Goal: Task Accomplishment & Management: Manage account settings

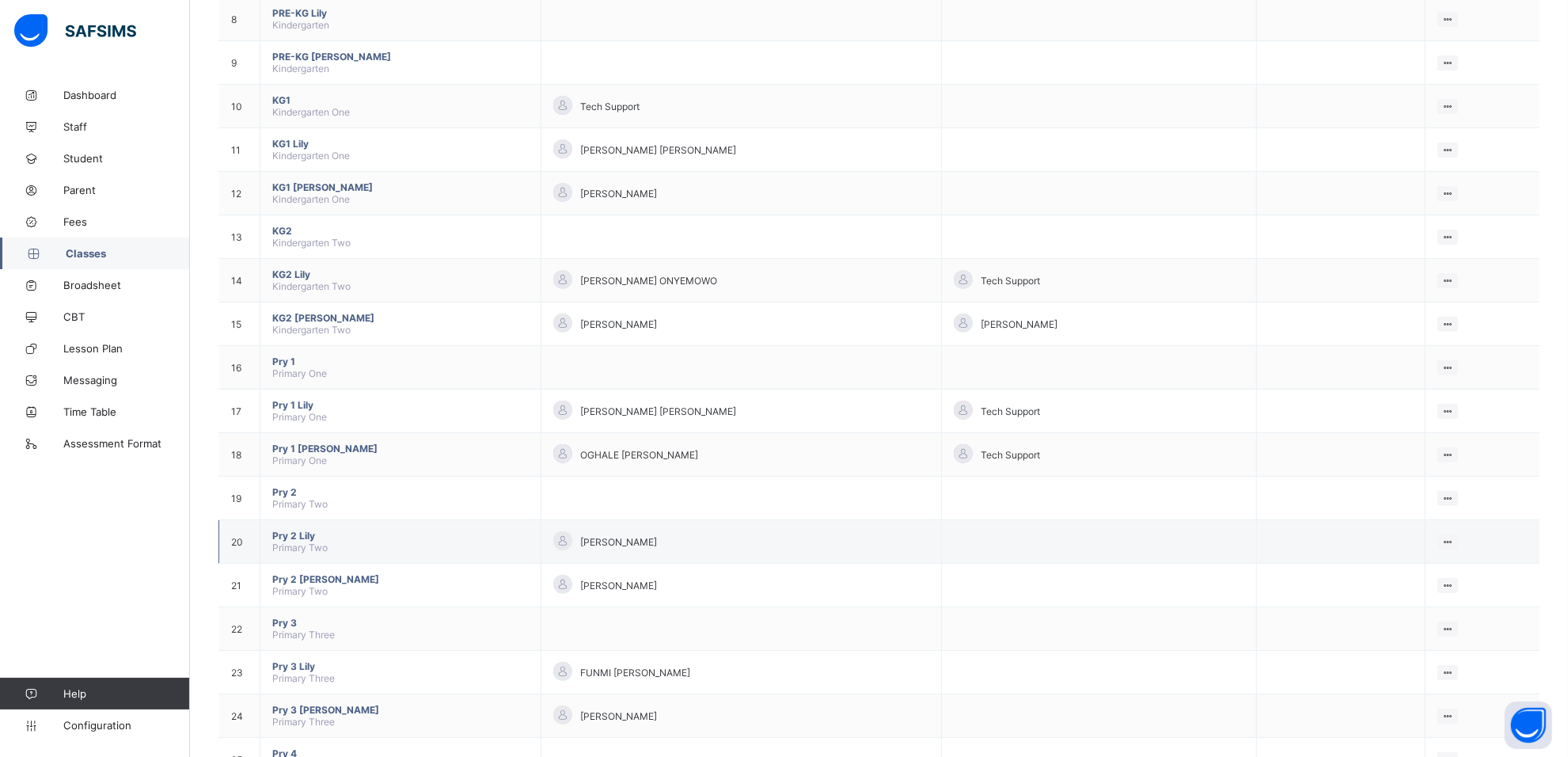
scroll to position [593, 0]
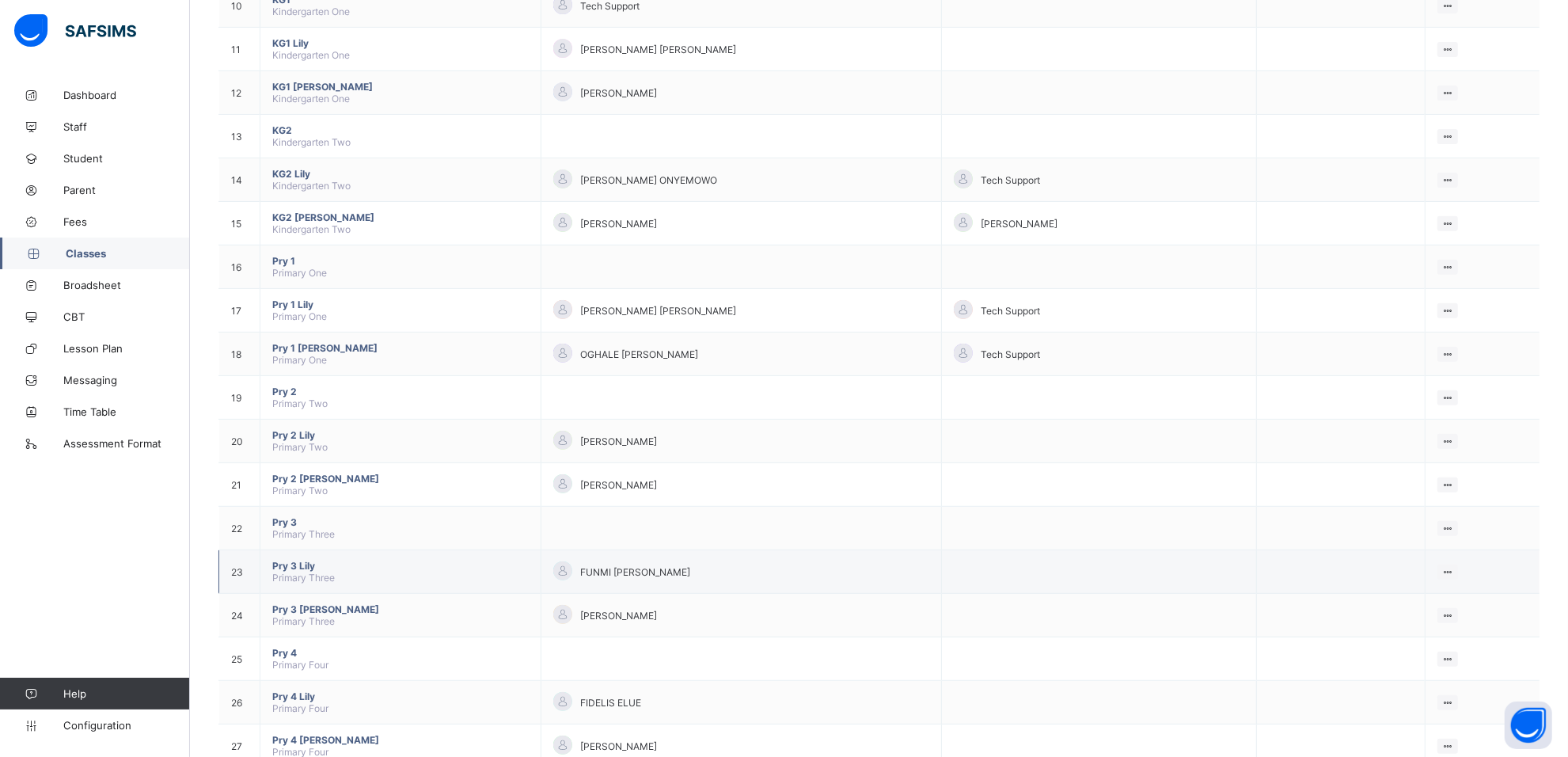
click at [287, 559] on span "Pry 3 Lily" at bounding box center [400, 565] width 256 height 12
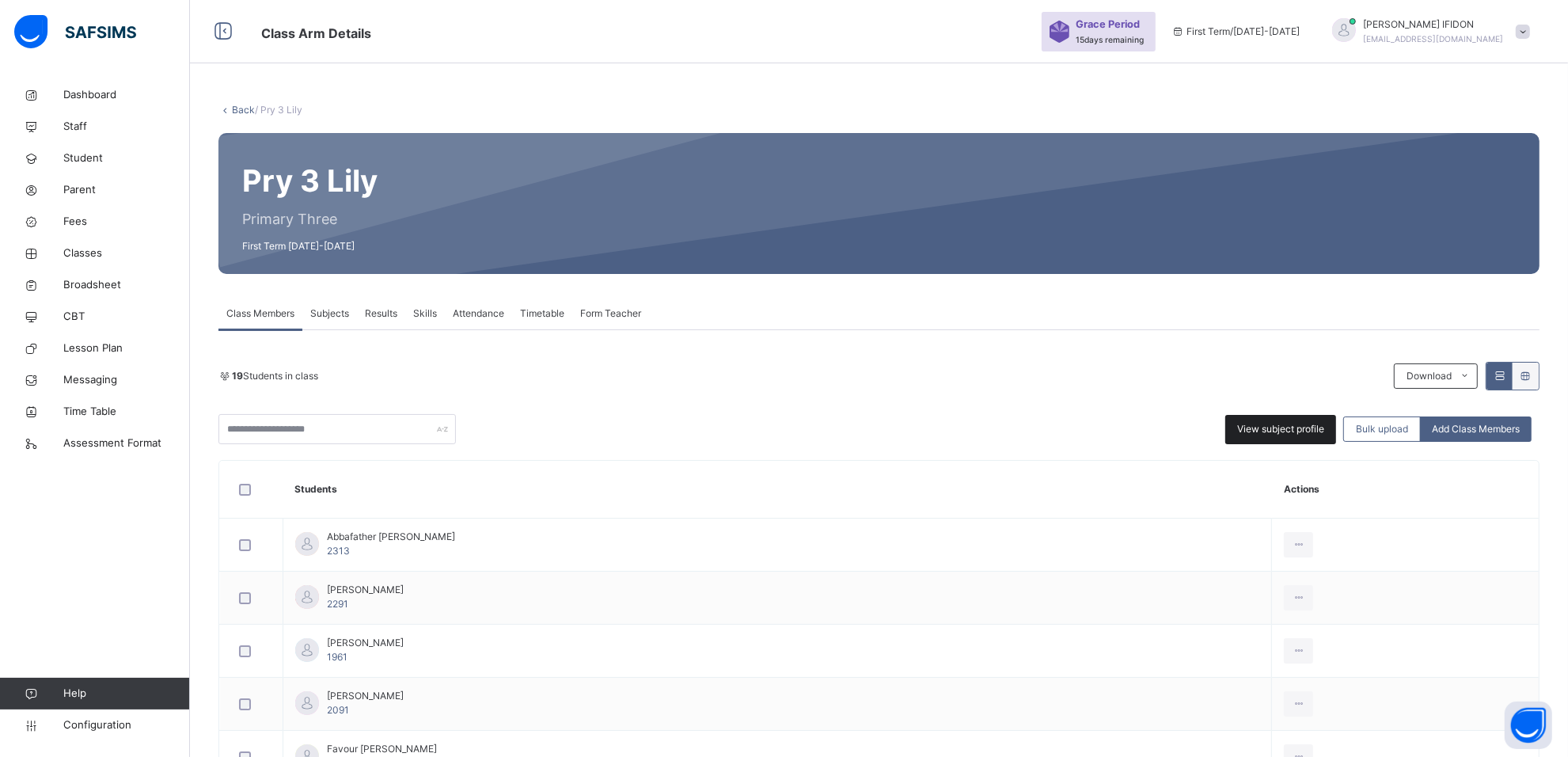
click at [1280, 424] on span "View subject profile" at bounding box center [1280, 429] width 87 height 15
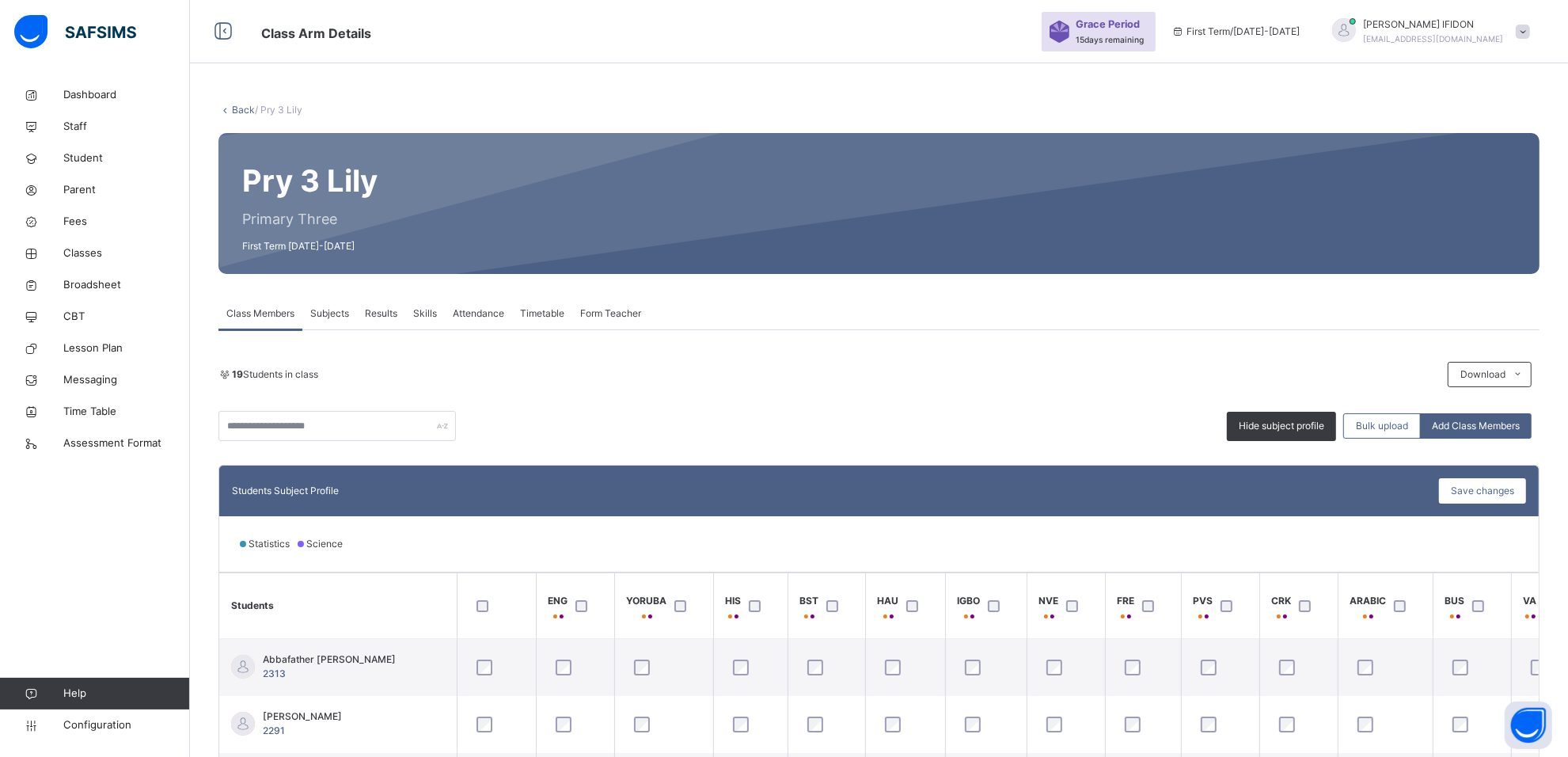
click at [346, 307] on span "Subjects" at bounding box center [330, 314] width 38 height 15
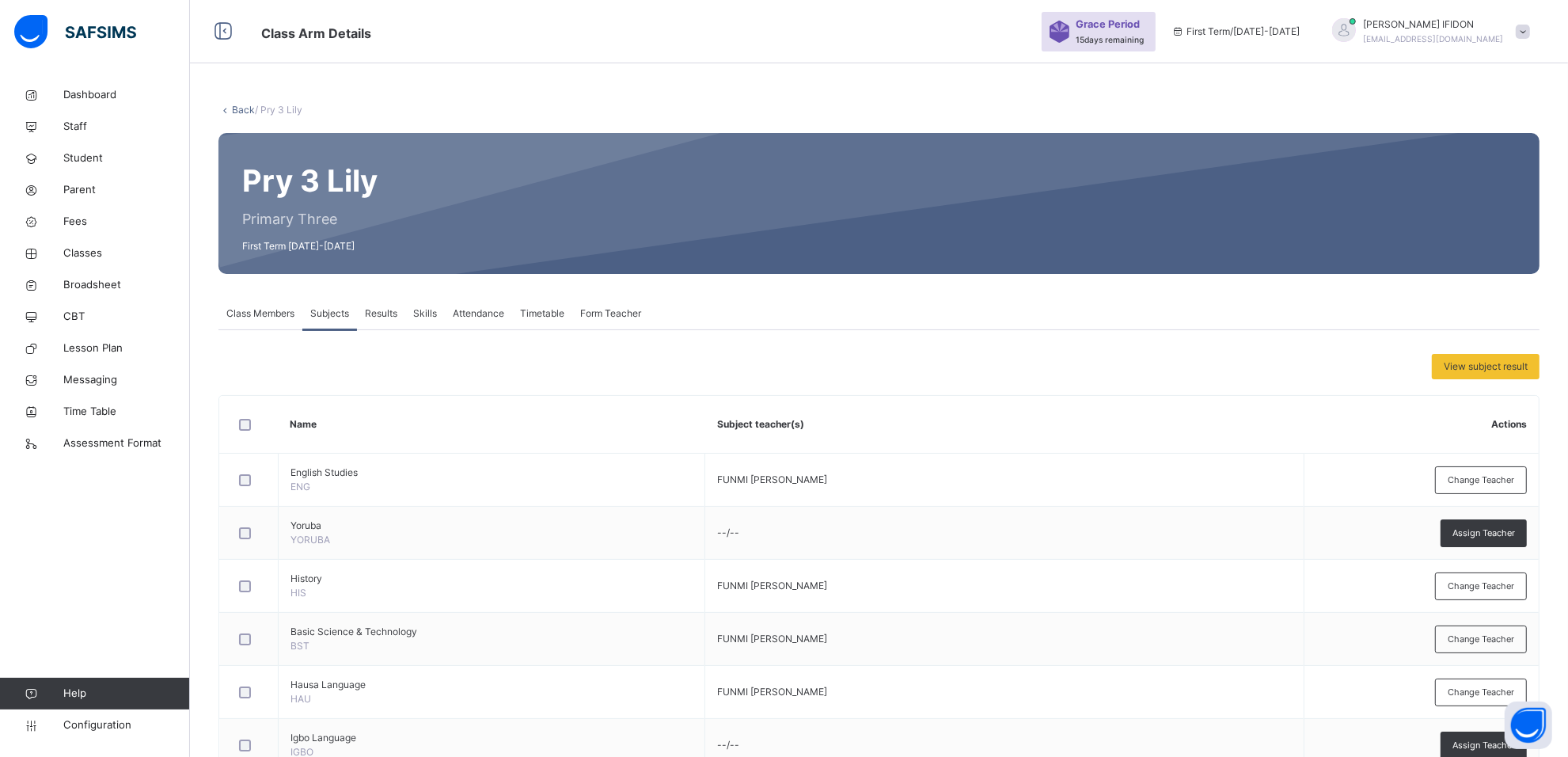
click at [604, 319] on span "Form Teacher" at bounding box center [611, 314] width 61 height 15
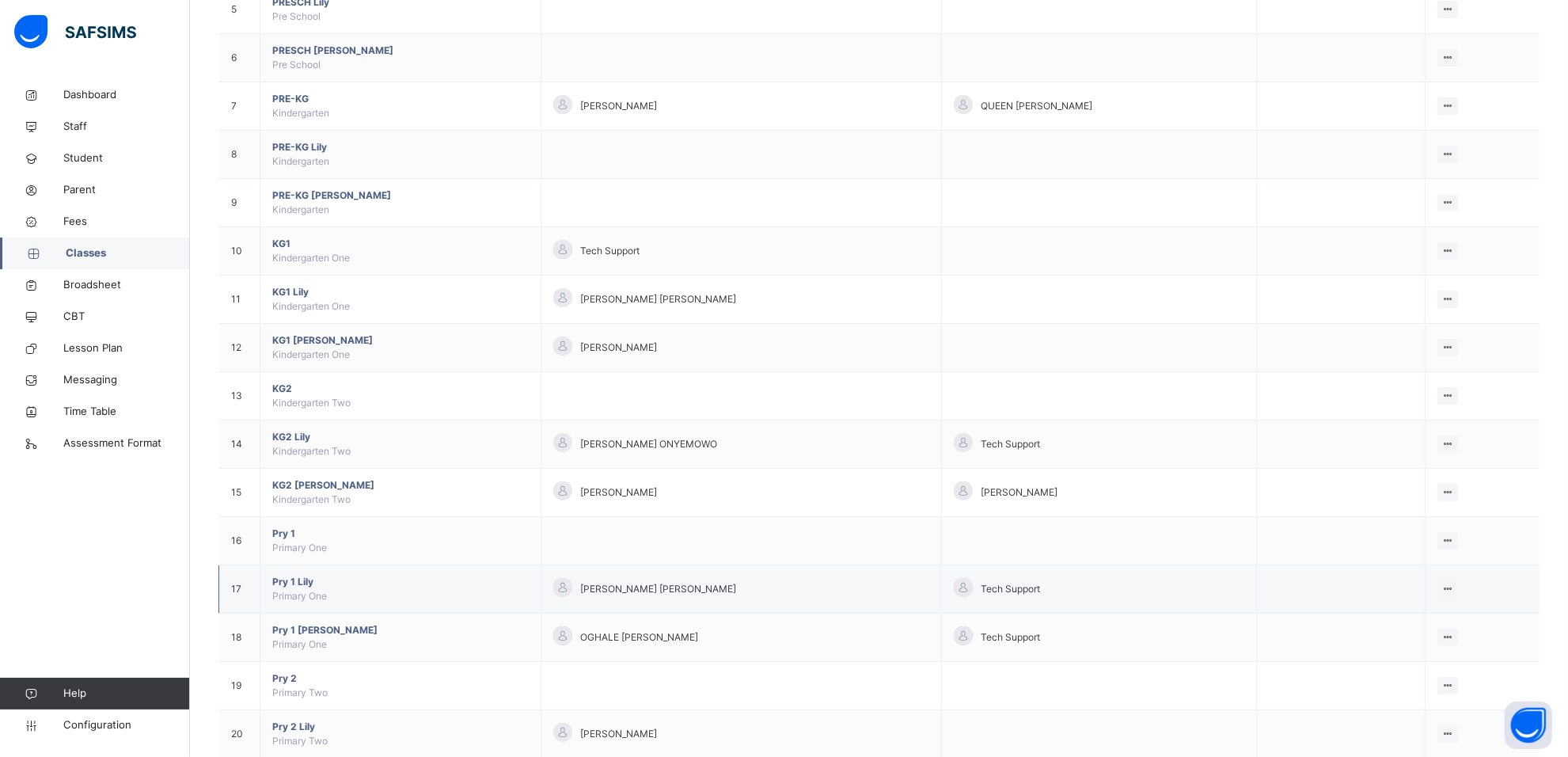
scroll to position [693, 0]
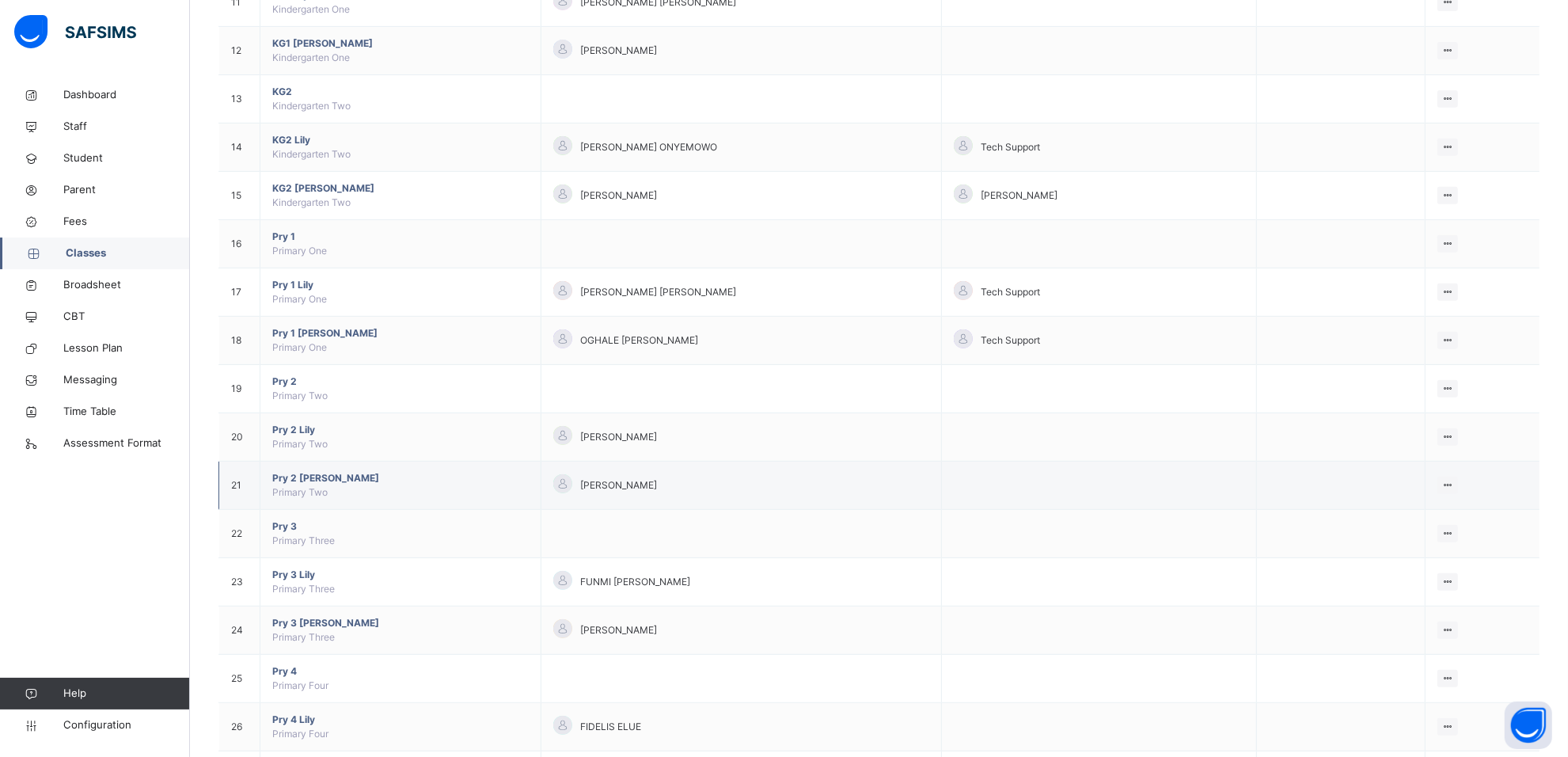
click at [305, 482] on span "Pry 2 [PERSON_NAME]" at bounding box center [400, 478] width 256 height 15
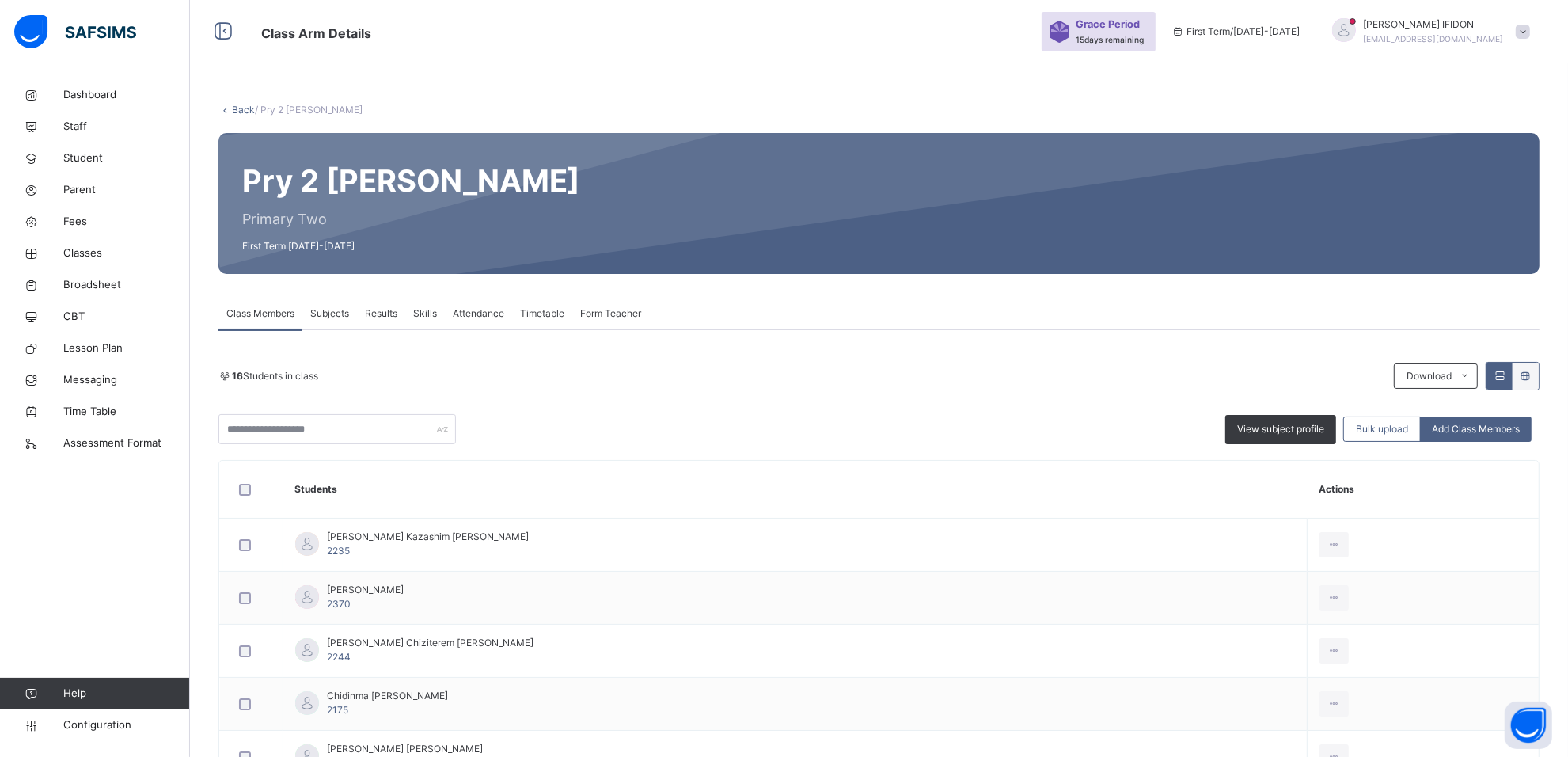
click at [333, 313] on span "Subjects" at bounding box center [330, 314] width 38 height 15
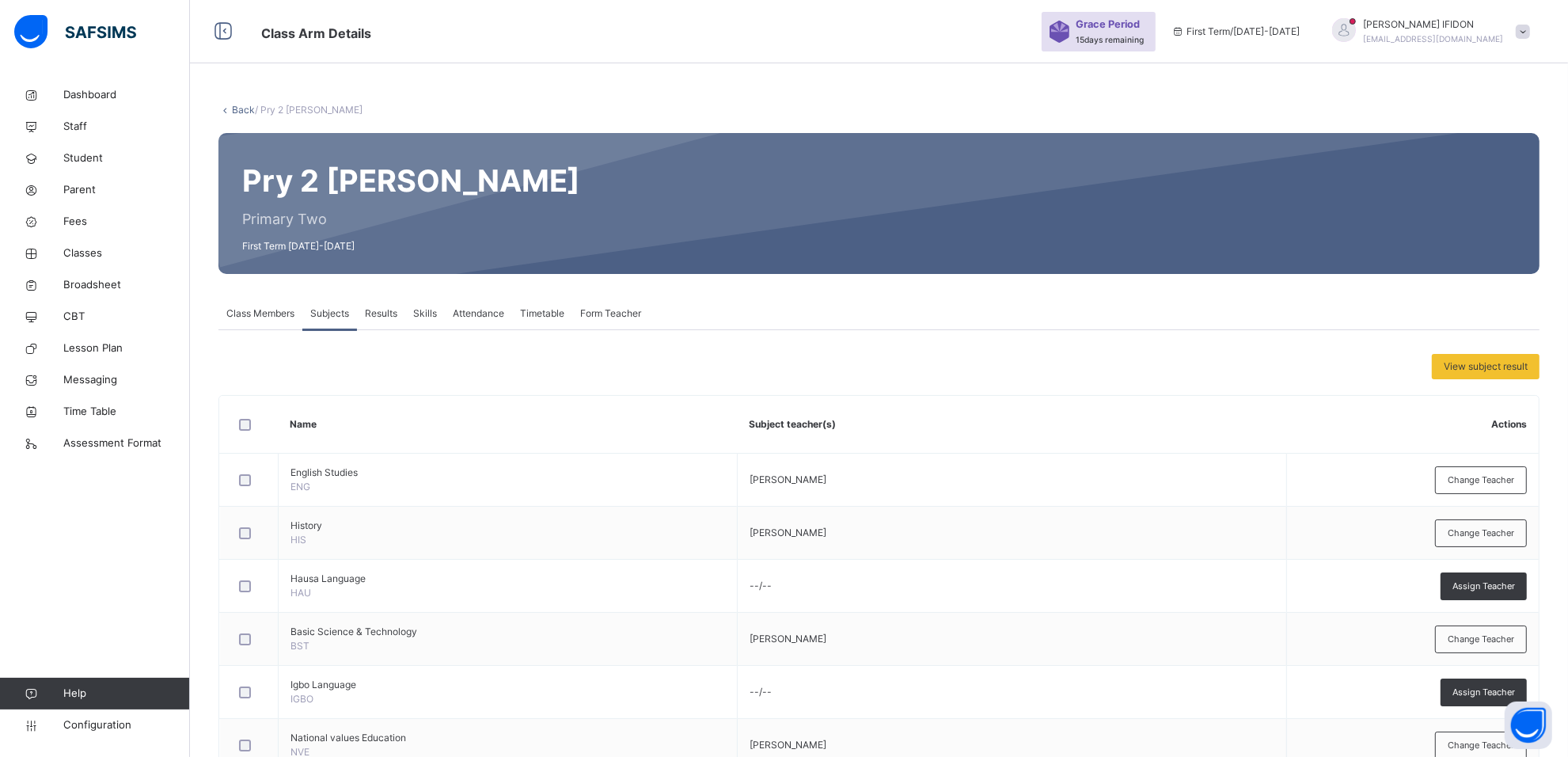
click at [272, 323] on div "Class Members" at bounding box center [261, 313] width 84 height 32
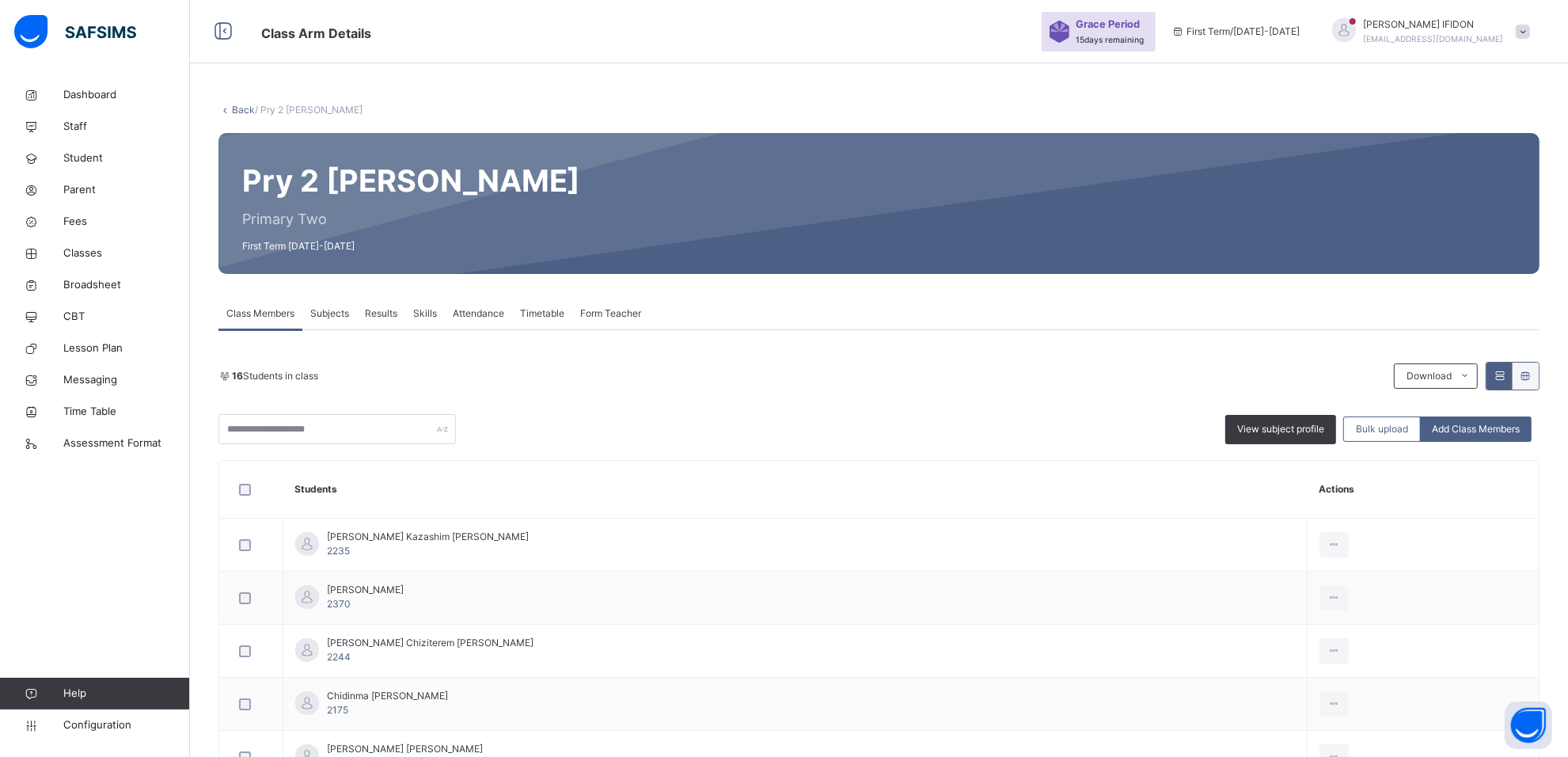
click at [622, 305] on div "Form Teacher" at bounding box center [611, 313] width 77 height 32
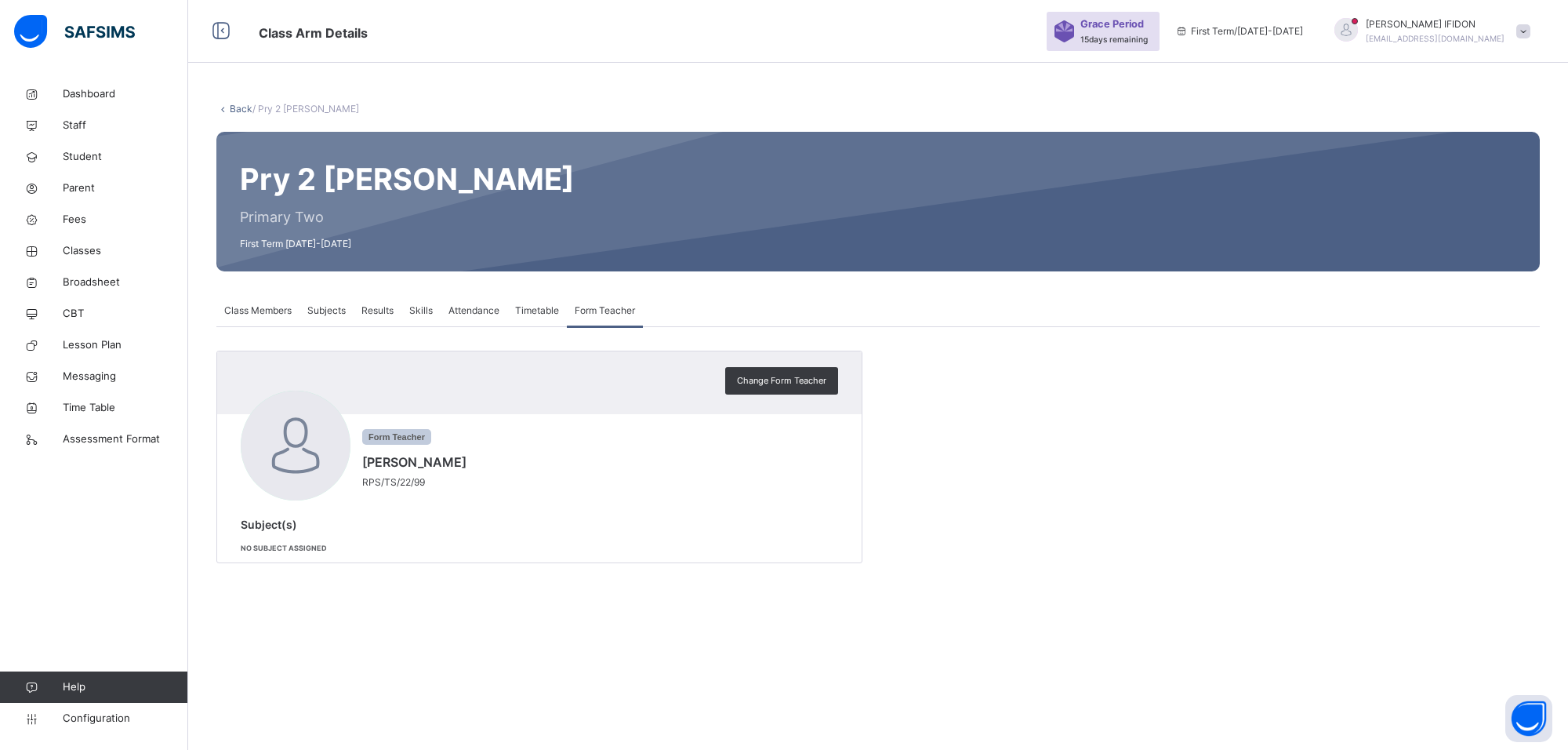
click at [330, 312] on span "Subjects" at bounding box center [326, 311] width 38 height 15
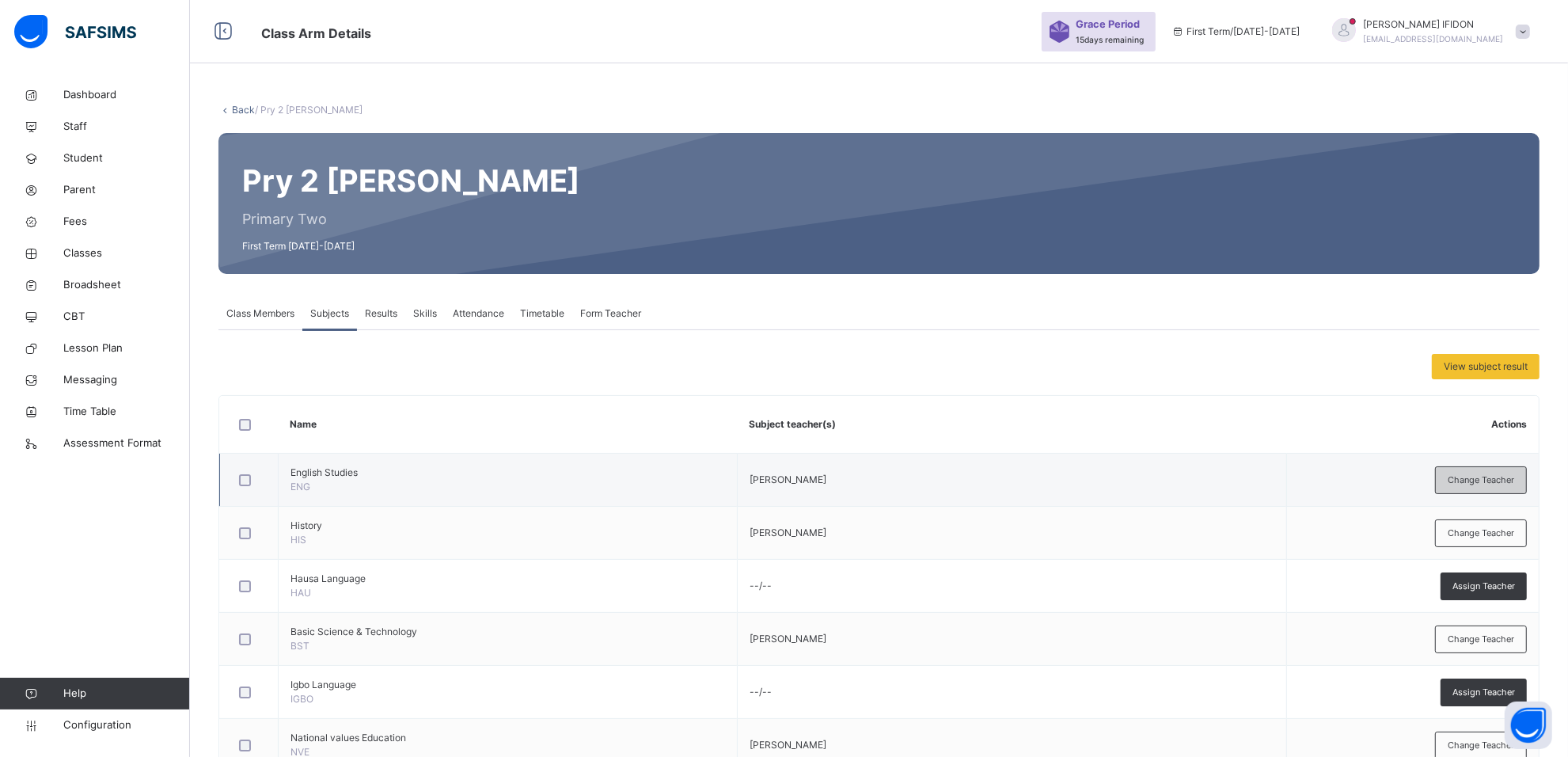
click at [1476, 487] on div "Change Teacher" at bounding box center [1481, 480] width 92 height 27
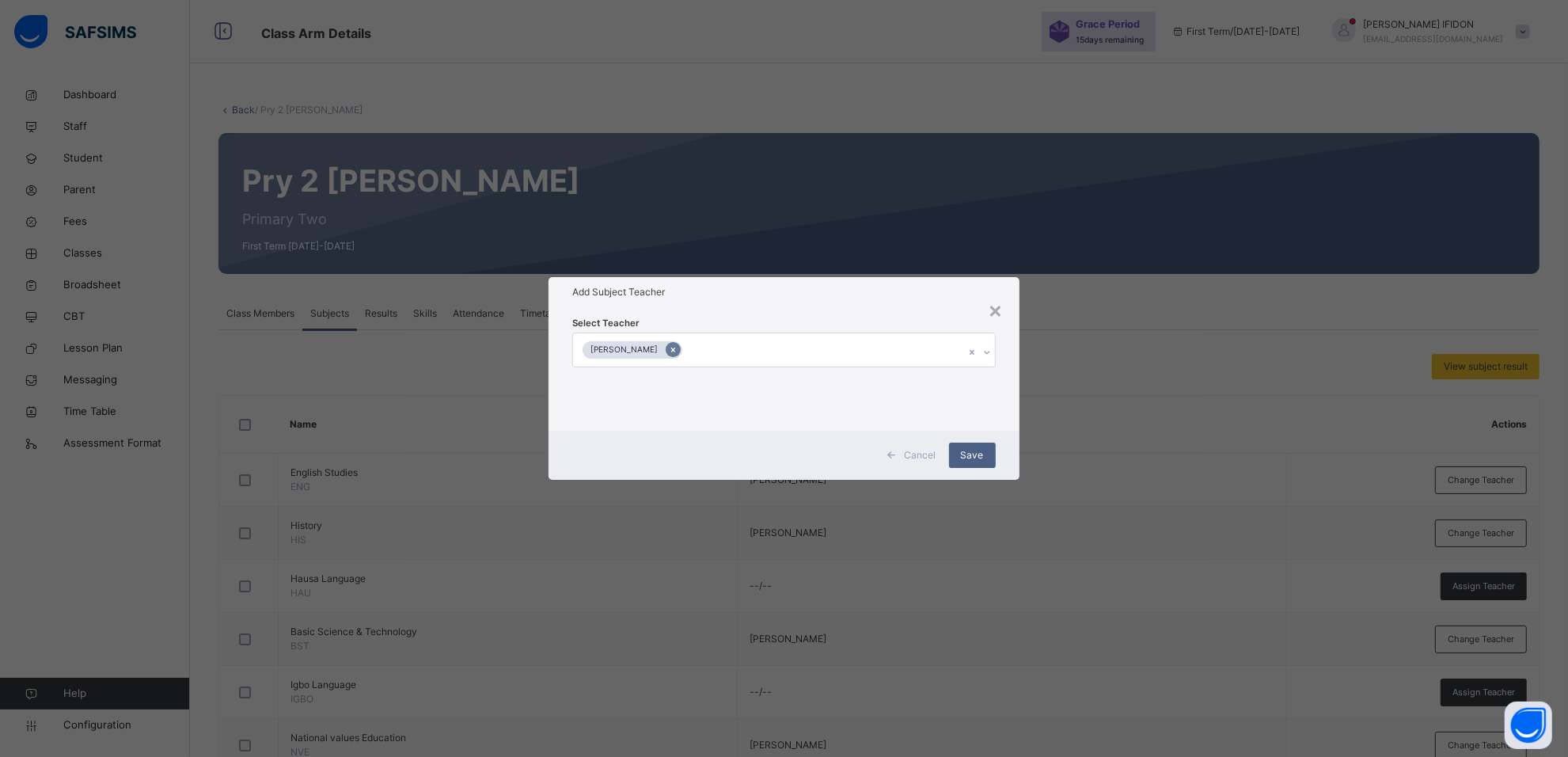
click at [677, 352] on icon at bounding box center [674, 350] width 9 height 11
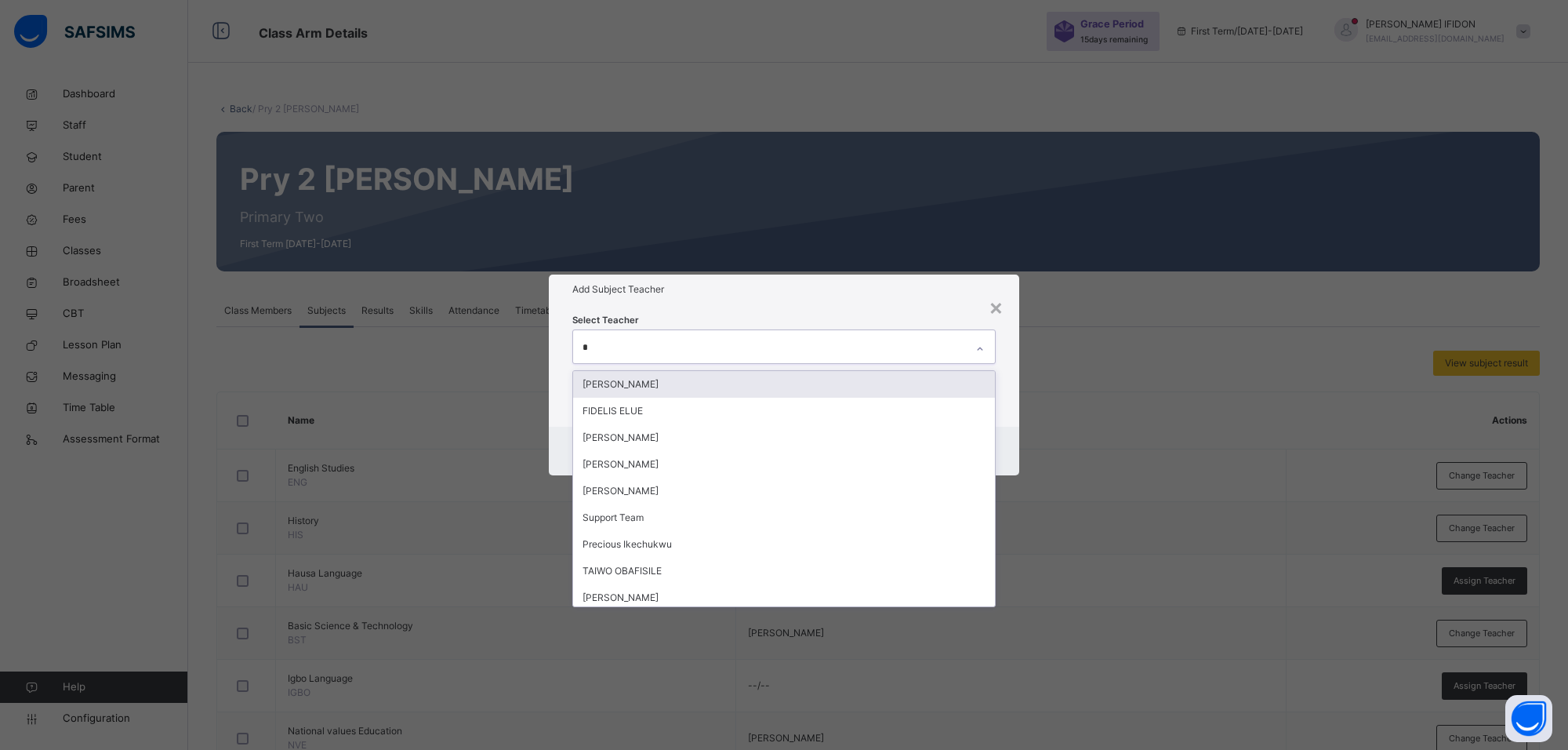
type input "**"
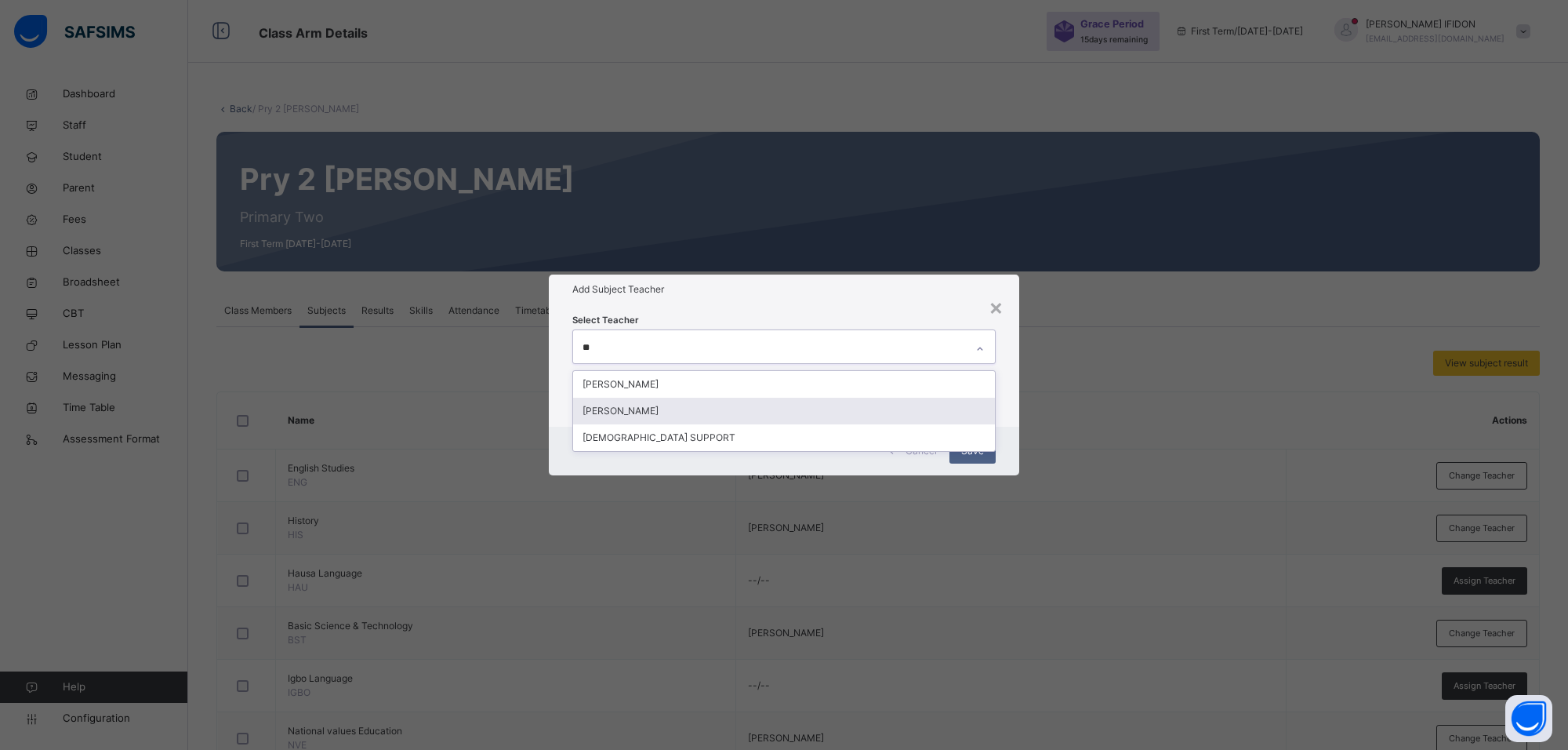
click at [806, 410] on div "[PERSON_NAME]" at bounding box center [784, 410] width 422 height 26
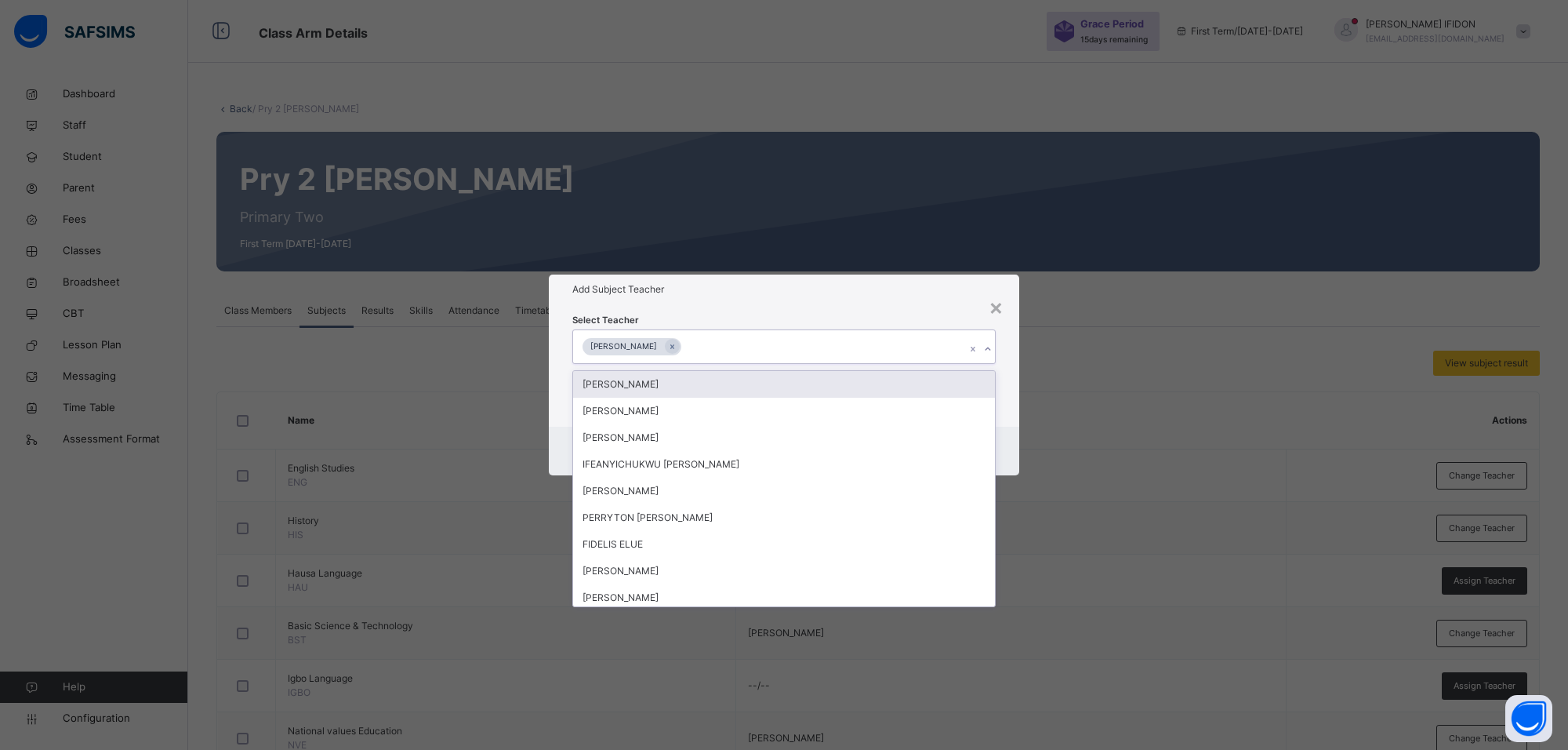
click at [924, 288] on h1 "Add Subject Teacher" at bounding box center [784, 289] width 424 height 15
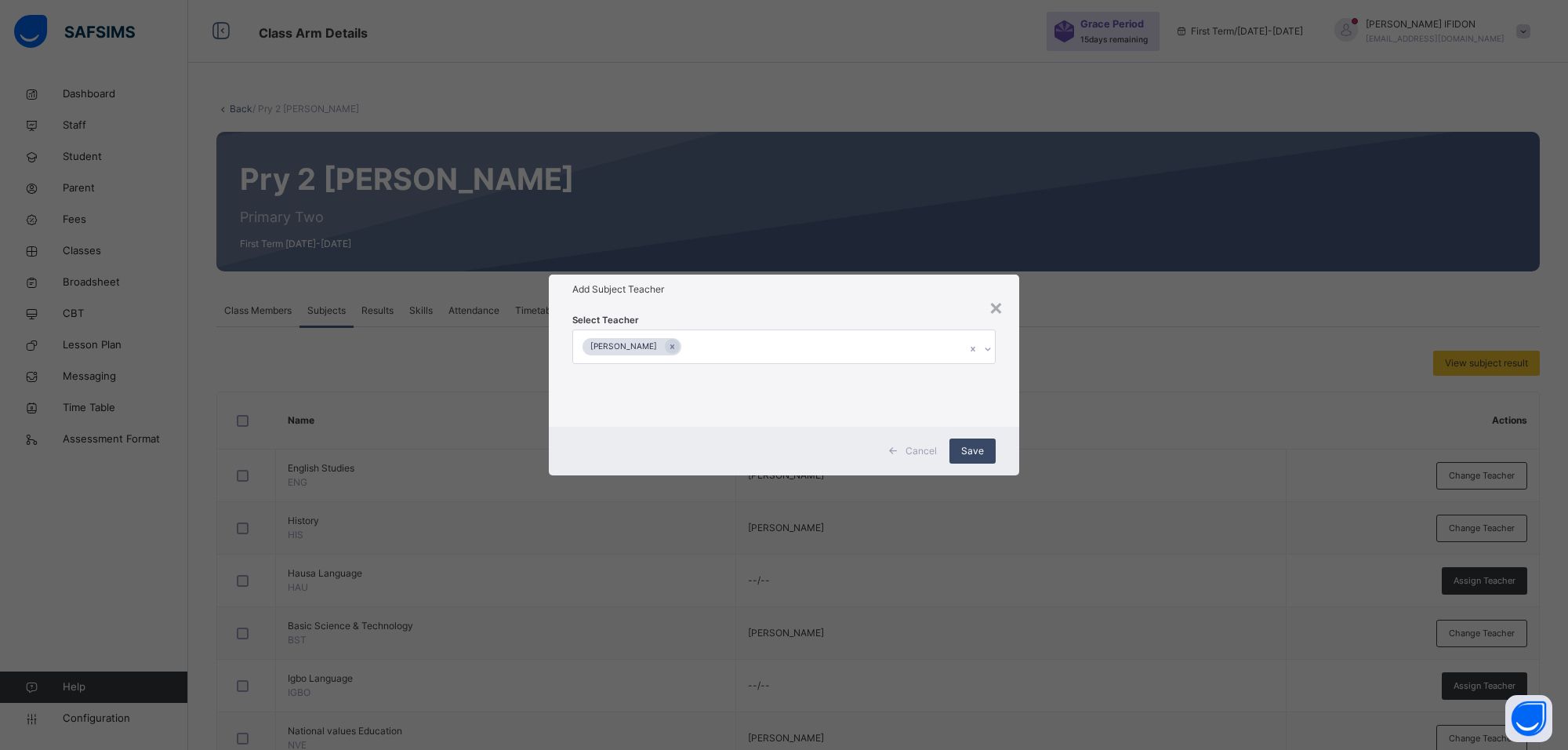
click at [969, 452] on span "Save" at bounding box center [972, 451] width 23 height 15
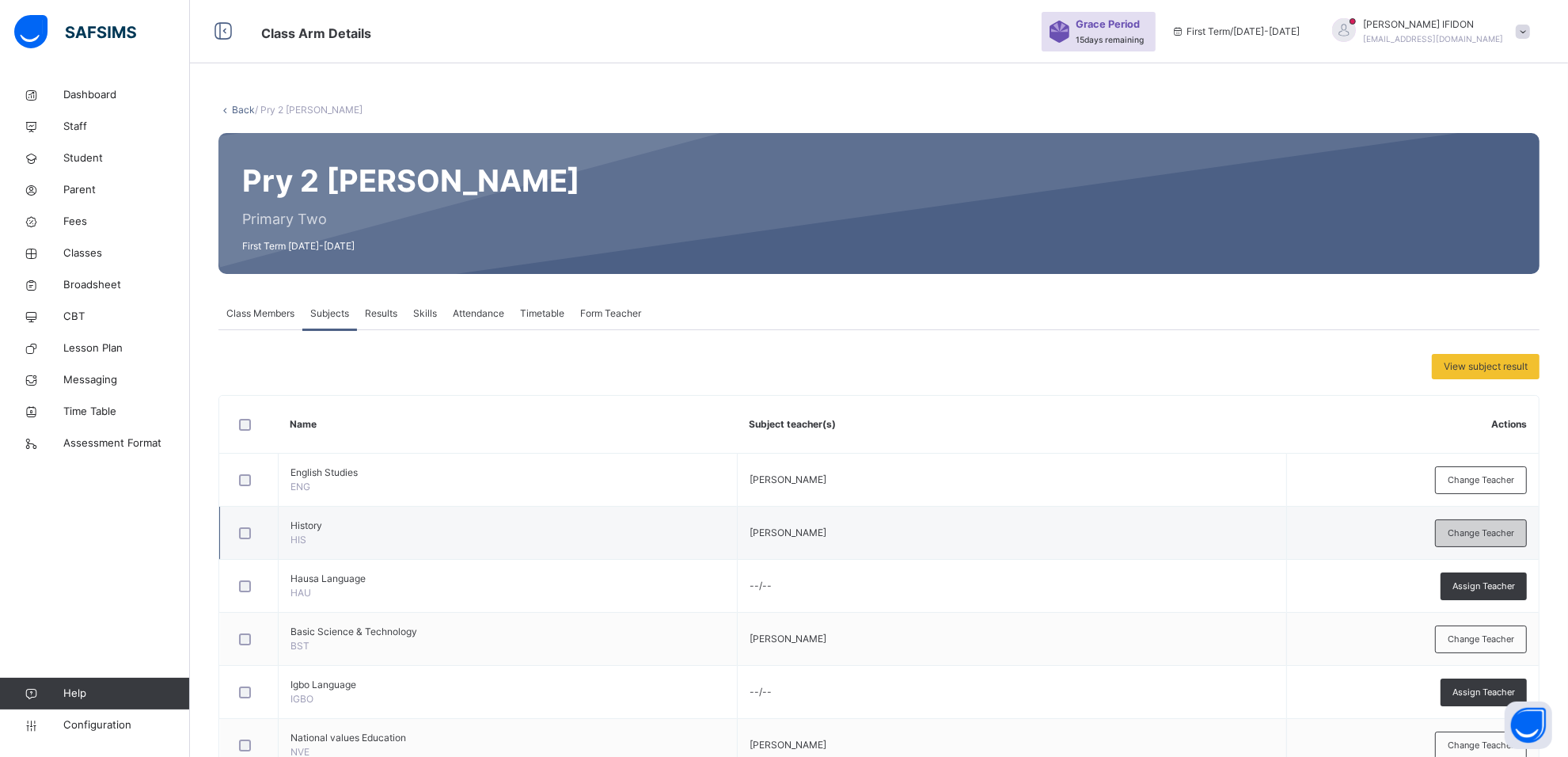
click at [1454, 528] on div "Change Teacher" at bounding box center [1481, 533] width 92 height 27
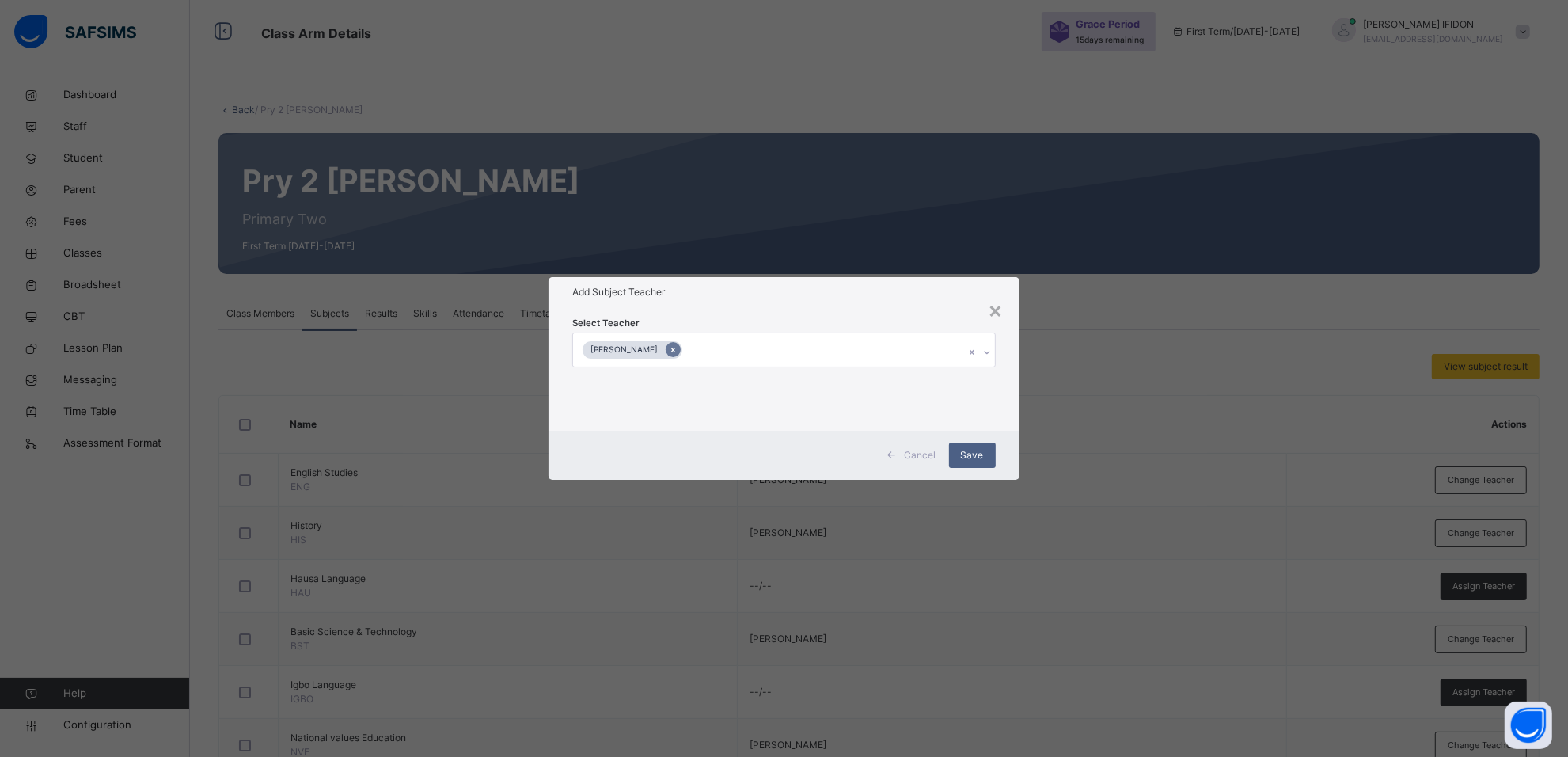
click at [677, 346] on icon at bounding box center [674, 350] width 9 height 11
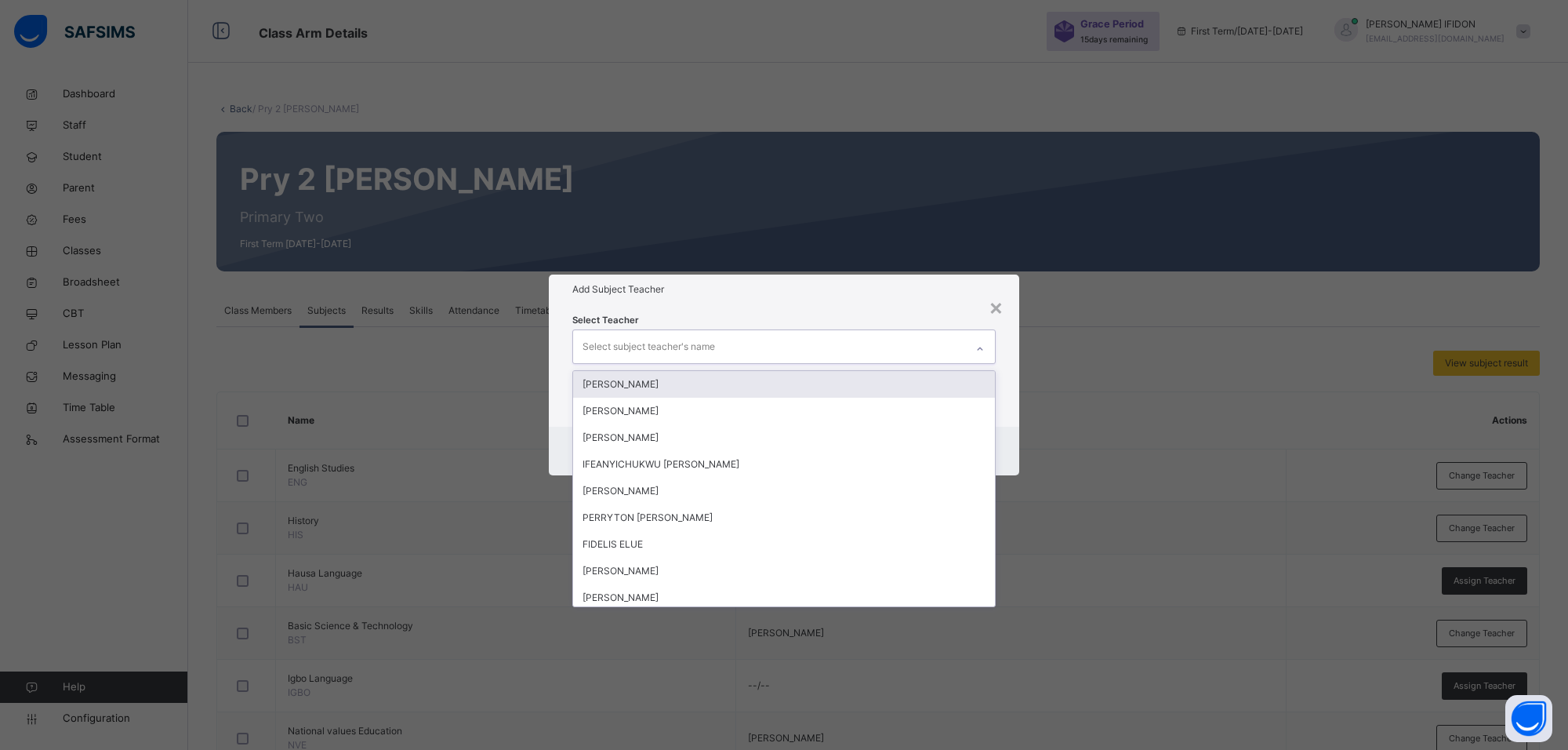
click at [950, 343] on div "Select subject teacher's name" at bounding box center [769, 346] width 392 height 33
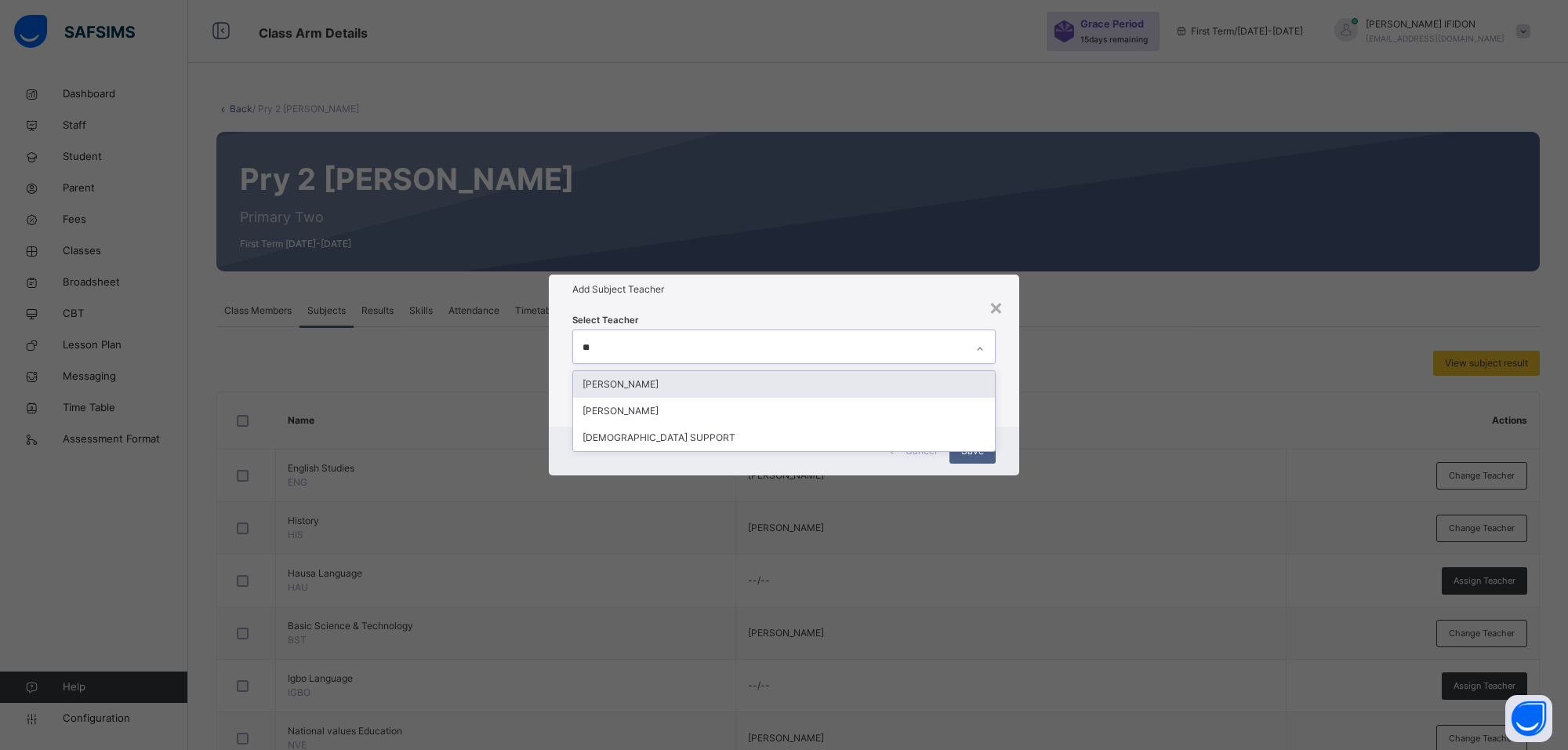
type input "***"
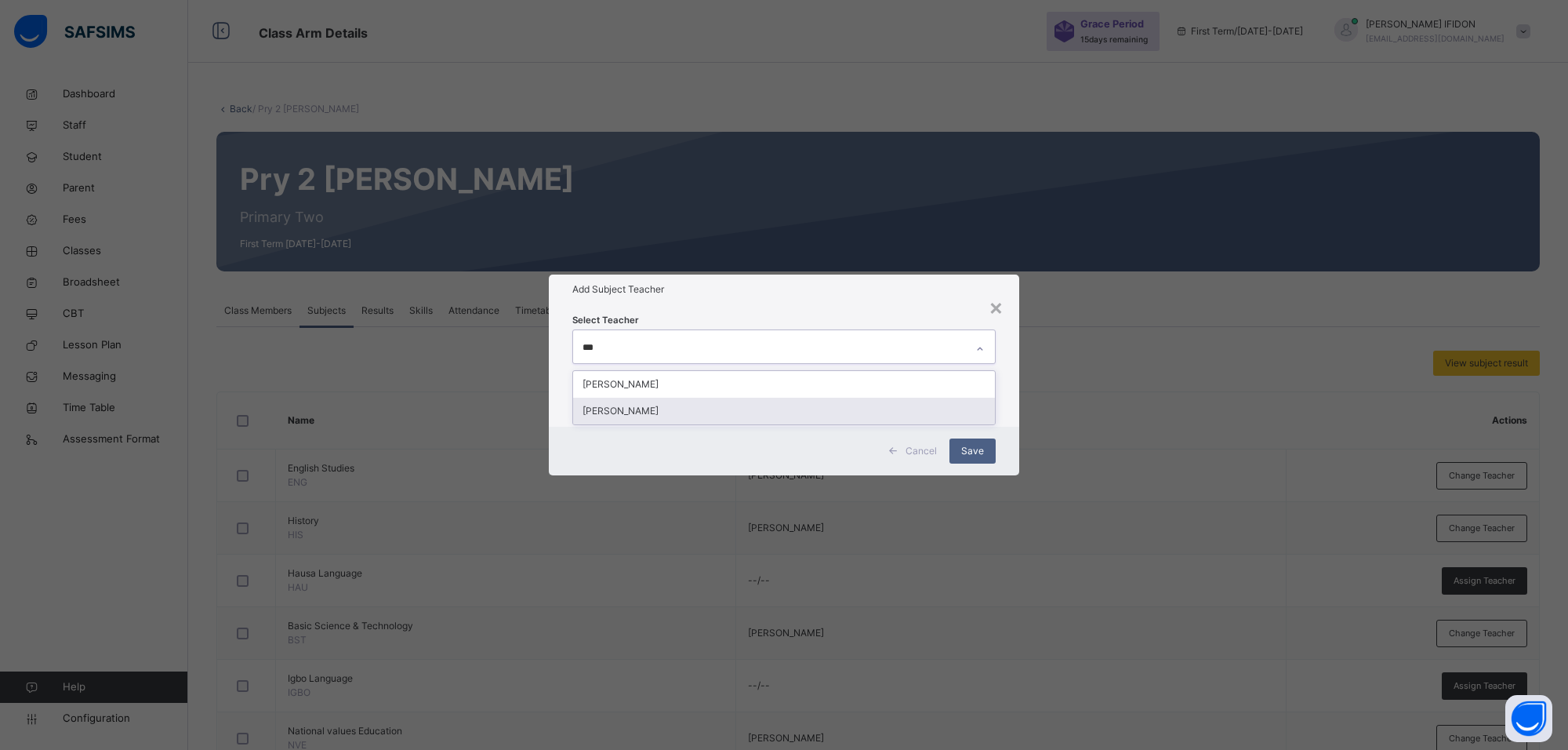
click at [724, 408] on div "[PERSON_NAME]" at bounding box center [784, 410] width 422 height 26
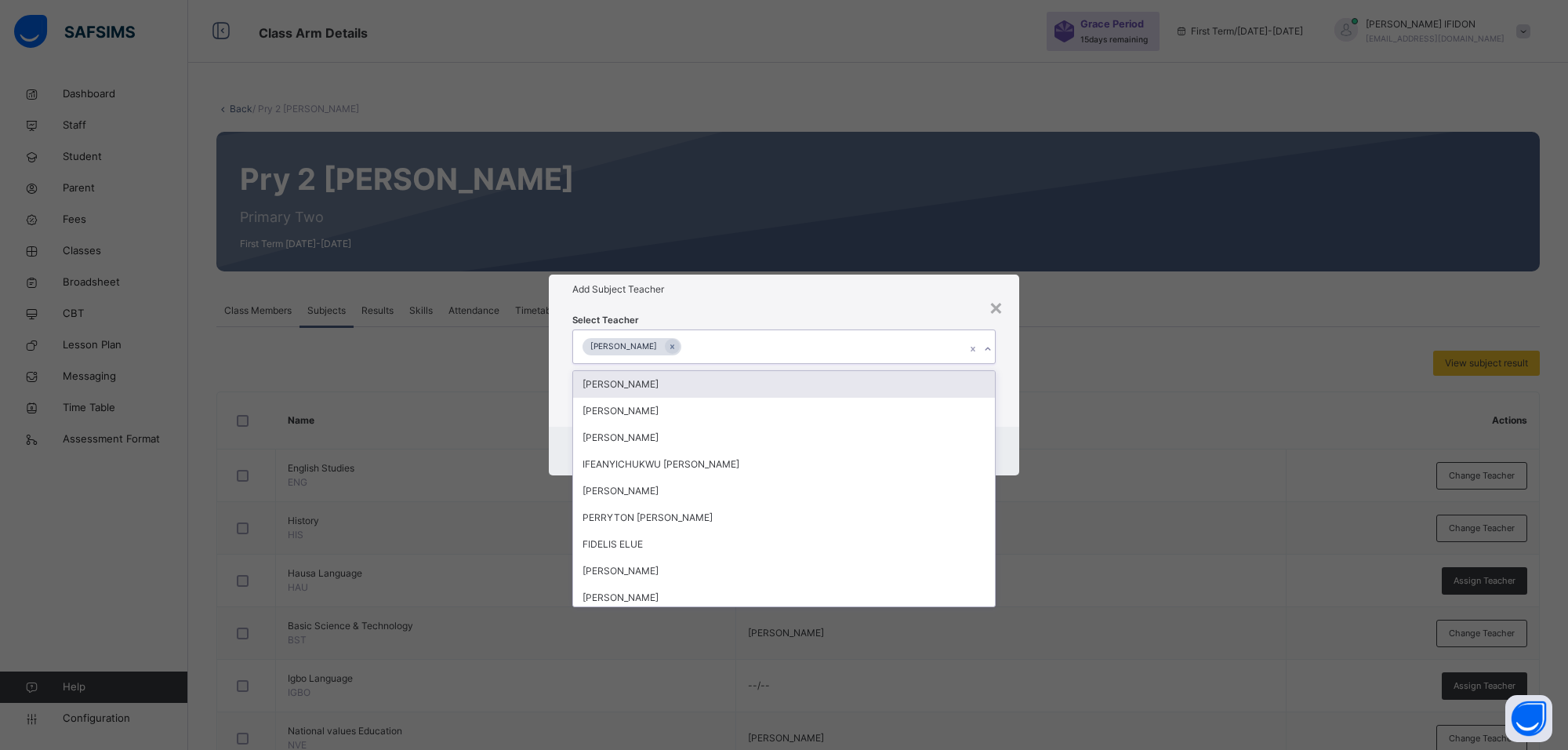
click at [801, 298] on div "Add Subject Teacher" at bounding box center [784, 289] width 471 height 30
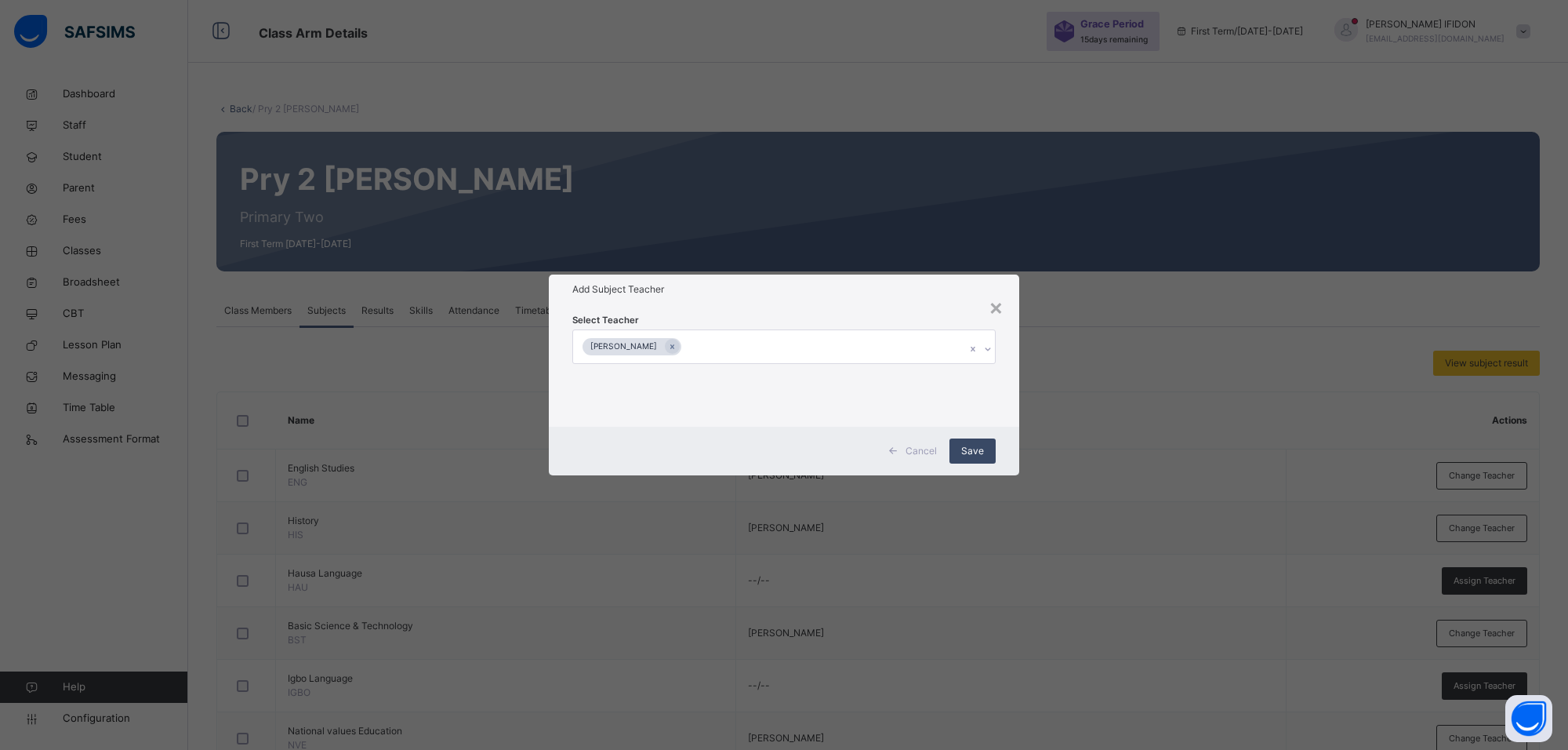
click at [982, 451] on span "Save" at bounding box center [972, 451] width 23 height 15
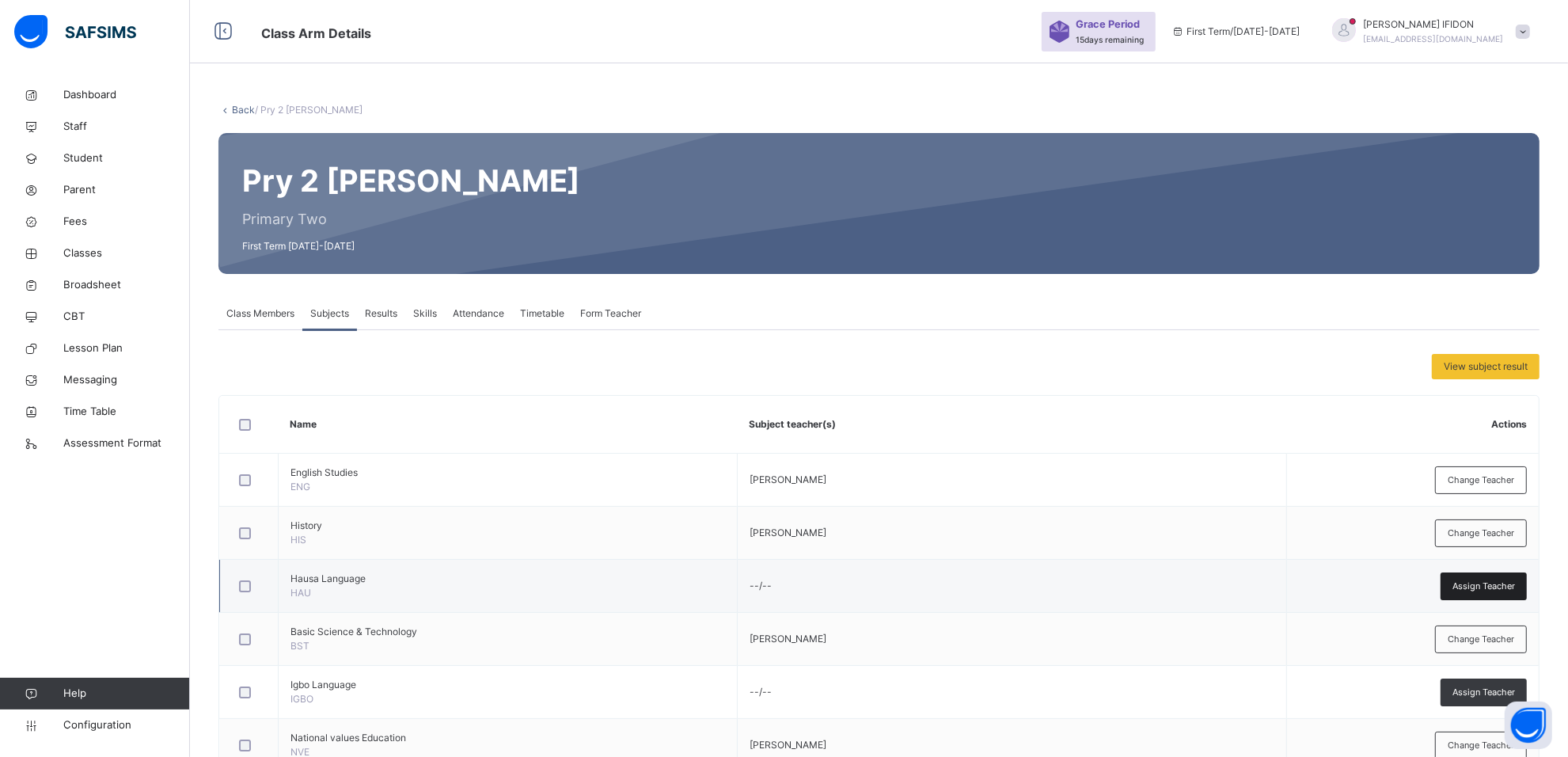
click at [1498, 582] on span "Assign Teacher" at bounding box center [1484, 586] width 62 height 14
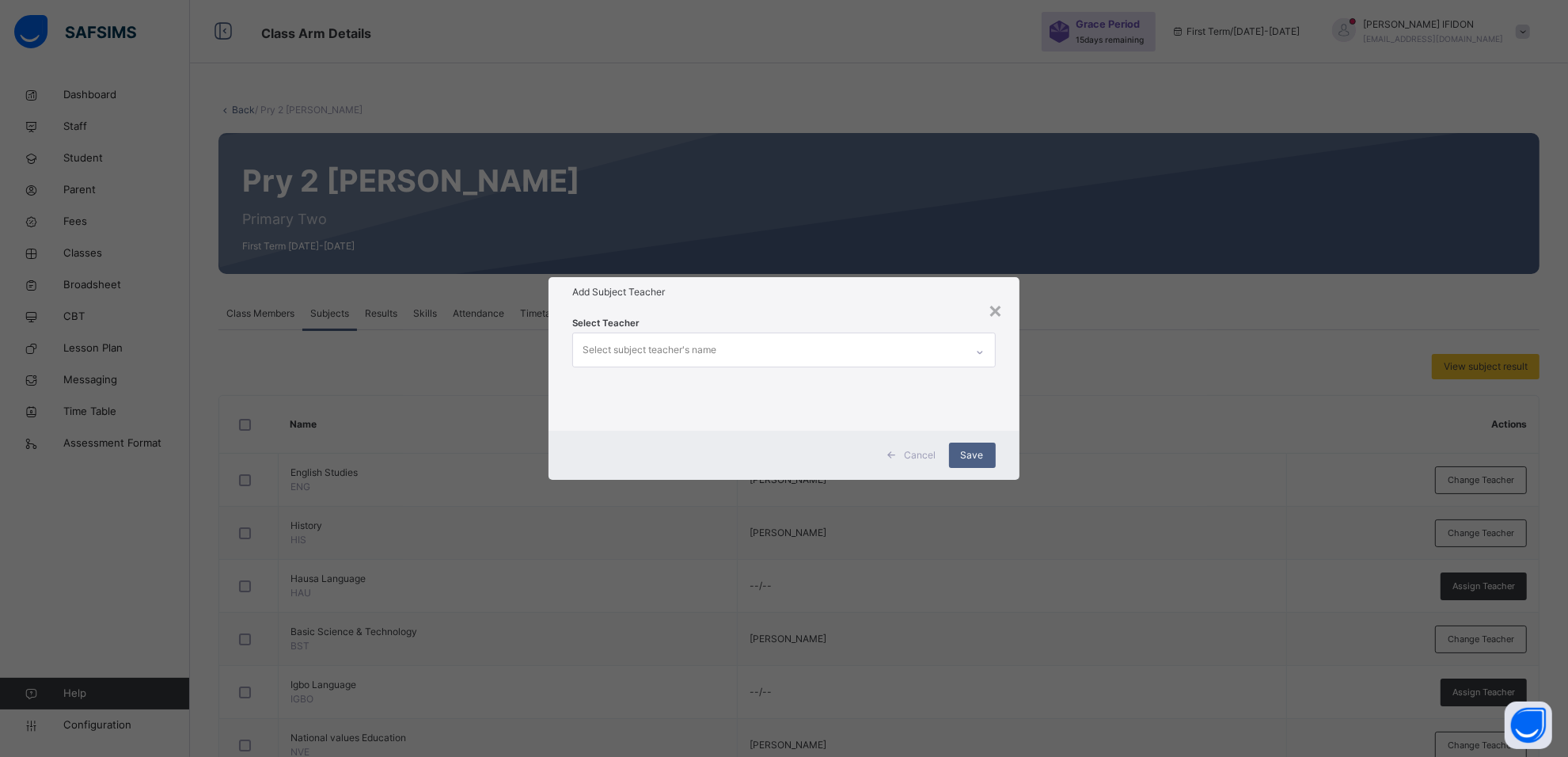
click at [770, 354] on div "Select subject teacher's name" at bounding box center [768, 350] width 391 height 33
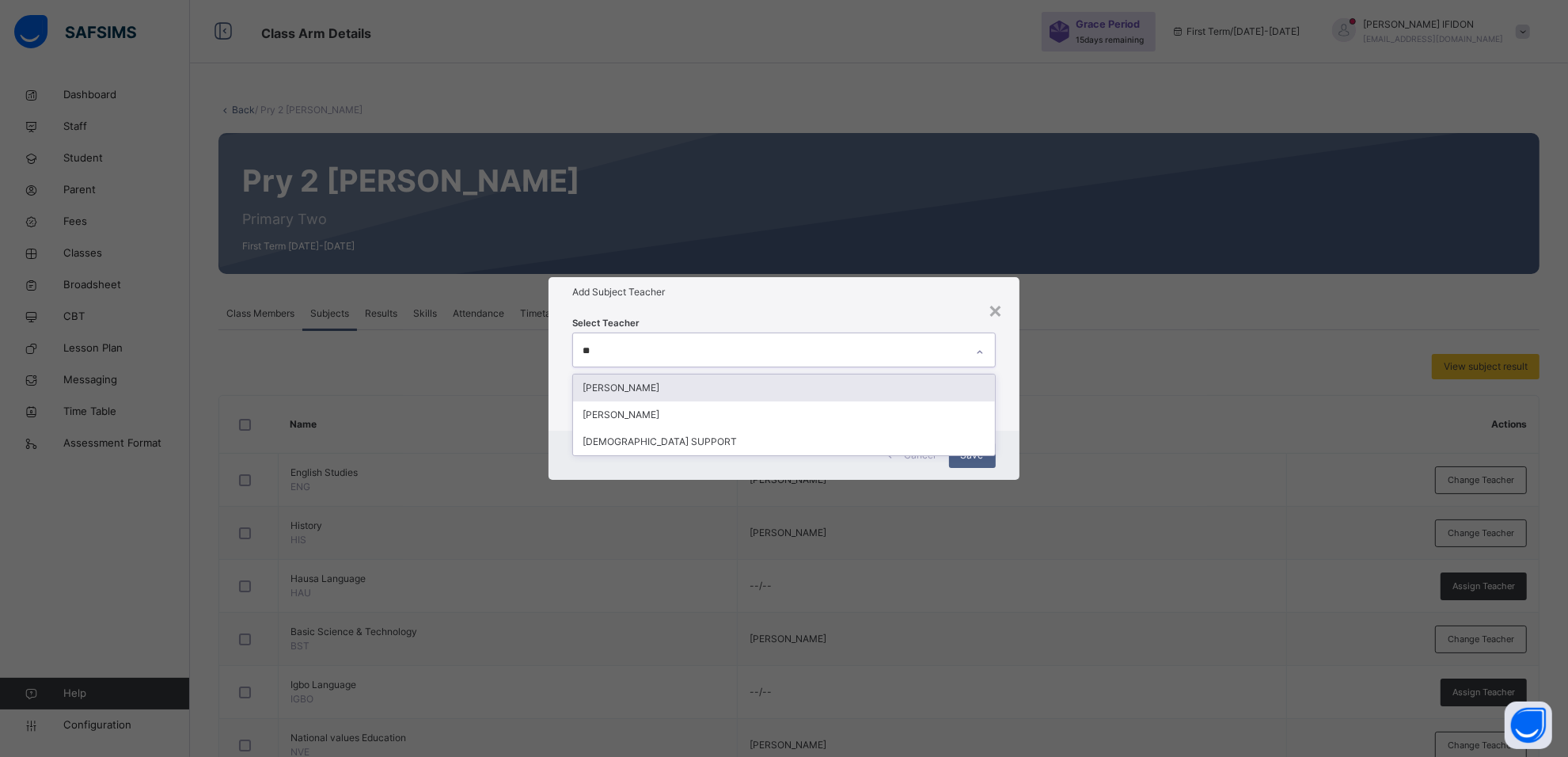
type input "***"
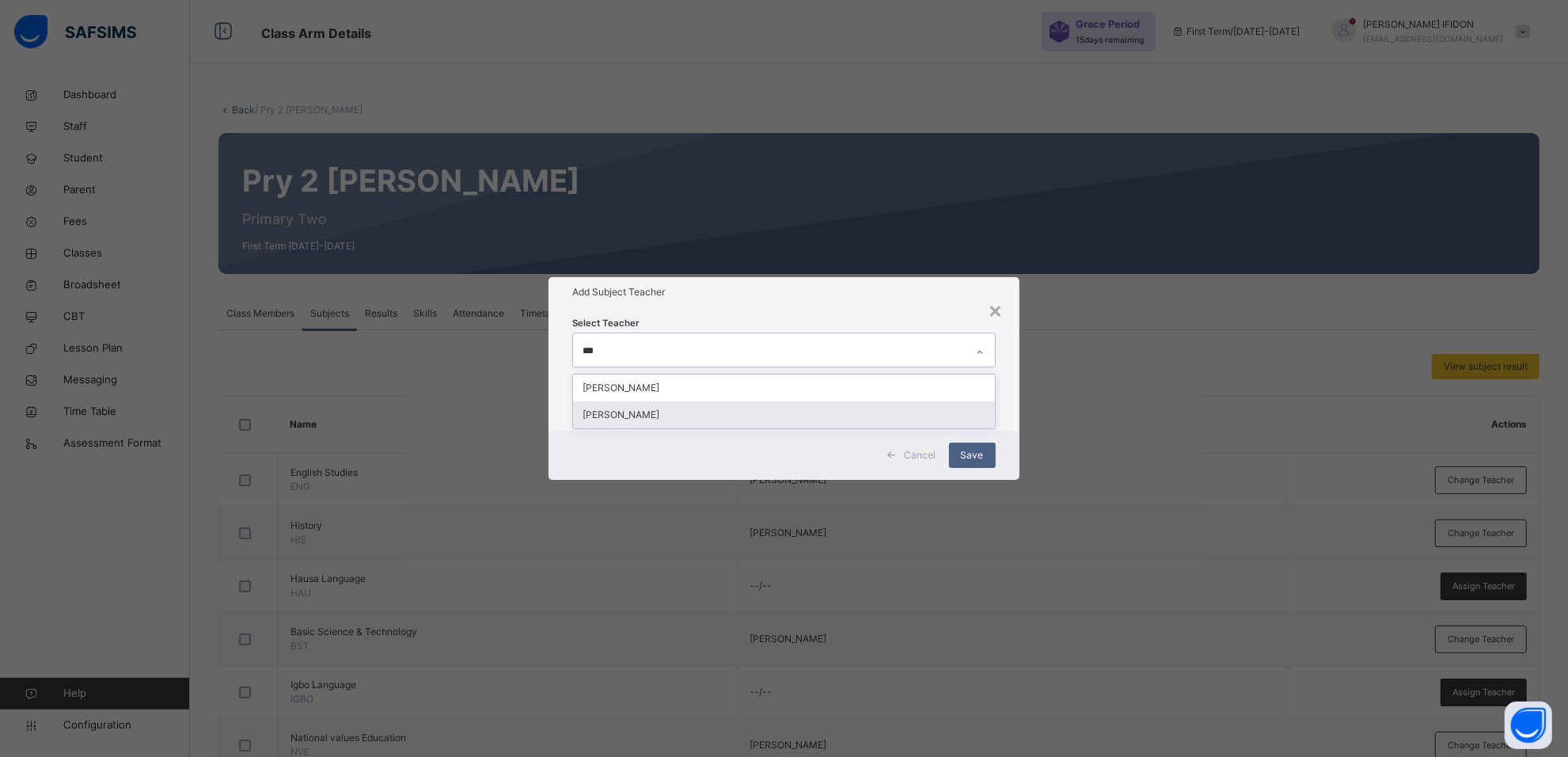
click at [769, 419] on div "[PERSON_NAME]" at bounding box center [784, 414] width 421 height 27
click at [914, 291] on h1 "Add Subject Teacher" at bounding box center [791, 292] width 427 height 15
click at [985, 456] on span "Save" at bounding box center [981, 455] width 23 height 15
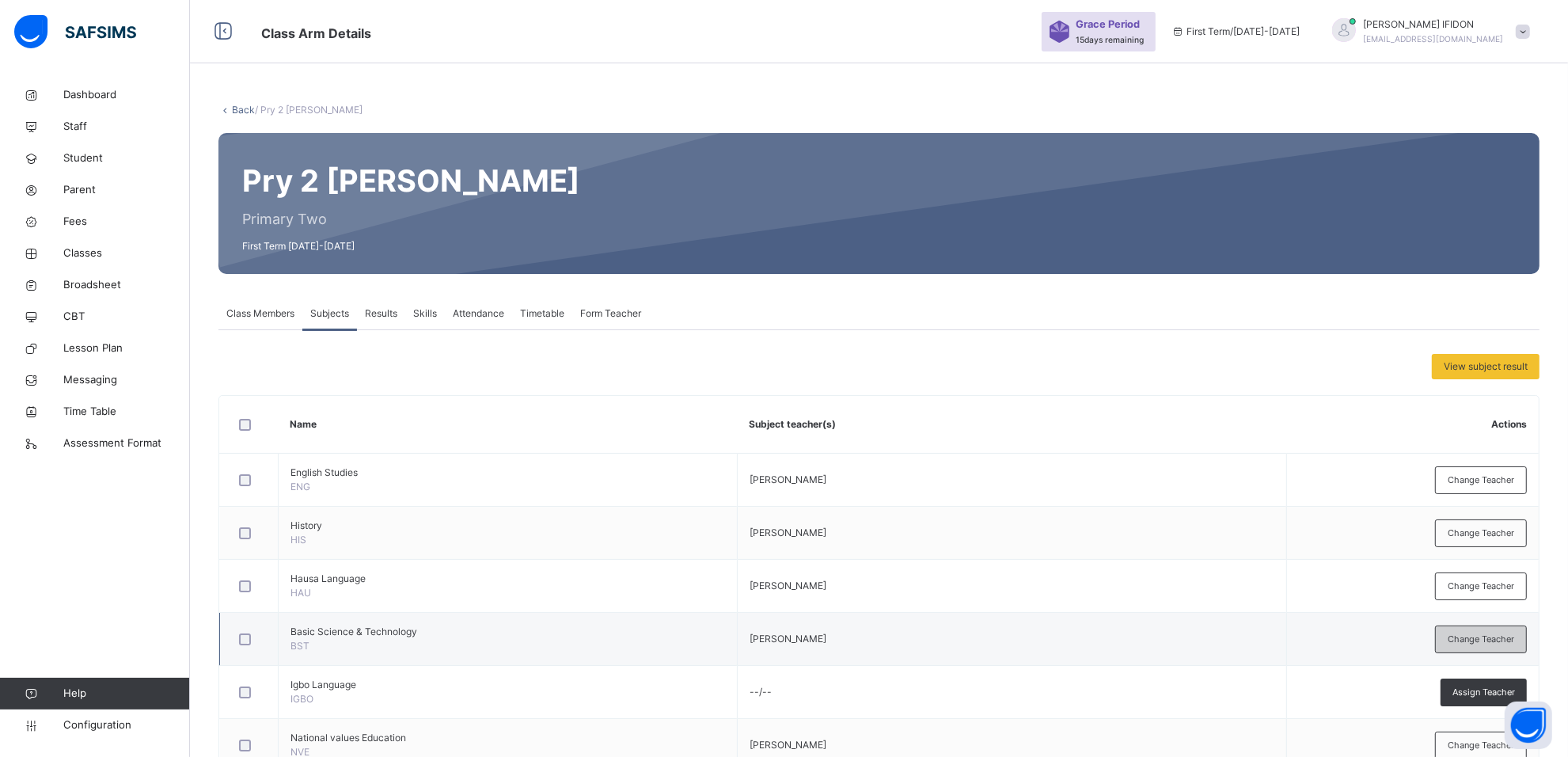
click at [1509, 634] on span "Change Teacher" at bounding box center [1480, 639] width 67 height 14
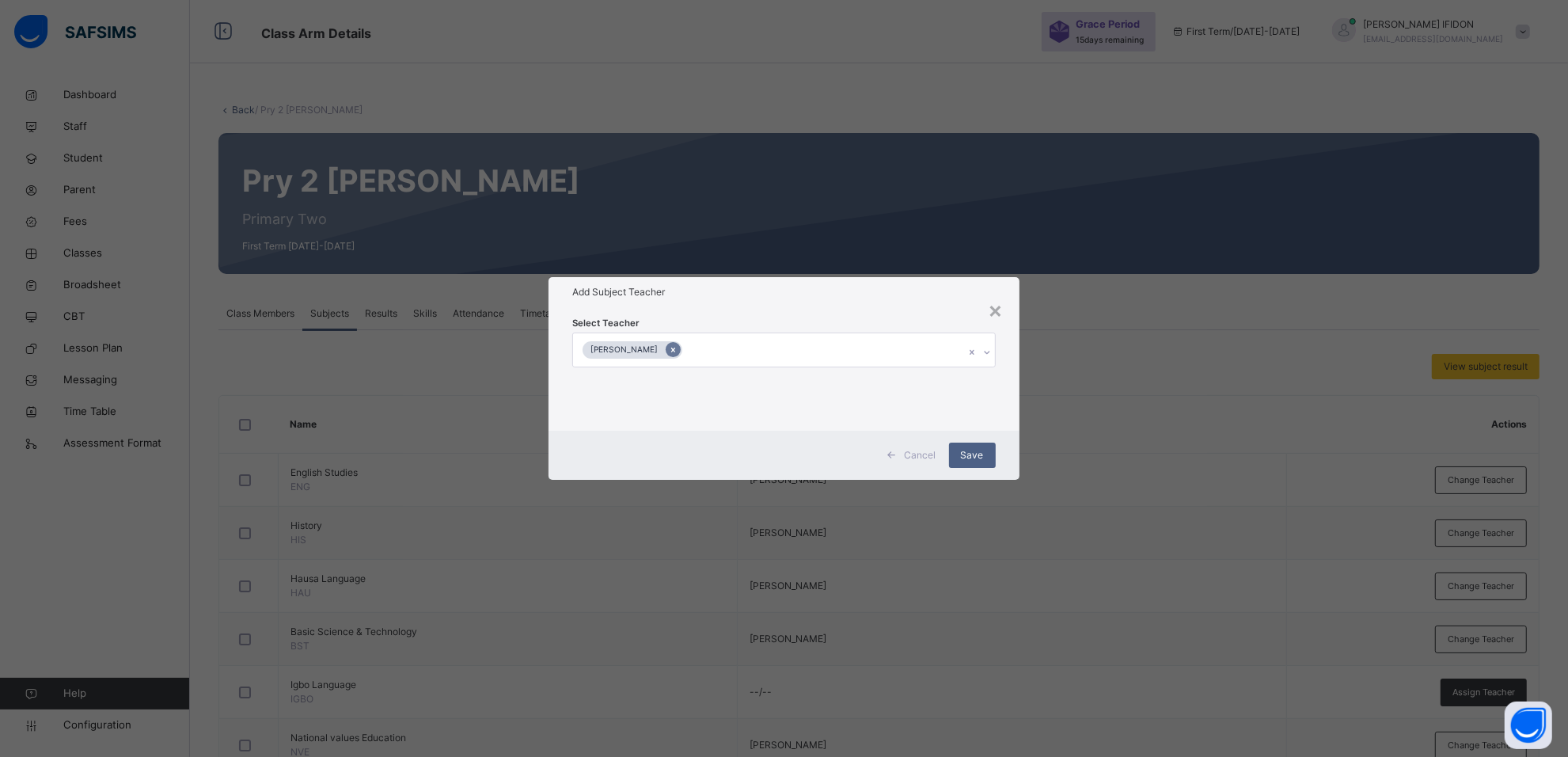
click at [677, 348] on icon at bounding box center [674, 350] width 9 height 11
type input "***"
click at [762, 416] on div "[PERSON_NAME]" at bounding box center [791, 414] width 426 height 27
click at [966, 309] on div "Select Teacher [PERSON_NAME]" at bounding box center [791, 368] width 475 height 124
click at [990, 448] on div "Save" at bounding box center [981, 455] width 47 height 26
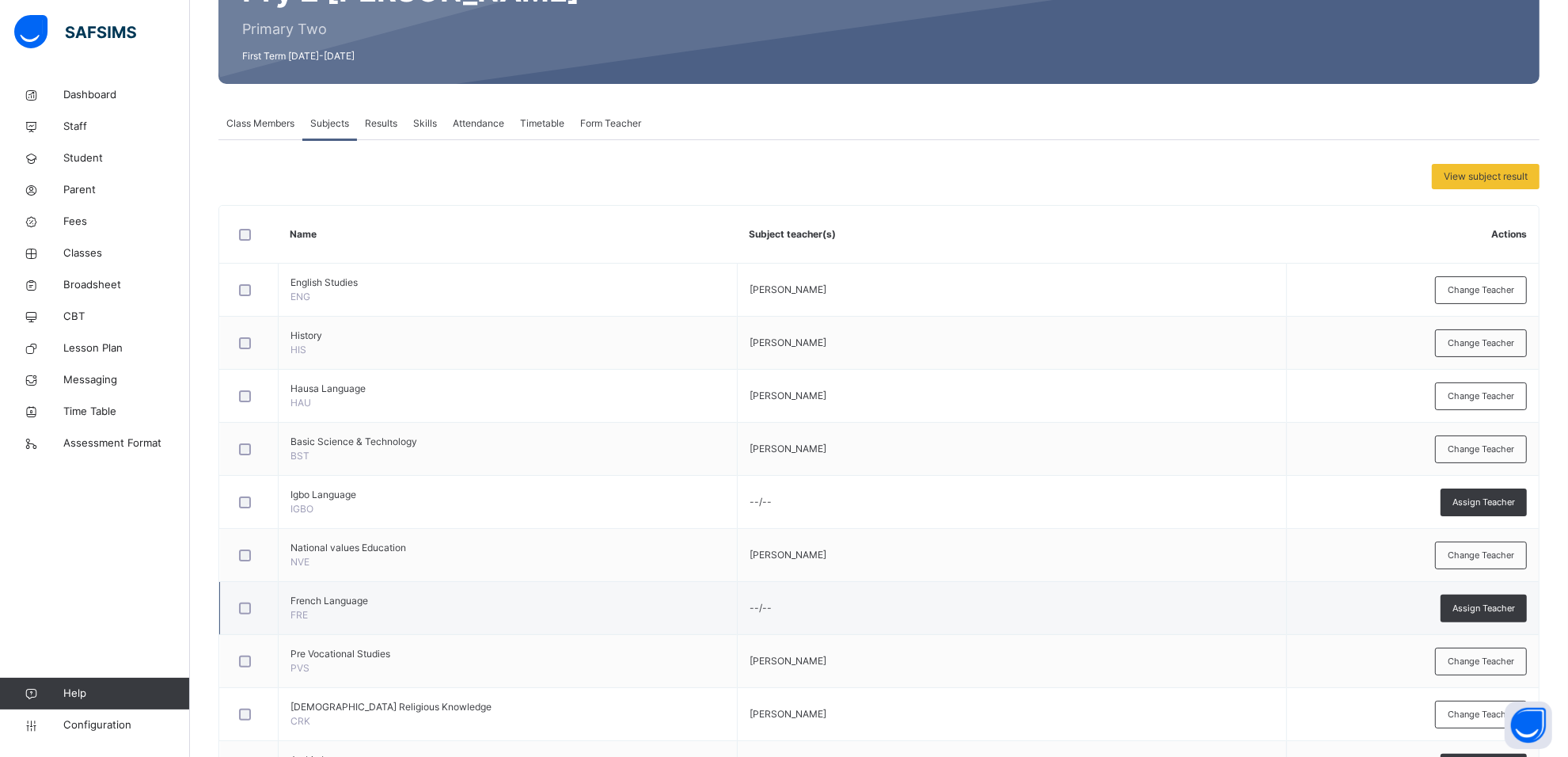
scroll to position [198, 0]
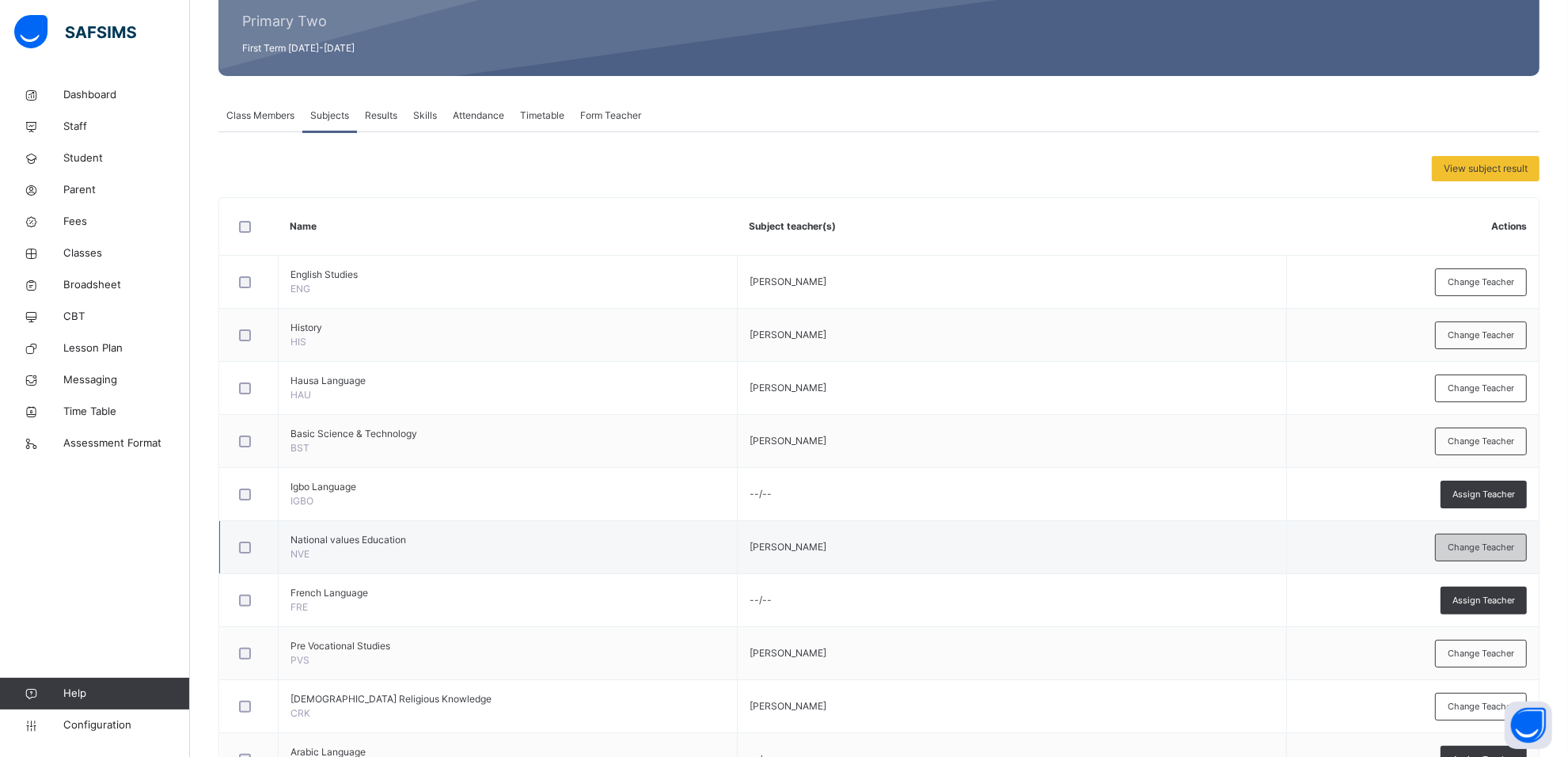
click at [1465, 545] on span "Change Teacher" at bounding box center [1480, 547] width 67 height 14
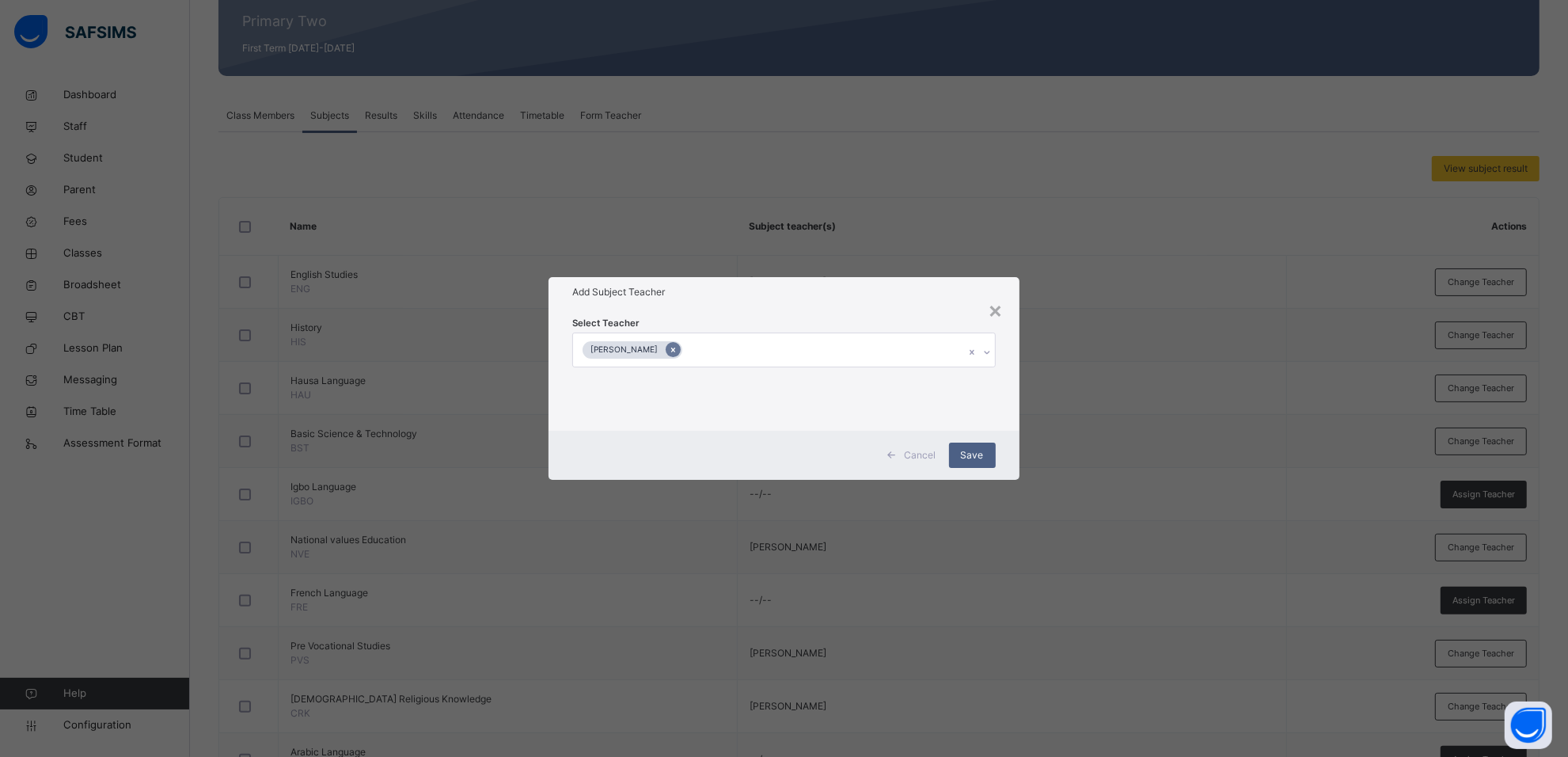
click at [677, 347] on icon at bounding box center [674, 350] width 9 height 11
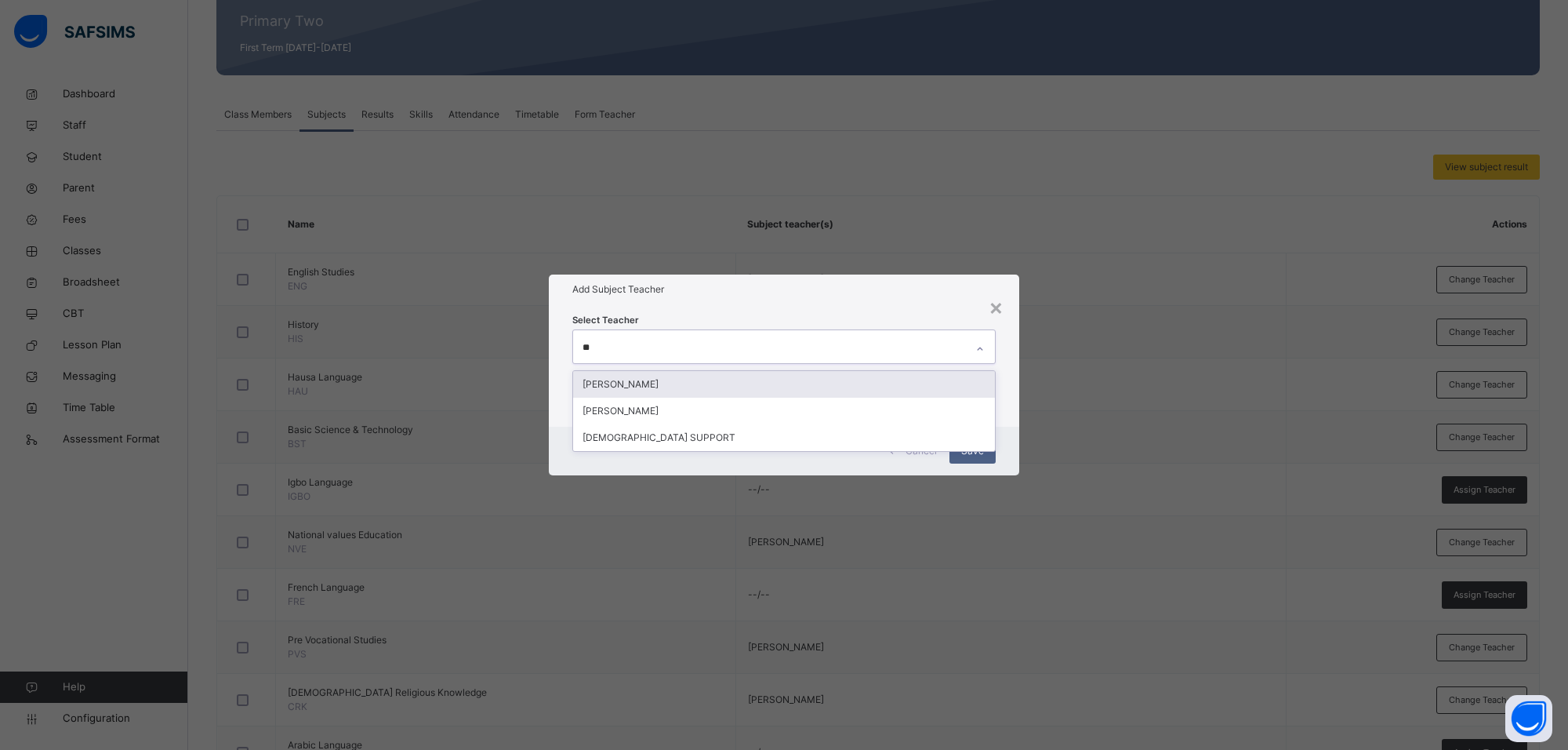
type input "***"
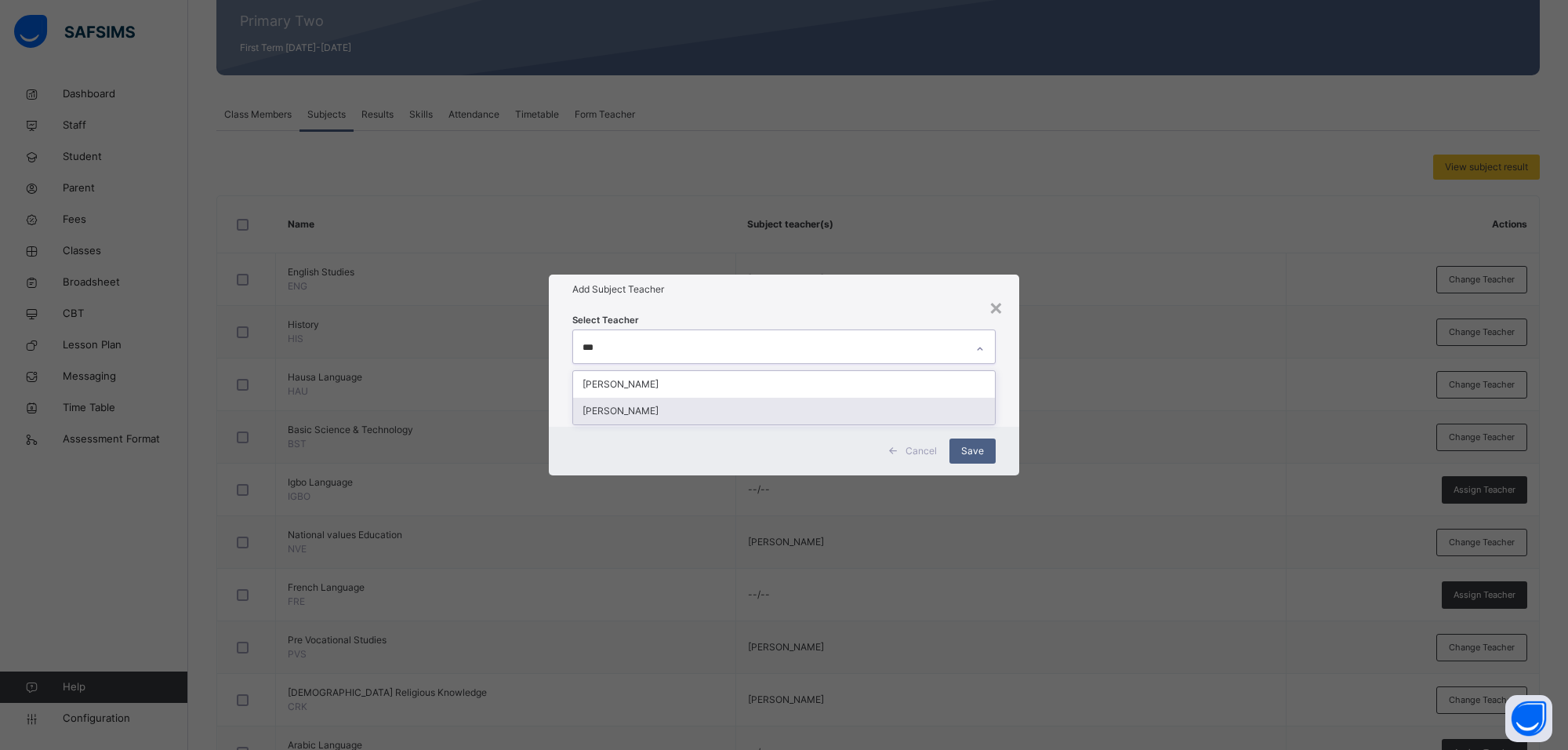
click at [784, 412] on div "[PERSON_NAME]" at bounding box center [784, 410] width 422 height 26
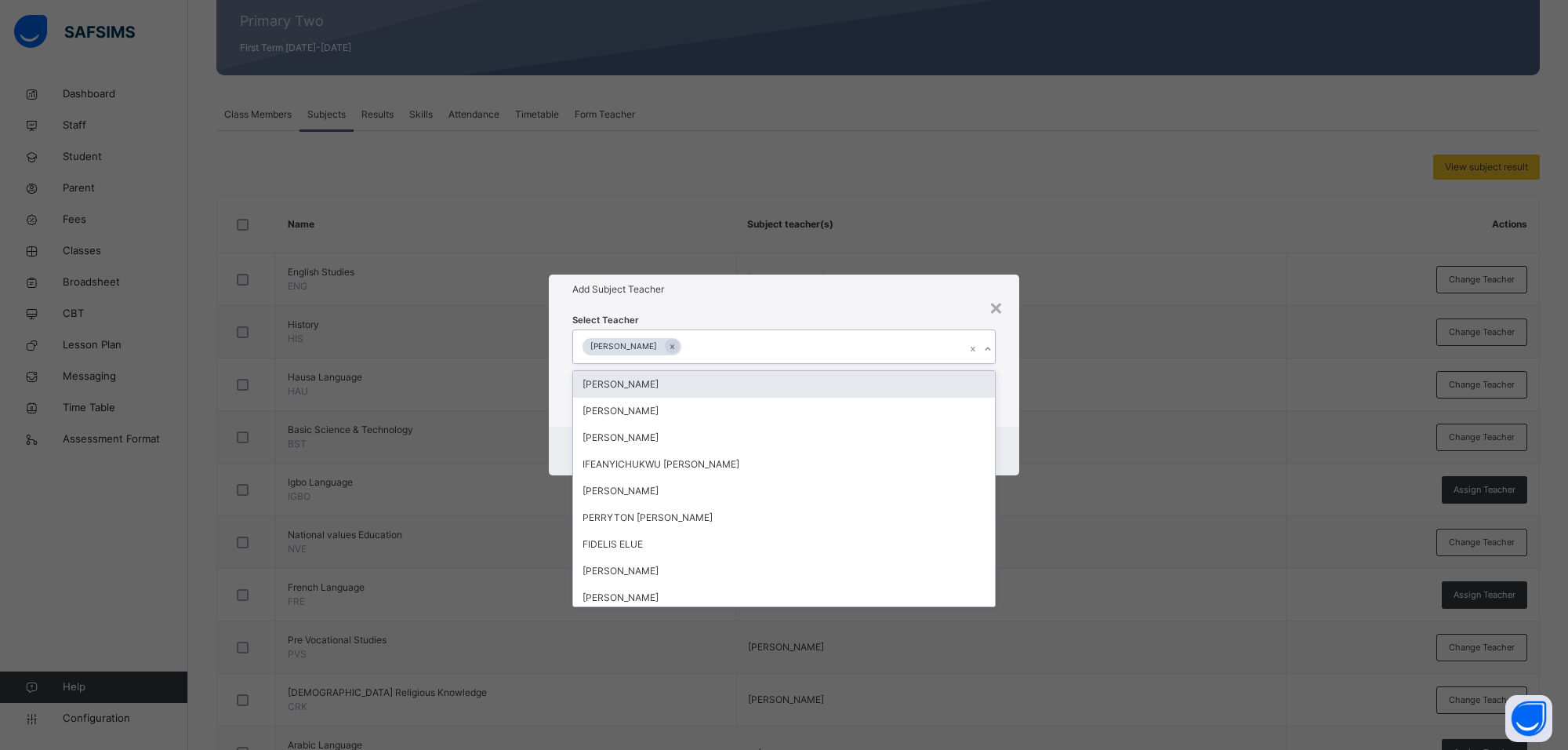
click at [901, 308] on div "Select Teacher option [PERSON_NAME], selected. option [PERSON_NAME] focused, 1 …" at bounding box center [784, 365] width 471 height 122
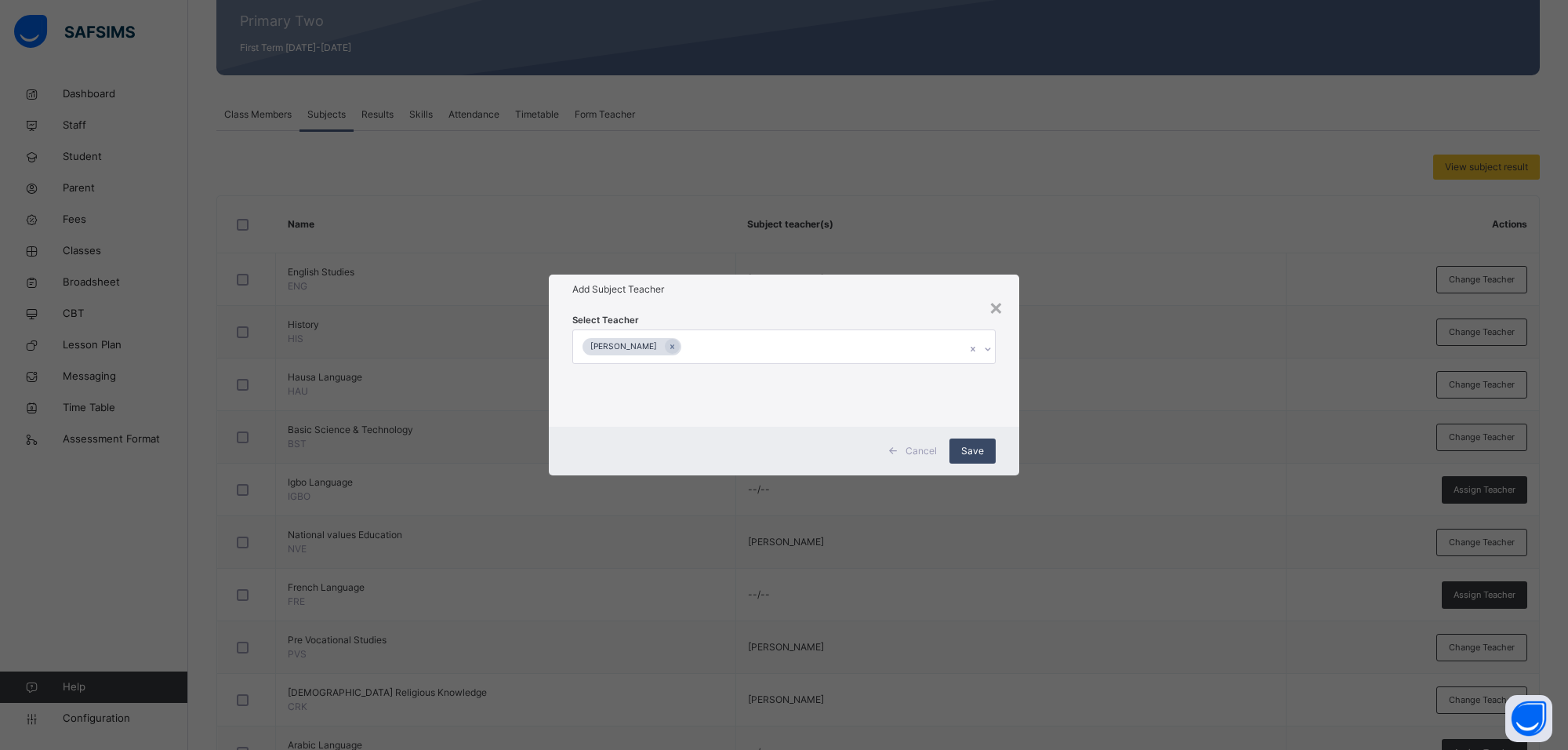
click at [987, 443] on div "Save" at bounding box center [972, 451] width 46 height 25
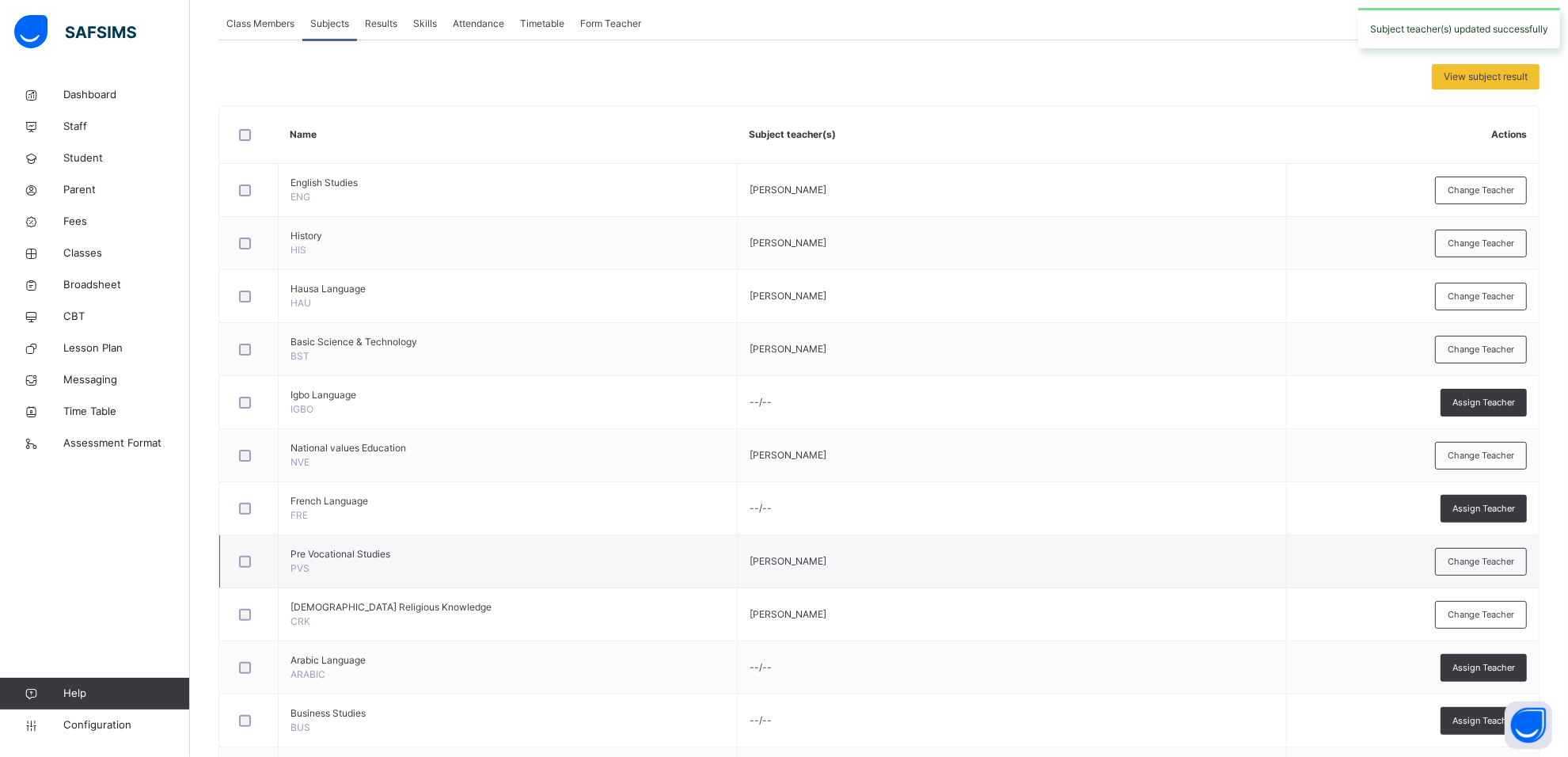
scroll to position [395, 0]
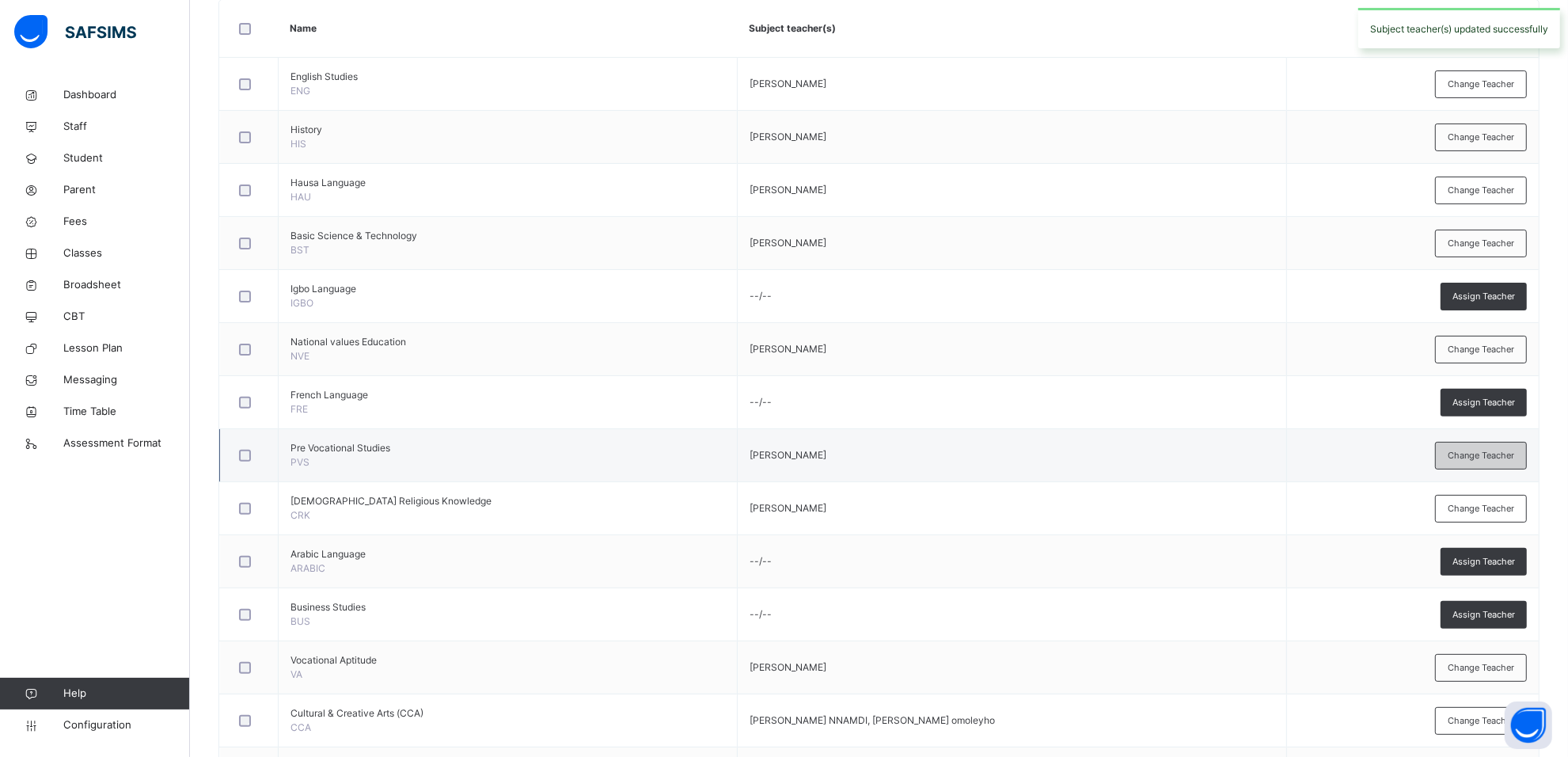
click at [1504, 458] on span "Change Teacher" at bounding box center [1480, 455] width 67 height 14
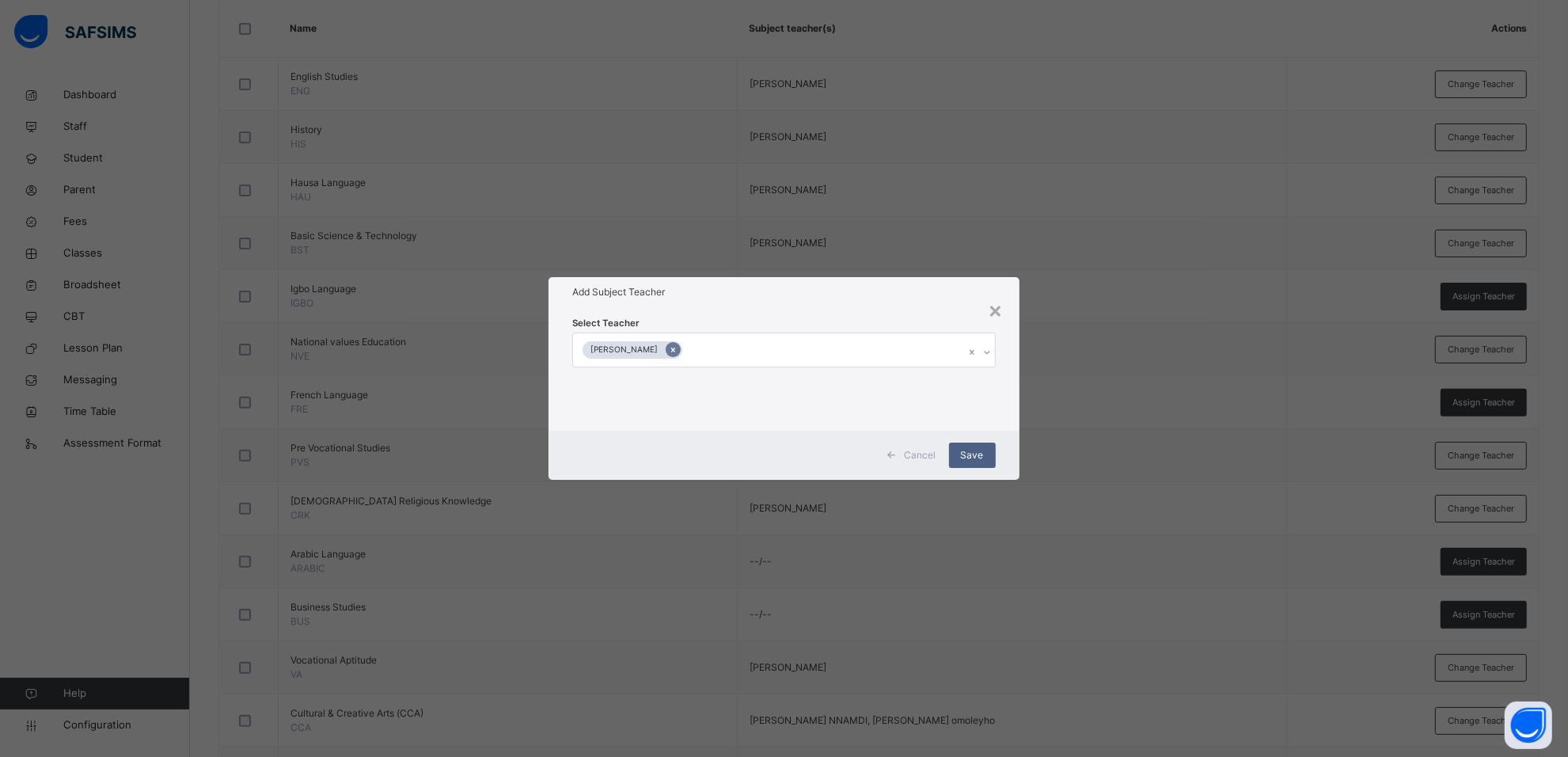
click at [677, 348] on icon at bounding box center [674, 350] width 9 height 11
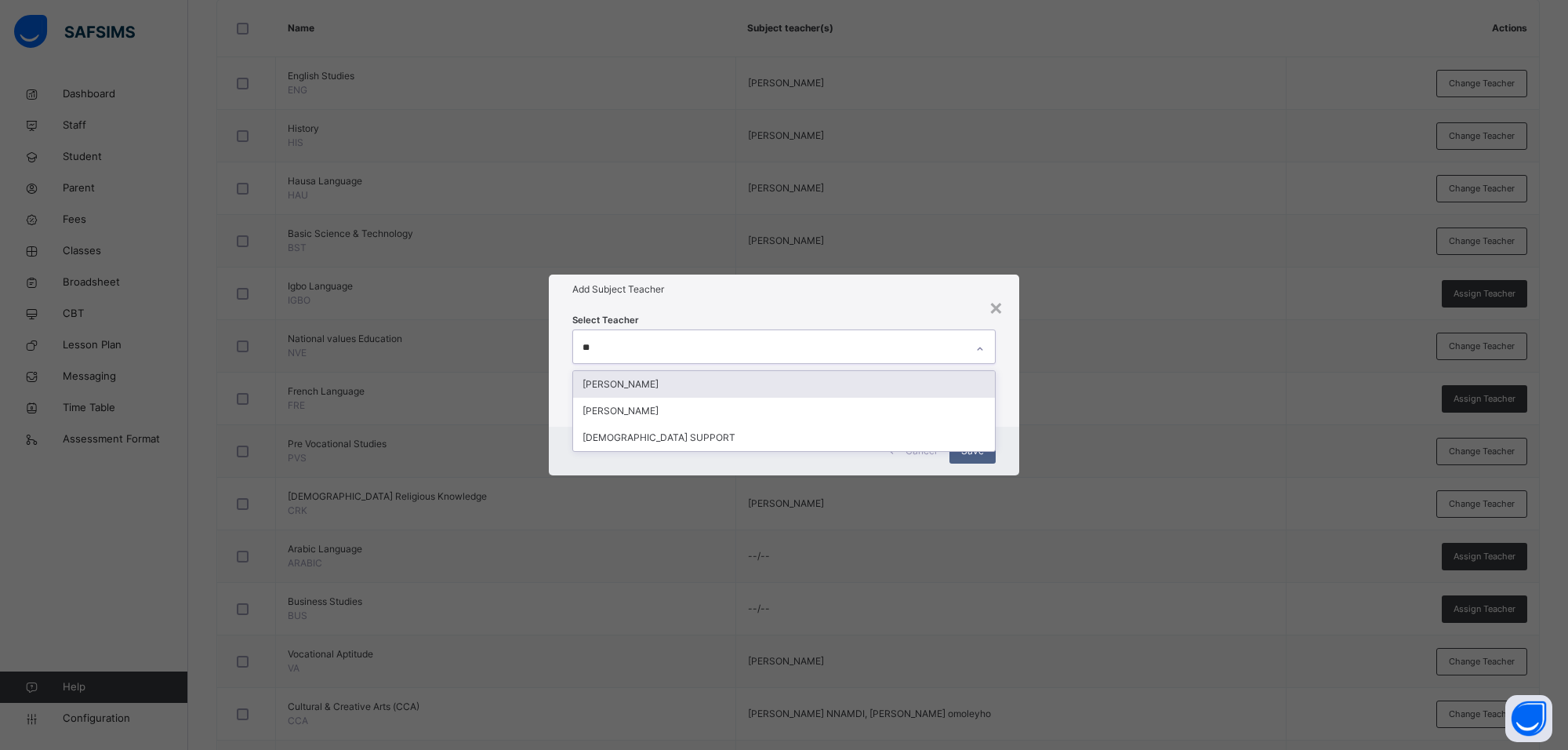
type input "***"
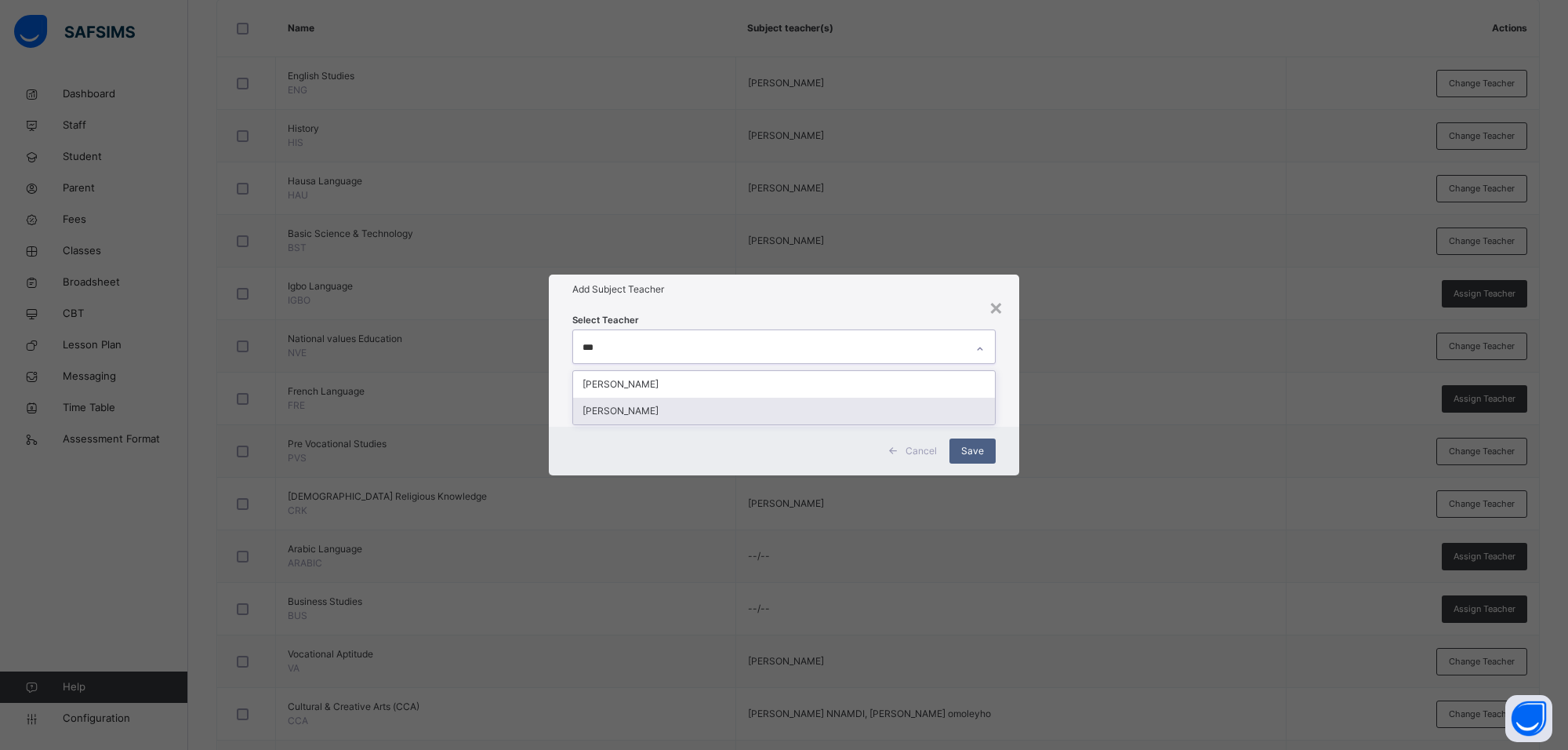
click at [726, 400] on div "[PERSON_NAME]" at bounding box center [784, 410] width 422 height 26
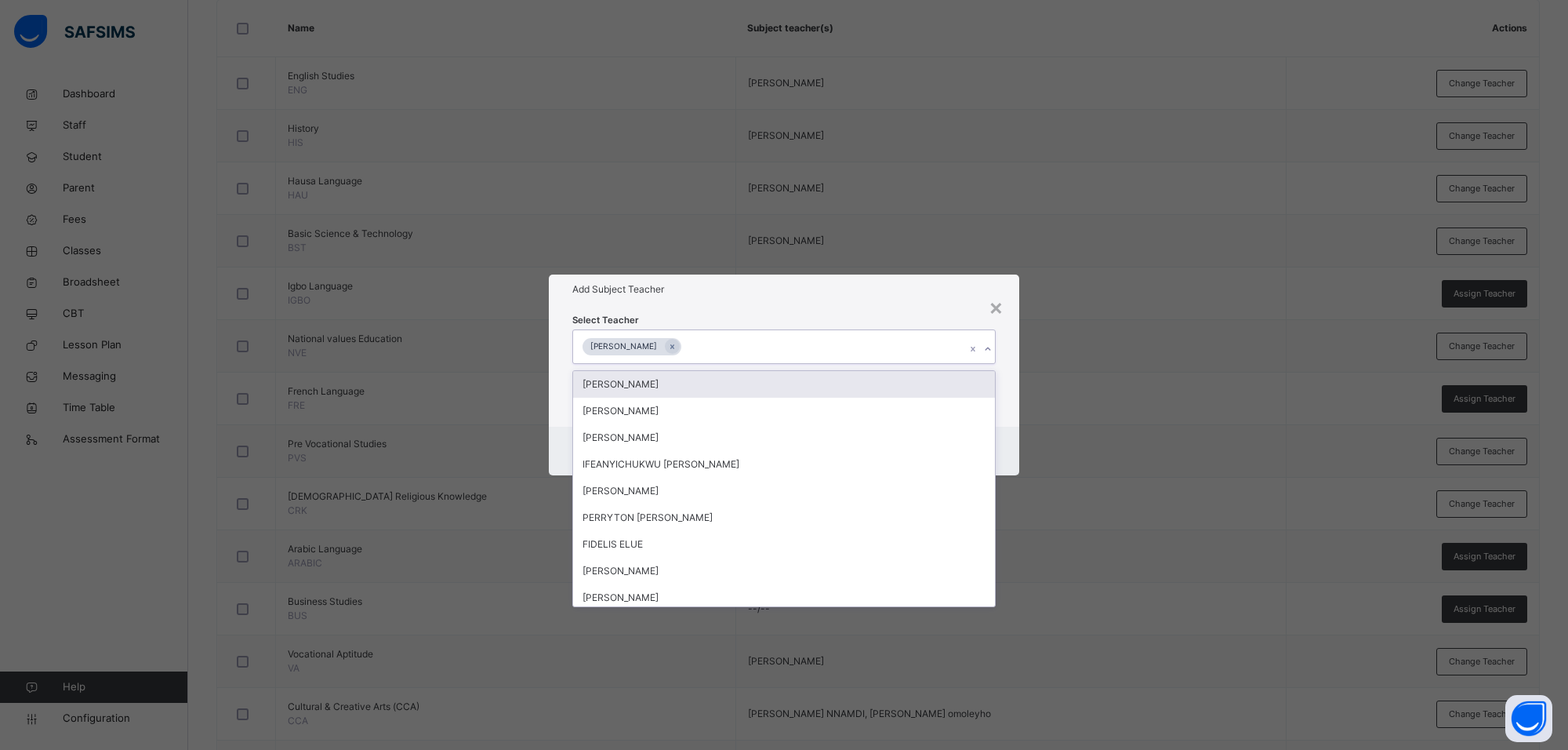
click at [785, 307] on div "Select Teacher option [PERSON_NAME], selected. option [PERSON_NAME] focused, 1 …" at bounding box center [784, 365] width 471 height 122
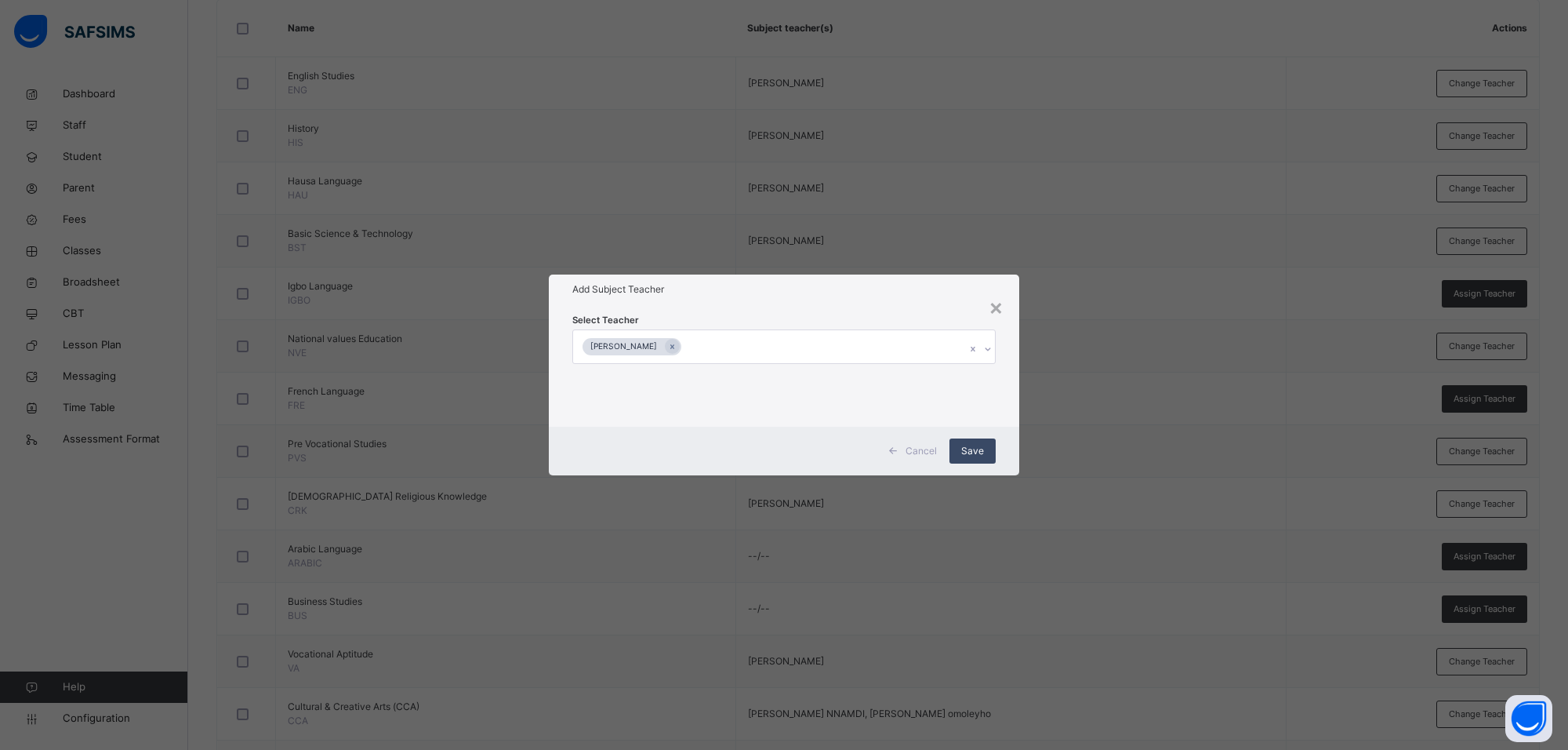
click at [962, 445] on span "Save" at bounding box center [972, 451] width 23 height 15
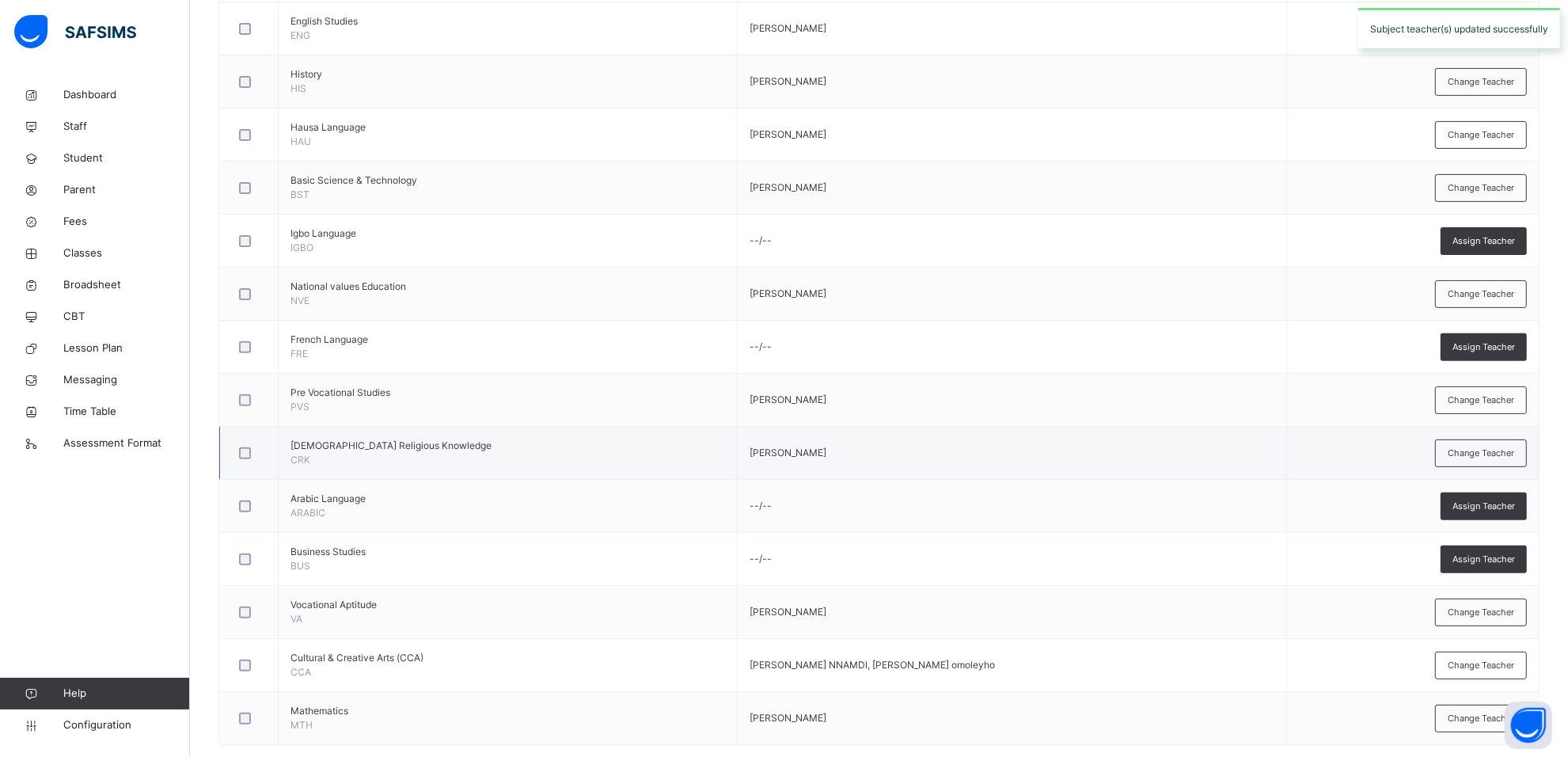
scroll to position [481, 0]
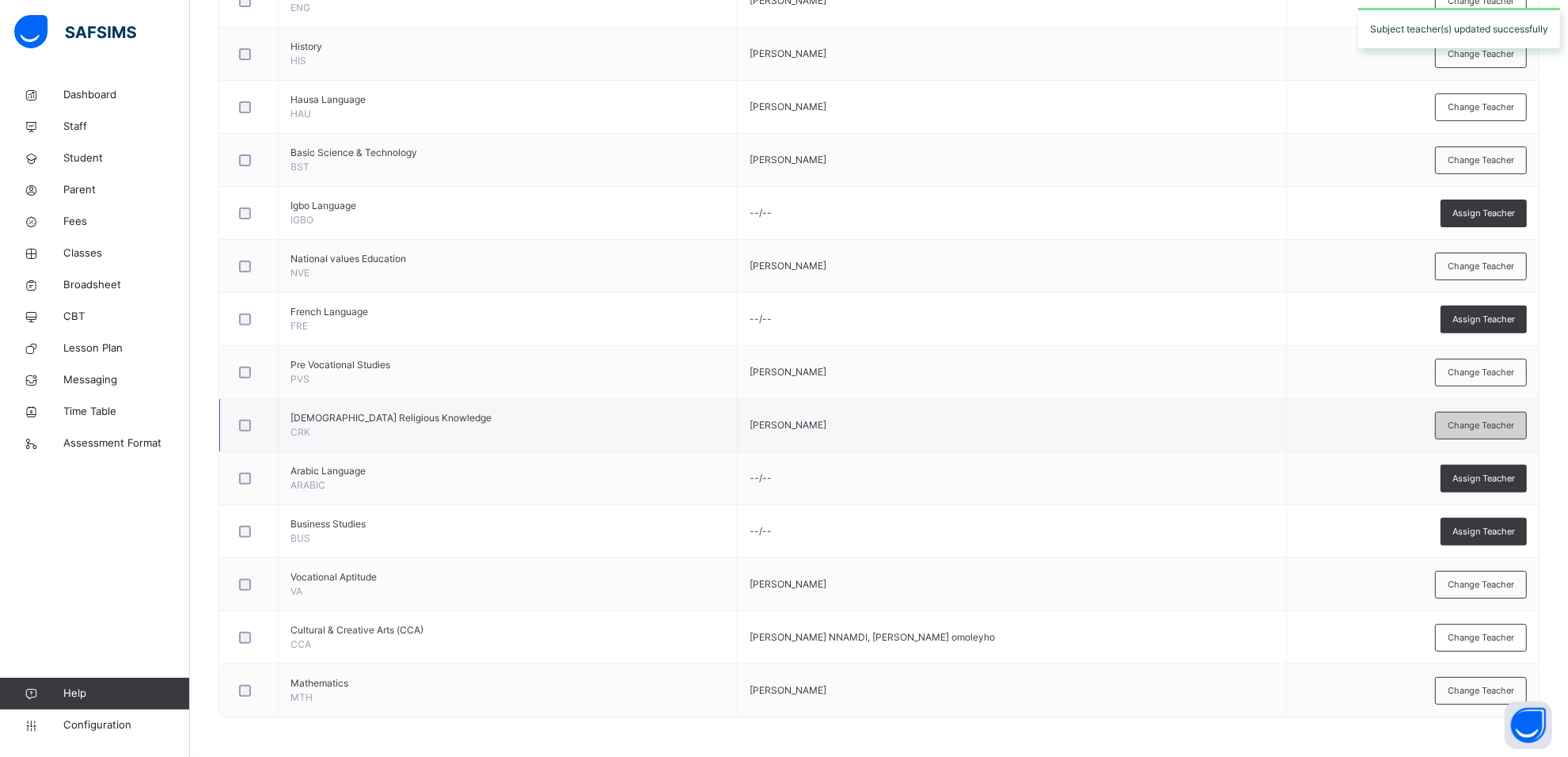
click at [1470, 424] on span "Change Teacher" at bounding box center [1480, 425] width 67 height 14
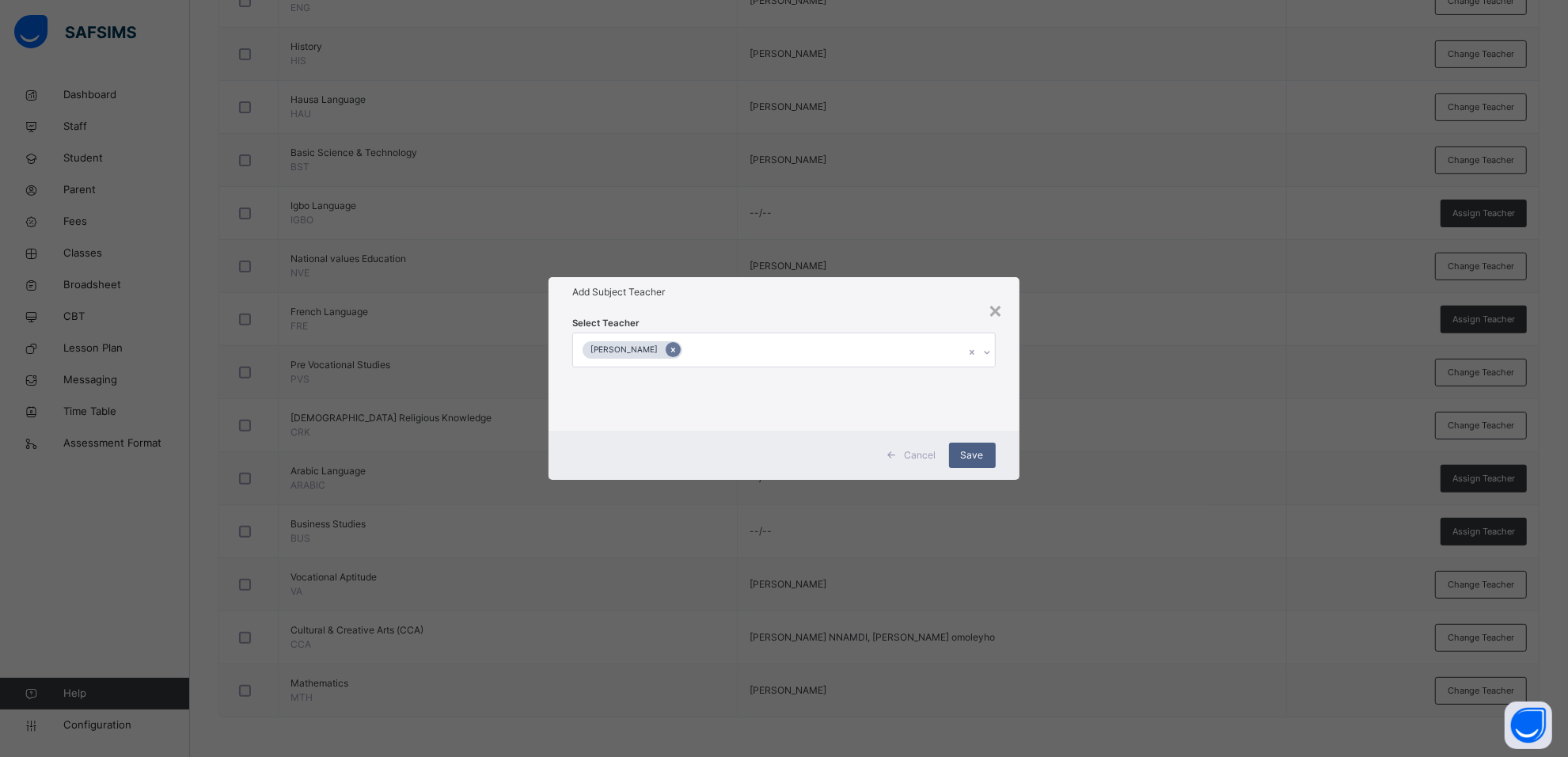
click at [681, 344] on div at bounding box center [673, 350] width 15 height 15
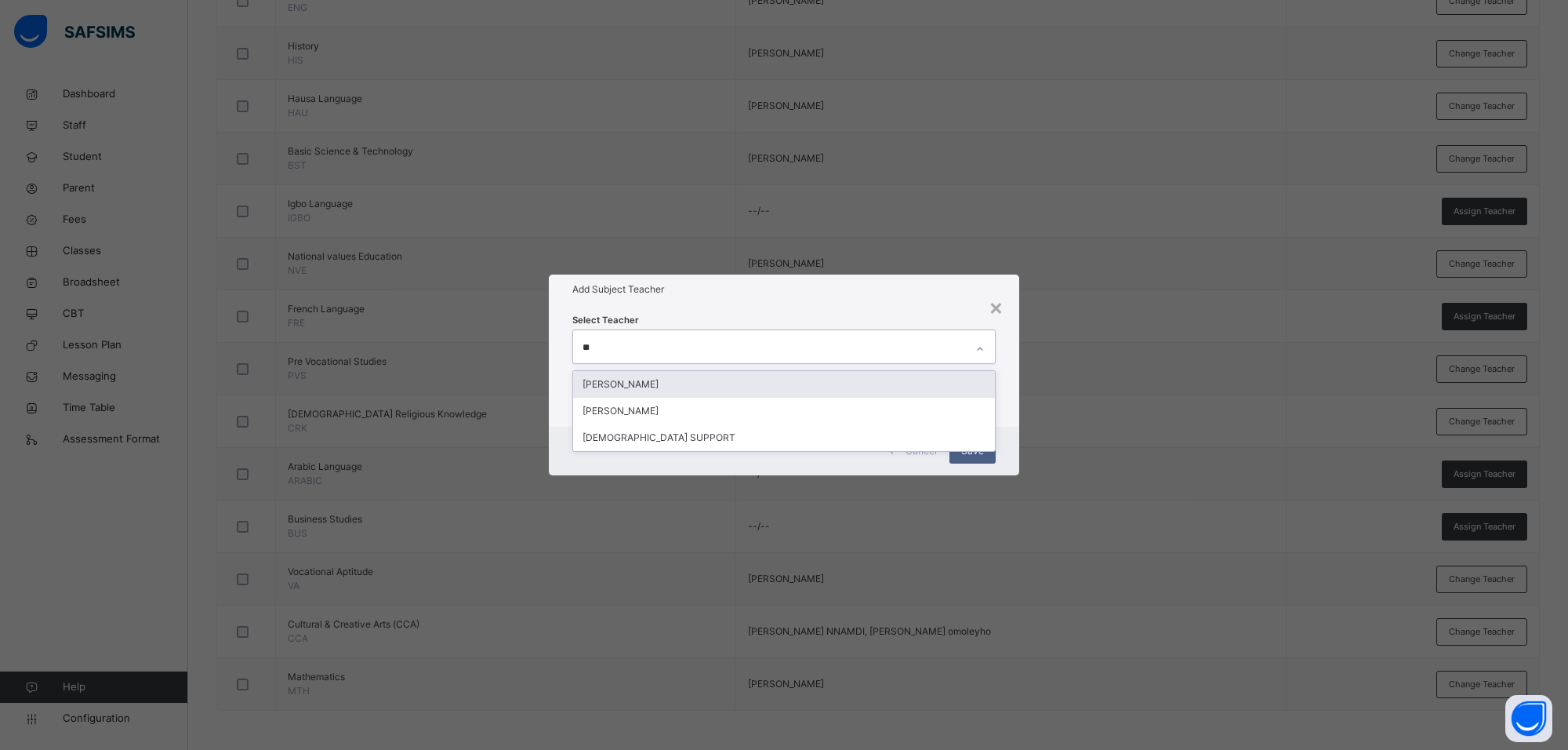
type input "***"
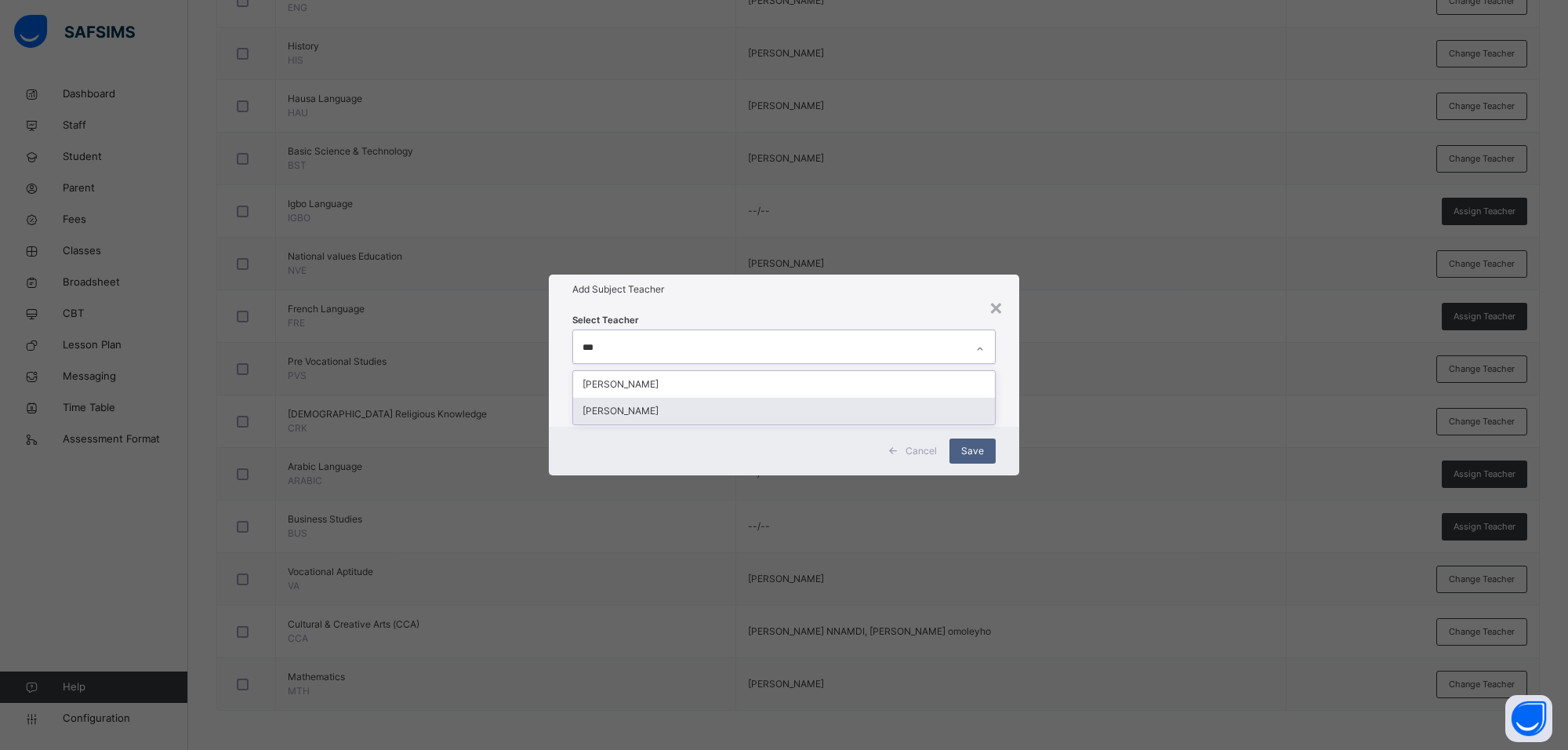
click at [739, 408] on div "[PERSON_NAME]" at bounding box center [784, 410] width 422 height 26
click at [829, 294] on h1 "Add Subject Teacher" at bounding box center [784, 289] width 424 height 15
click at [975, 439] on div "Save" at bounding box center [972, 451] width 46 height 25
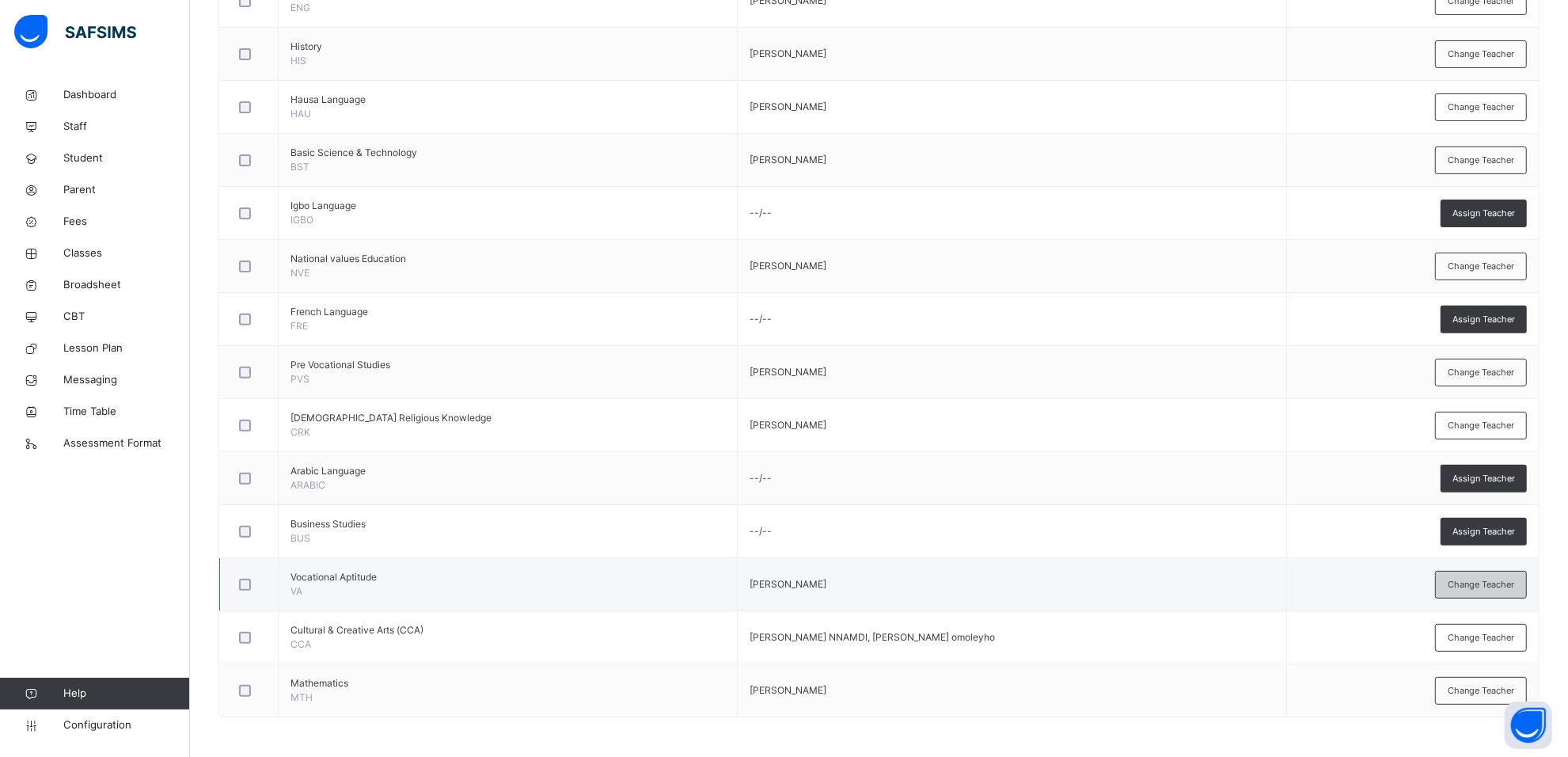
click at [1470, 587] on span "Change Teacher" at bounding box center [1480, 584] width 67 height 14
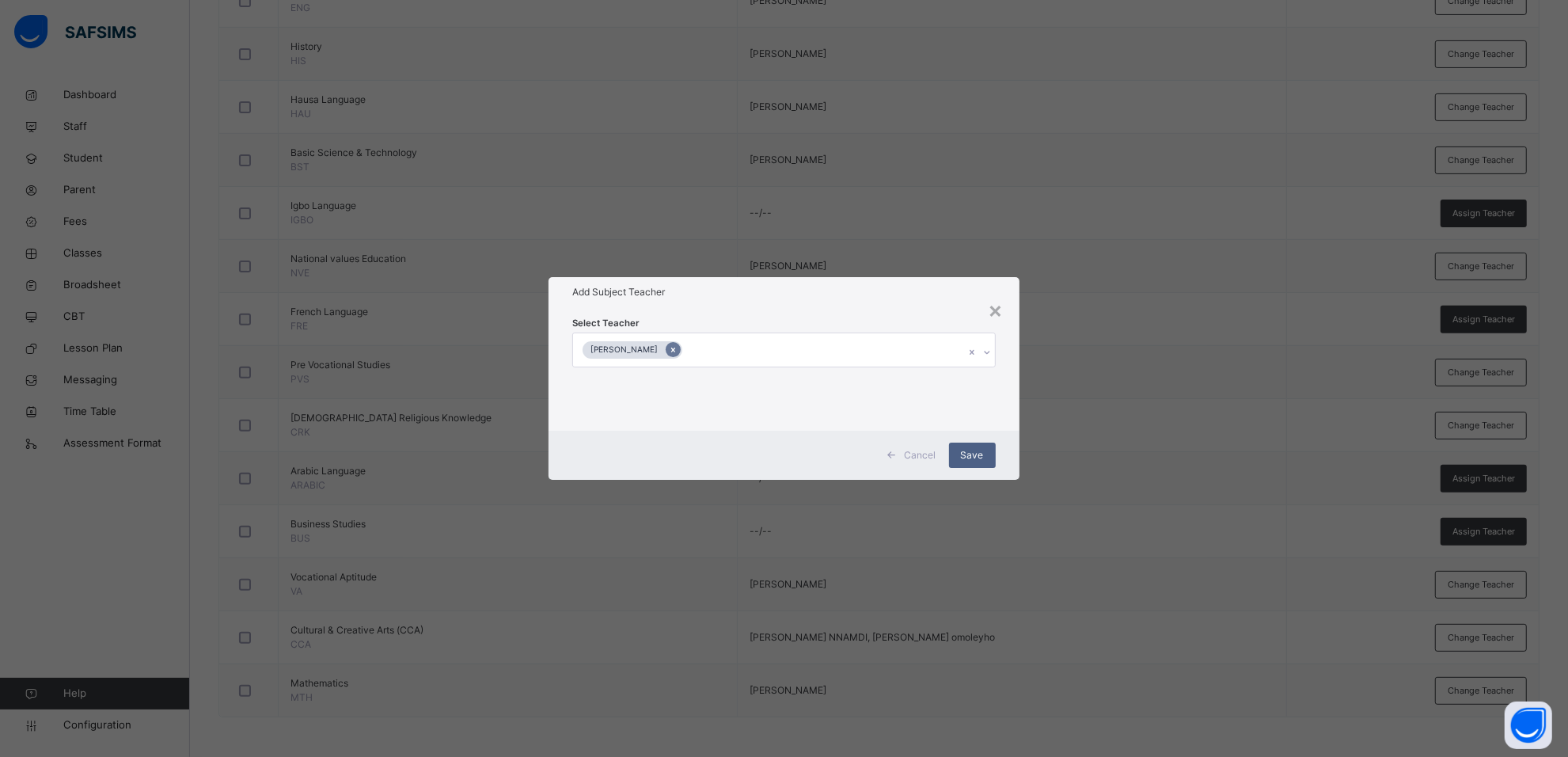
click at [677, 346] on icon at bounding box center [674, 350] width 9 height 11
type input "***"
click at [978, 458] on span "Save" at bounding box center [981, 455] width 23 height 15
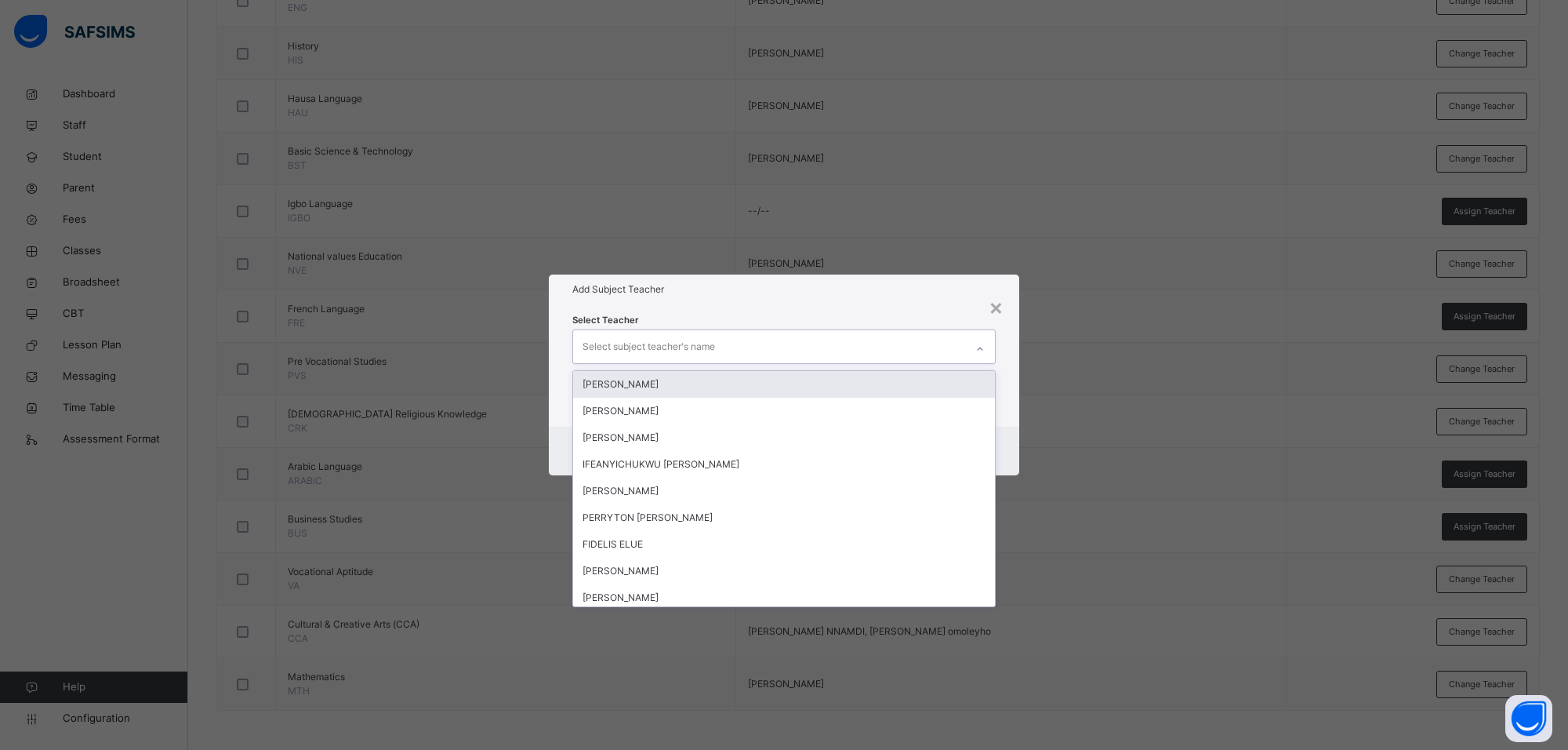
click at [745, 347] on div "Select subject teacher's name" at bounding box center [769, 346] width 392 height 33
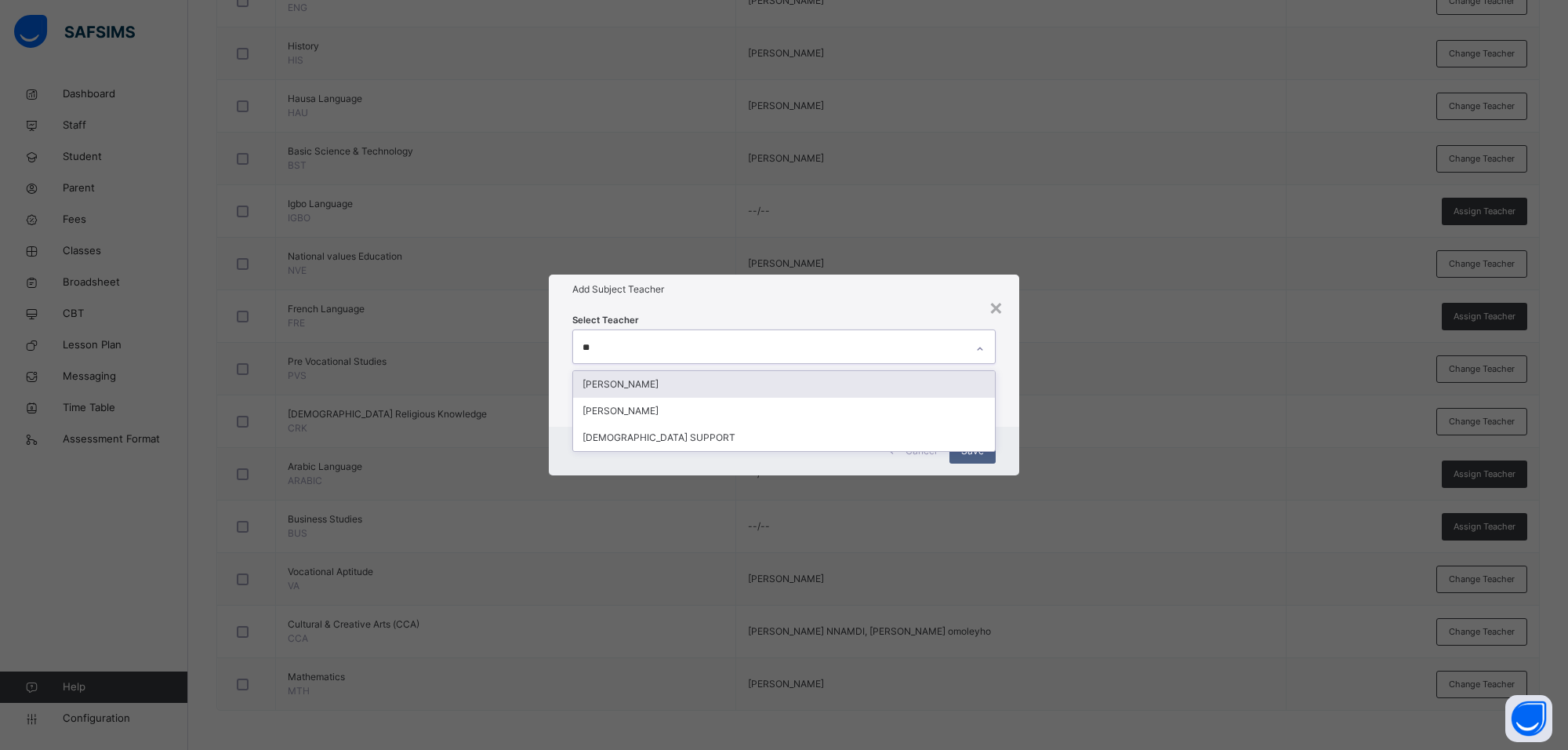
type input "***"
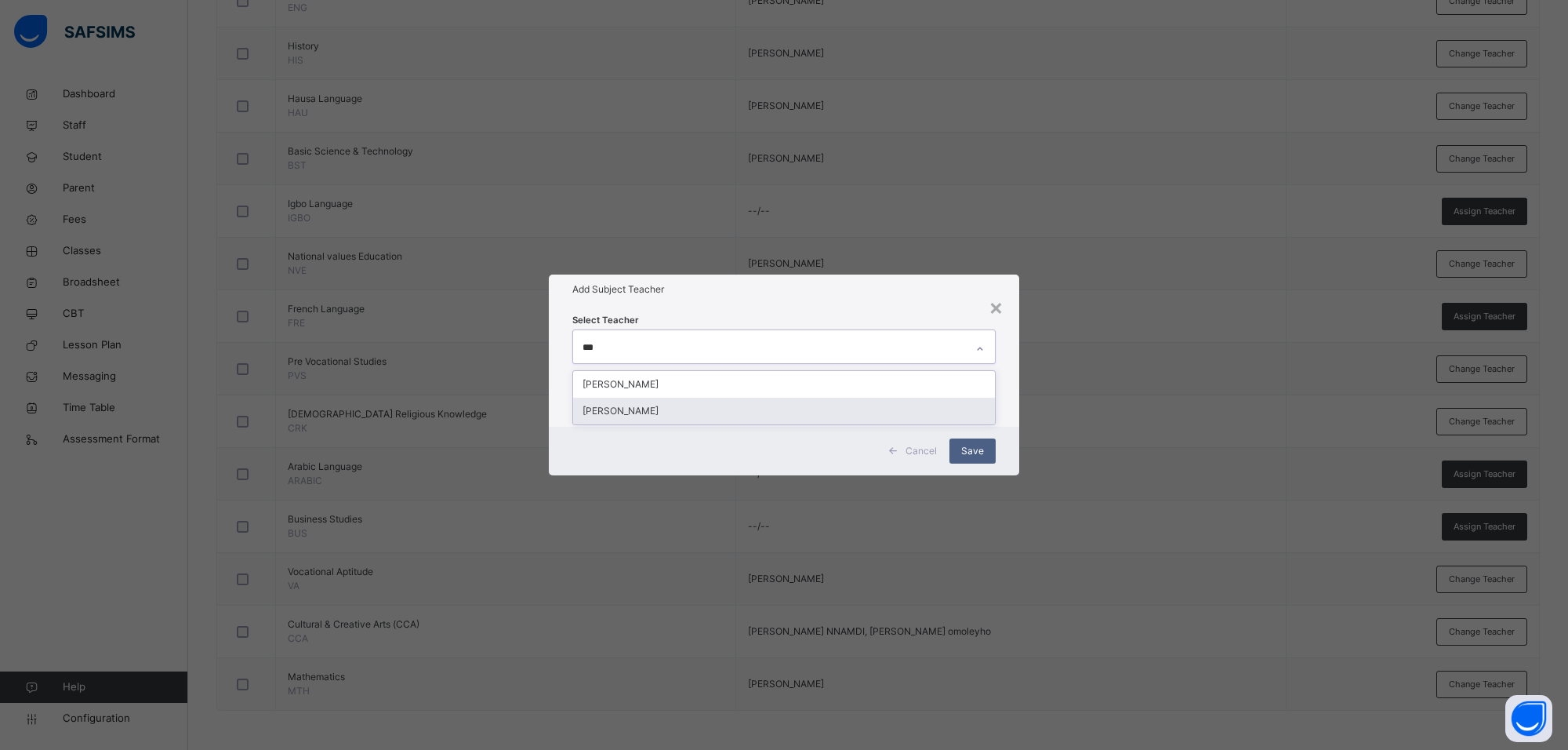
click at [745, 406] on div "[PERSON_NAME]" at bounding box center [784, 410] width 422 height 26
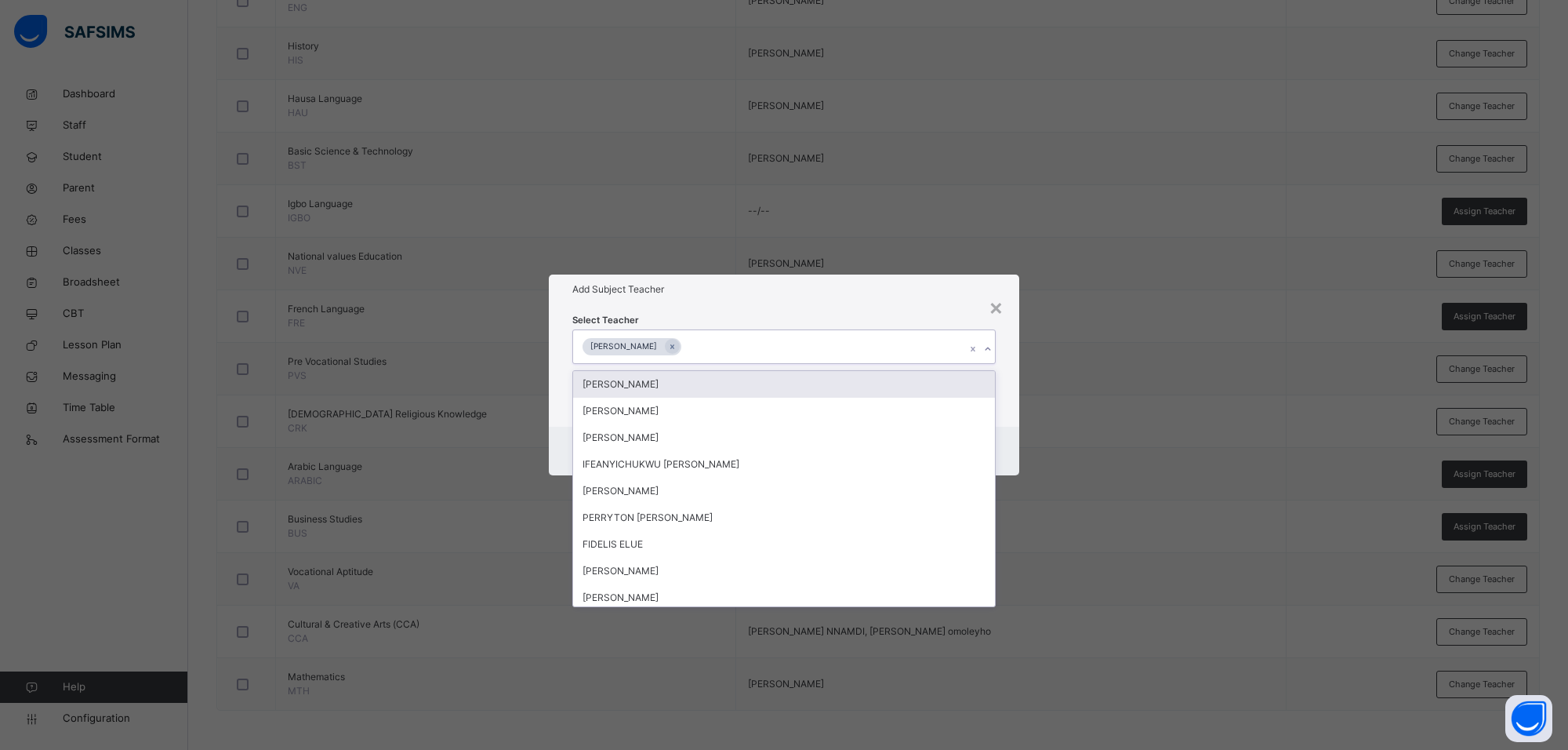
click at [902, 285] on h1 "Add Subject Teacher" at bounding box center [784, 289] width 424 height 15
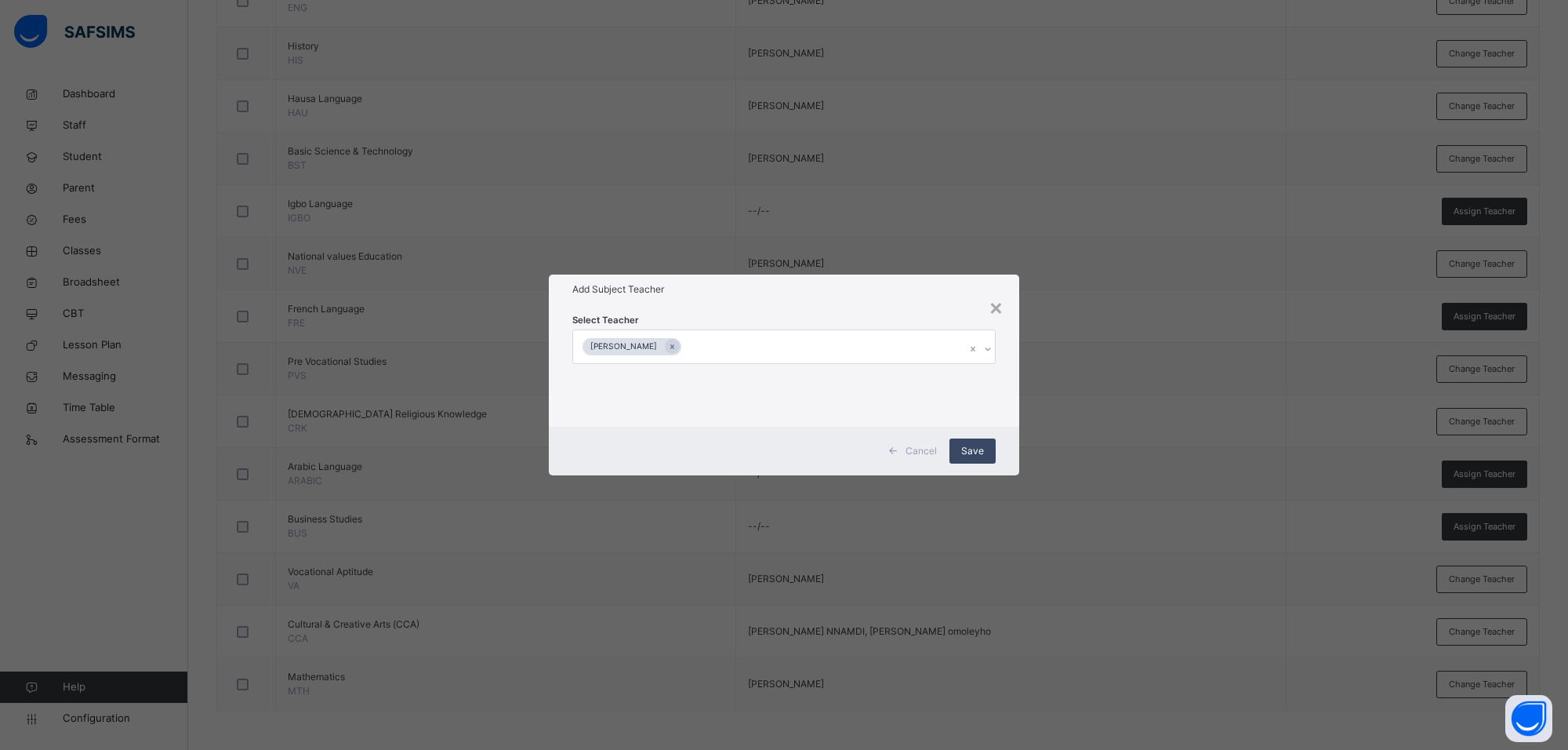
click at [966, 447] on span "Save" at bounding box center [972, 451] width 23 height 15
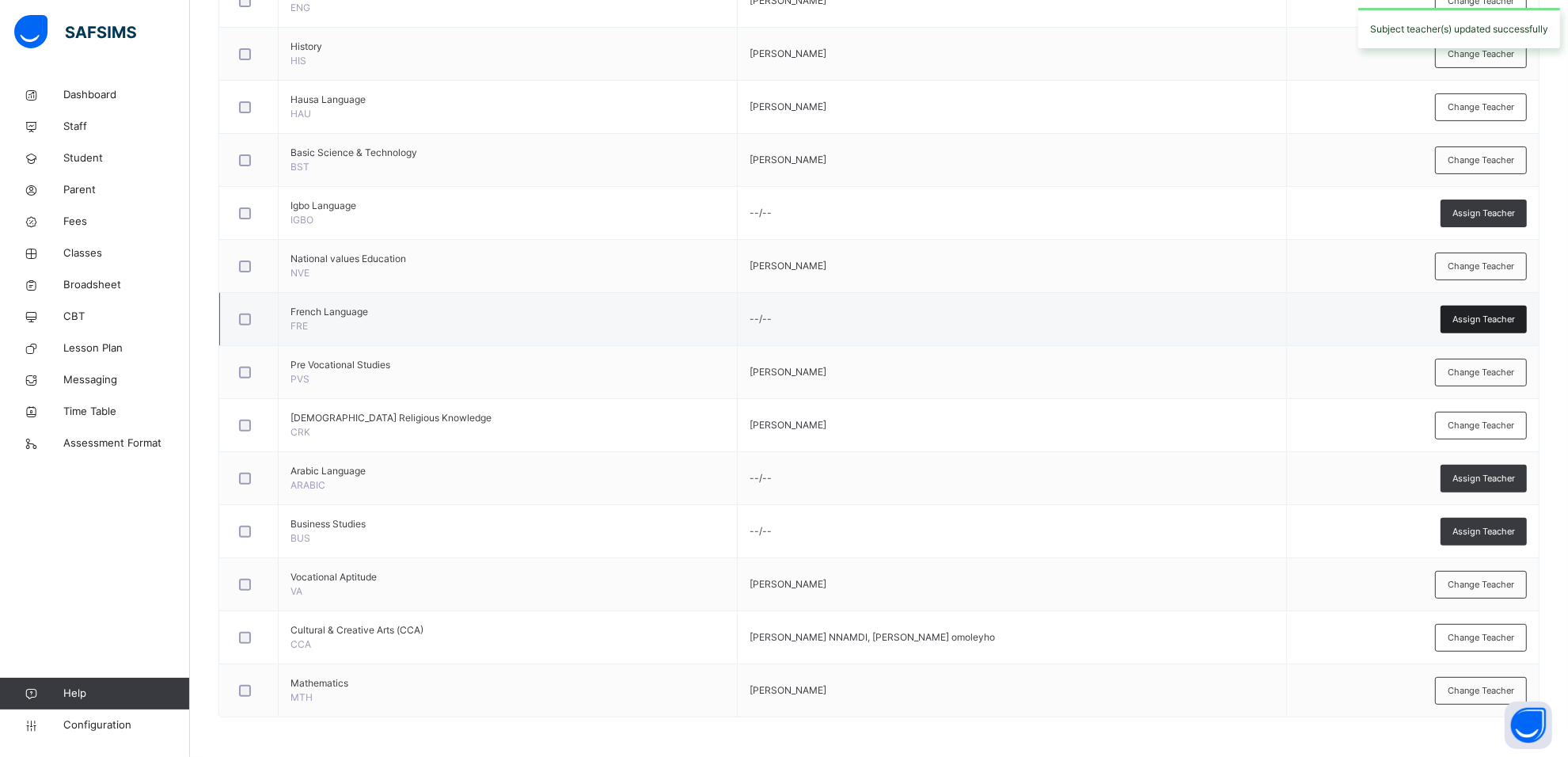
click at [1498, 322] on span "Assign Teacher" at bounding box center [1484, 319] width 62 height 14
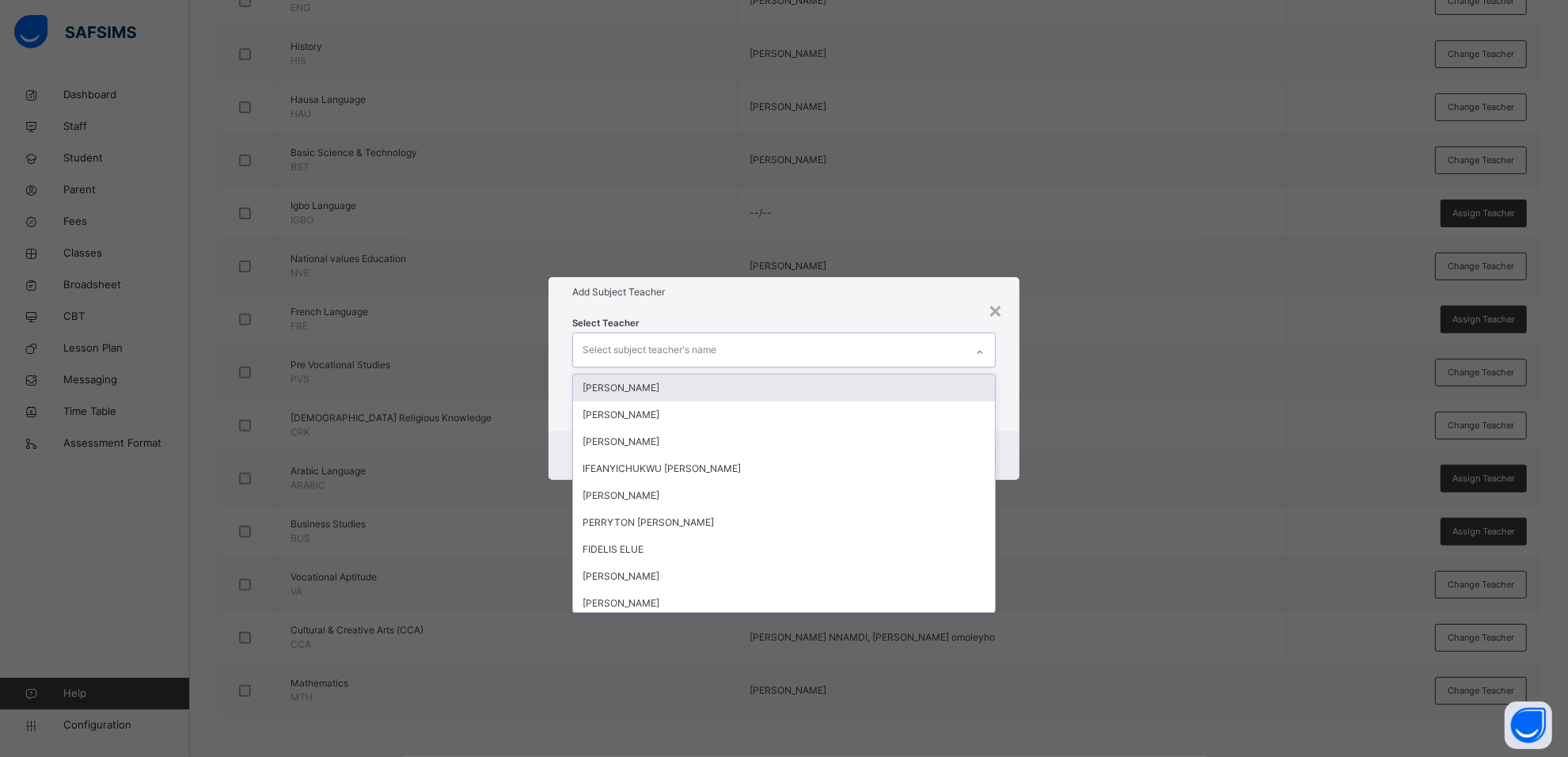
click at [700, 342] on div "Select subject teacher's name" at bounding box center [649, 350] width 134 height 30
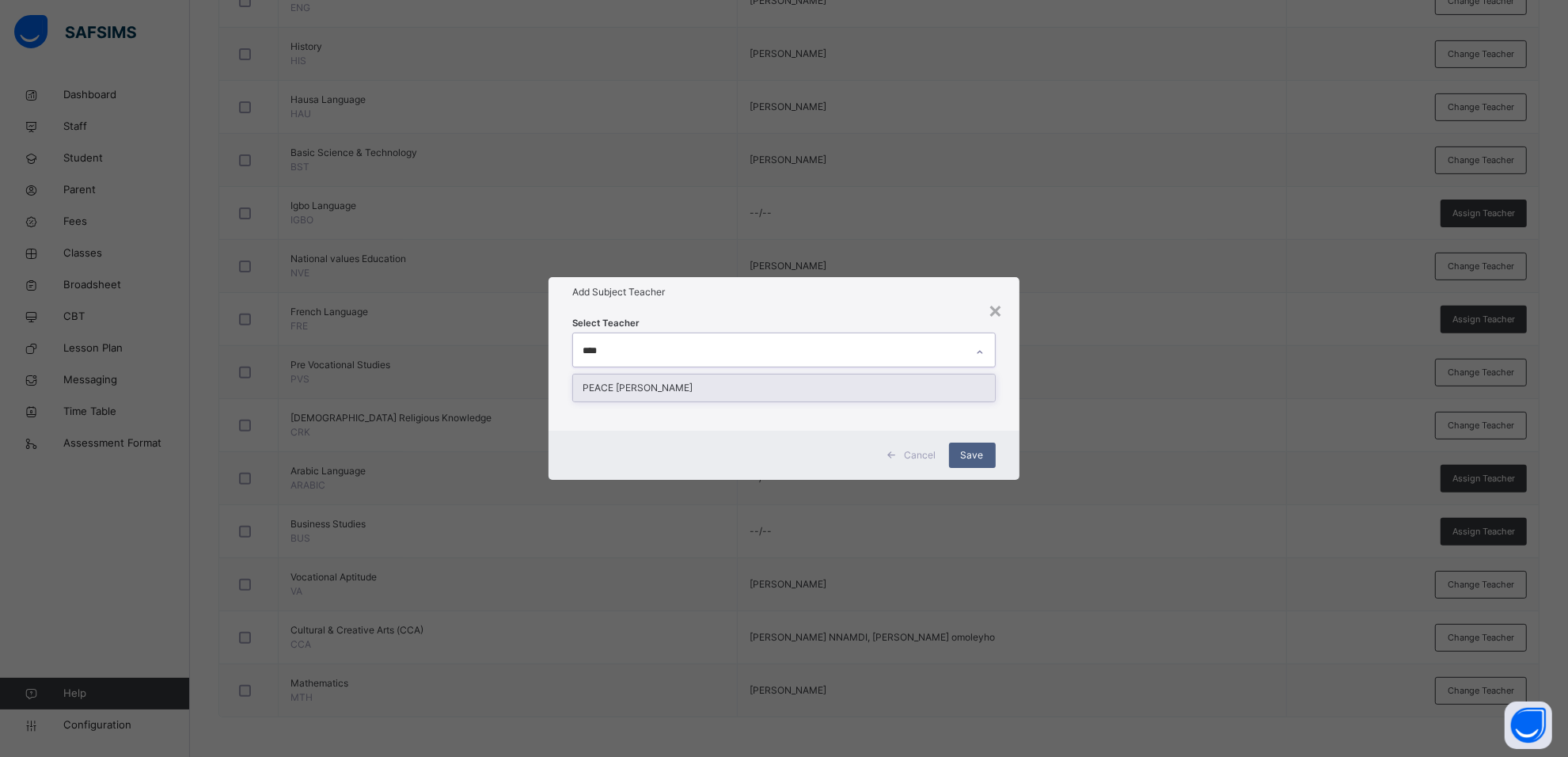
type input "*****"
click at [693, 393] on div "PEACE [PERSON_NAME]" at bounding box center [784, 387] width 421 height 27
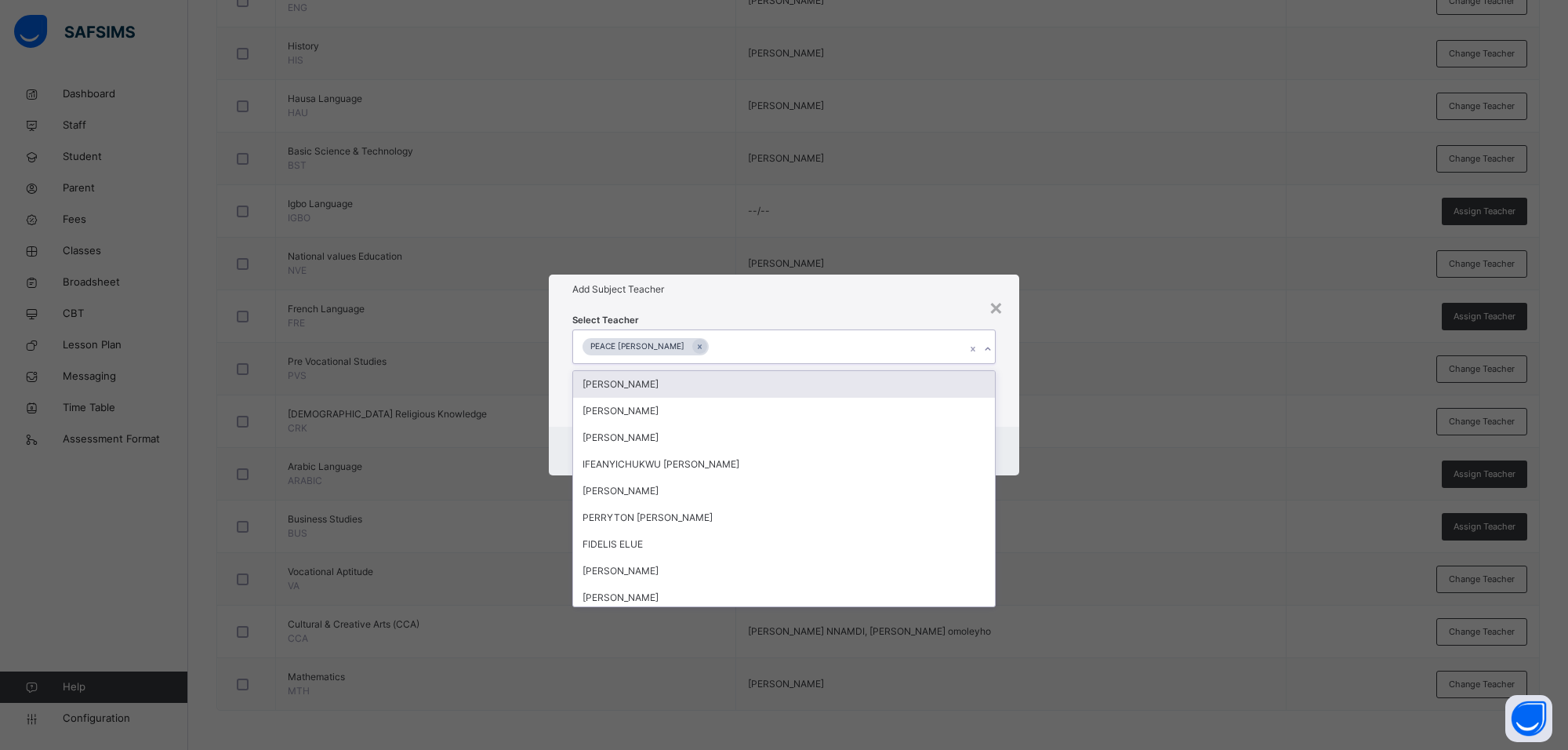
click at [832, 288] on h1 "Add Subject Teacher" at bounding box center [784, 289] width 424 height 15
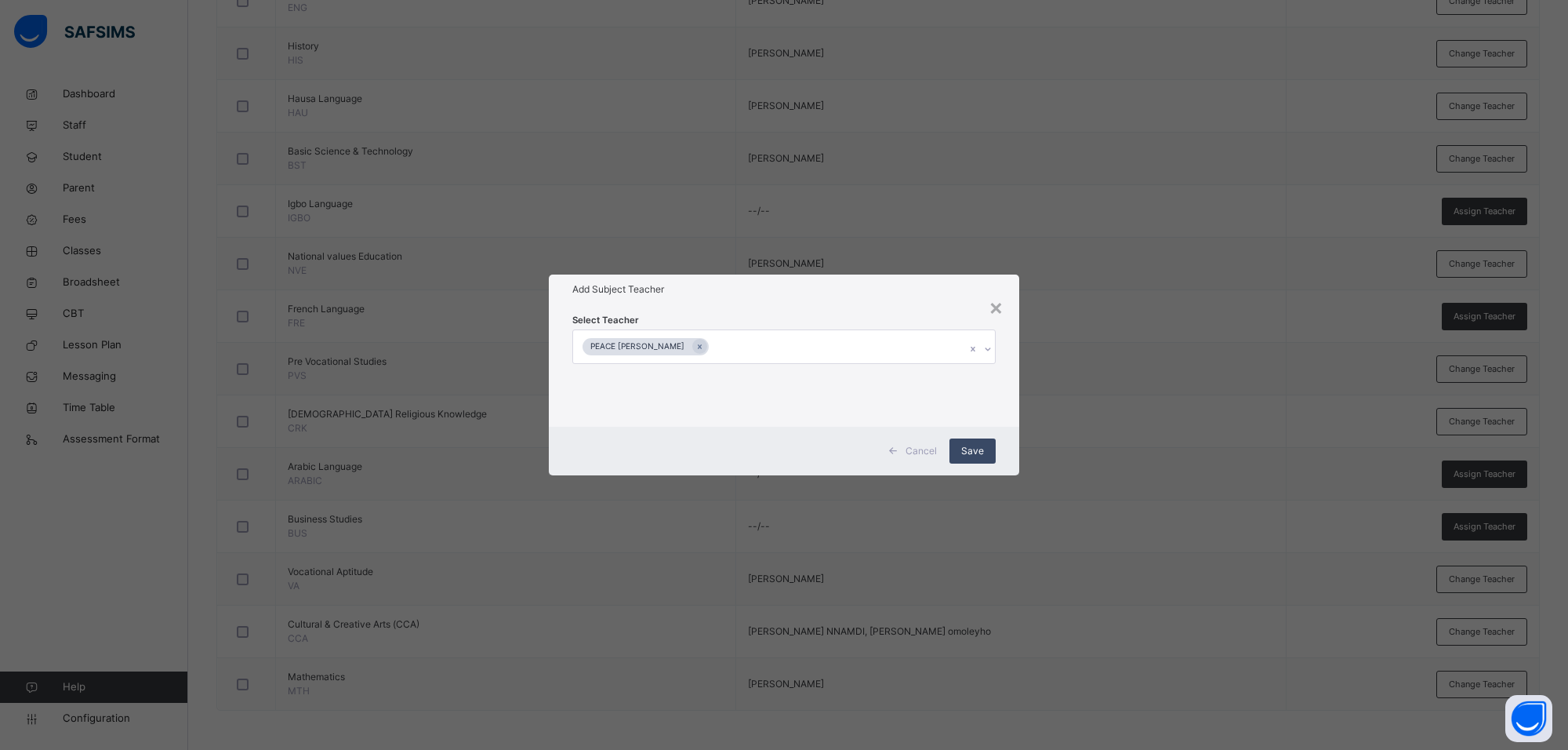
click at [970, 451] on span "Save" at bounding box center [972, 451] width 23 height 15
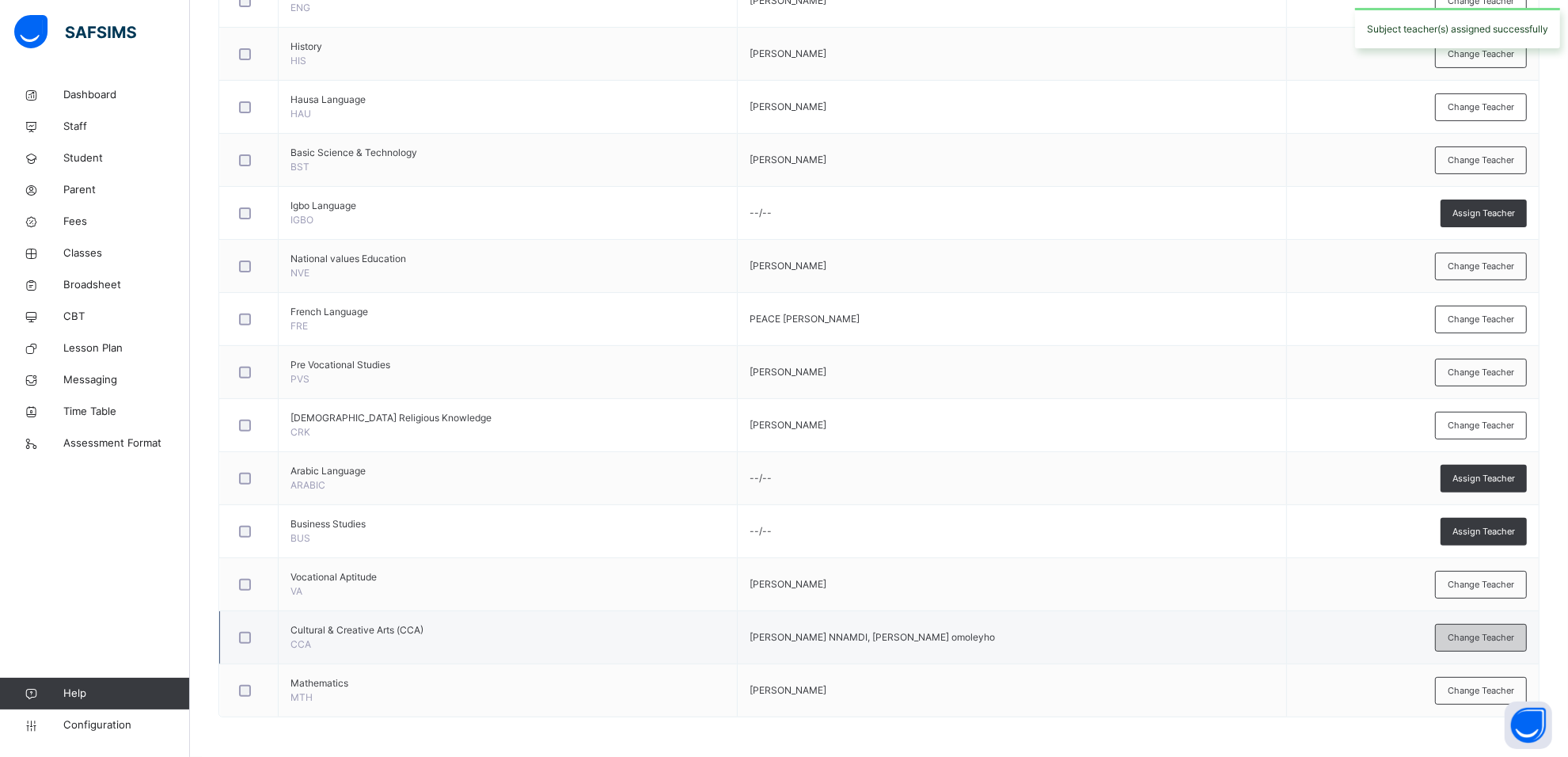
click at [1494, 641] on span "Change Teacher" at bounding box center [1480, 637] width 67 height 14
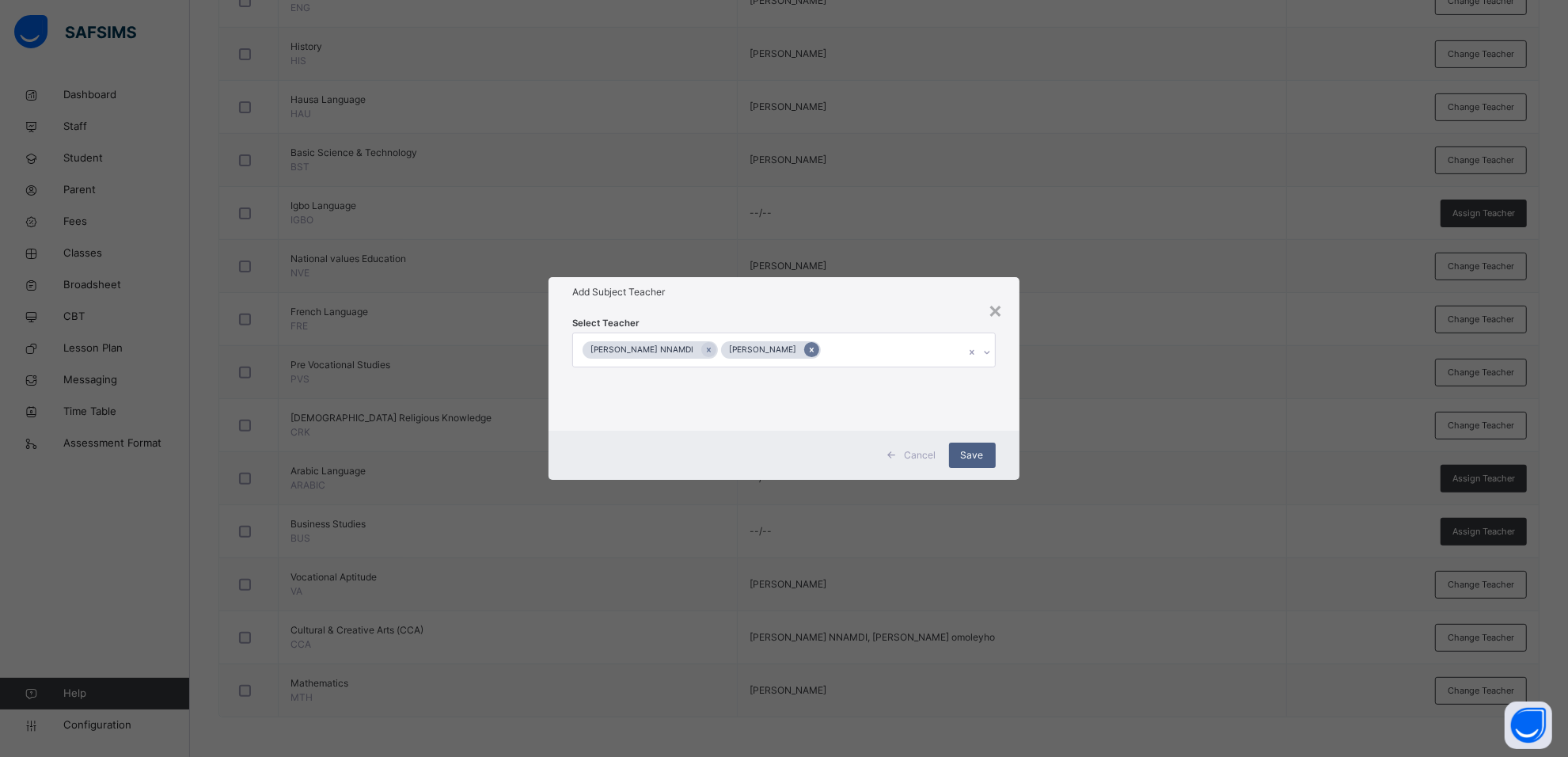
click at [816, 347] on icon at bounding box center [812, 350] width 9 height 11
click at [992, 352] on icon at bounding box center [997, 351] width 9 height 16
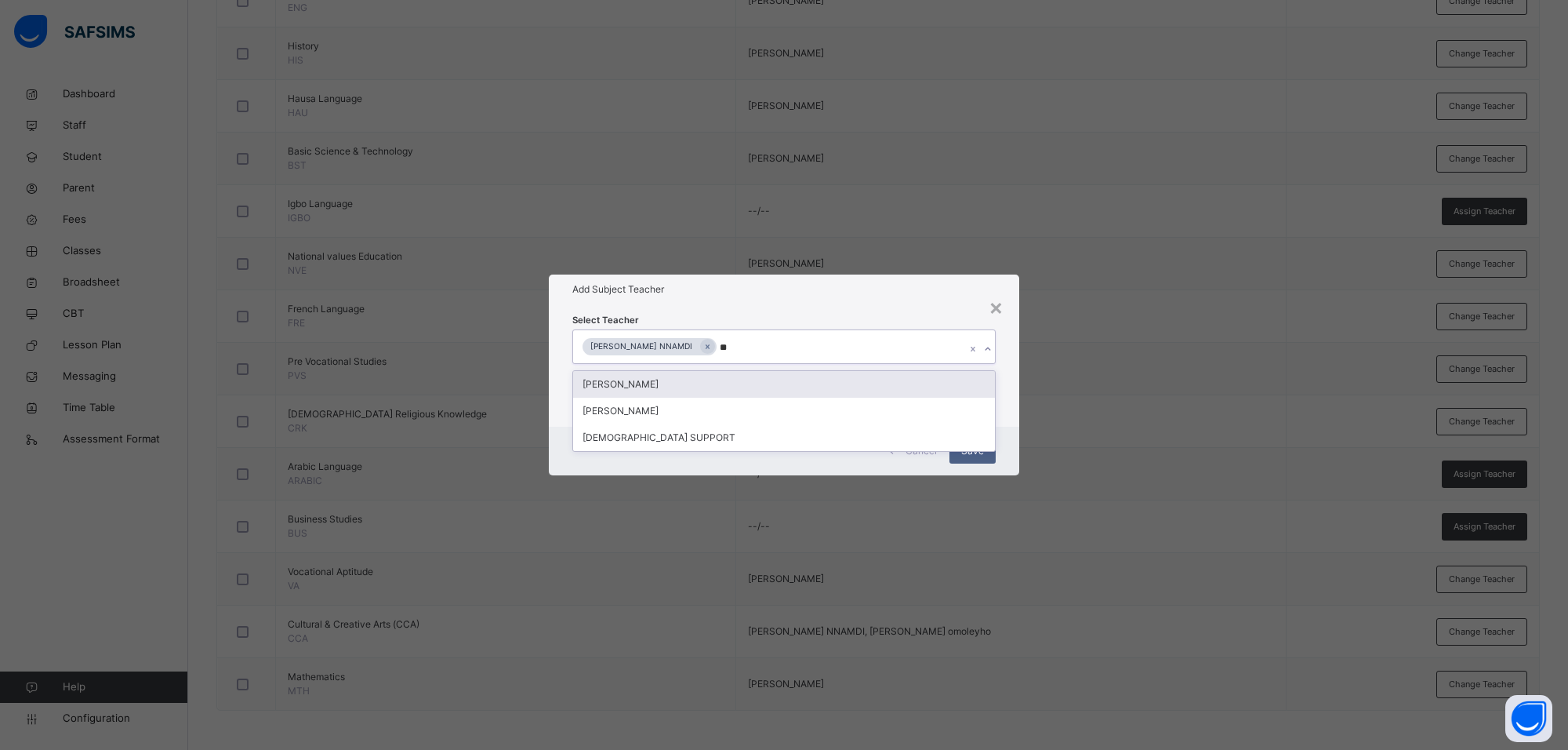
type input "***"
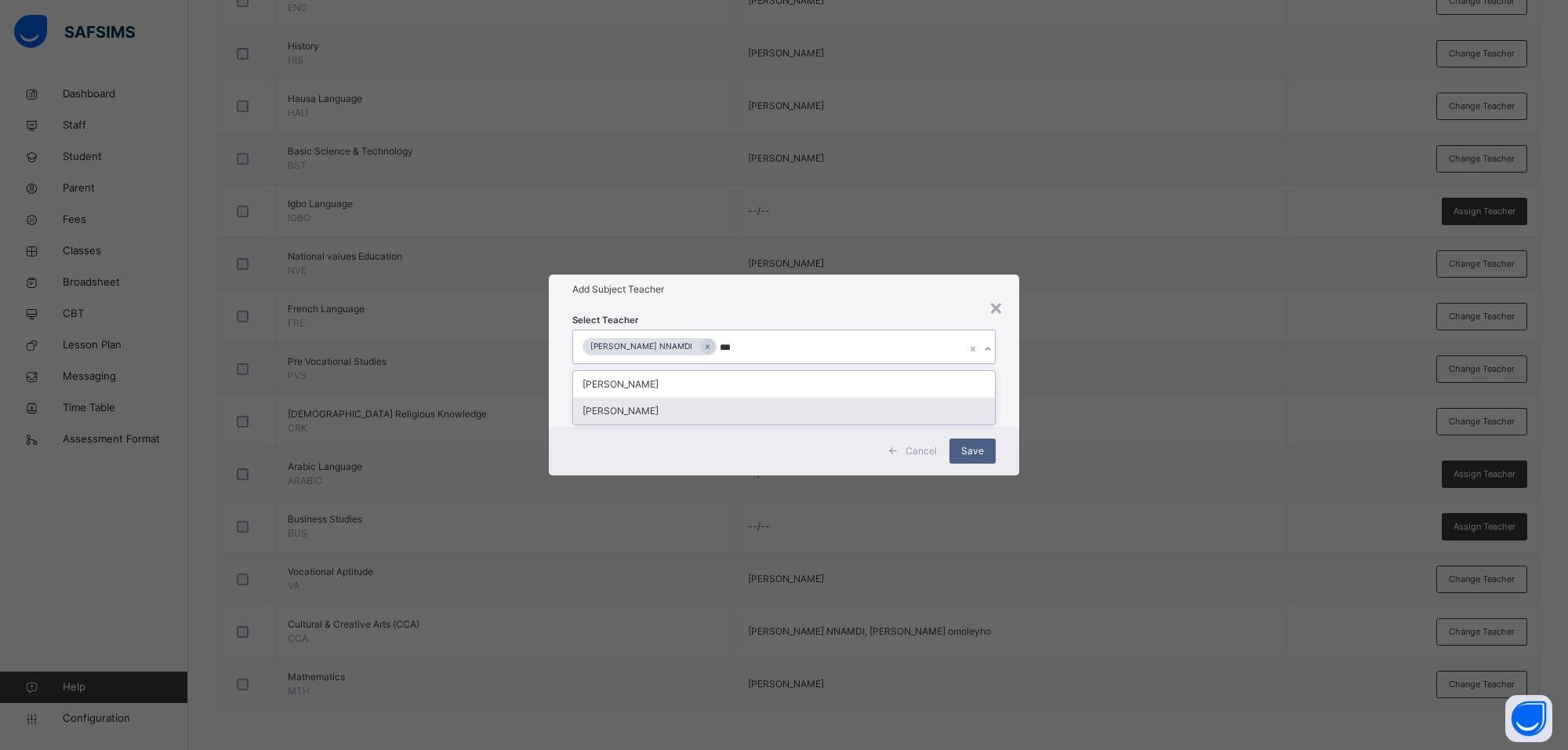
click at [694, 405] on div "[PERSON_NAME]" at bounding box center [784, 410] width 422 height 26
click at [872, 304] on div "Select Teacher [PERSON_NAME] [PERSON_NAME]" at bounding box center [784, 365] width 471 height 122
click at [972, 437] on div "Cancel Save" at bounding box center [784, 451] width 471 height 49
click at [973, 457] on span "Save" at bounding box center [972, 451] width 23 height 15
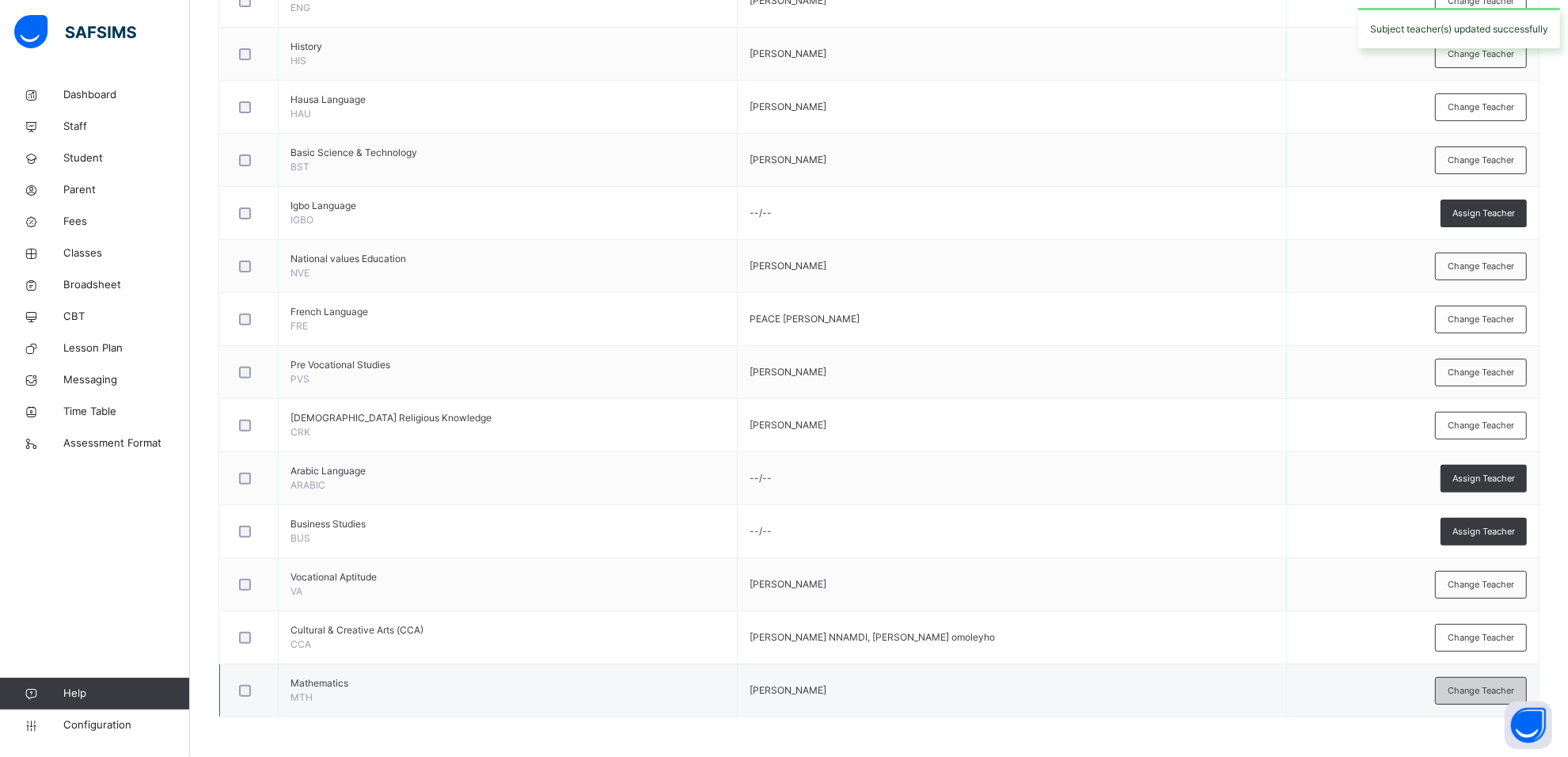
click at [1456, 687] on div "Change Teacher" at bounding box center [1481, 690] width 92 height 27
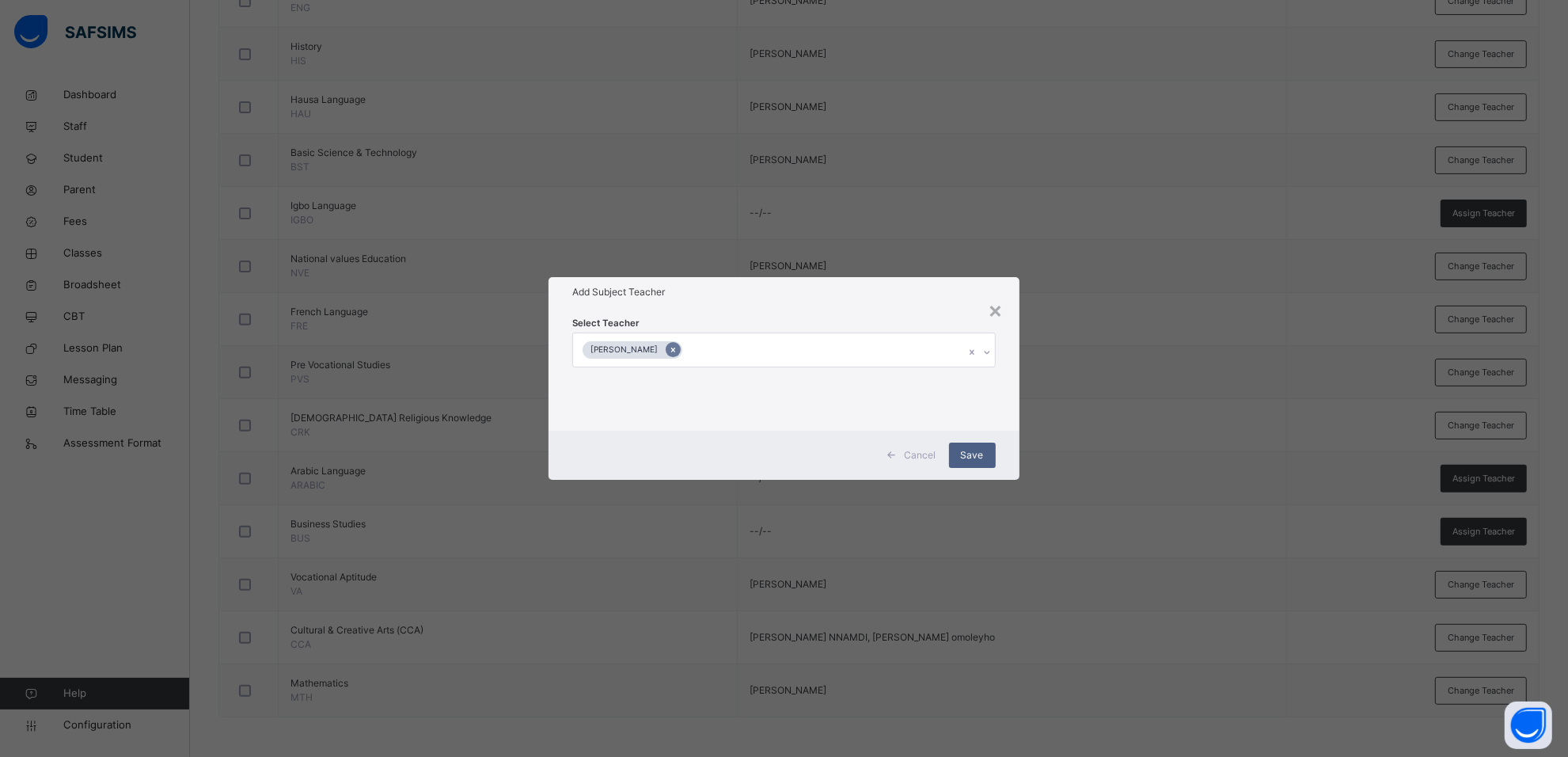
click at [677, 351] on icon at bounding box center [674, 350] width 9 height 11
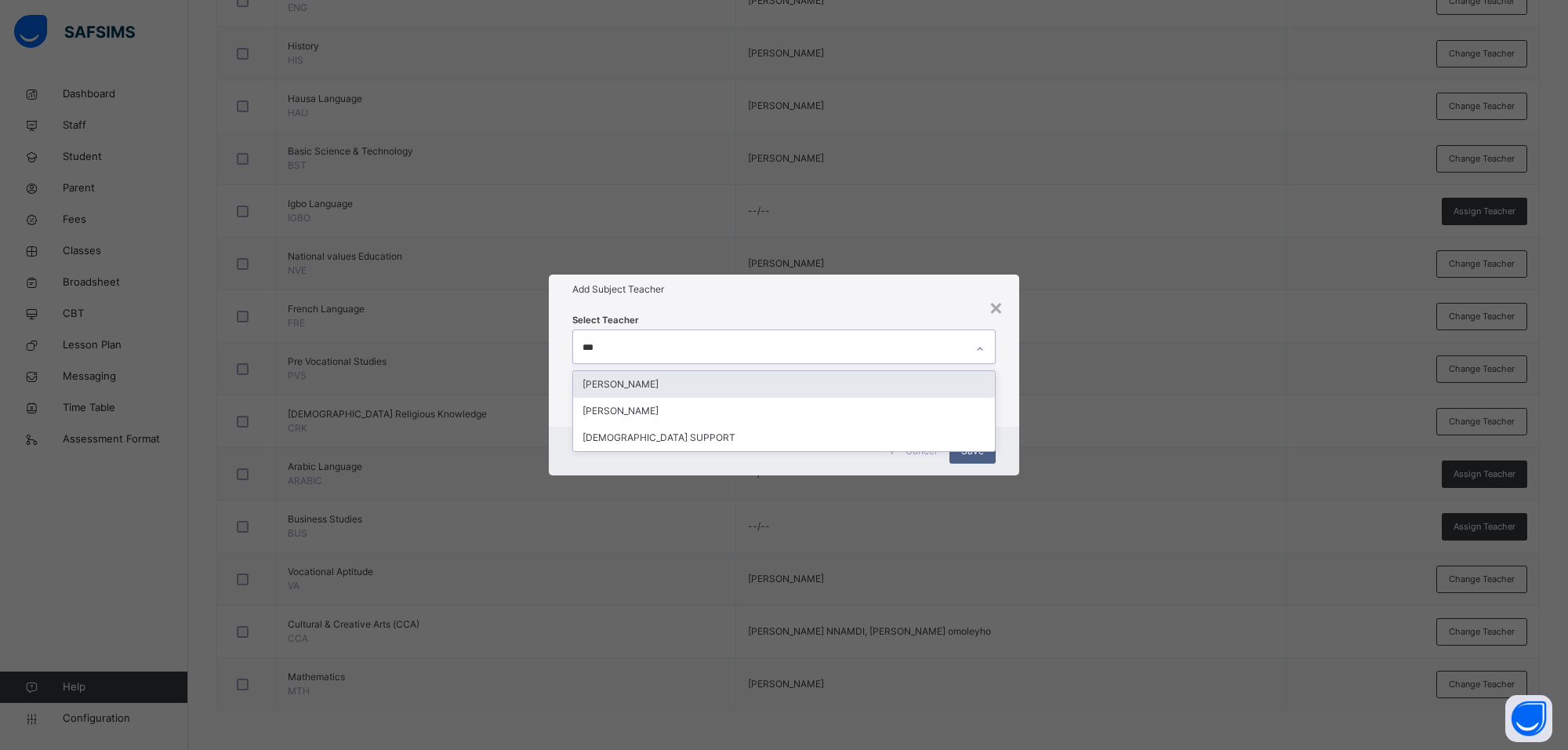
type input "***"
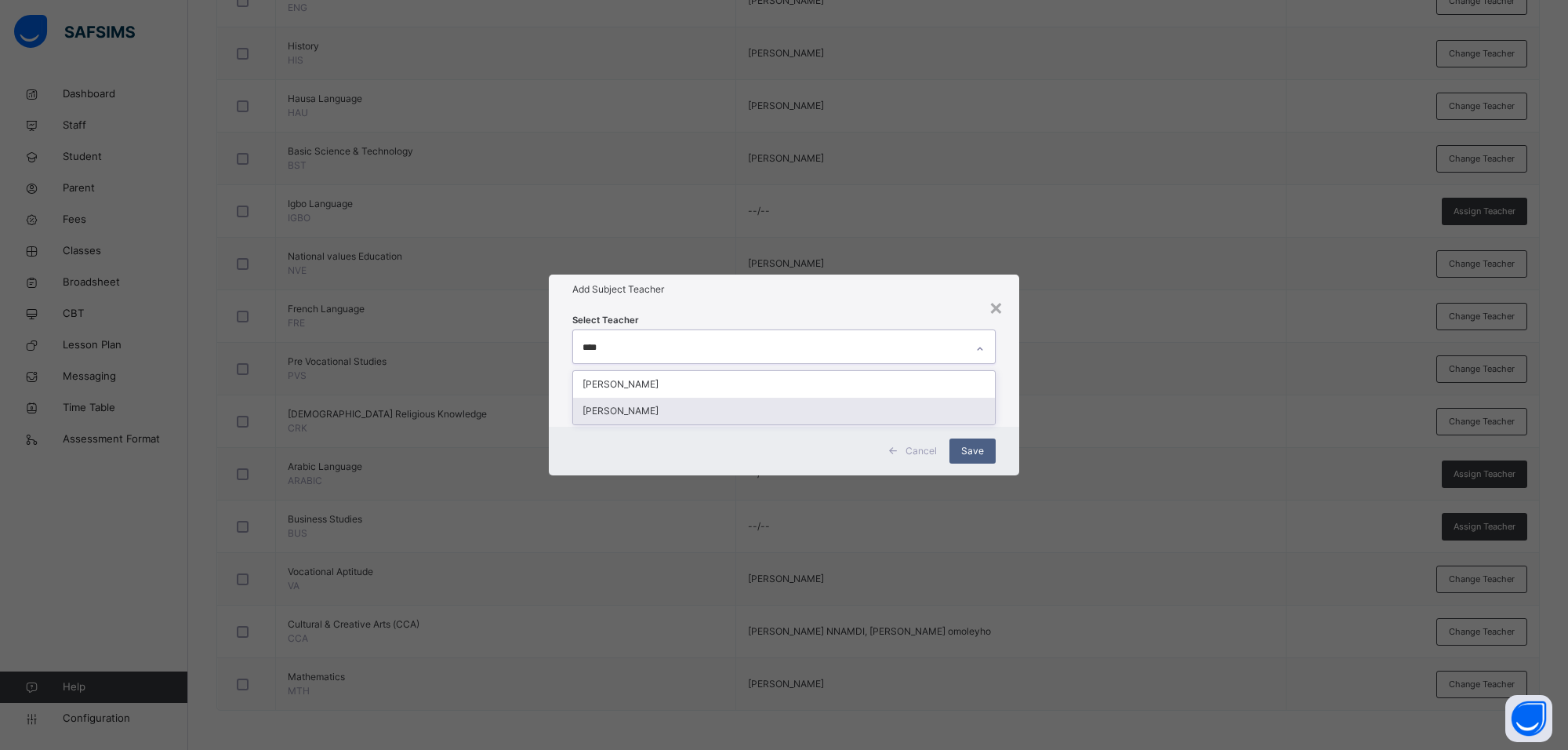
click at [789, 409] on div "[PERSON_NAME]" at bounding box center [784, 410] width 422 height 26
click at [895, 297] on div "Add Subject Teacher" at bounding box center [784, 289] width 471 height 30
click at [977, 457] on span "Save" at bounding box center [972, 451] width 23 height 15
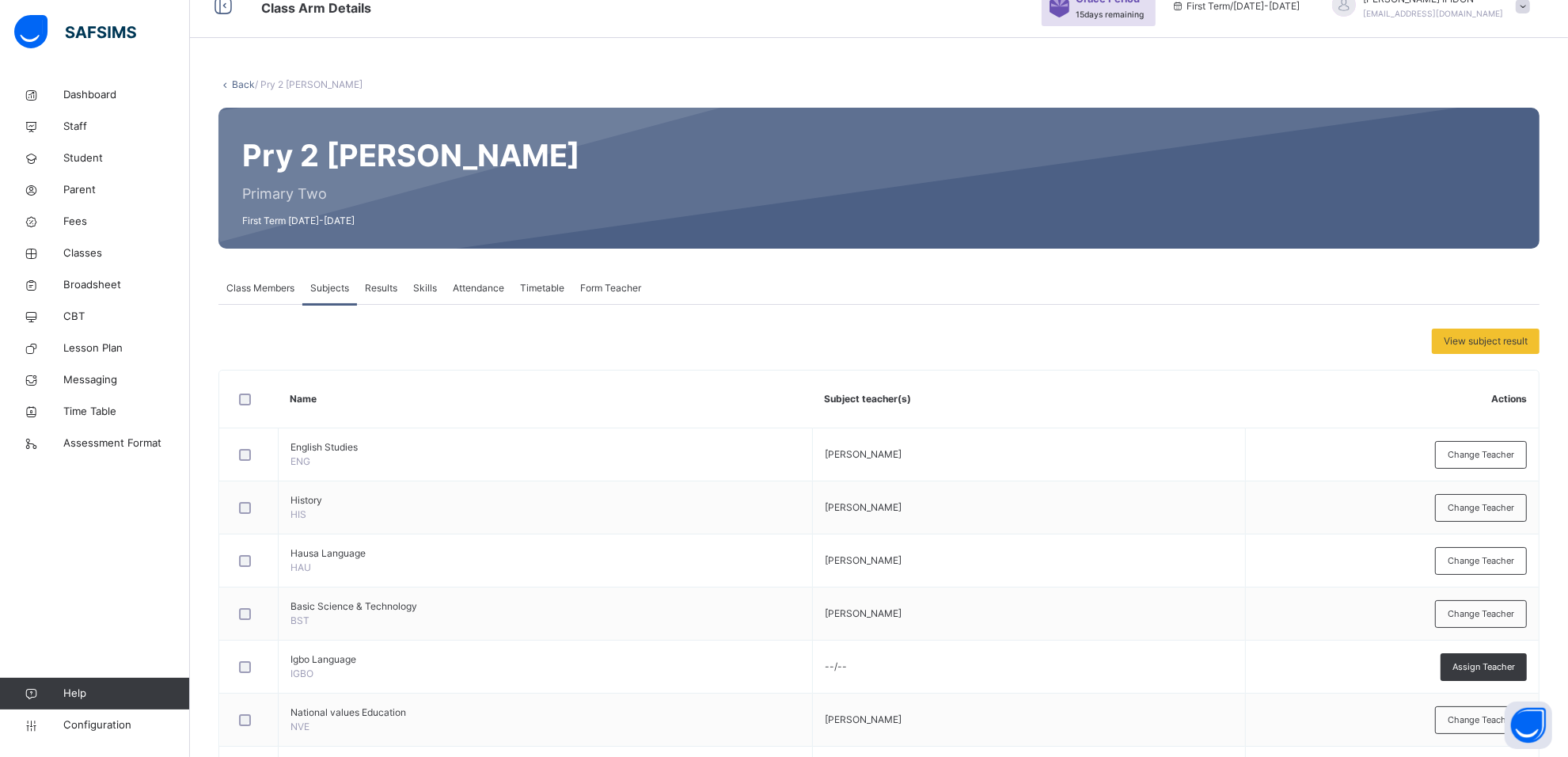
scroll to position [0, 0]
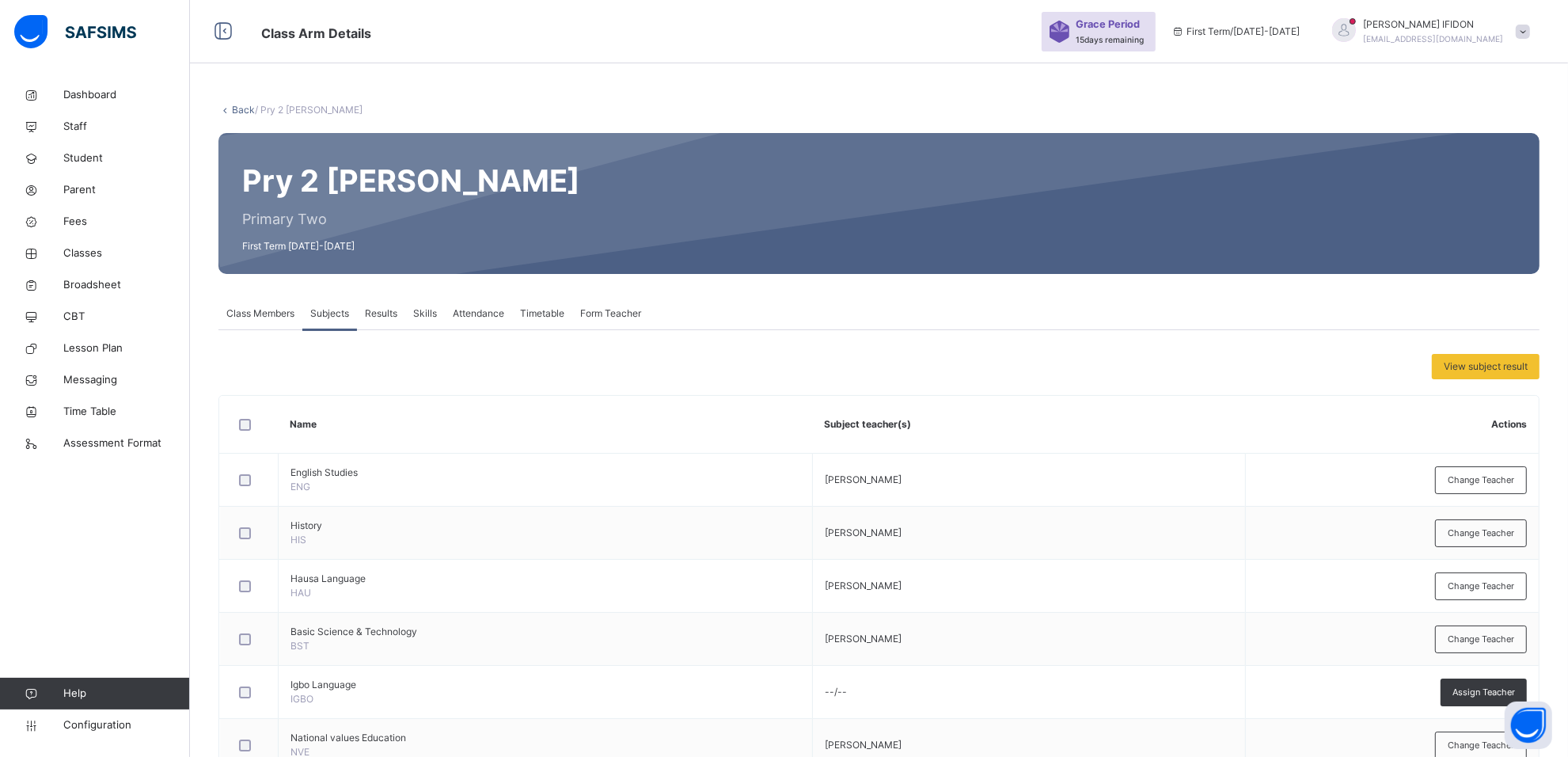
click at [615, 319] on span "Form Teacher" at bounding box center [611, 314] width 61 height 15
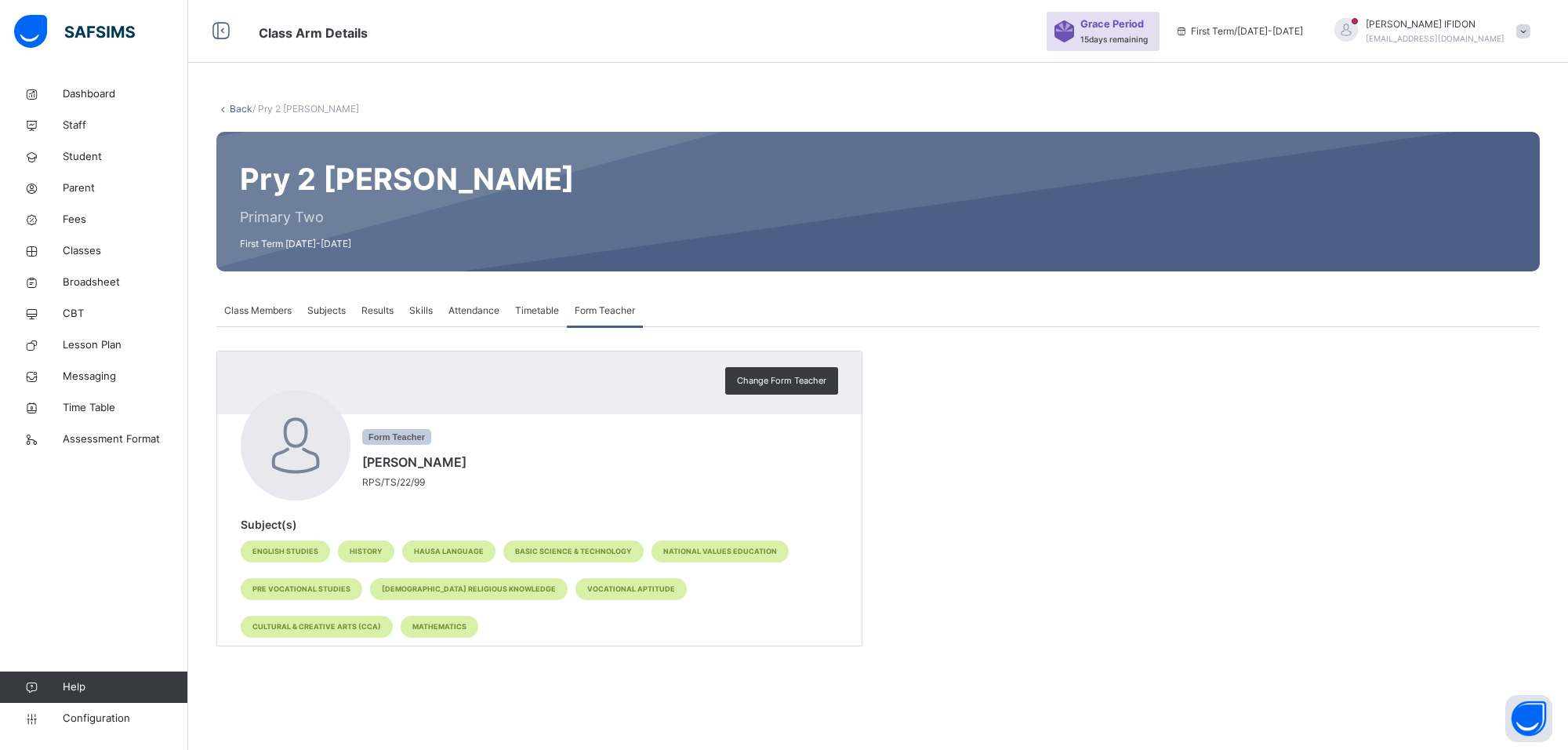
click at [315, 308] on span "Subjects" at bounding box center [326, 311] width 38 height 15
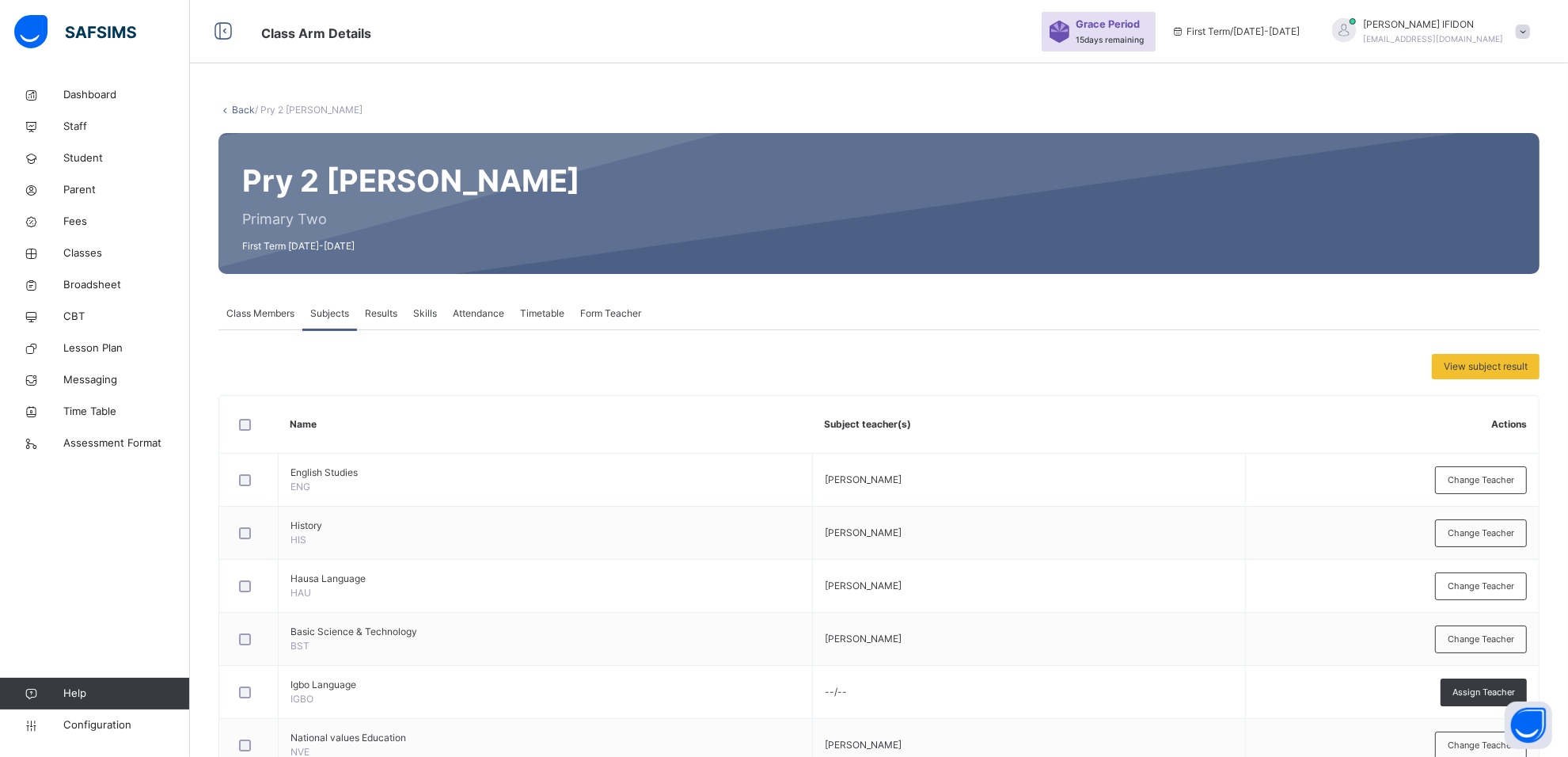
click at [237, 314] on span "Class Members" at bounding box center [260, 314] width 68 height 15
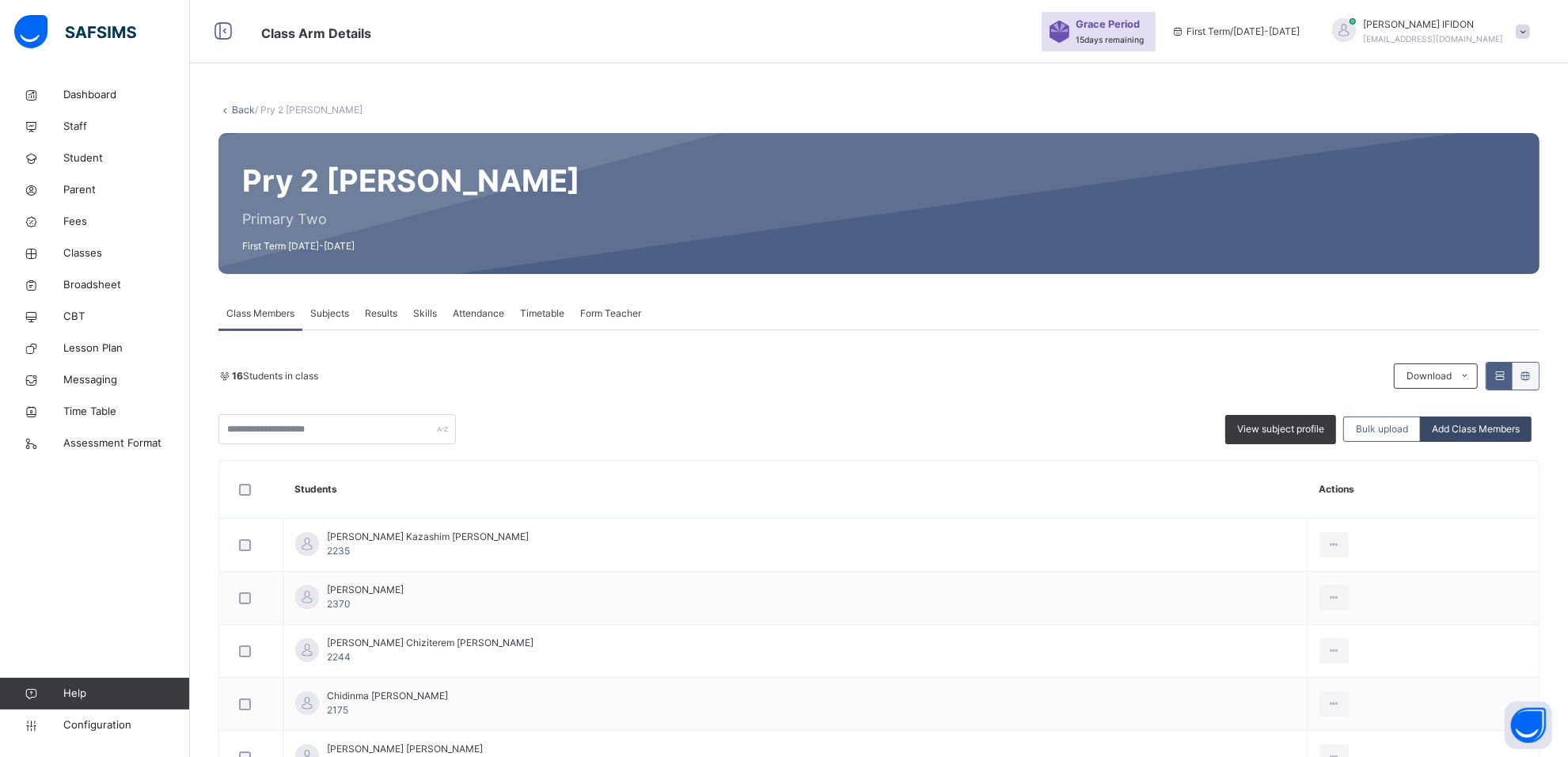
click at [1457, 429] on span "Add Class Members" at bounding box center [1476, 429] width 88 height 15
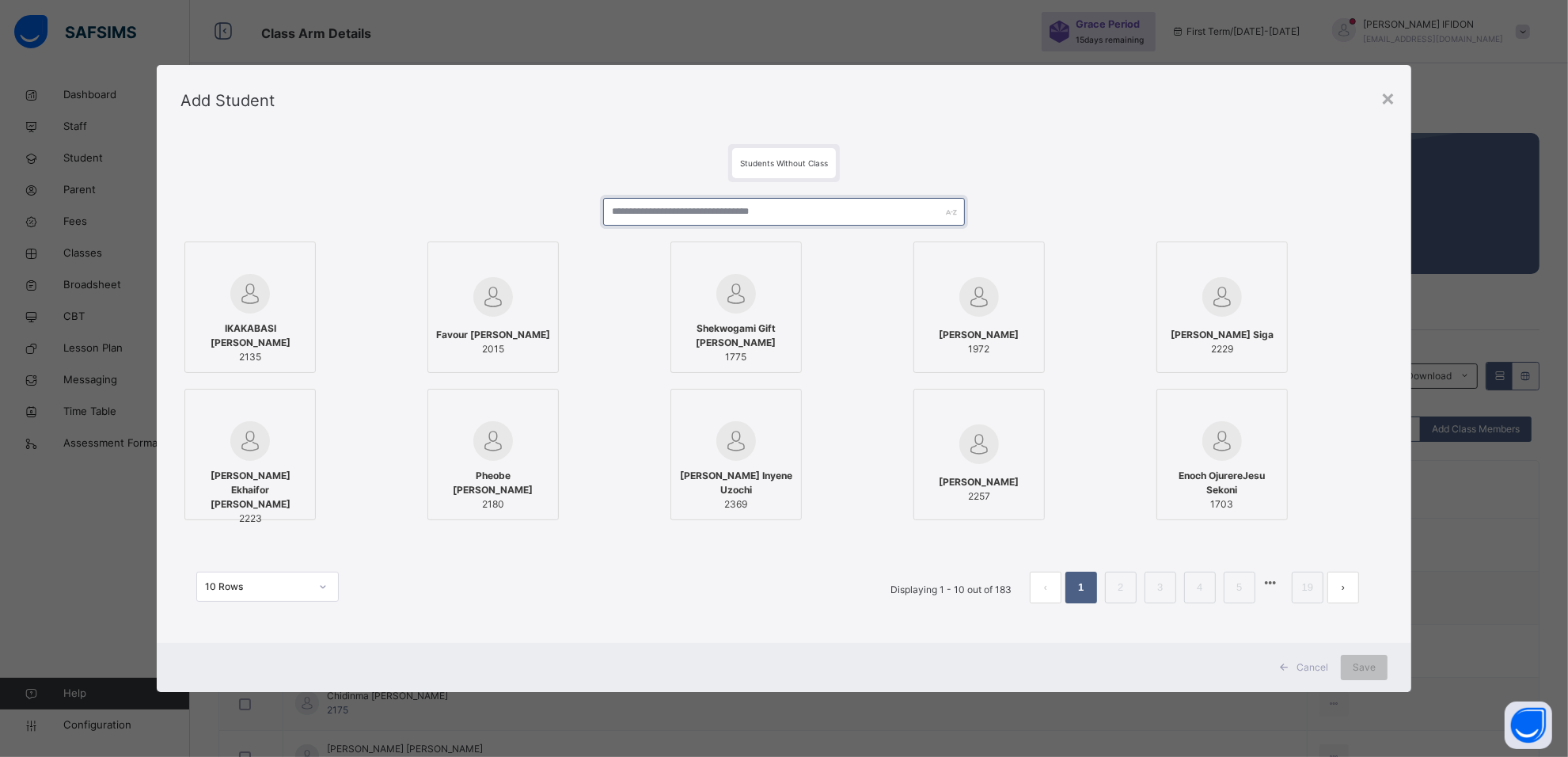
click at [730, 211] on input "text" at bounding box center [784, 211] width 362 height 27
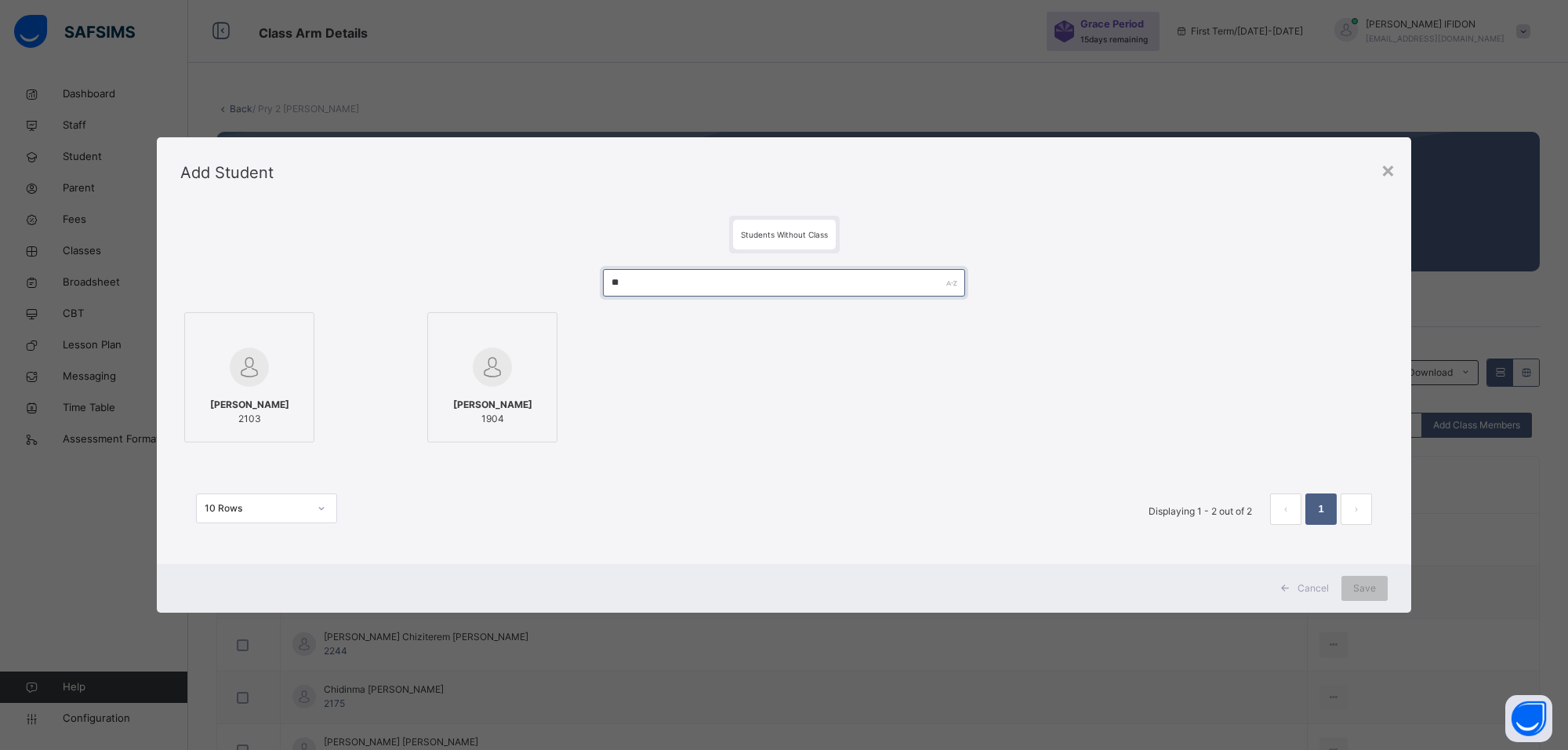
type input "*"
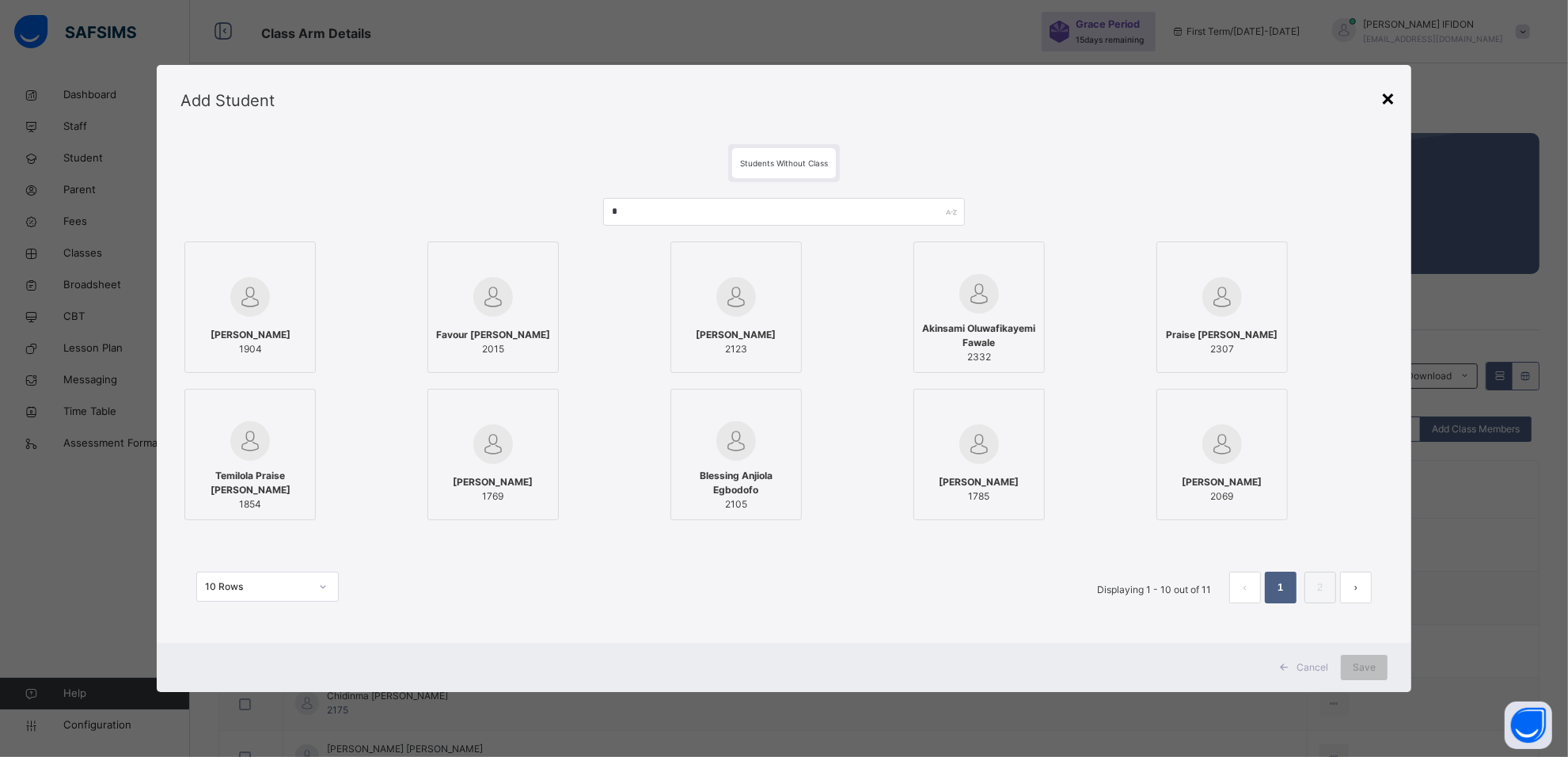
click at [1395, 102] on div "×" at bounding box center [1388, 97] width 15 height 33
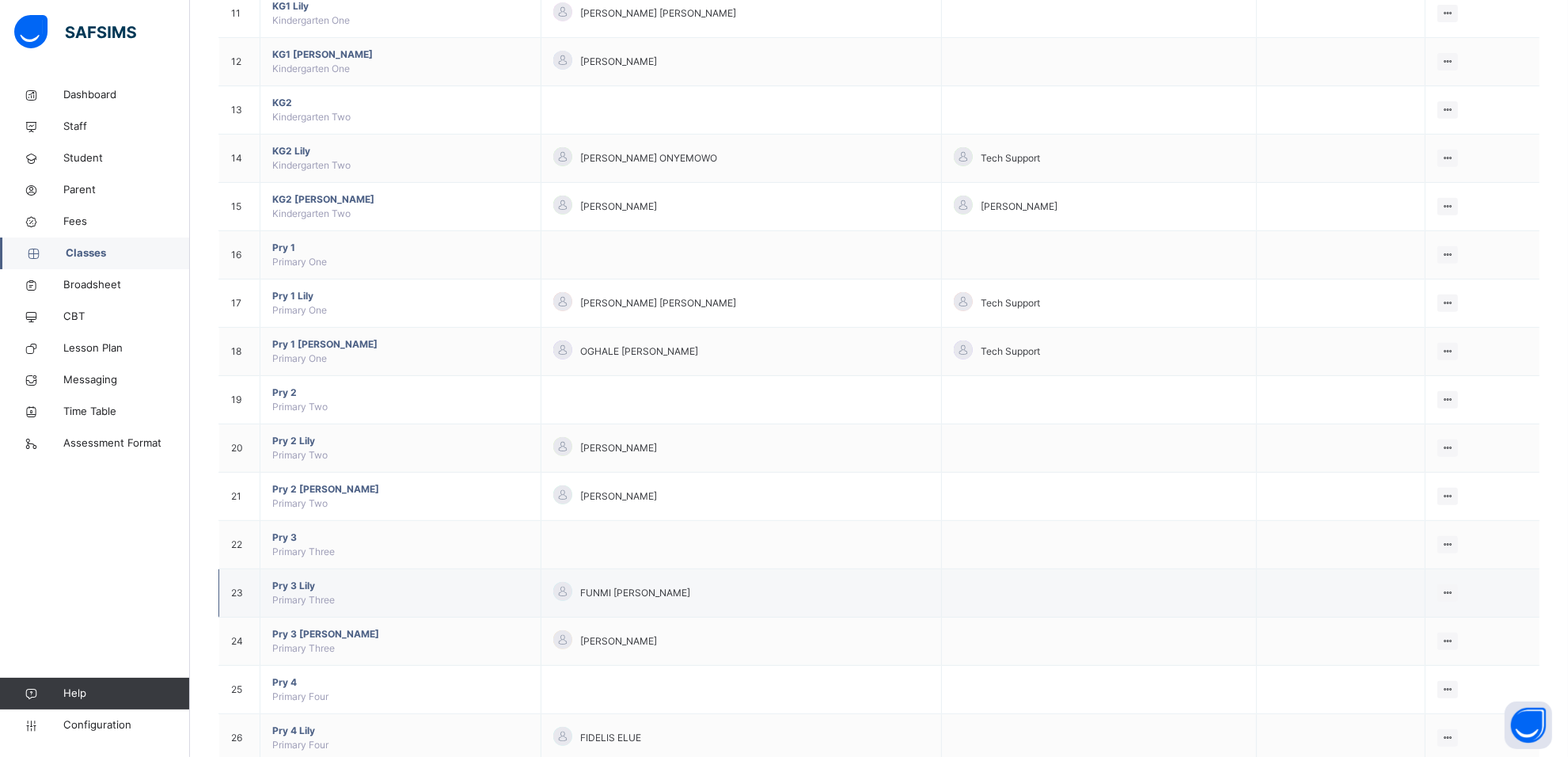
scroll to position [693, 0]
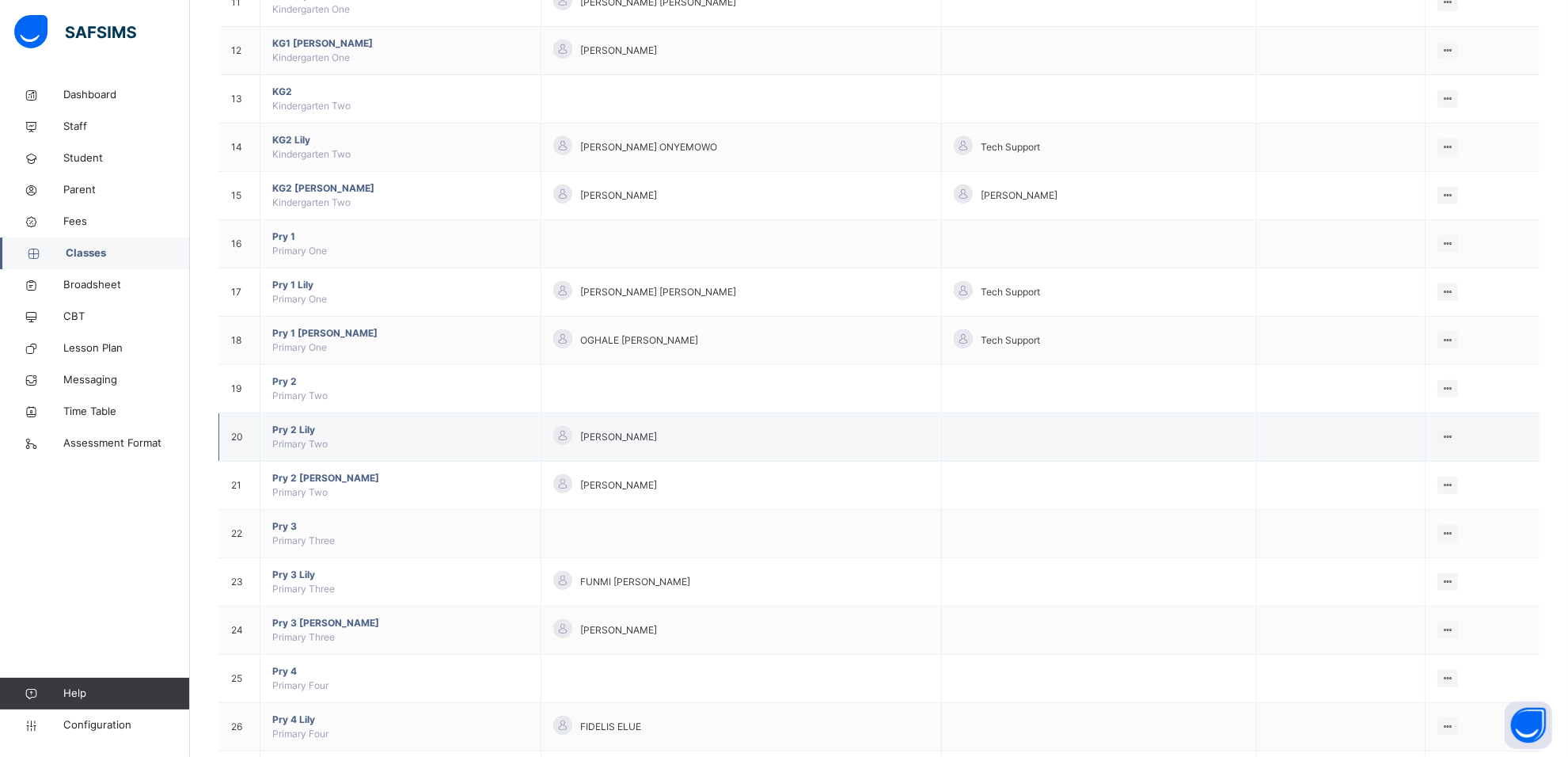
click at [310, 429] on span "Pry 2 Lily" at bounding box center [400, 430] width 256 height 15
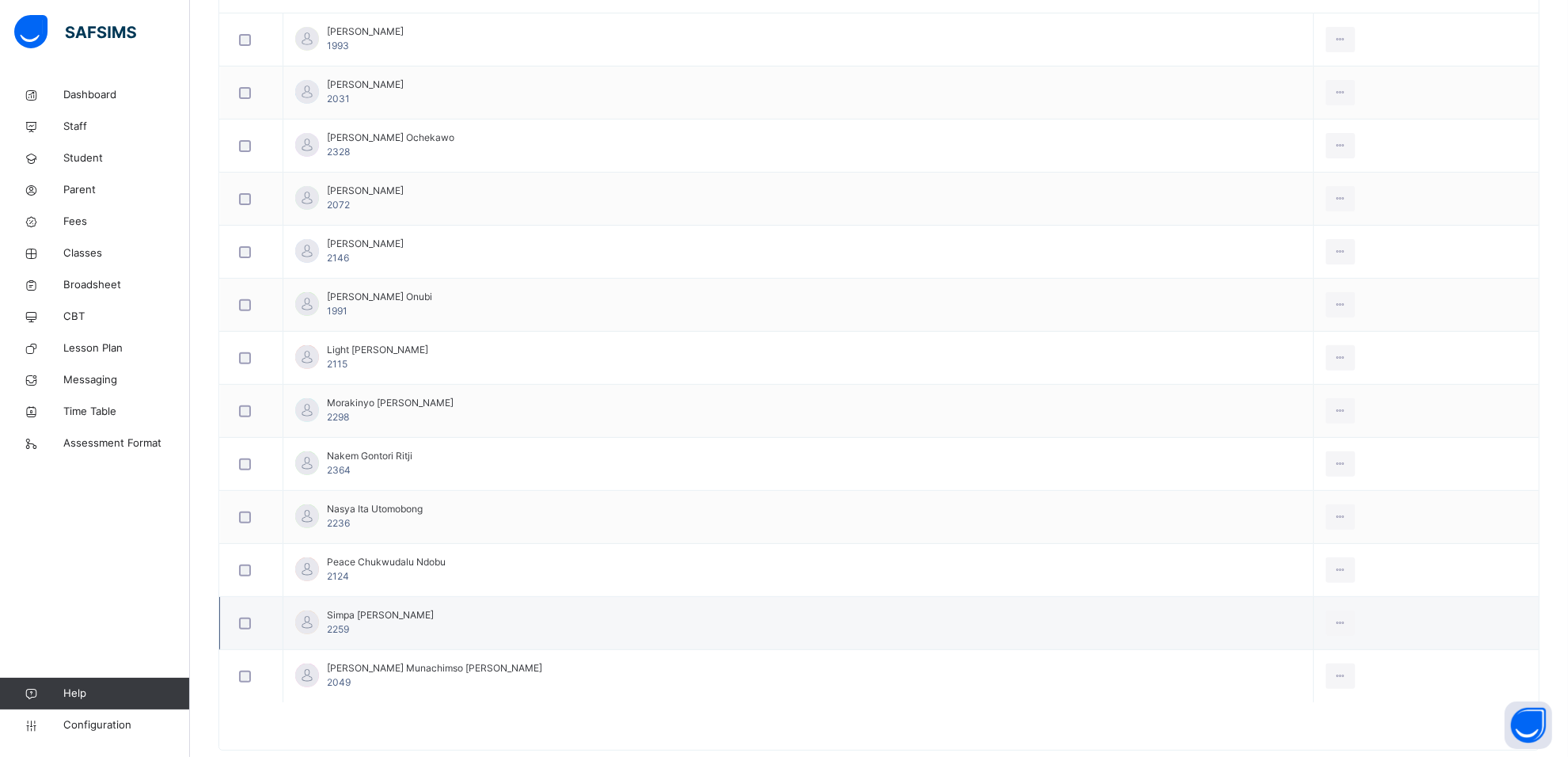
scroll to position [541, 0]
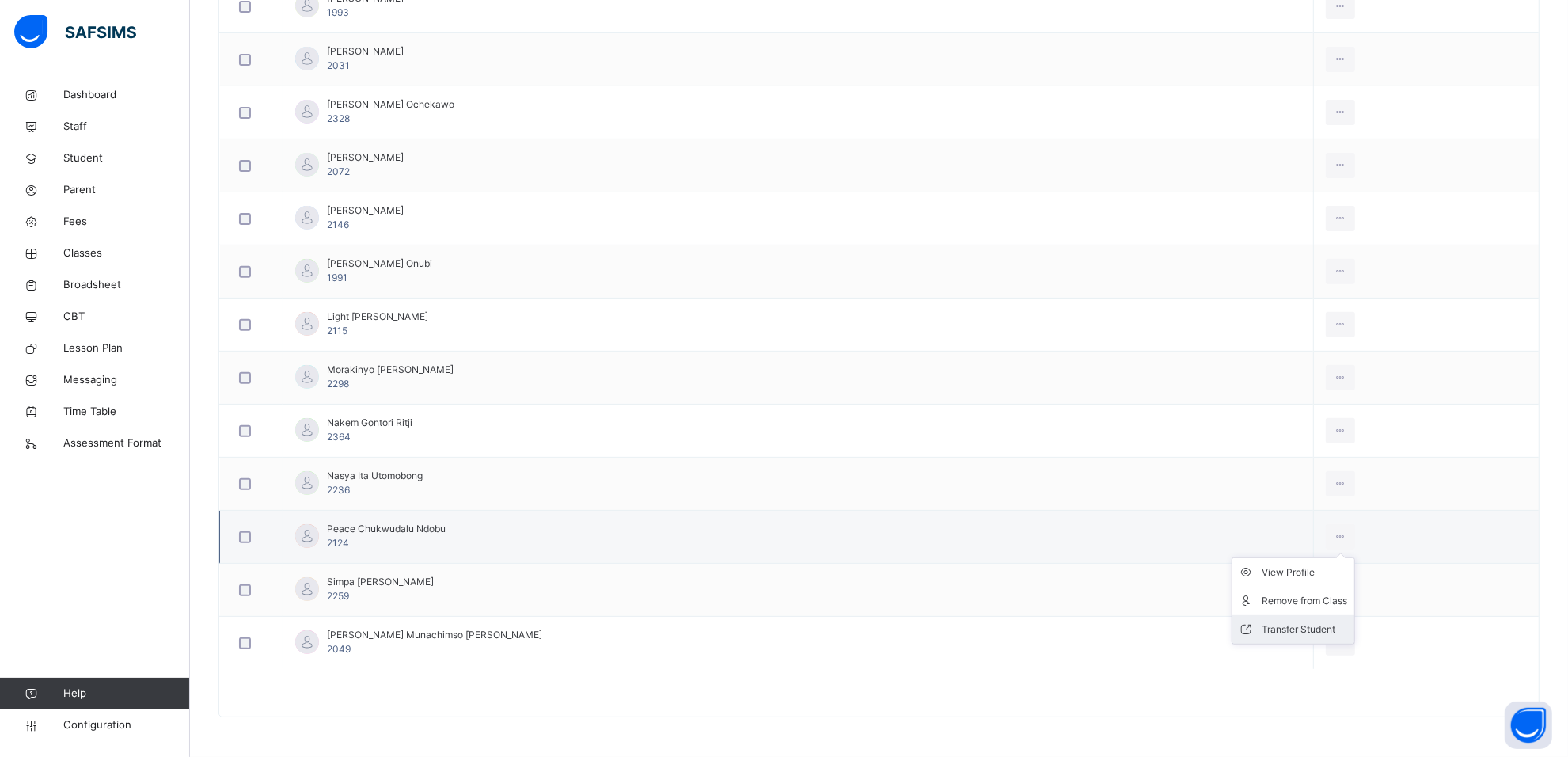
click at [1282, 627] on div "Transfer Student" at bounding box center [1304, 629] width 85 height 16
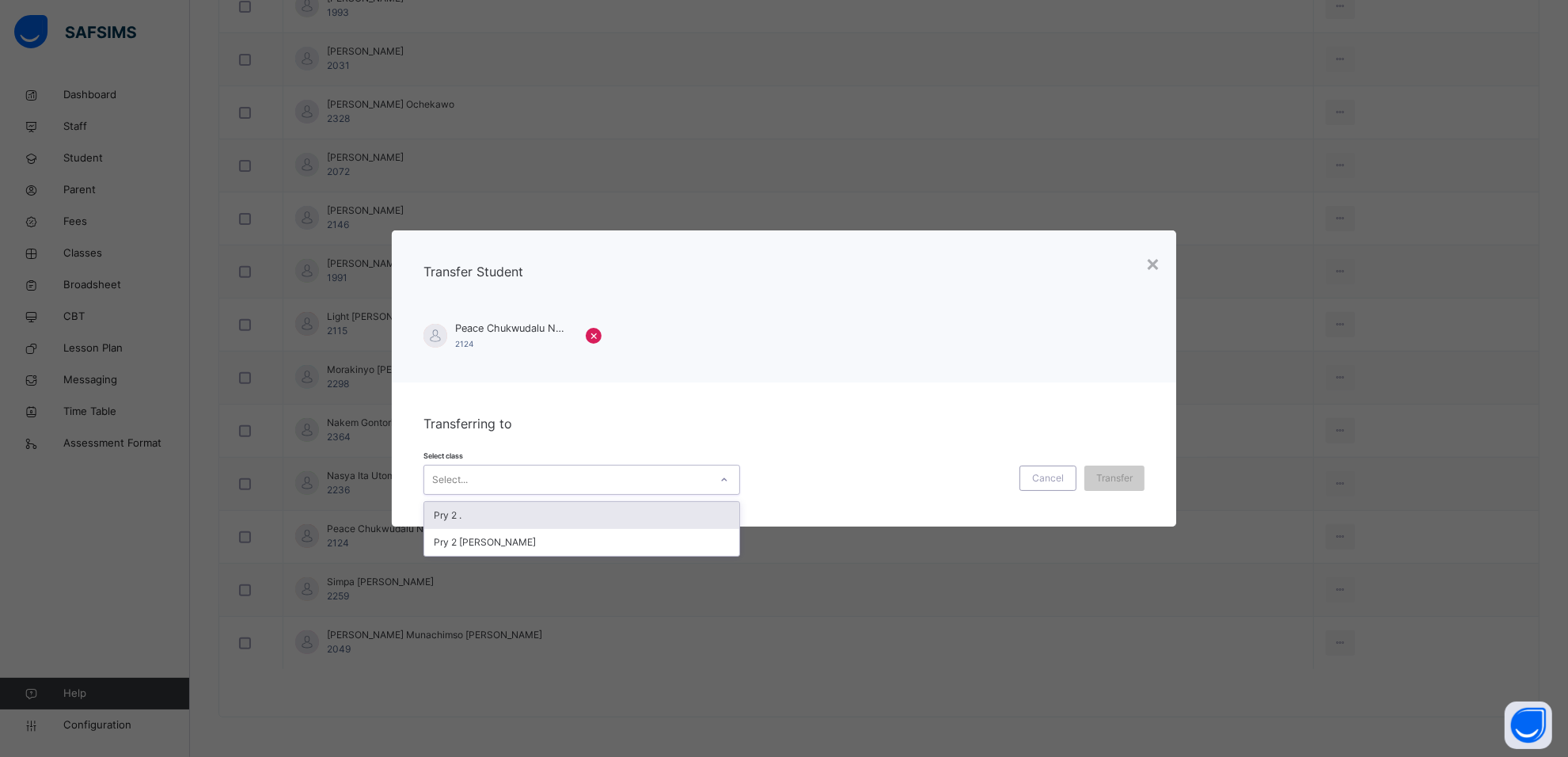
click at [722, 477] on icon at bounding box center [724, 479] width 9 height 16
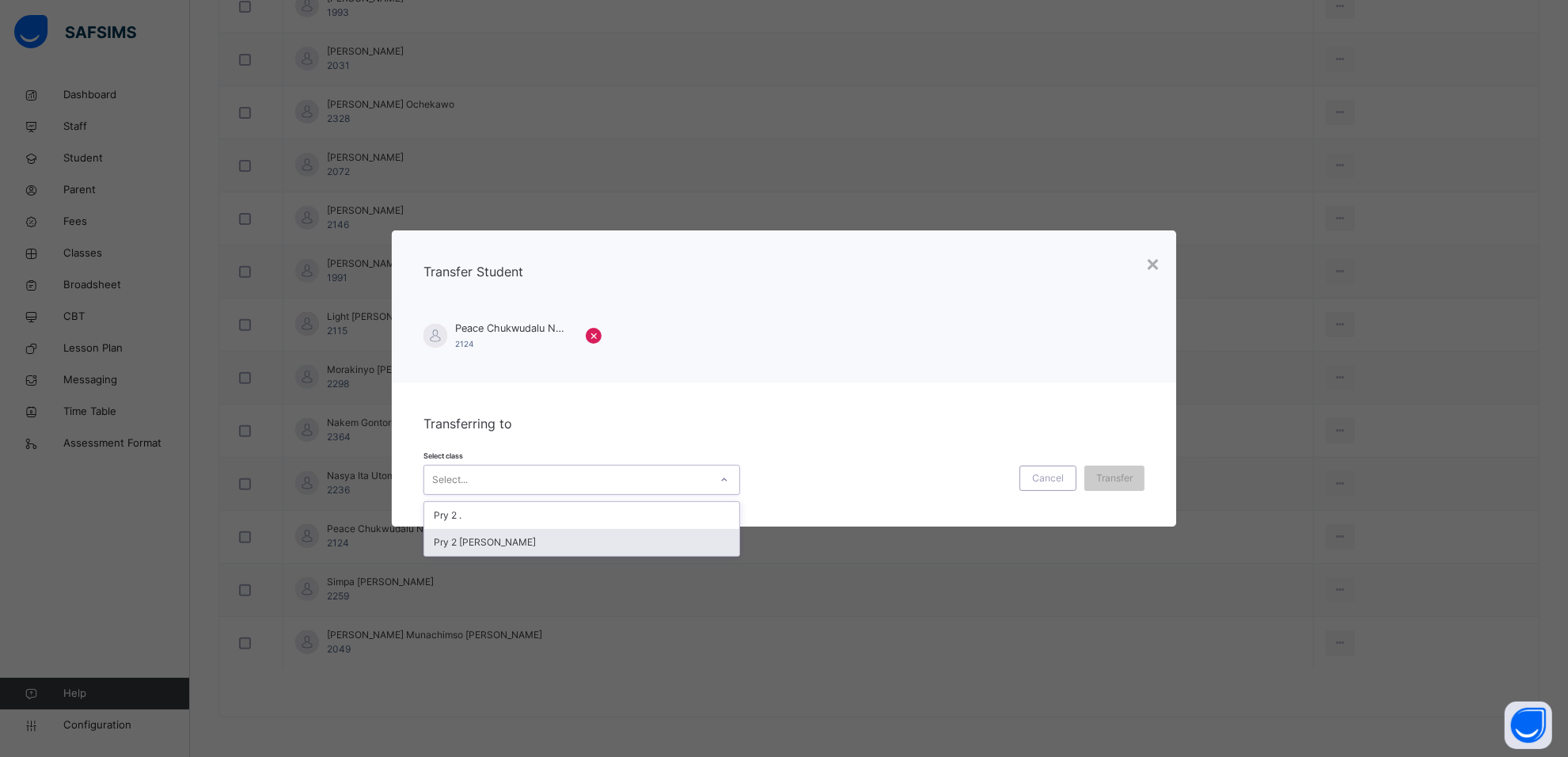
click at [657, 541] on div "Pry 2 [PERSON_NAME]" at bounding box center [581, 542] width 315 height 27
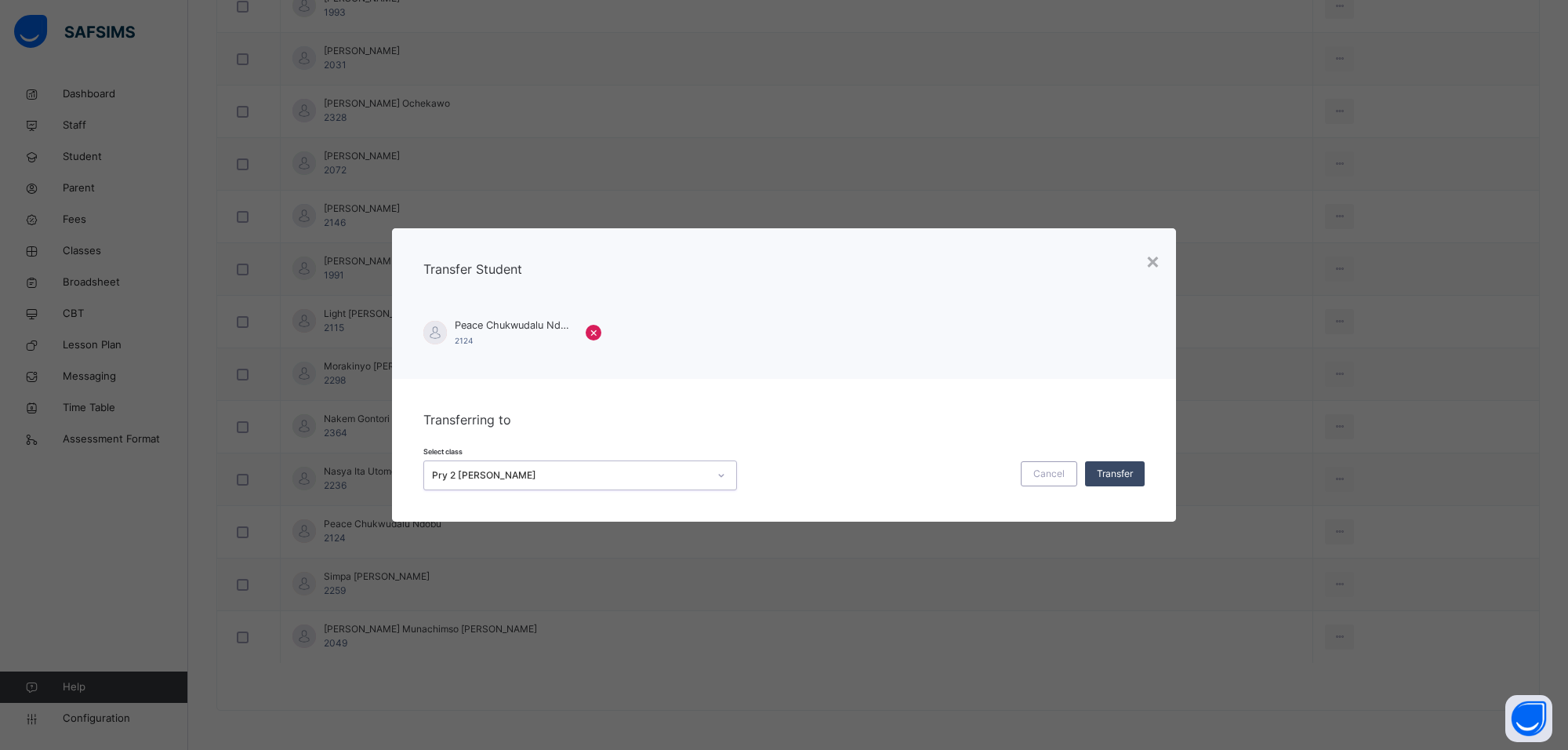
click at [1112, 472] on span "Transfer" at bounding box center [1115, 473] width 36 height 15
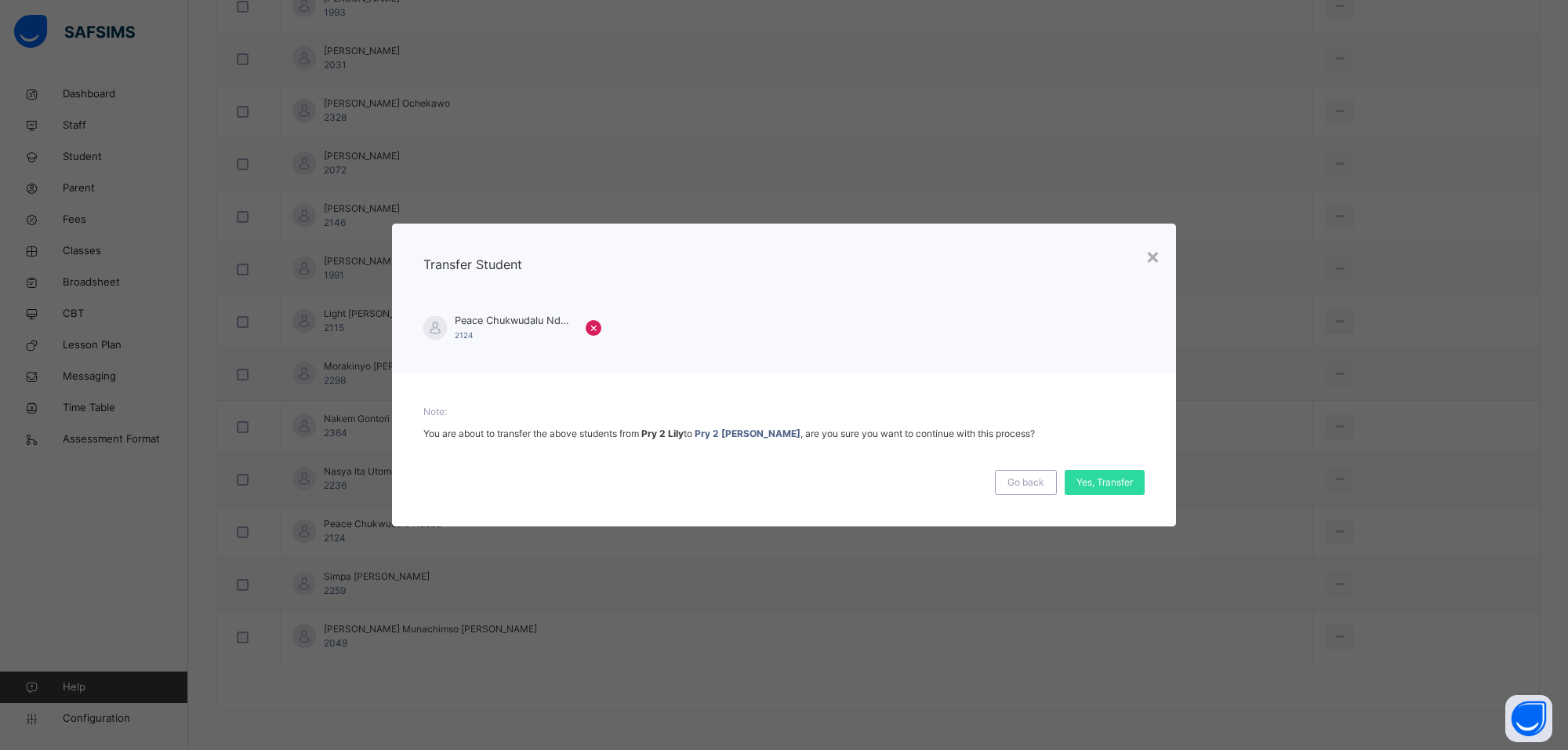
click at [1112, 472] on div "Yes, Transfer" at bounding box center [1105, 482] width 80 height 25
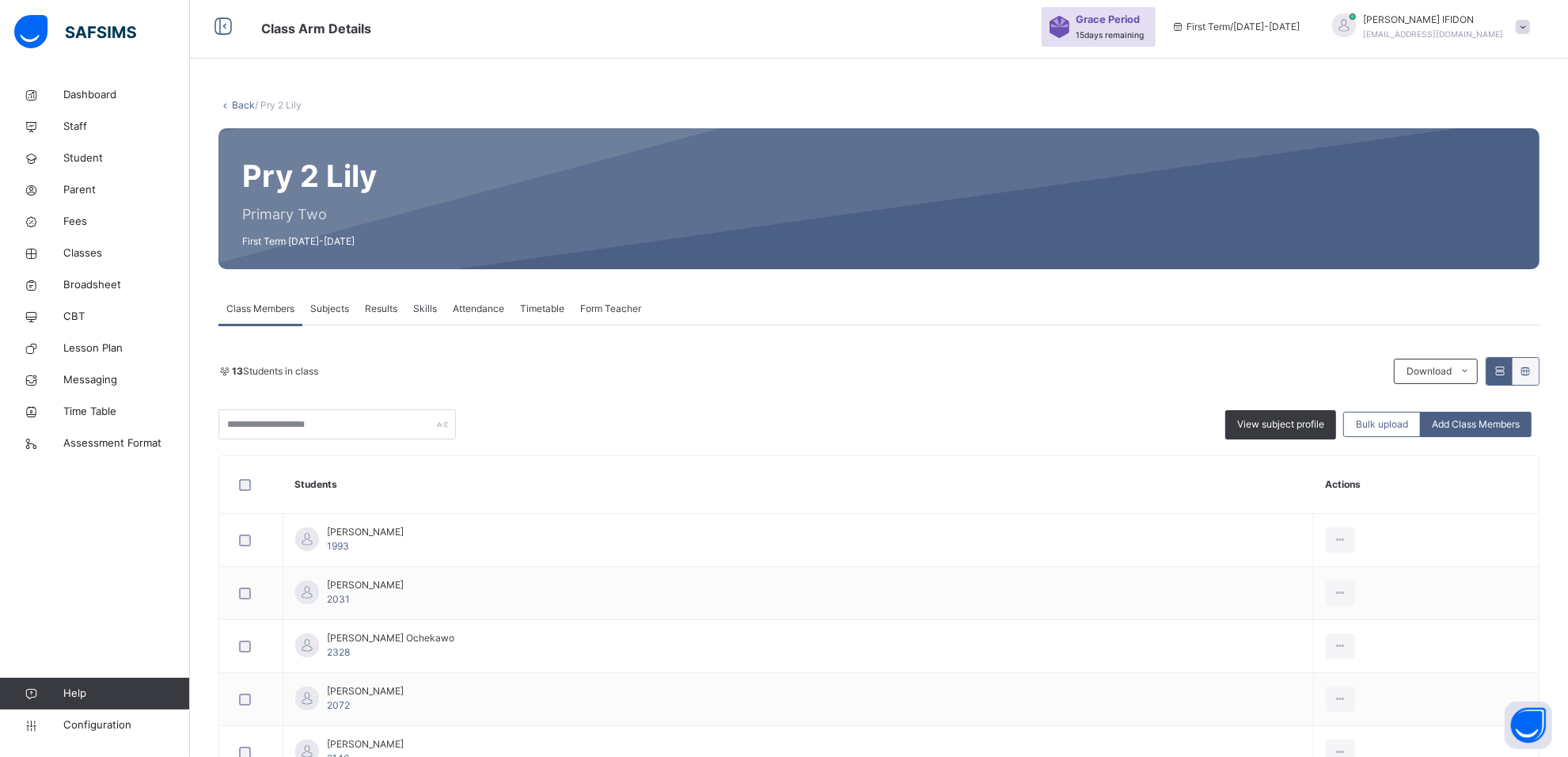
scroll to position [0, 0]
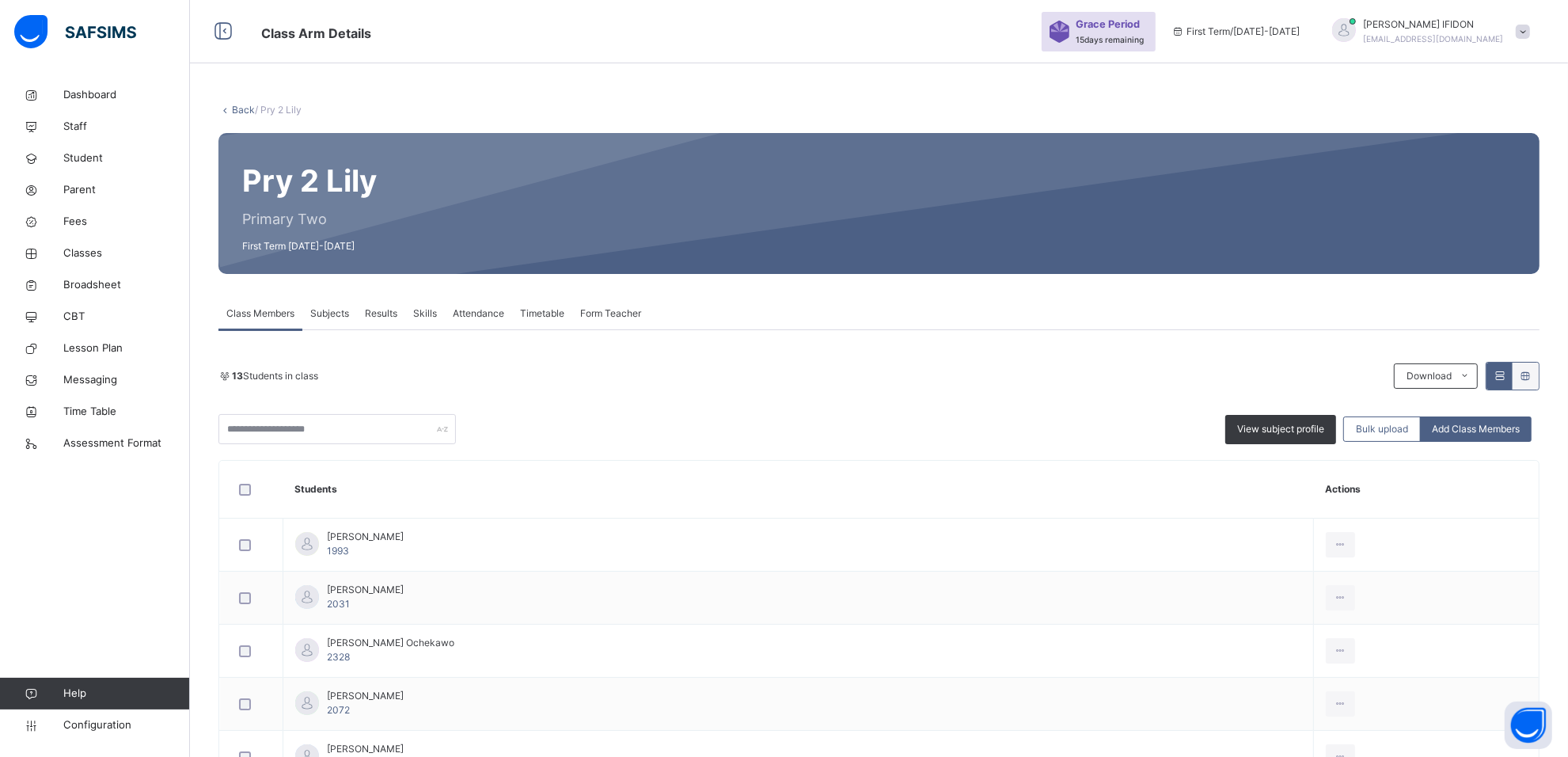
click at [323, 298] on div "Subjects" at bounding box center [330, 313] width 55 height 32
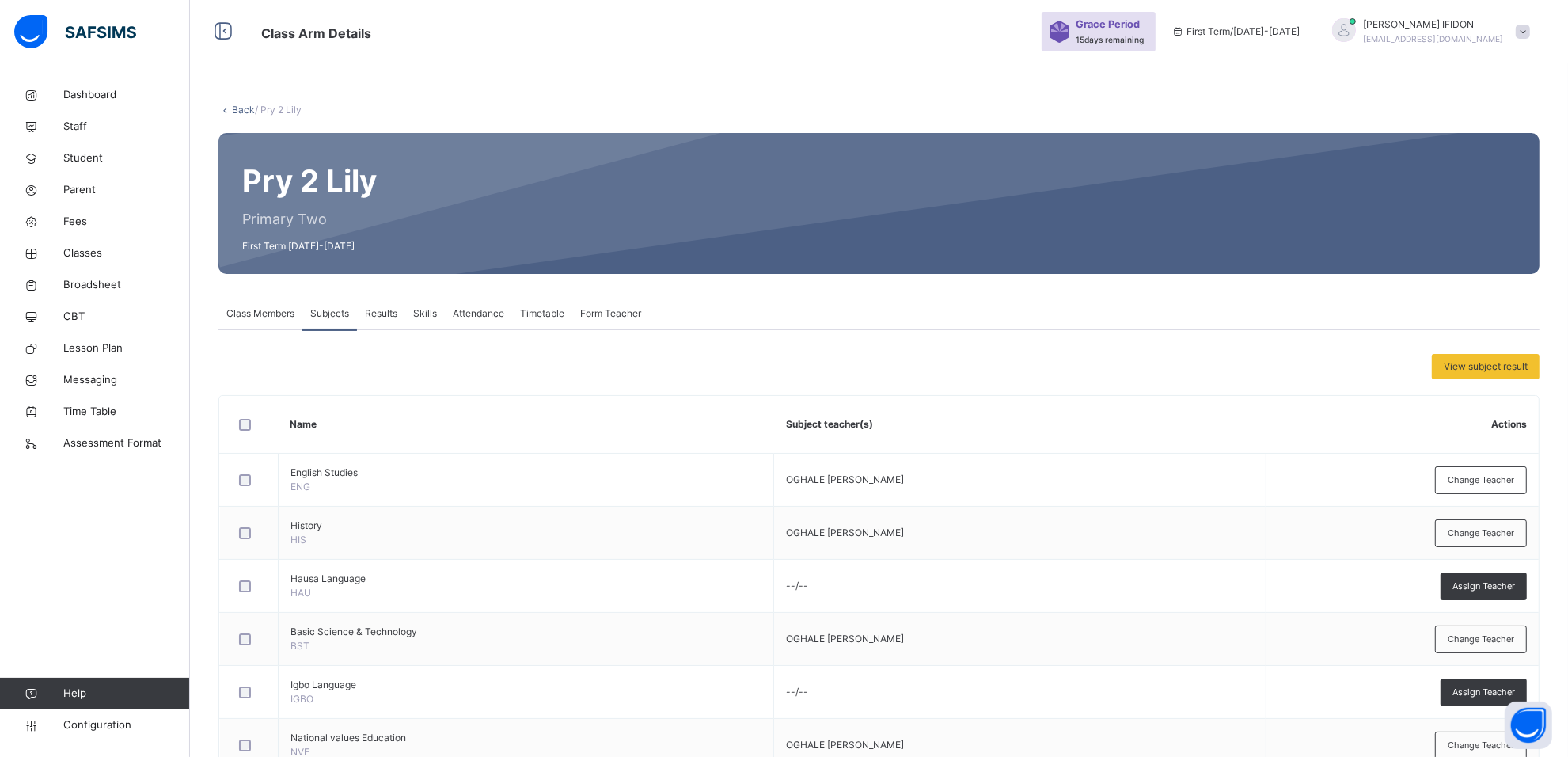
click at [264, 313] on span "Class Members" at bounding box center [260, 314] width 68 height 15
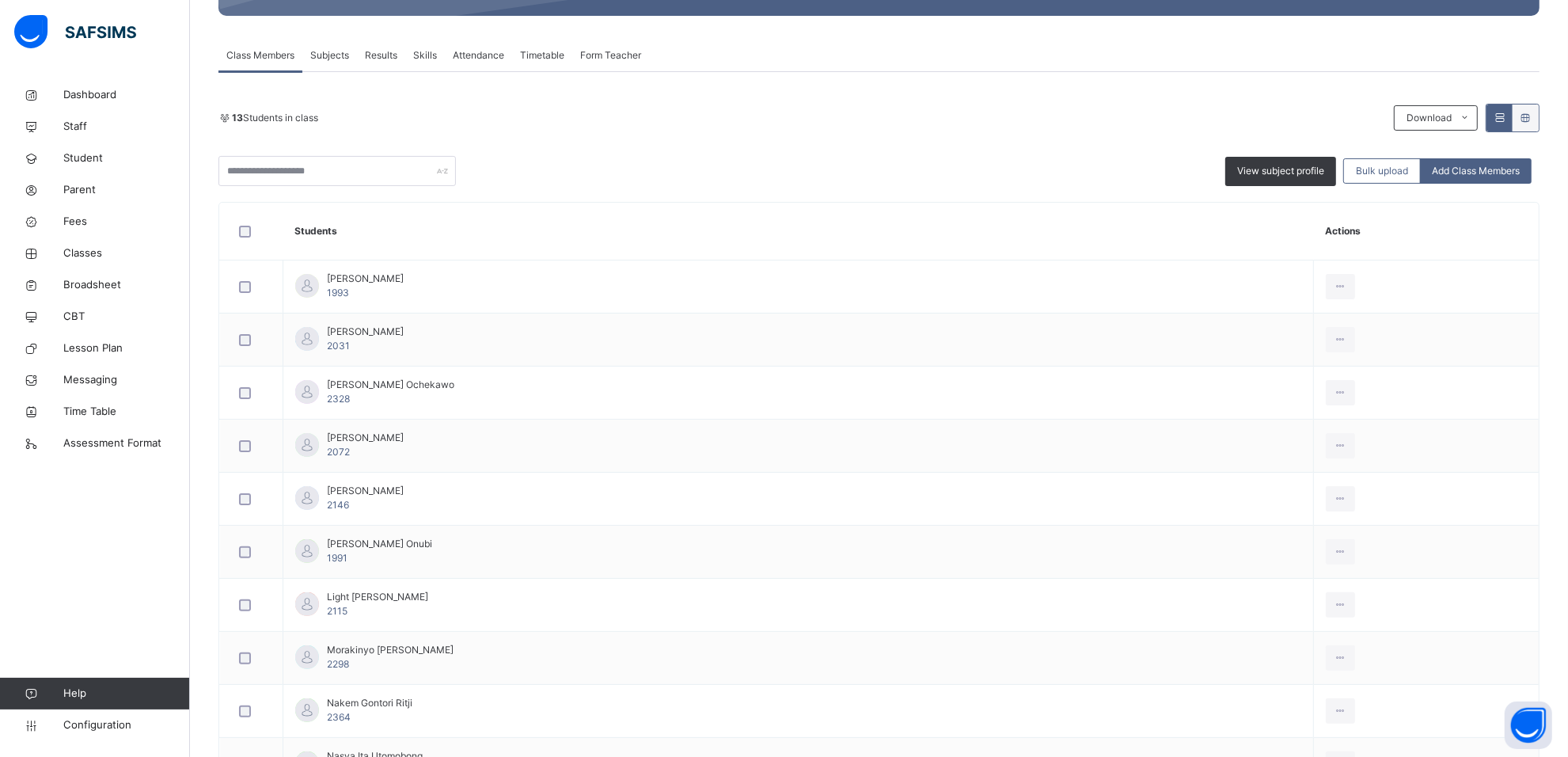
scroll to position [494, 0]
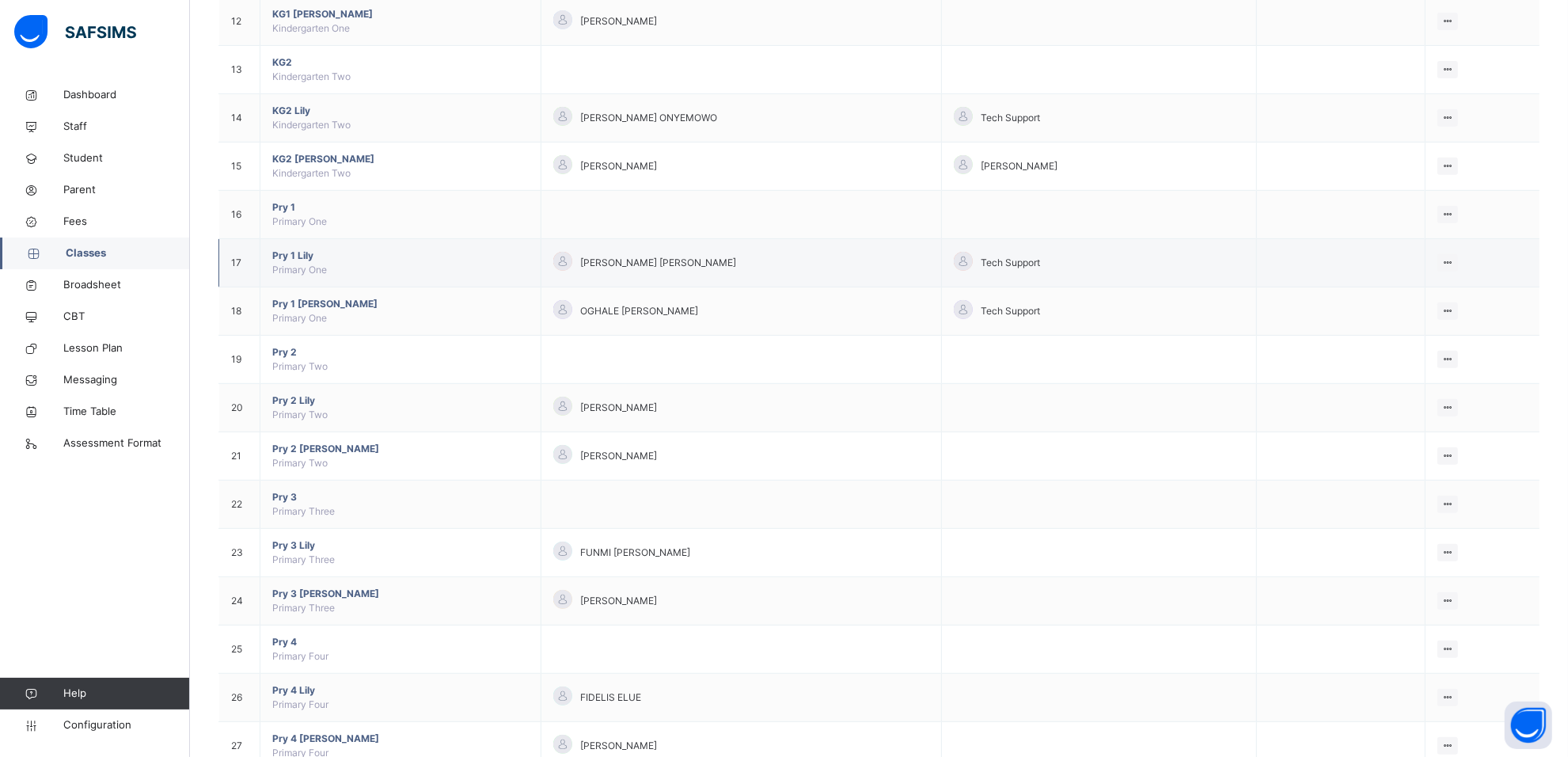
scroll to position [891, 0]
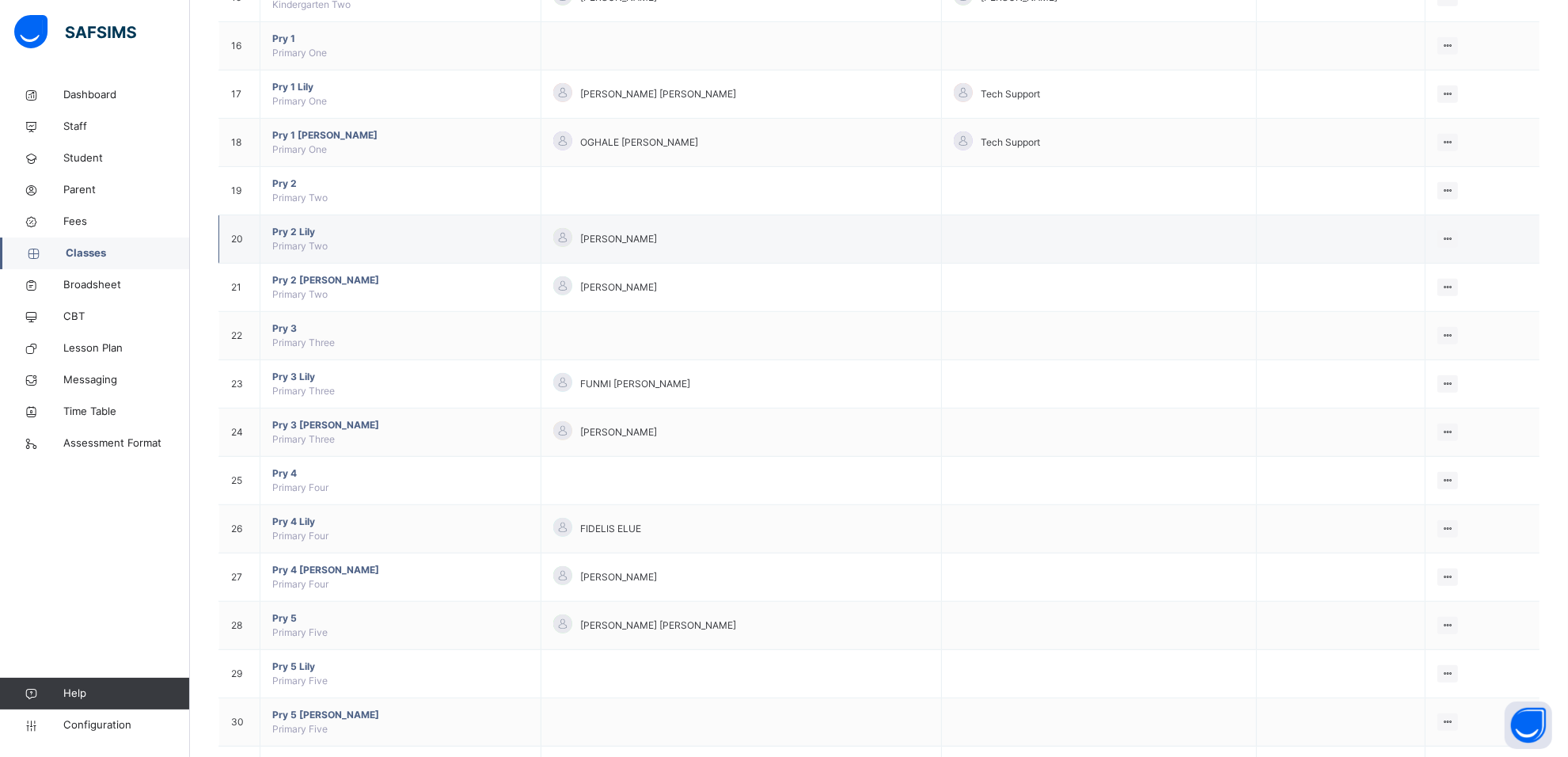
click at [299, 248] on span "Primary Two" at bounding box center [299, 245] width 56 height 12
click at [297, 237] on span "Pry 2 Lily" at bounding box center [400, 233] width 256 height 15
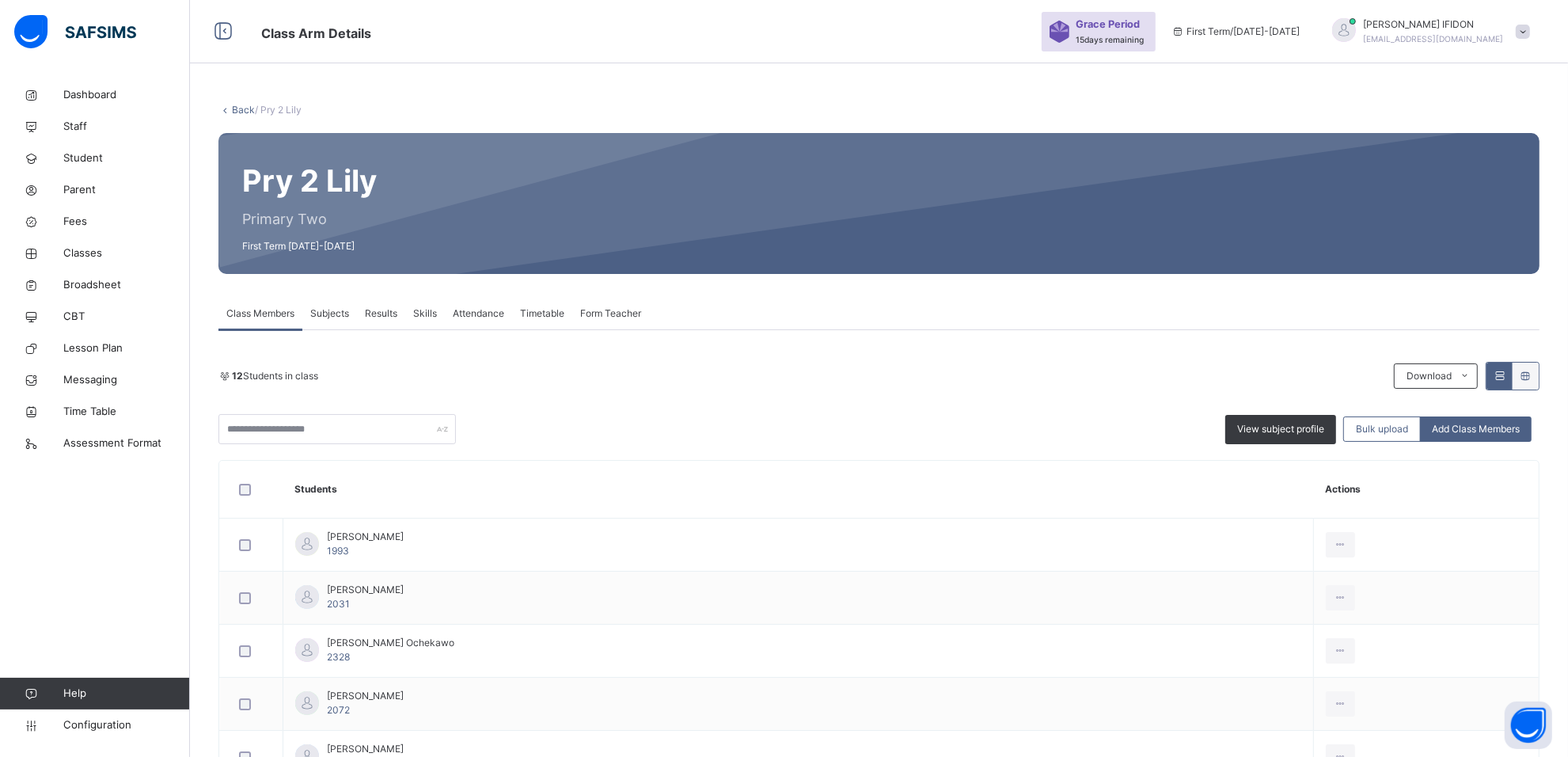
click at [320, 319] on span "Subjects" at bounding box center [330, 314] width 38 height 15
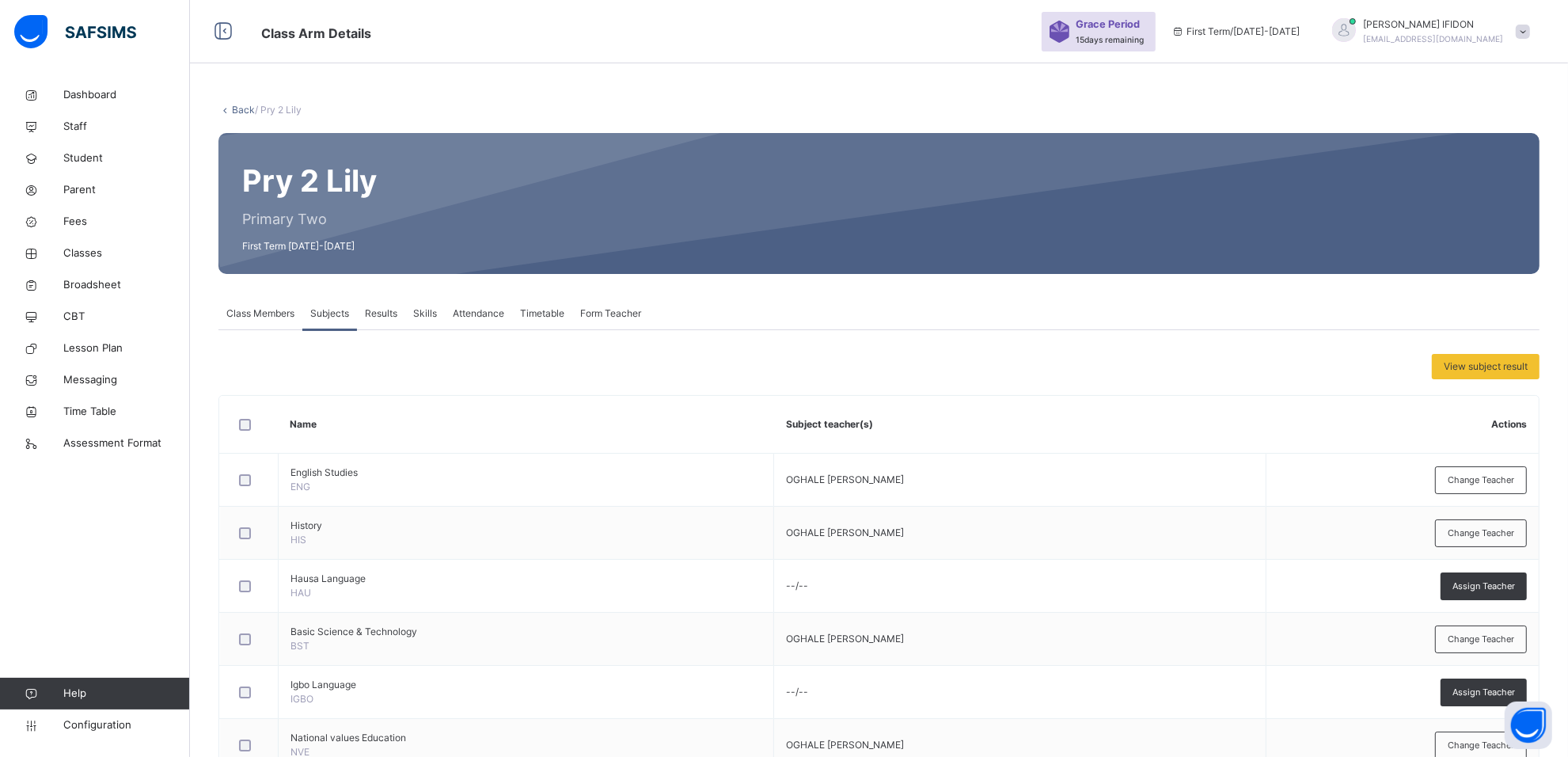
click at [248, 308] on span "Class Members" at bounding box center [260, 314] width 68 height 15
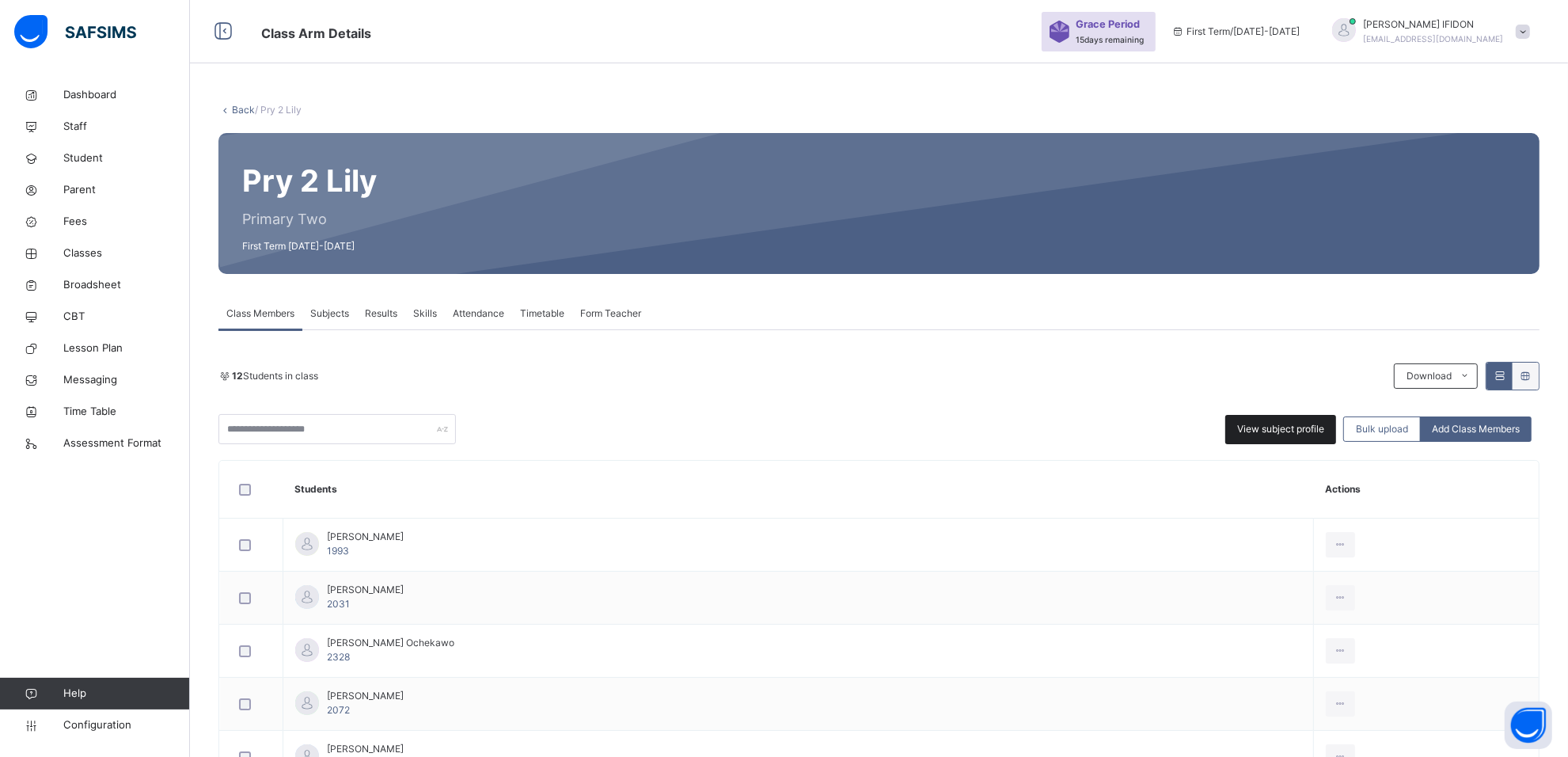
click at [1303, 420] on div "View subject profile" at bounding box center [1280, 429] width 111 height 29
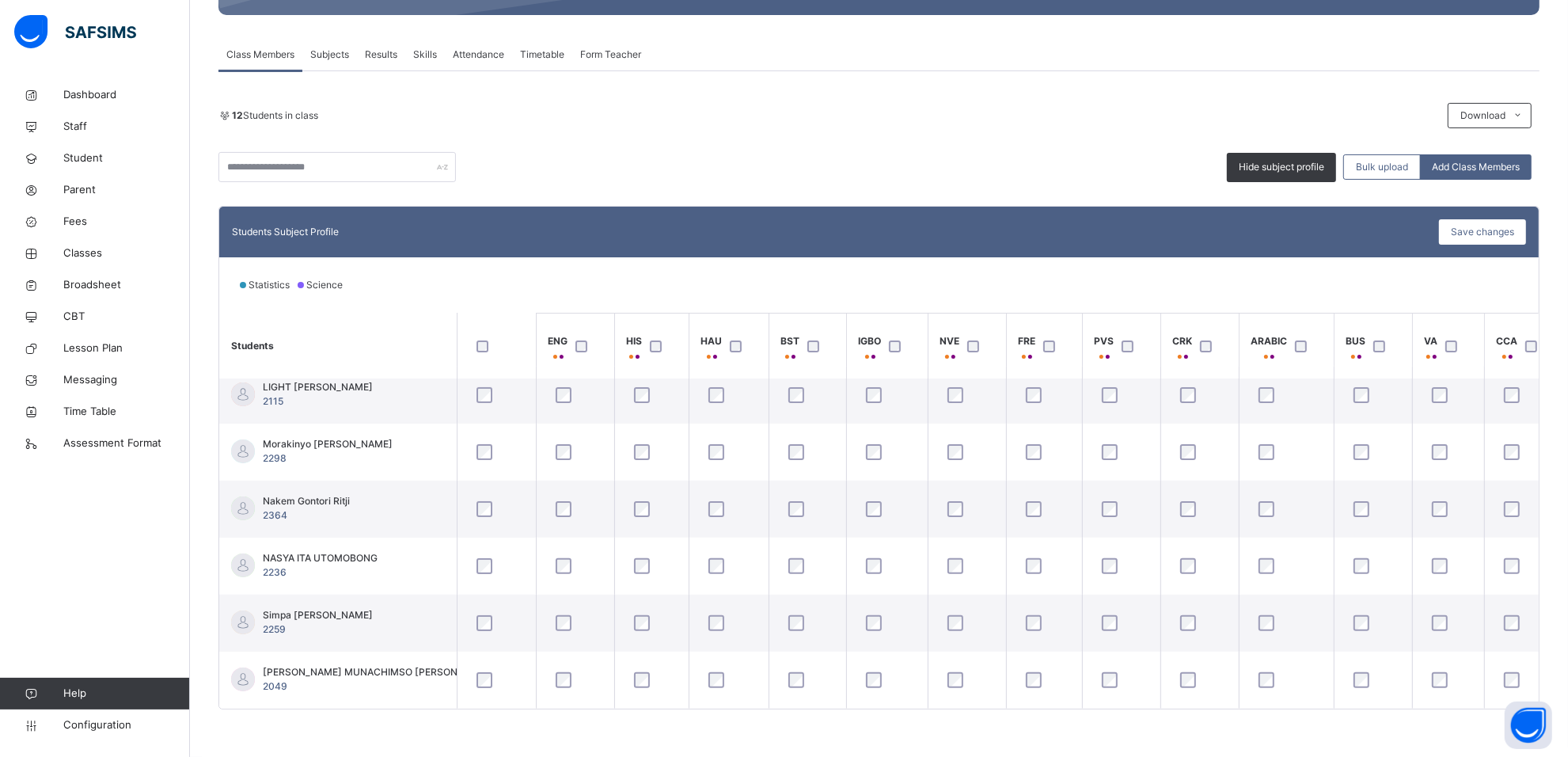
scroll to position [362, 100]
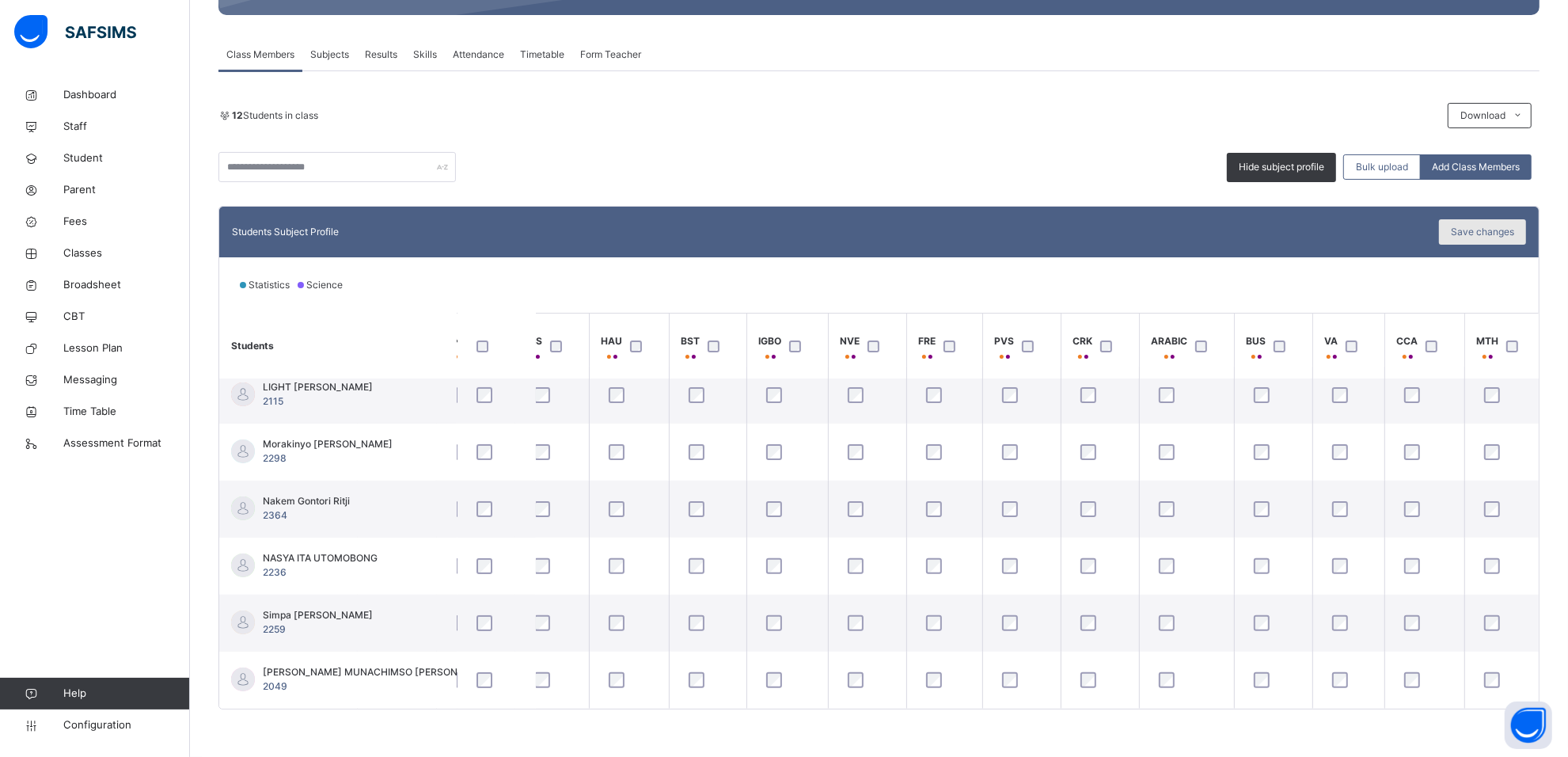
click at [1489, 236] on span "Save changes" at bounding box center [1482, 233] width 63 height 15
click at [326, 49] on span "Subjects" at bounding box center [330, 55] width 38 height 15
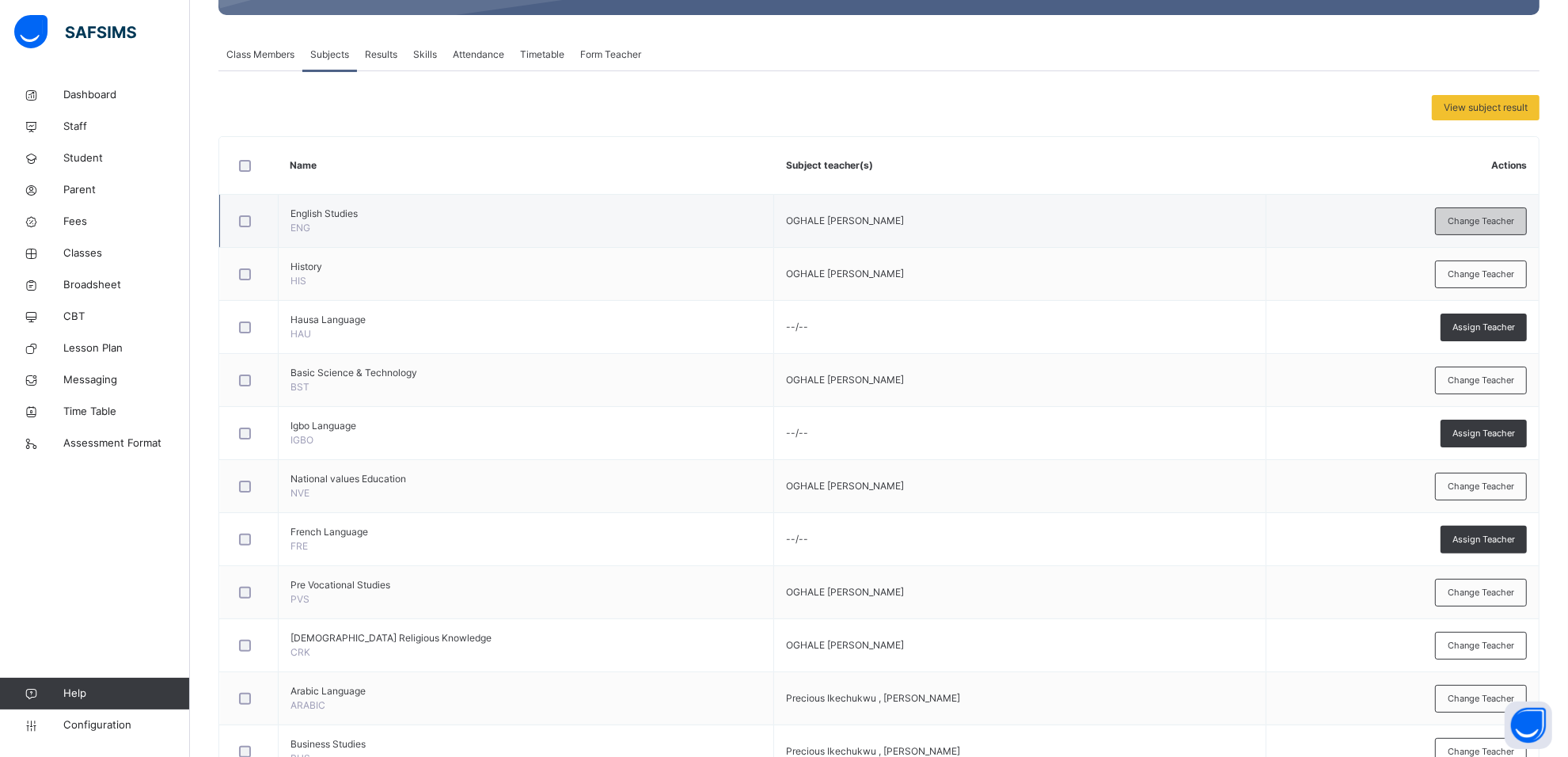
click at [1461, 214] on span "Change Teacher" at bounding box center [1480, 221] width 67 height 14
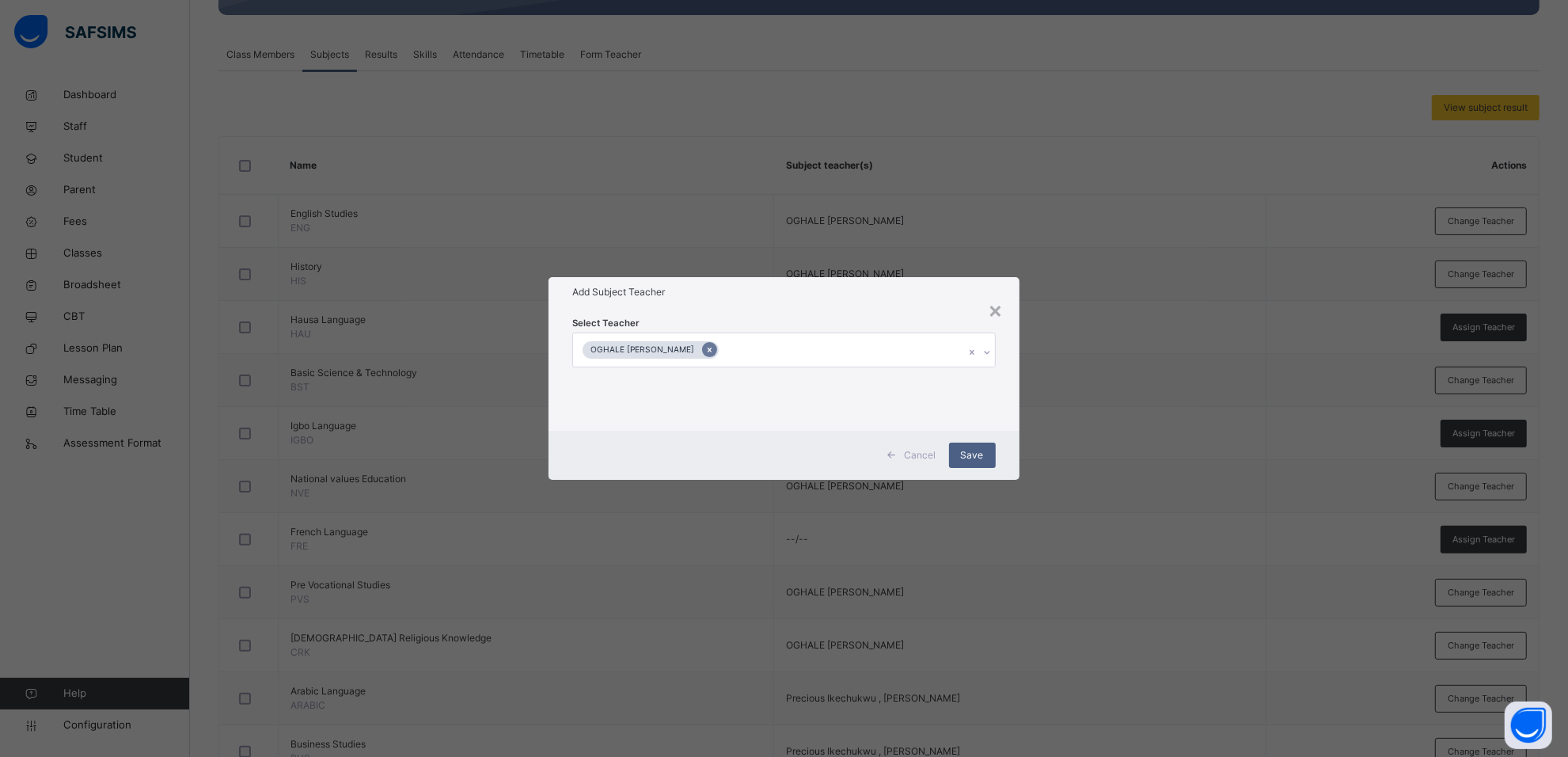
click at [714, 346] on icon at bounding box center [709, 350] width 9 height 11
click at [988, 348] on icon at bounding box center [989, 351] width 9 height 16
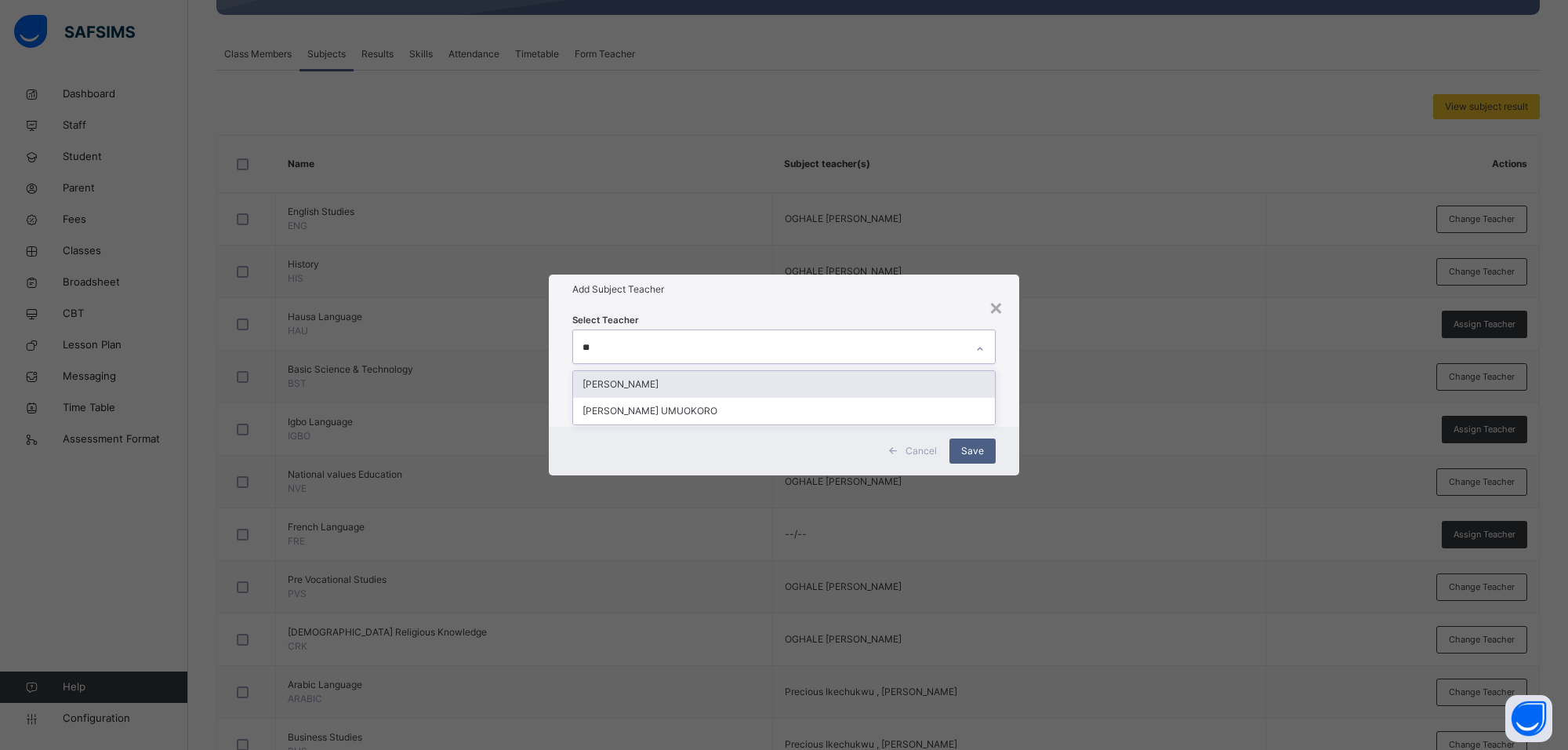
type input "***"
click at [847, 391] on div "[PERSON_NAME]" at bounding box center [784, 384] width 422 height 26
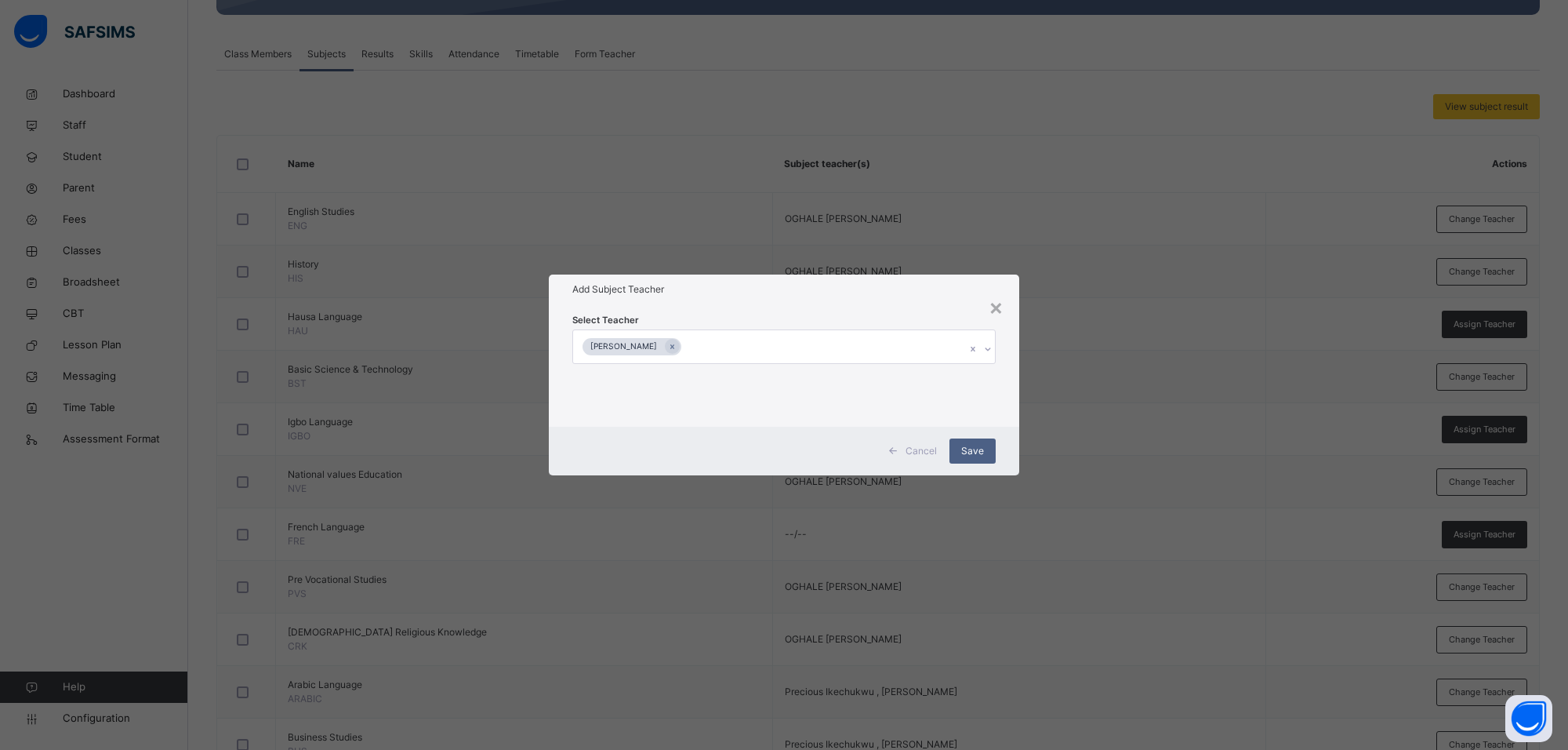
click at [919, 312] on div "Select Teacher [PERSON_NAME]" at bounding box center [784, 365] width 424 height 107
click at [986, 452] on div "Save" at bounding box center [972, 451] width 46 height 25
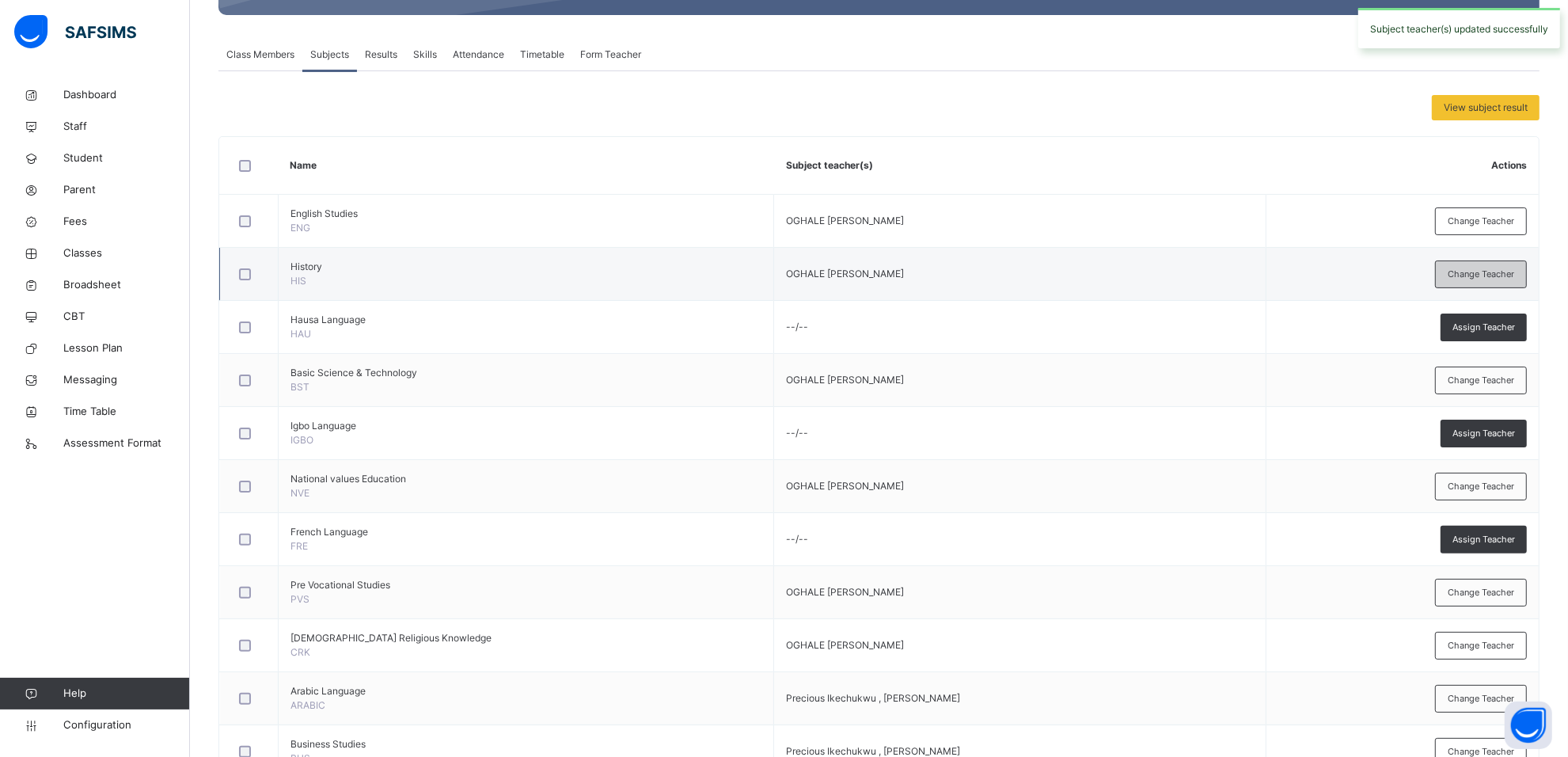
click at [1514, 270] on span "Change Teacher" at bounding box center [1480, 274] width 67 height 14
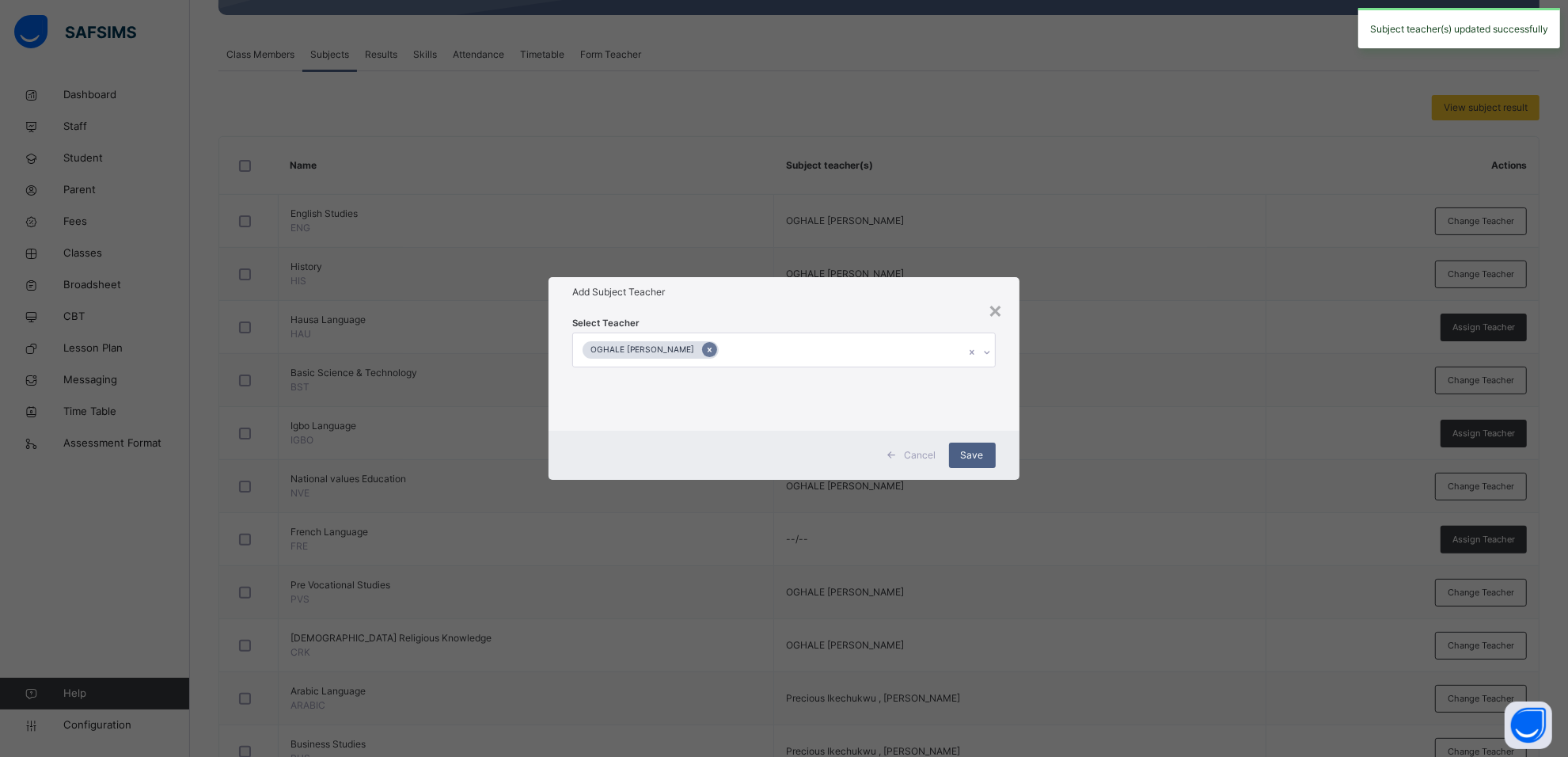
click at [714, 349] on icon at bounding box center [709, 350] width 9 height 11
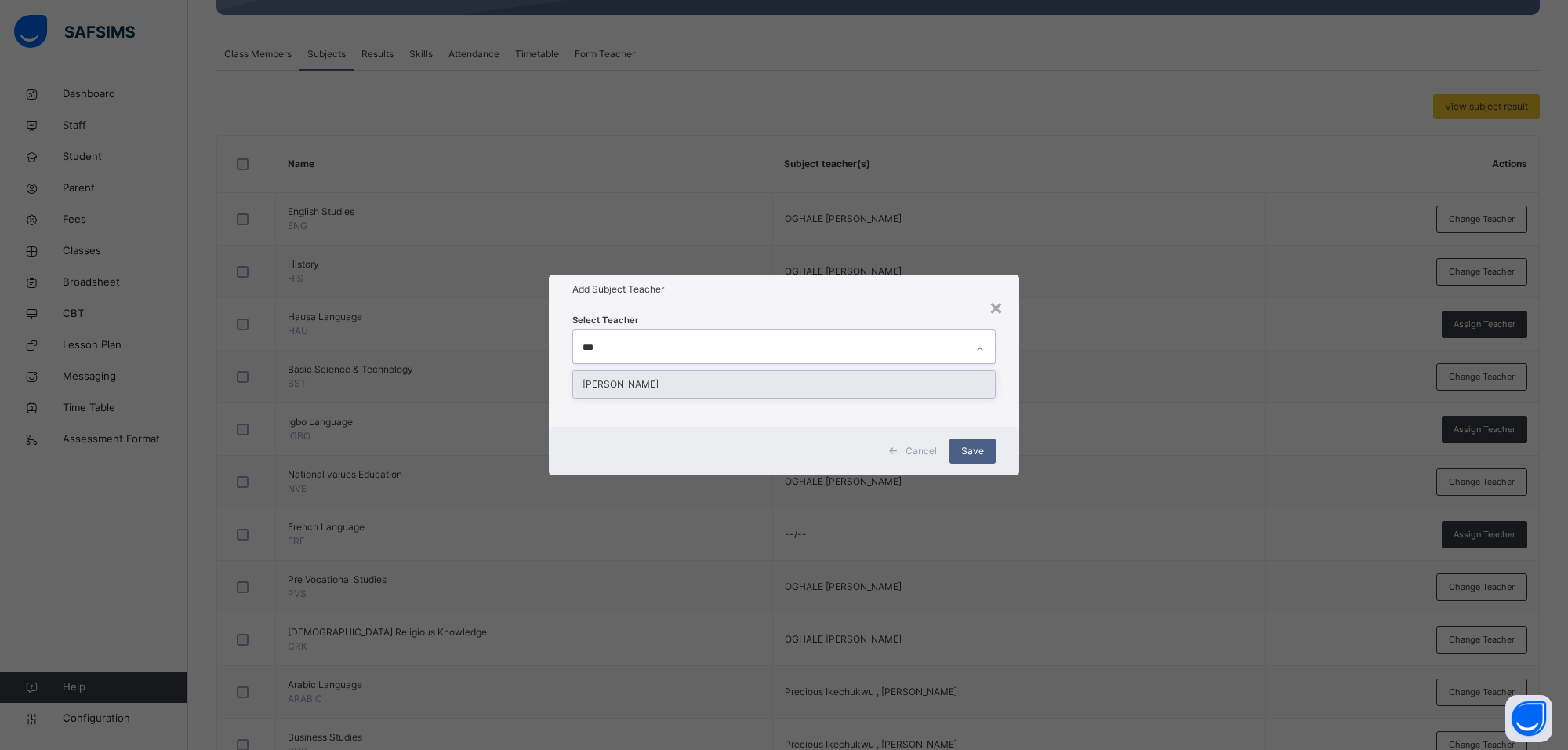
type input "****"
click at [720, 389] on div "[PERSON_NAME]" at bounding box center [784, 384] width 422 height 26
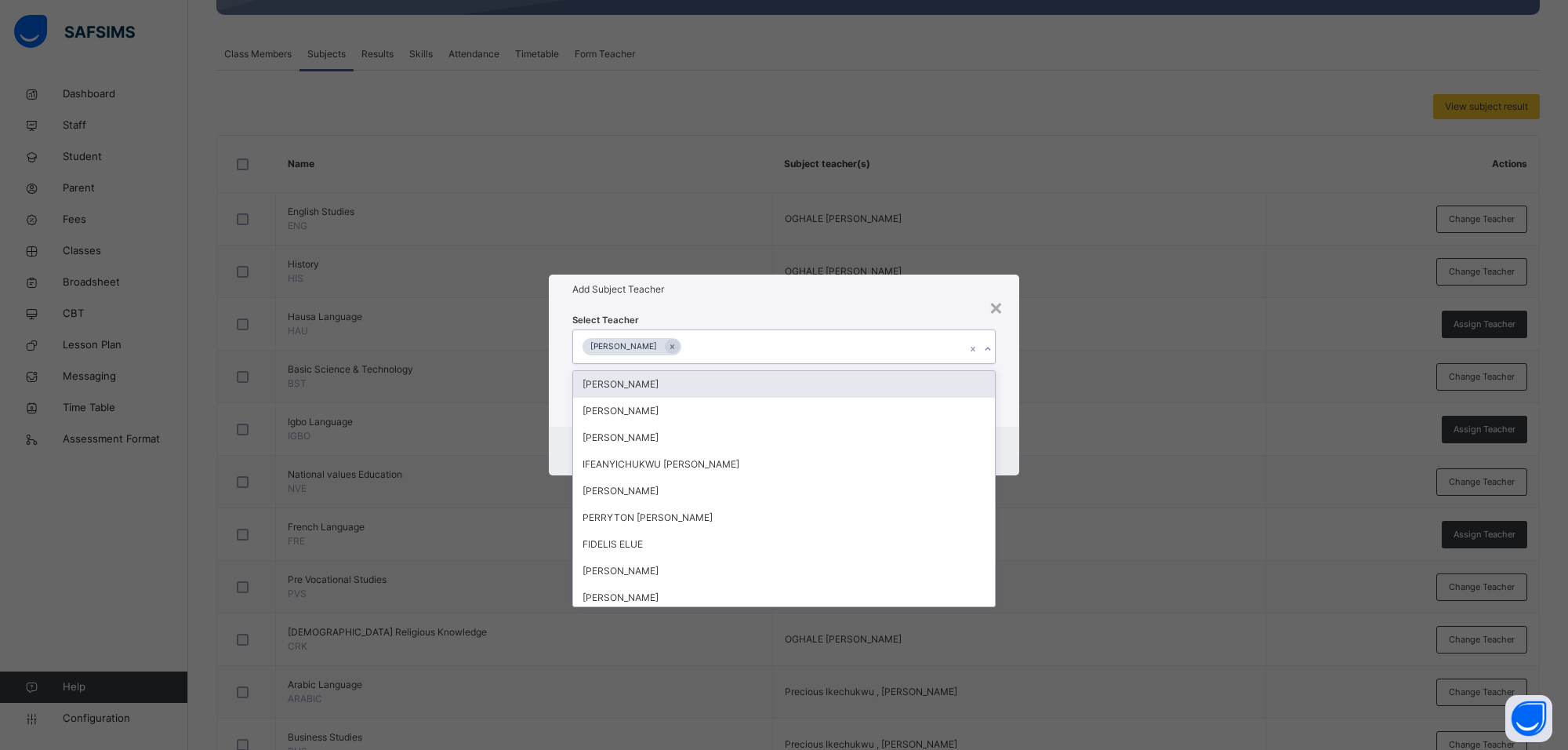
click at [941, 294] on h1 "Add Subject Teacher" at bounding box center [784, 289] width 424 height 15
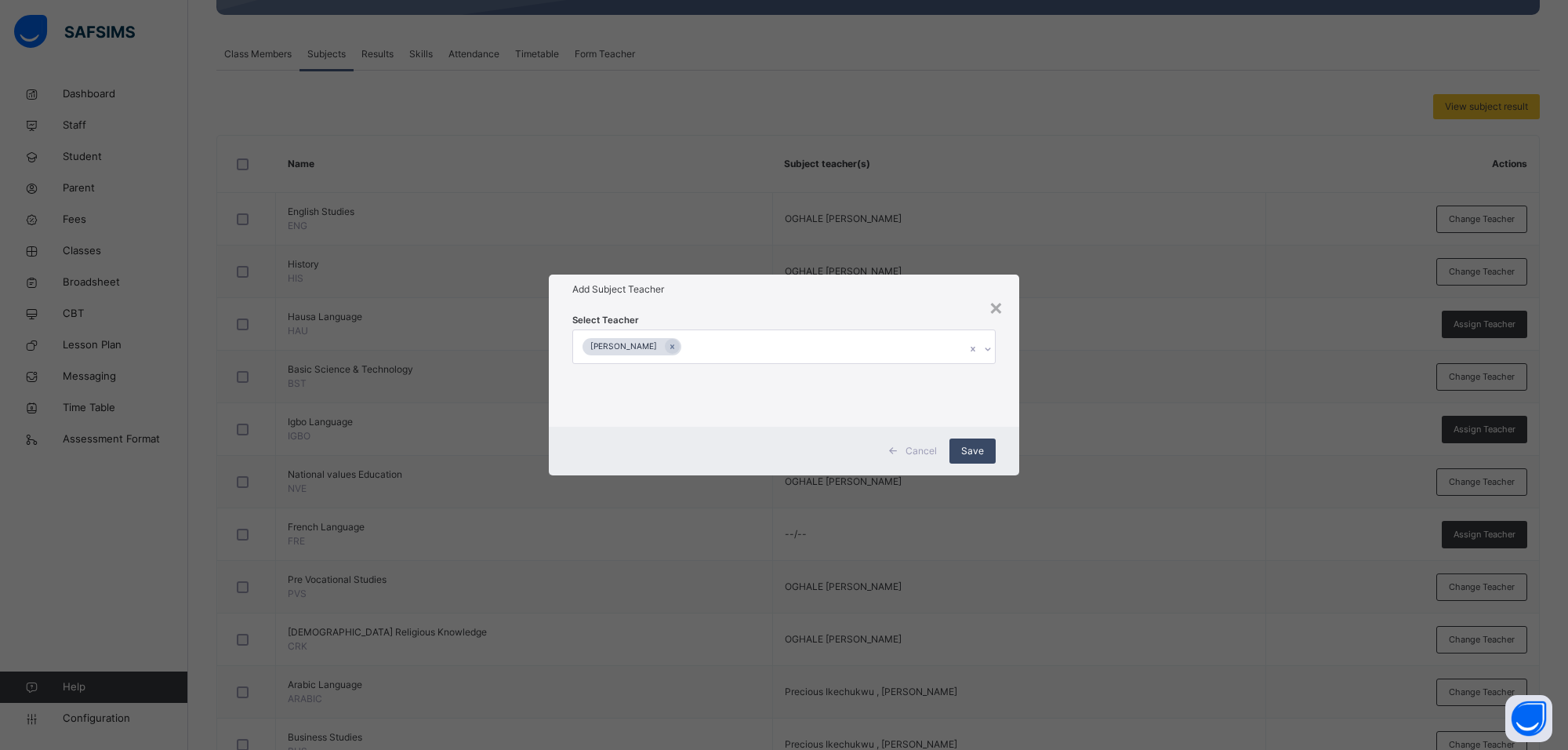
click at [981, 453] on span "Save" at bounding box center [972, 451] width 23 height 15
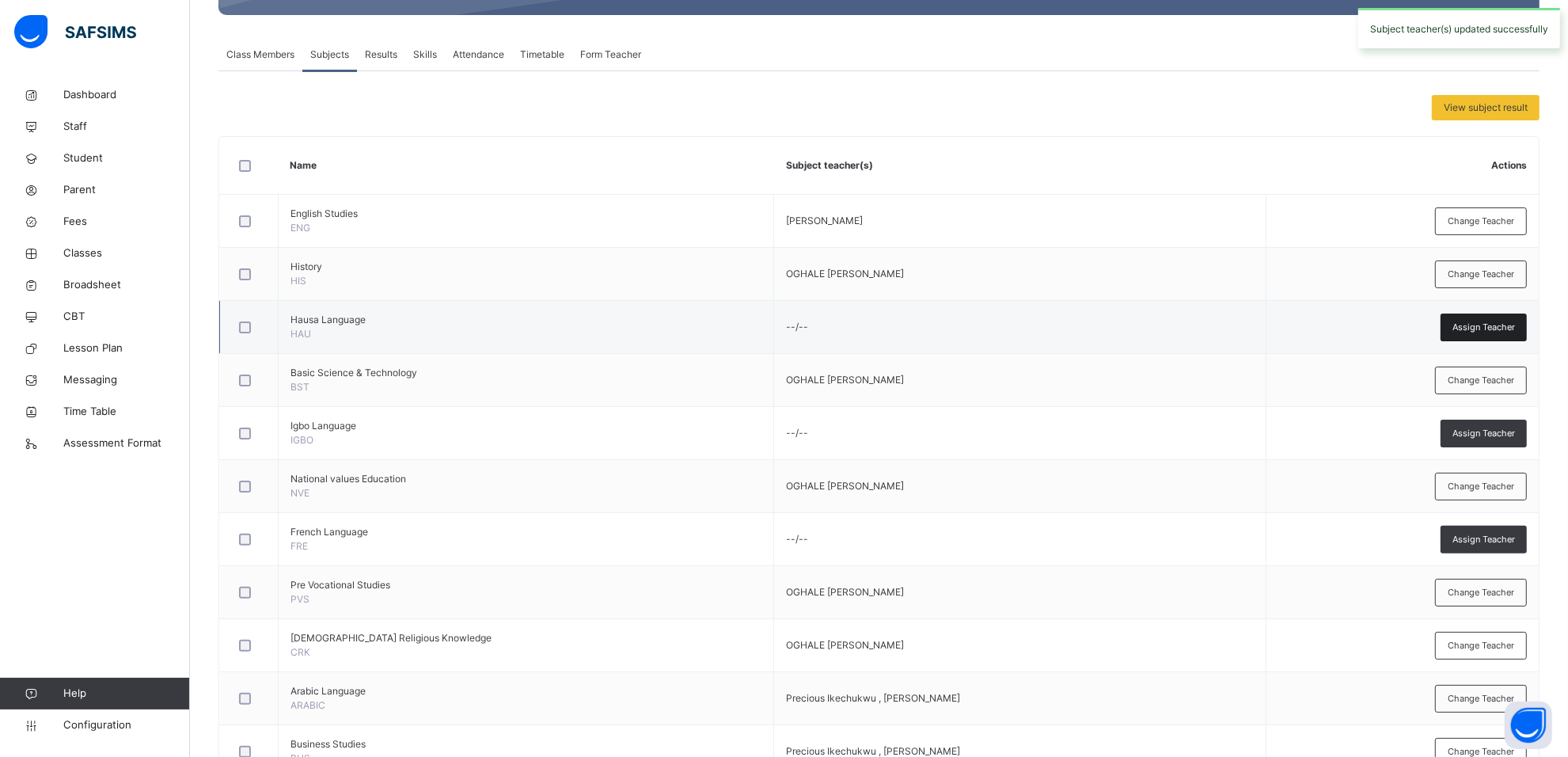
click at [1513, 319] on div "Assign Teacher" at bounding box center [1484, 327] width 86 height 27
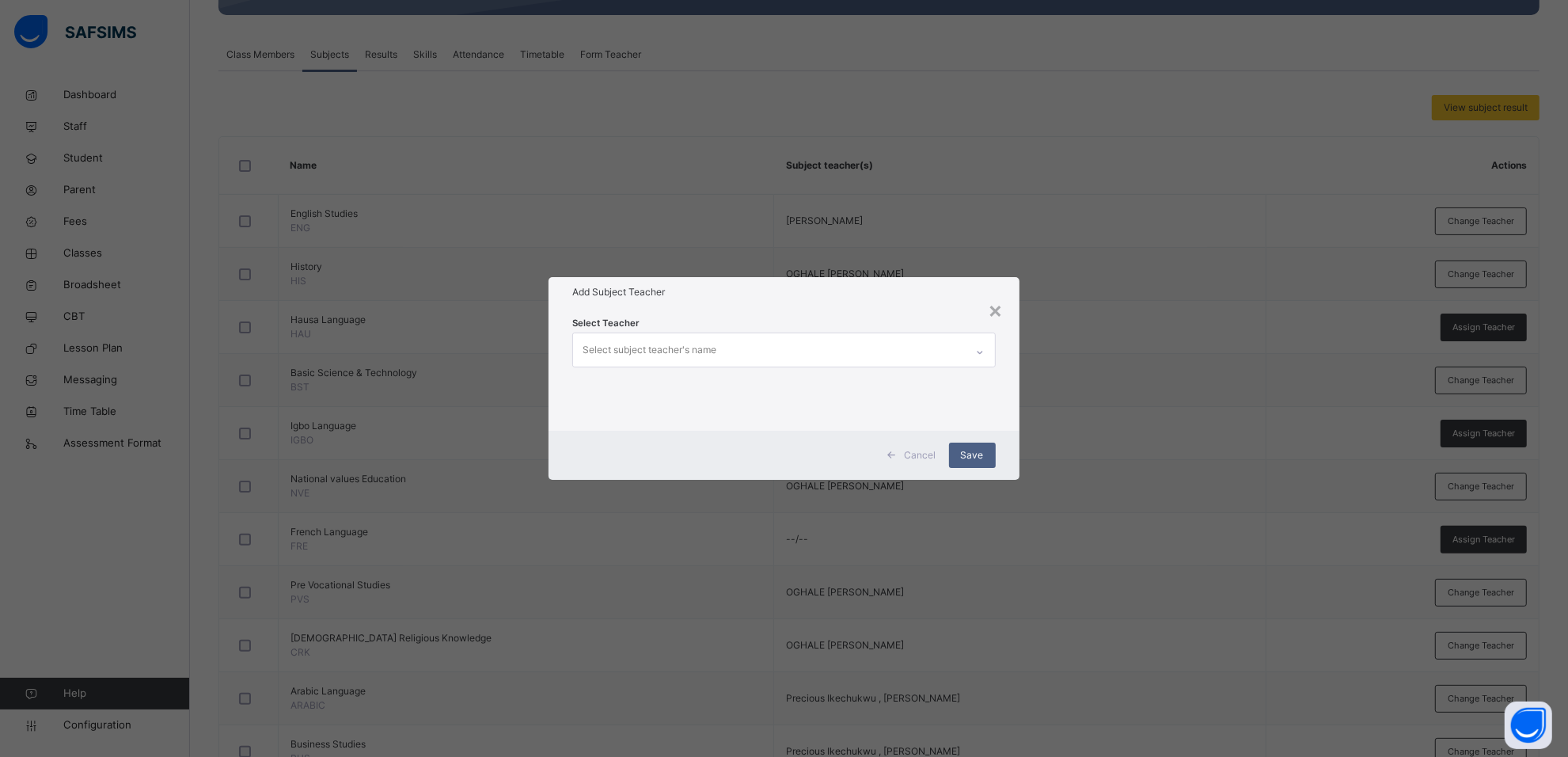
click at [782, 341] on div "Select subject teacher's name" at bounding box center [768, 350] width 391 height 33
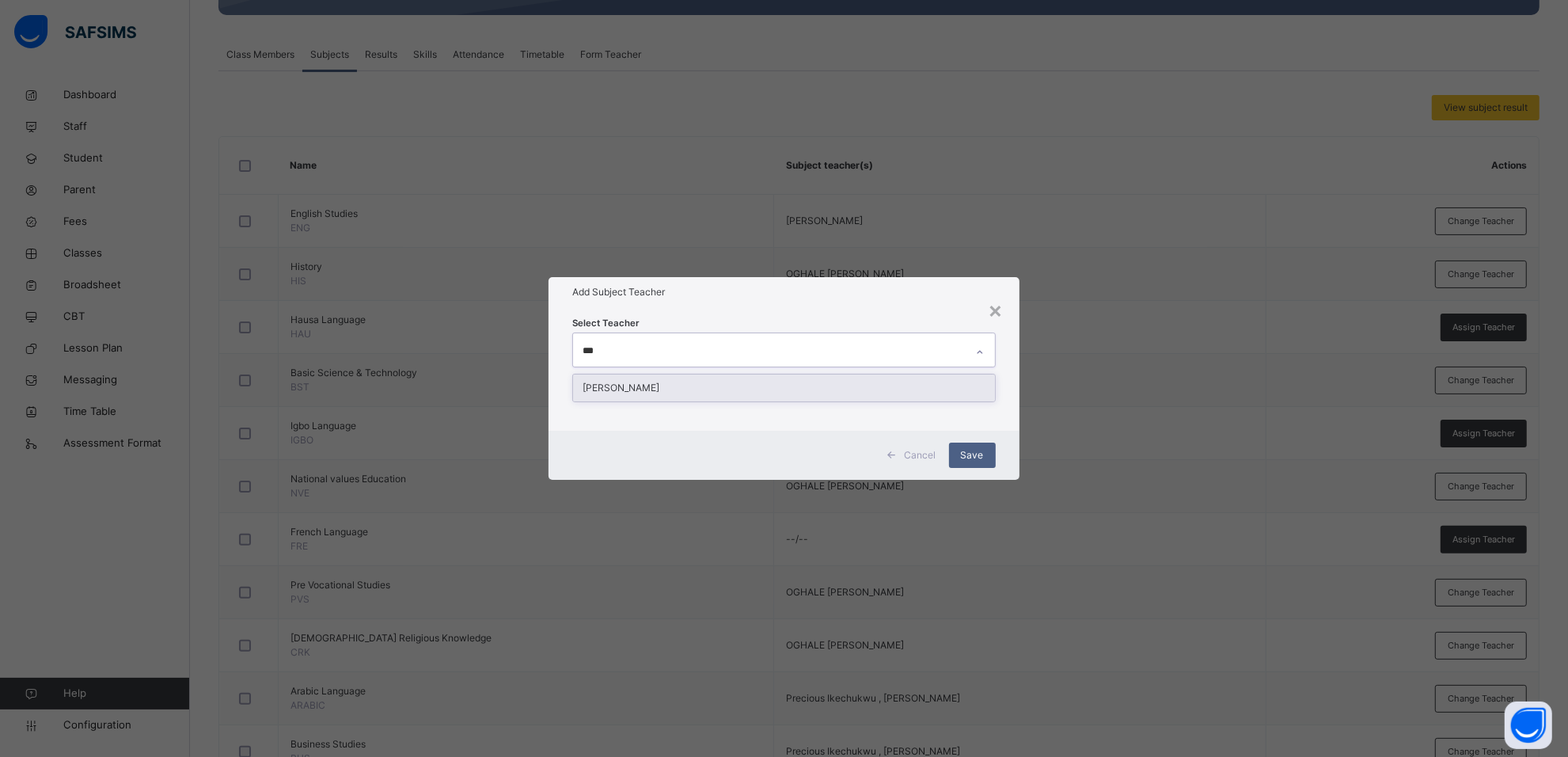
type input "****"
click at [762, 382] on div "[PERSON_NAME]" at bounding box center [784, 387] width 421 height 27
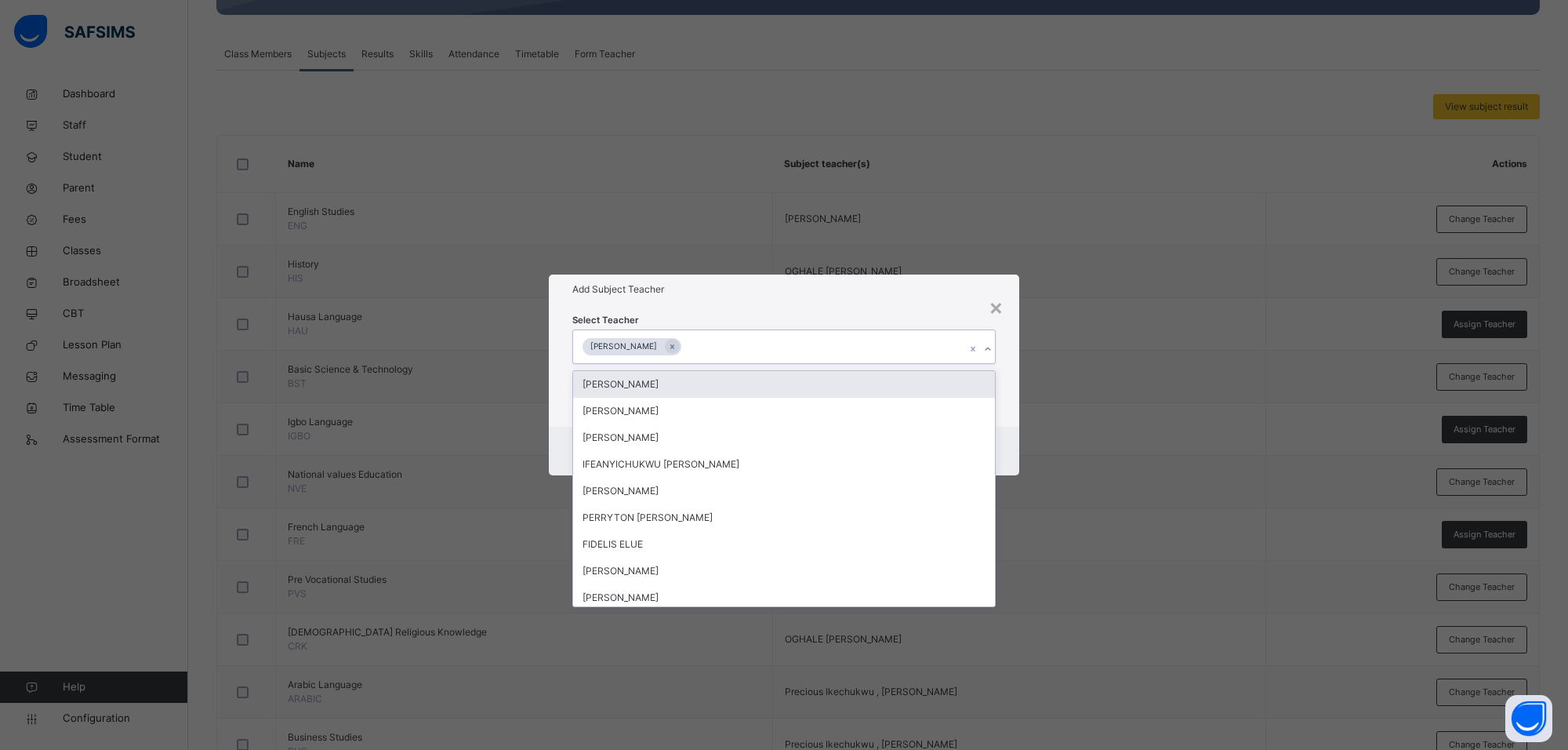
click at [879, 287] on h1 "Add Subject Teacher" at bounding box center [784, 289] width 424 height 15
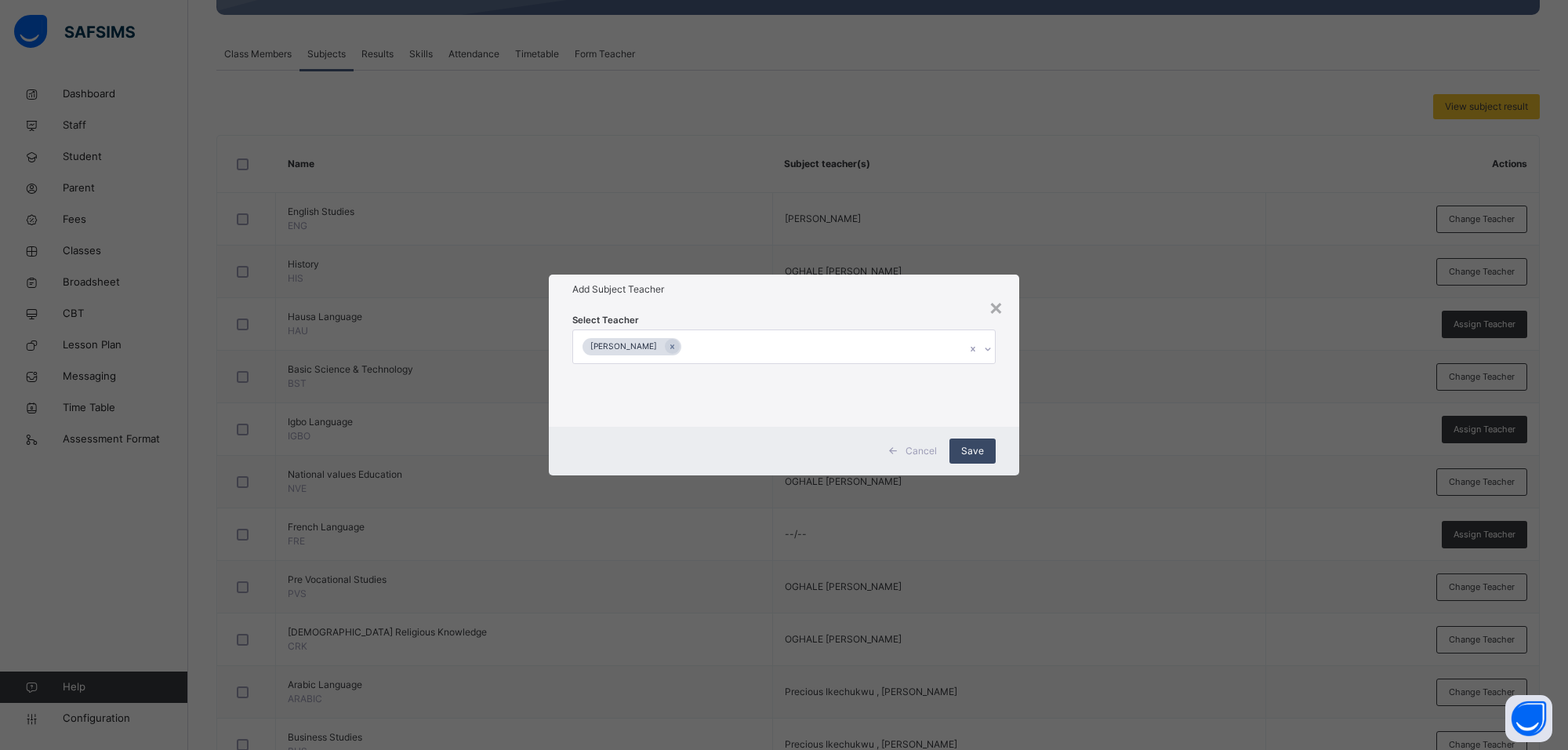
click at [970, 445] on span "Save" at bounding box center [972, 451] width 23 height 15
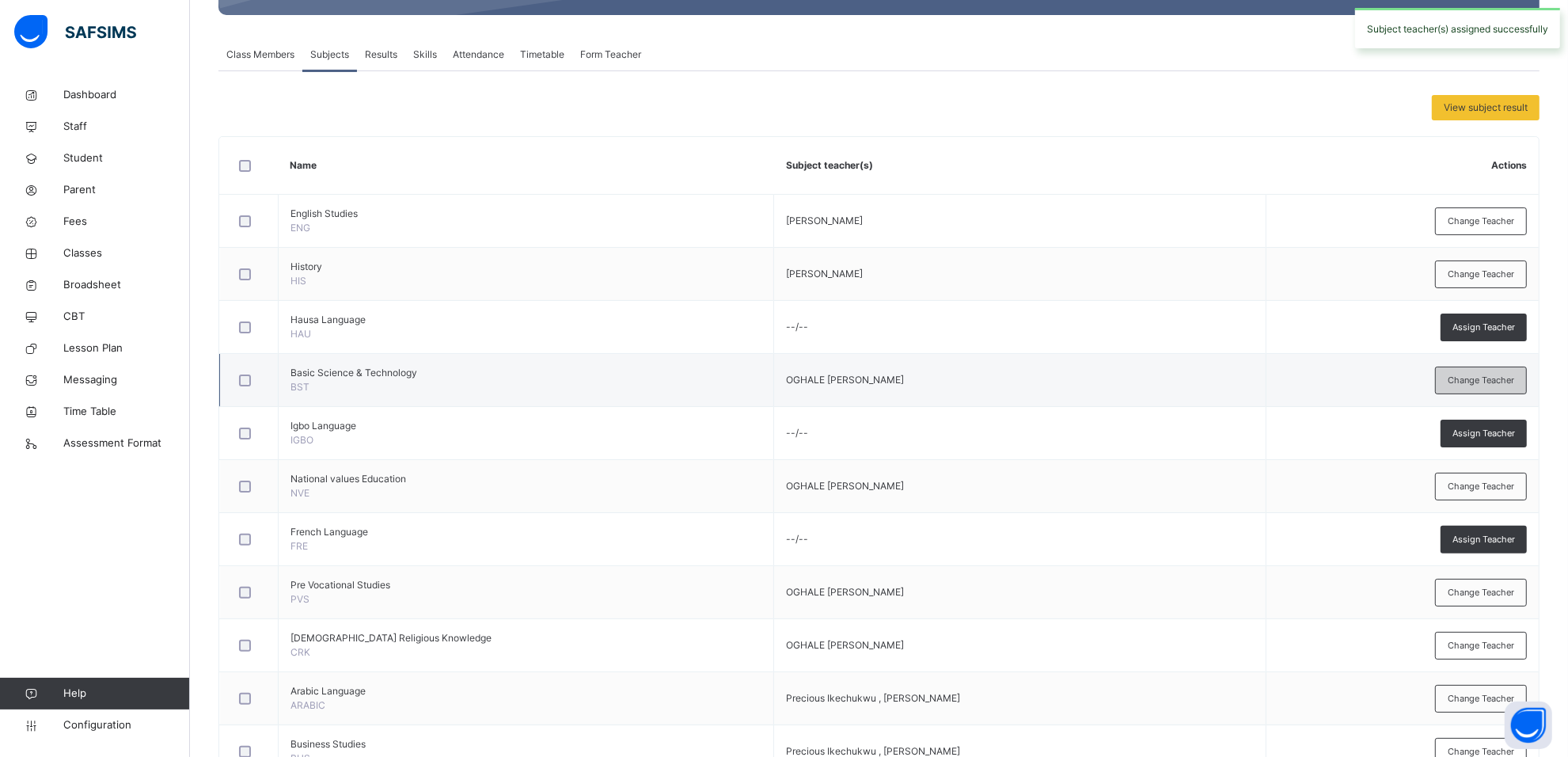
click at [1493, 382] on span "Change Teacher" at bounding box center [1480, 380] width 67 height 14
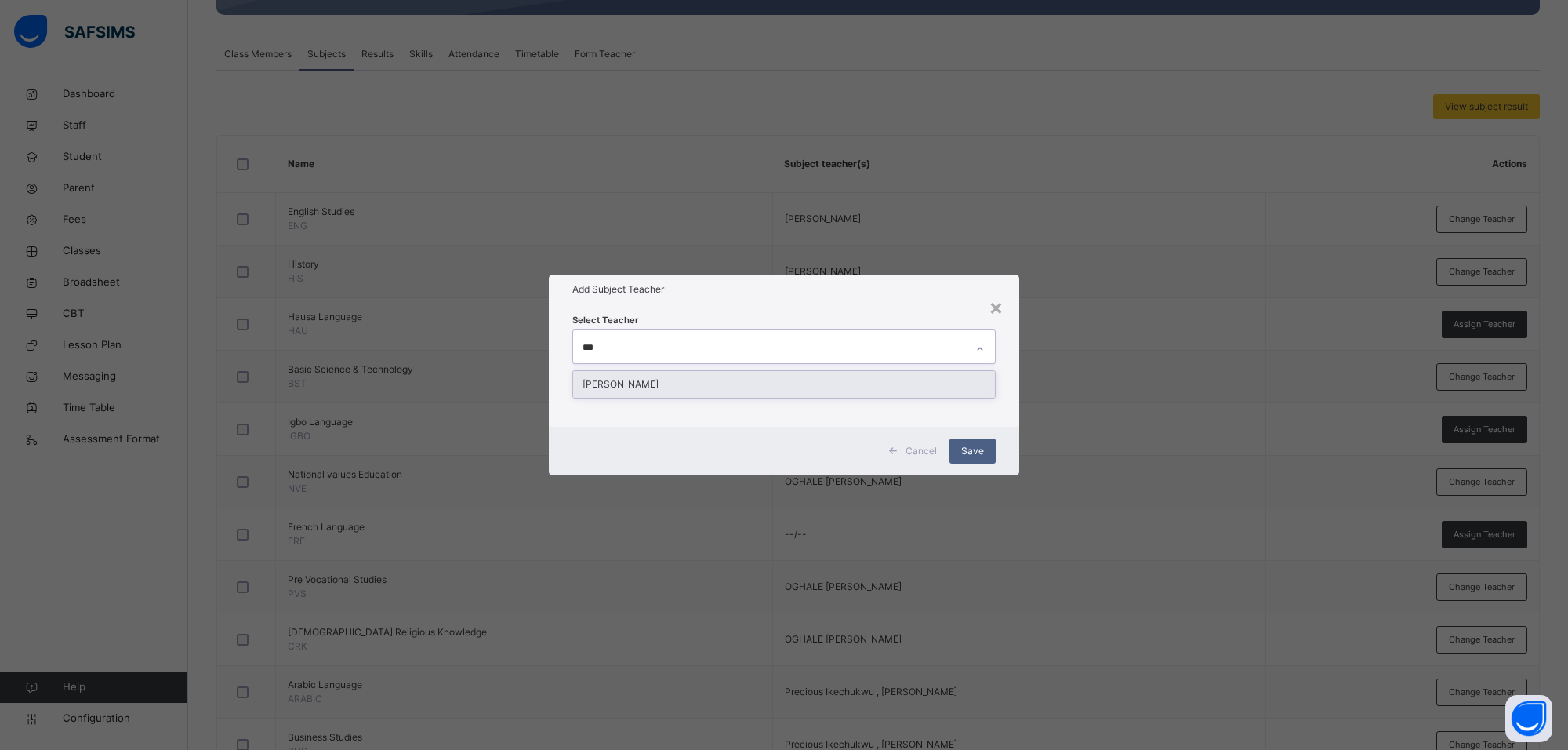
type input "****"
click at [941, 377] on div "[PERSON_NAME]" at bounding box center [784, 384] width 422 height 26
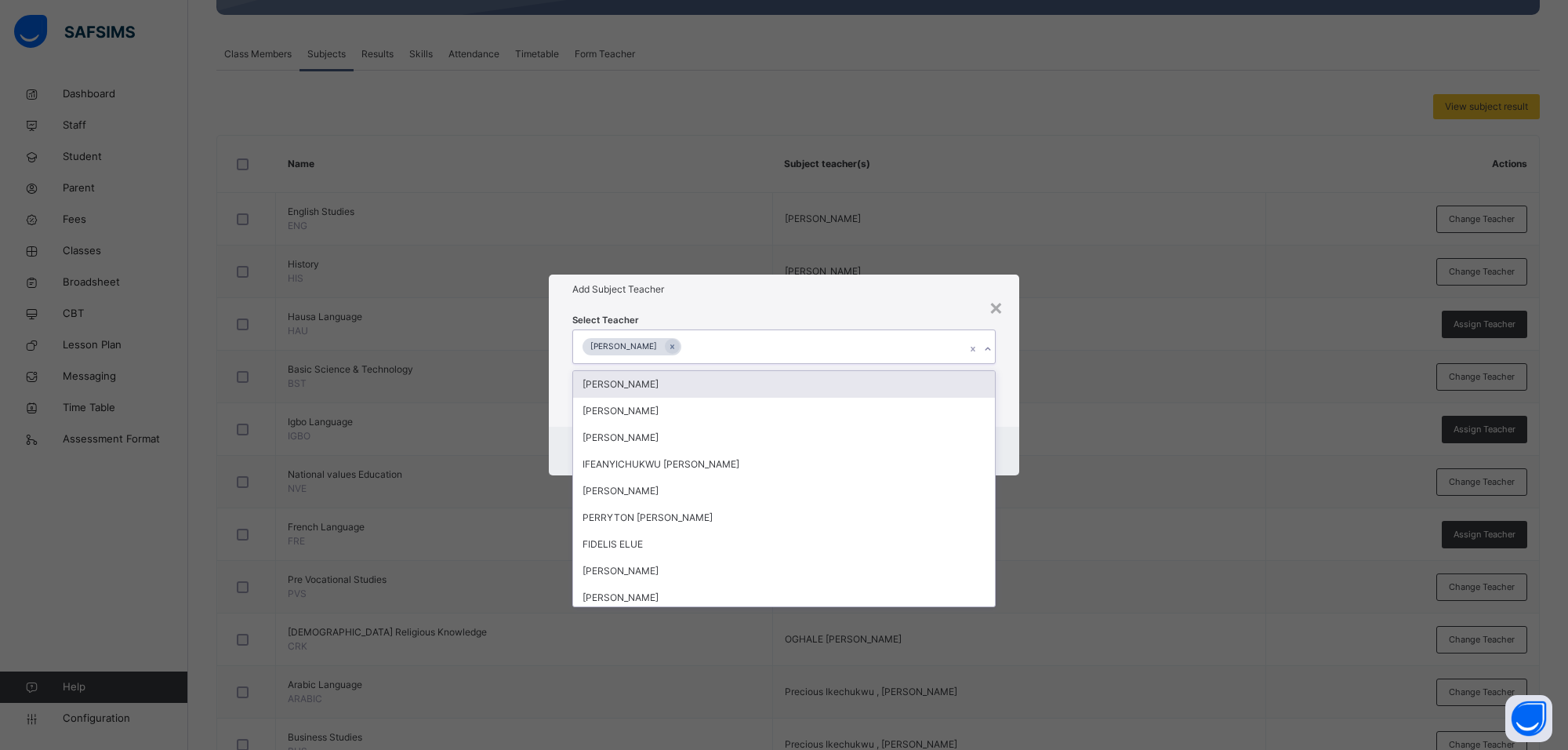
click at [953, 296] on h1 "Add Subject Teacher" at bounding box center [784, 289] width 424 height 15
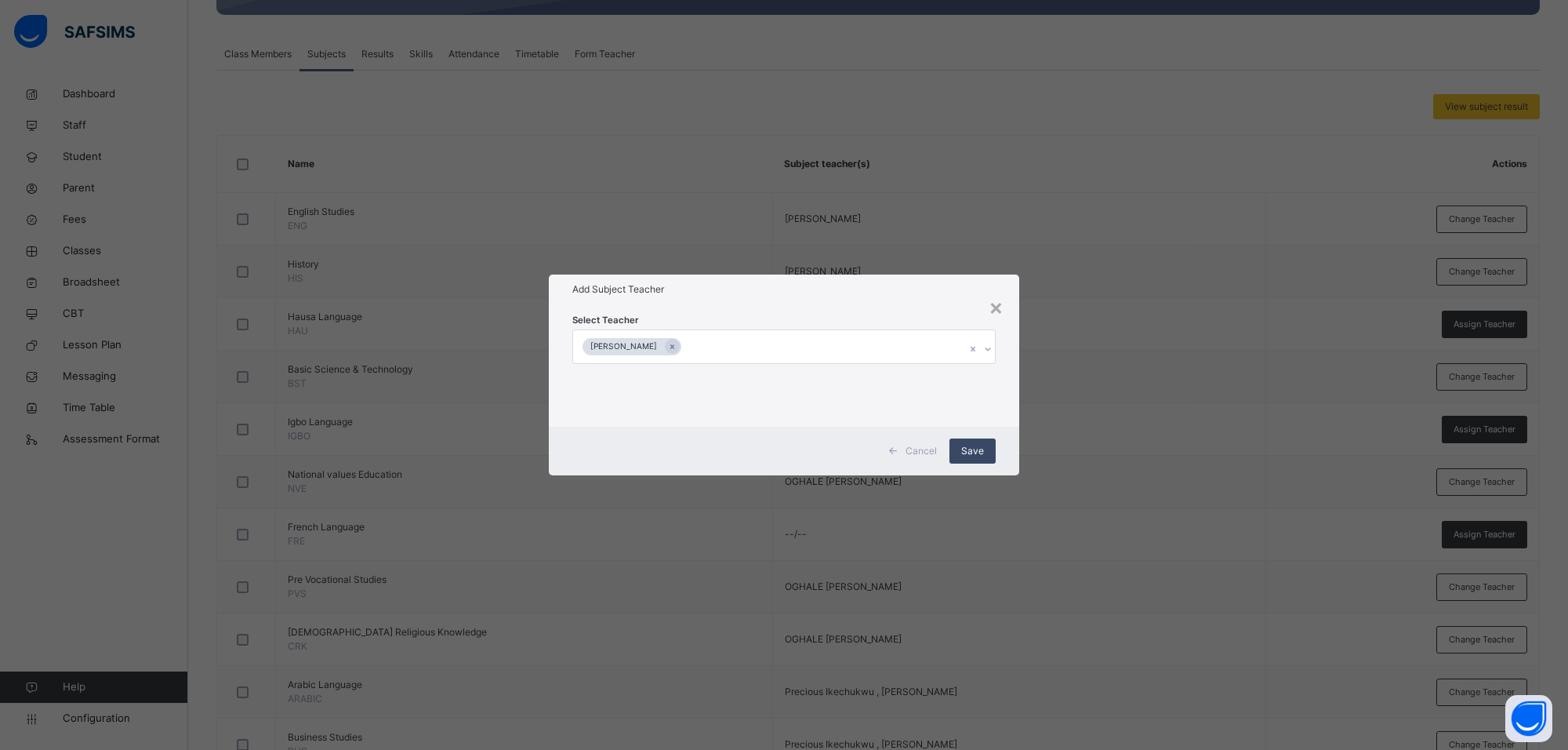
click at [974, 453] on span "Save" at bounding box center [972, 451] width 23 height 15
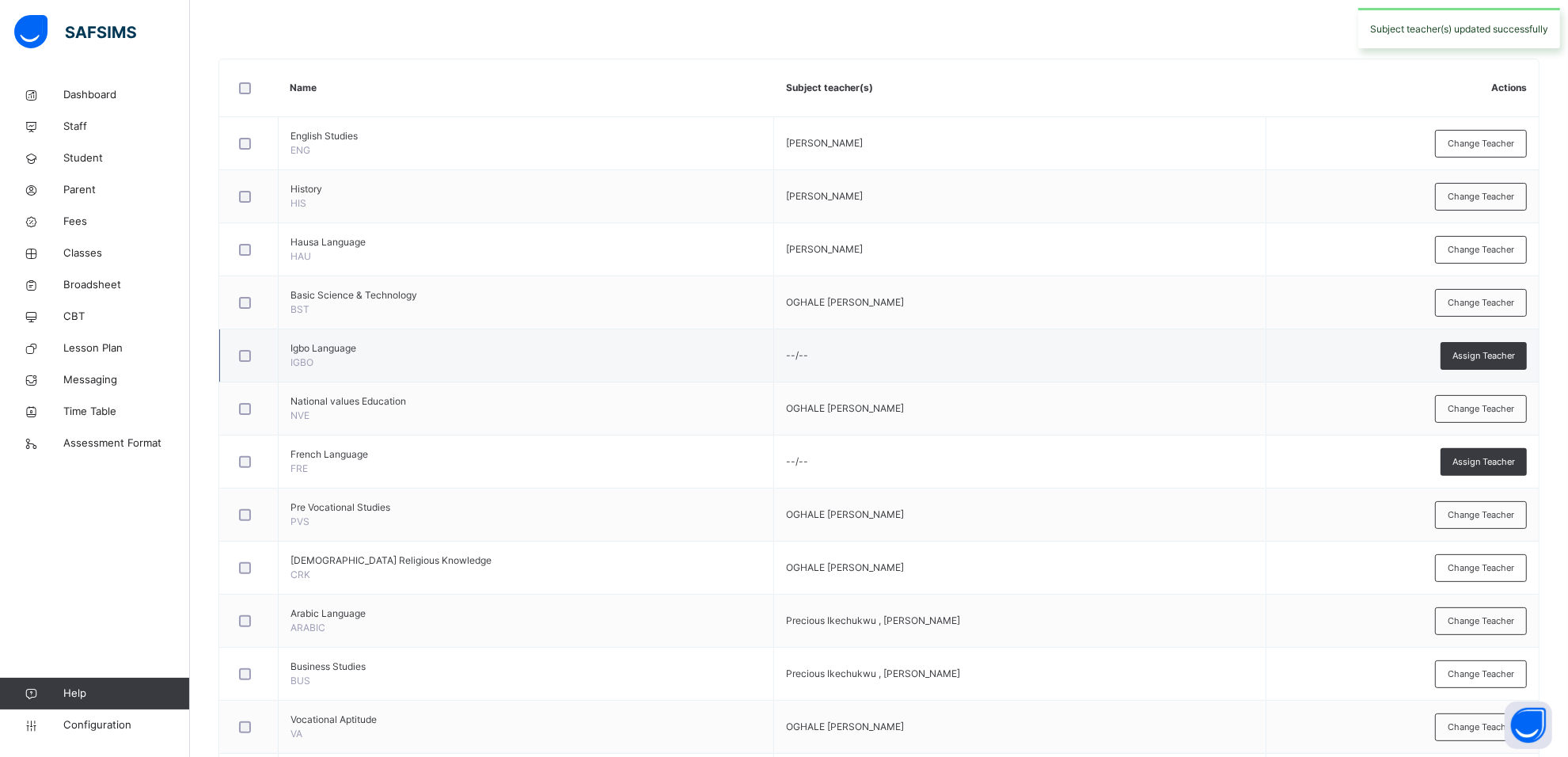
scroll to position [358, 0]
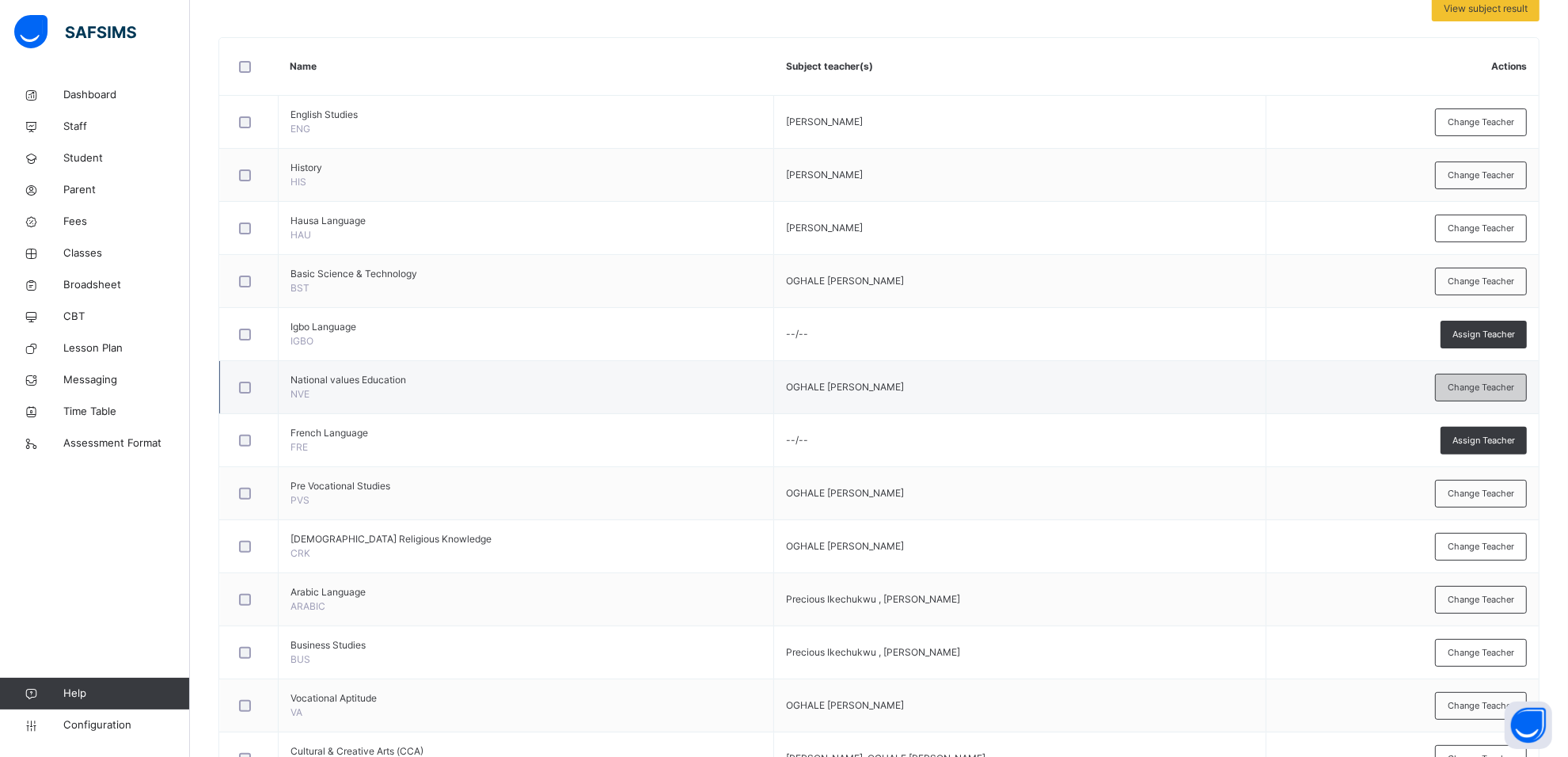
click at [1458, 386] on div "Change Teacher" at bounding box center [1481, 387] width 92 height 27
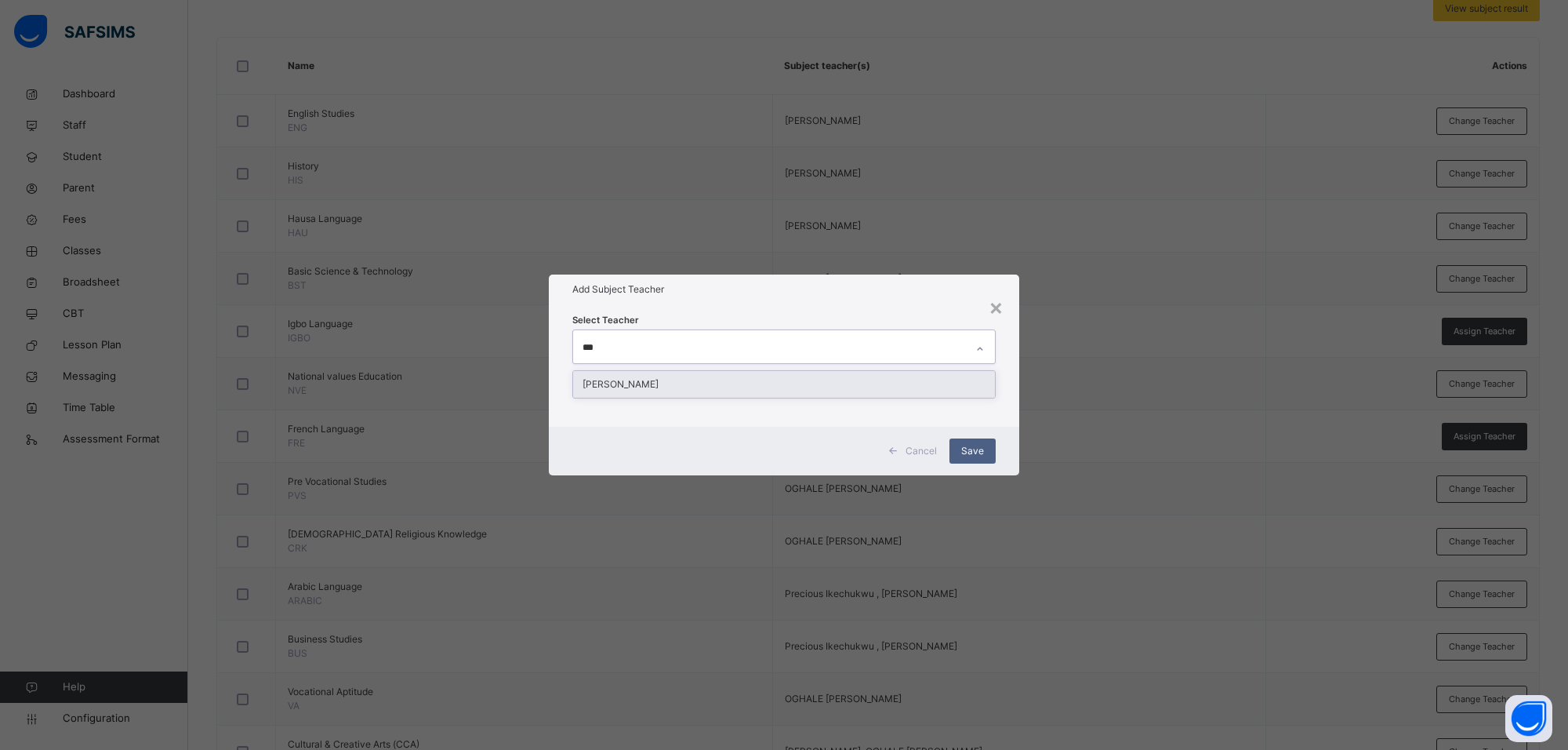
type input "****"
click at [938, 389] on div "[PERSON_NAME]" at bounding box center [784, 384] width 422 height 26
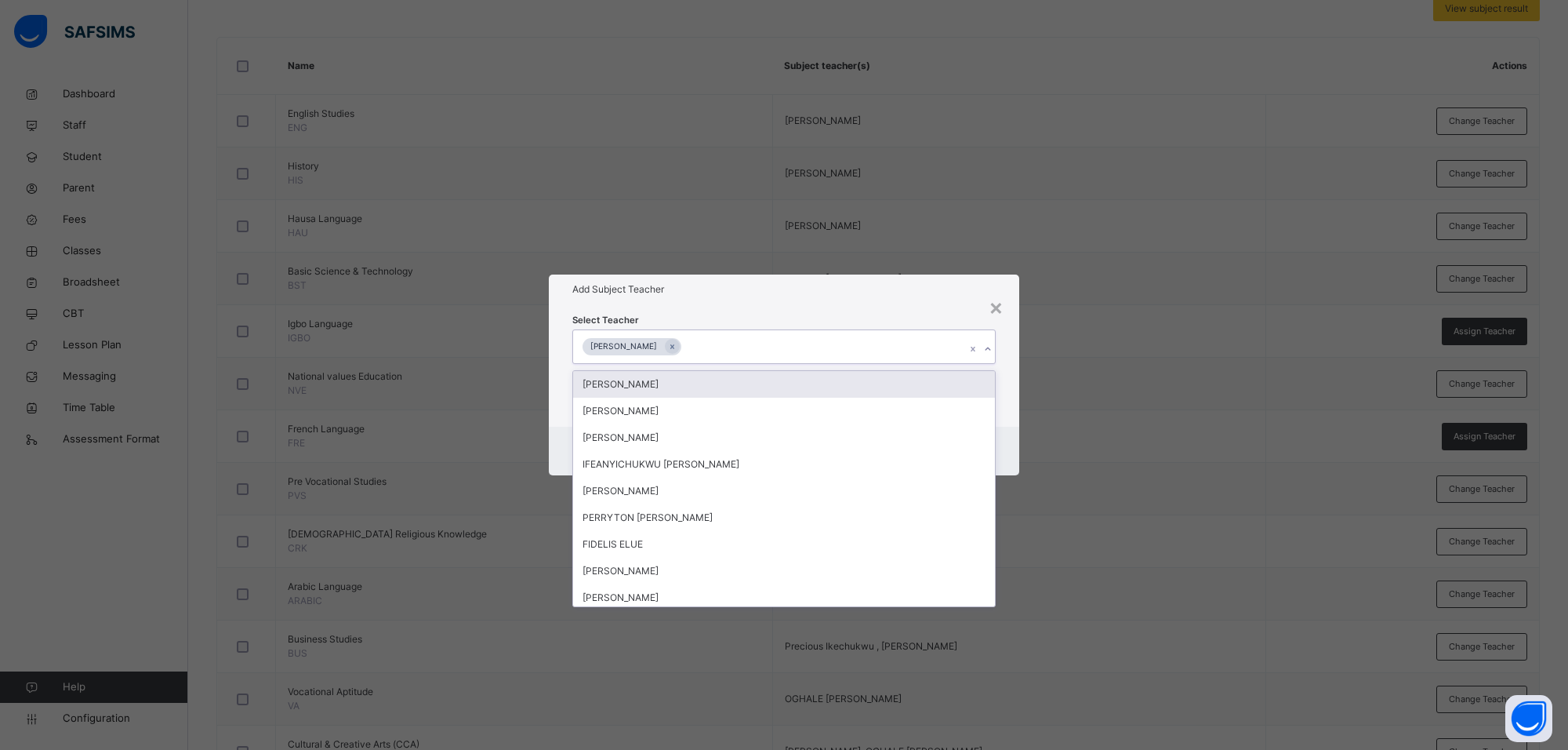
click at [913, 297] on div "Add Subject Teacher" at bounding box center [784, 289] width 471 height 30
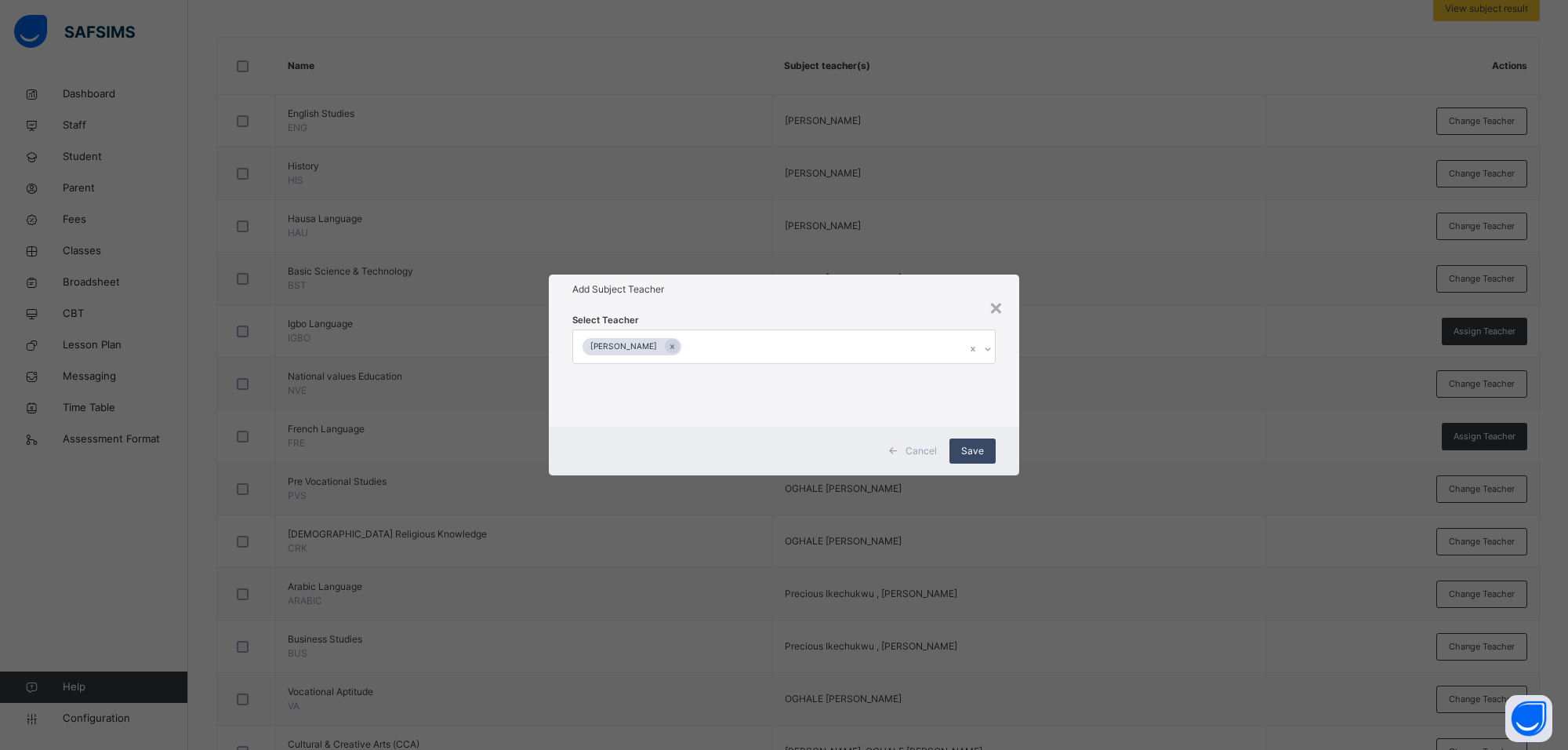
click at [979, 455] on span "Save" at bounding box center [972, 451] width 23 height 15
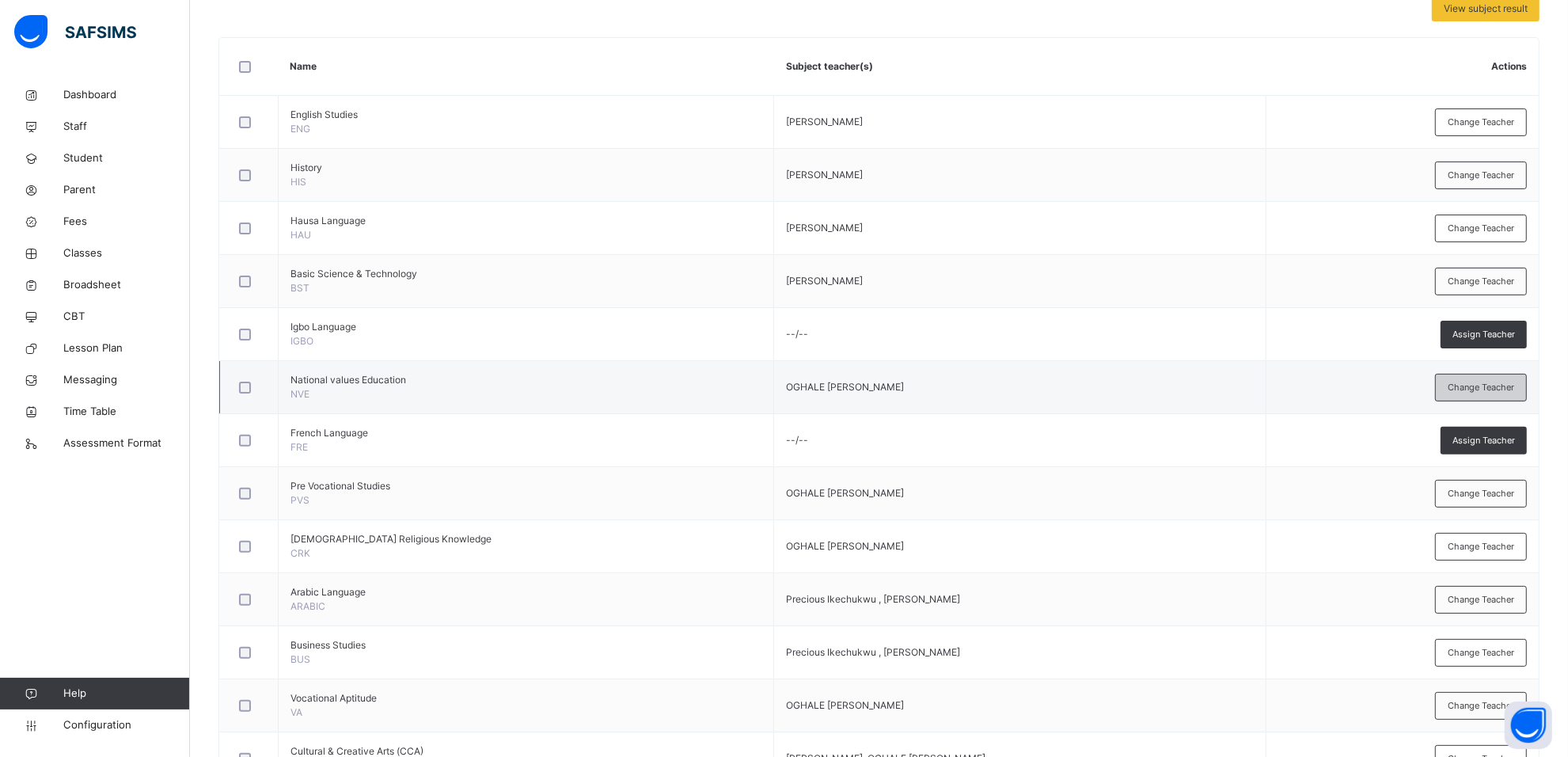
click at [1487, 388] on span "Change Teacher" at bounding box center [1480, 387] width 67 height 14
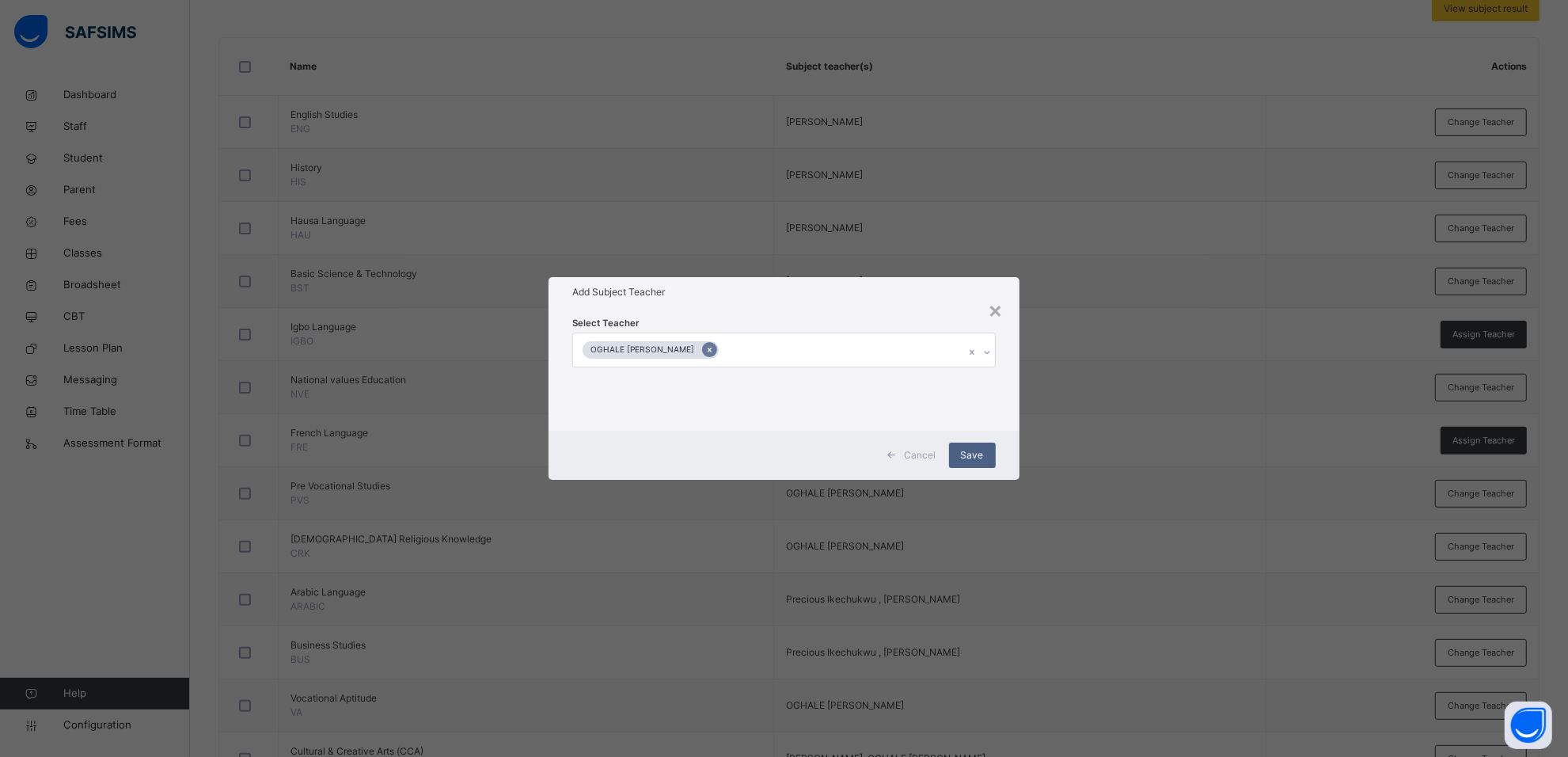
click at [714, 346] on icon at bounding box center [709, 350] width 9 height 11
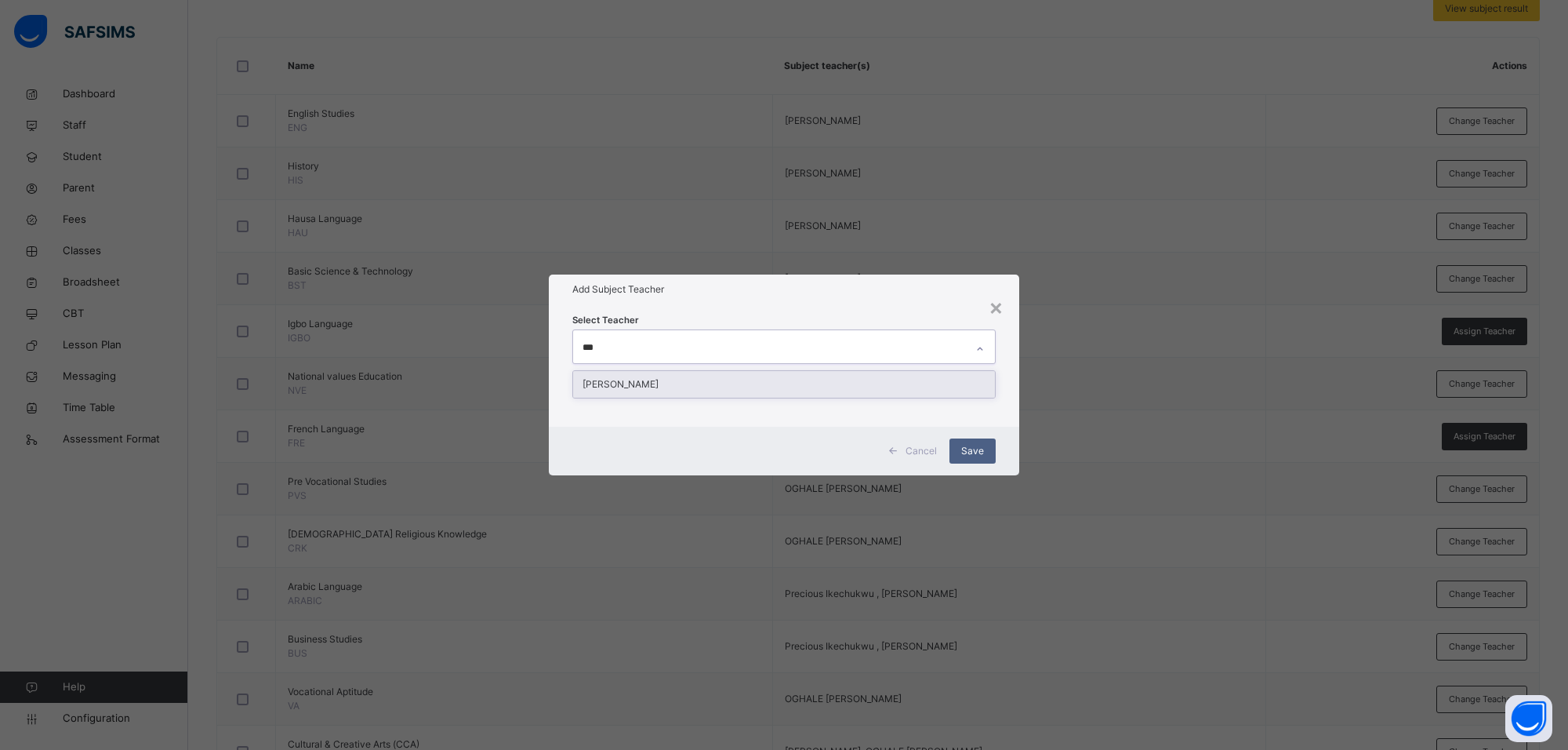
type input "****"
click at [716, 382] on div "[PERSON_NAME]" at bounding box center [784, 384] width 422 height 26
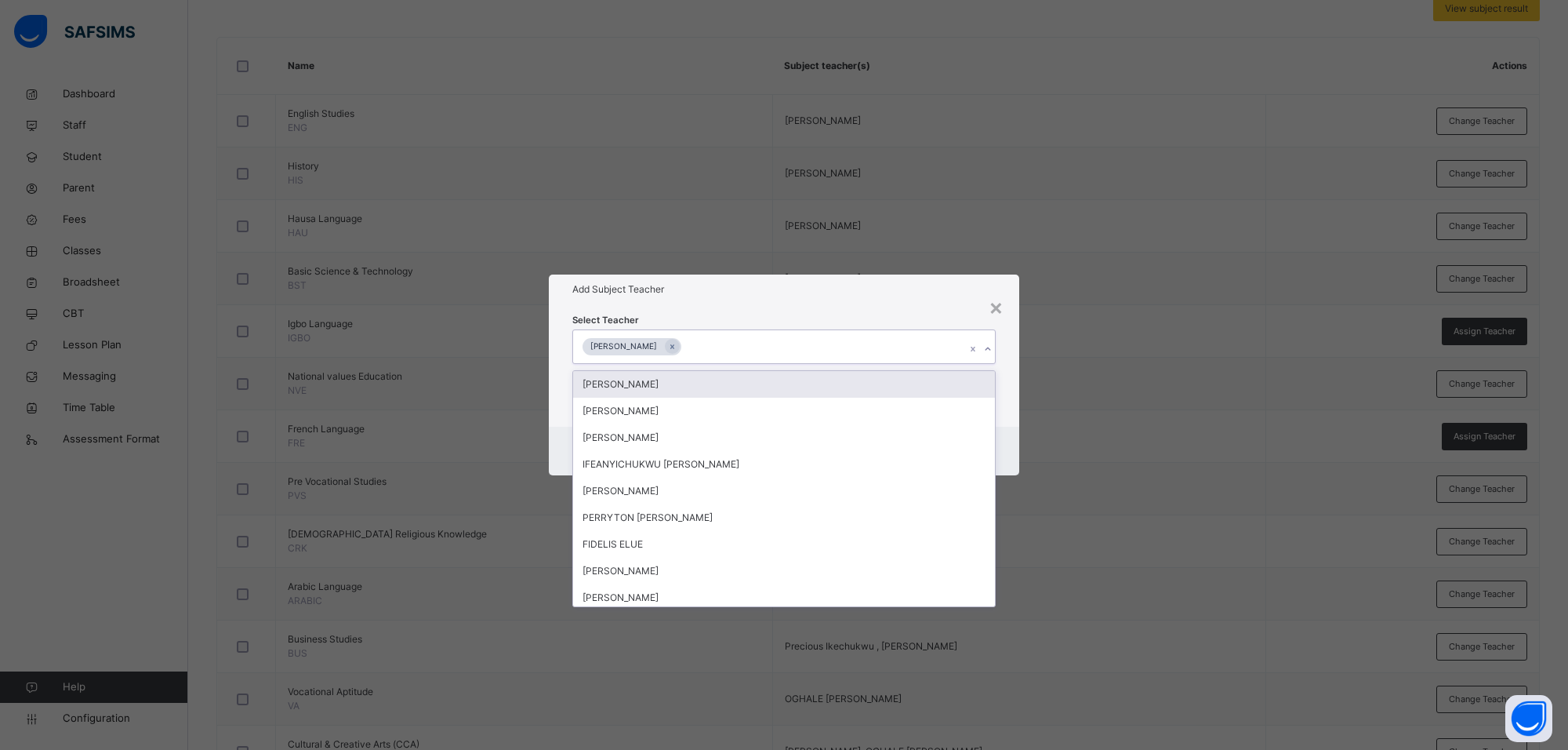
click at [927, 302] on div "Add Subject Teacher" at bounding box center [784, 289] width 471 height 30
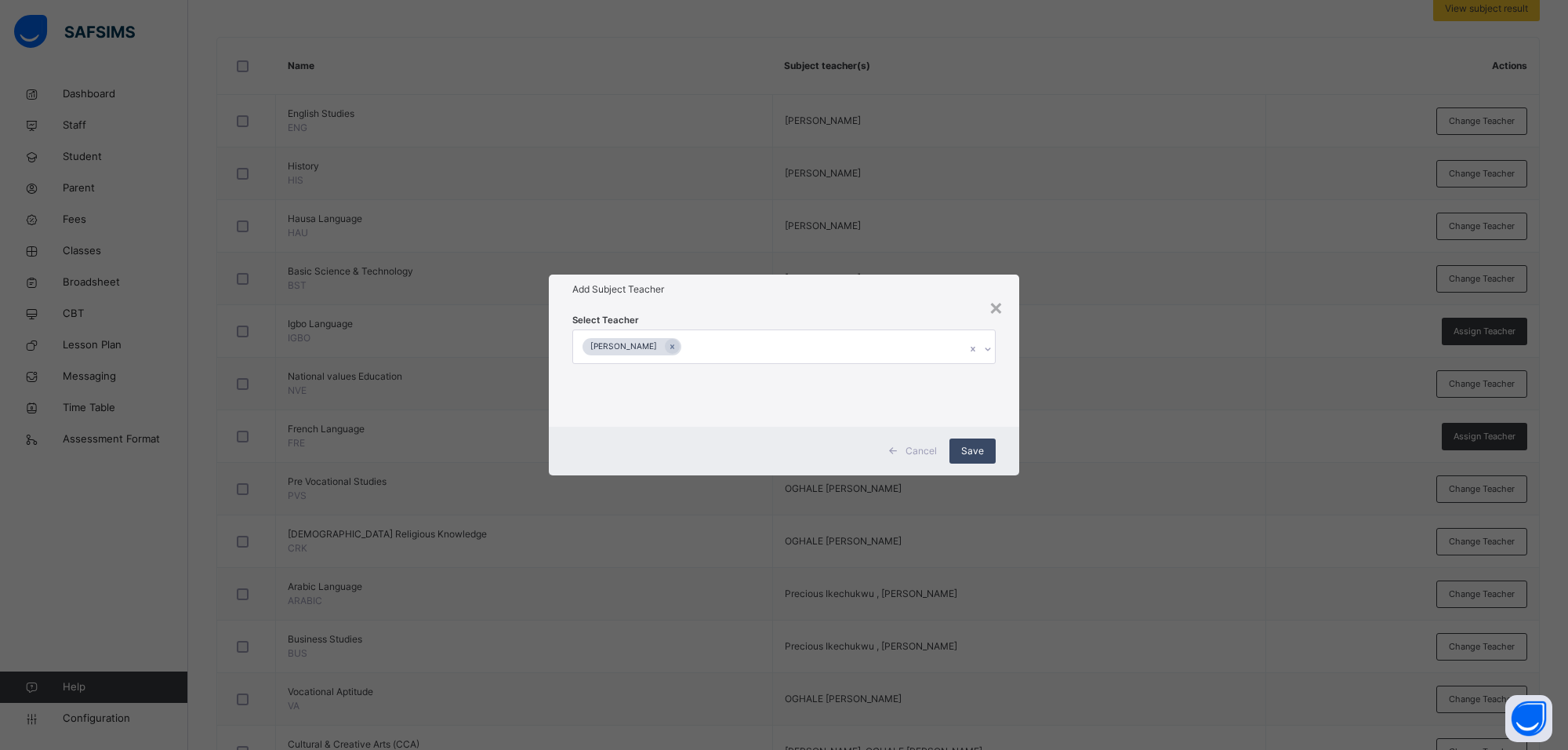
click at [978, 452] on span "Save" at bounding box center [972, 451] width 23 height 15
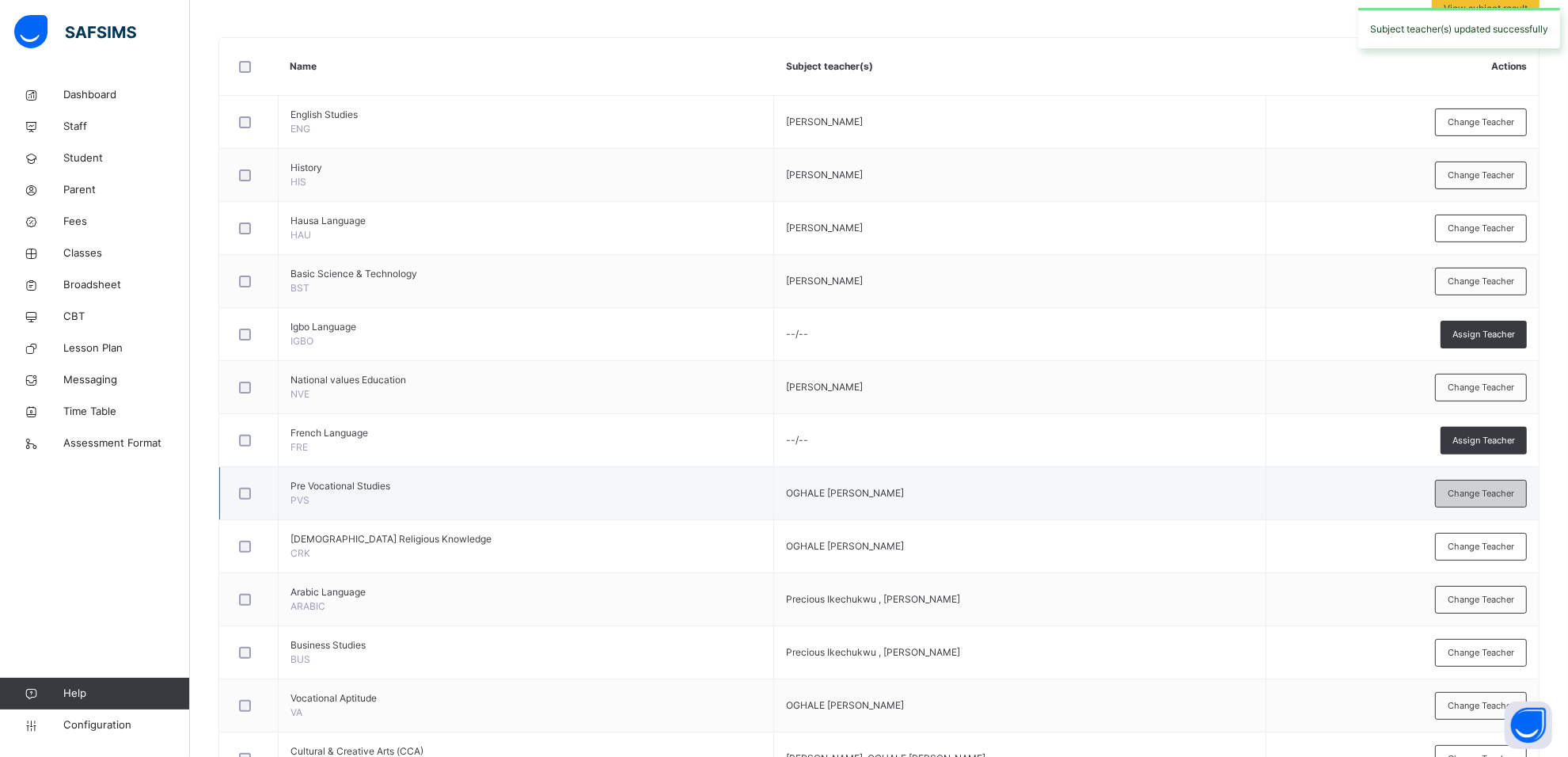
click at [1460, 488] on span "Change Teacher" at bounding box center [1480, 493] width 67 height 14
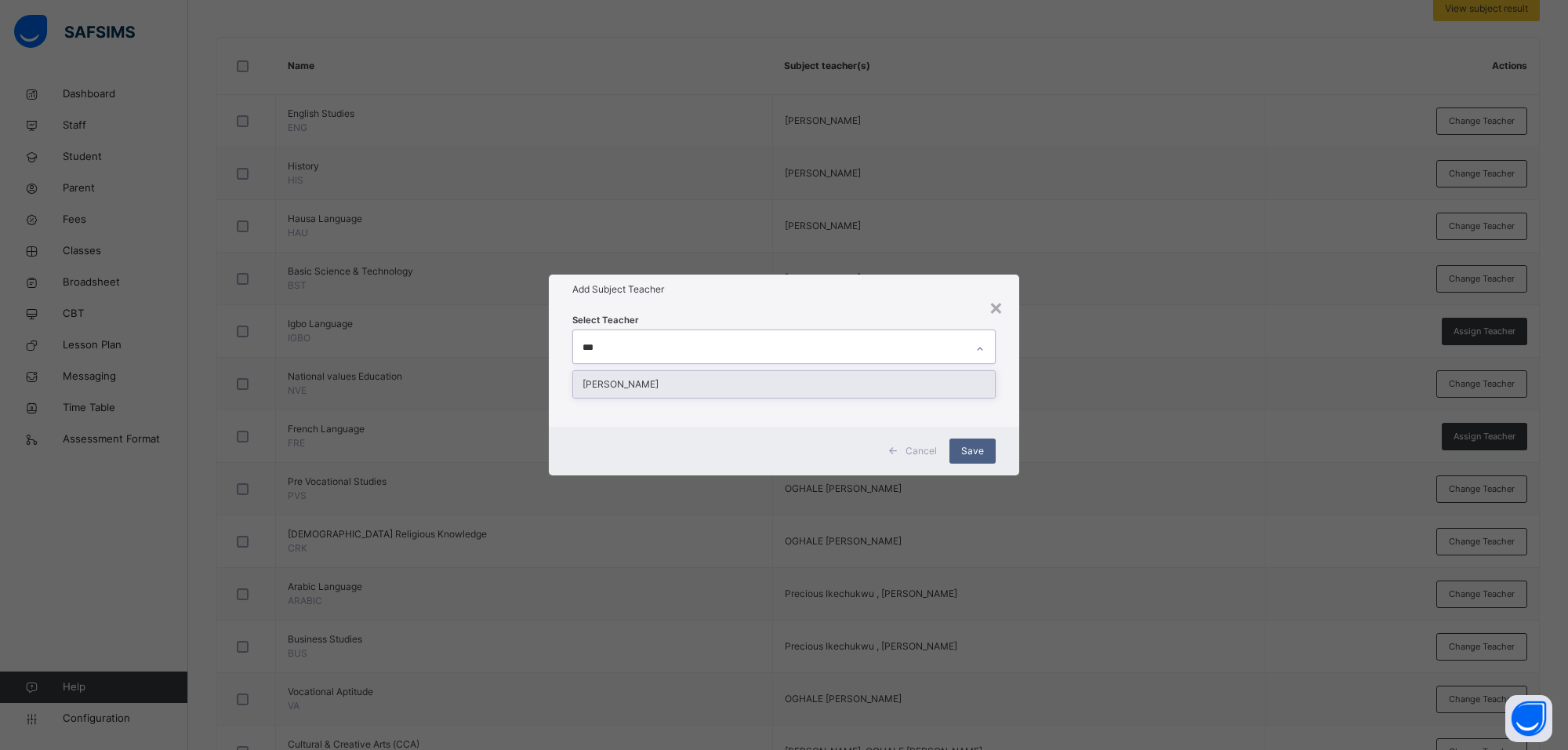
type input "****"
click at [935, 378] on div "[PERSON_NAME]" at bounding box center [784, 384] width 422 height 26
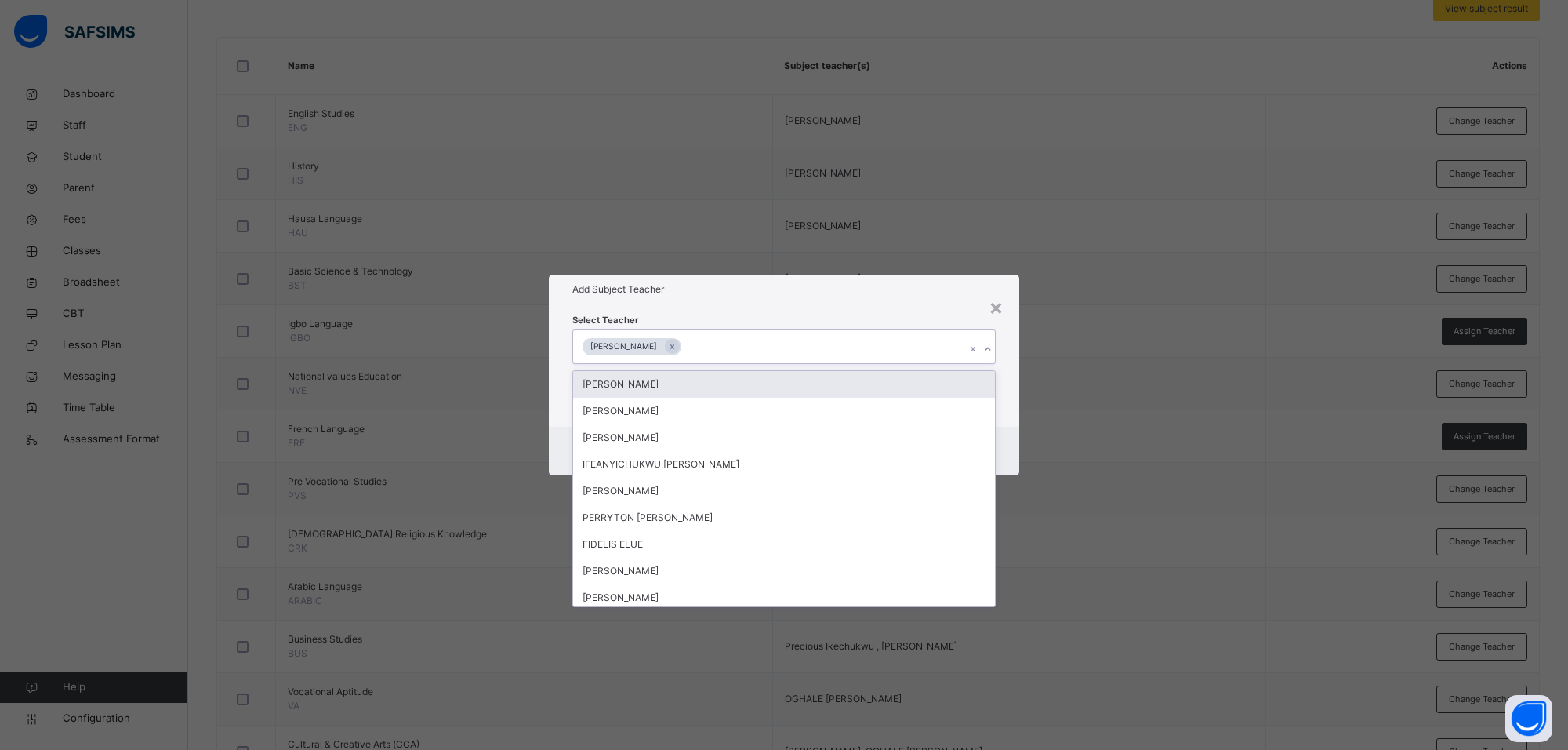
click at [943, 296] on h1 "Add Subject Teacher" at bounding box center [784, 289] width 424 height 15
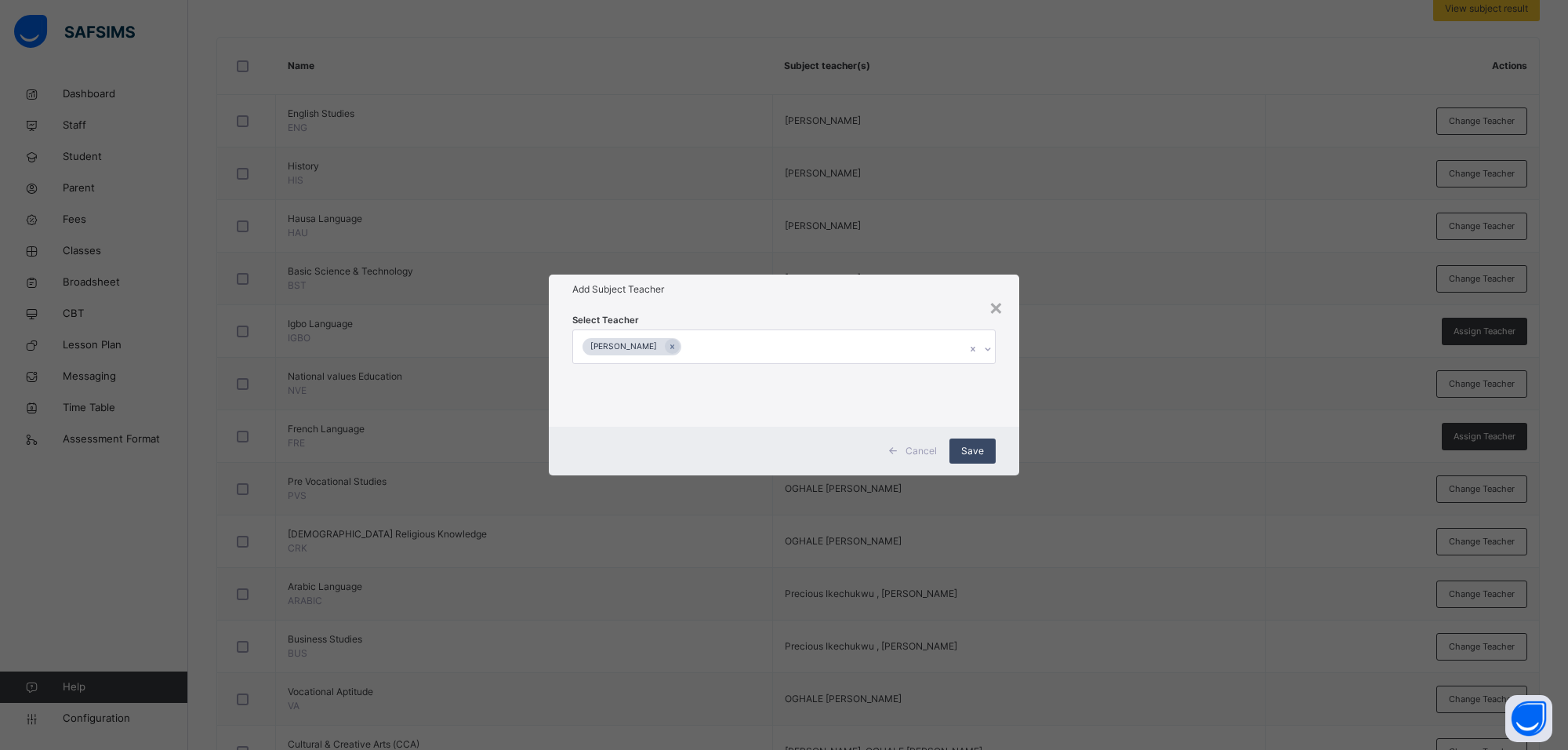
click at [969, 445] on span "Save" at bounding box center [972, 451] width 23 height 15
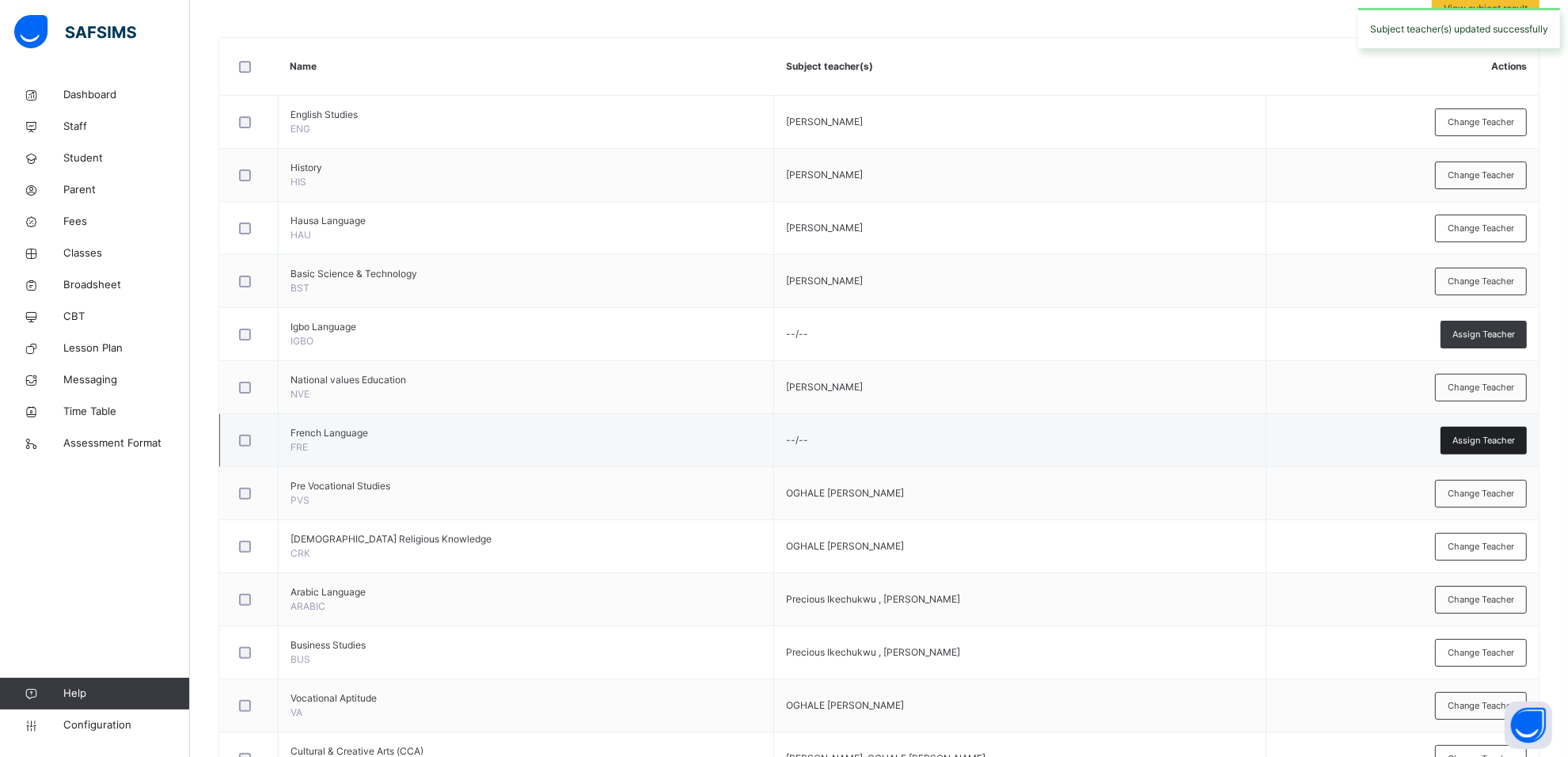
click at [1474, 436] on span "Assign Teacher" at bounding box center [1484, 440] width 62 height 14
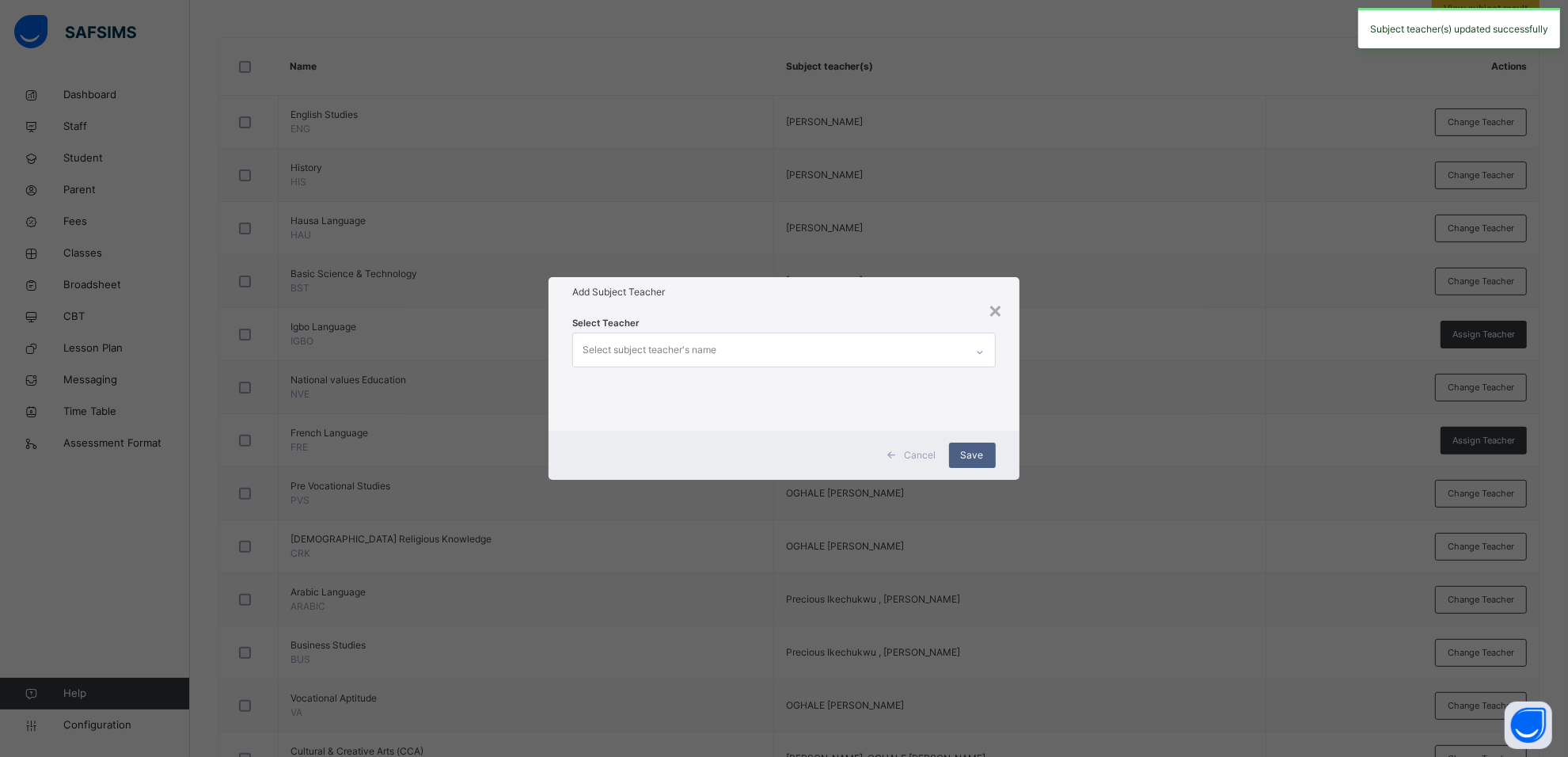
click at [714, 330] on div "Select Teacher Select subject teacher's name" at bounding box center [784, 369] width 423 height 108
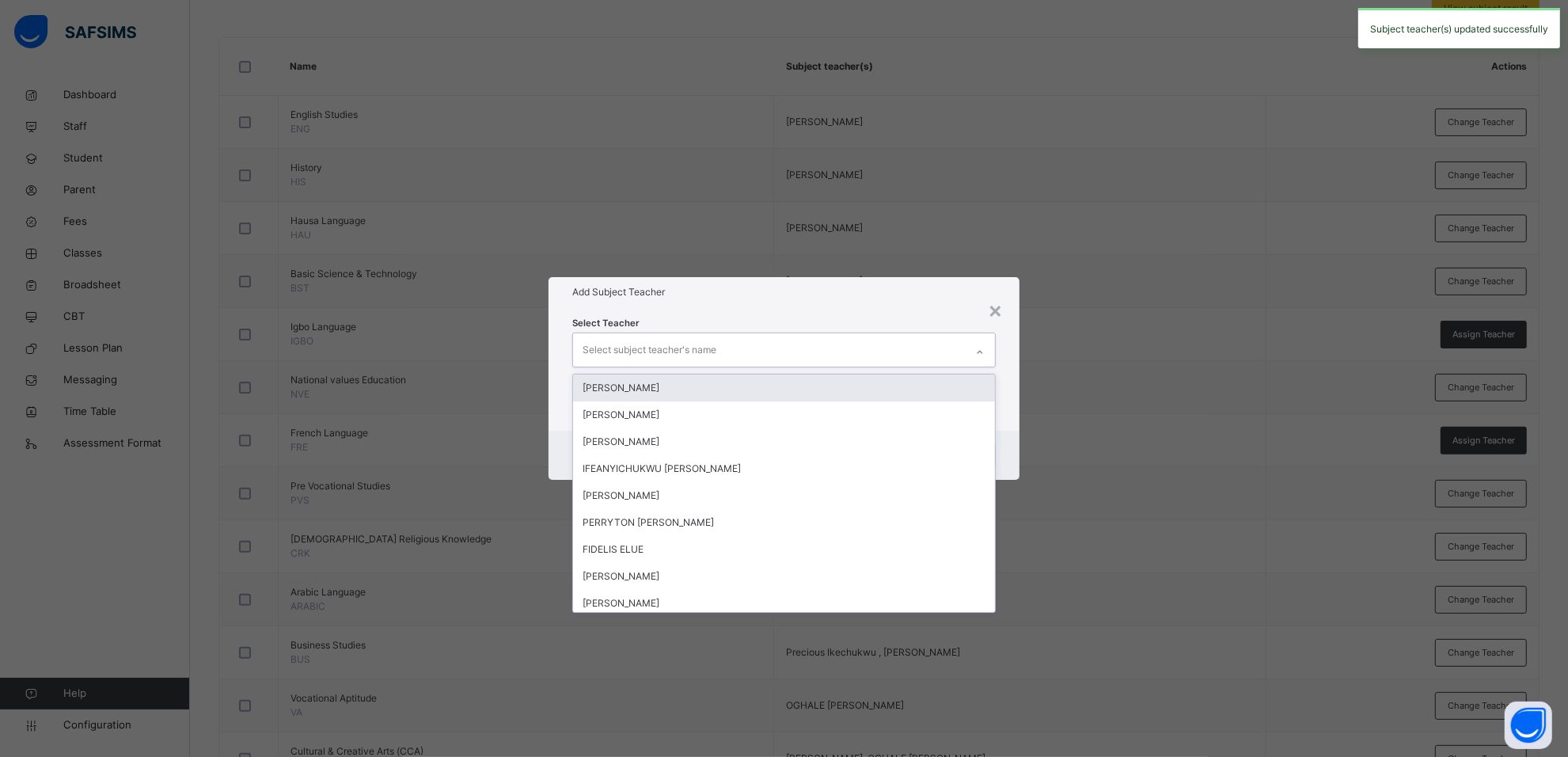
click at [716, 344] on div "Select subject teacher's name" at bounding box center [649, 350] width 134 height 30
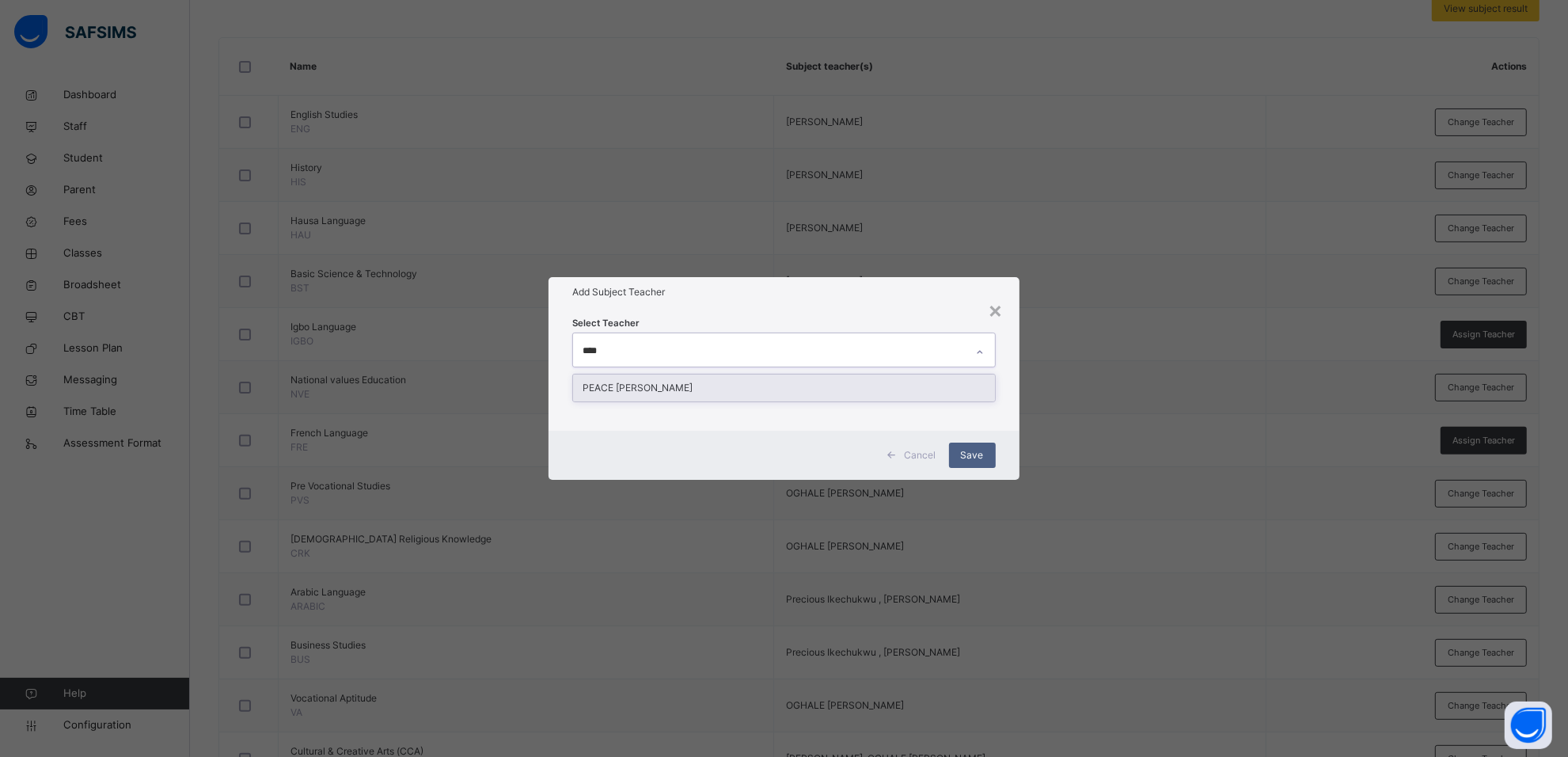
type input "*****"
click at [722, 384] on div "PEACE [PERSON_NAME]" at bounding box center [784, 387] width 421 height 27
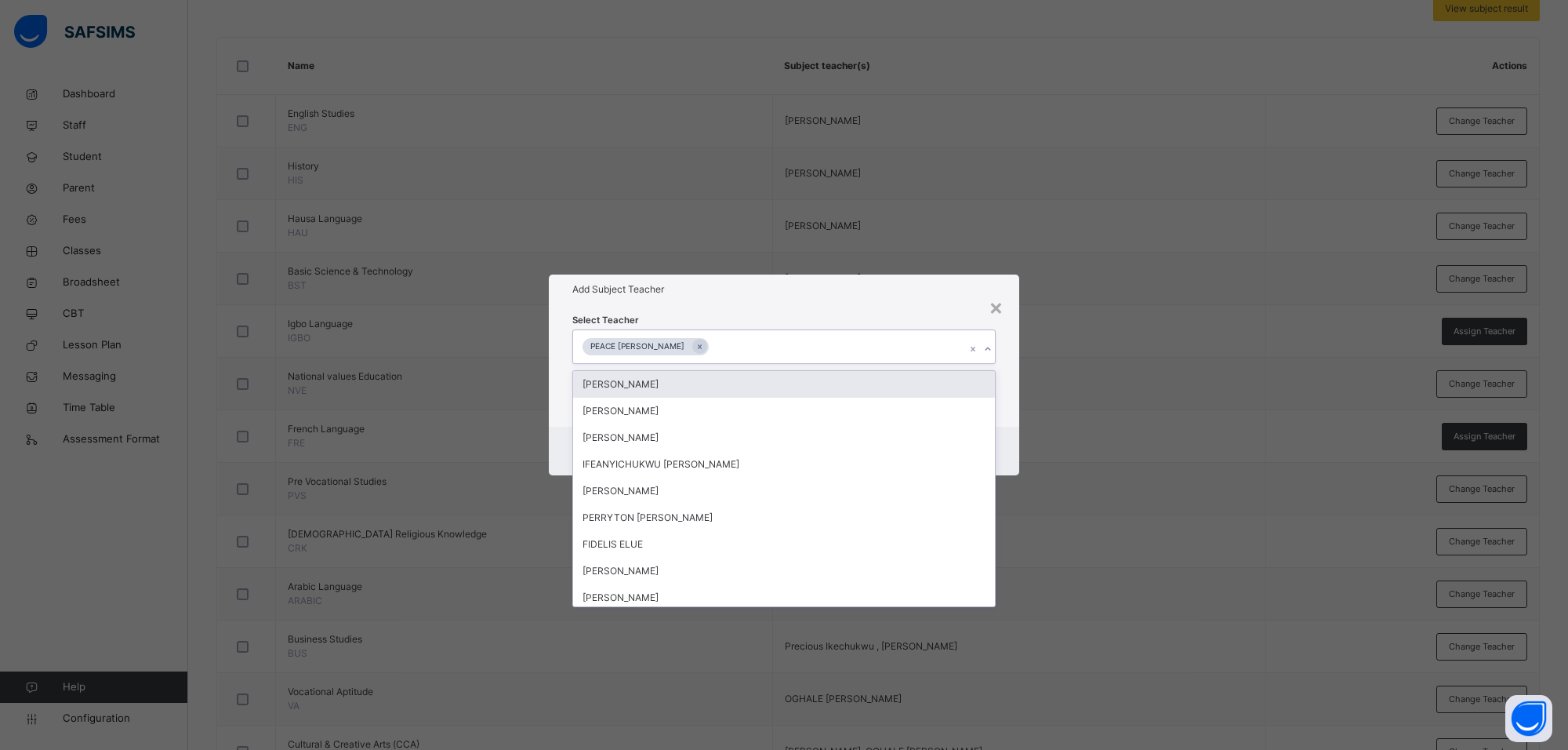
click at [841, 297] on div "Add Subject Teacher" at bounding box center [784, 289] width 471 height 30
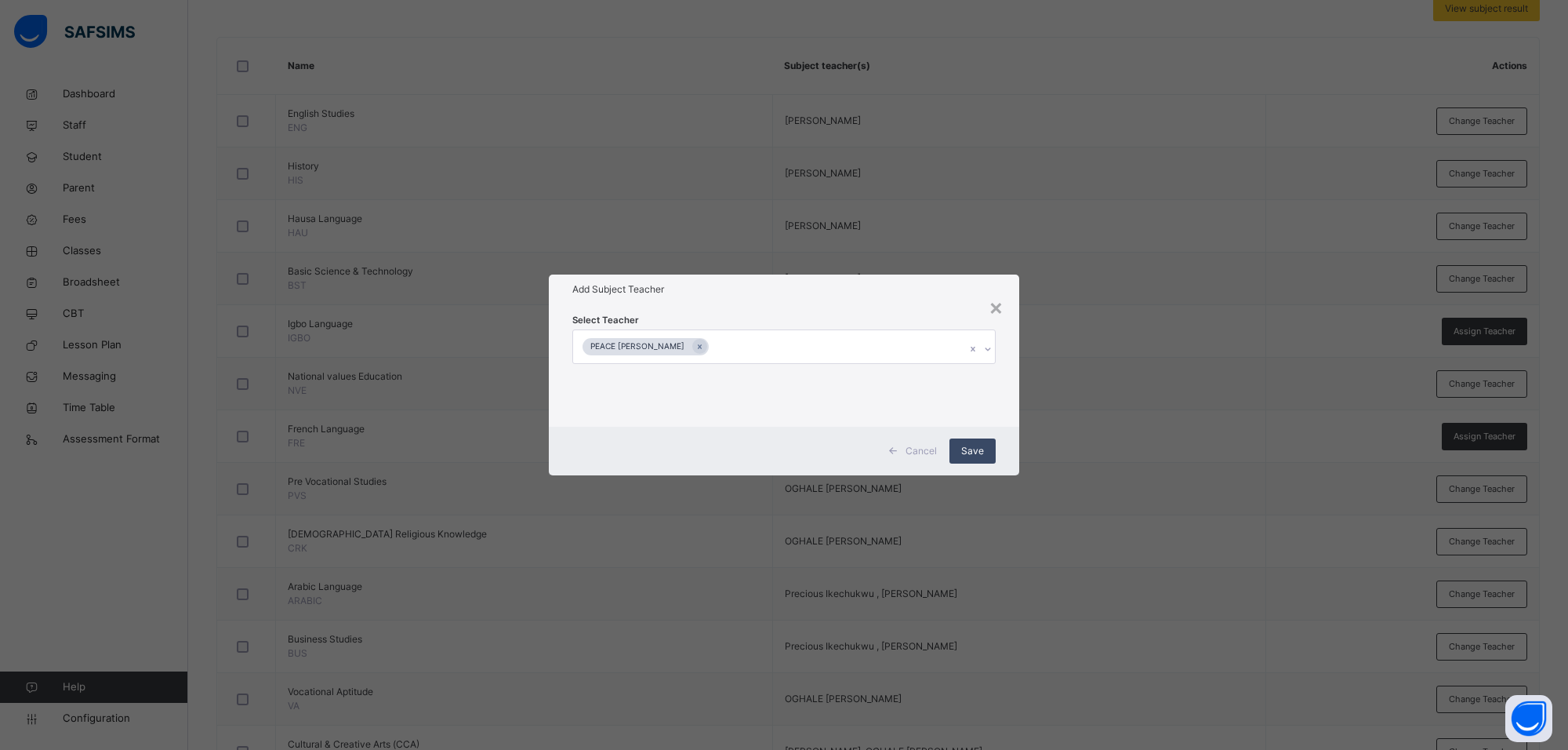
click at [969, 442] on div "Save" at bounding box center [972, 451] width 46 height 25
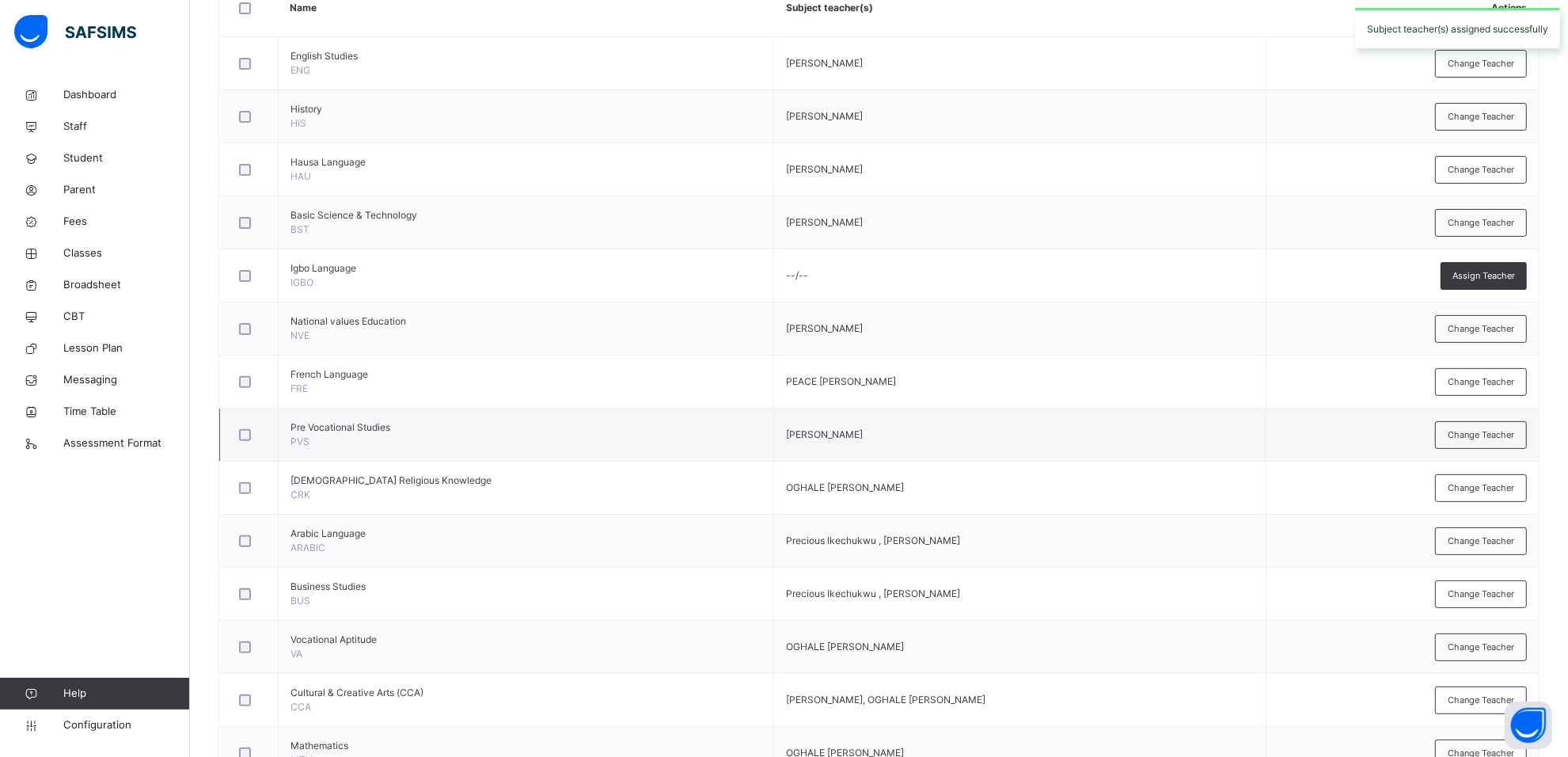
scroll to position [481, 0]
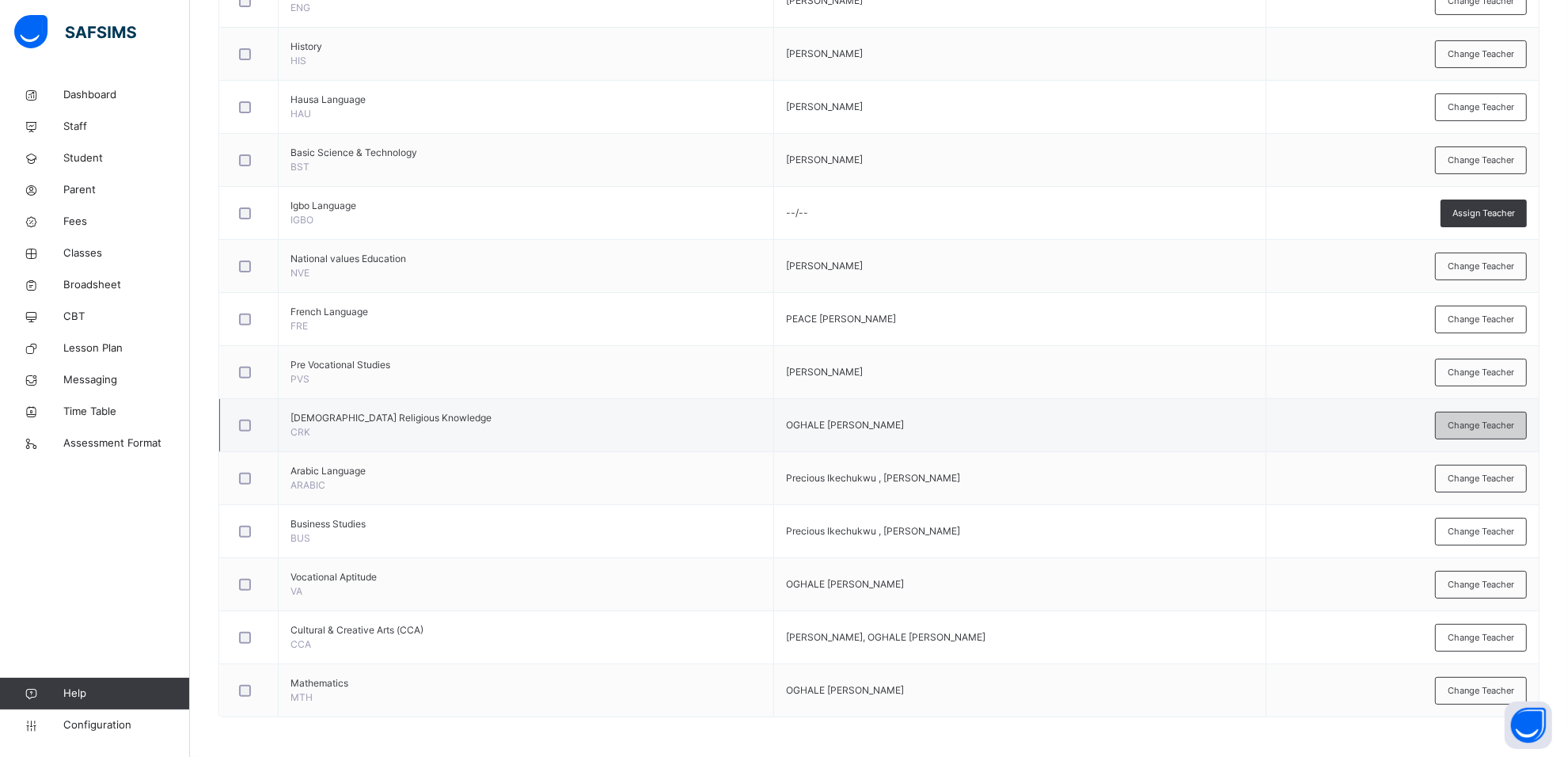
click at [1482, 422] on span "Change Teacher" at bounding box center [1480, 425] width 67 height 14
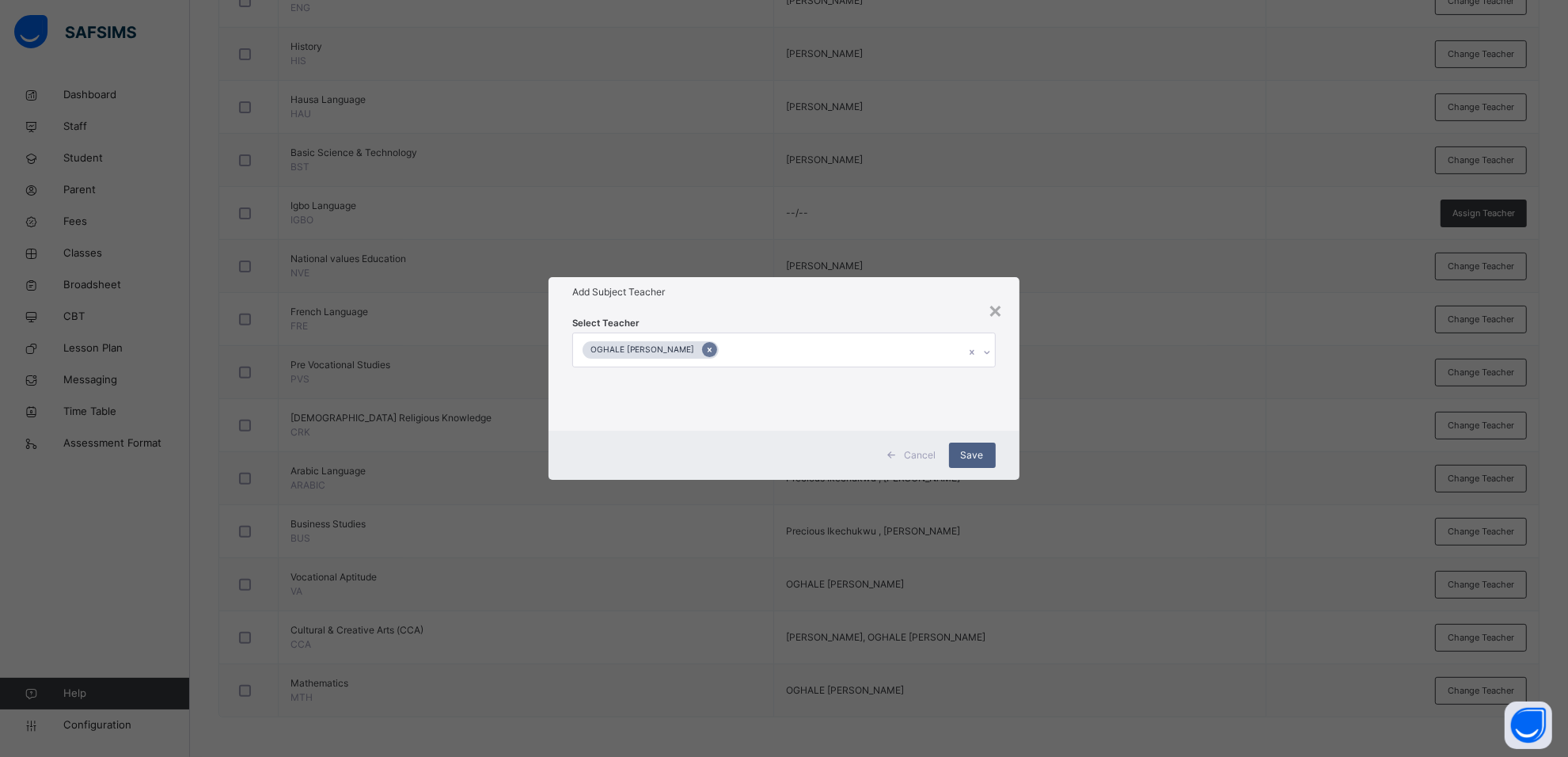
click at [714, 346] on icon at bounding box center [709, 350] width 9 height 11
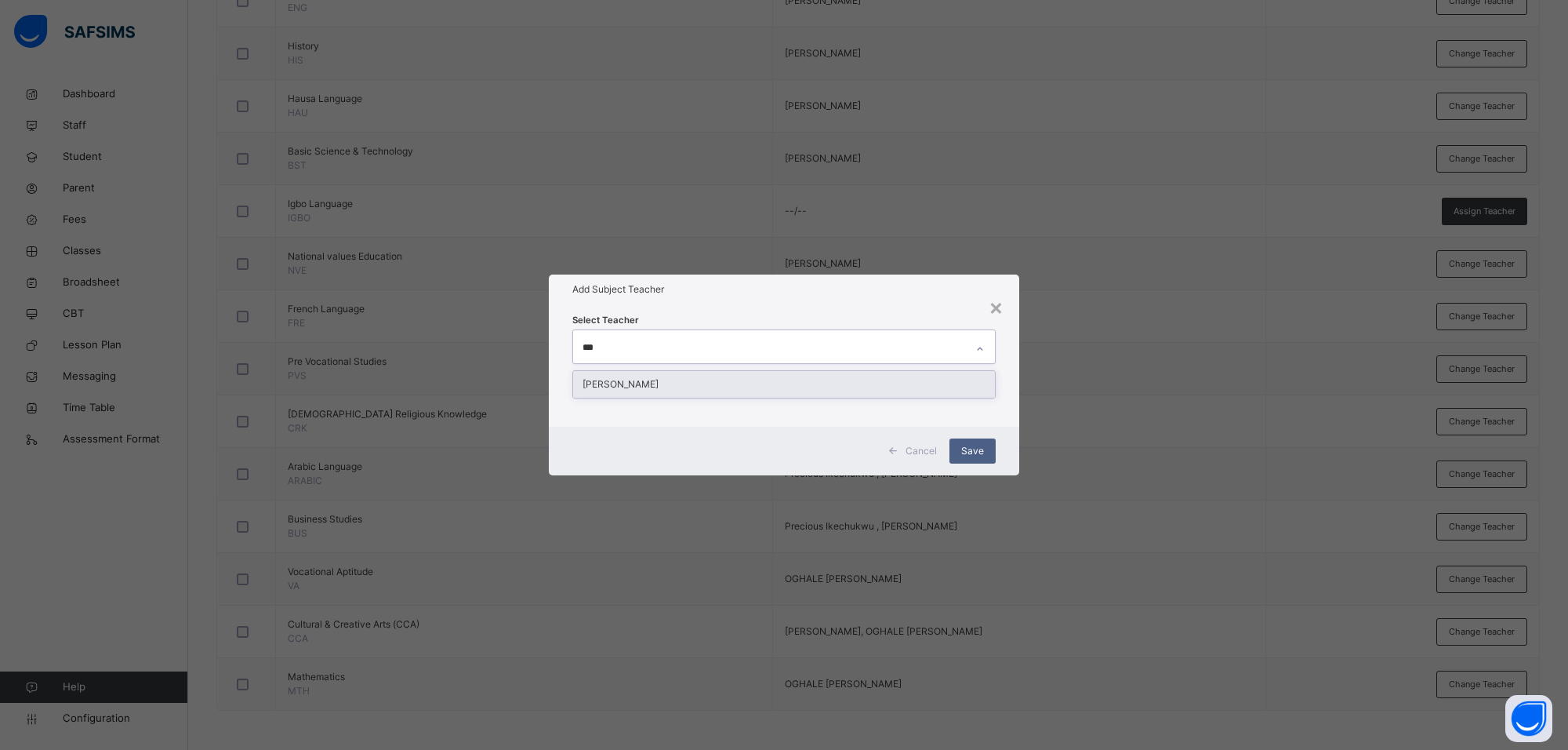
type input "****"
click at [753, 388] on div "[PERSON_NAME]" at bounding box center [784, 384] width 422 height 26
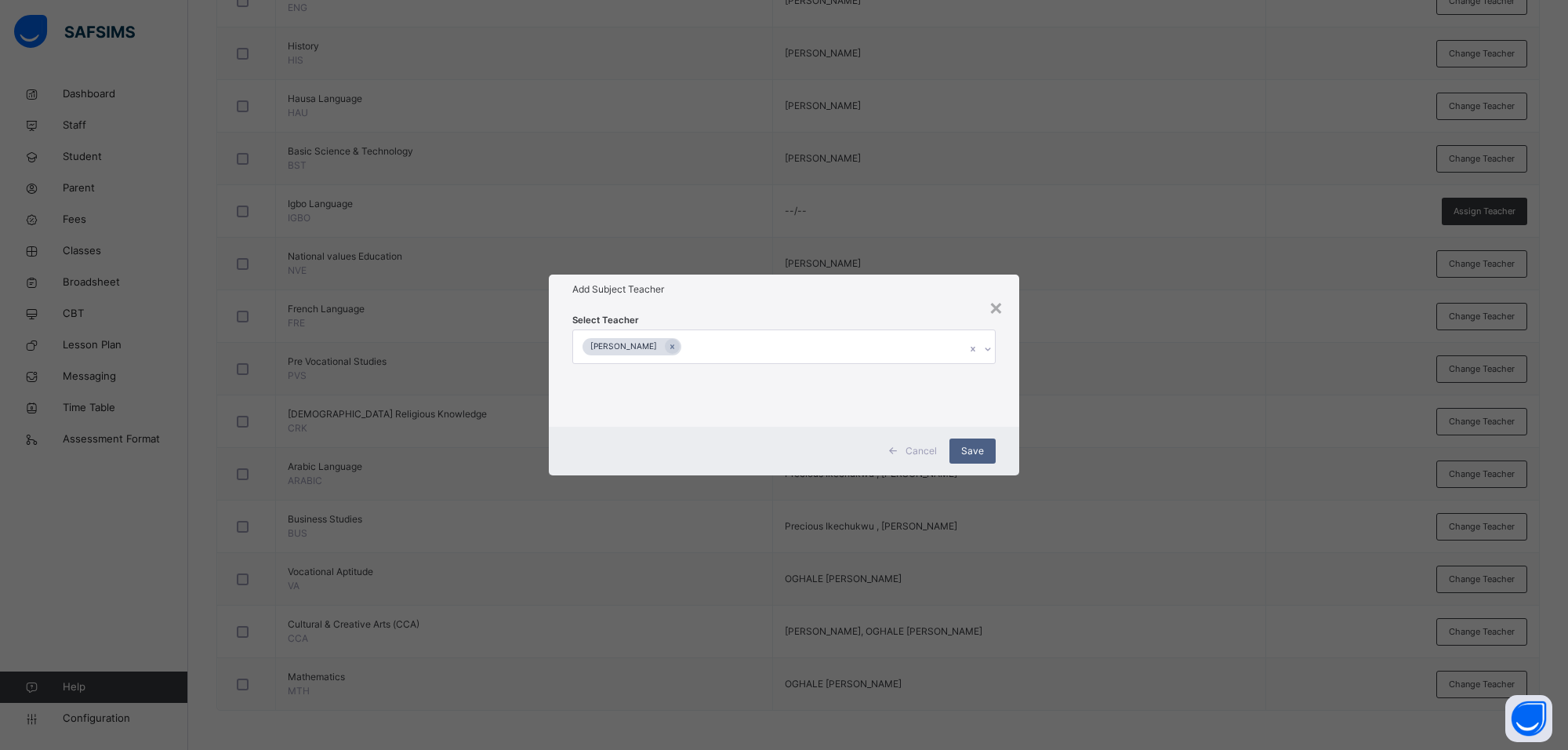
click at [904, 287] on h1 "Add Subject Teacher" at bounding box center [784, 289] width 424 height 15
click at [973, 449] on span "Save" at bounding box center [972, 451] width 23 height 15
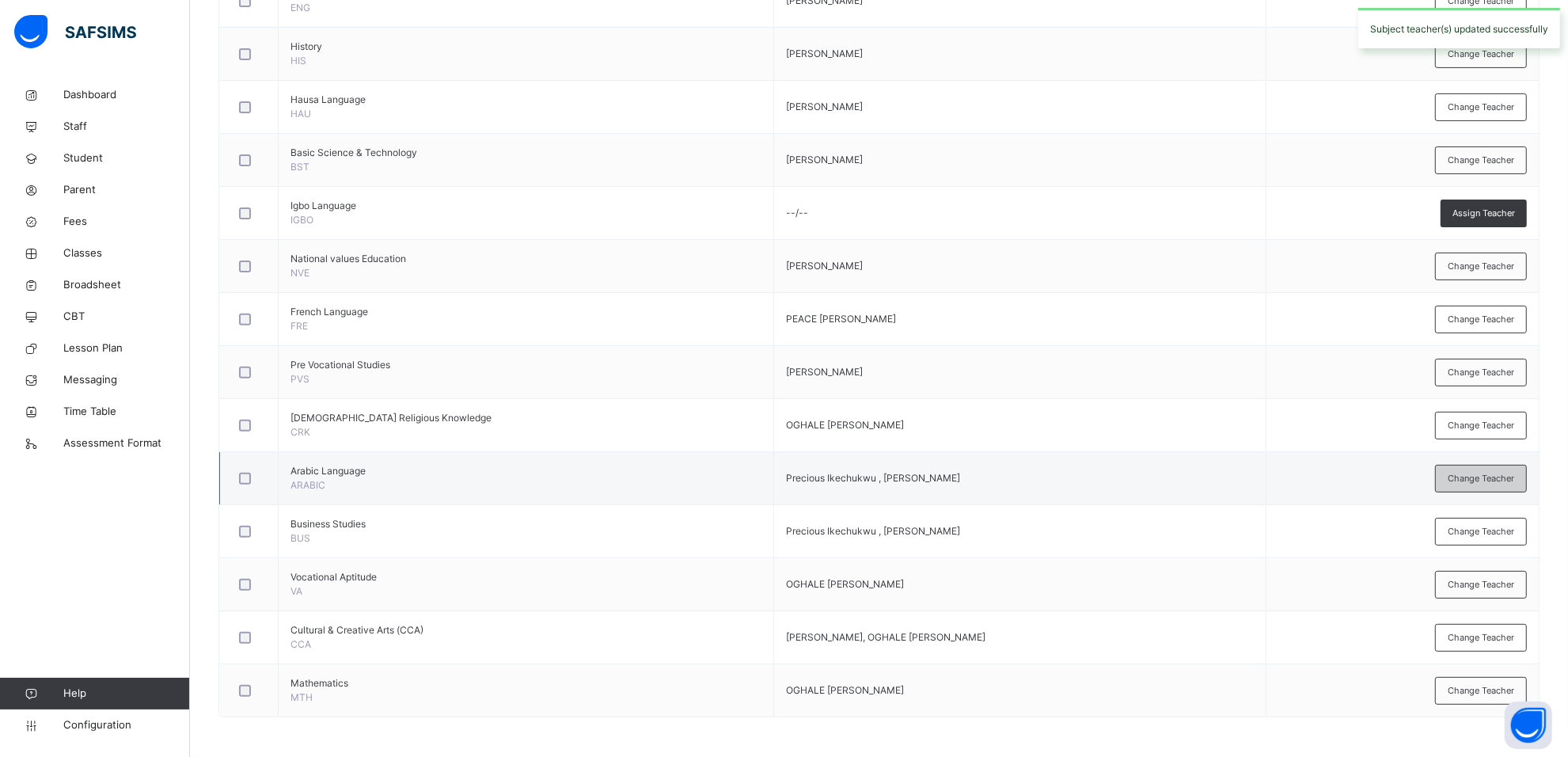
click at [1477, 468] on div "Change Teacher" at bounding box center [1481, 479] width 92 height 27
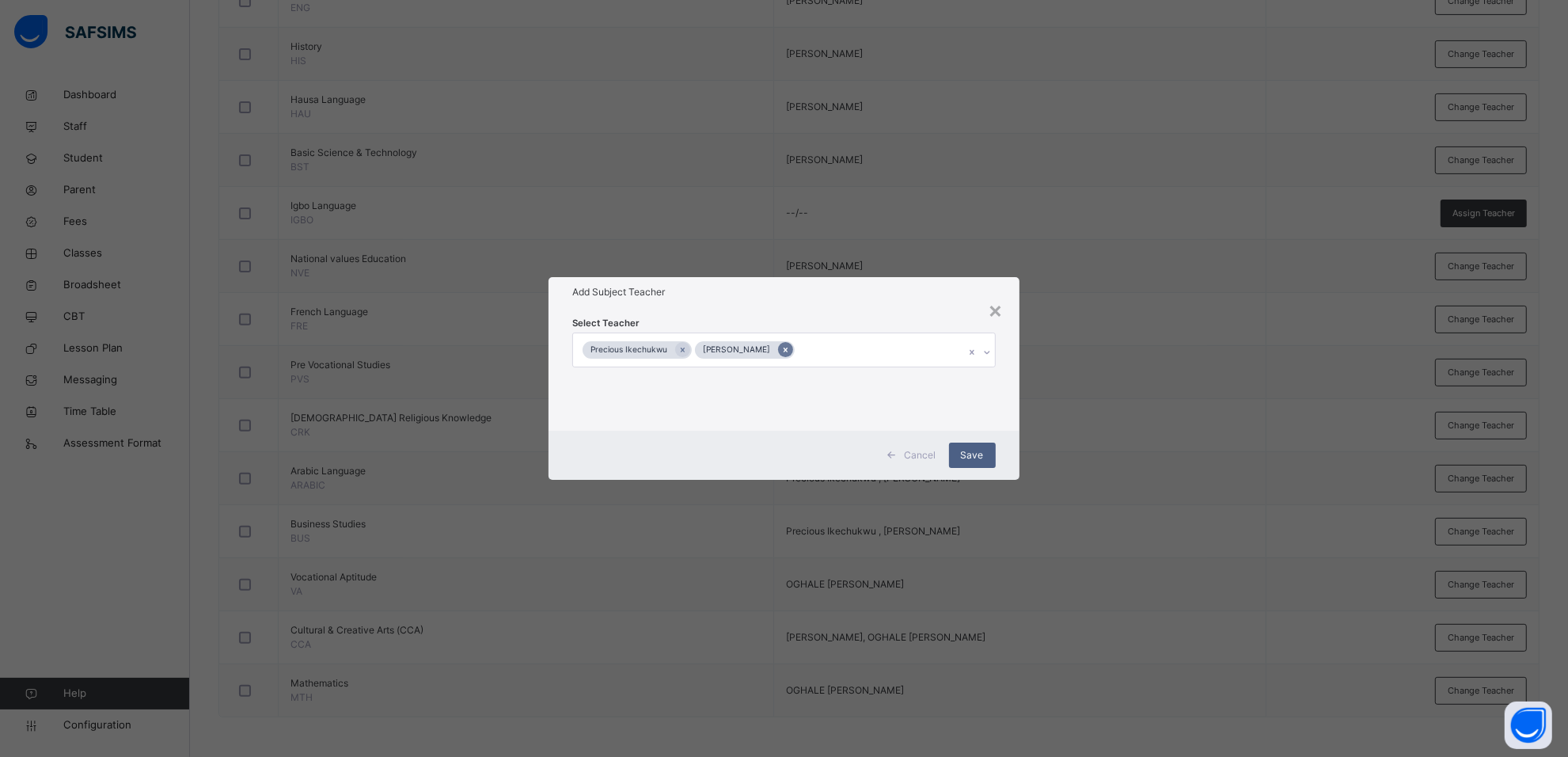
click at [785, 348] on icon at bounding box center [785, 350] width 9 height 11
click at [686, 347] on icon at bounding box center [688, 350] width 9 height 11
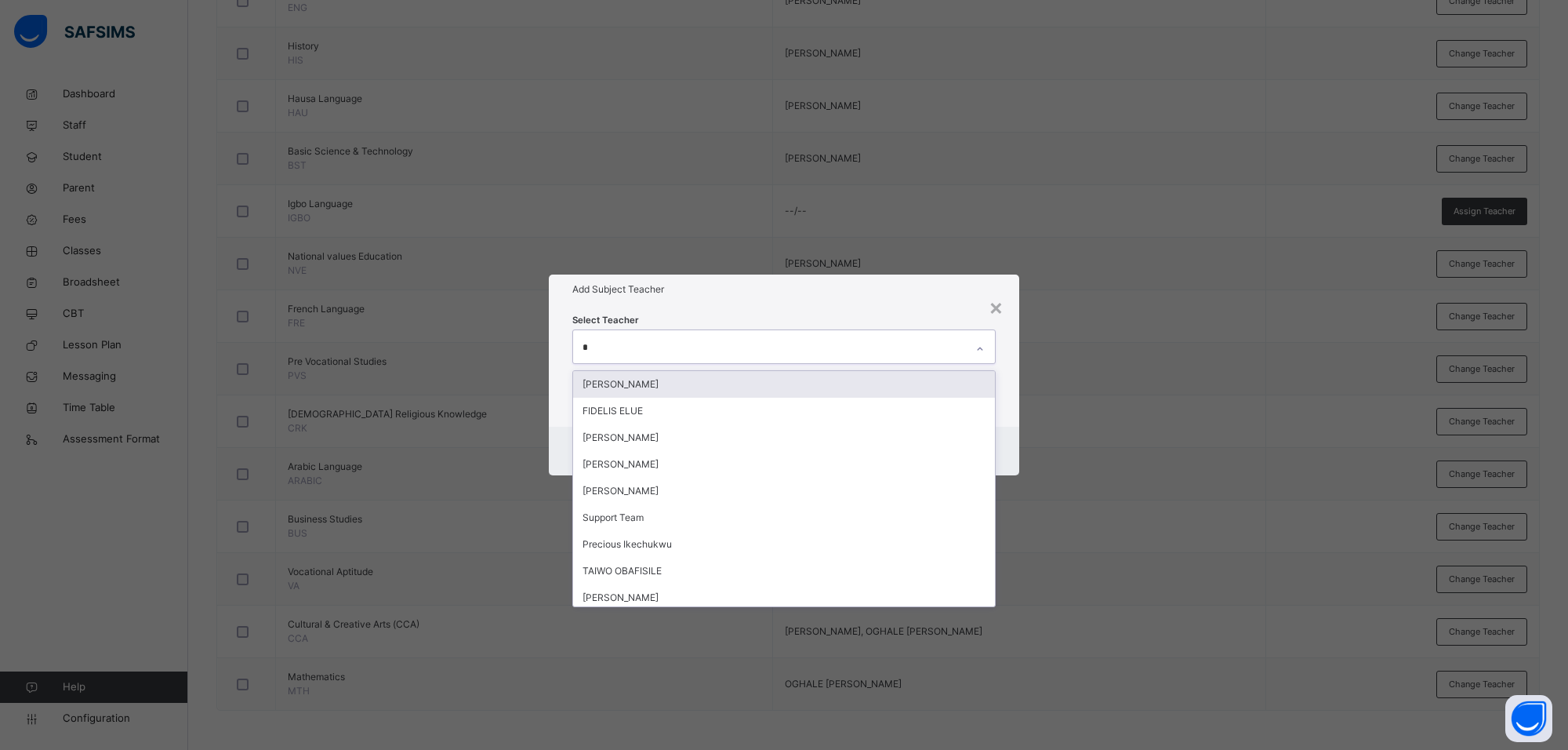
type input "**"
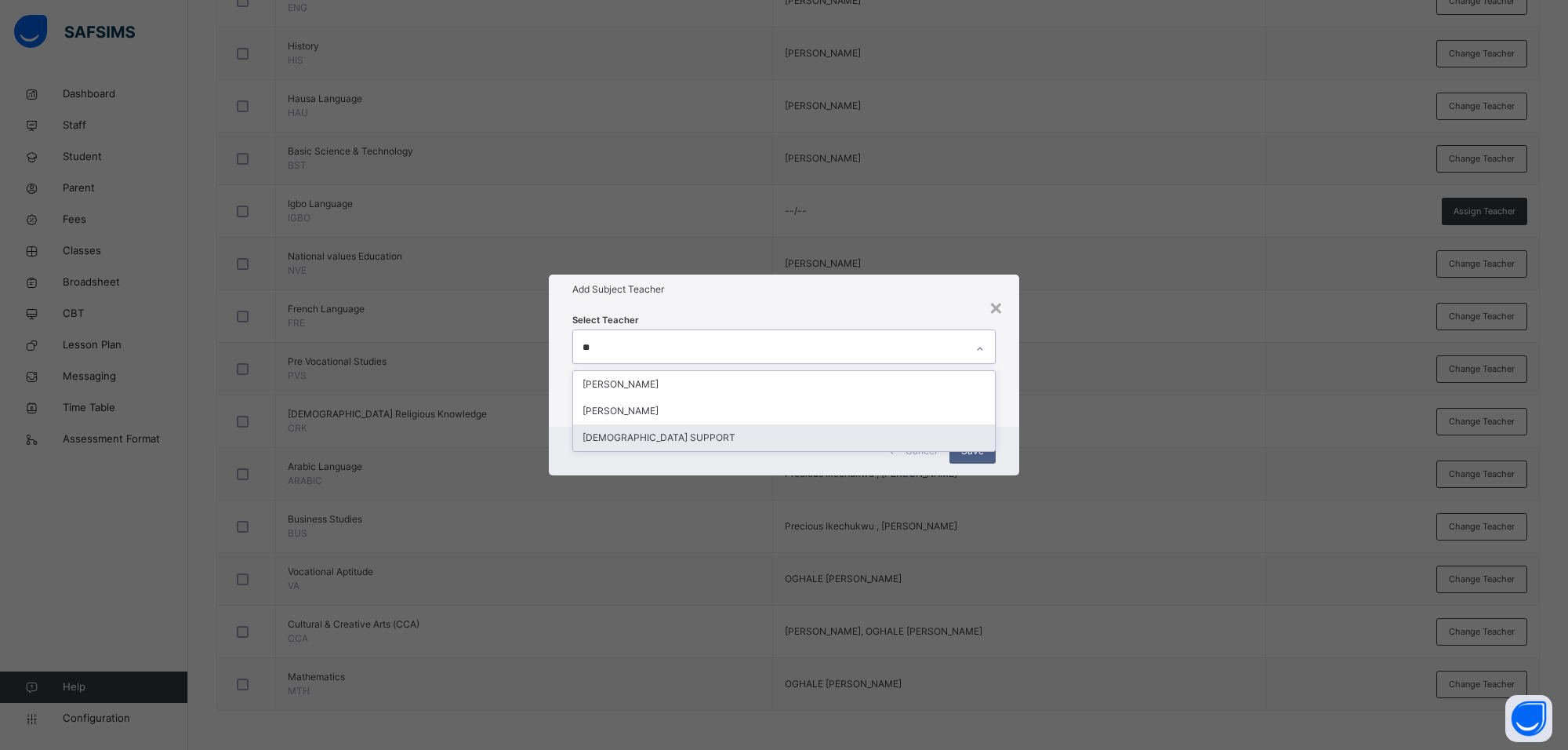
click at [653, 429] on div "[DEMOGRAPHIC_DATA] SUPPORT" at bounding box center [784, 437] width 422 height 26
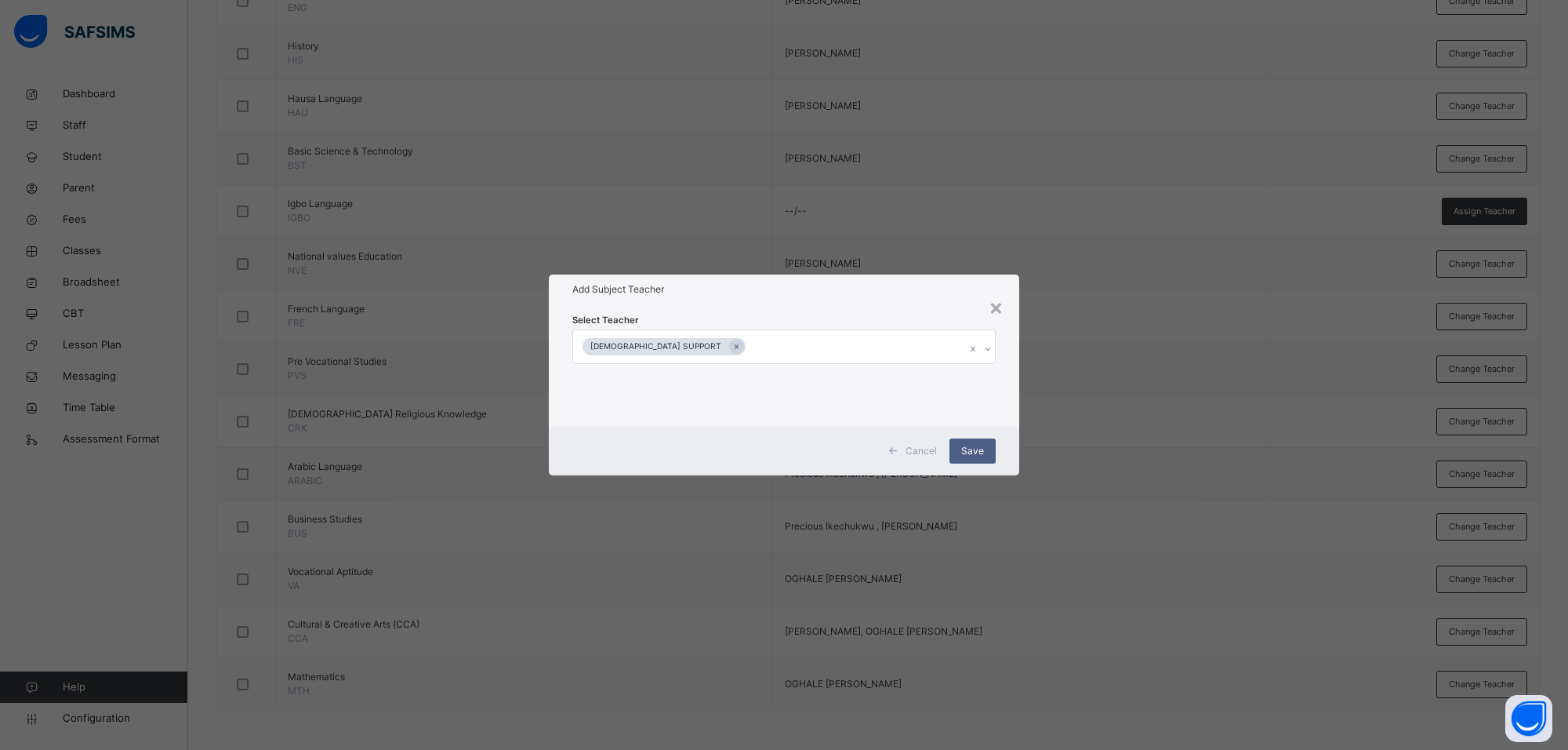
click at [852, 316] on div "Select Teacher SAFSIMS SUPPORT" at bounding box center [784, 365] width 424 height 107
click at [978, 449] on span "Save" at bounding box center [972, 451] width 23 height 15
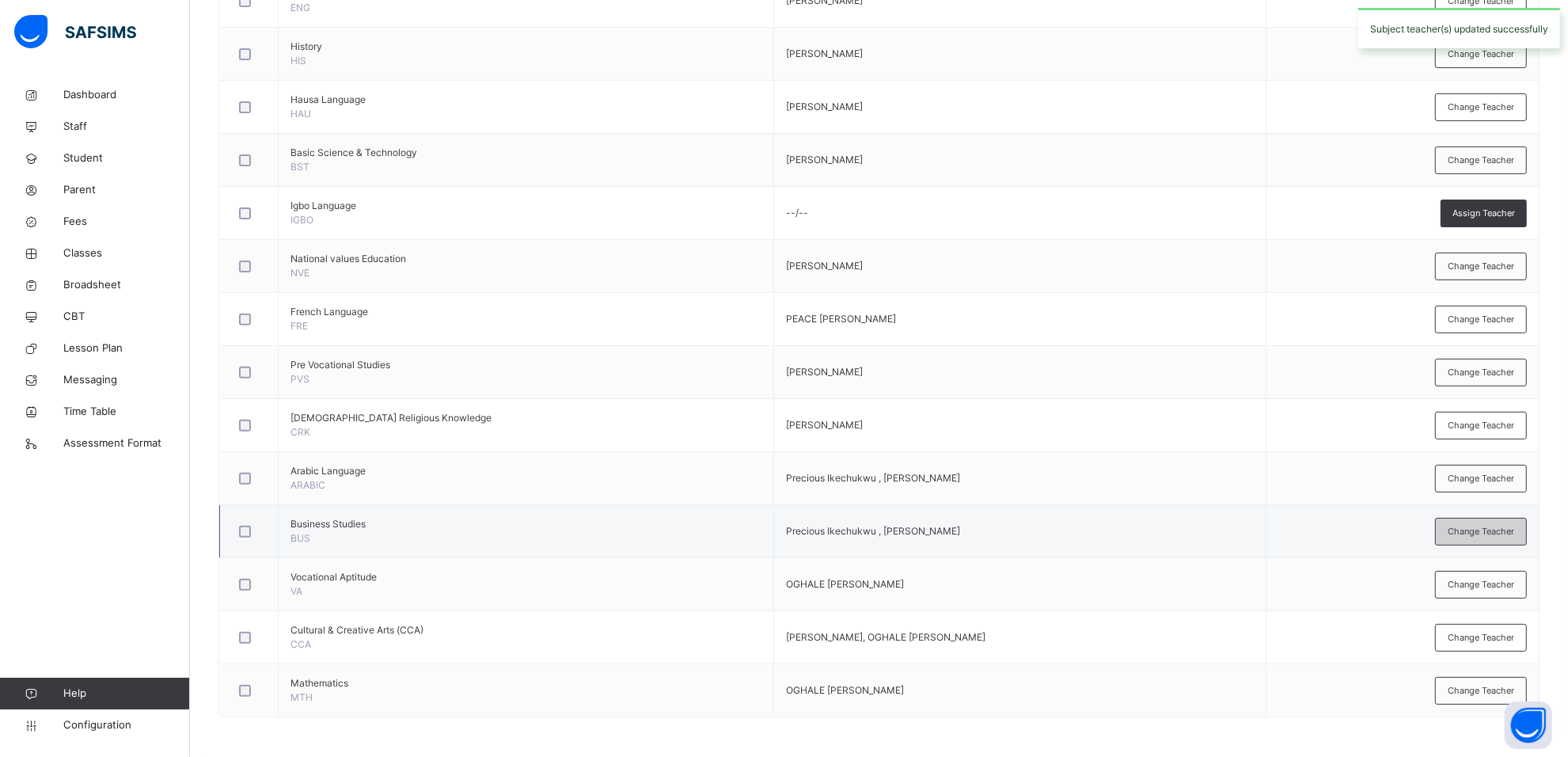
click at [1494, 532] on span "Change Teacher" at bounding box center [1480, 531] width 67 height 14
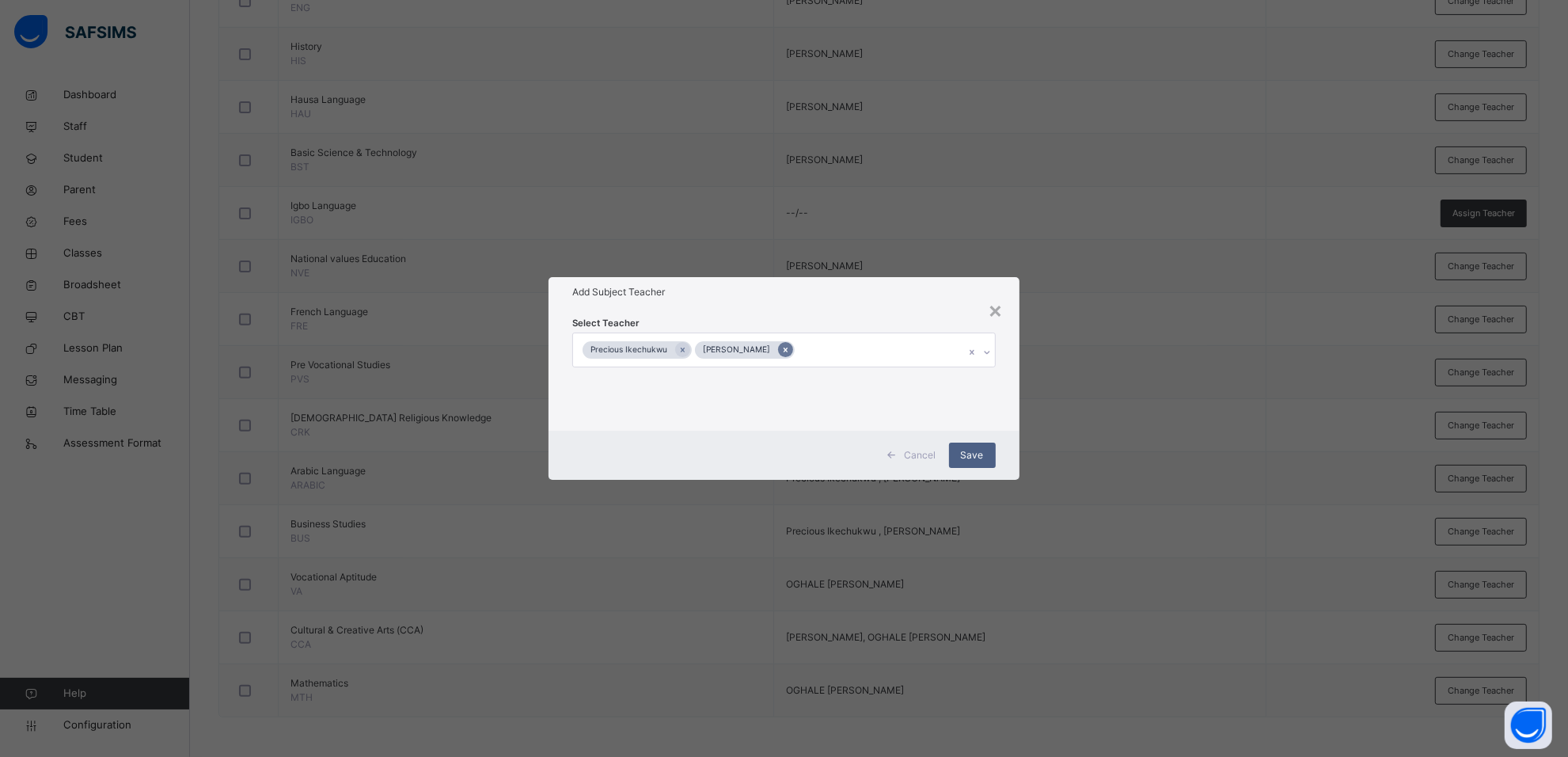
click at [787, 348] on div at bounding box center [785, 350] width 15 height 15
click at [687, 344] on icon at bounding box center [688, 350] width 9 height 11
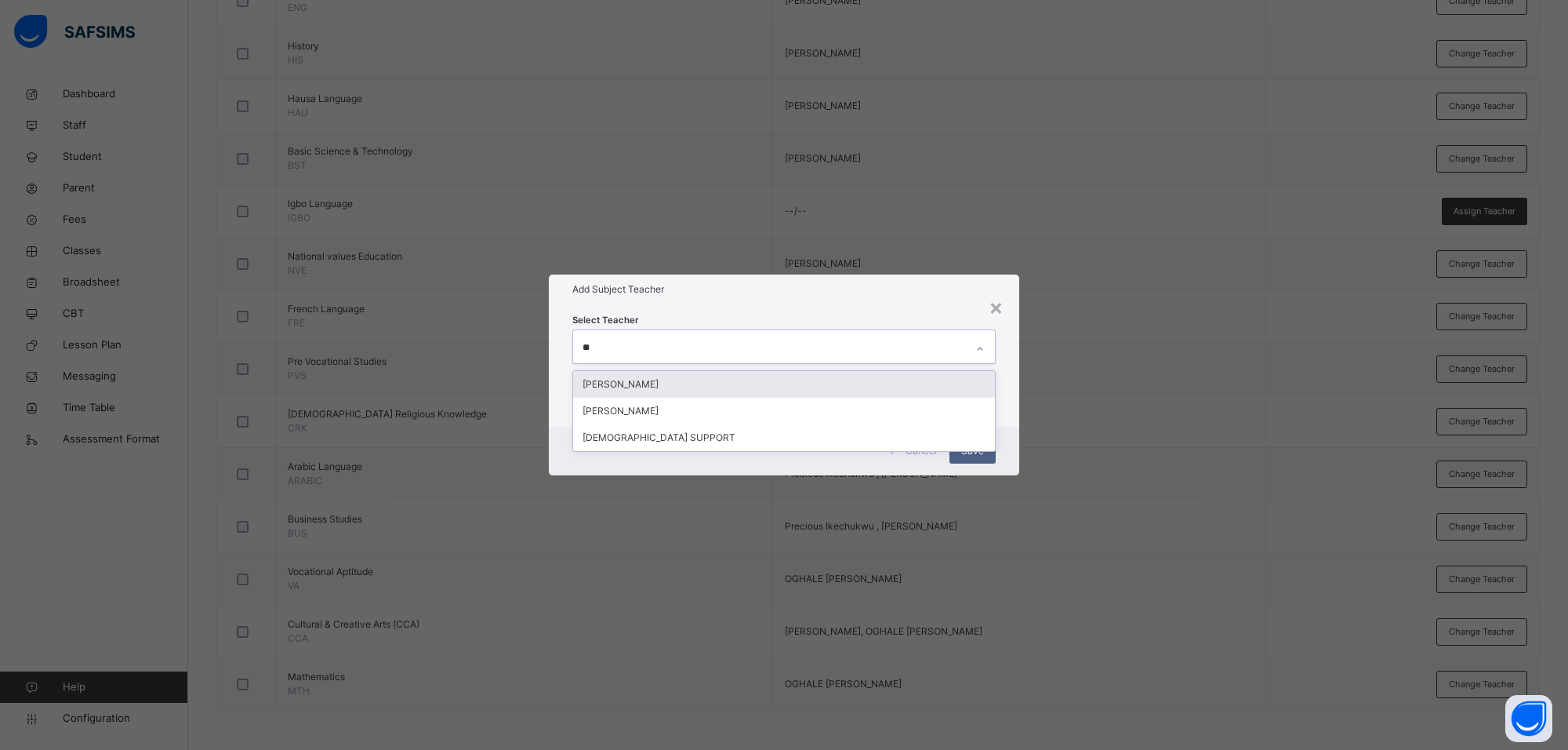
type input "***"
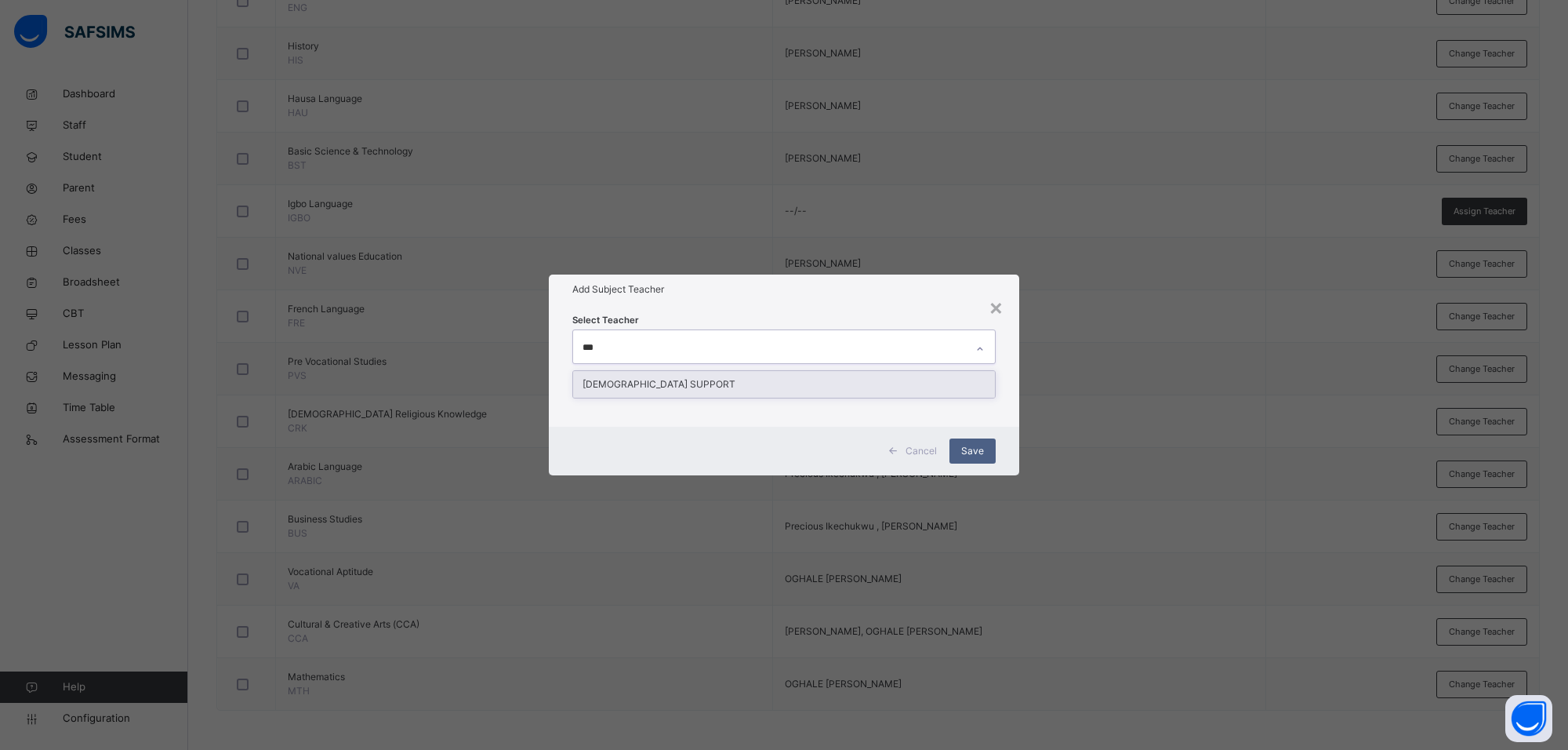
click at [676, 379] on div "[DEMOGRAPHIC_DATA] SUPPORT" at bounding box center [784, 384] width 422 height 26
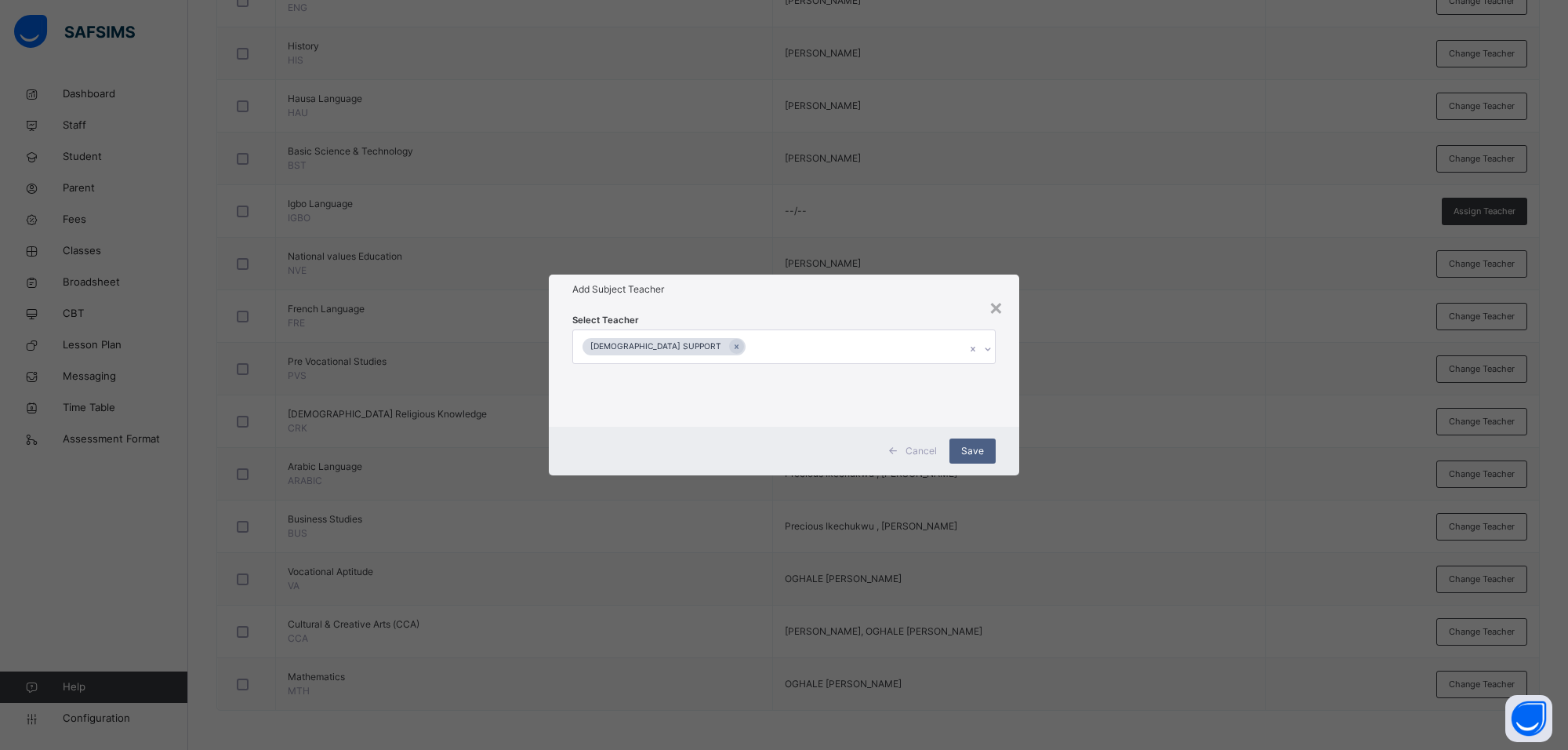
click at [861, 307] on div "Select Teacher SAFSIMS SUPPORT" at bounding box center [784, 365] width 471 height 122
click at [970, 448] on span "Save" at bounding box center [972, 451] width 23 height 15
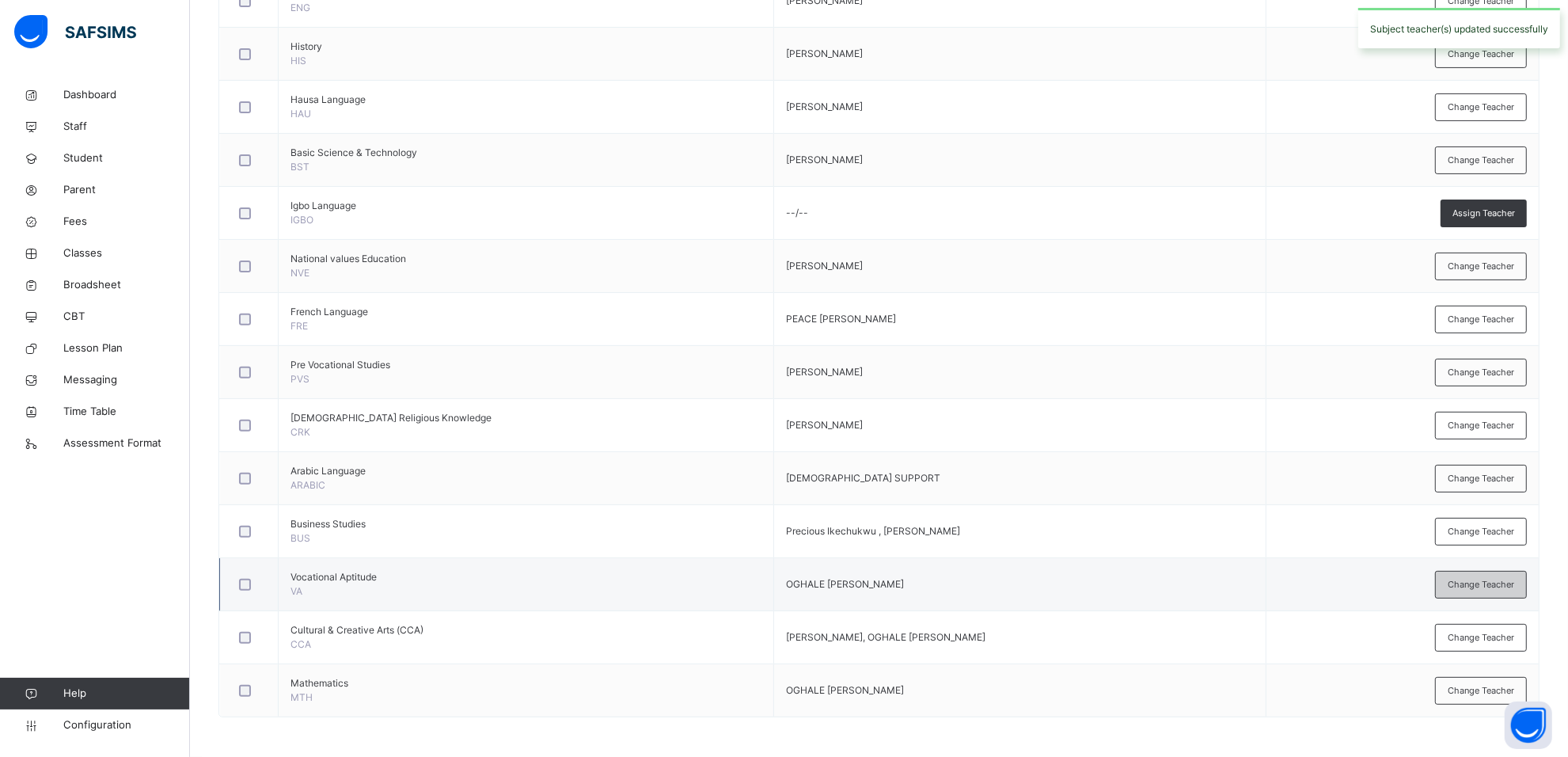
click at [1466, 583] on span "Change Teacher" at bounding box center [1480, 584] width 67 height 14
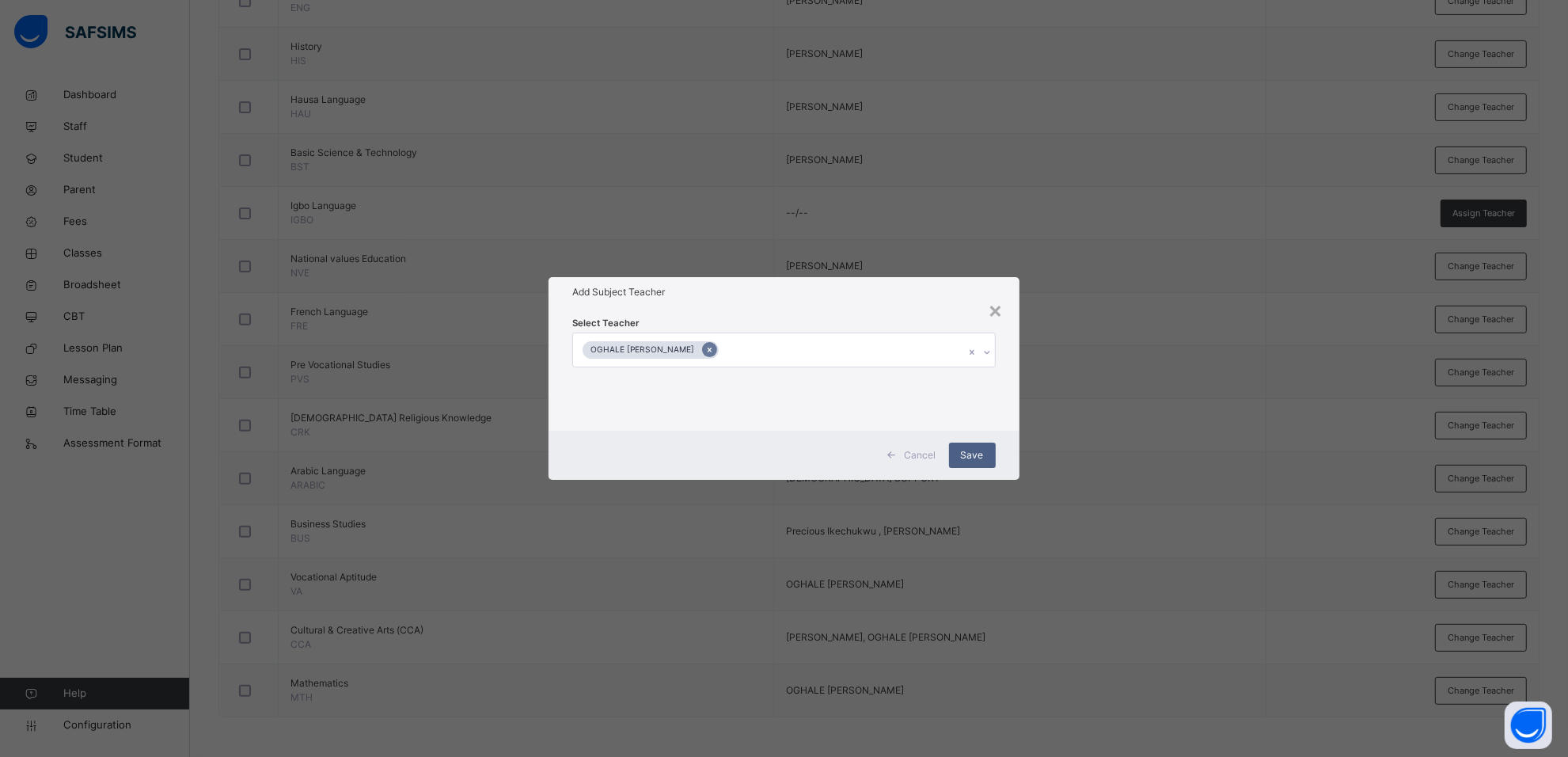
click at [714, 353] on icon at bounding box center [709, 350] width 9 height 11
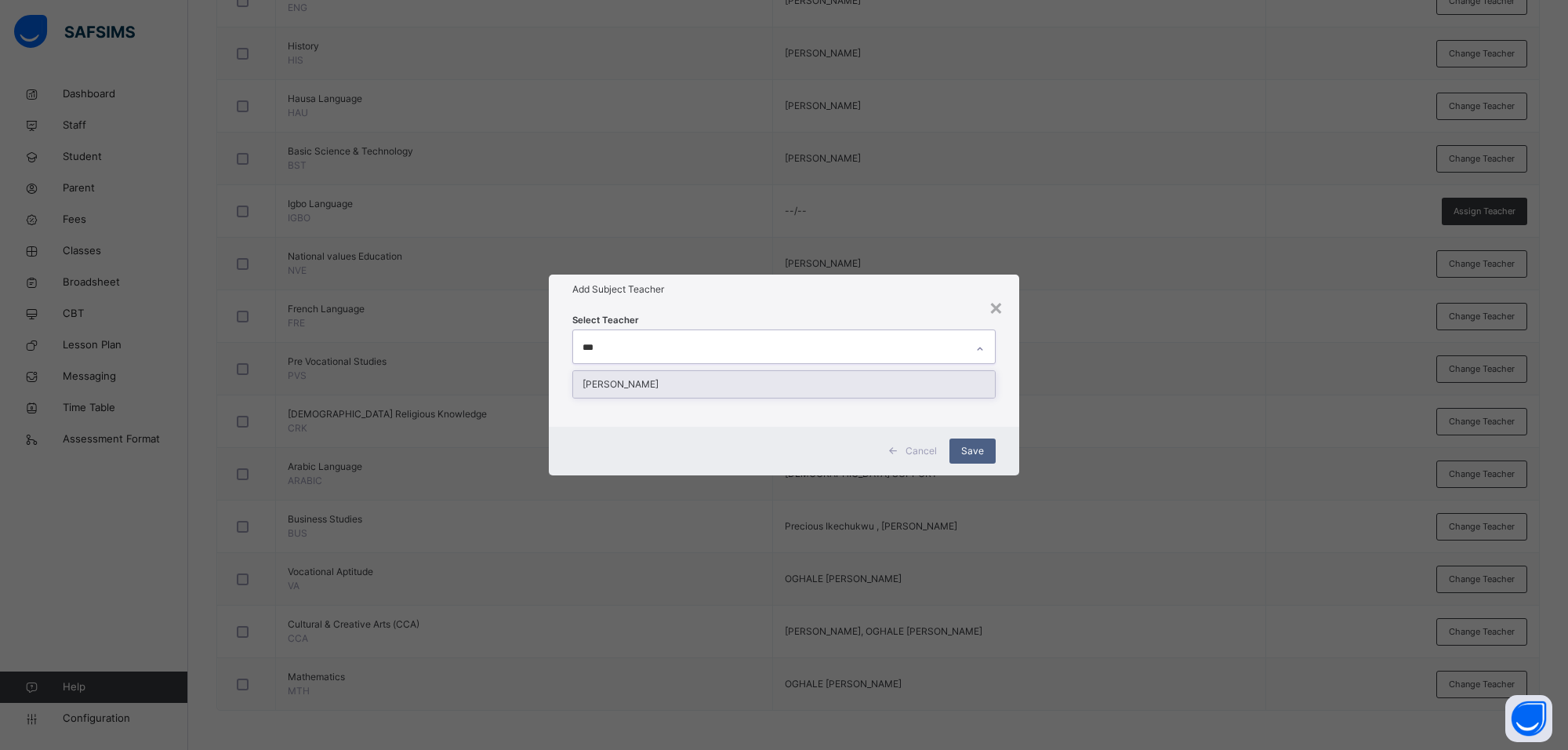
type input "****"
click at [774, 383] on div "[PERSON_NAME]" at bounding box center [784, 384] width 422 height 26
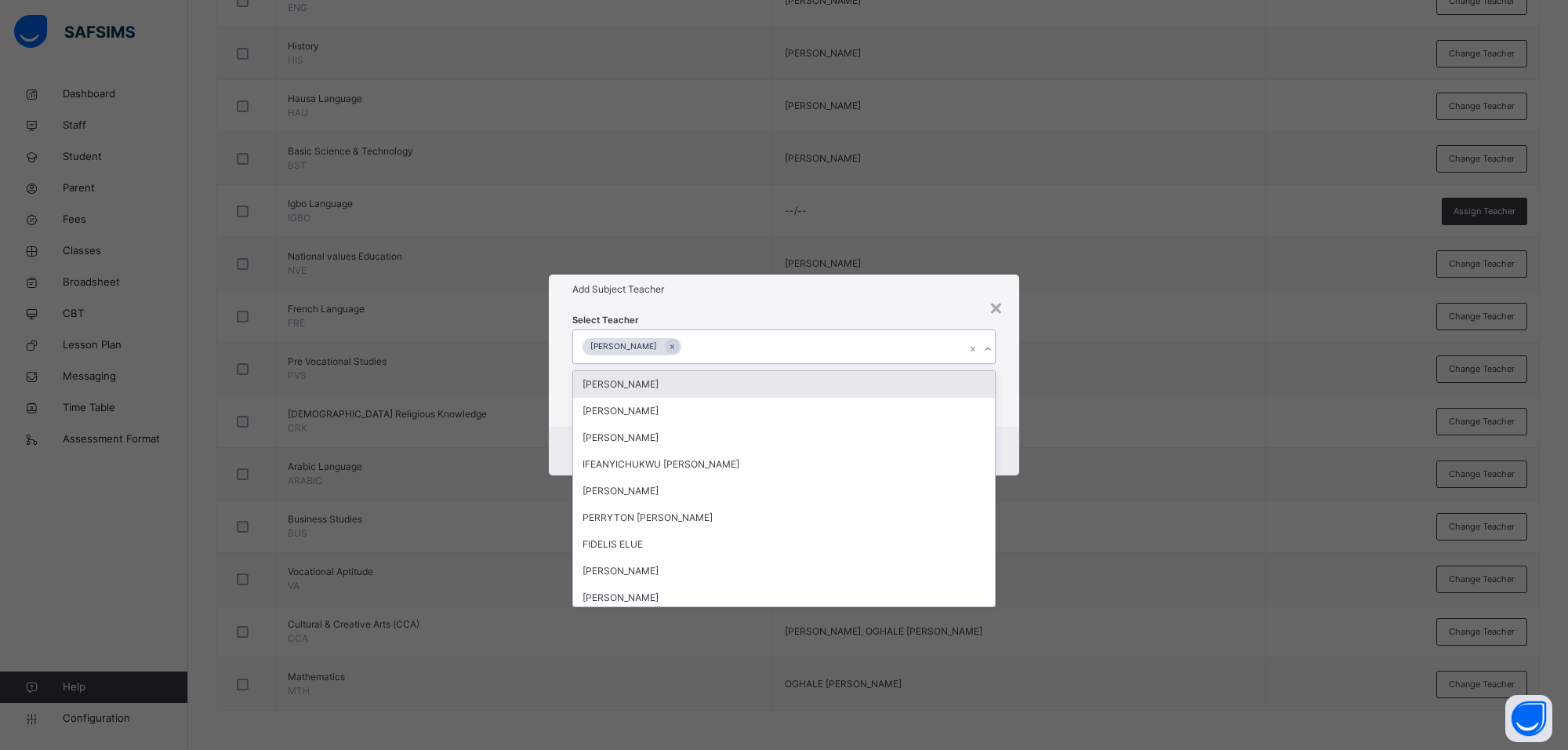
click at [892, 307] on div "Select Teacher option [PERSON_NAME], selected. option [PERSON_NAME] focused, 1 …" at bounding box center [784, 365] width 471 height 122
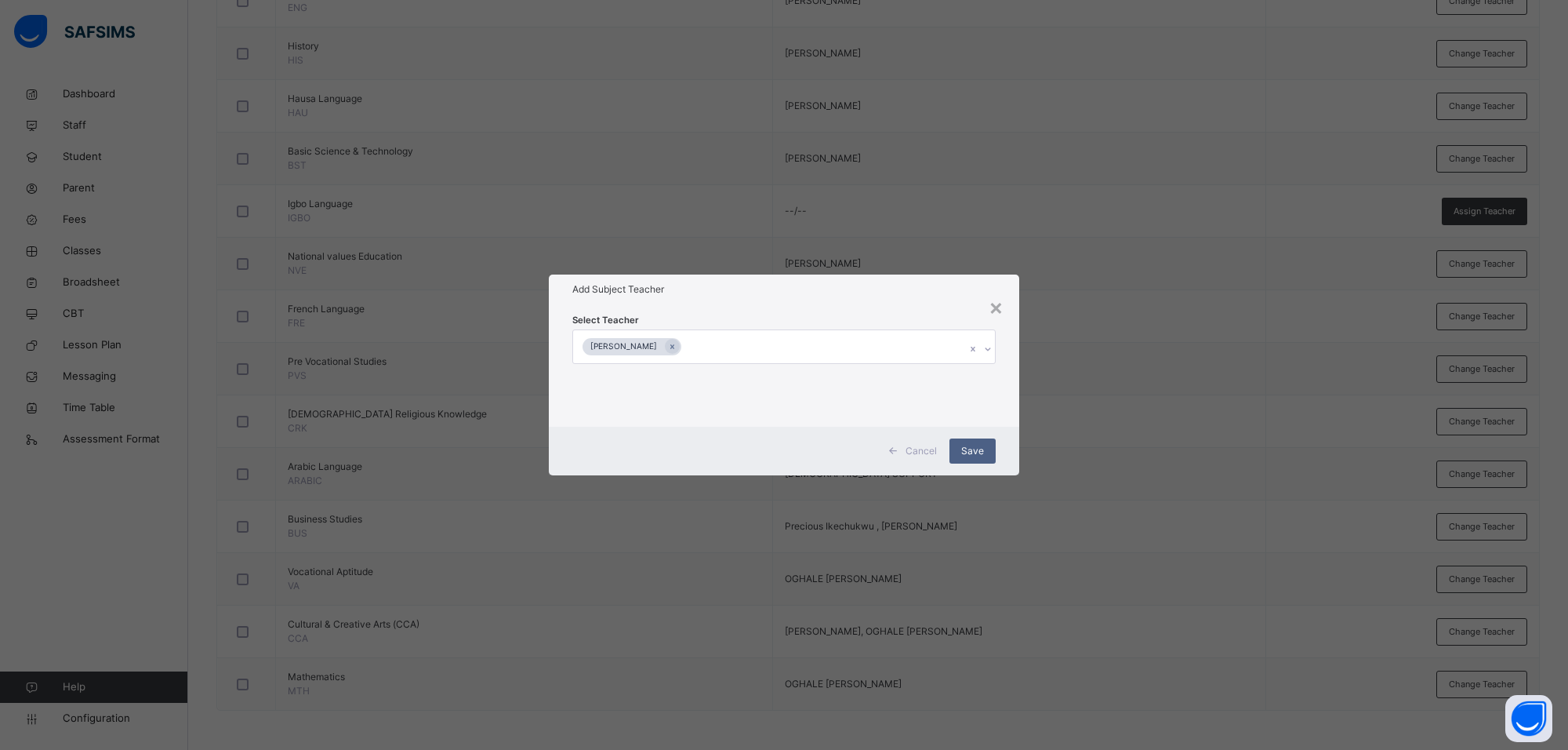
click at [969, 436] on div "Cancel Save" at bounding box center [784, 451] width 471 height 49
click at [972, 449] on span "Save" at bounding box center [972, 451] width 23 height 15
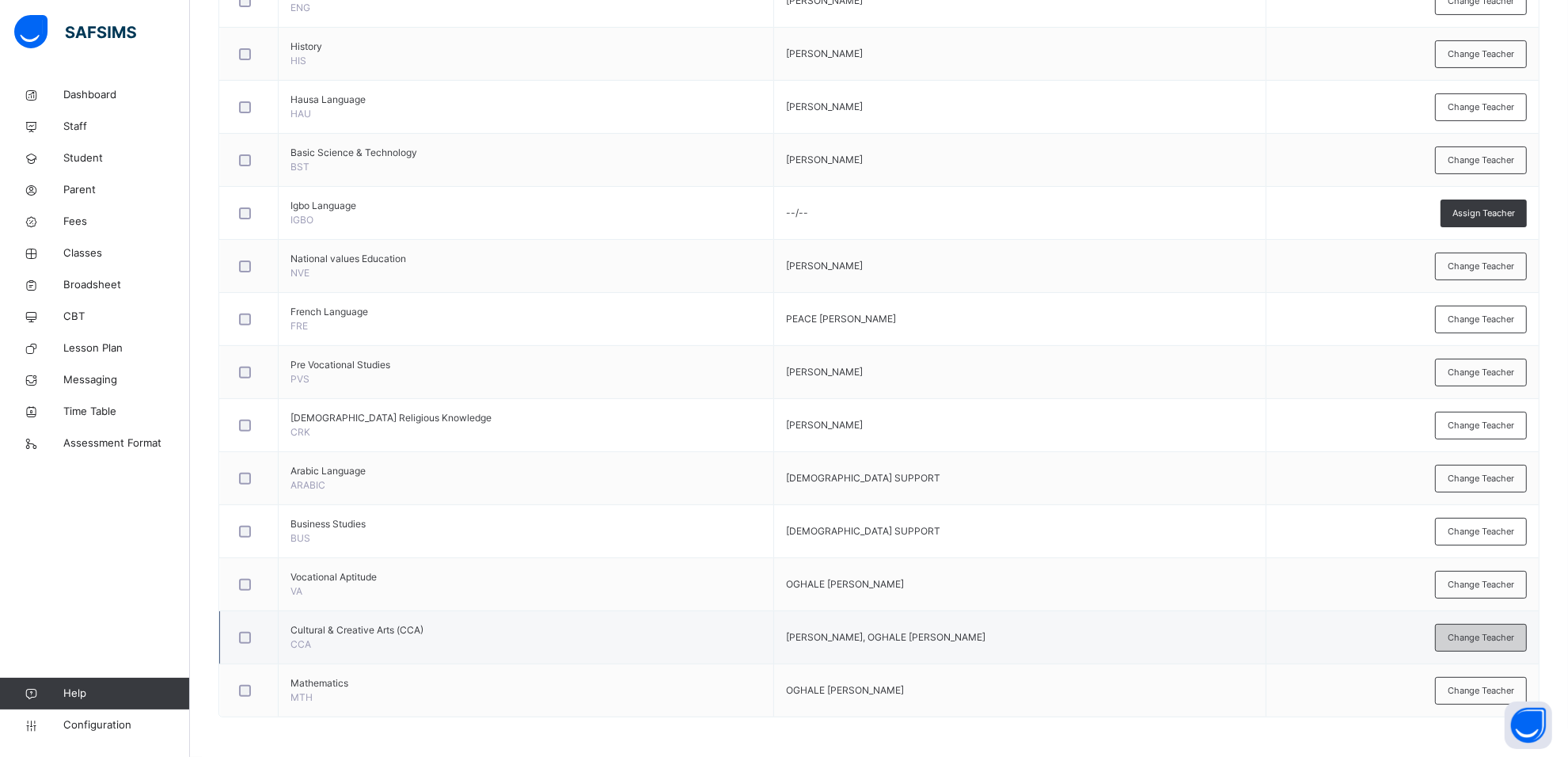
click at [1458, 632] on div "Change Teacher" at bounding box center [1481, 637] width 92 height 27
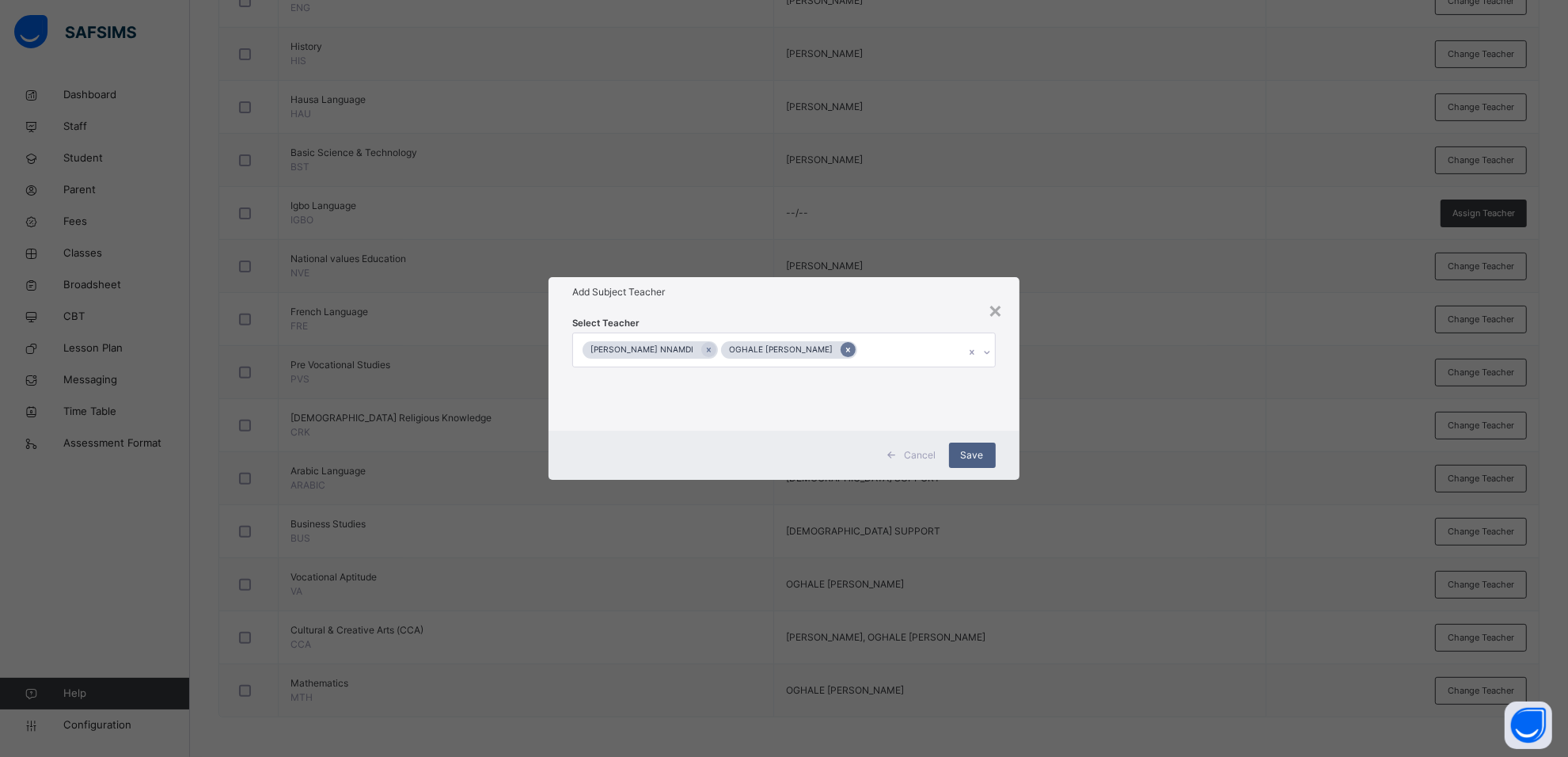
click at [852, 352] on icon at bounding box center [849, 350] width 9 height 11
click at [719, 351] on icon at bounding box center [715, 350] width 9 height 11
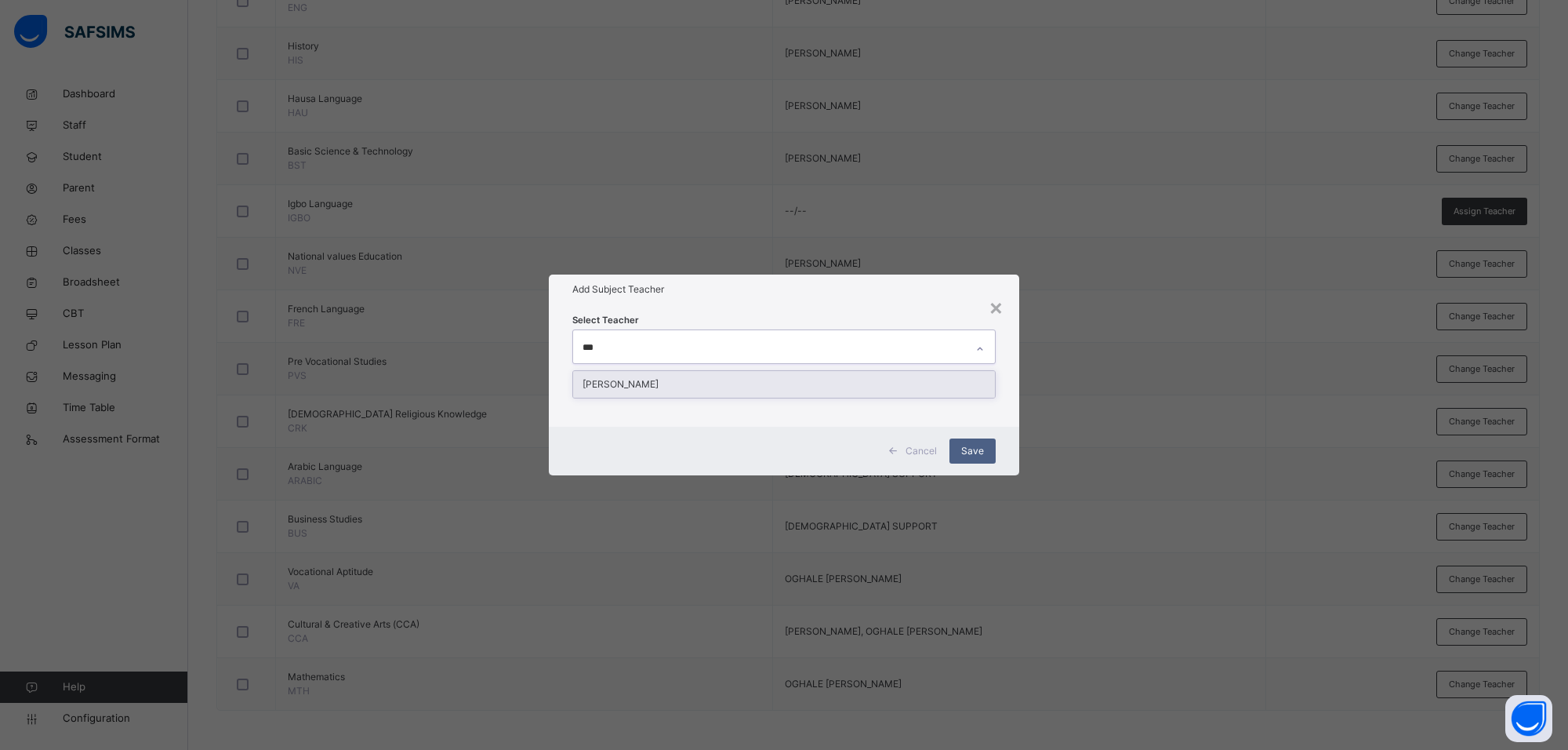
type input "****"
click at [751, 381] on div "[PERSON_NAME]" at bounding box center [784, 384] width 422 height 26
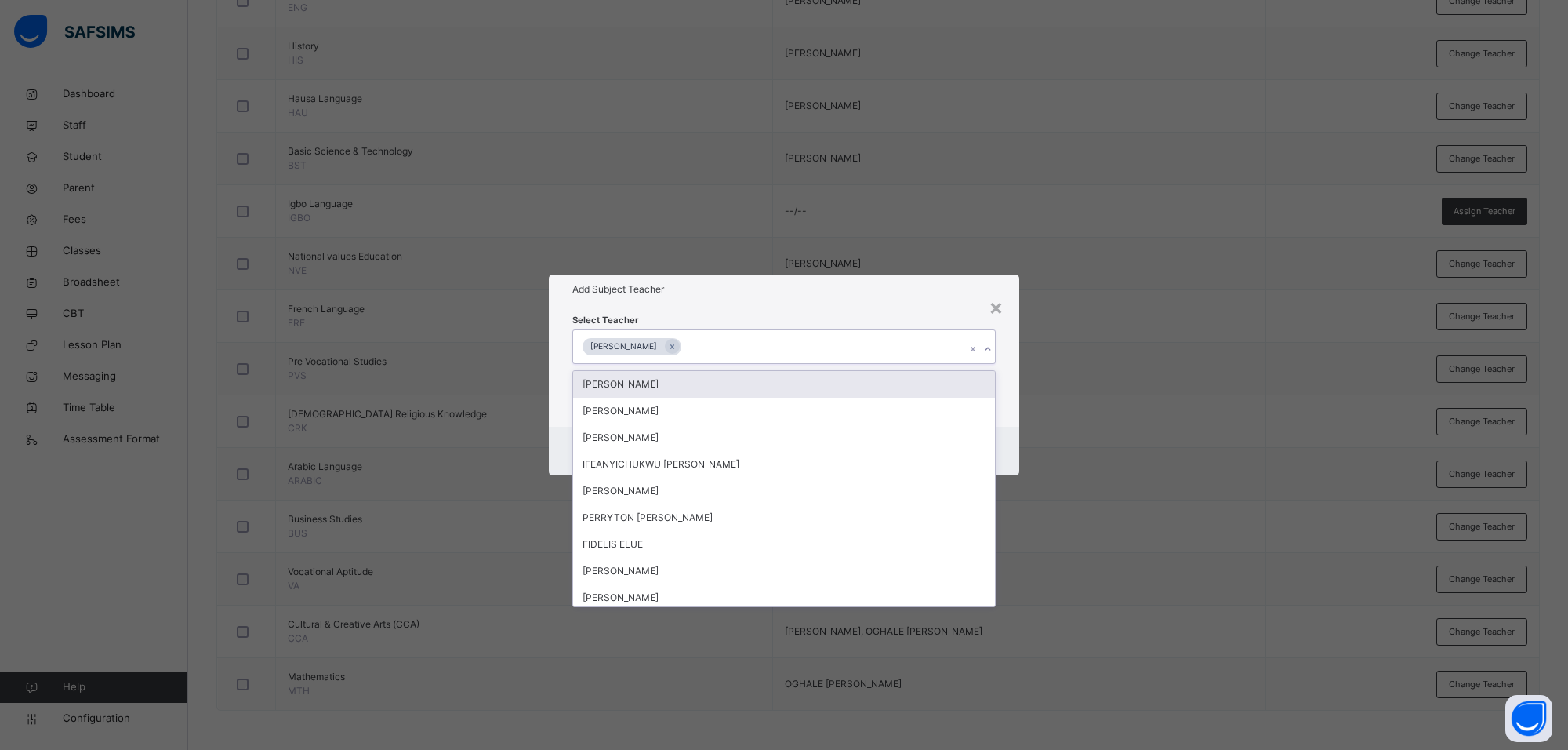
click at [919, 299] on div "Add Subject Teacher" at bounding box center [784, 289] width 471 height 30
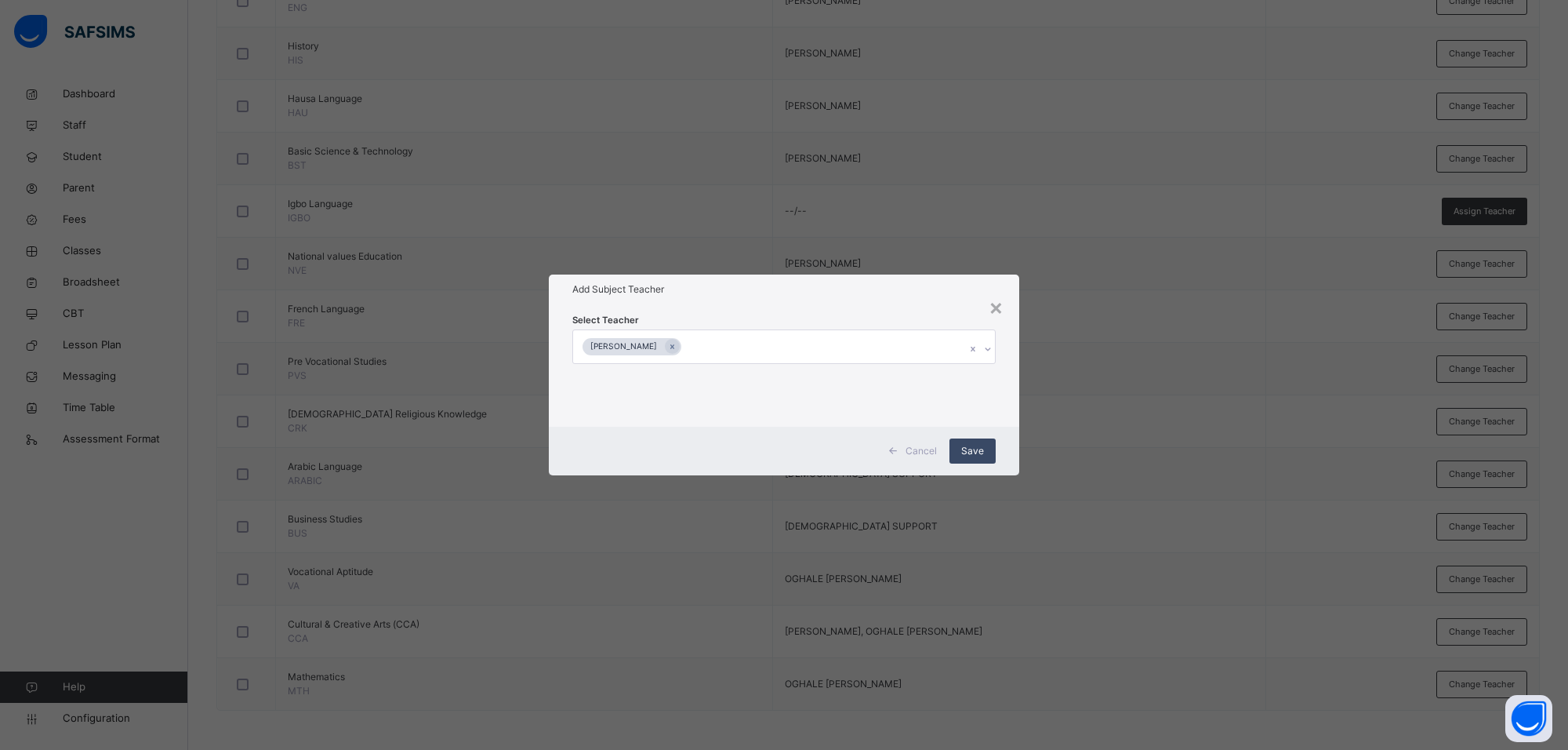
click at [969, 447] on span "Save" at bounding box center [972, 451] width 23 height 15
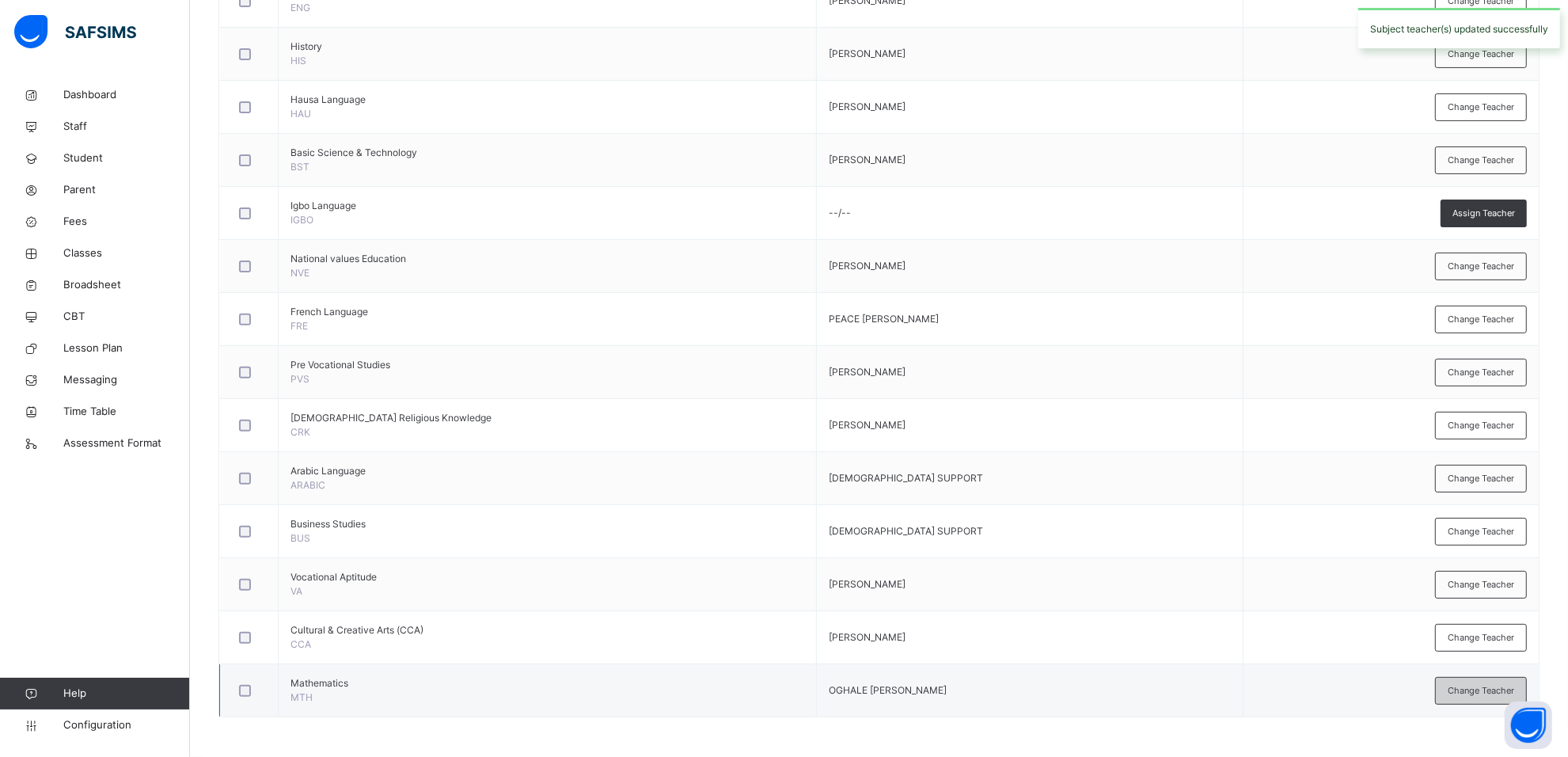
click at [1468, 688] on span "Change Teacher" at bounding box center [1480, 690] width 67 height 14
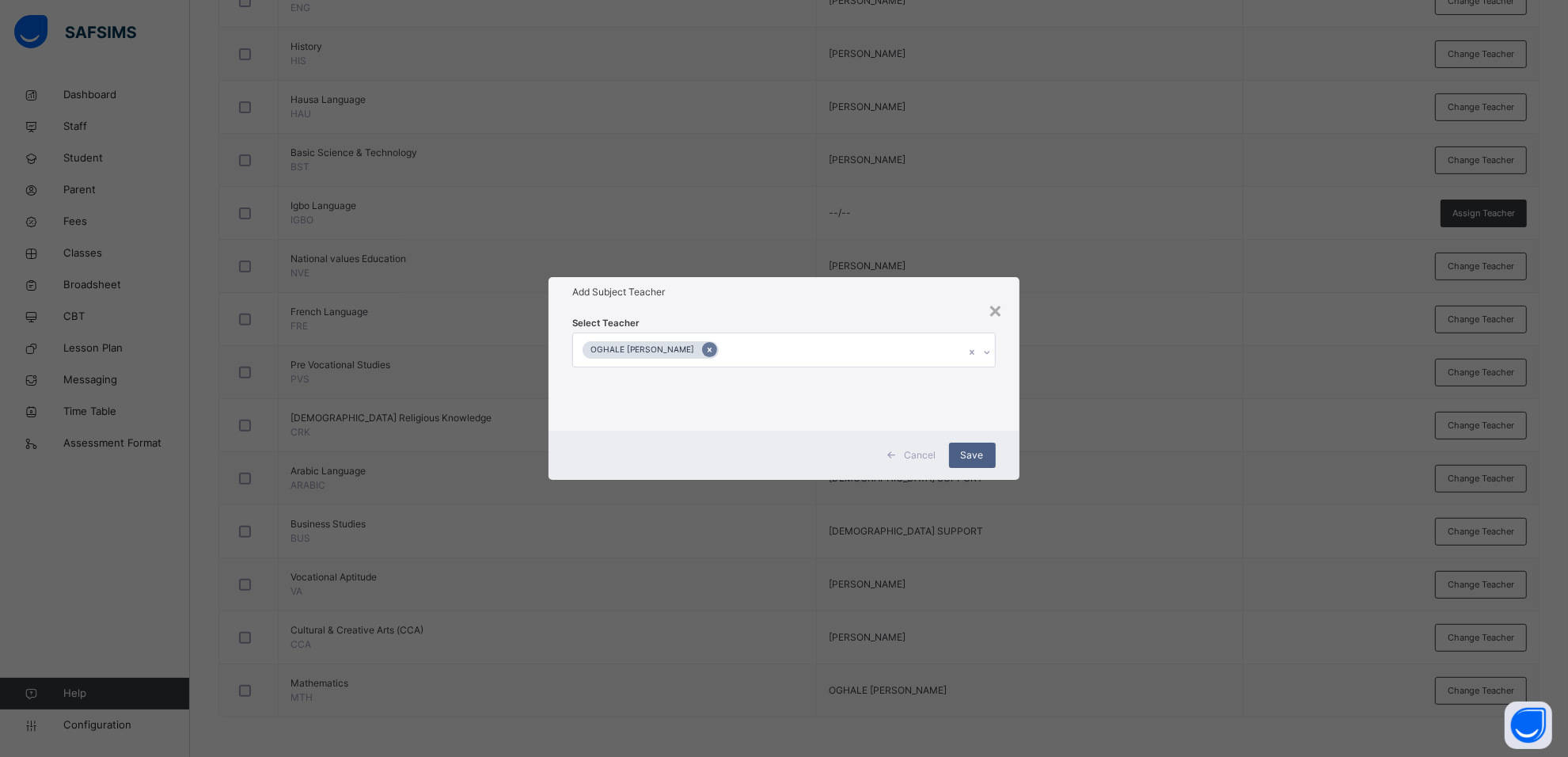
click at [714, 346] on icon at bounding box center [709, 350] width 9 height 11
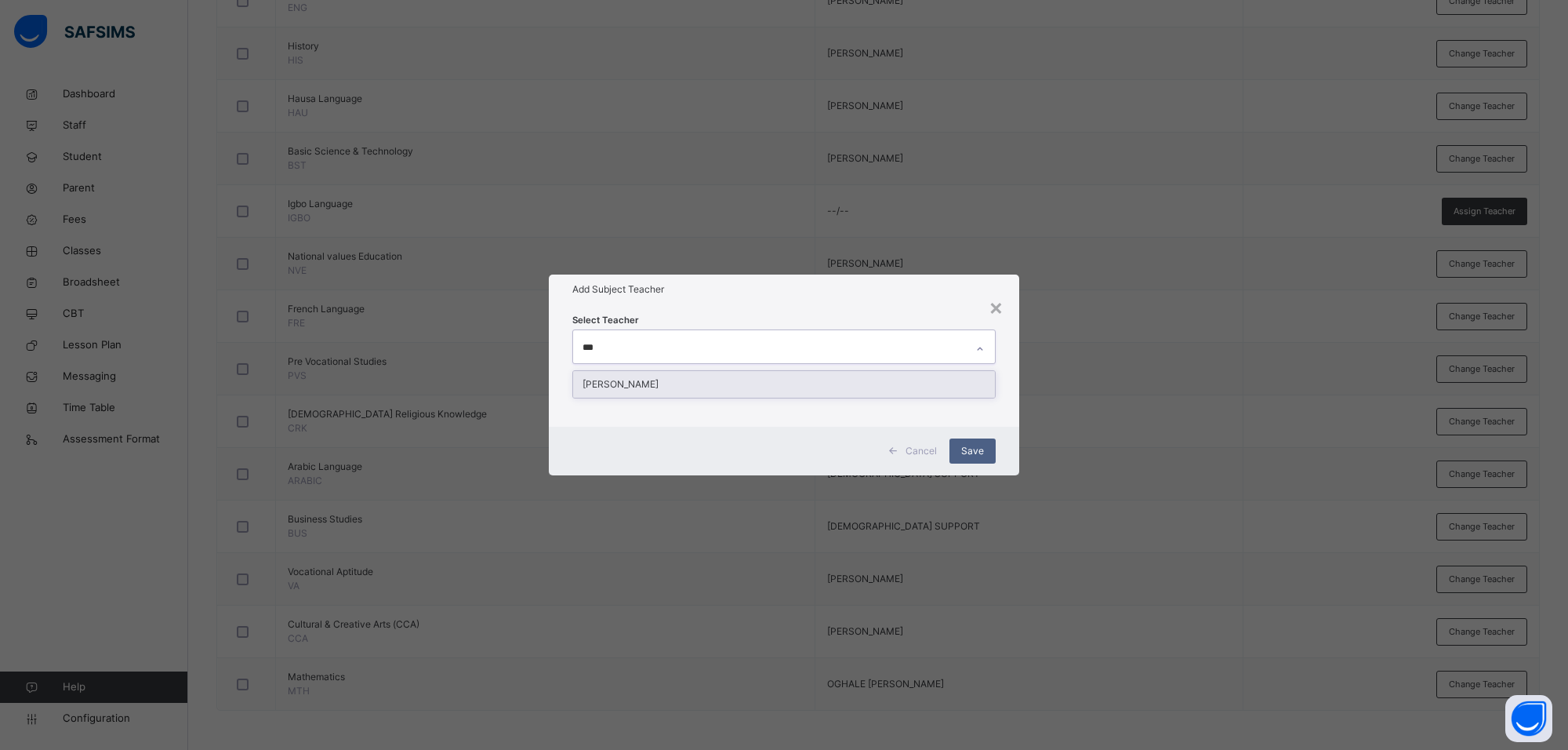
type input "****"
click at [715, 375] on div "[PERSON_NAME]" at bounding box center [784, 384] width 422 height 26
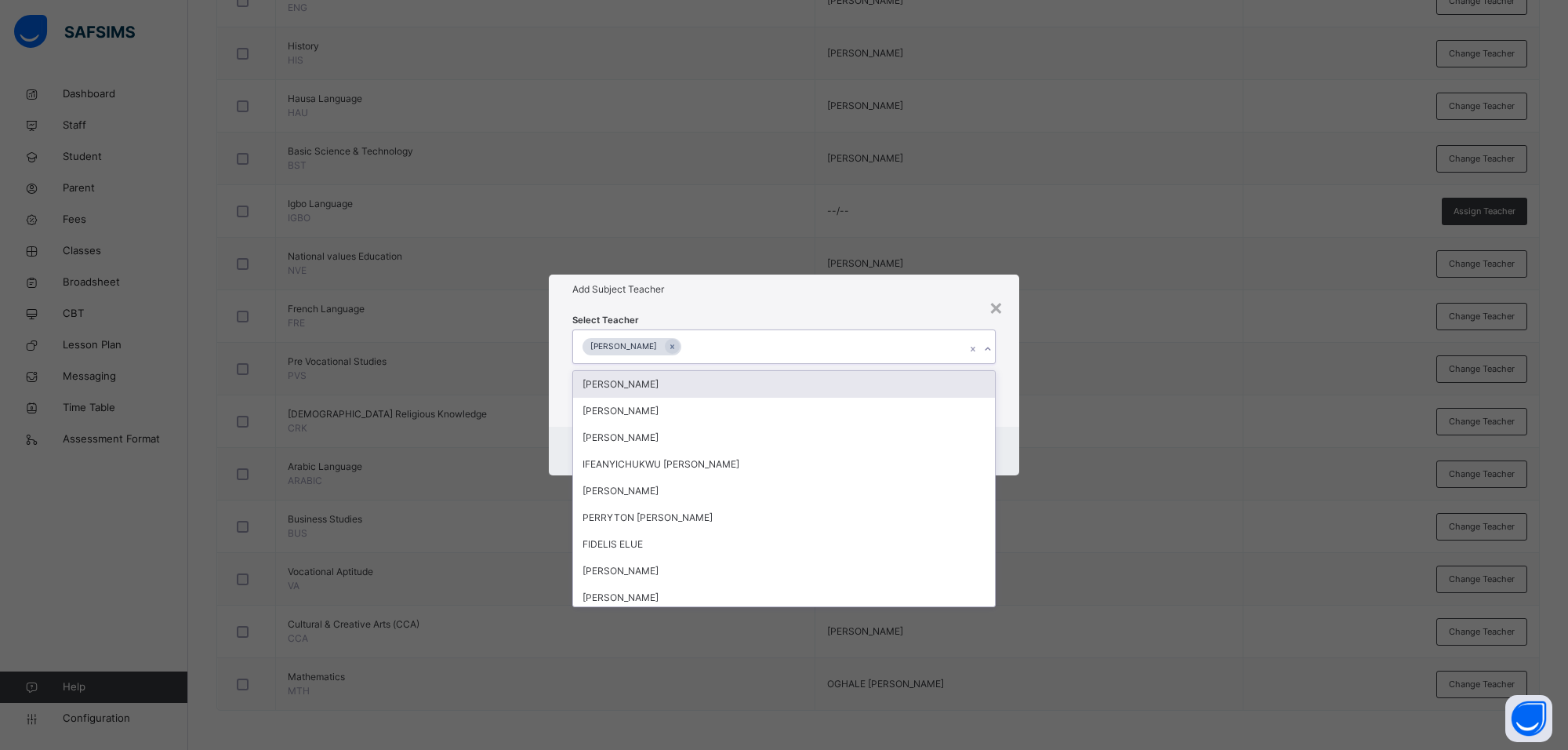
click at [720, 394] on div "[PERSON_NAME]" at bounding box center [784, 384] width 422 height 26
click at [779, 342] on icon at bounding box center [774, 346] width 9 height 11
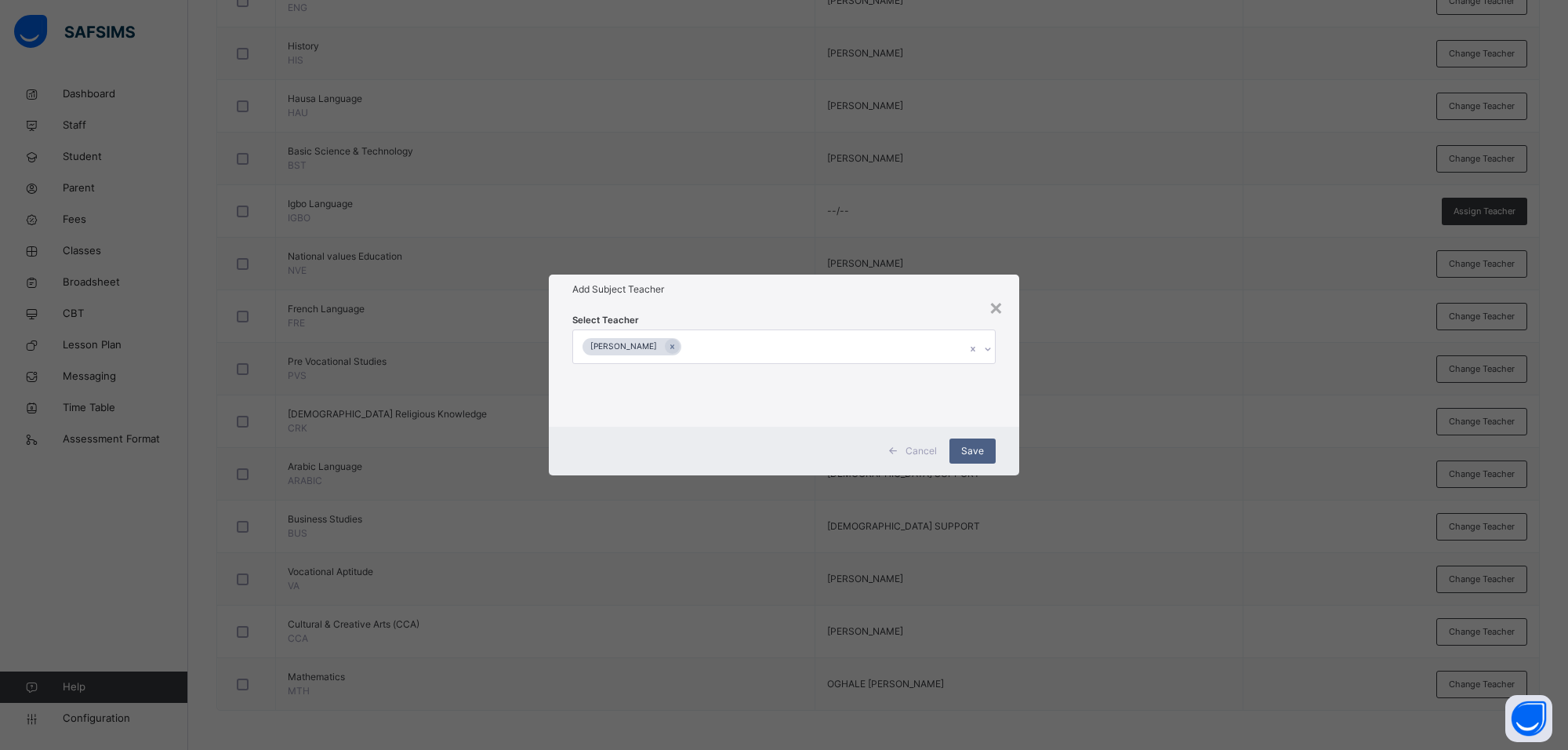
click at [899, 316] on div "Select Teacher [PERSON_NAME]" at bounding box center [784, 365] width 424 height 107
click at [979, 456] on span "Save" at bounding box center [972, 451] width 23 height 15
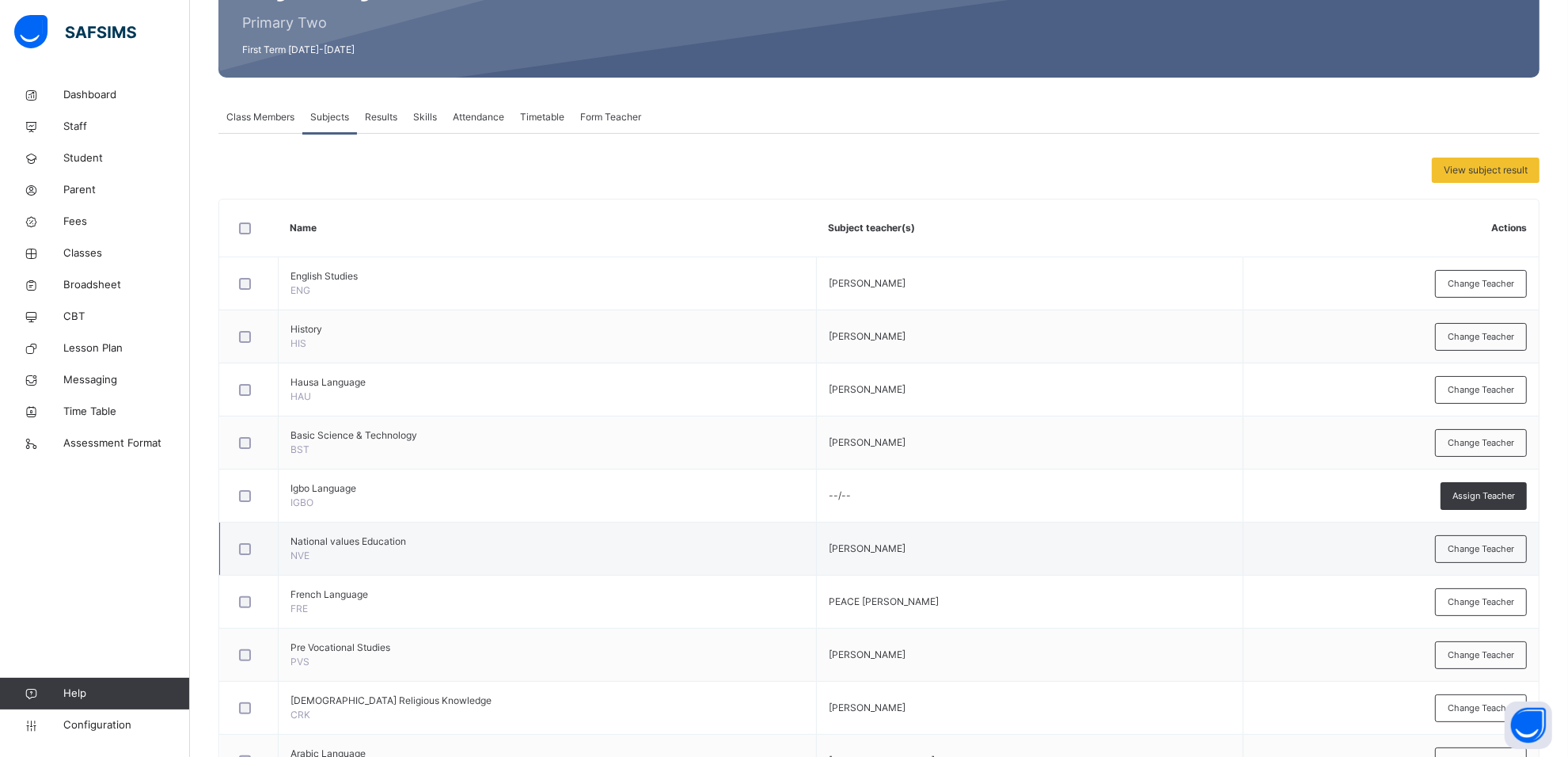
scroll to position [0, 0]
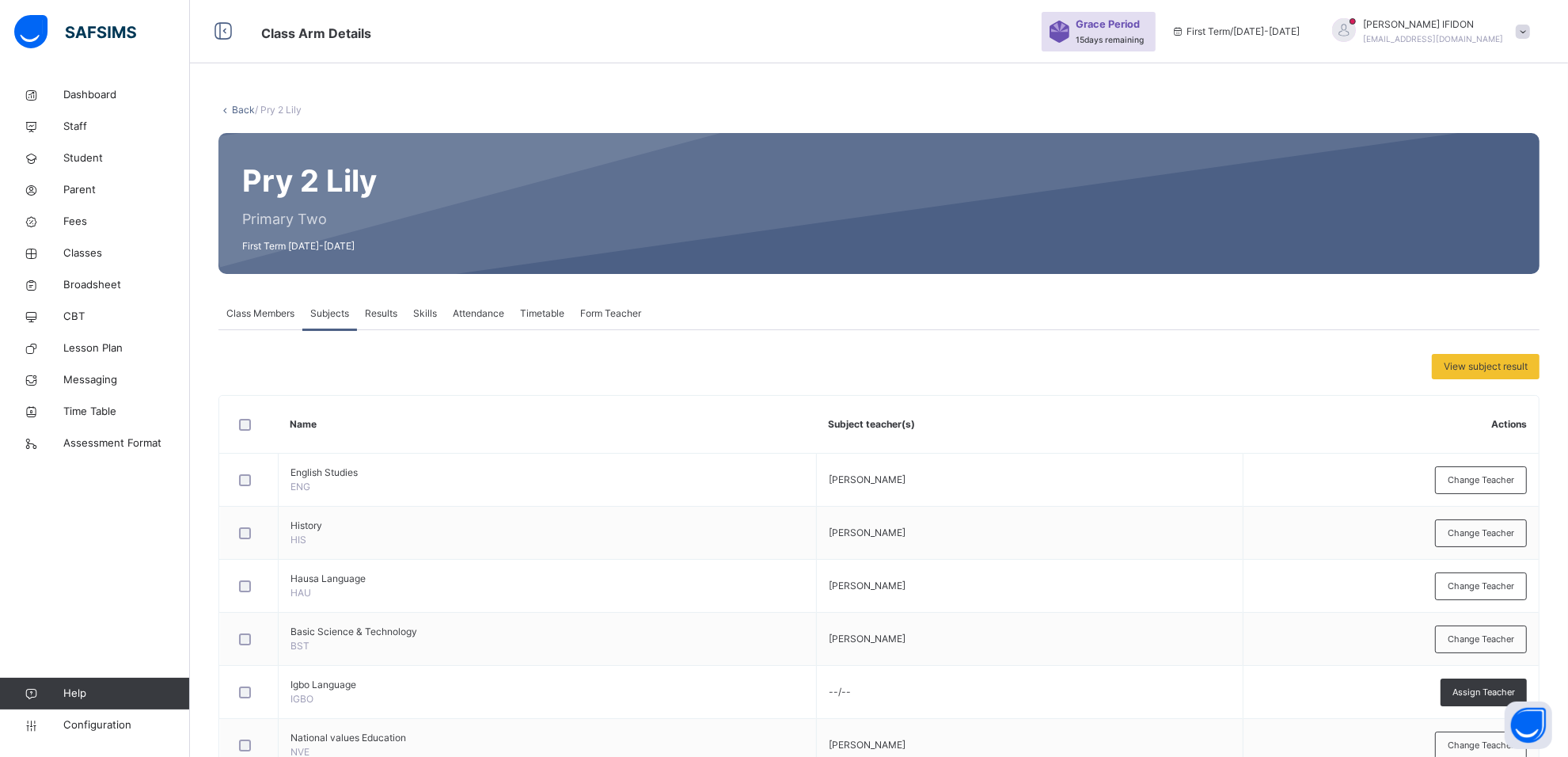
click at [266, 320] on div "Class Members" at bounding box center [261, 313] width 84 height 32
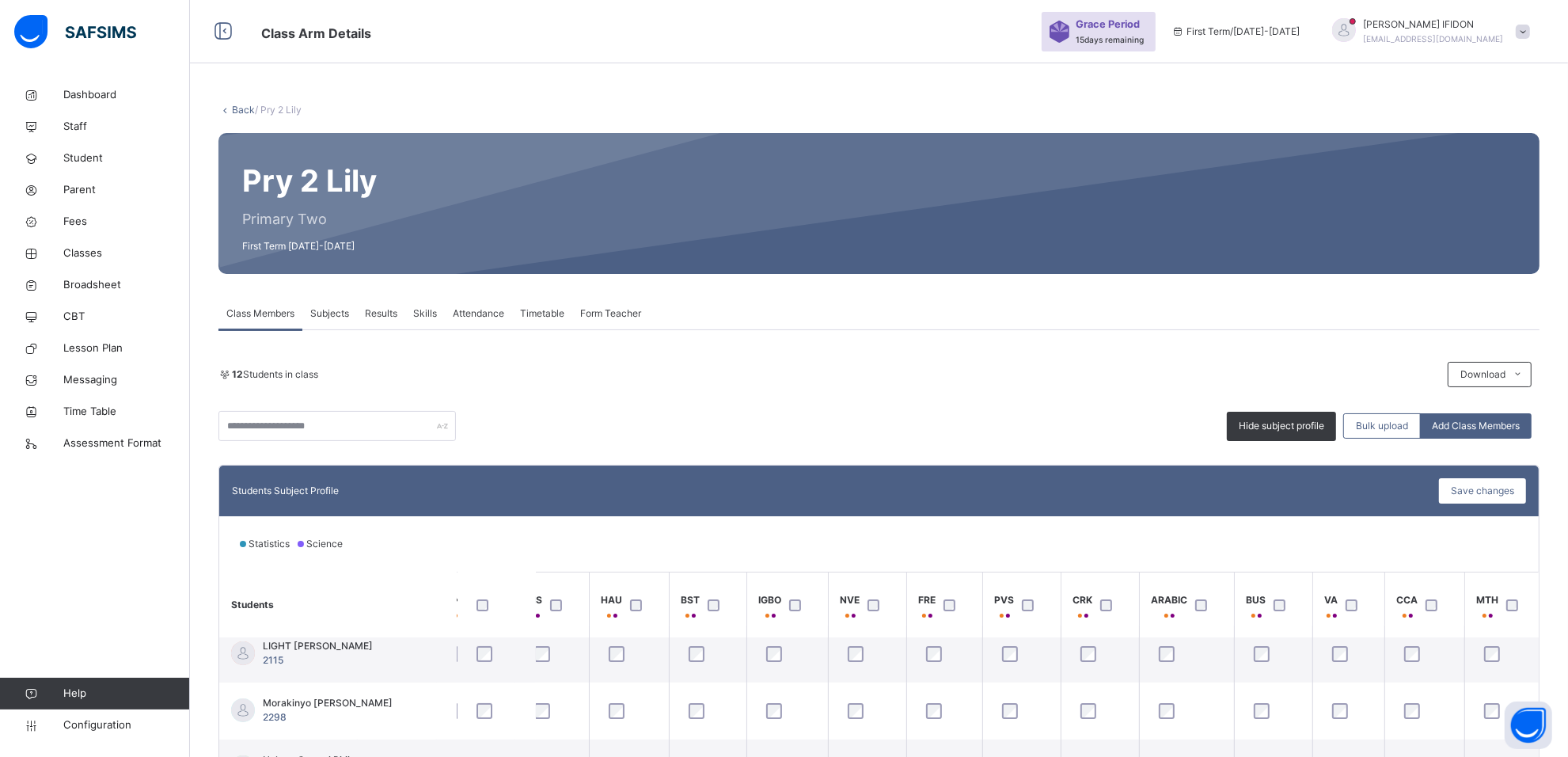
click at [601, 311] on span "Form Teacher" at bounding box center [611, 314] width 61 height 15
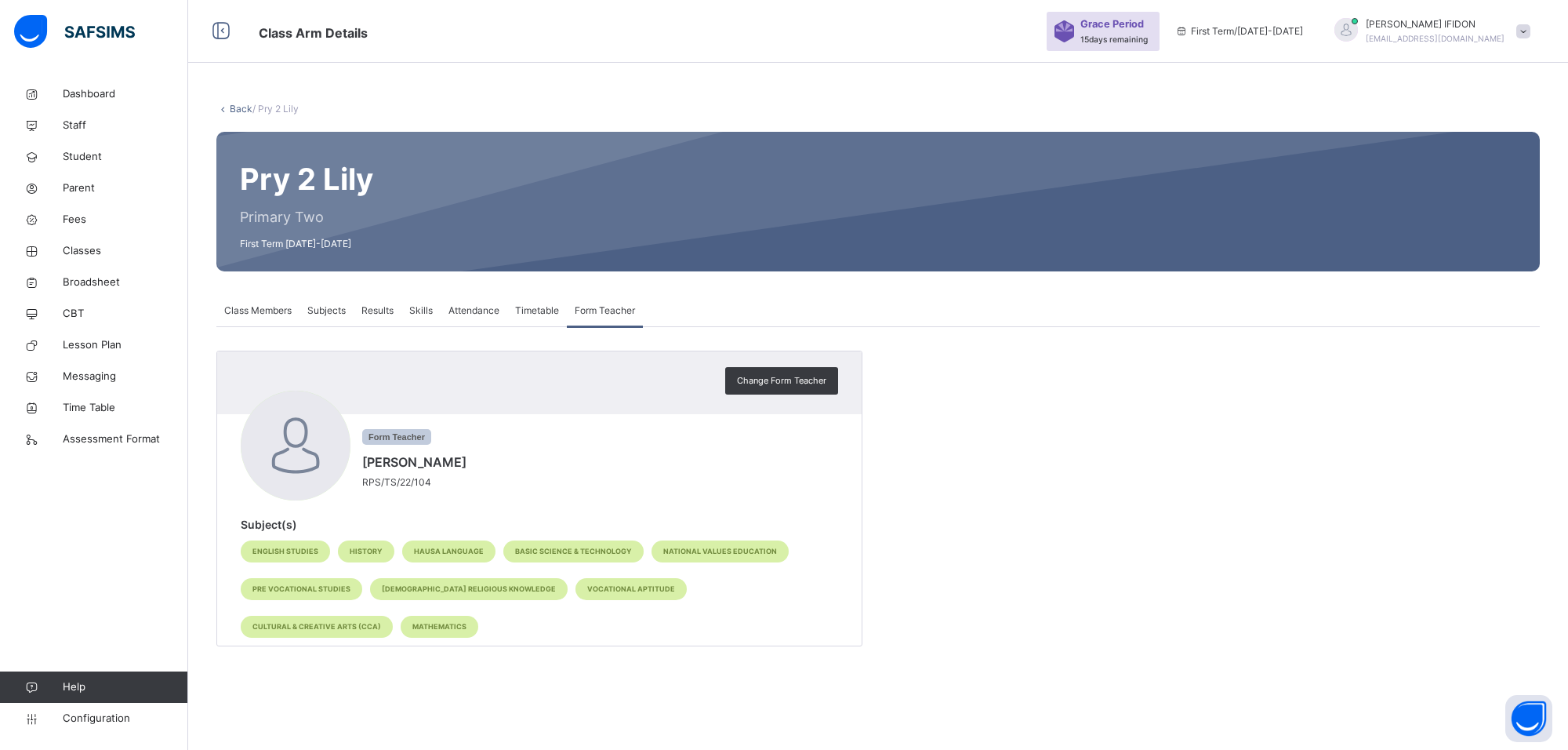
click at [292, 308] on div "Class Members" at bounding box center [258, 310] width 83 height 32
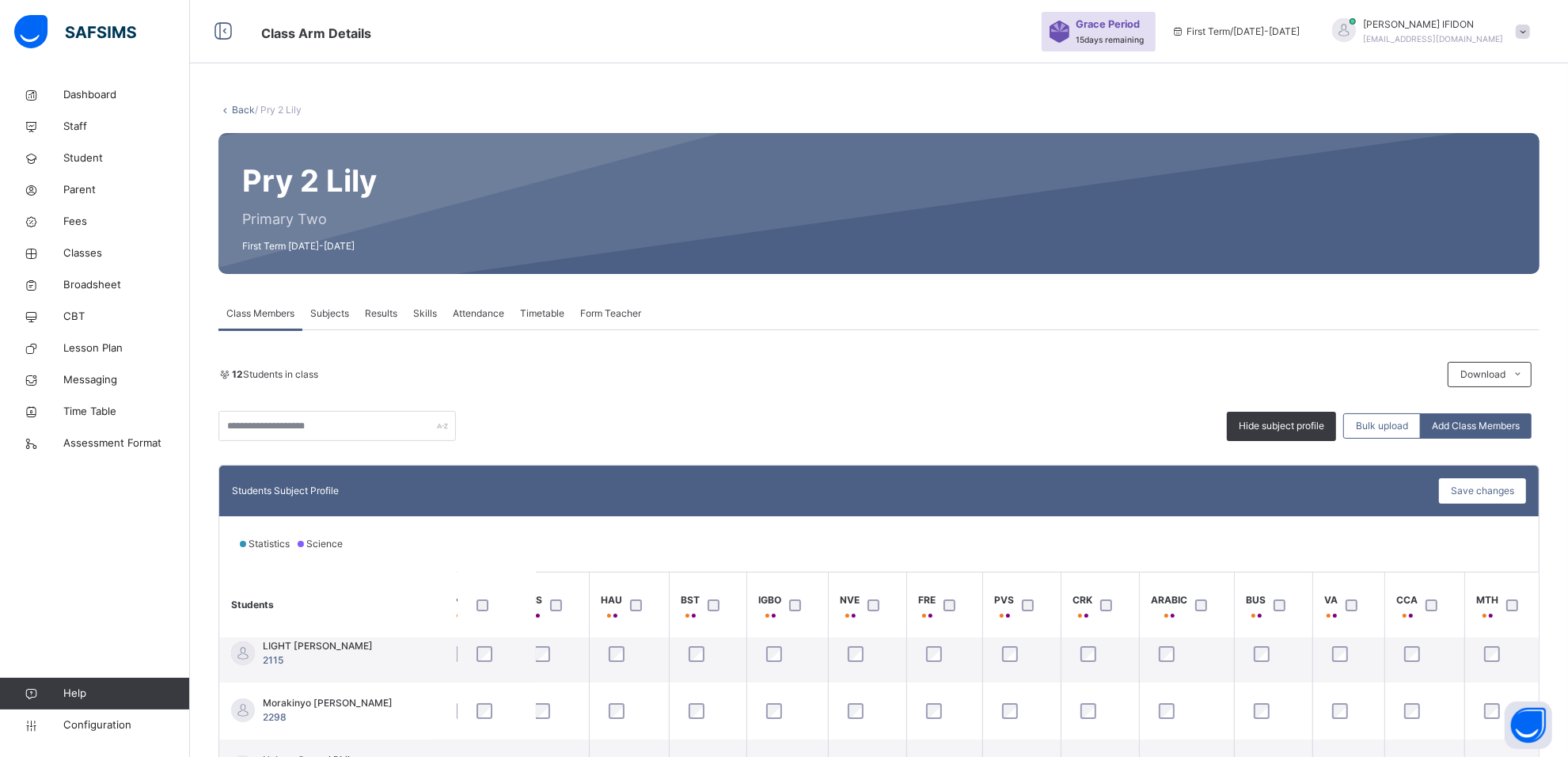
click at [330, 318] on span "Subjects" at bounding box center [330, 314] width 38 height 15
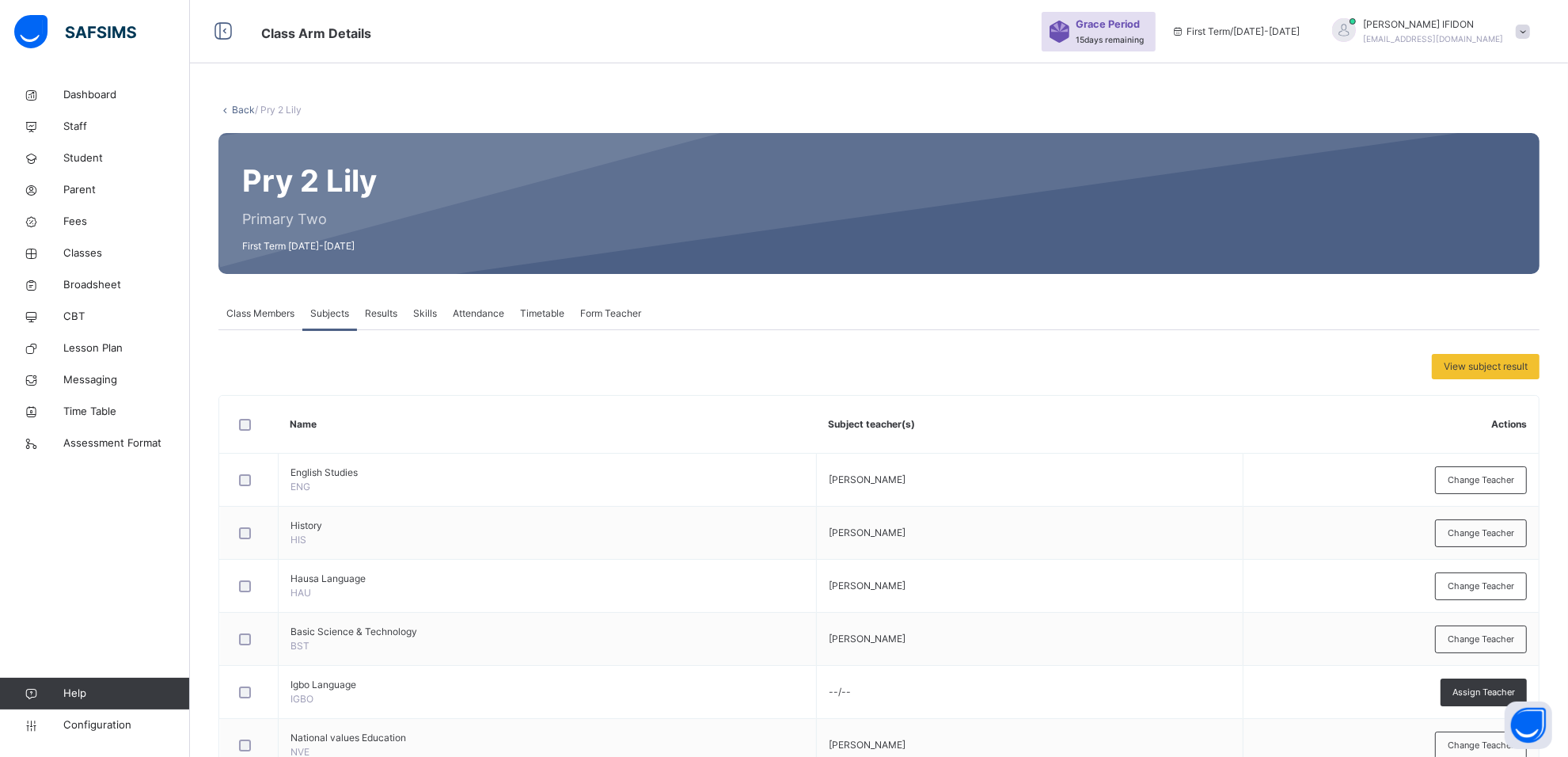
click at [377, 307] on span "Results" at bounding box center [381, 314] width 32 height 15
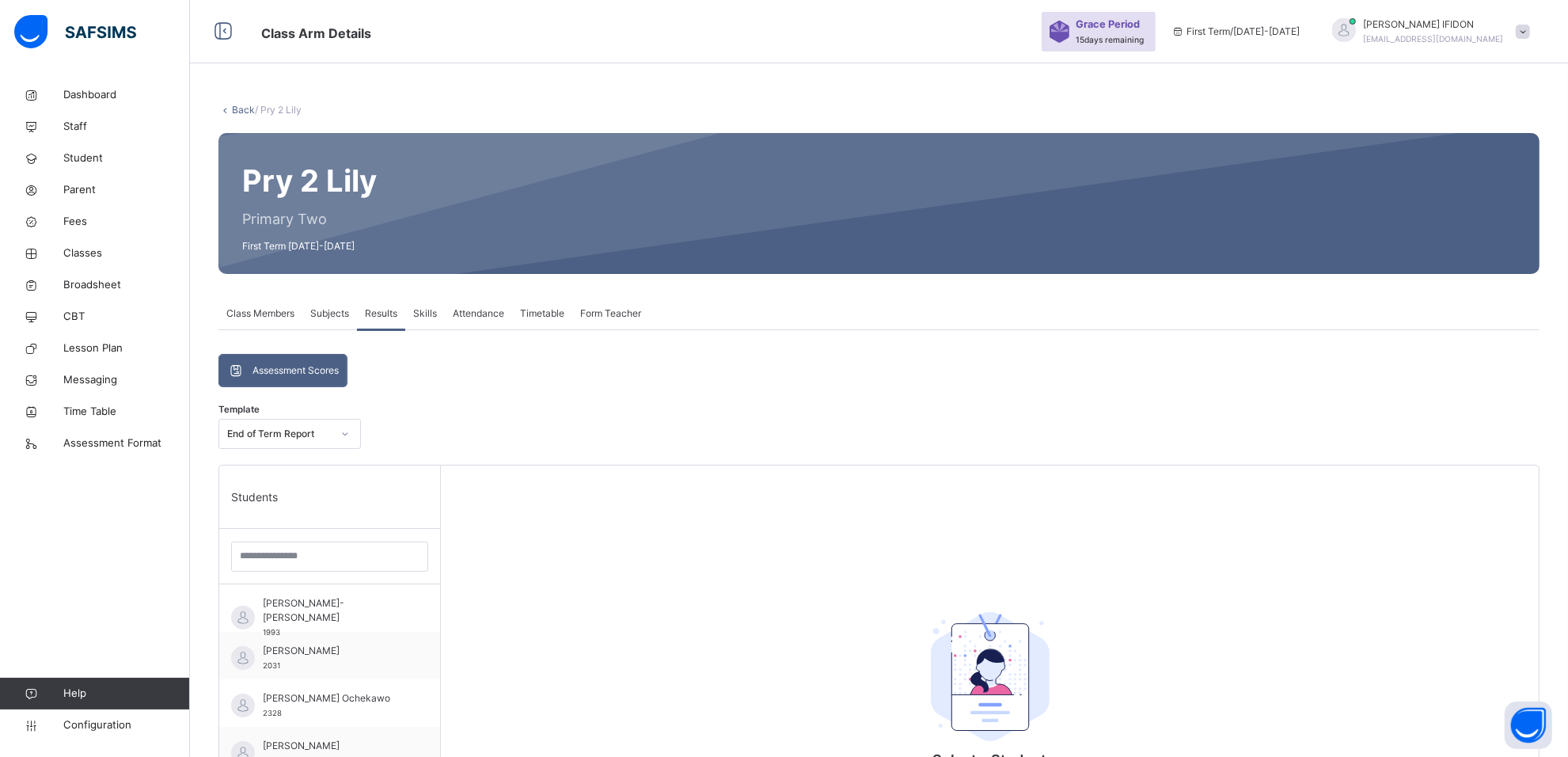
click at [267, 307] on span "Class Members" at bounding box center [260, 314] width 68 height 15
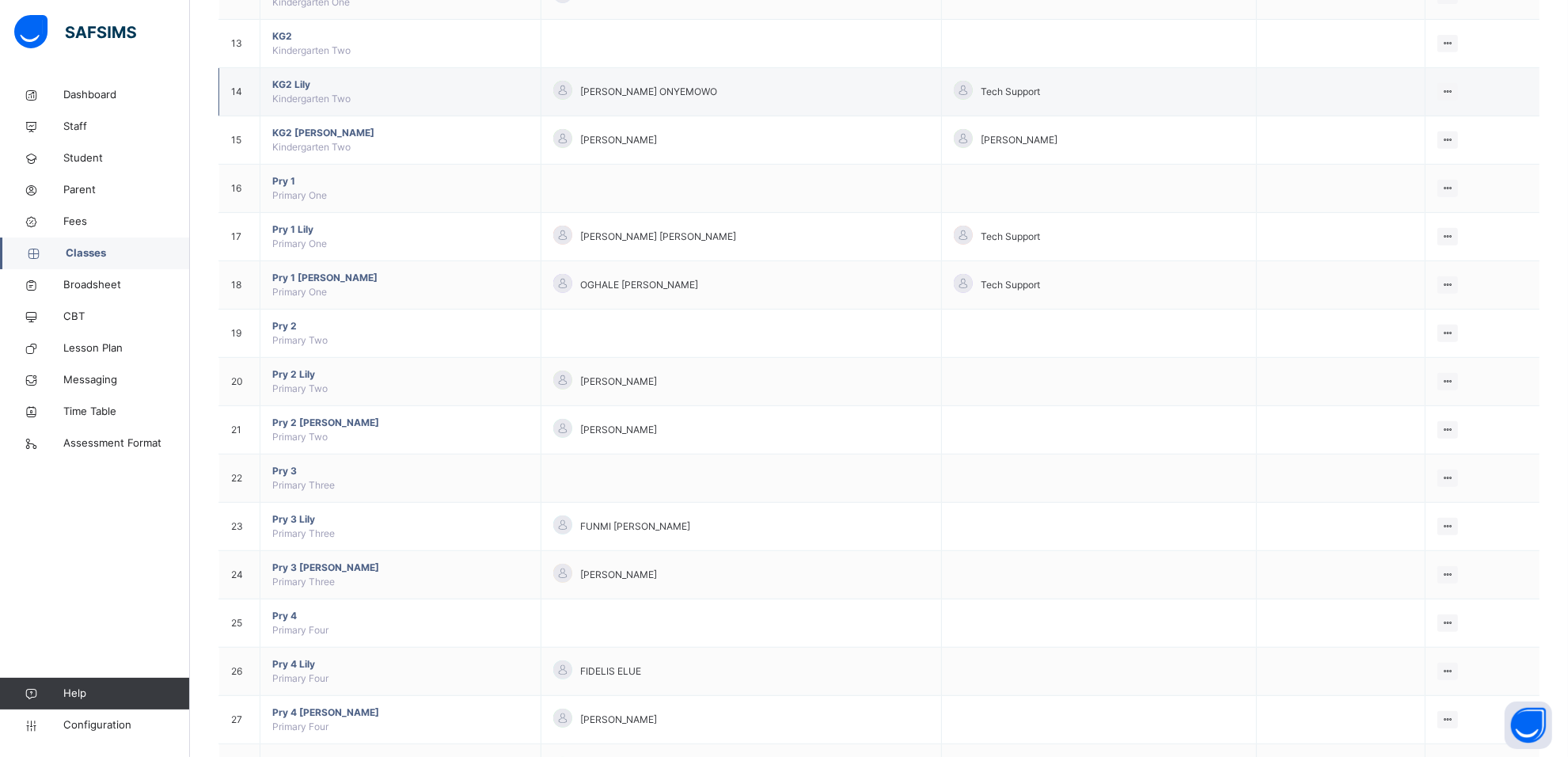
scroll to position [792, 0]
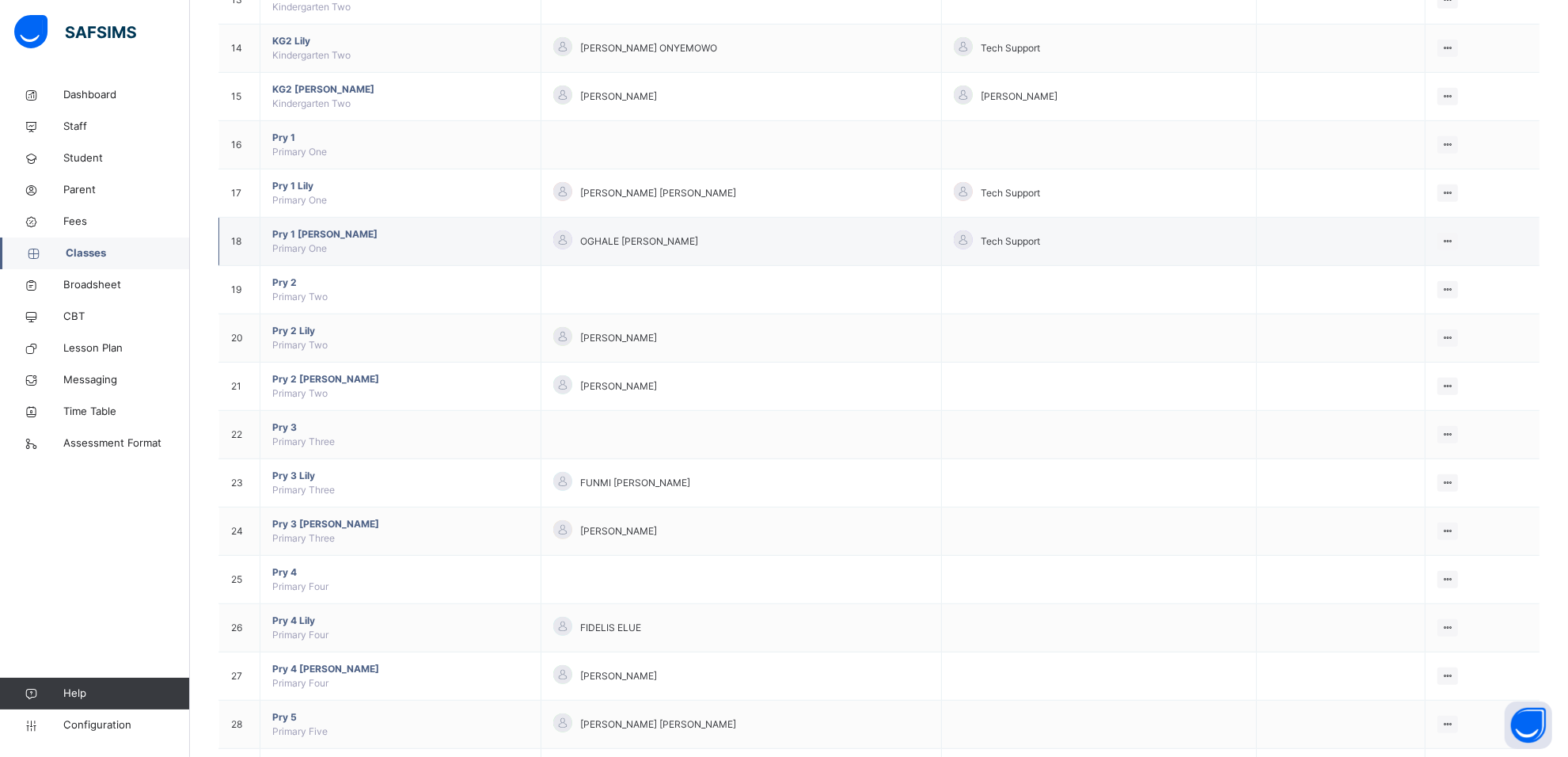
click at [297, 237] on span "Pry 1 [PERSON_NAME]" at bounding box center [400, 234] width 256 height 15
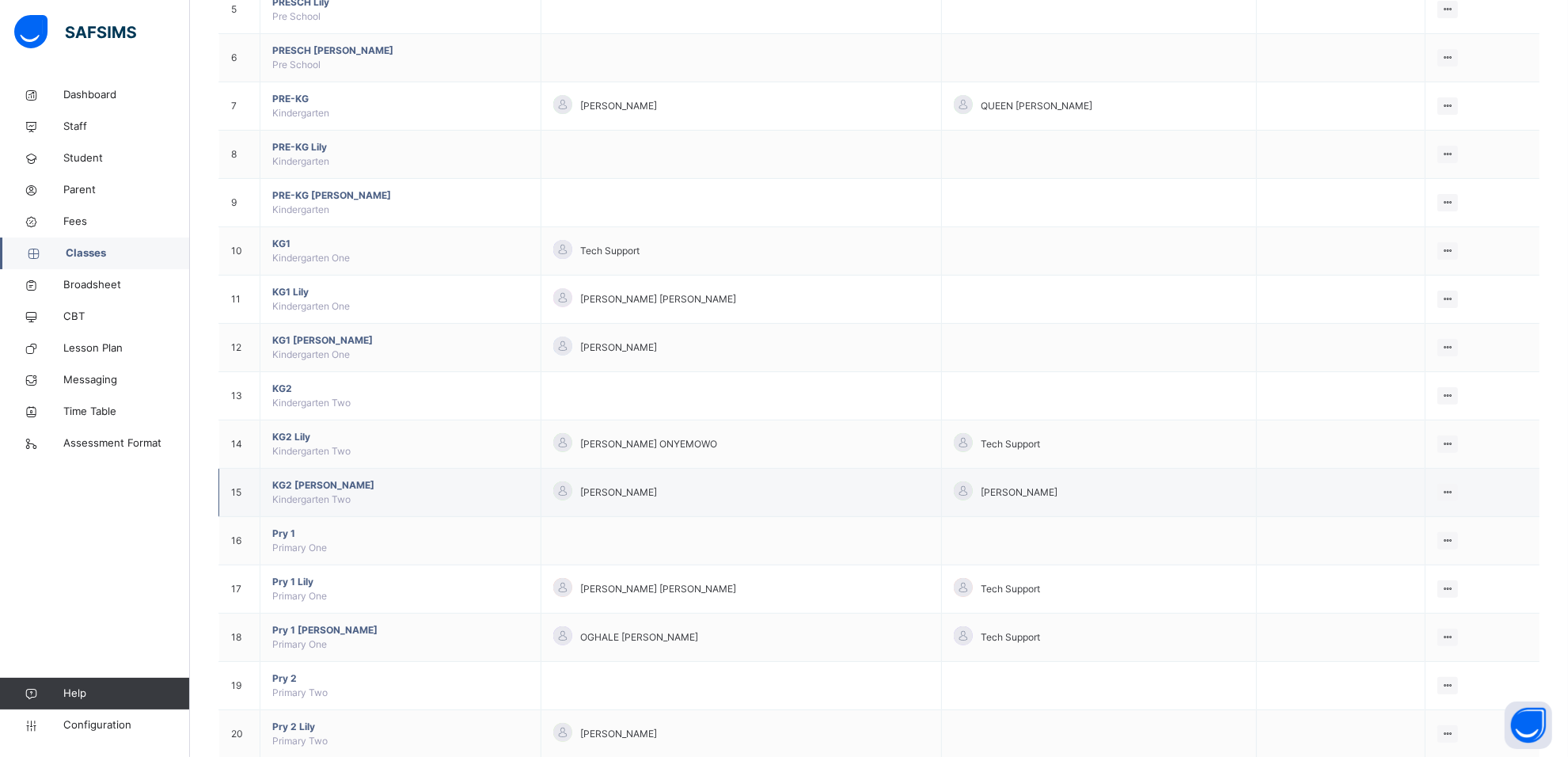
scroll to position [693, 0]
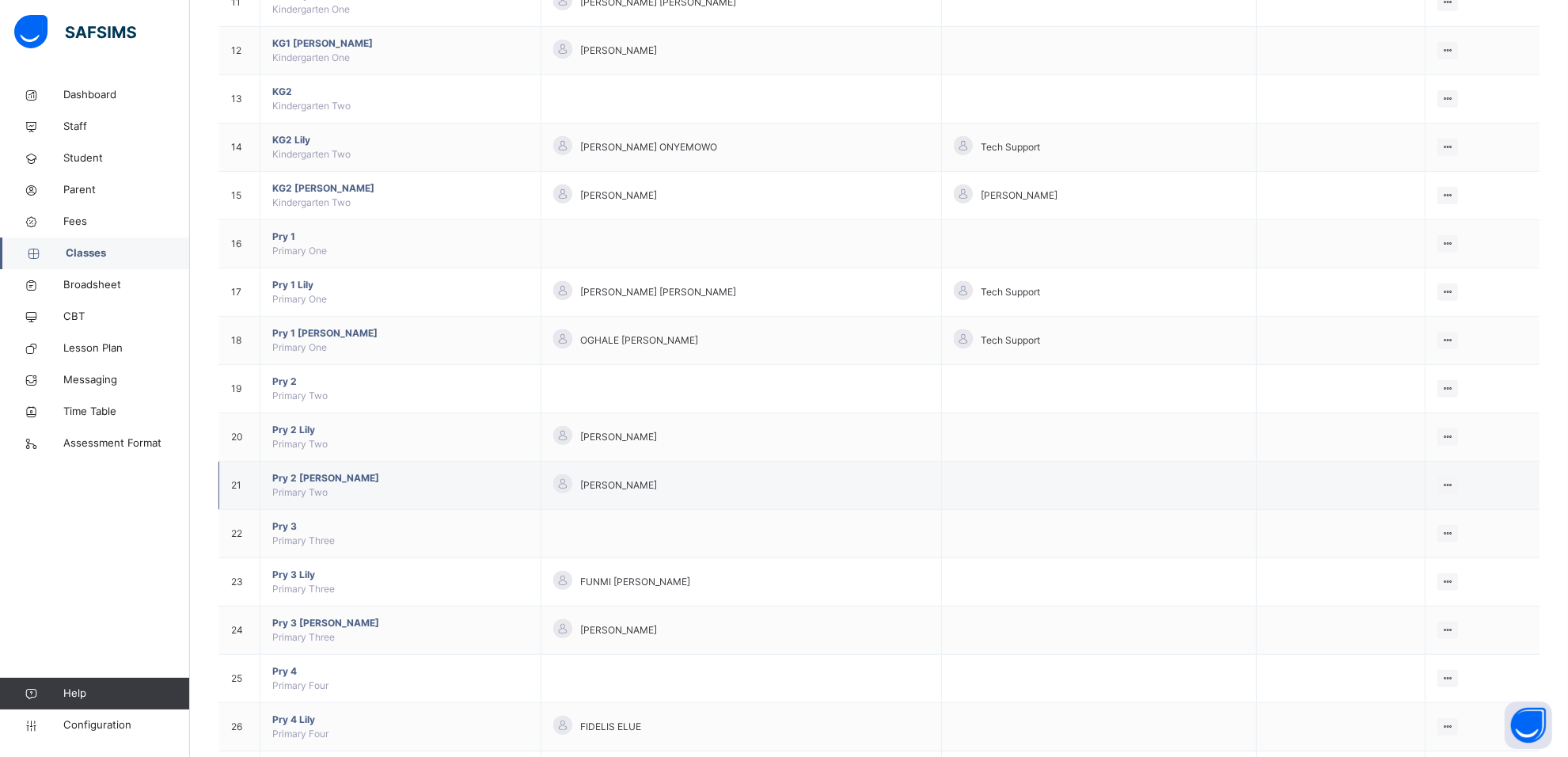
click at [287, 481] on span "Pry 2 [PERSON_NAME]" at bounding box center [400, 478] width 256 height 15
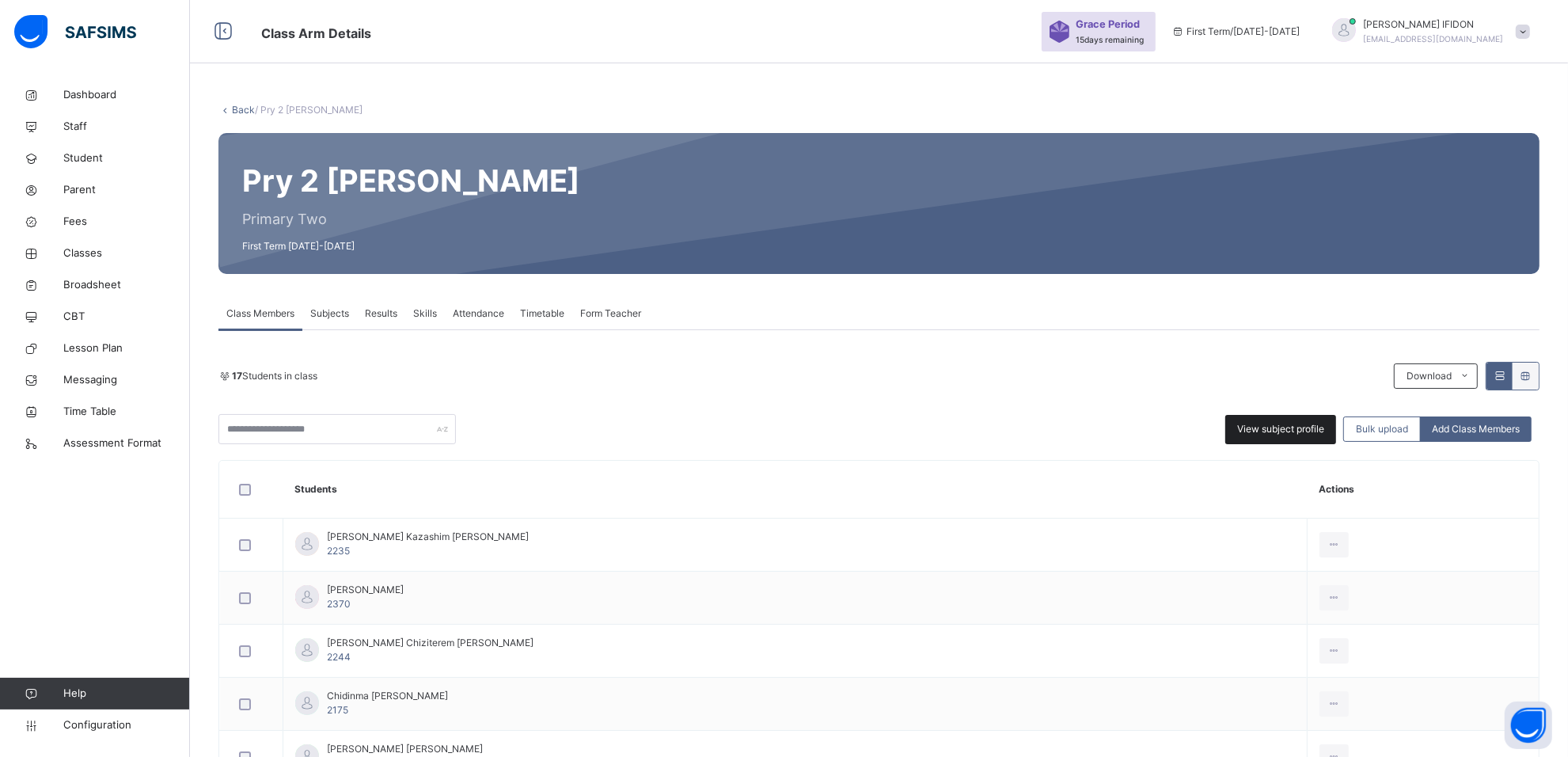
click at [1278, 424] on span "View subject profile" at bounding box center [1280, 429] width 87 height 15
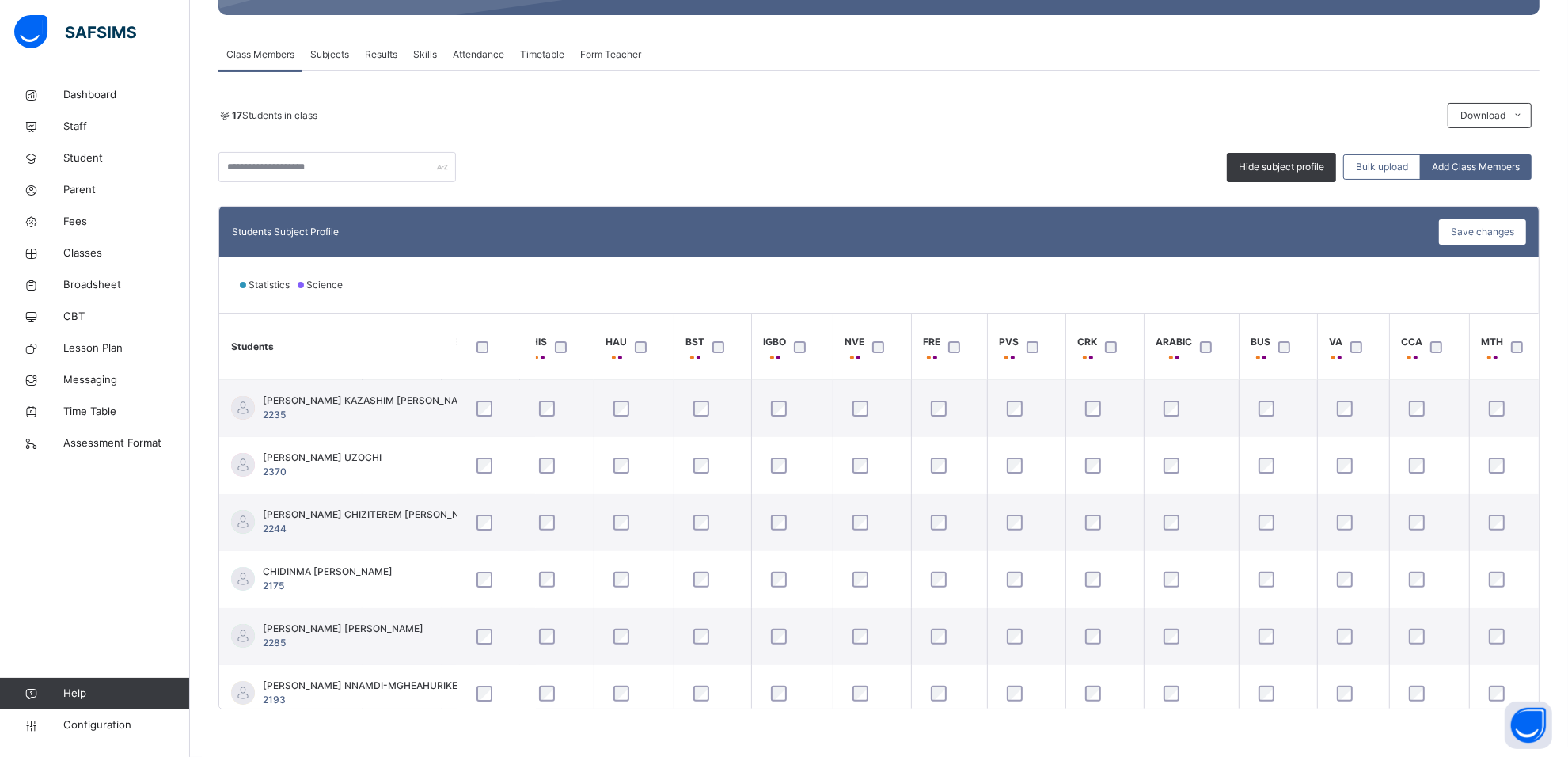
scroll to position [0, 100]
click at [1473, 230] on span "Save changes" at bounding box center [1482, 233] width 63 height 15
click at [330, 56] on span "Subjects" at bounding box center [330, 55] width 38 height 15
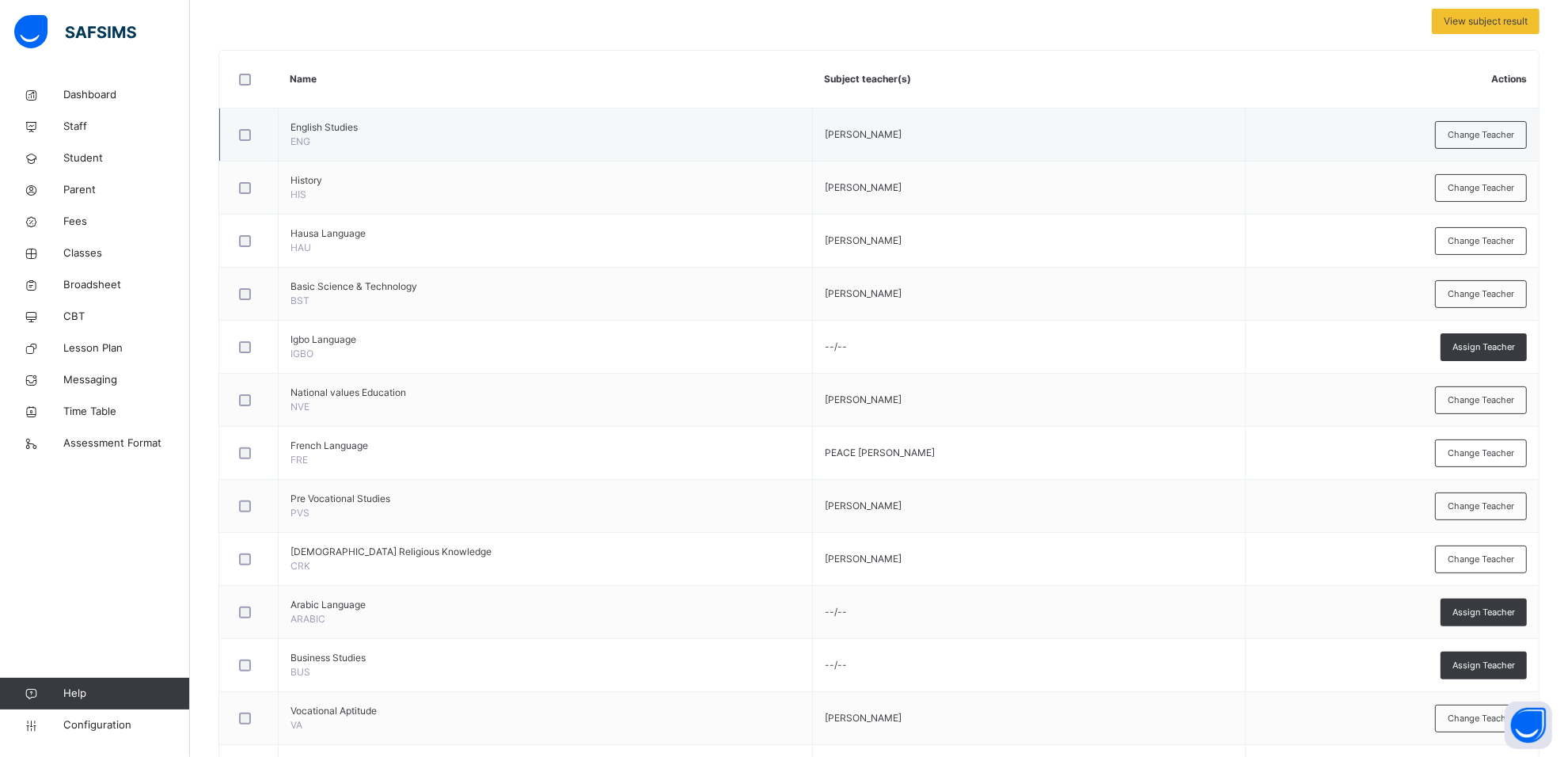
scroll to position [457, 0]
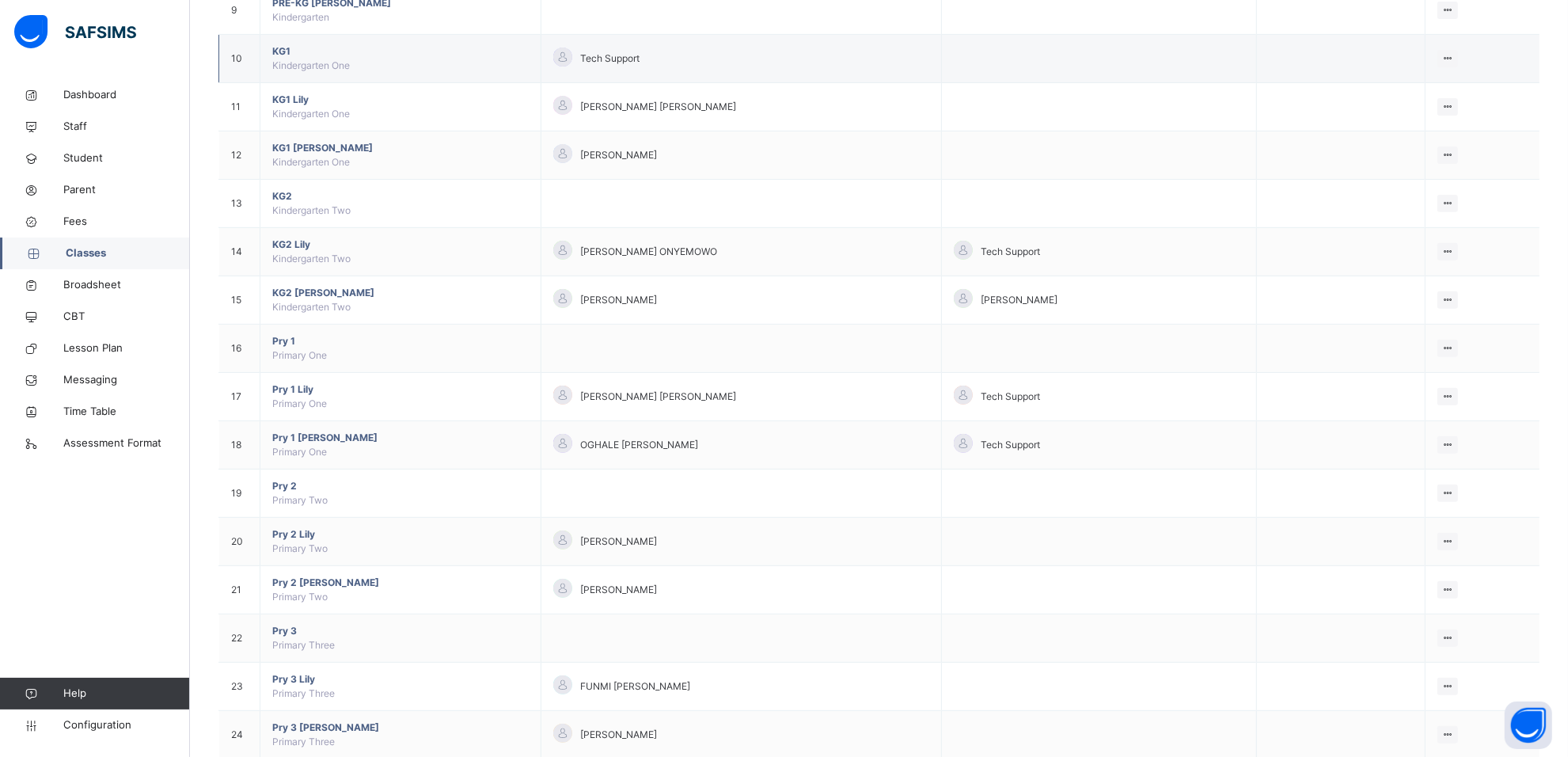
scroll to position [593, 0]
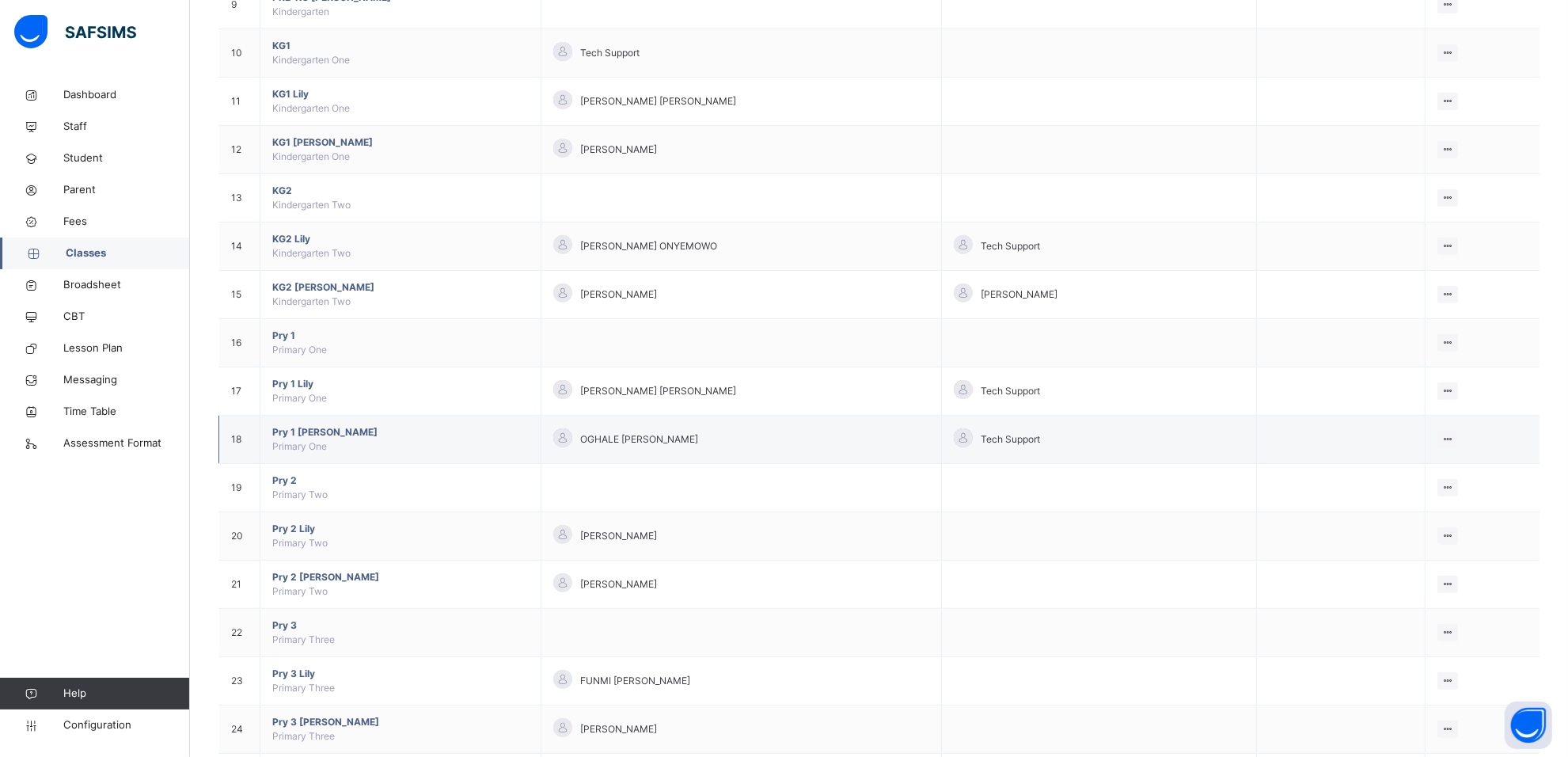
click at [291, 434] on span "Pry 1 [PERSON_NAME]" at bounding box center [400, 432] width 256 height 15
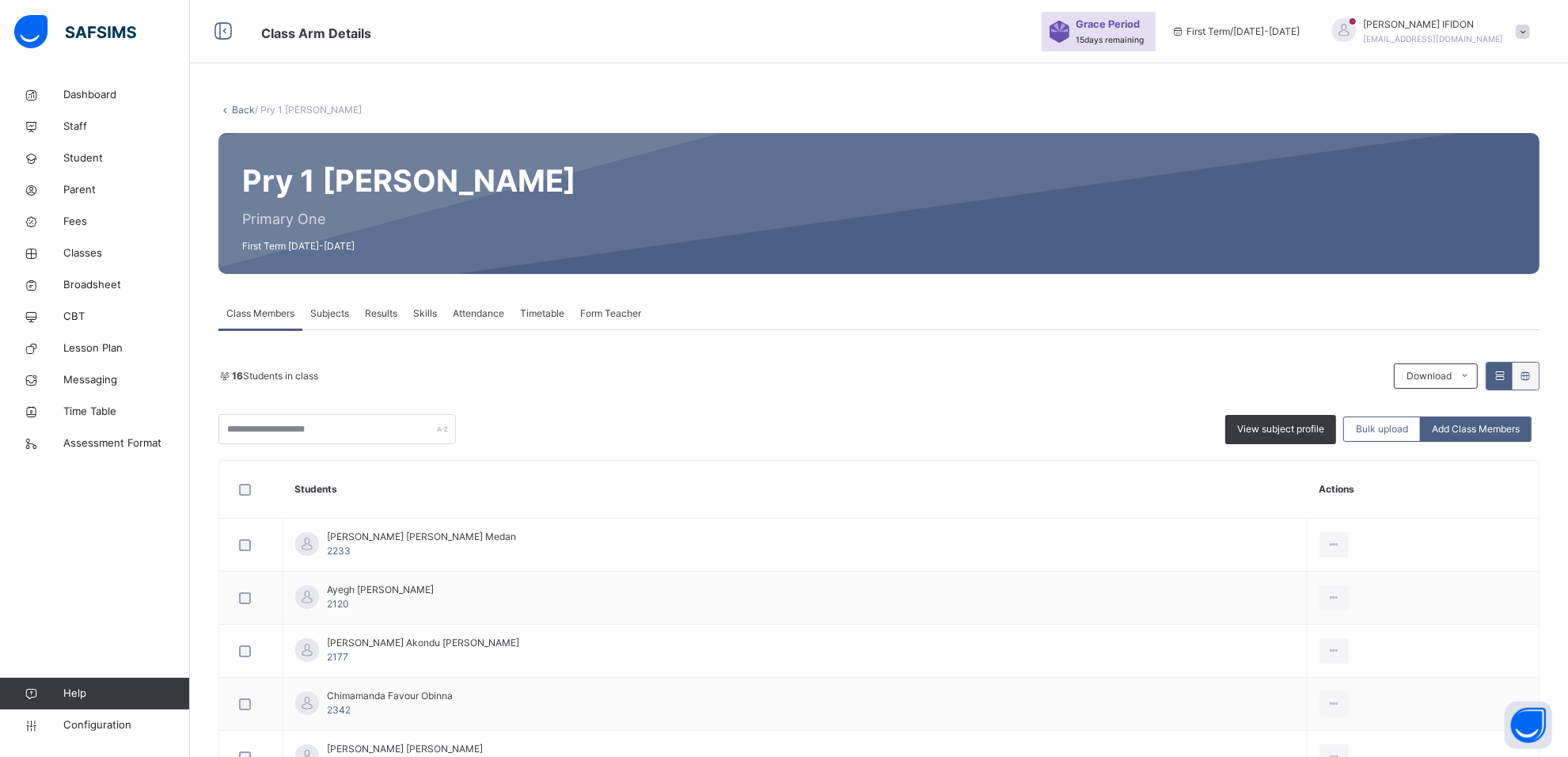
click at [326, 311] on span "Subjects" at bounding box center [330, 314] width 38 height 15
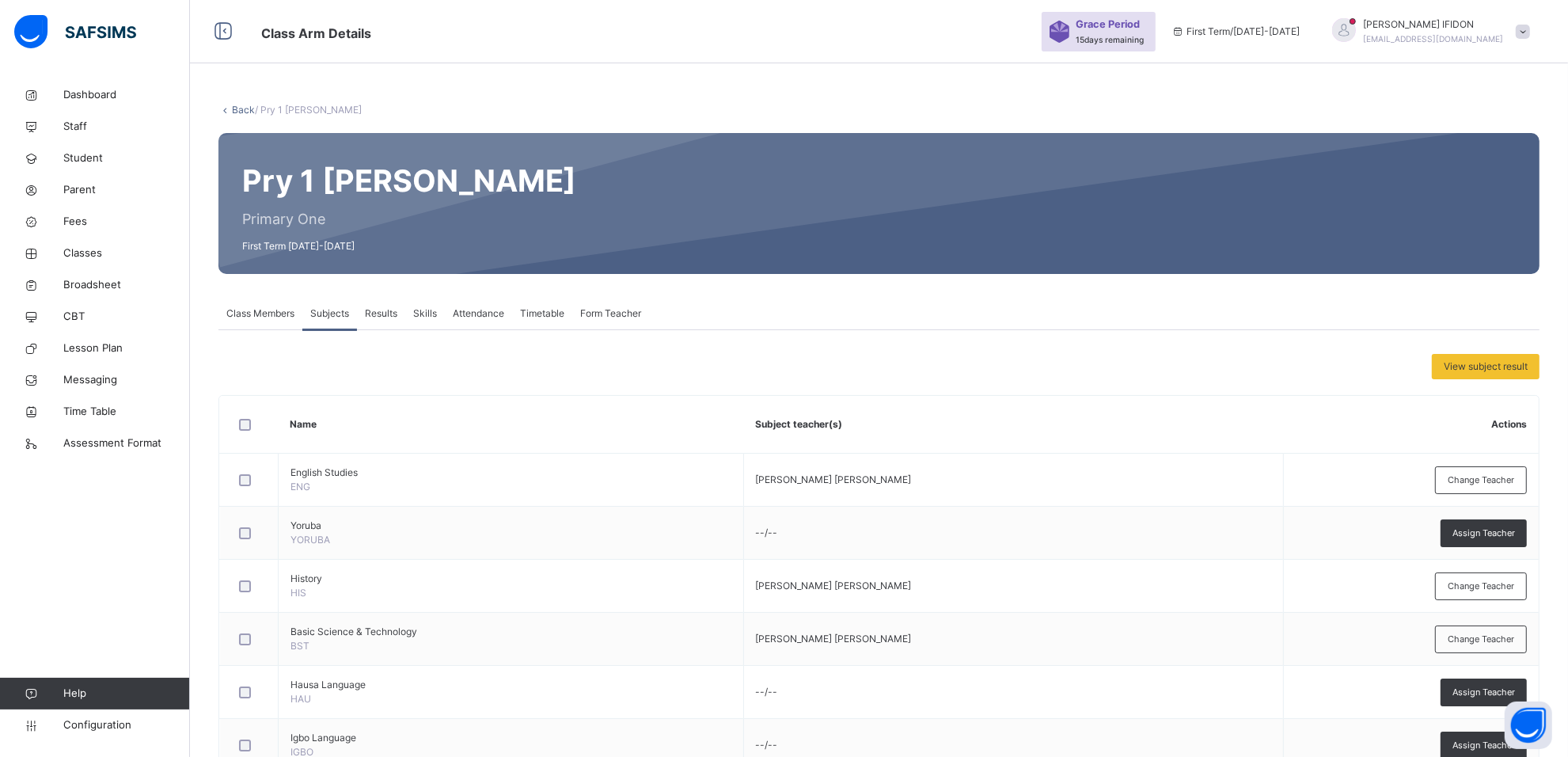
click at [265, 313] on span "Class Members" at bounding box center [260, 314] width 68 height 15
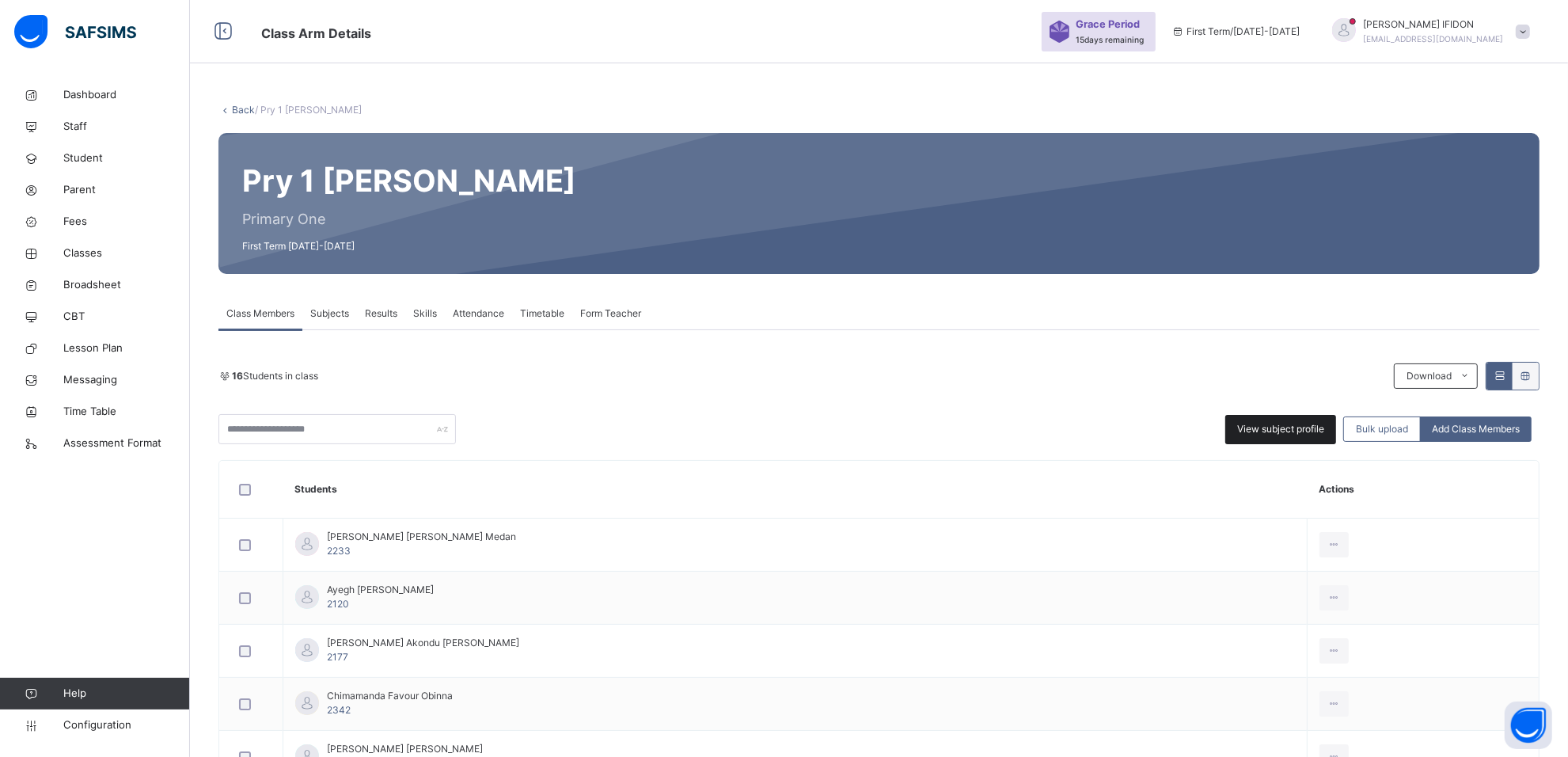
click at [1263, 427] on span "View subject profile" at bounding box center [1280, 429] width 87 height 15
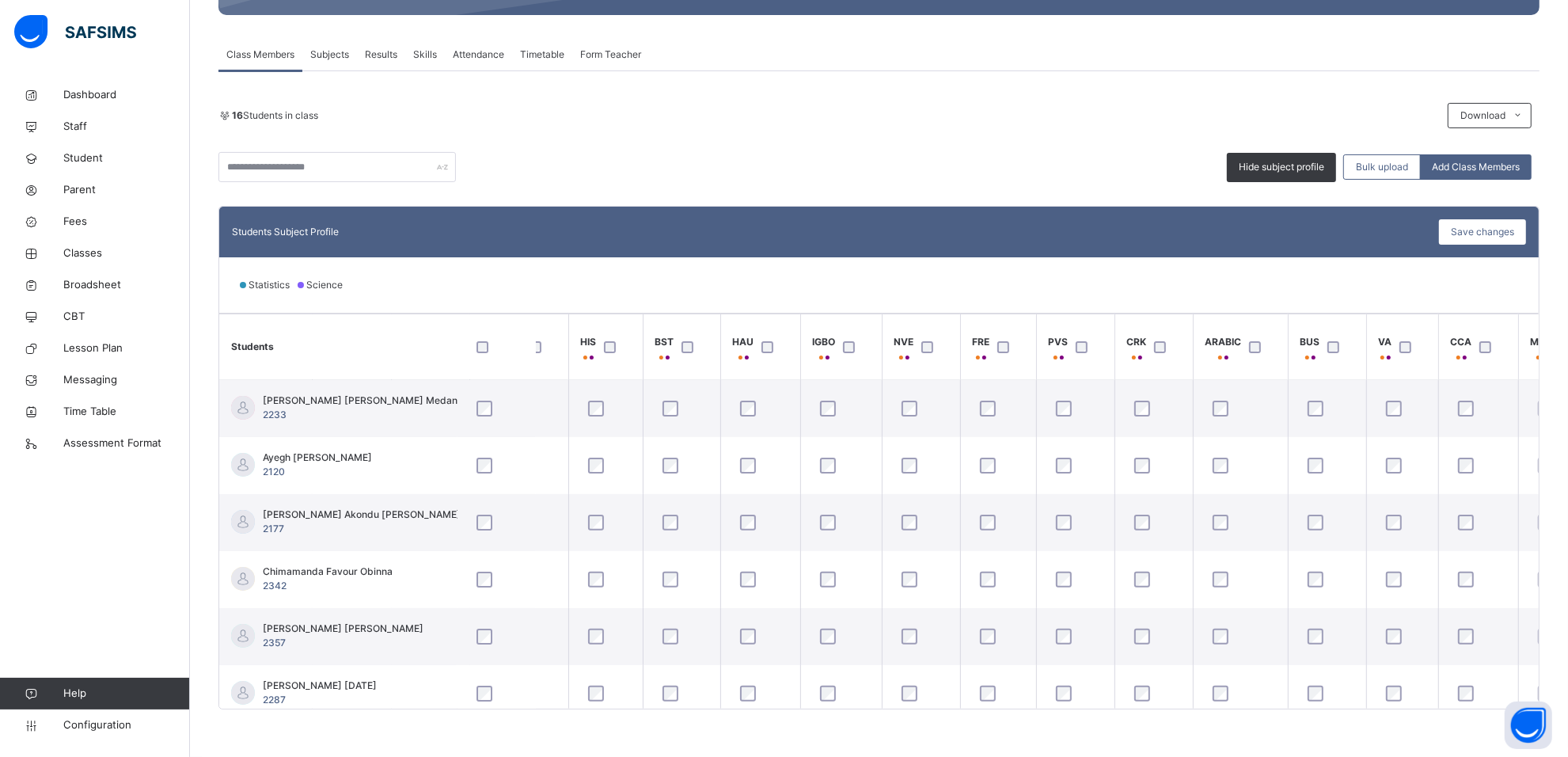
scroll to position [0, 199]
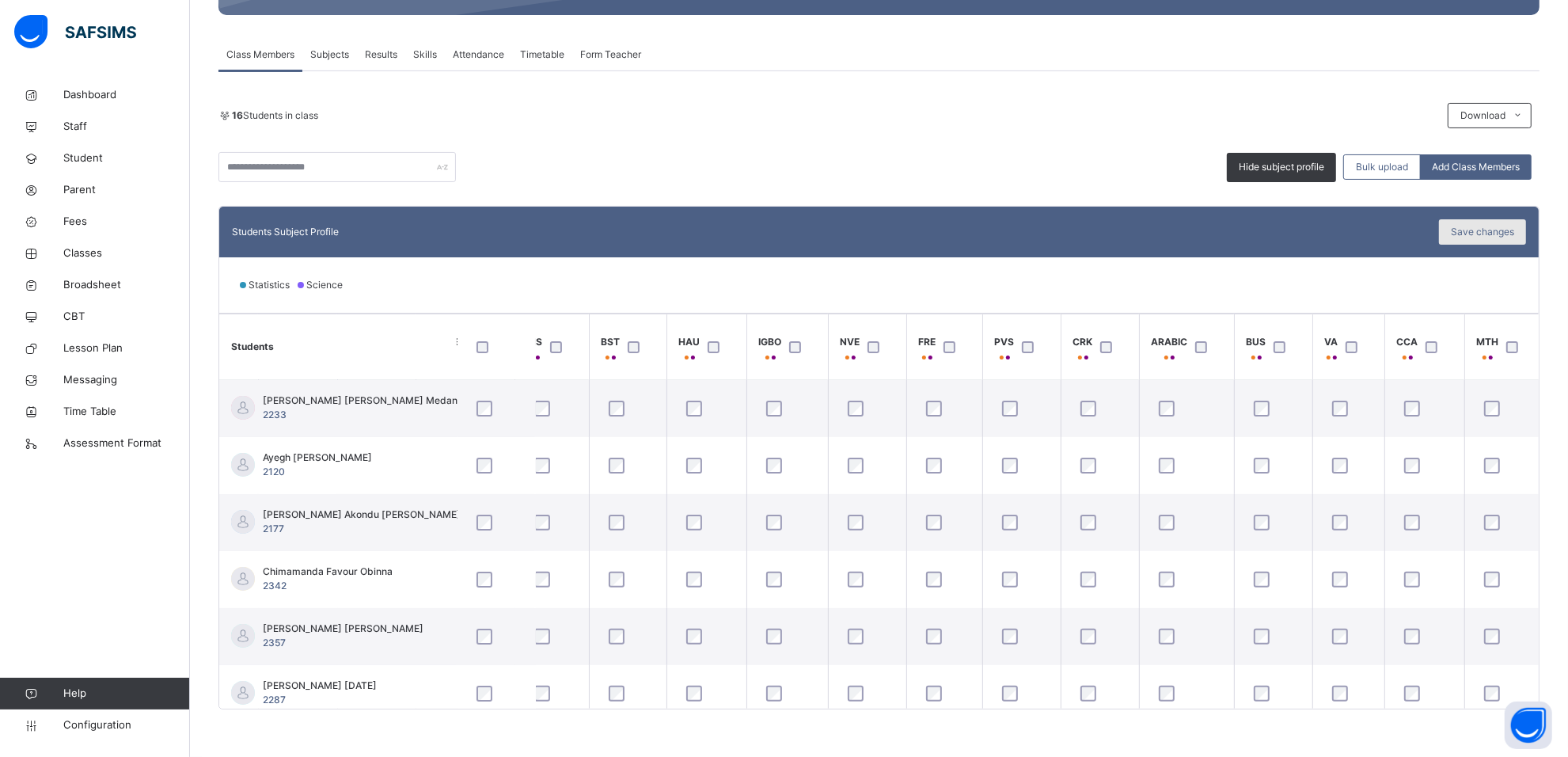
click at [1477, 227] on span "Save changes" at bounding box center [1482, 233] width 63 height 15
click at [341, 60] on span "Subjects" at bounding box center [330, 55] width 38 height 15
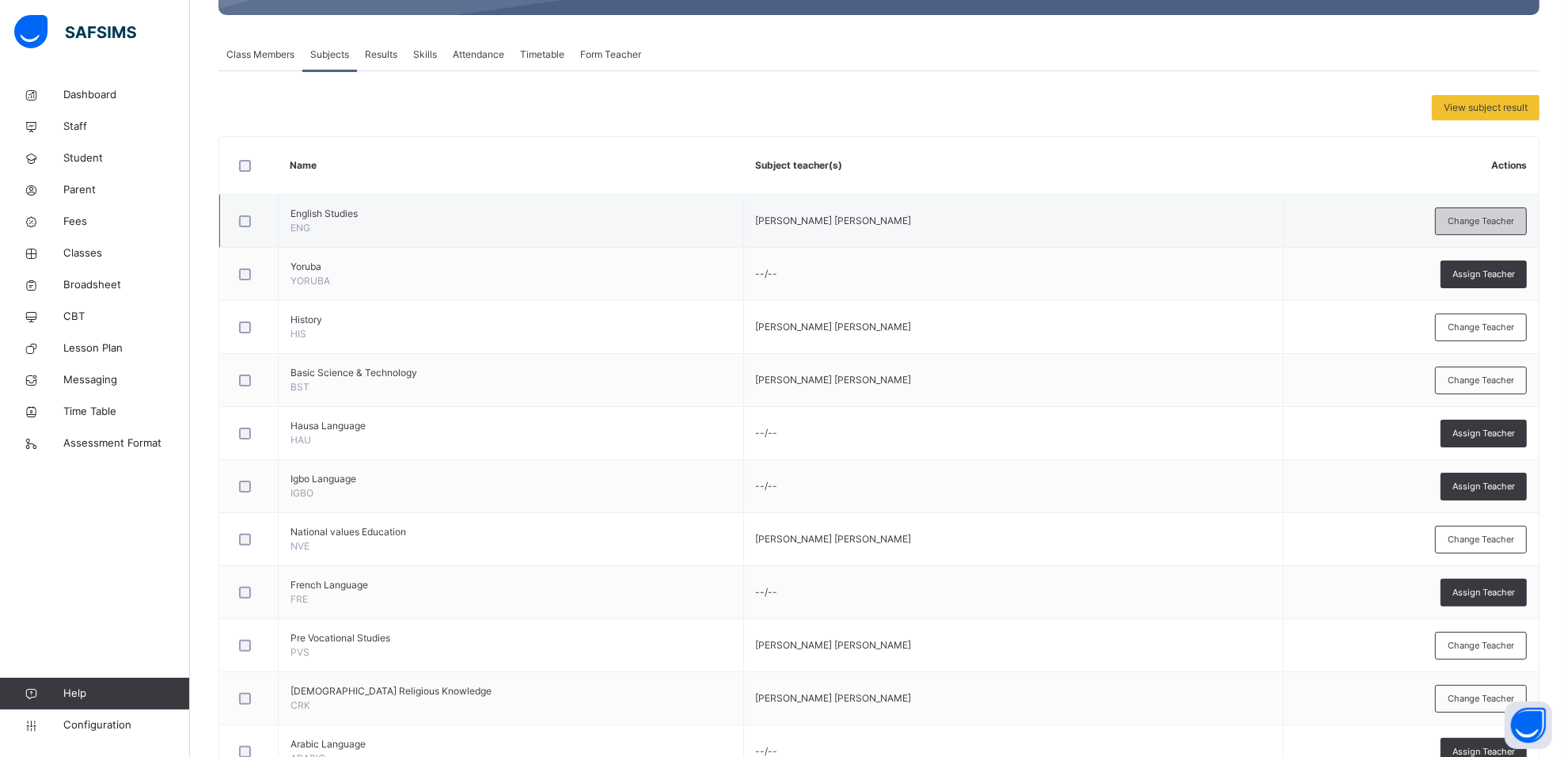
click at [1486, 230] on div "Change Teacher" at bounding box center [1481, 222] width 92 height 27
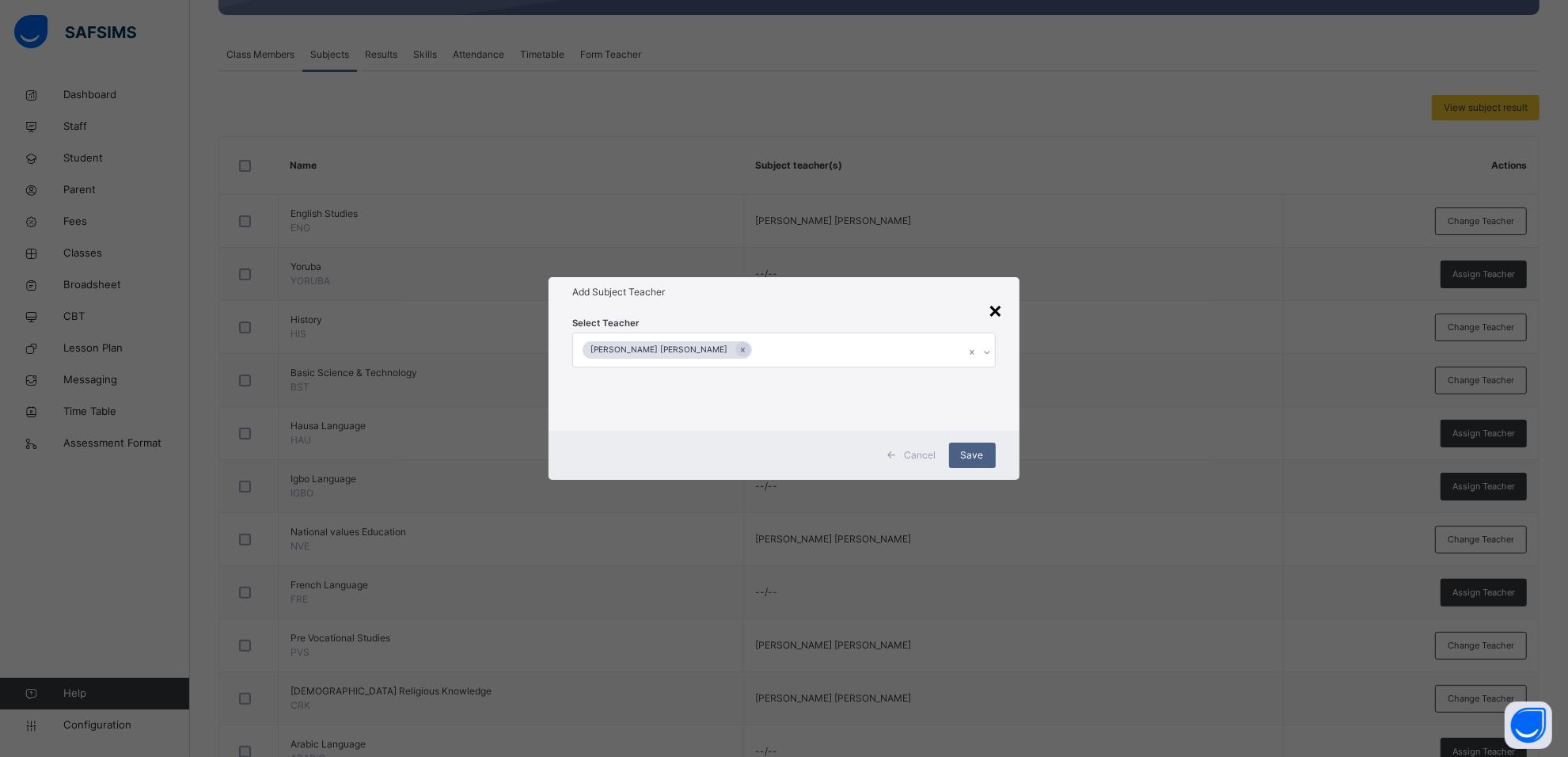
click at [1000, 308] on div "×" at bounding box center [996, 309] width 15 height 33
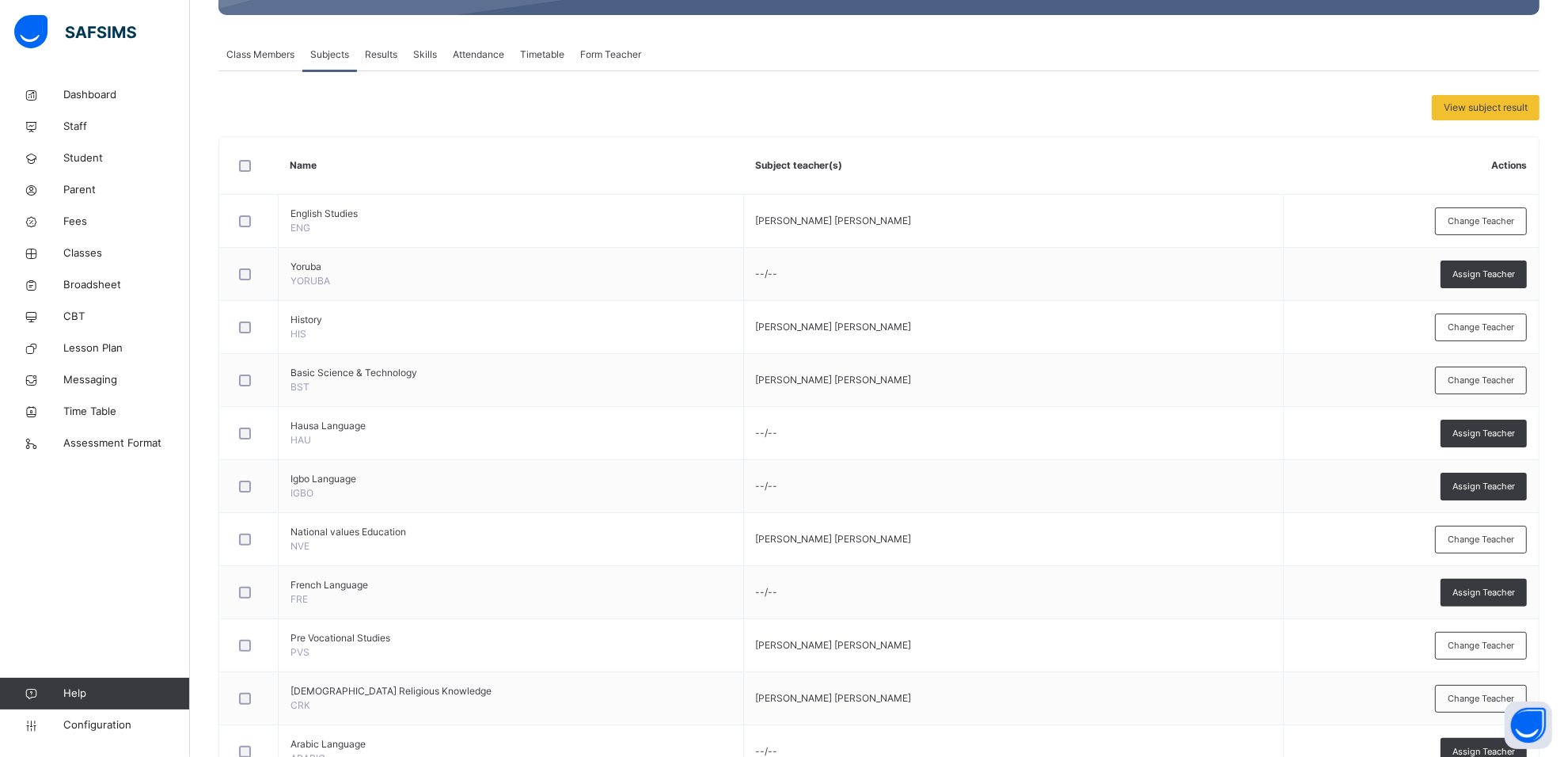
click at [603, 53] on span "Form Teacher" at bounding box center [611, 55] width 61 height 15
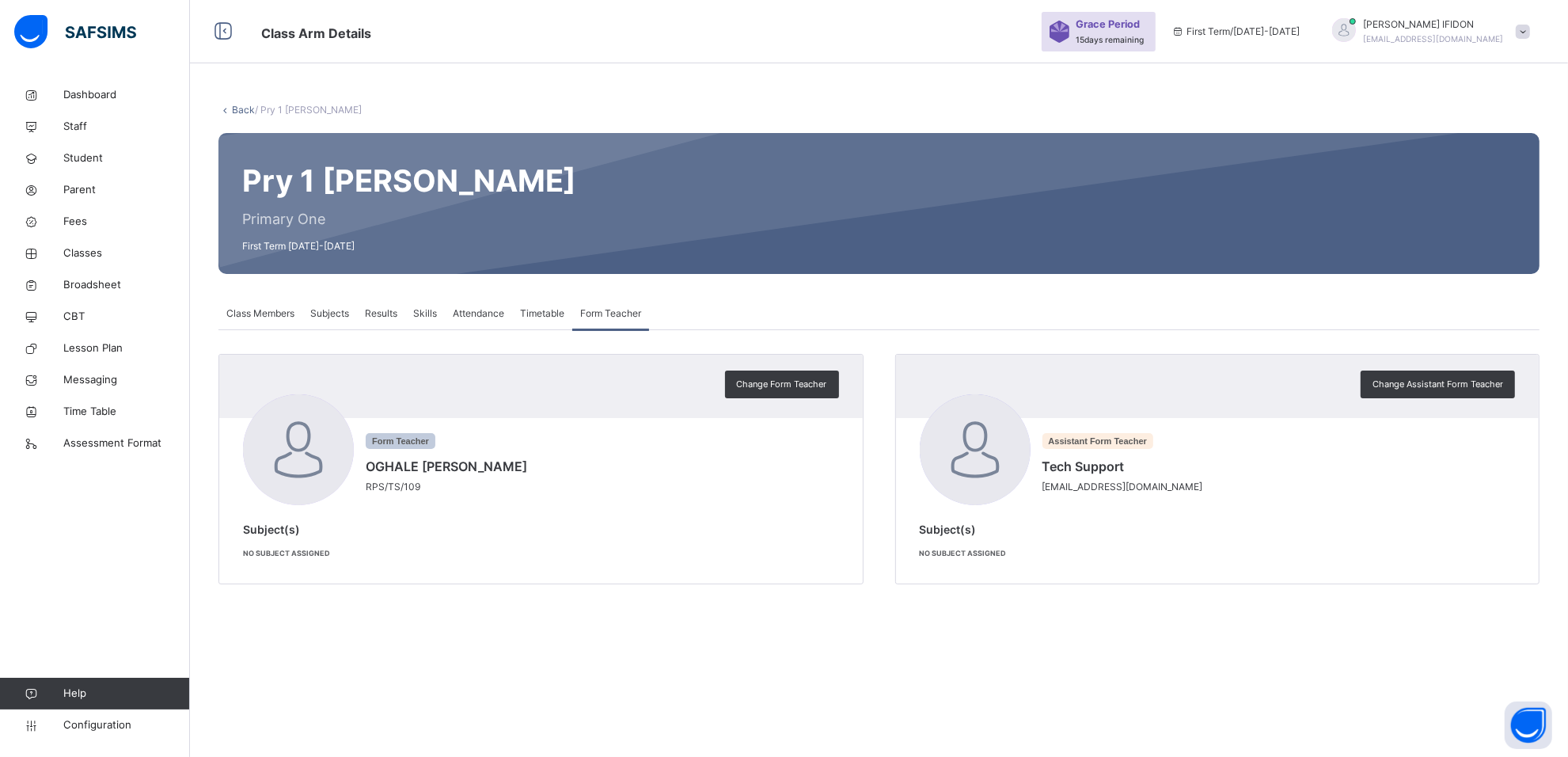
scroll to position [0, 0]
click at [269, 310] on span "Class Members" at bounding box center [260, 314] width 68 height 15
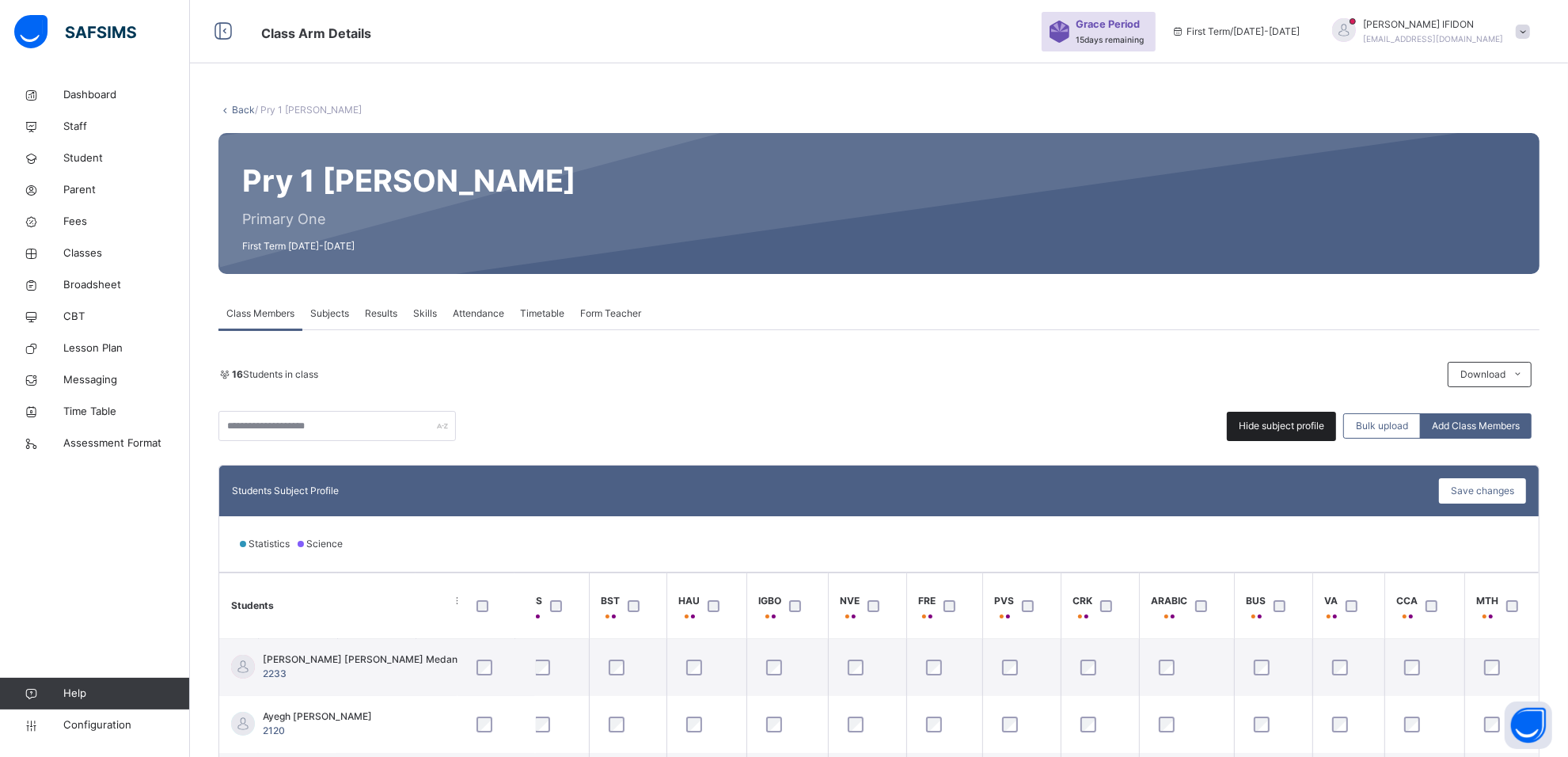
click at [1255, 424] on span "Hide subject profile" at bounding box center [1281, 426] width 85 height 15
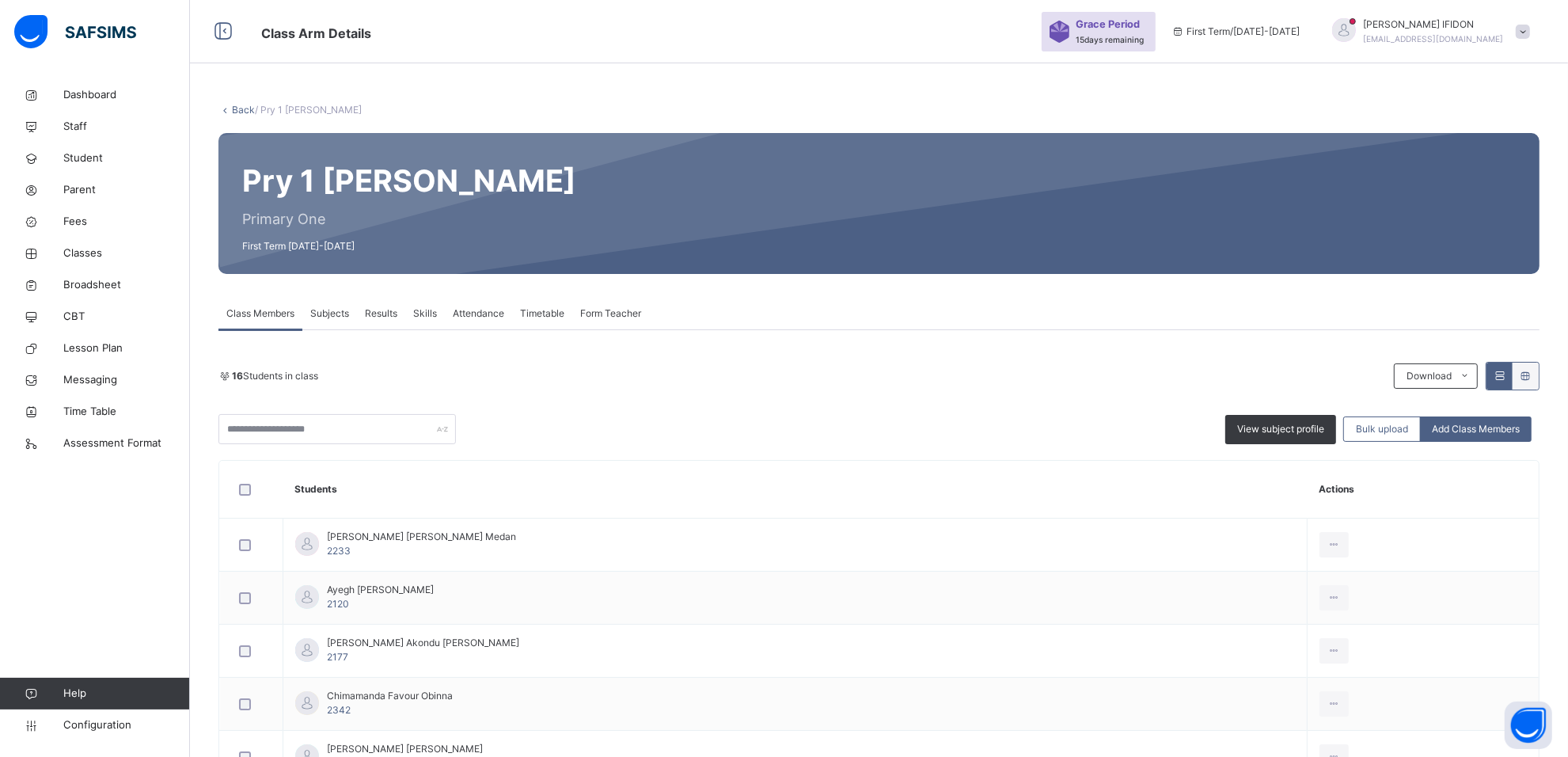
click at [323, 313] on span "Subjects" at bounding box center [330, 314] width 38 height 15
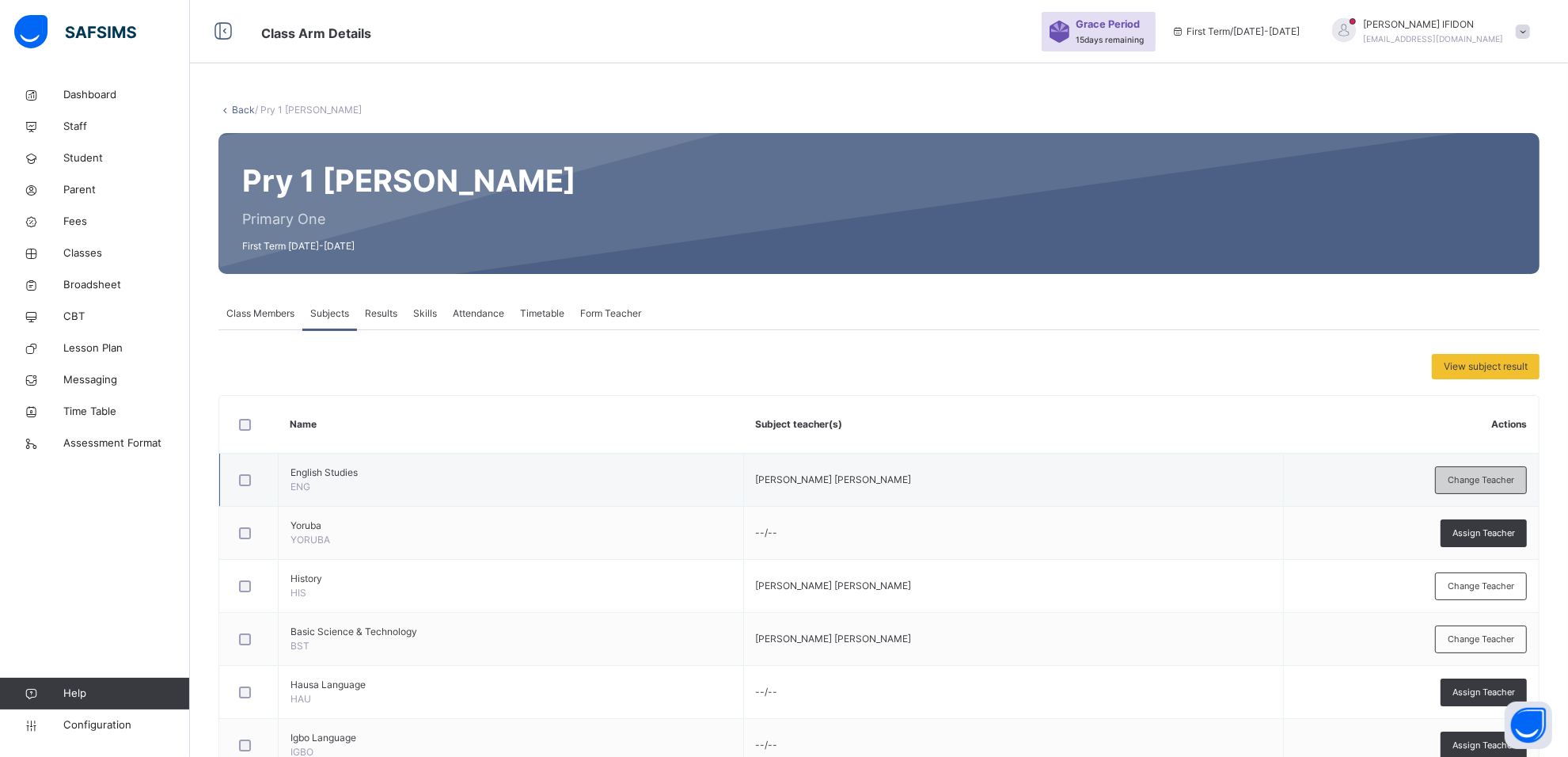
click at [1458, 473] on div "Change Teacher" at bounding box center [1481, 480] width 92 height 27
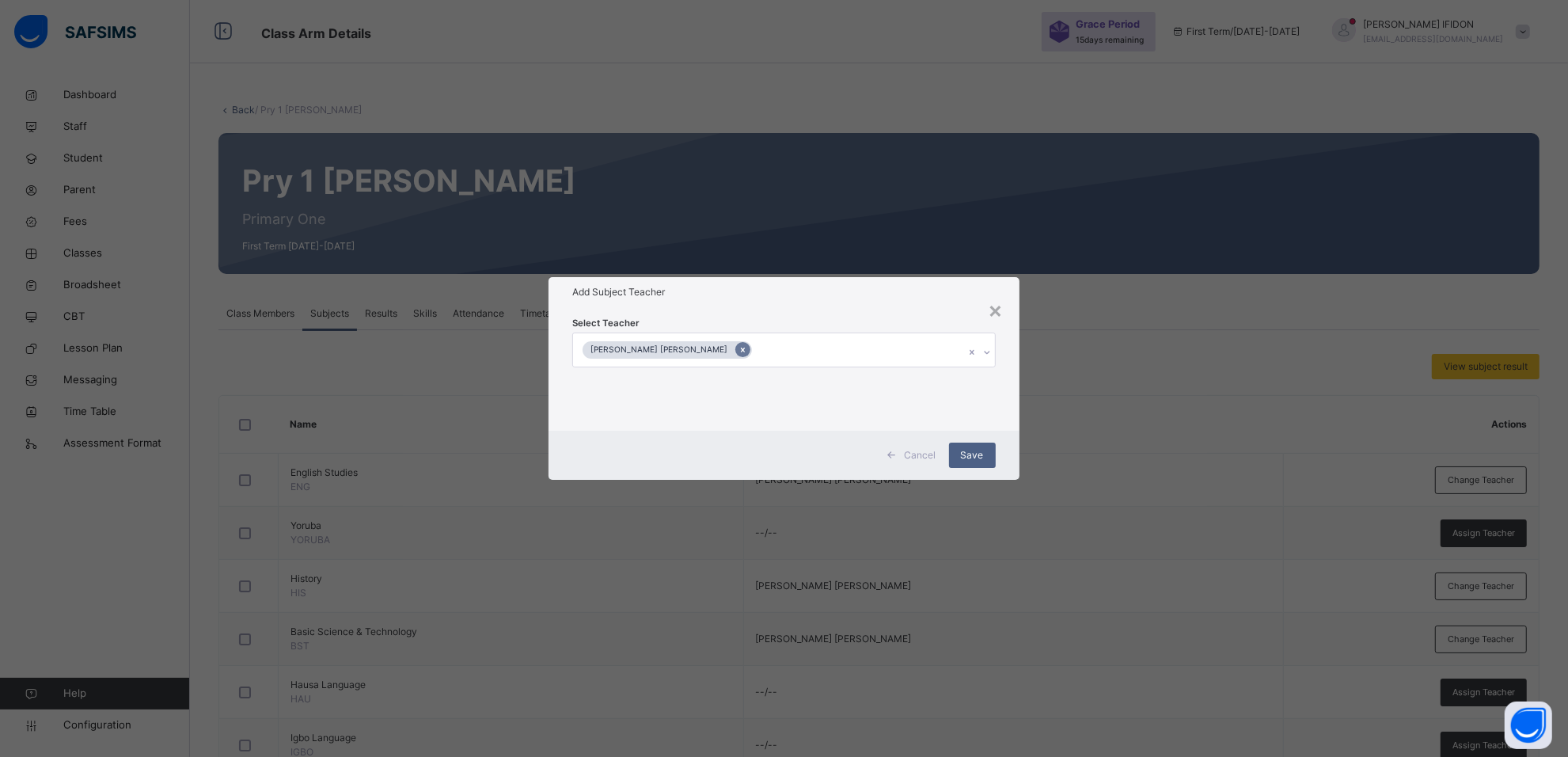
click at [739, 349] on icon at bounding box center [743, 350] width 9 height 11
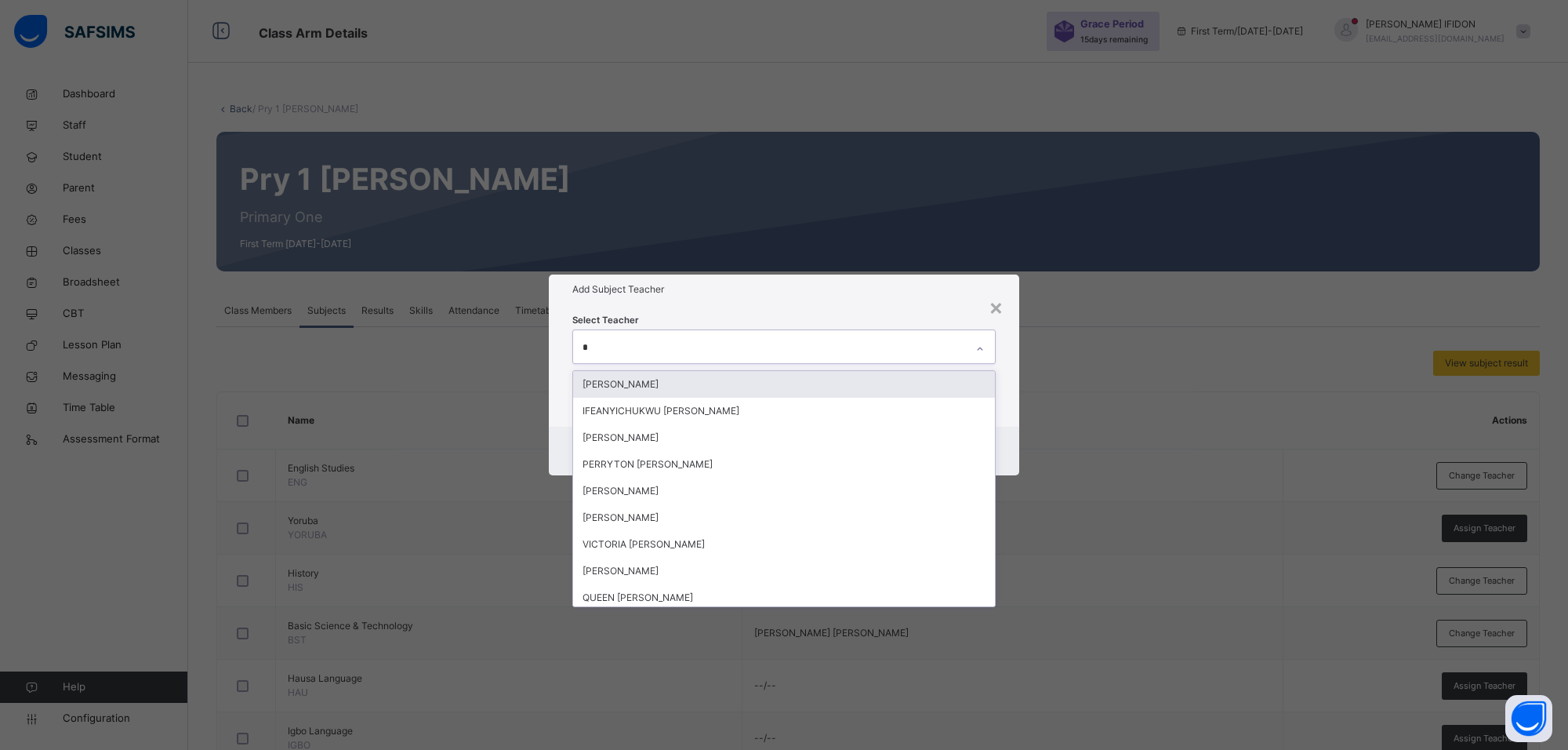
type input "**"
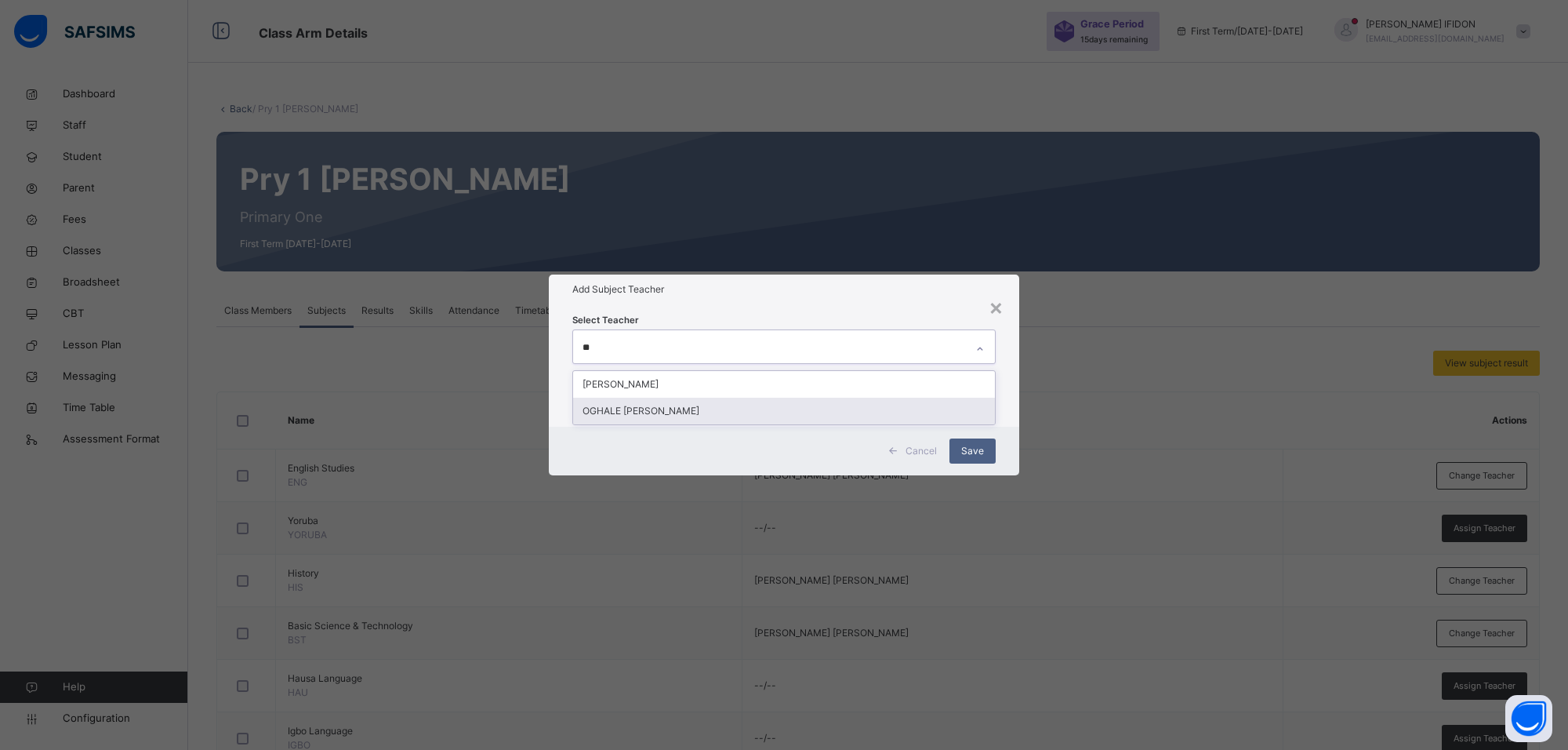
click at [683, 404] on div "OGHALE [PERSON_NAME]" at bounding box center [784, 410] width 422 height 26
click at [788, 304] on div "Select Teacher OGHALE [PERSON_NAME]" at bounding box center [784, 365] width 471 height 122
click at [981, 448] on span "Save" at bounding box center [972, 451] width 23 height 15
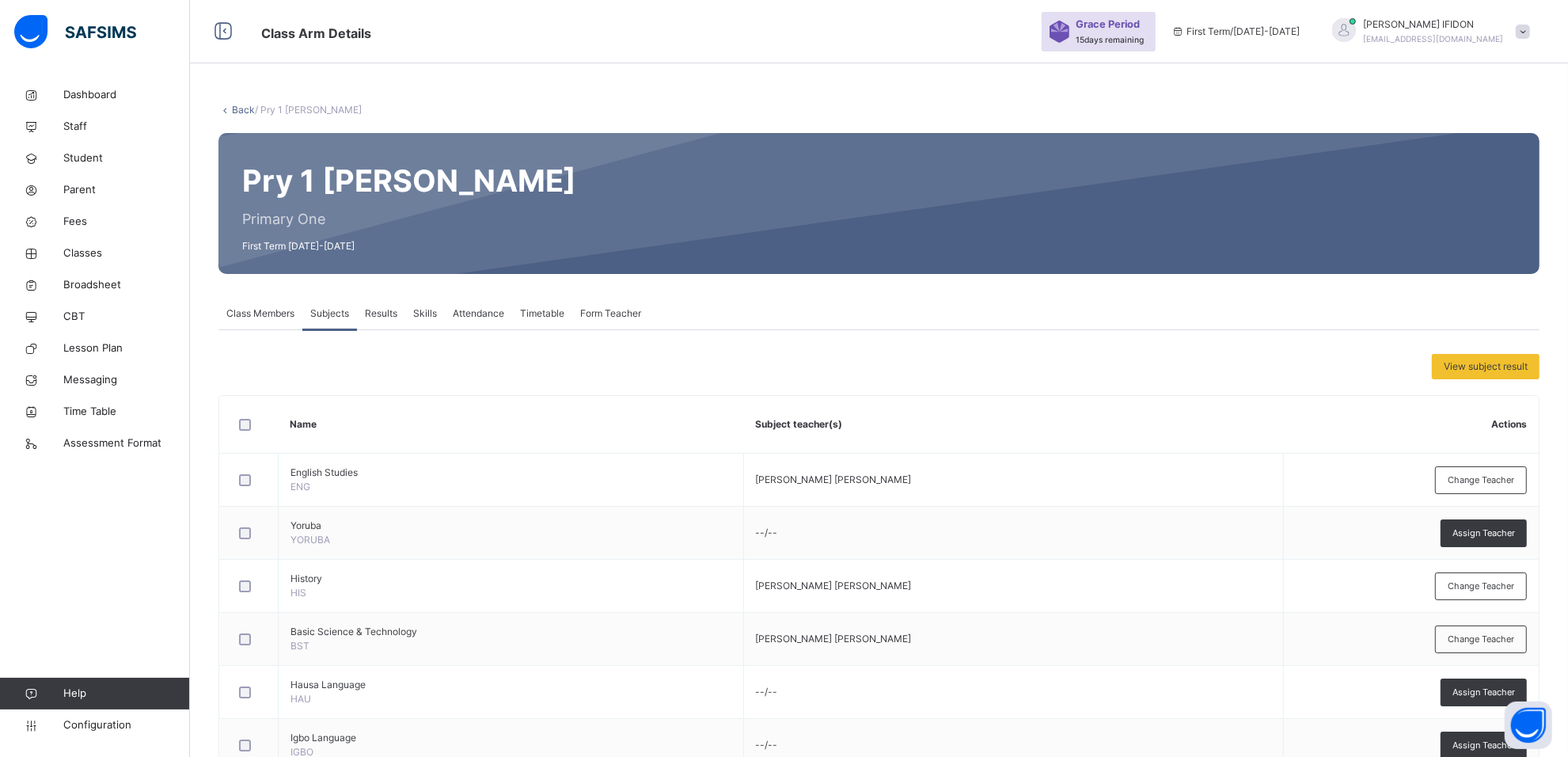
drag, startPoint x: 1466, startPoint y: 488, endPoint x: 1465, endPoint y: 475, distance: 13.0
click at [1466, 484] on div "Change Teacher" at bounding box center [1481, 480] width 92 height 27
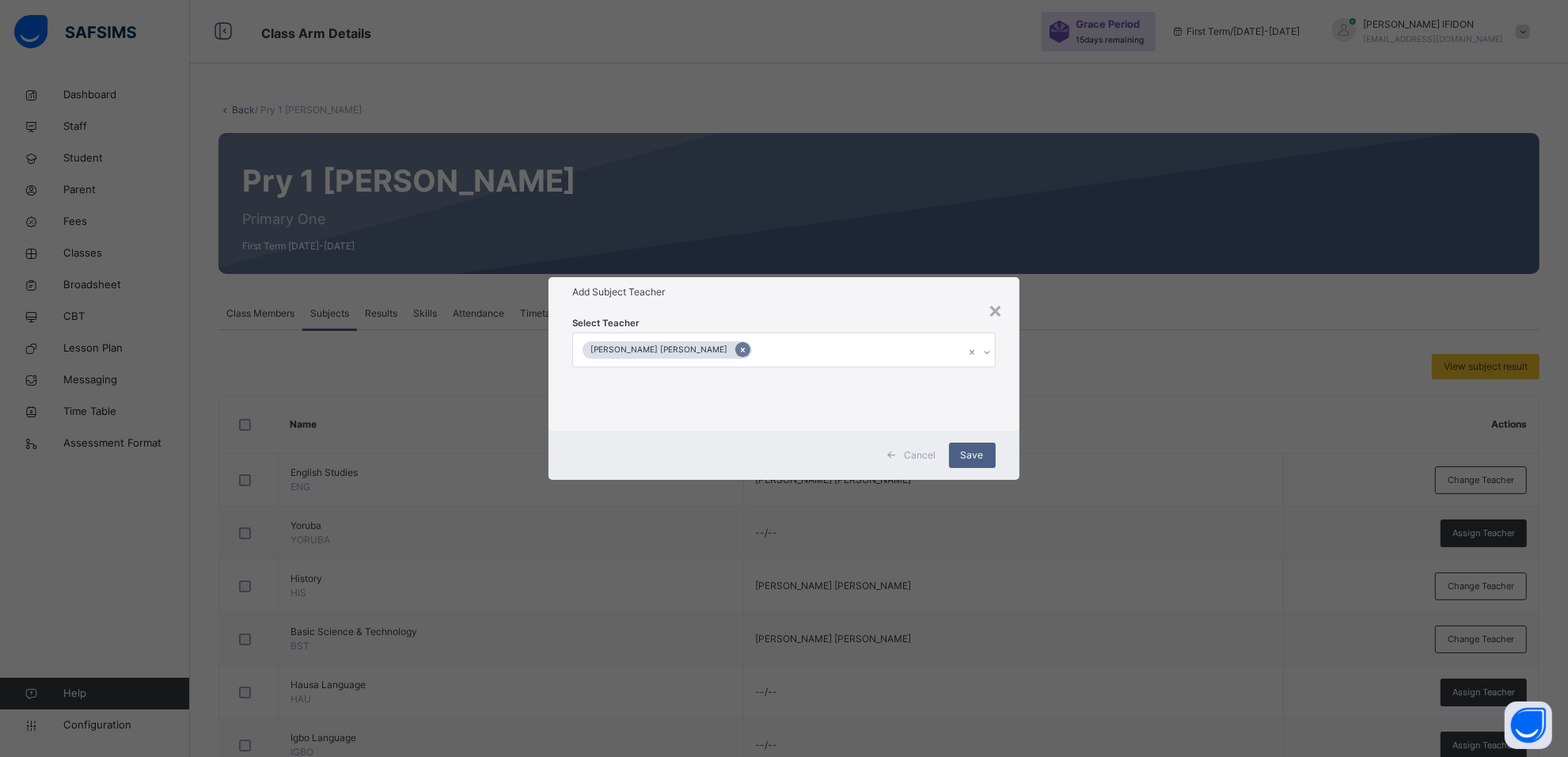
click at [739, 349] on icon at bounding box center [743, 350] width 9 height 11
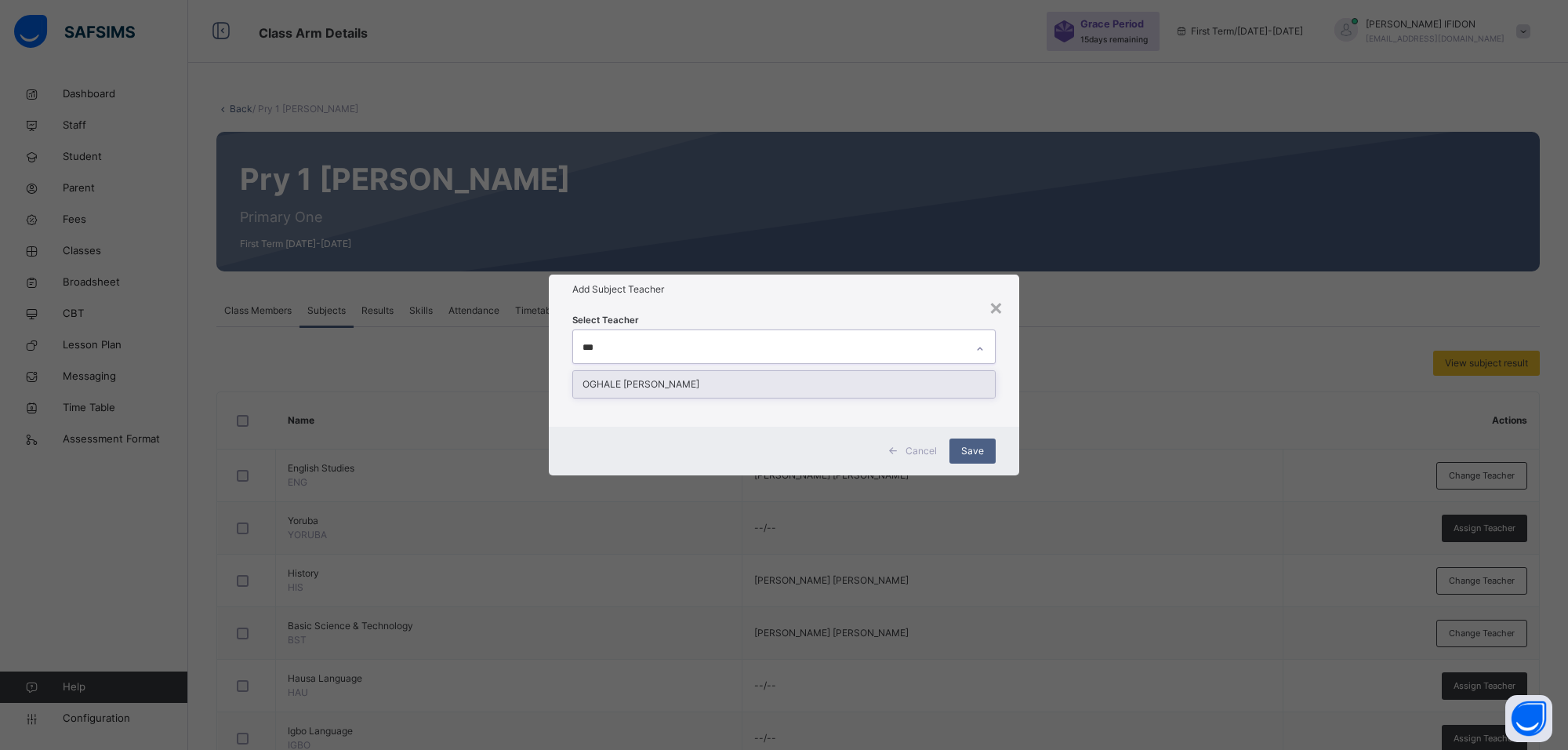
type input "****"
click at [724, 382] on div "OGHALE [PERSON_NAME]" at bounding box center [784, 384] width 422 height 26
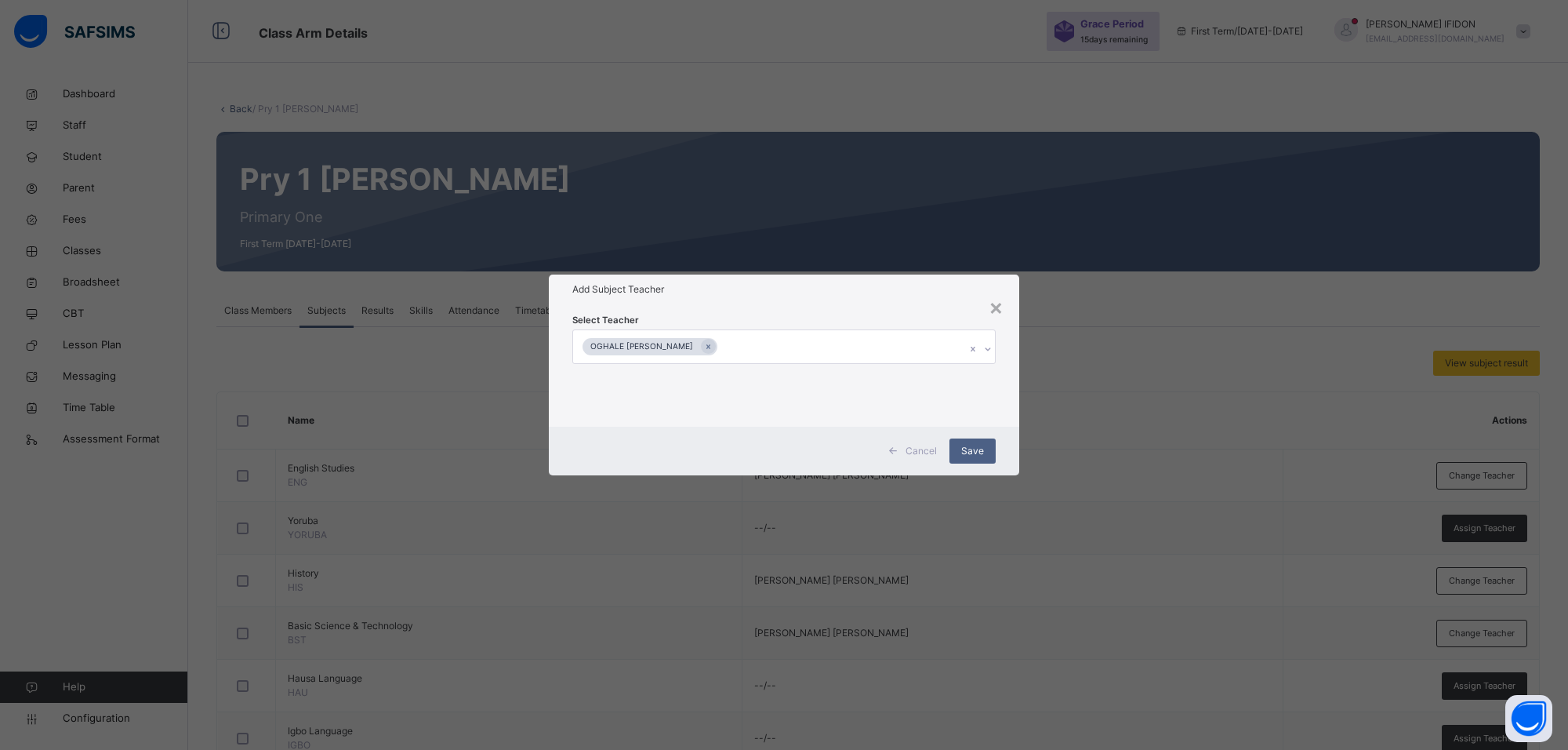
click at [918, 297] on div "Add Subject Teacher" at bounding box center [784, 289] width 471 height 30
click at [978, 445] on span "Save" at bounding box center [972, 451] width 23 height 15
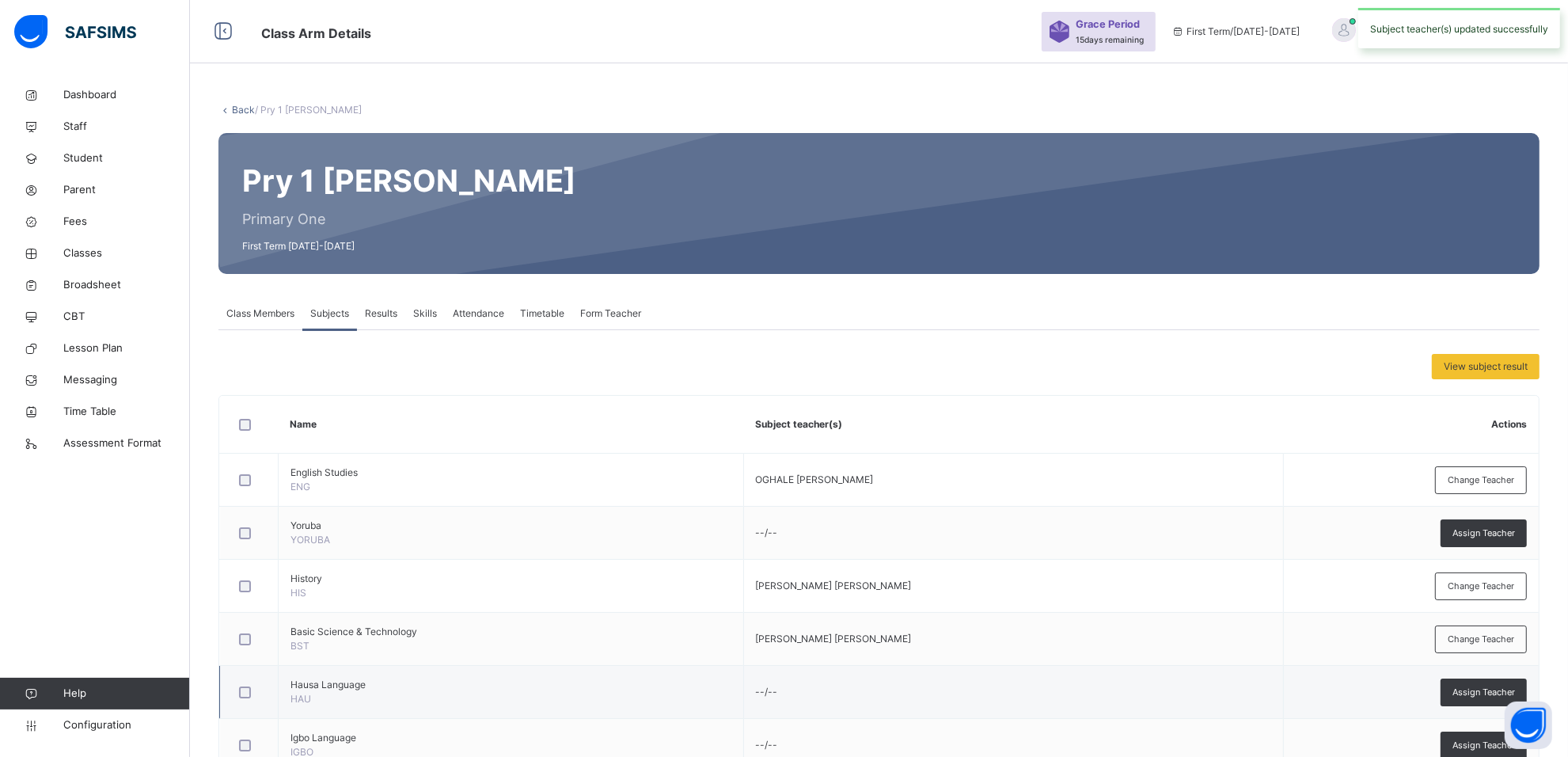
scroll to position [297, 0]
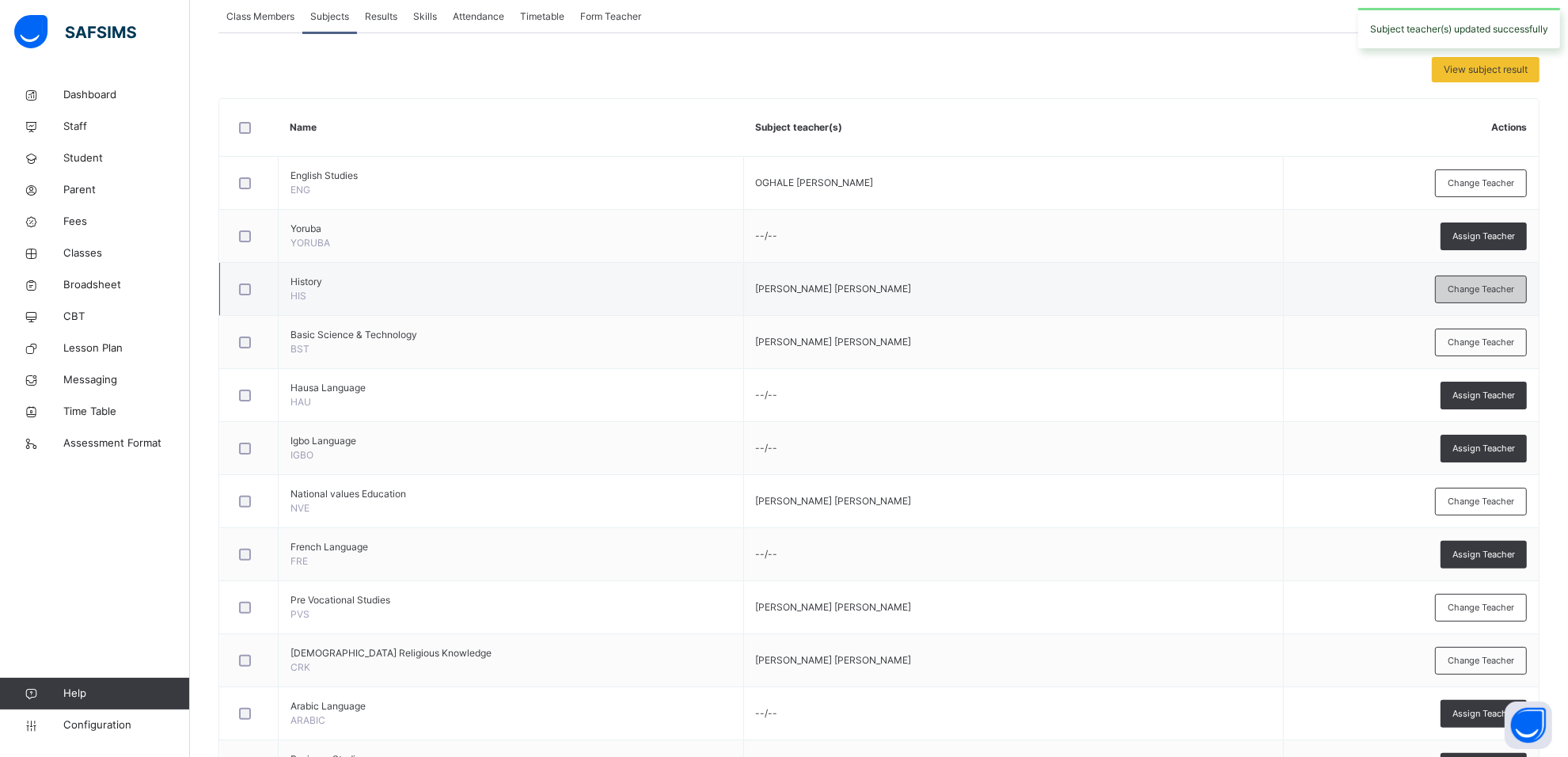
click at [1474, 287] on span "Change Teacher" at bounding box center [1480, 289] width 67 height 14
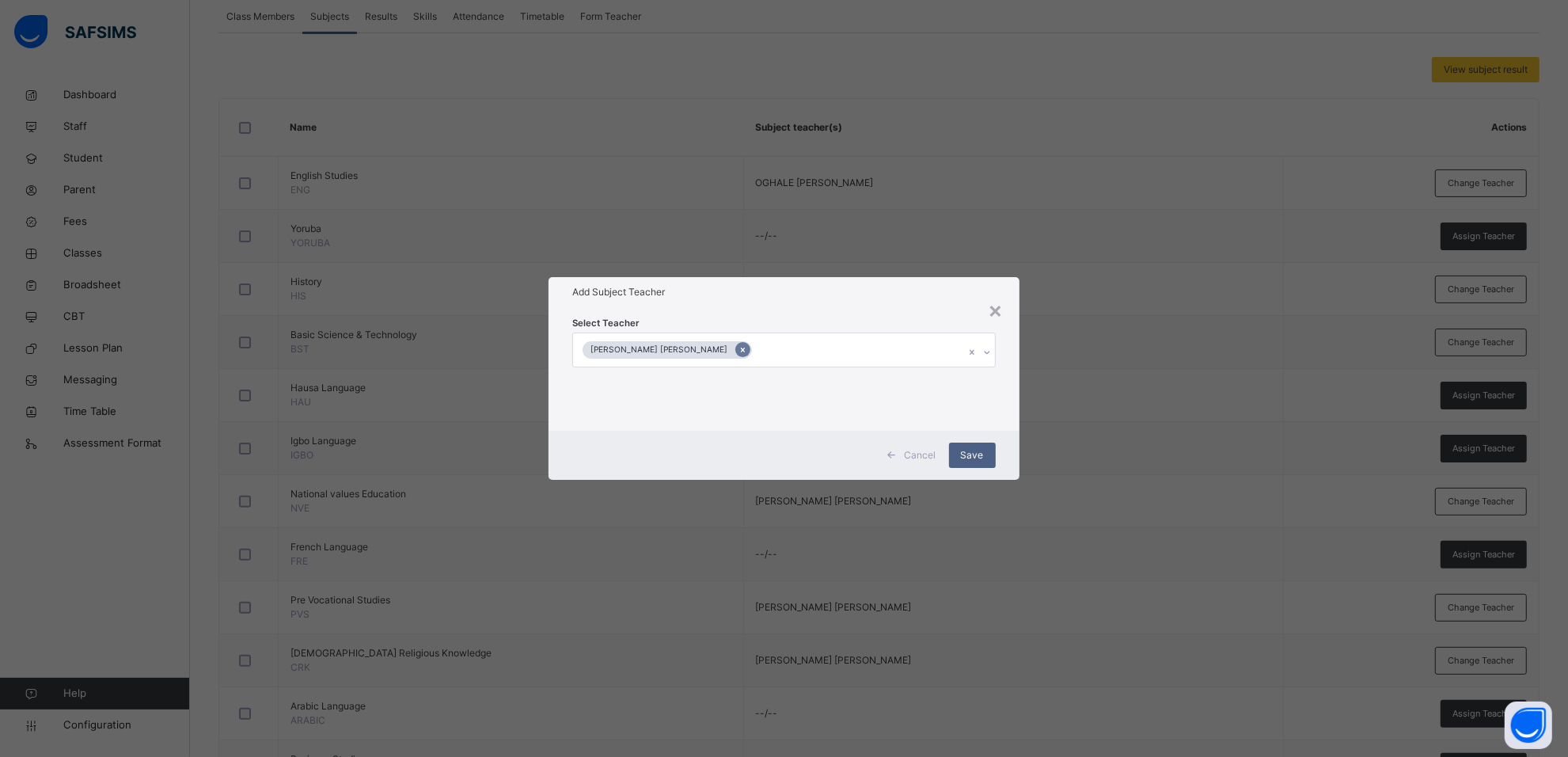
click at [739, 346] on icon at bounding box center [743, 350] width 9 height 11
type input "*****"
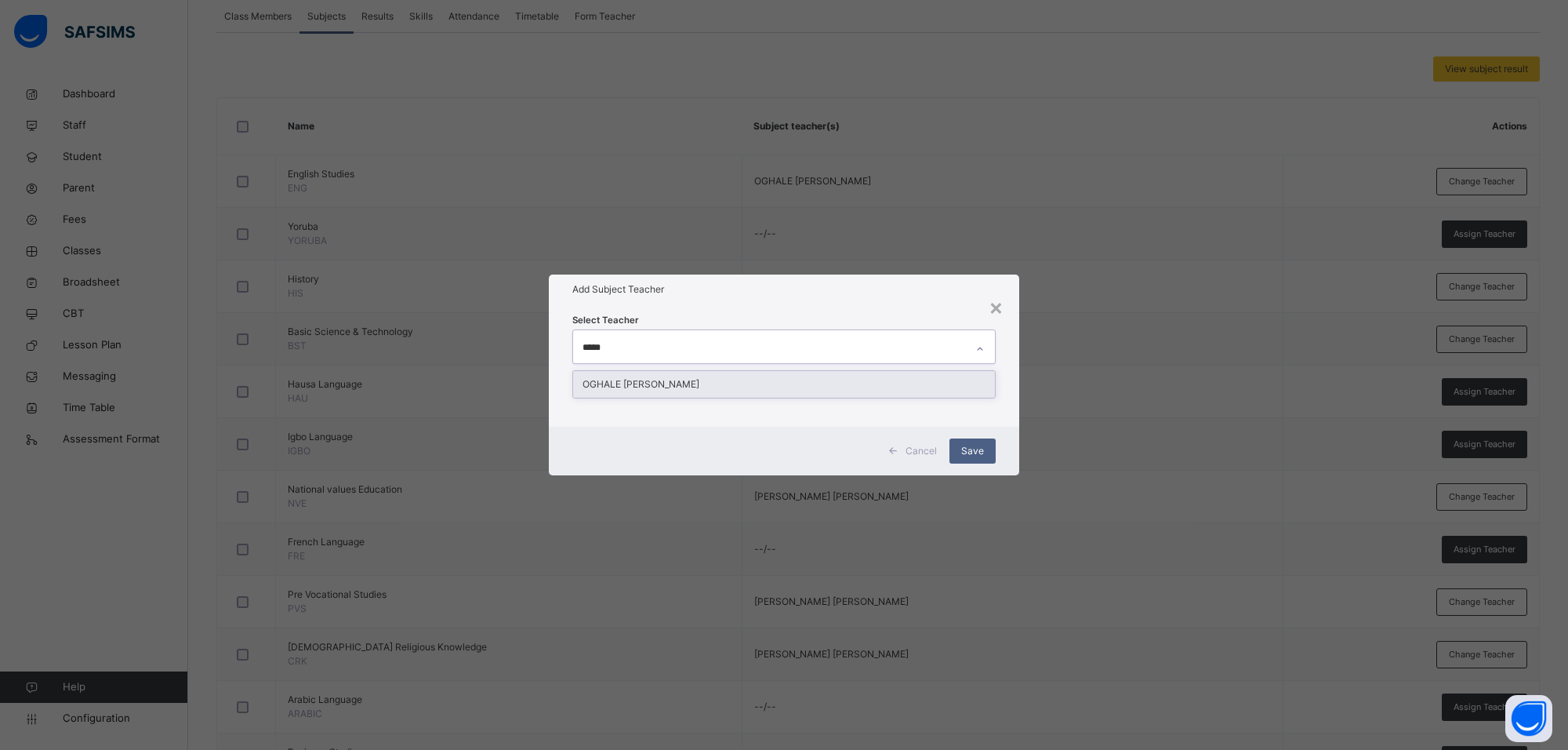
click at [706, 385] on div "OGHALE [PERSON_NAME]" at bounding box center [784, 384] width 422 height 26
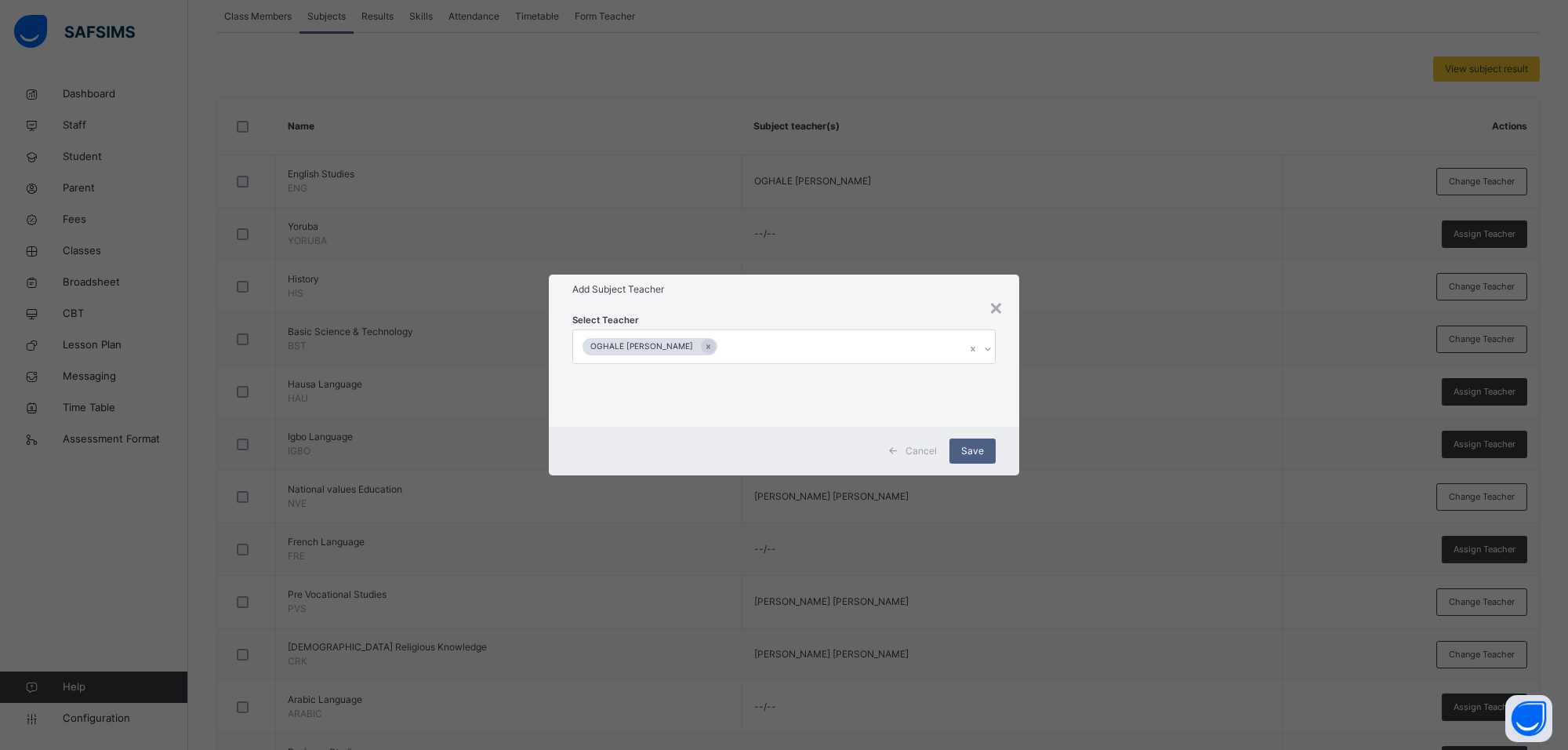
click at [902, 314] on div "Select Teacher OGHALE [PERSON_NAME]" at bounding box center [784, 365] width 424 height 107
click at [973, 453] on span "Save" at bounding box center [972, 451] width 23 height 15
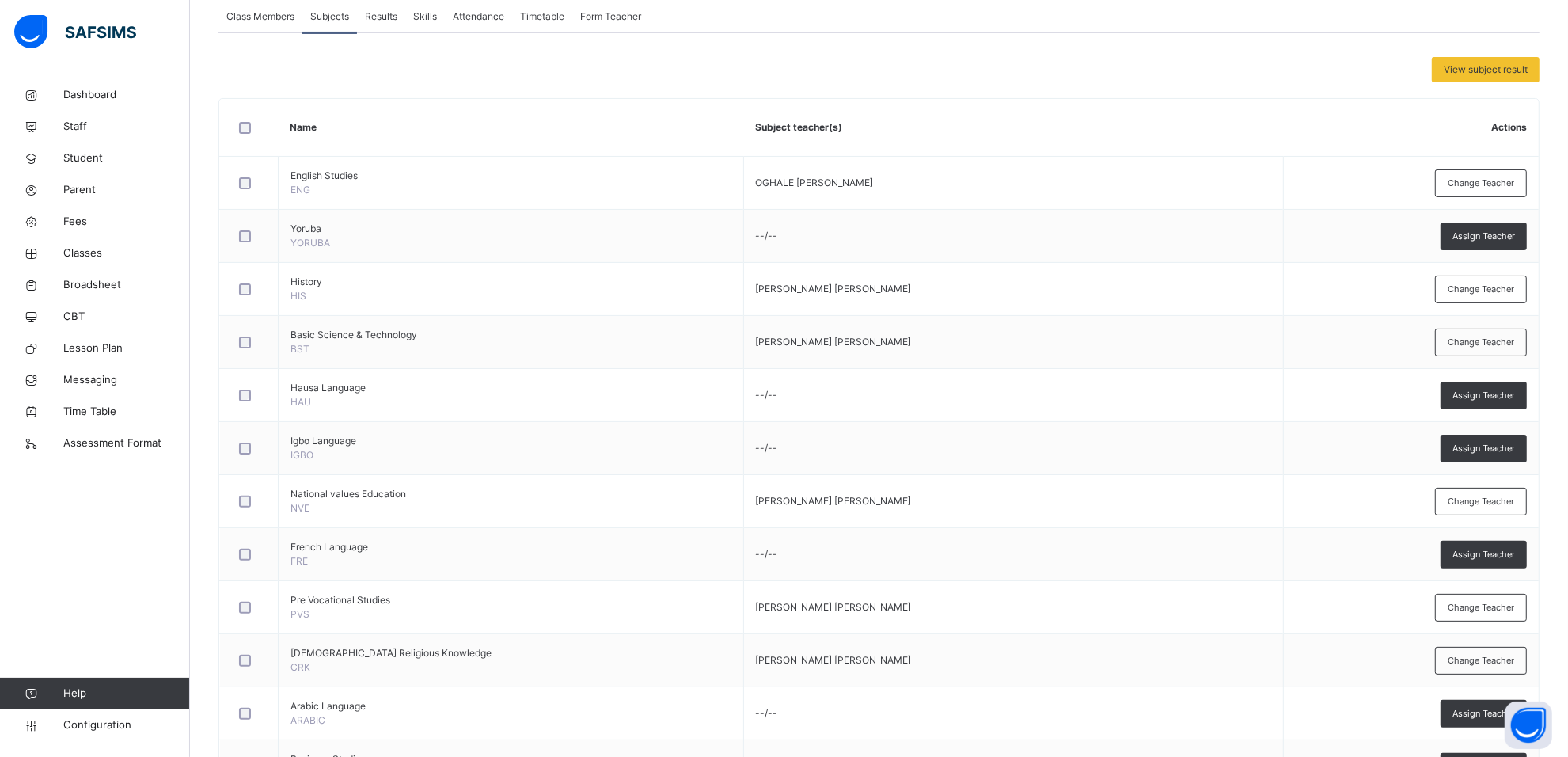
click at [1513, 336] on div "Change Teacher" at bounding box center [1481, 342] width 92 height 27
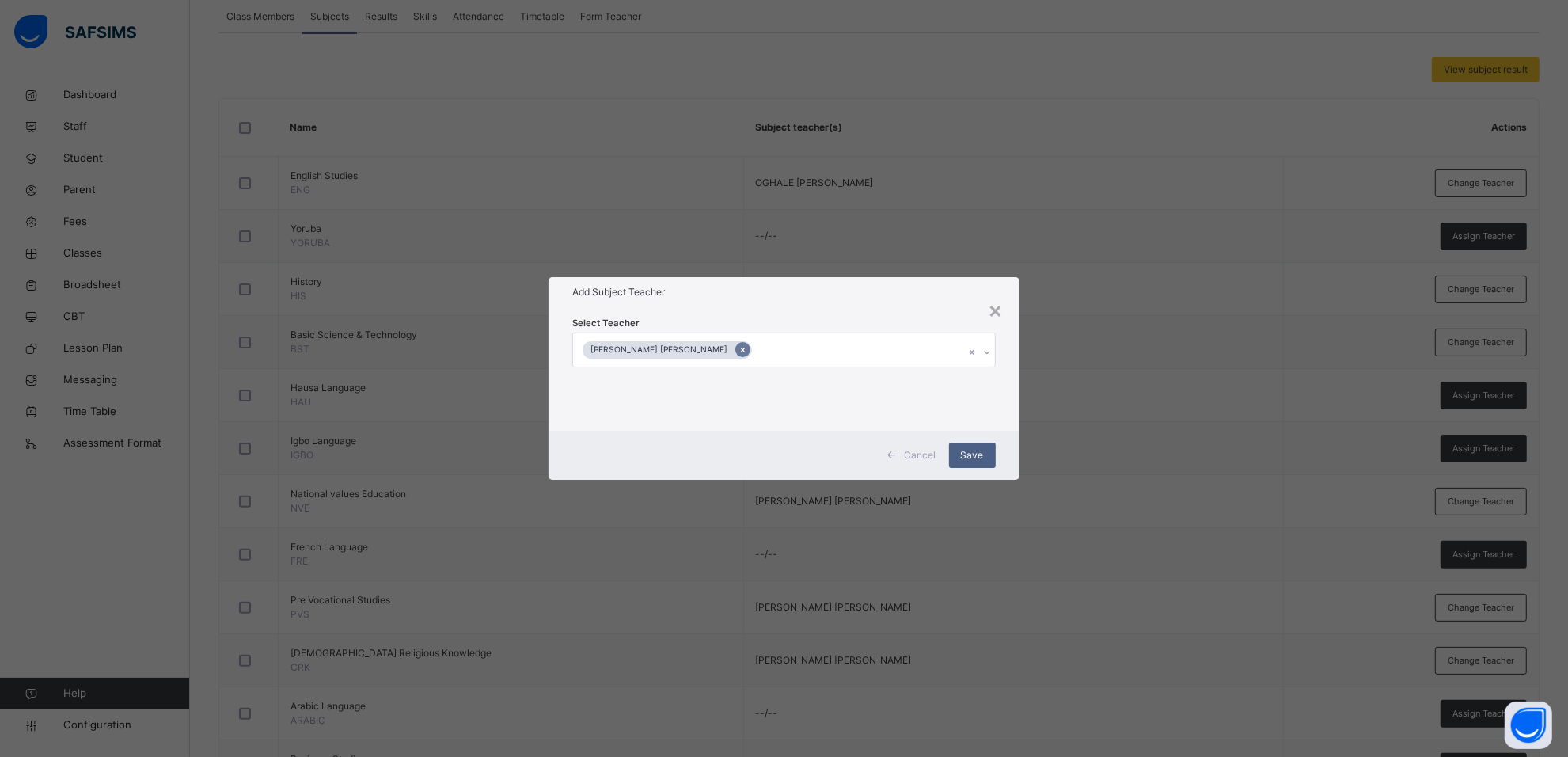
click at [739, 348] on icon at bounding box center [743, 350] width 9 height 11
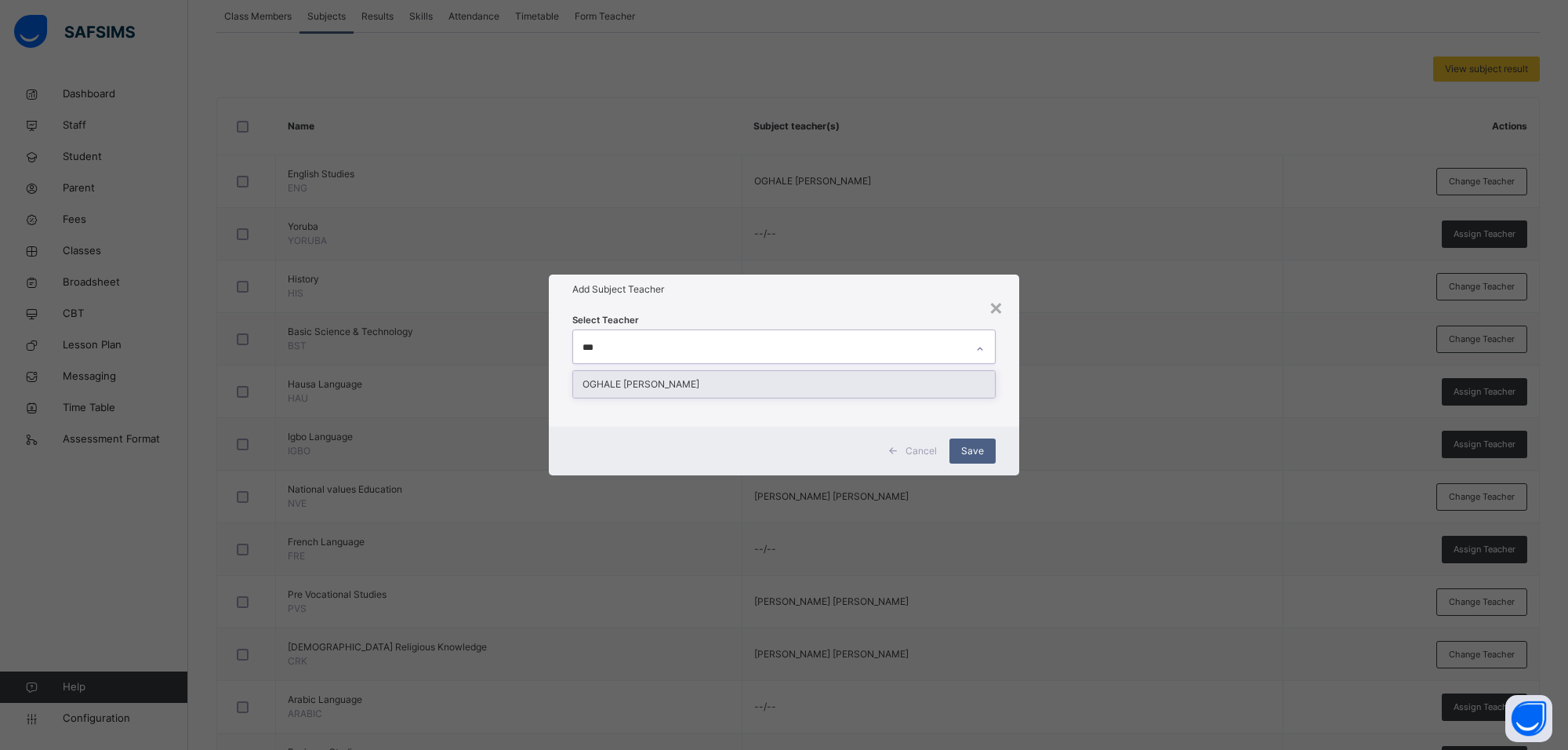
type input "****"
click at [802, 382] on div "OGHALE [PERSON_NAME]" at bounding box center [784, 384] width 422 height 26
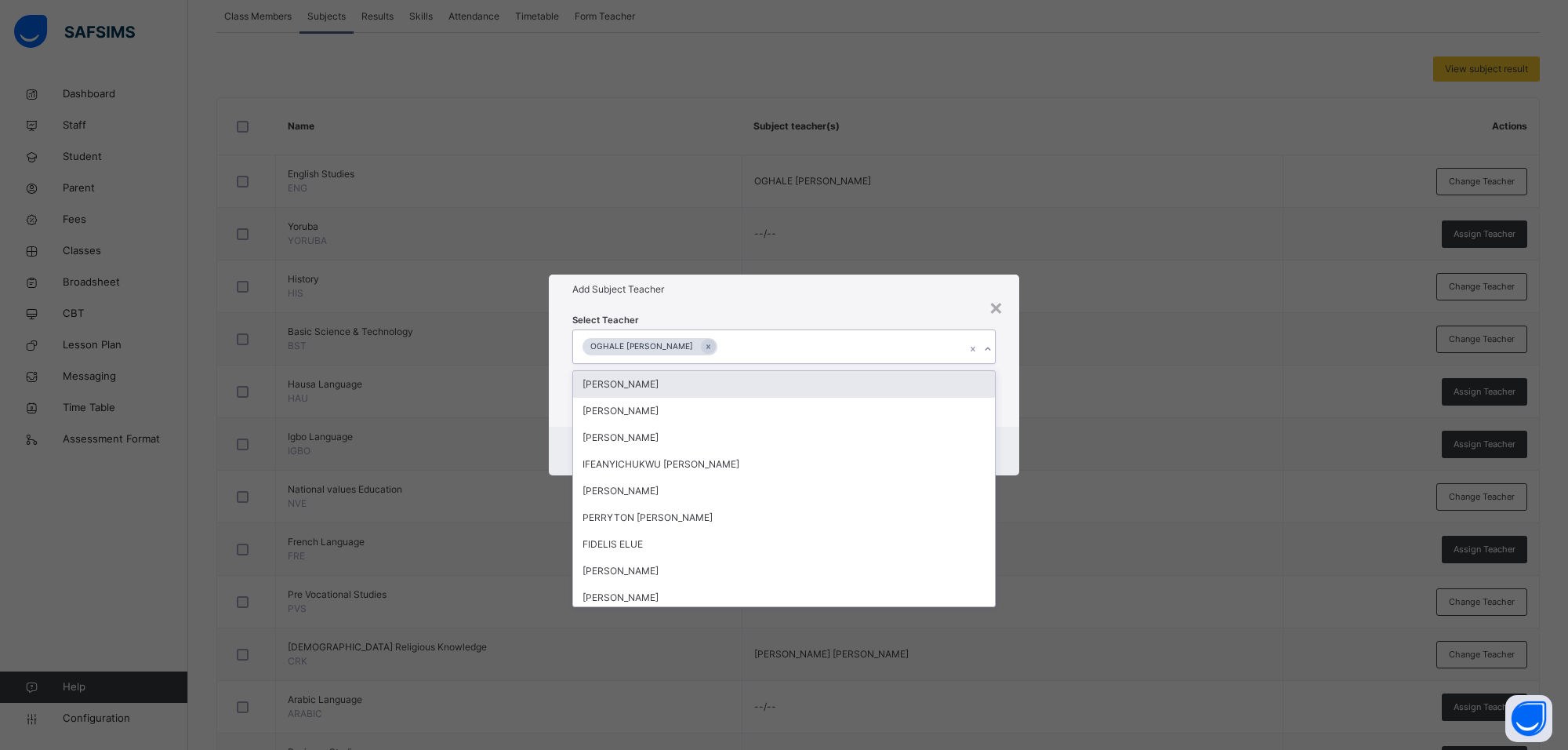
click at [880, 312] on div "Select Teacher option OGHALE [PERSON_NAME], selected. option [PERSON_NAME] focu…" at bounding box center [784, 365] width 424 height 107
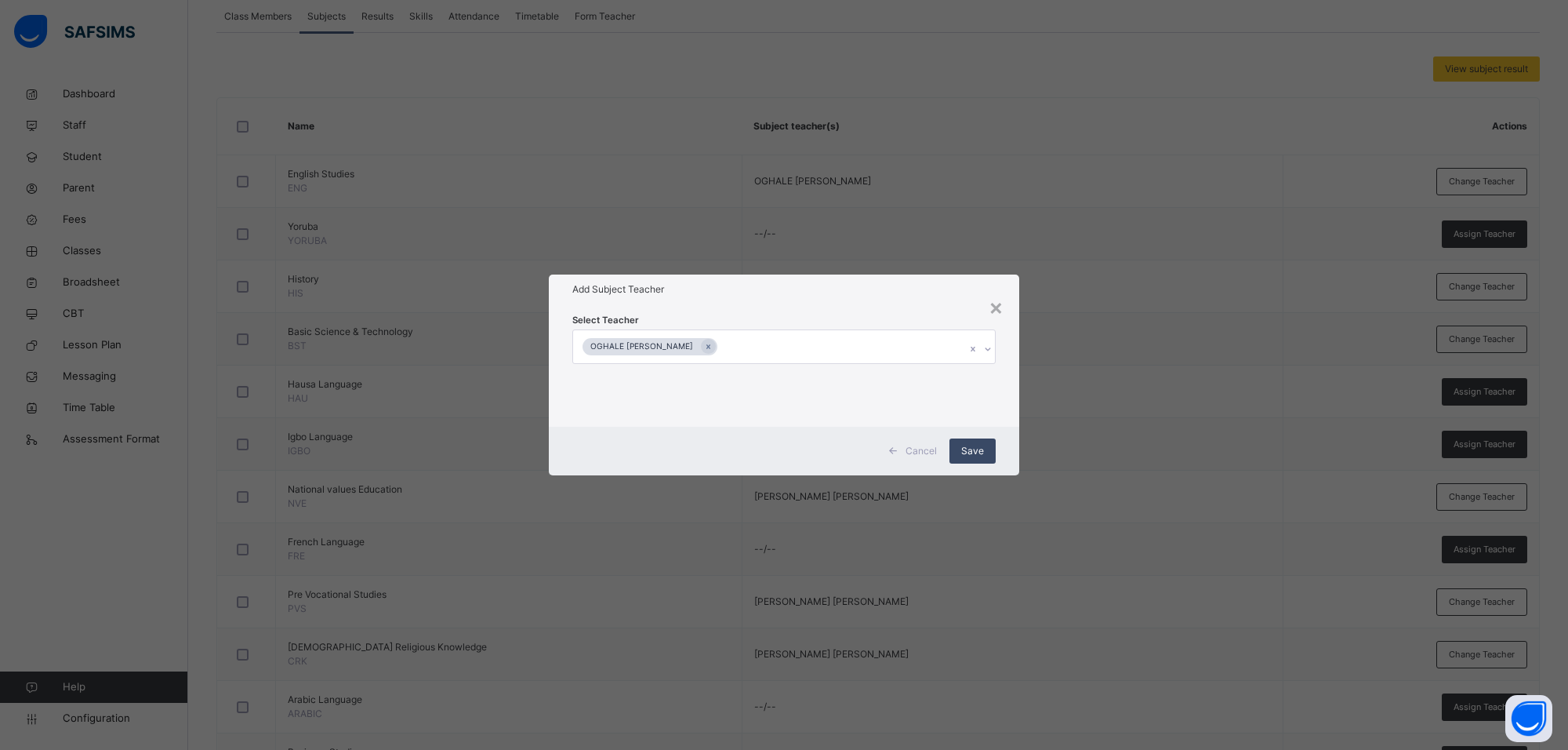
click at [987, 445] on div "Save" at bounding box center [972, 451] width 46 height 25
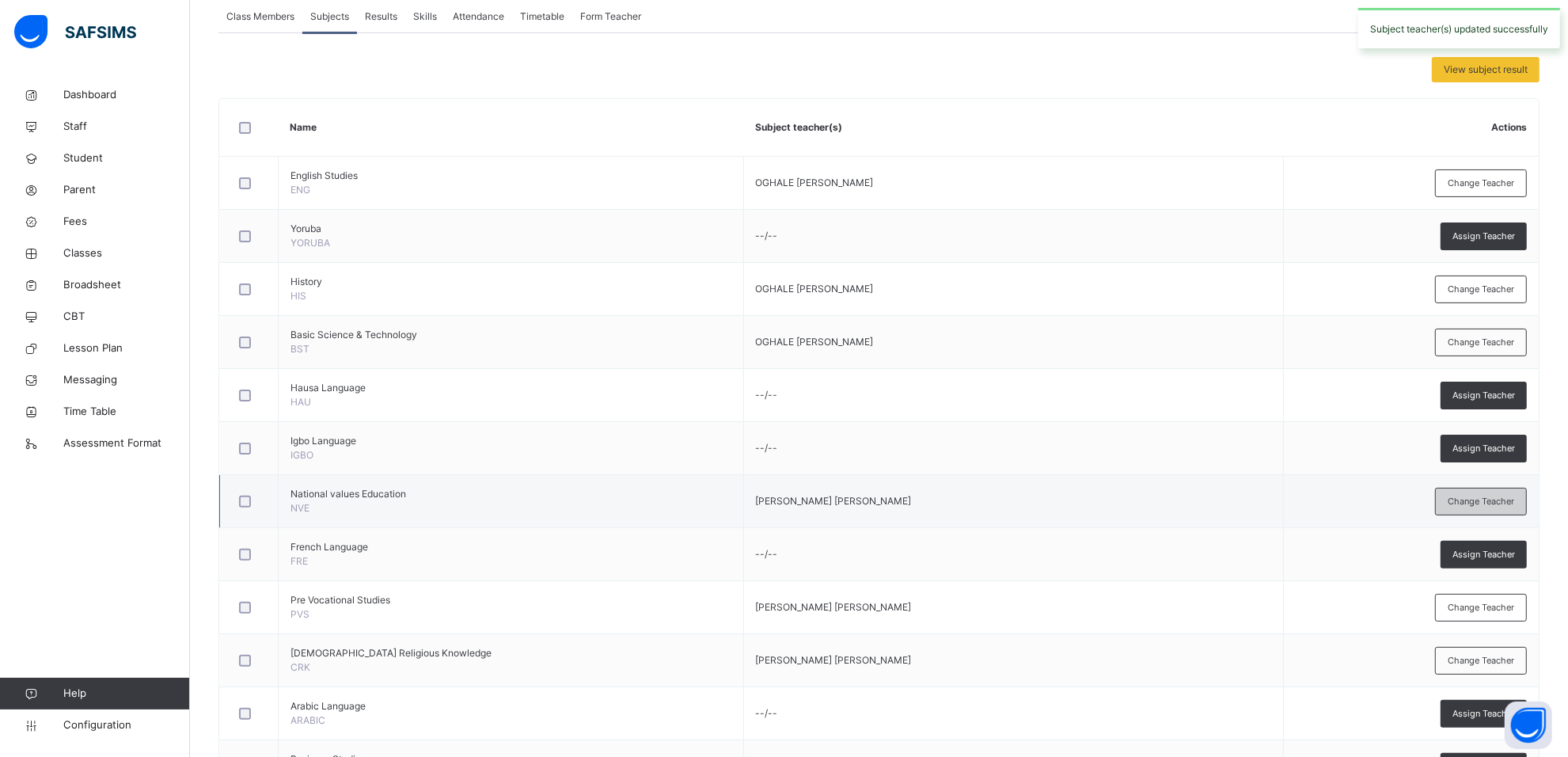
click at [1482, 503] on span "Change Teacher" at bounding box center [1480, 501] width 67 height 14
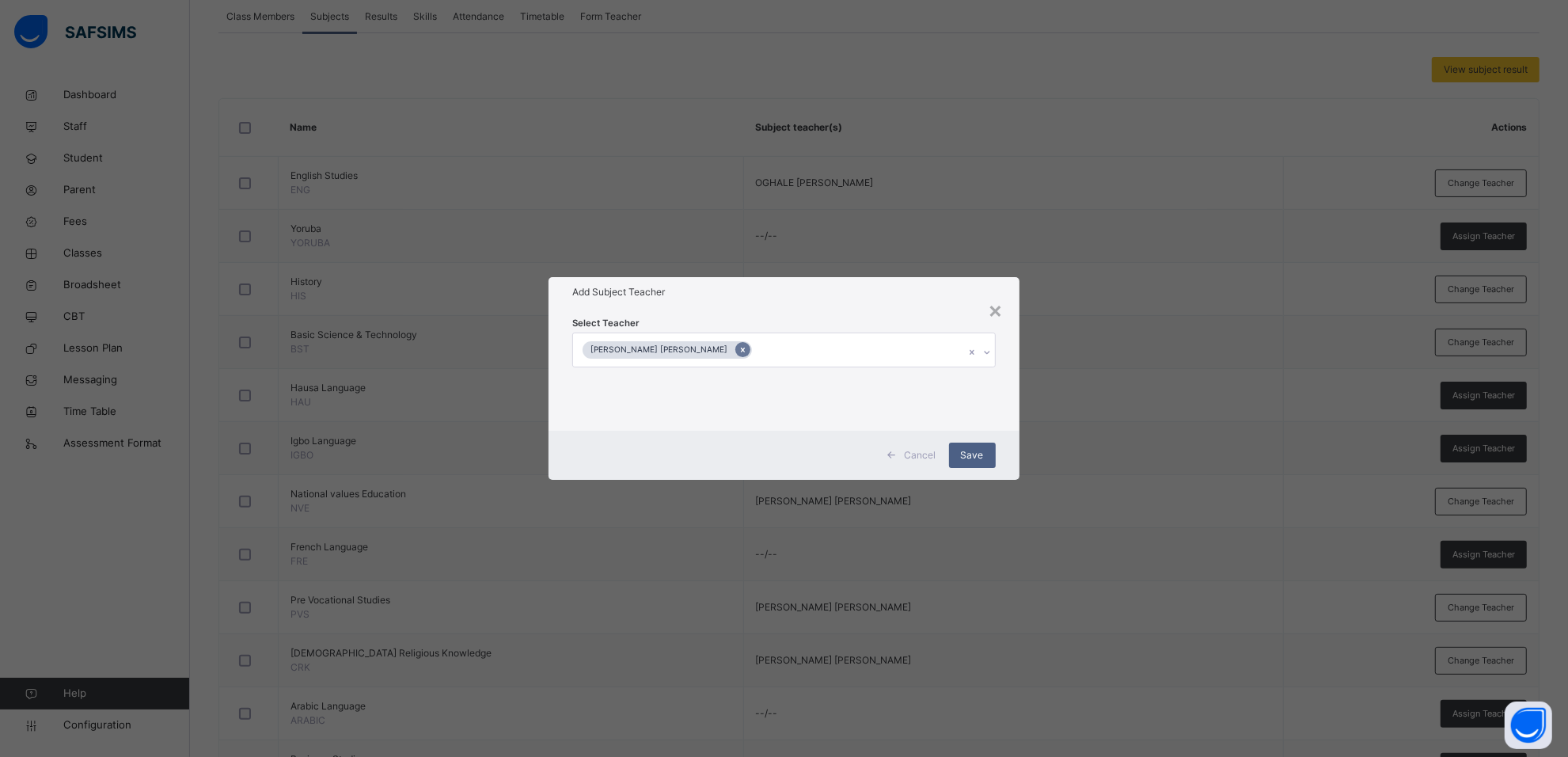
click at [741, 349] on icon at bounding box center [742, 350] width 4 height 5
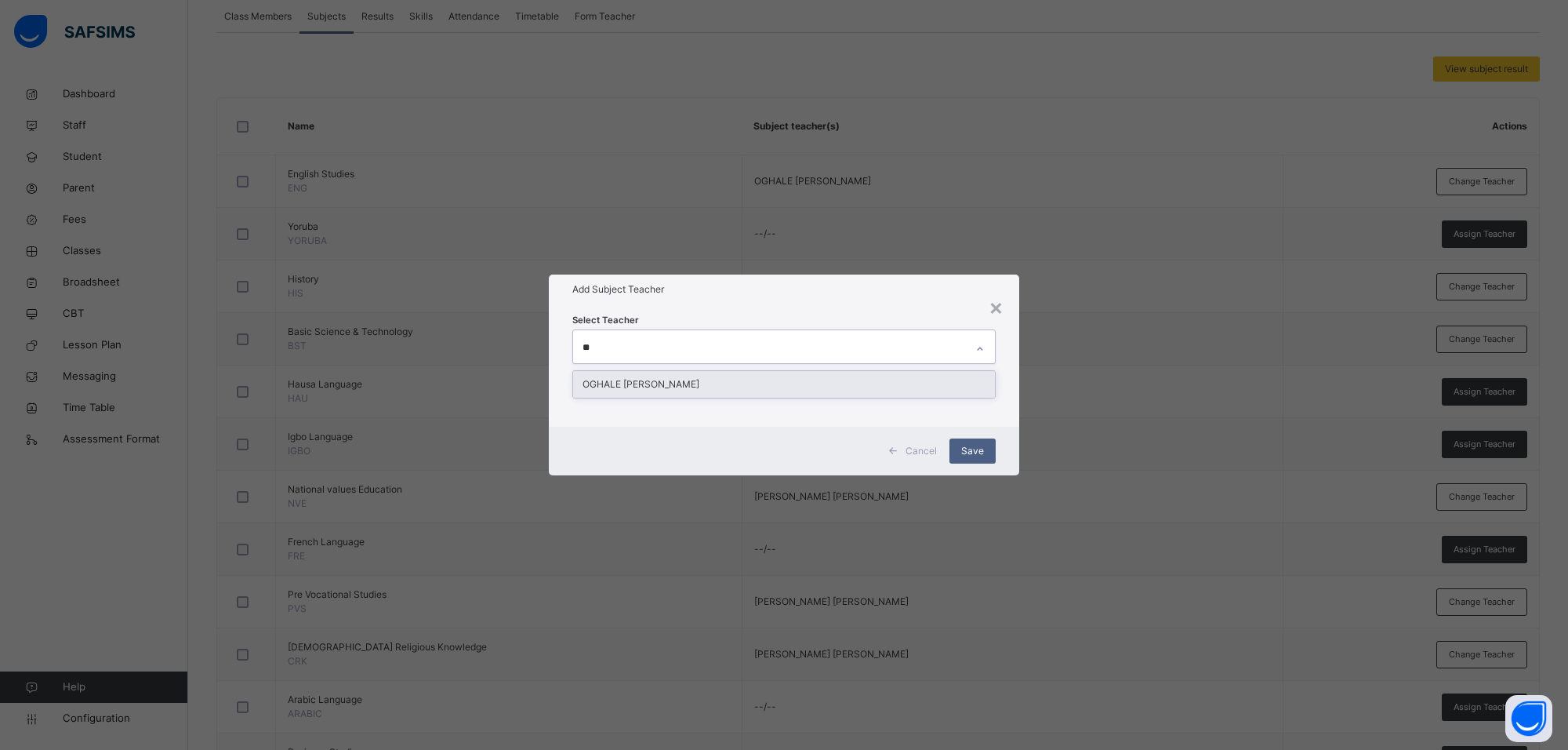
type input "***"
click at [733, 388] on div "OGHALE [PERSON_NAME]" at bounding box center [784, 384] width 422 height 26
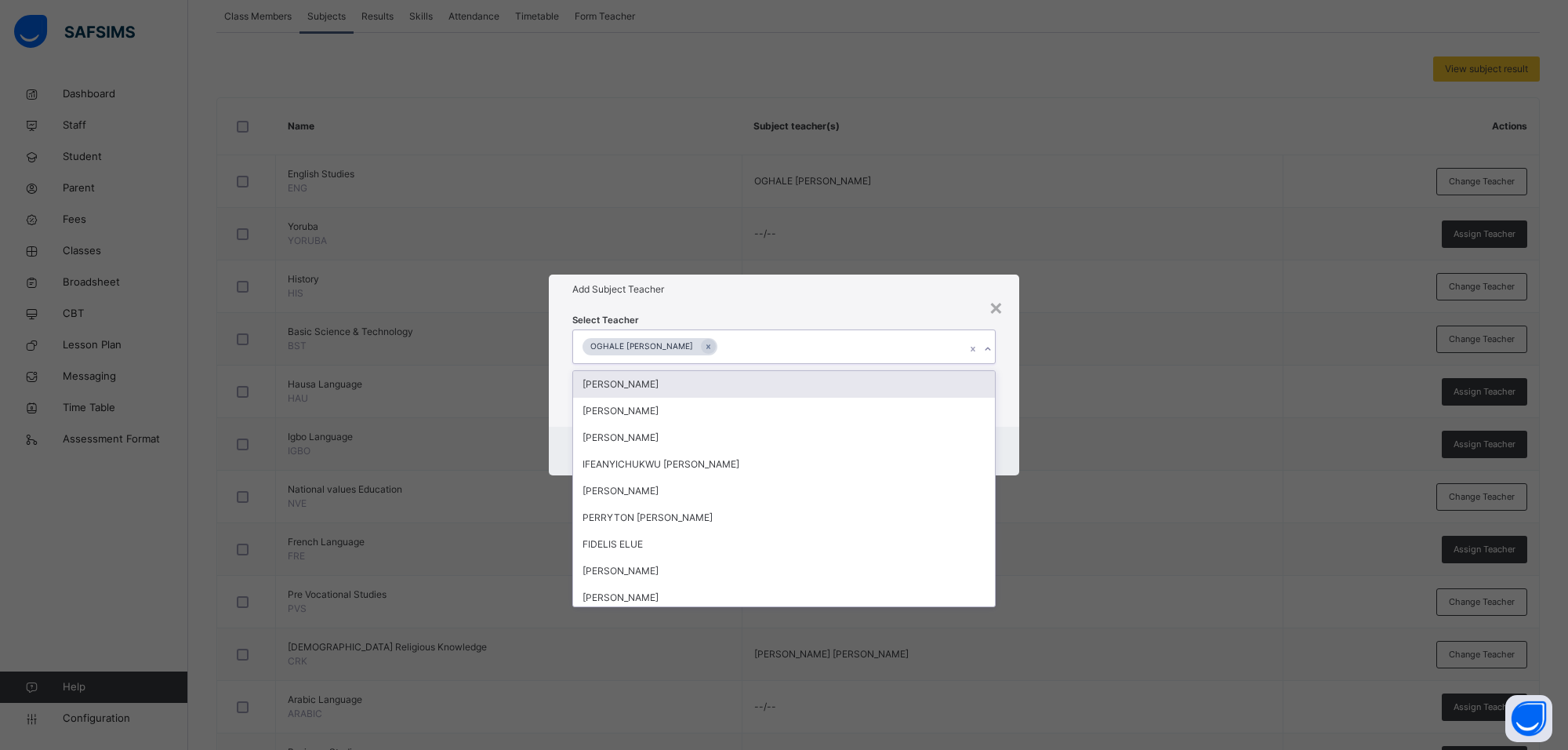
click at [883, 299] on div "Add Subject Teacher" at bounding box center [784, 289] width 471 height 30
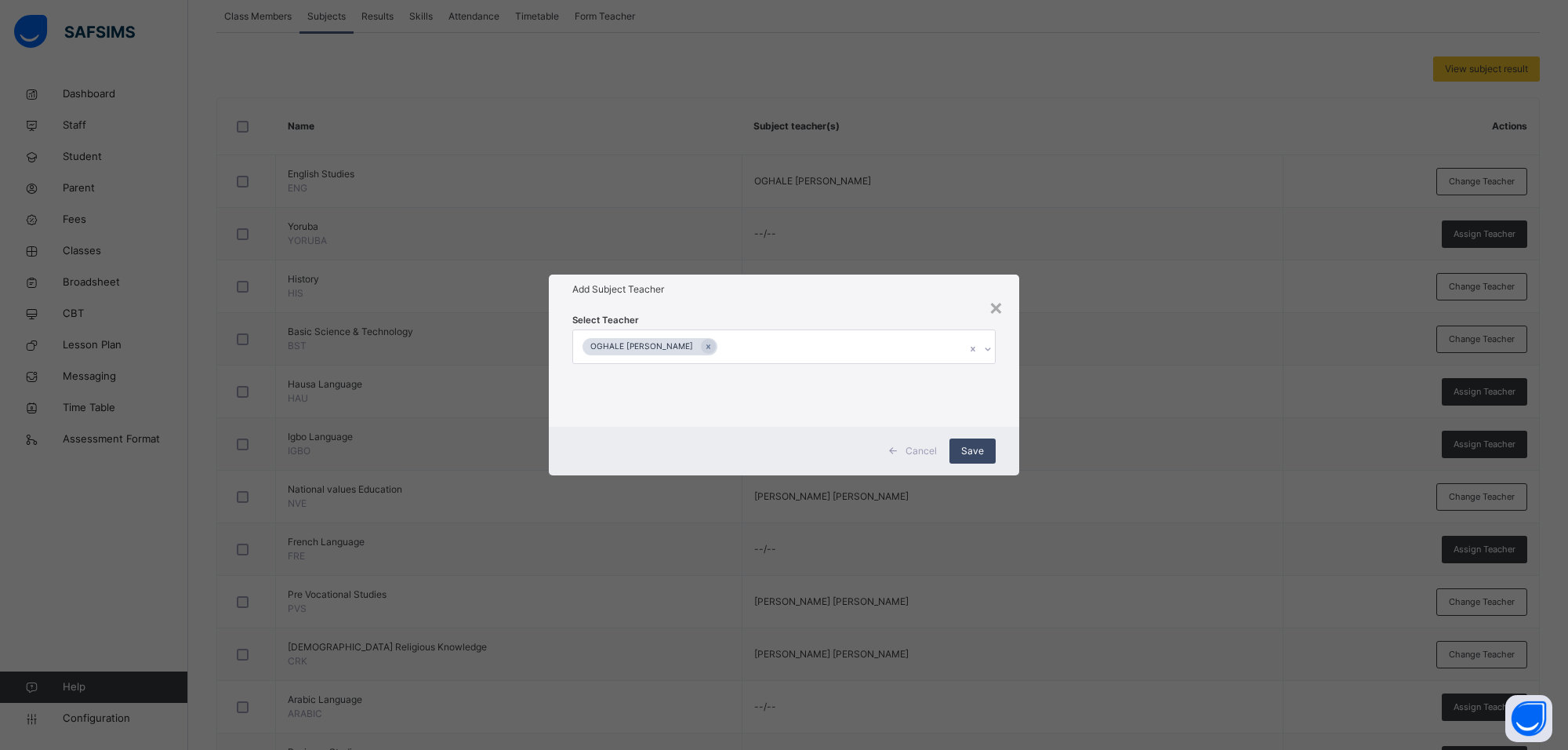
click at [975, 444] on span "Save" at bounding box center [972, 451] width 23 height 15
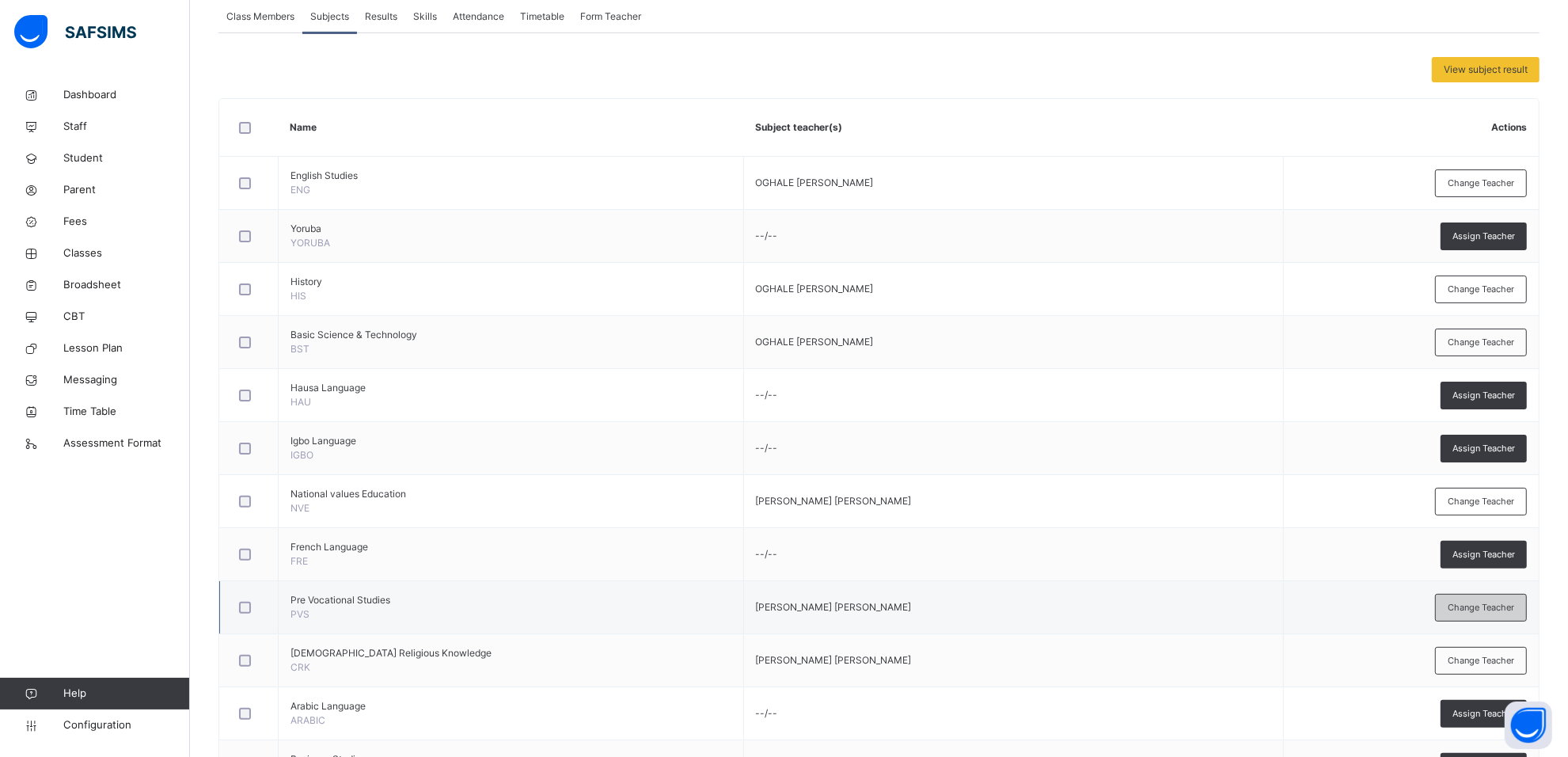
click at [1487, 614] on span "Change Teacher" at bounding box center [1480, 607] width 67 height 14
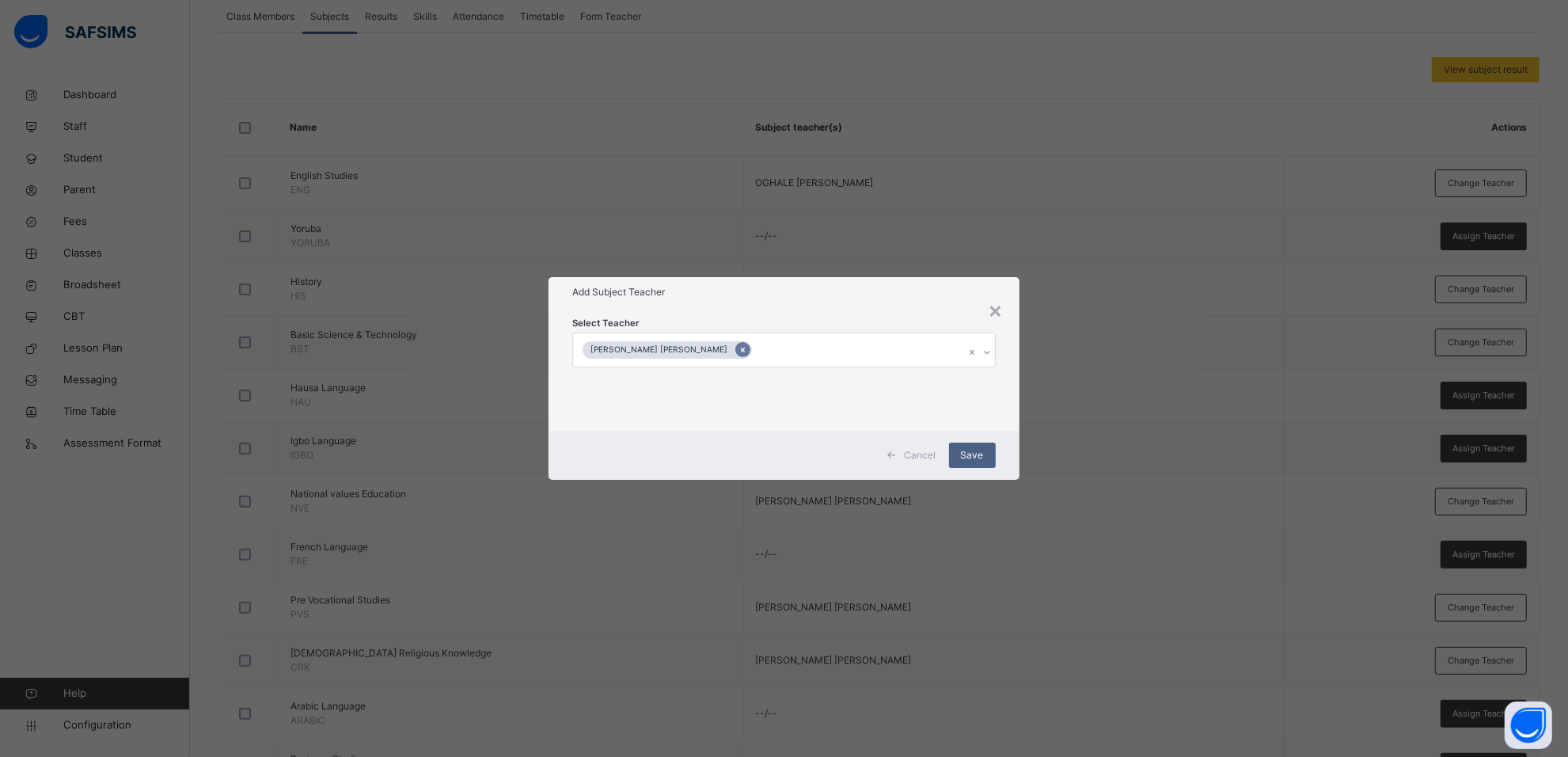
click at [739, 349] on icon at bounding box center [743, 350] width 9 height 11
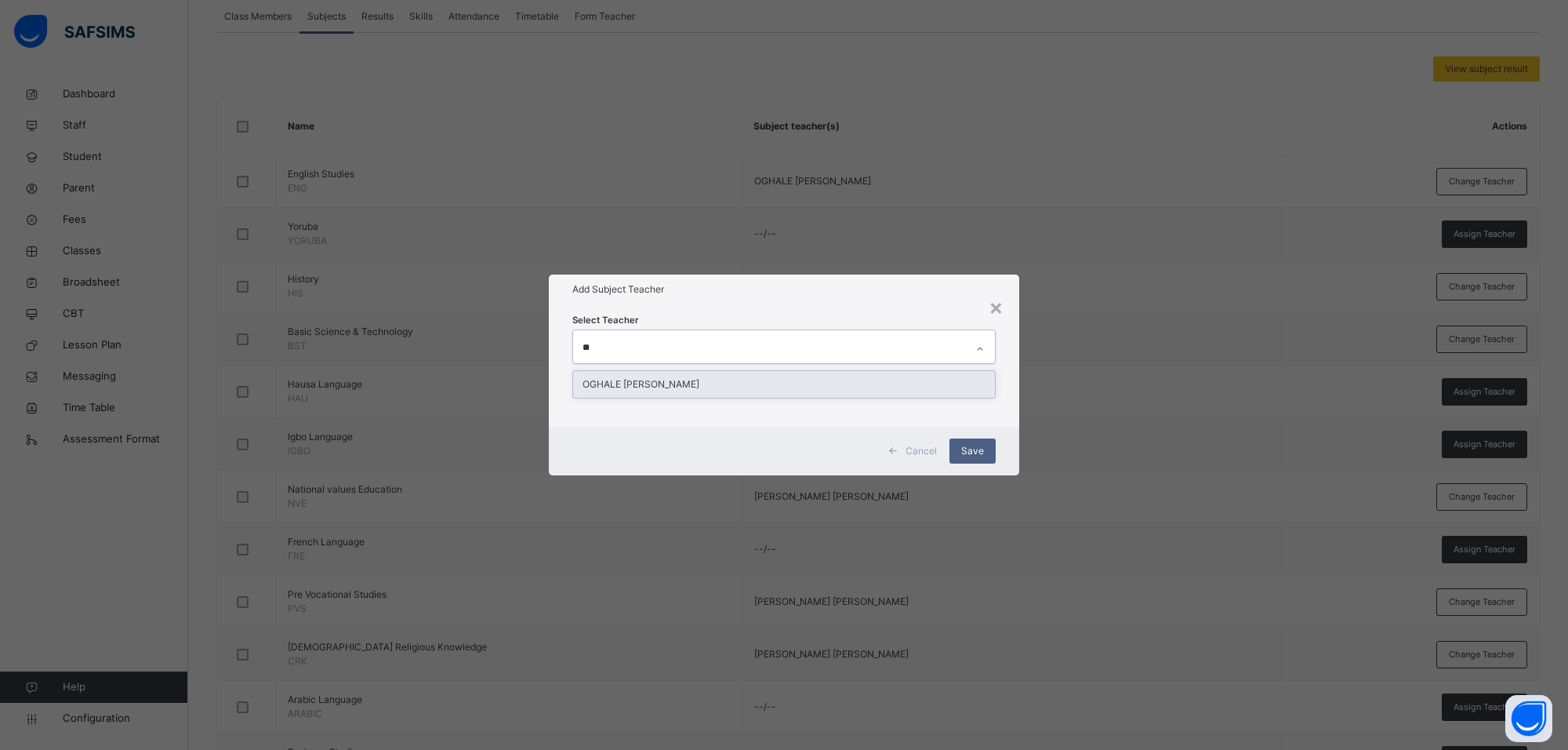
type input "***"
click at [755, 378] on div "OGHALE [PERSON_NAME]" at bounding box center [784, 384] width 422 height 26
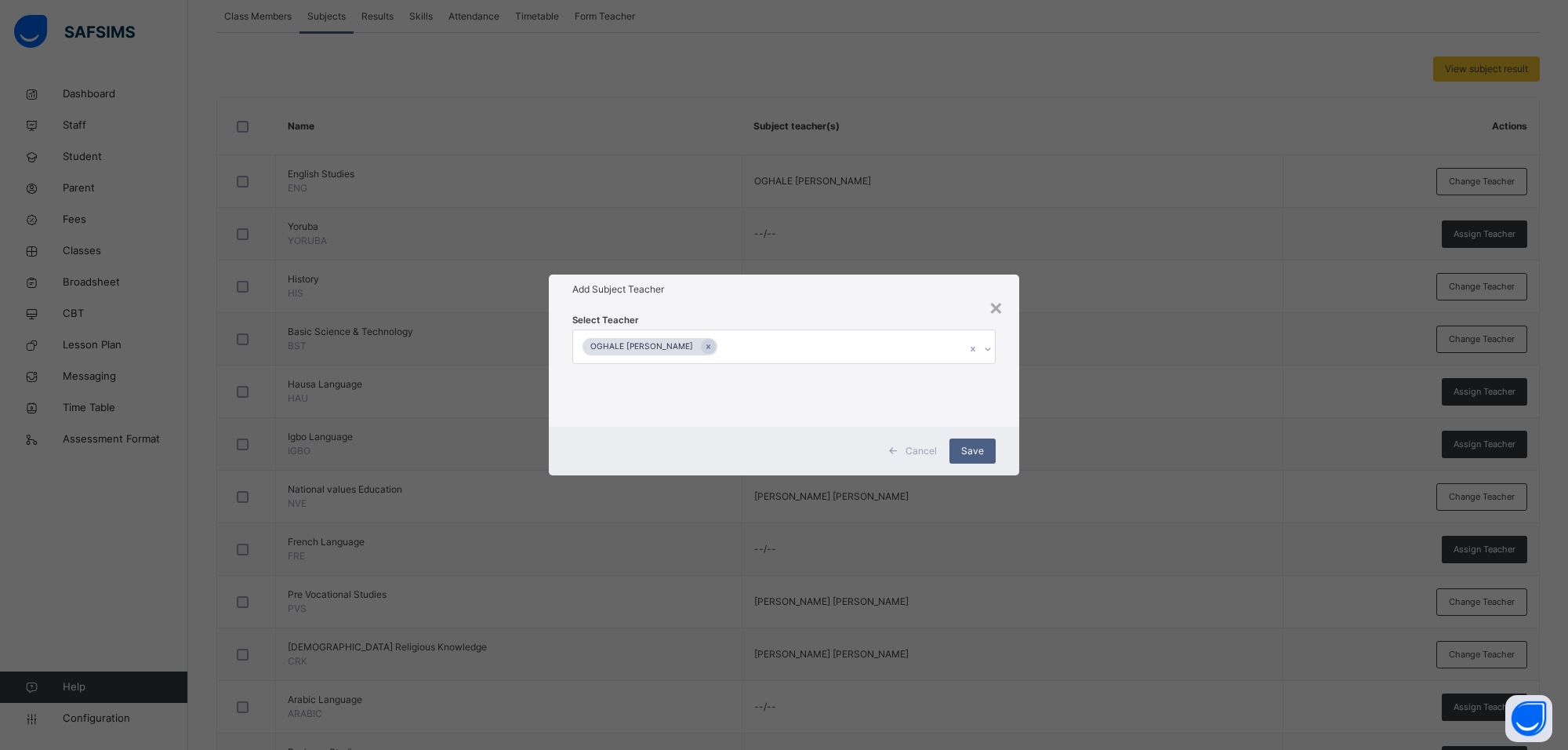
click at [894, 296] on h1 "Add Subject Teacher" at bounding box center [784, 289] width 424 height 15
click at [972, 449] on span "Save" at bounding box center [972, 451] width 23 height 15
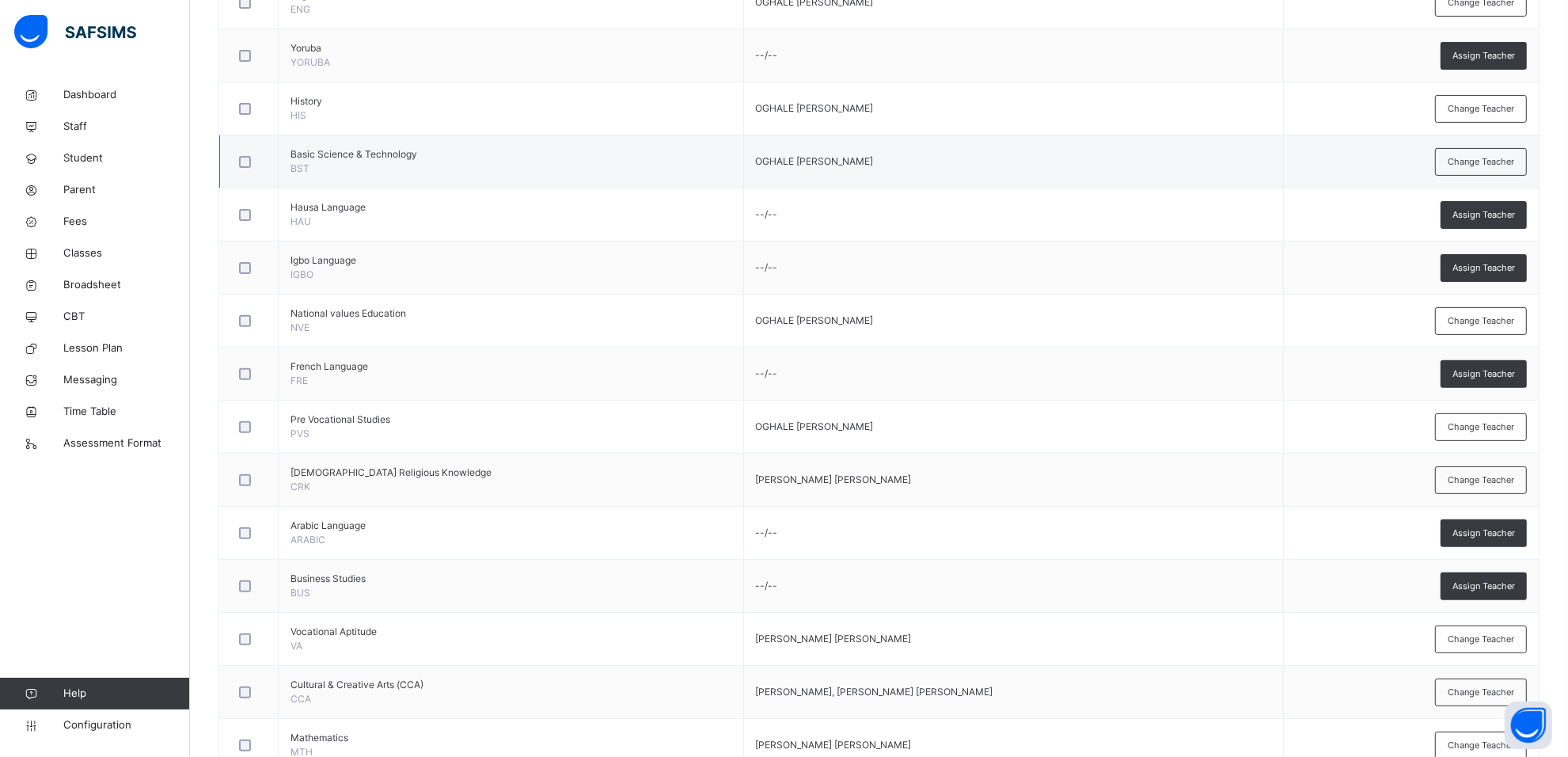
scroll to position [494, 0]
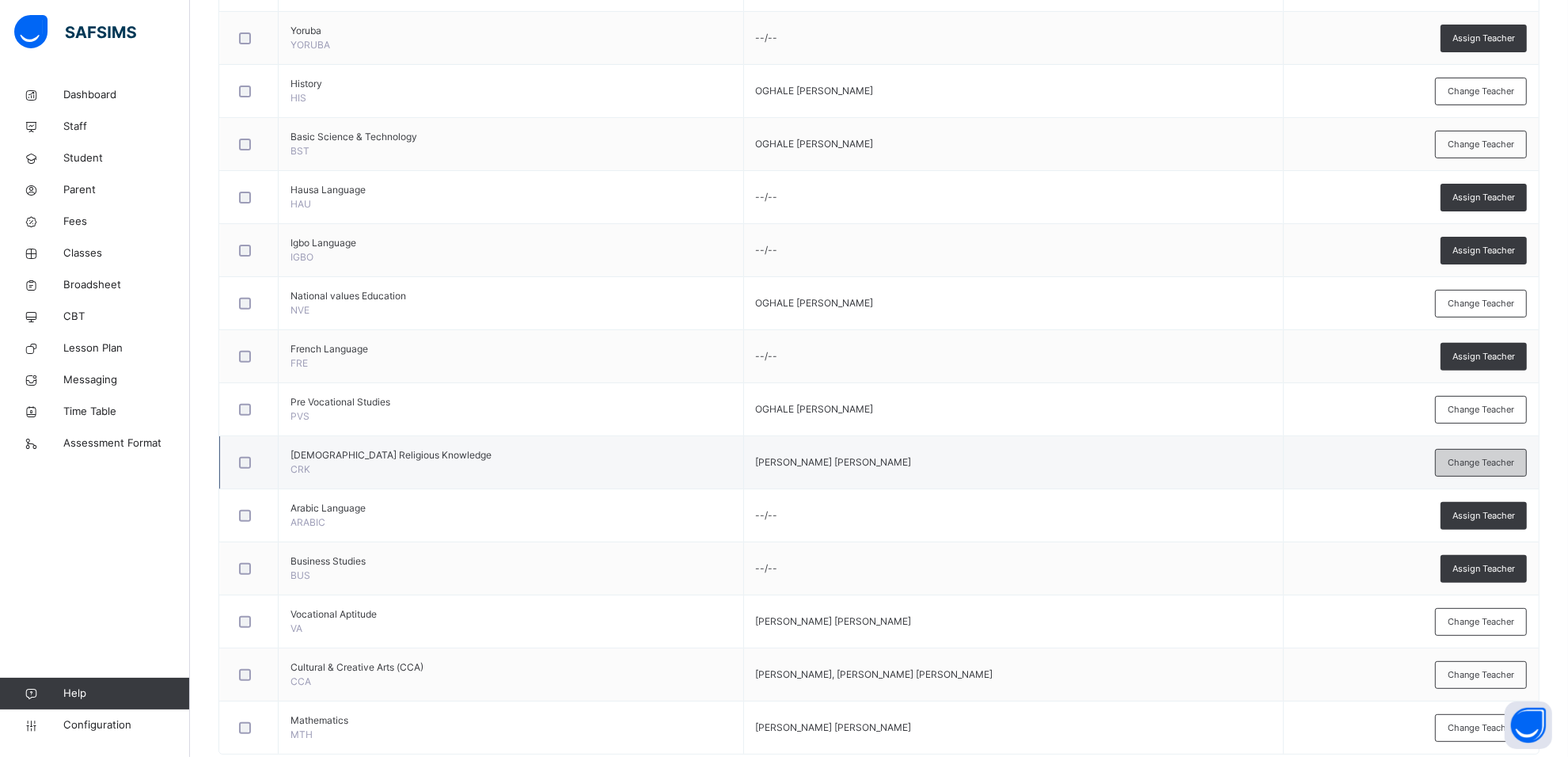
click at [1514, 457] on span "Change Teacher" at bounding box center [1480, 462] width 67 height 14
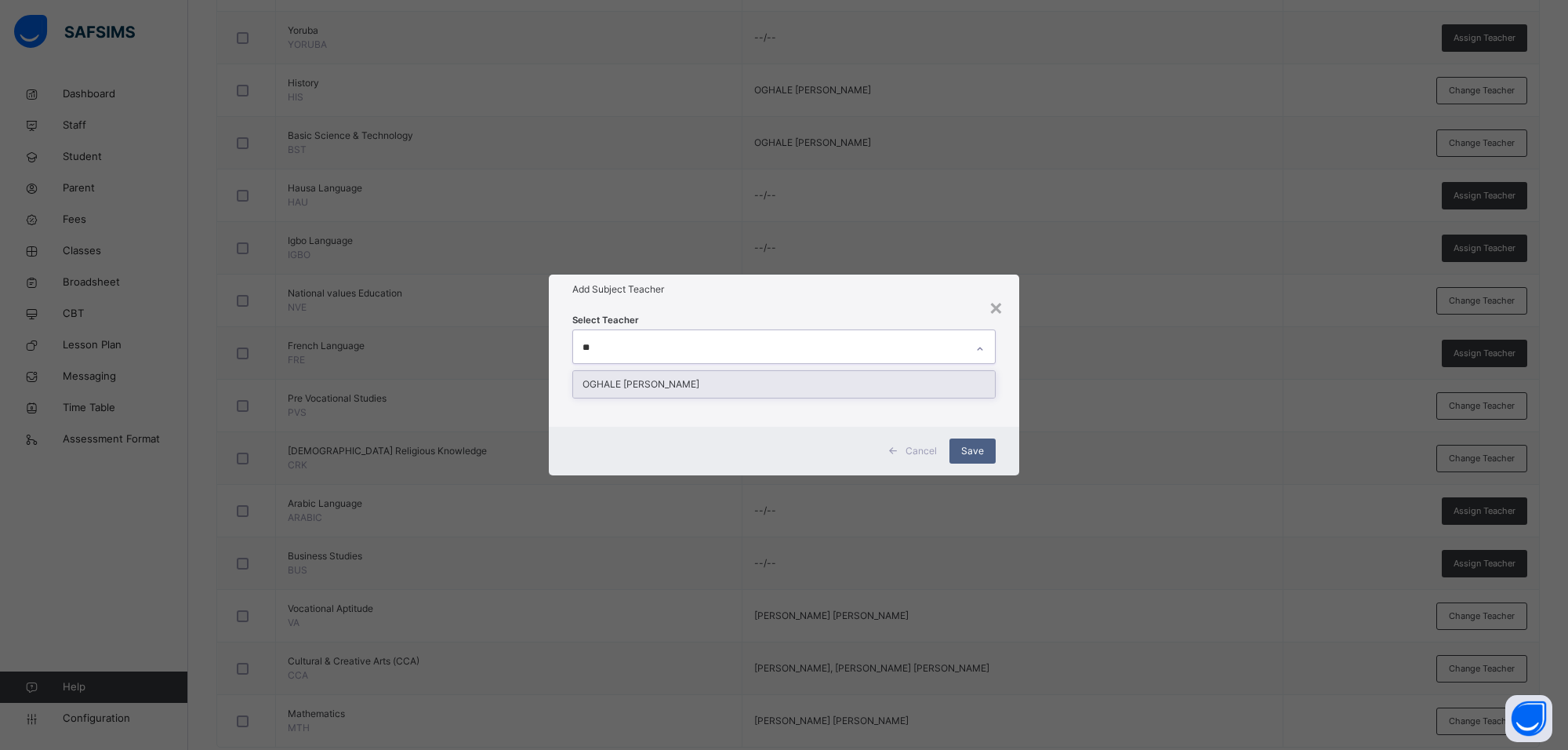
type input "***"
click at [962, 371] on div "OGHALE [PERSON_NAME]" at bounding box center [784, 384] width 422 height 26
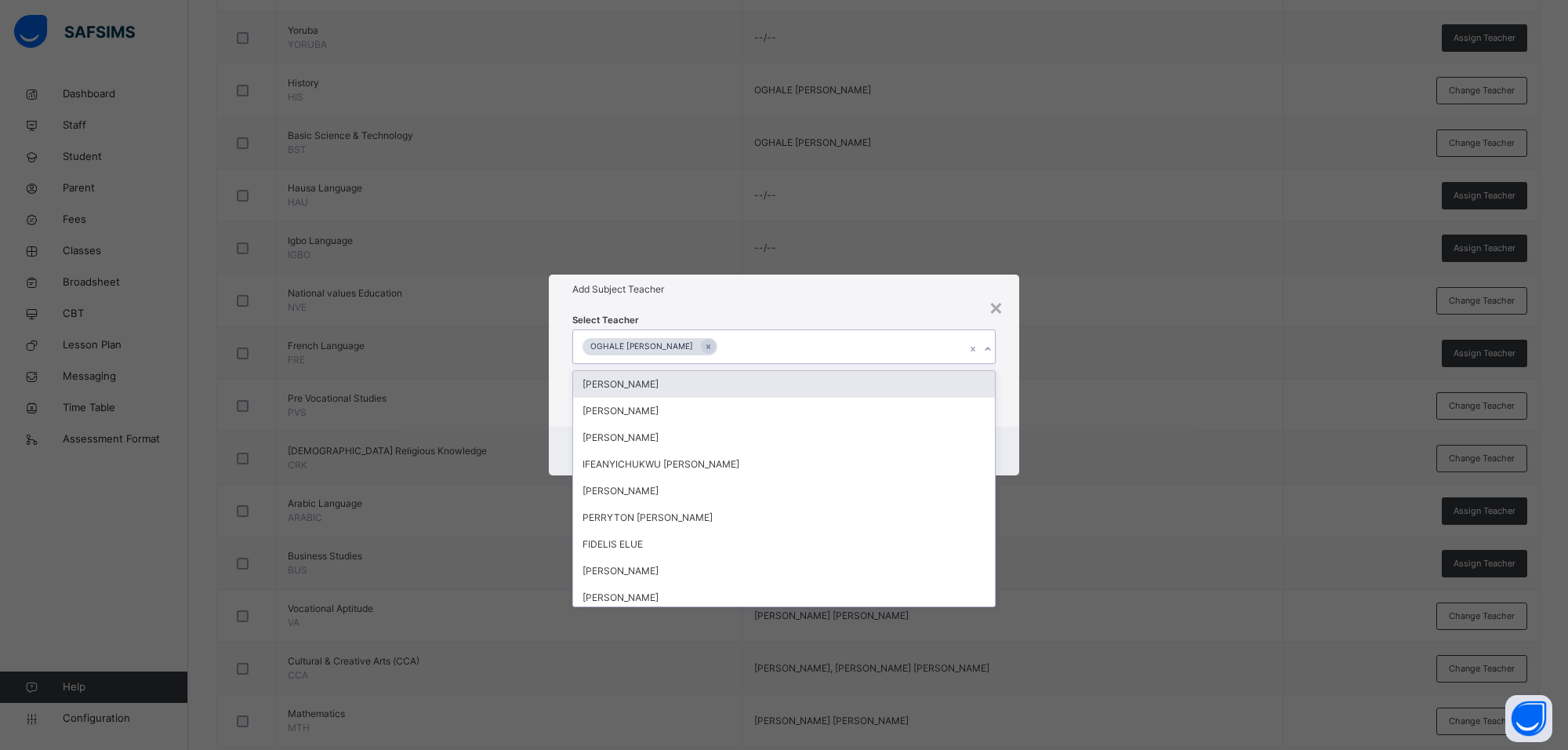
click at [863, 287] on h1 "Add Subject Teacher" at bounding box center [784, 289] width 424 height 15
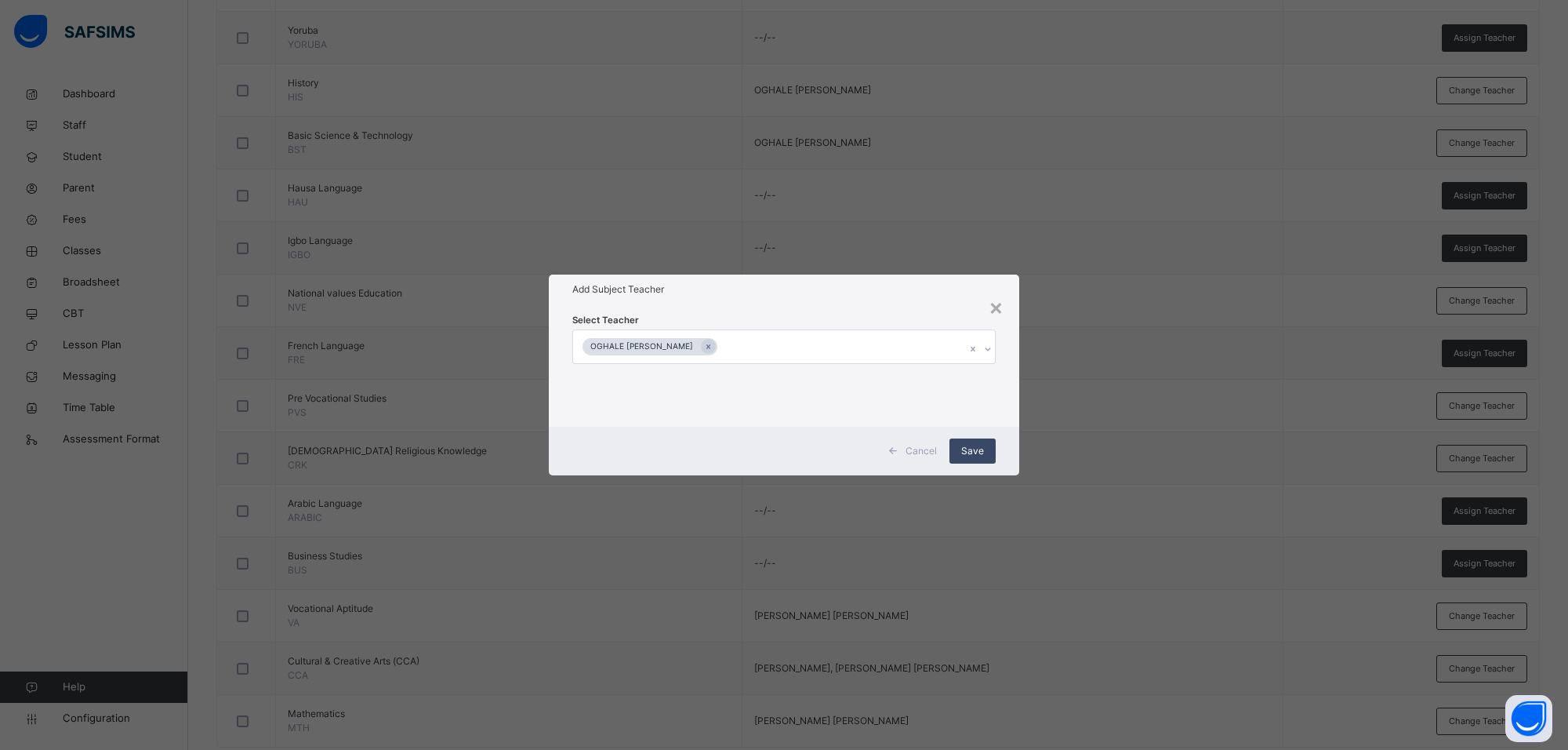
click at [963, 449] on span "Save" at bounding box center [972, 451] width 23 height 15
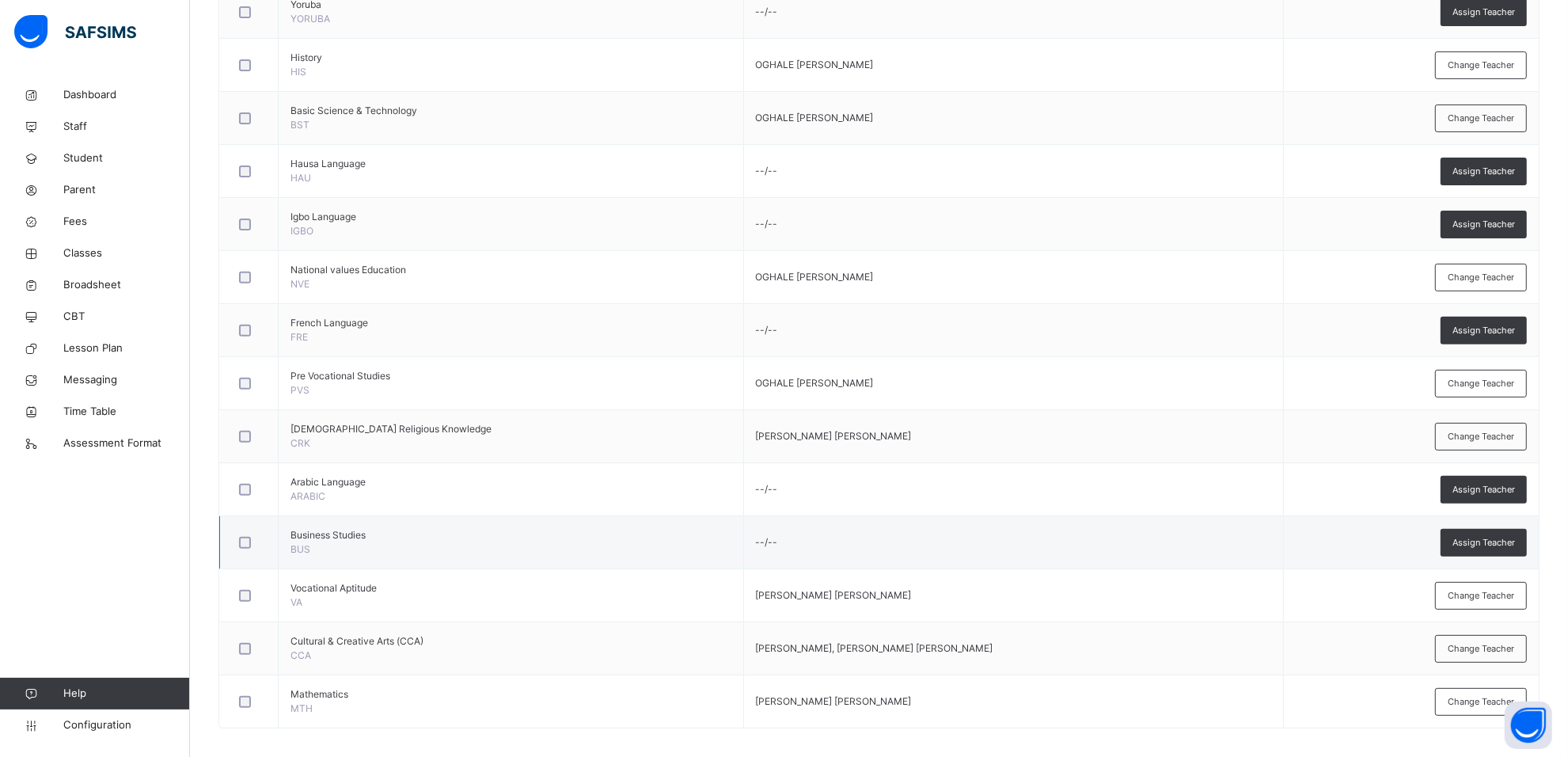
scroll to position [535, 0]
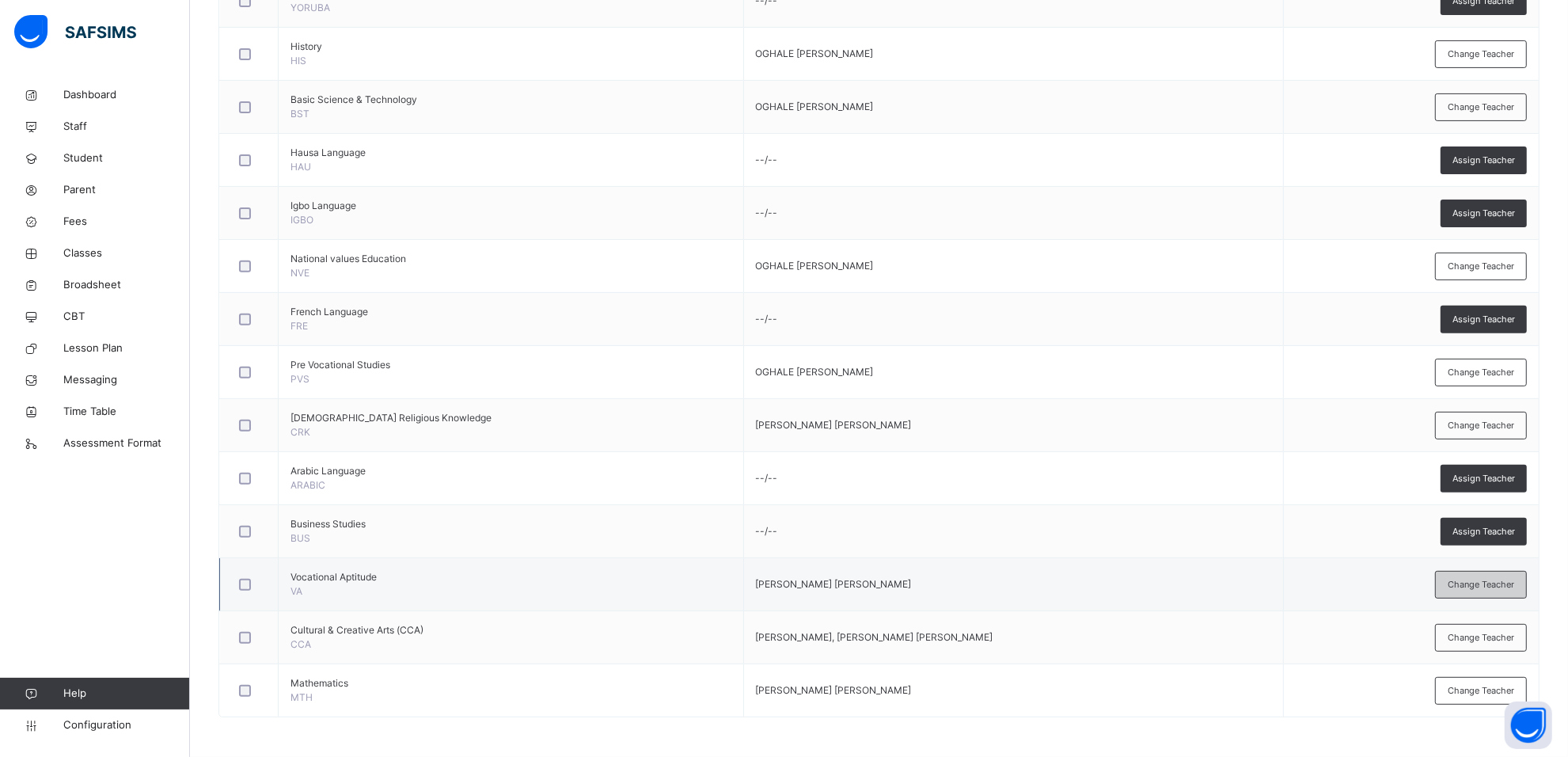
click at [1488, 575] on div "Change Teacher" at bounding box center [1481, 584] width 92 height 27
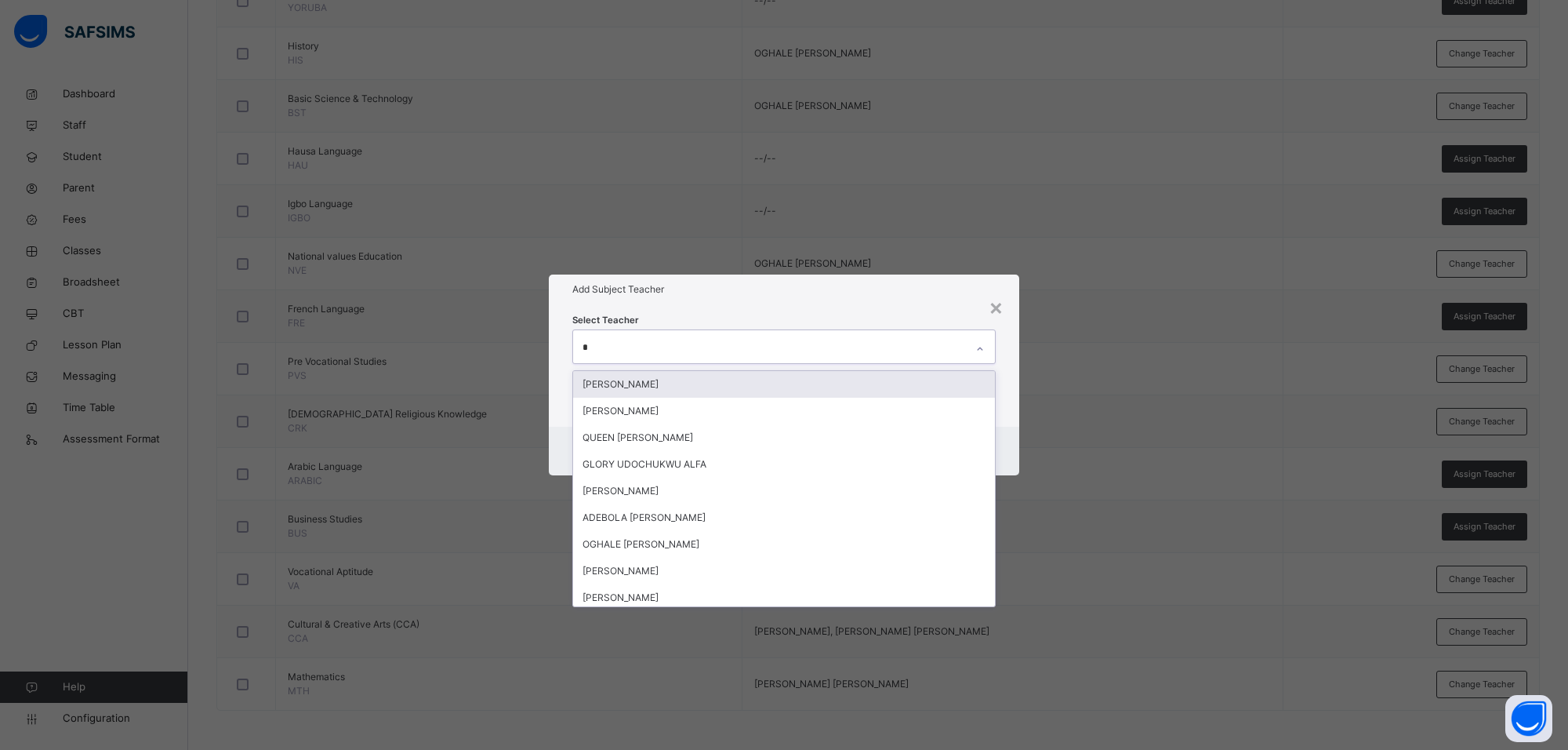
type input "**"
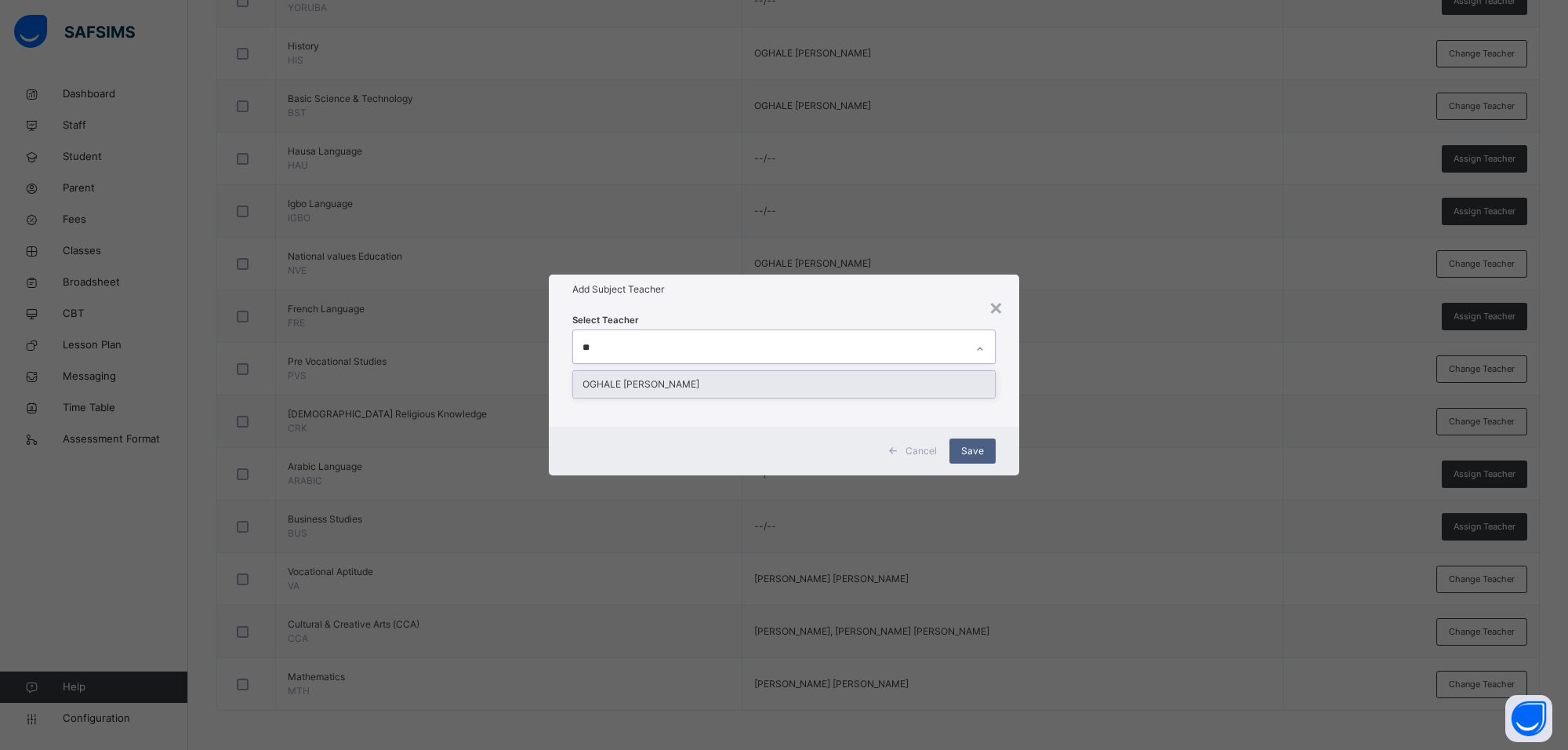
click at [947, 391] on div "OGHALE [PERSON_NAME]" at bounding box center [784, 384] width 422 height 26
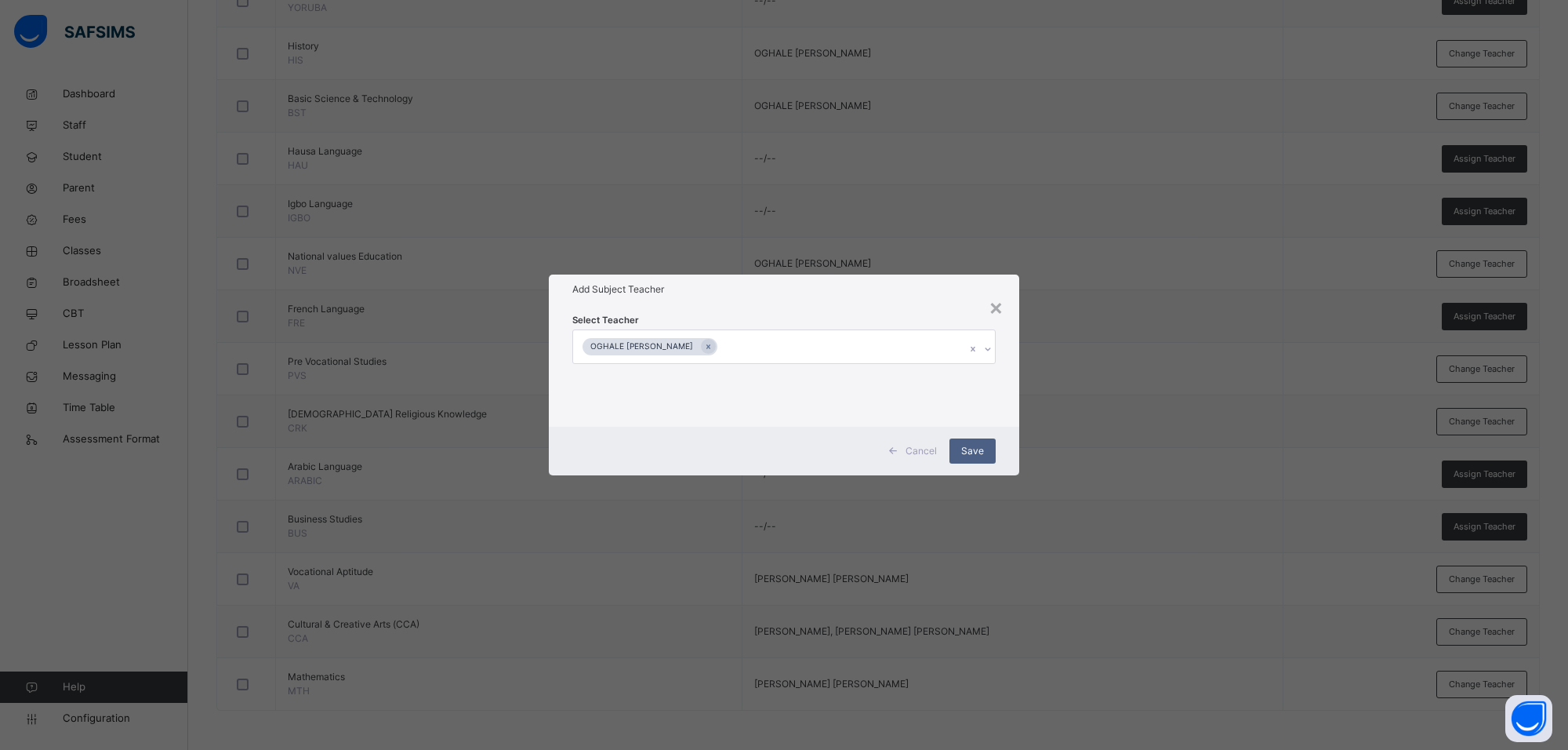
click at [939, 272] on div "× Add Subject Teacher Select Teacher OGHALE [PERSON_NAME] Cancel Save" at bounding box center [784, 375] width 1568 height 750
click at [969, 453] on span "Save" at bounding box center [972, 451] width 23 height 15
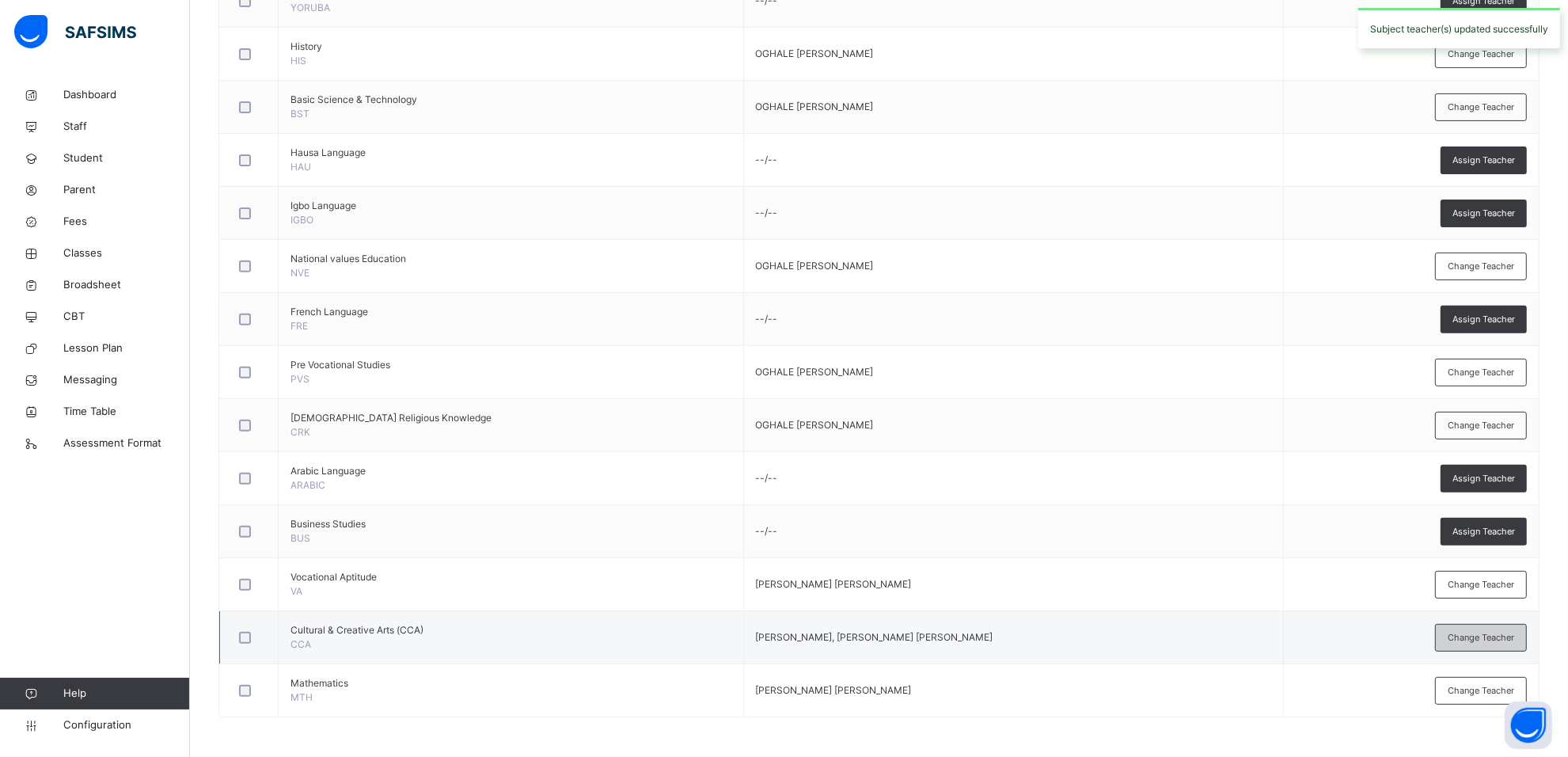
click at [1482, 638] on span "Change Teacher" at bounding box center [1480, 637] width 67 height 14
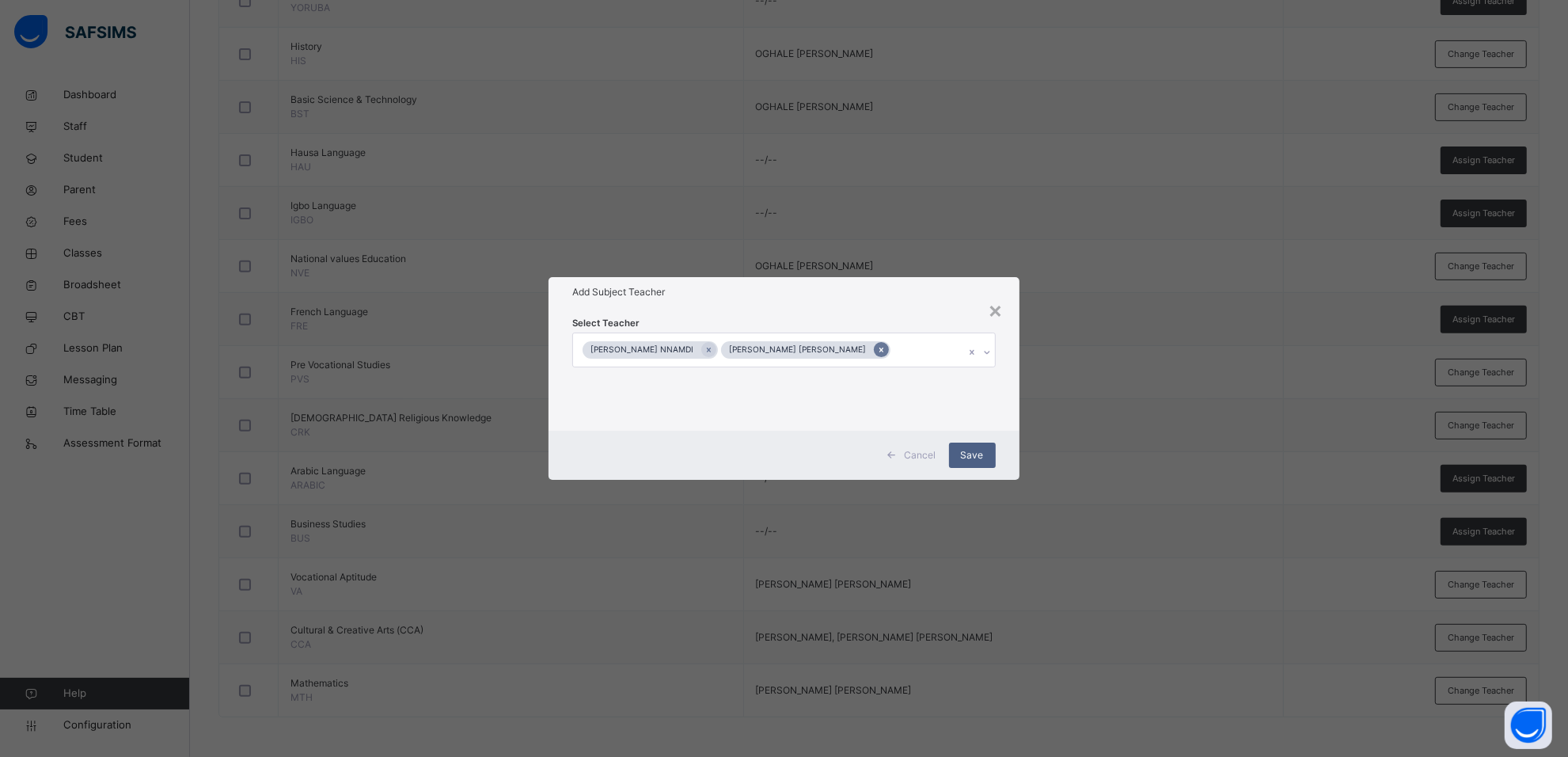
click at [883, 342] on div at bounding box center [881, 350] width 15 height 15
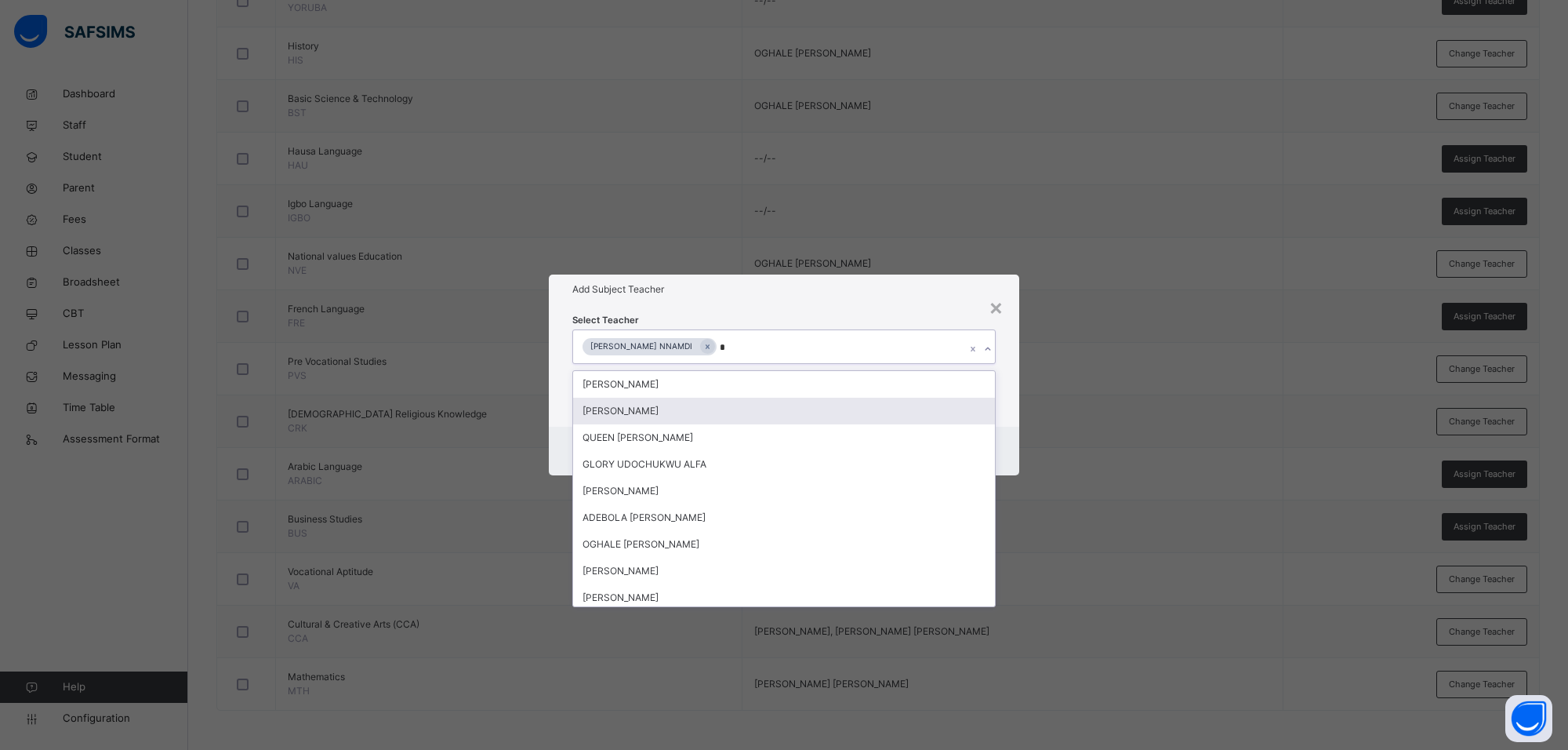
type input "**"
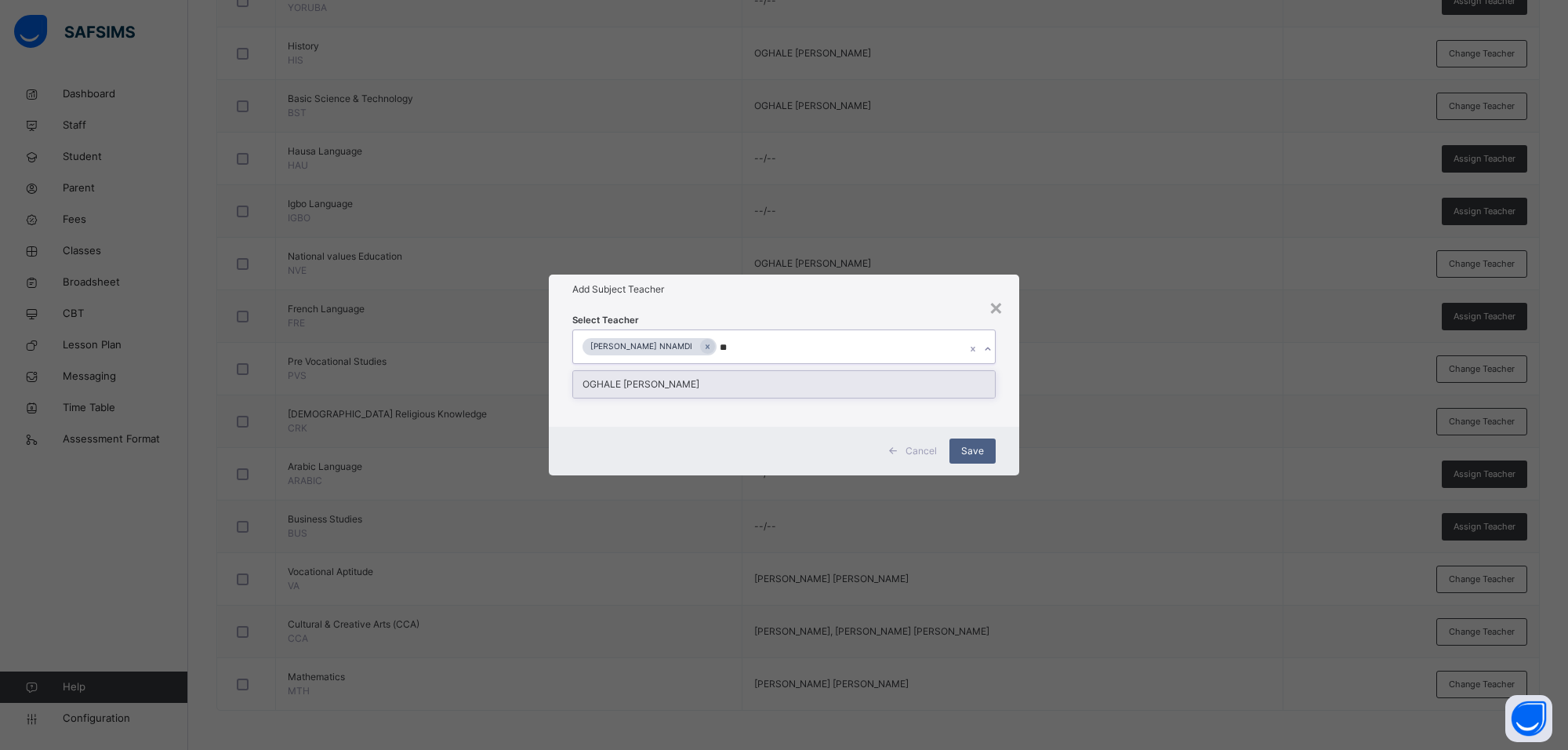
click at [796, 383] on div "OGHALE [PERSON_NAME]" at bounding box center [784, 384] width 422 height 26
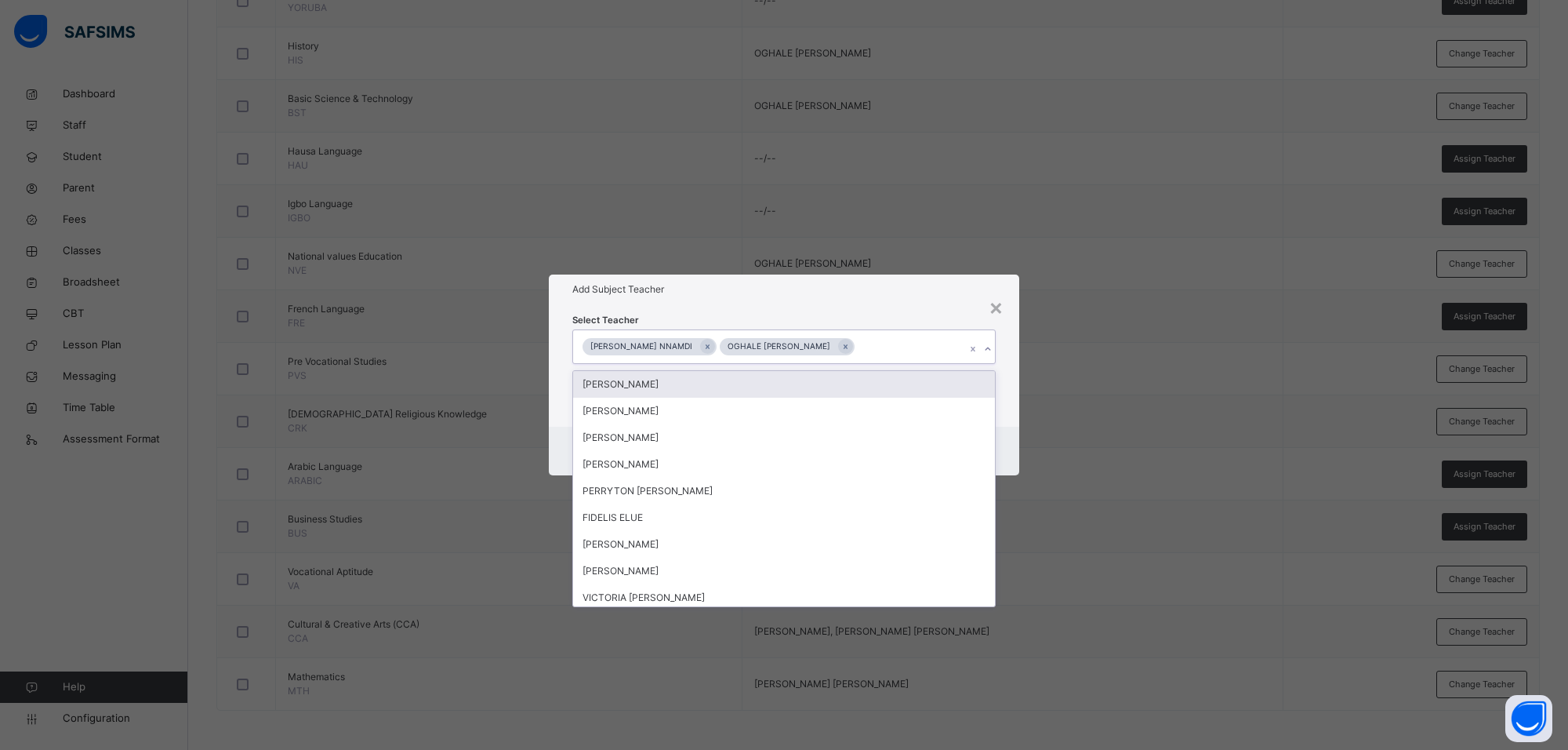
click at [895, 310] on div "Select Teacher option OGHALE [PERSON_NAME], selected. option [PERSON_NAME] focu…" at bounding box center [784, 365] width 471 height 122
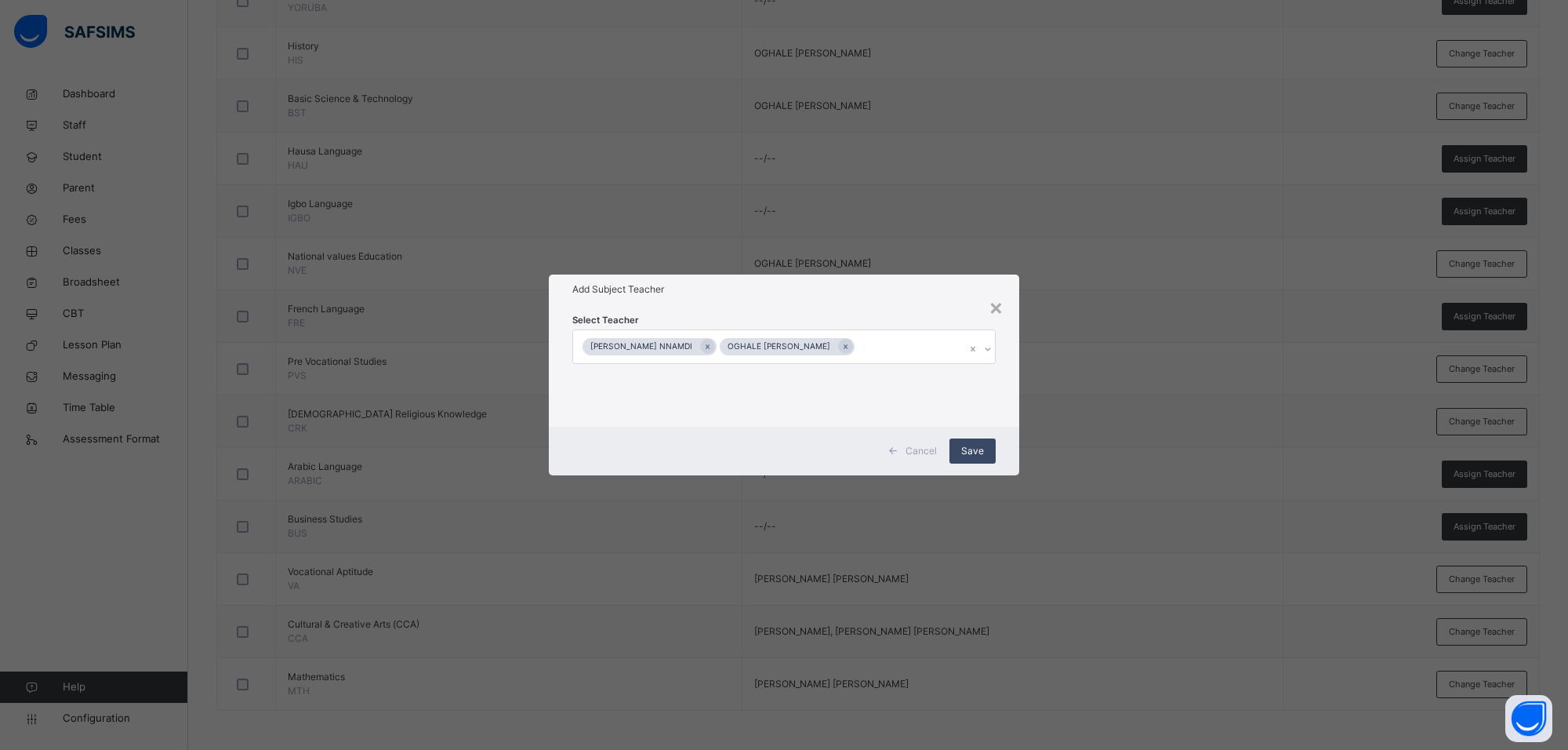
click at [973, 448] on span "Save" at bounding box center [972, 451] width 23 height 15
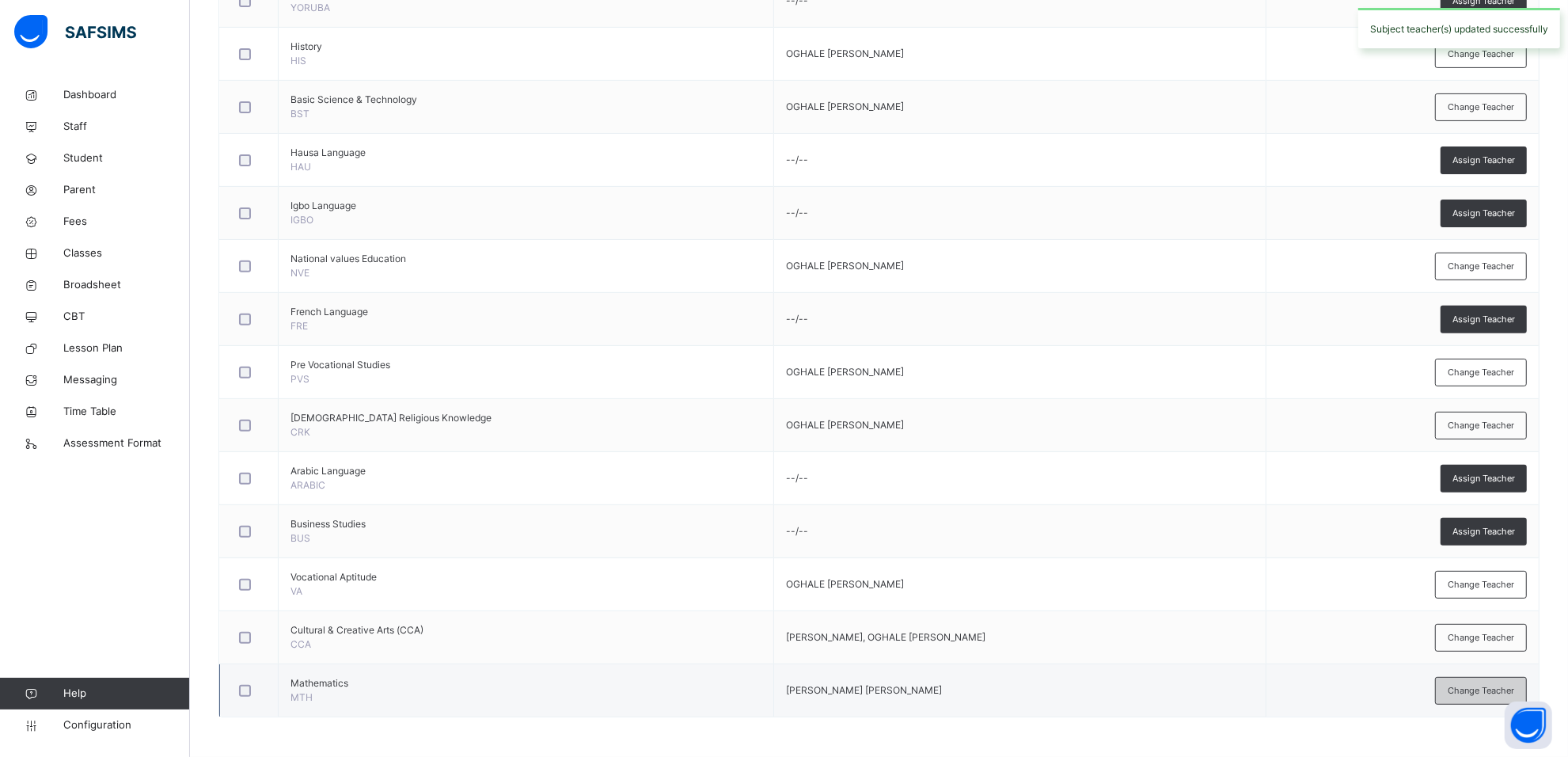
click at [1489, 684] on span "Change Teacher" at bounding box center [1480, 690] width 67 height 14
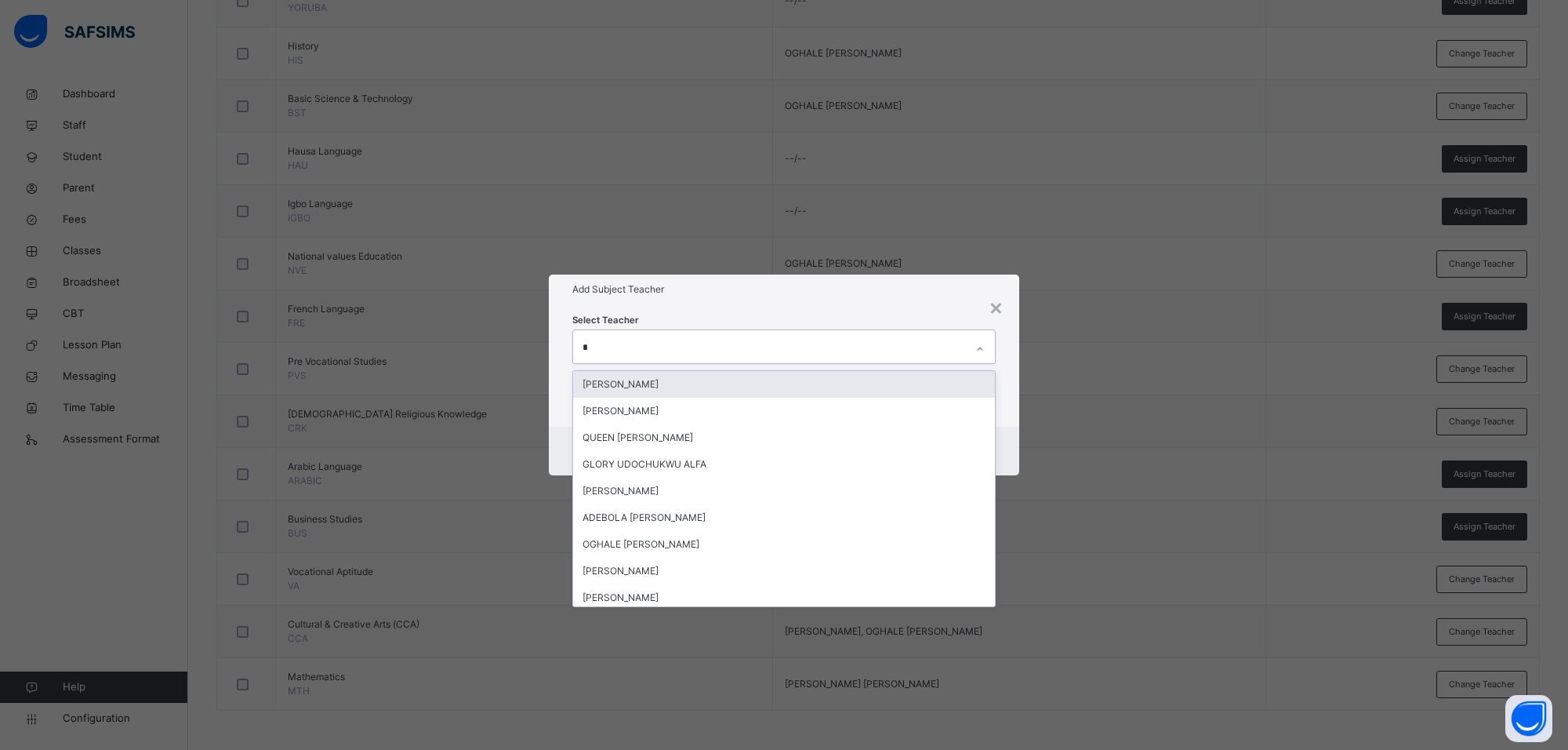
type input "**"
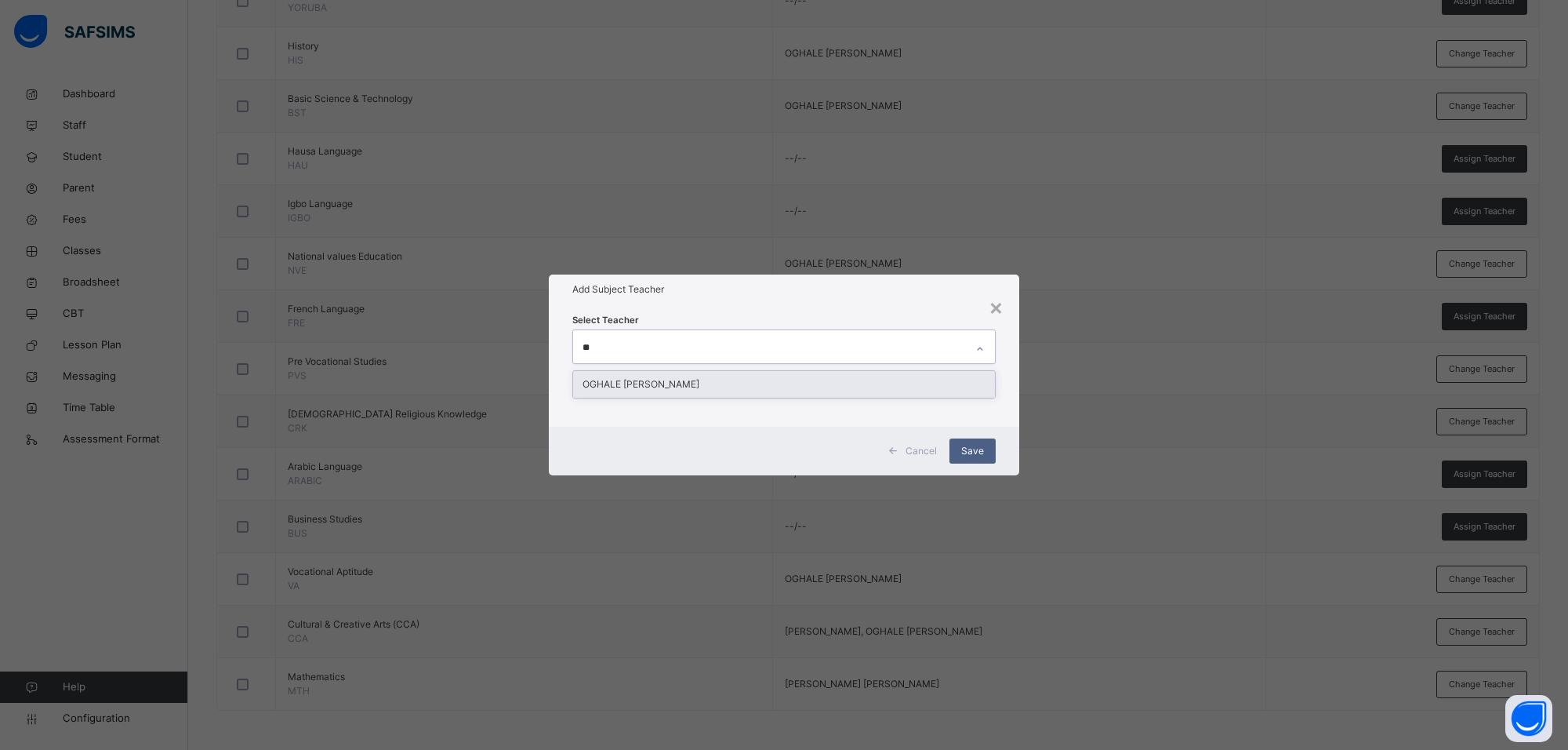
click at [921, 382] on div "OGHALE [PERSON_NAME]" at bounding box center [784, 384] width 422 height 26
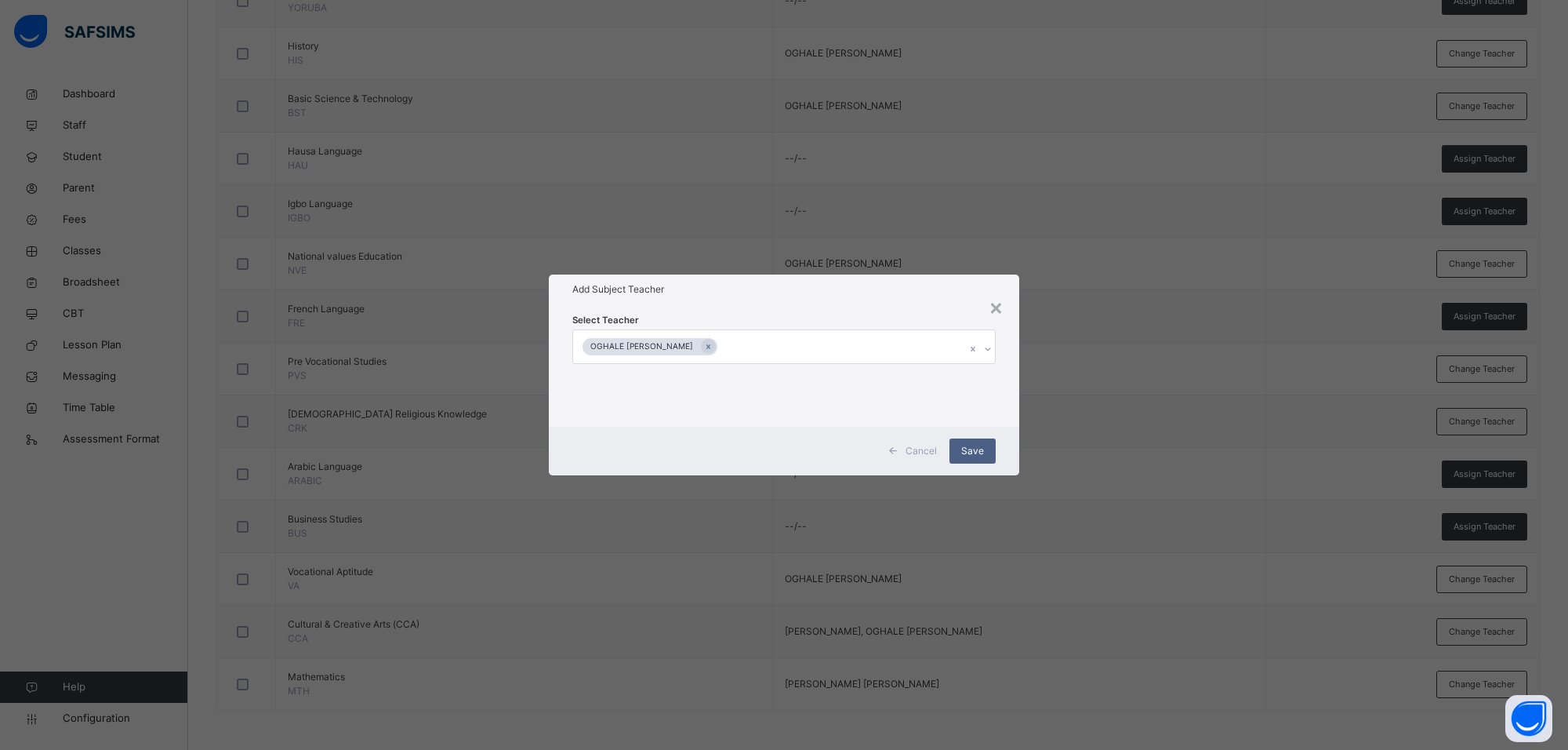
click at [906, 290] on h1 "Add Subject Teacher" at bounding box center [784, 289] width 424 height 15
click at [972, 441] on div "Save" at bounding box center [972, 451] width 46 height 25
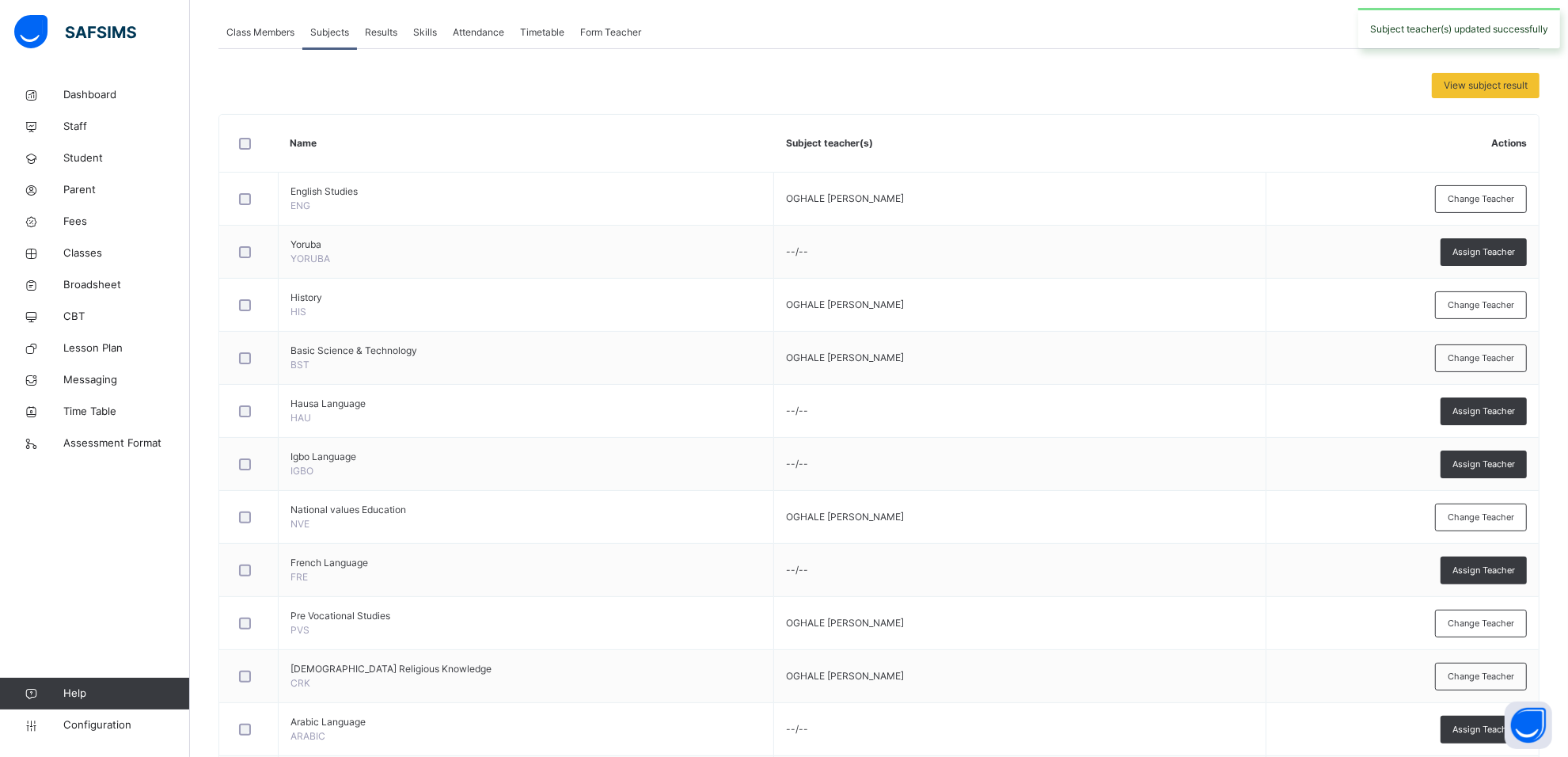
scroll to position [40, 0]
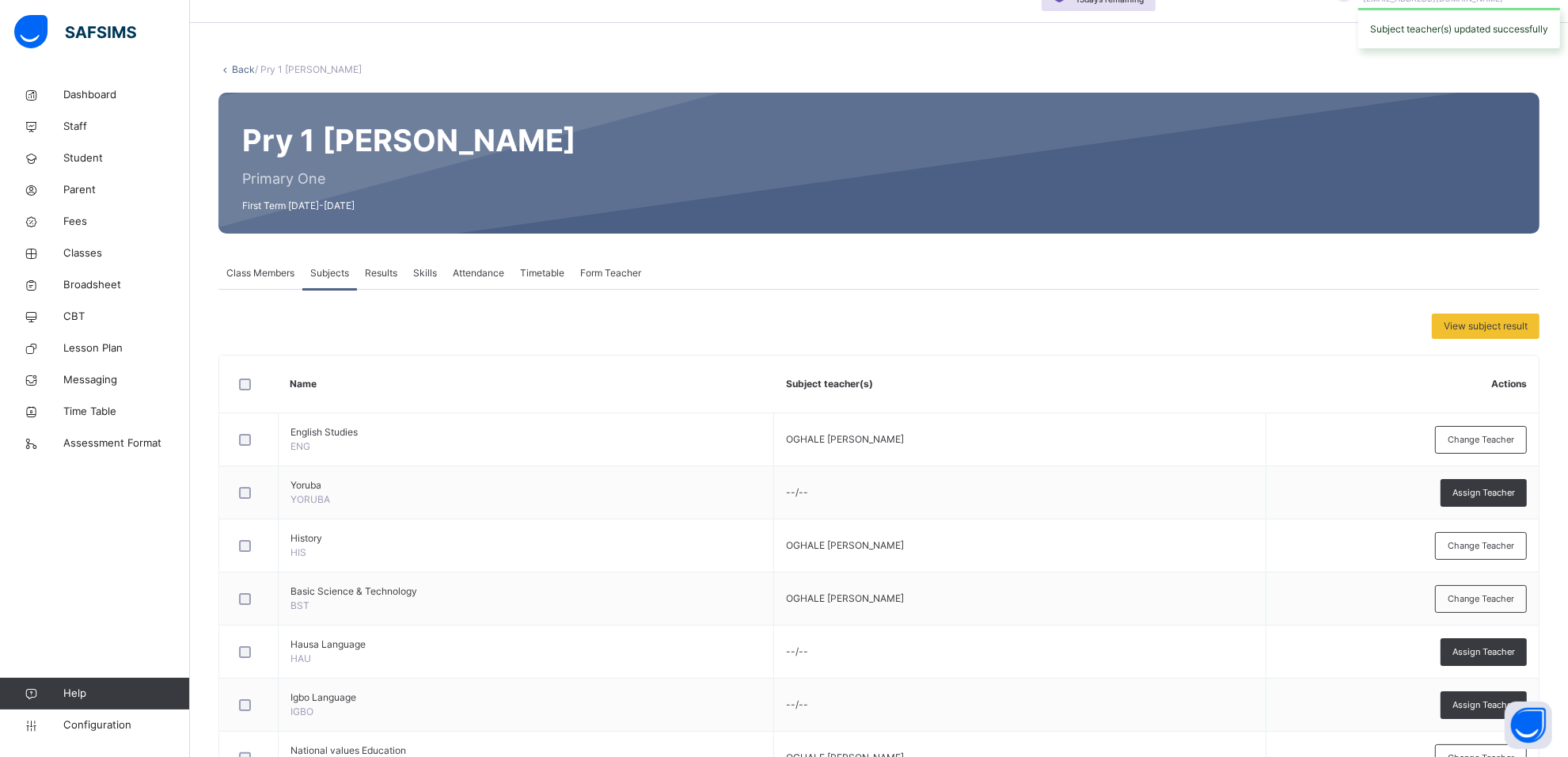
click at [281, 274] on span "Class Members" at bounding box center [260, 274] width 68 height 15
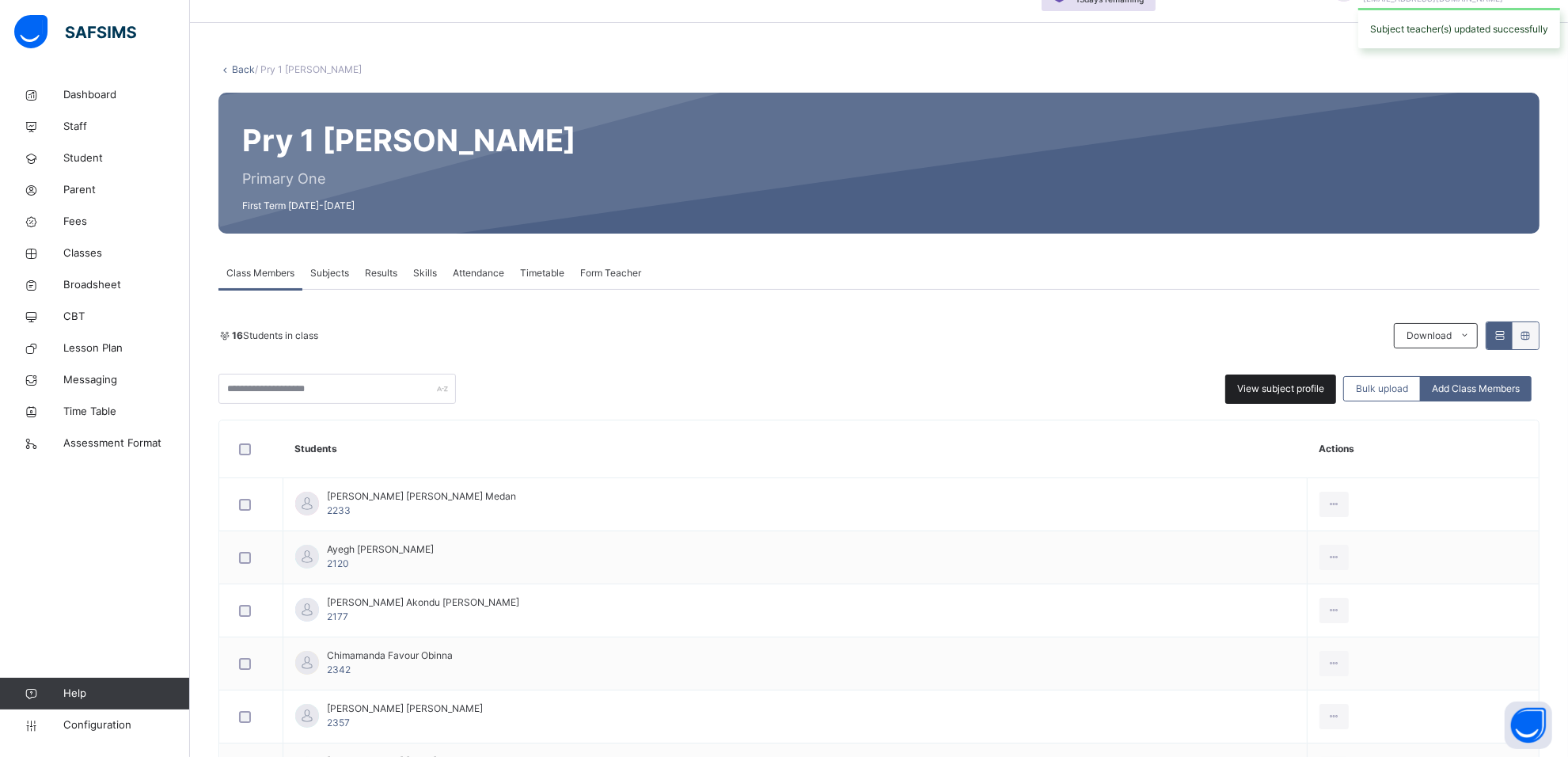
click at [1254, 380] on div "View subject profile" at bounding box center [1280, 389] width 111 height 29
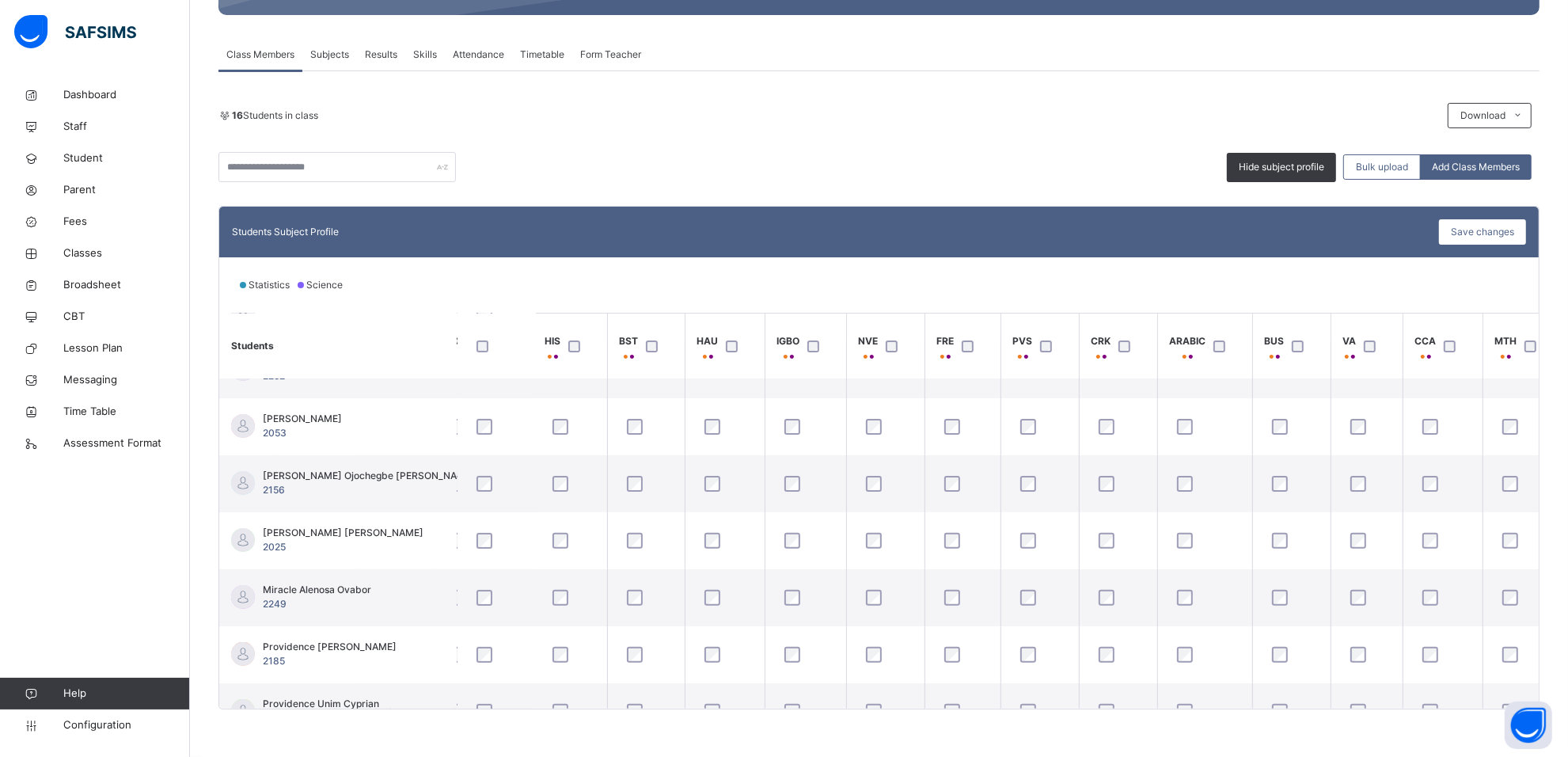
scroll to position [494, 199]
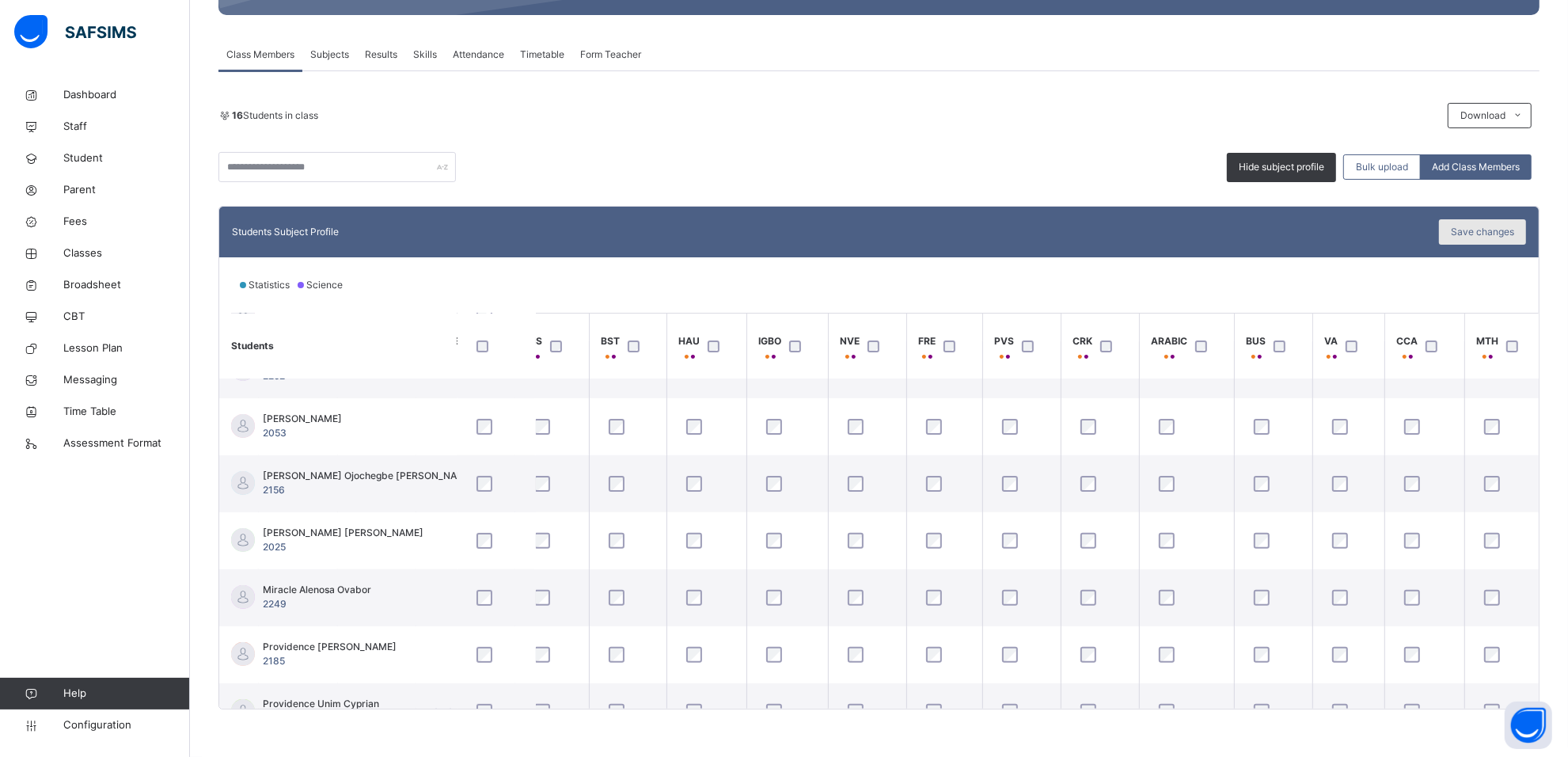
click at [1473, 233] on span "Save changes" at bounding box center [1482, 233] width 63 height 15
click at [319, 48] on span "Subjects" at bounding box center [330, 55] width 38 height 15
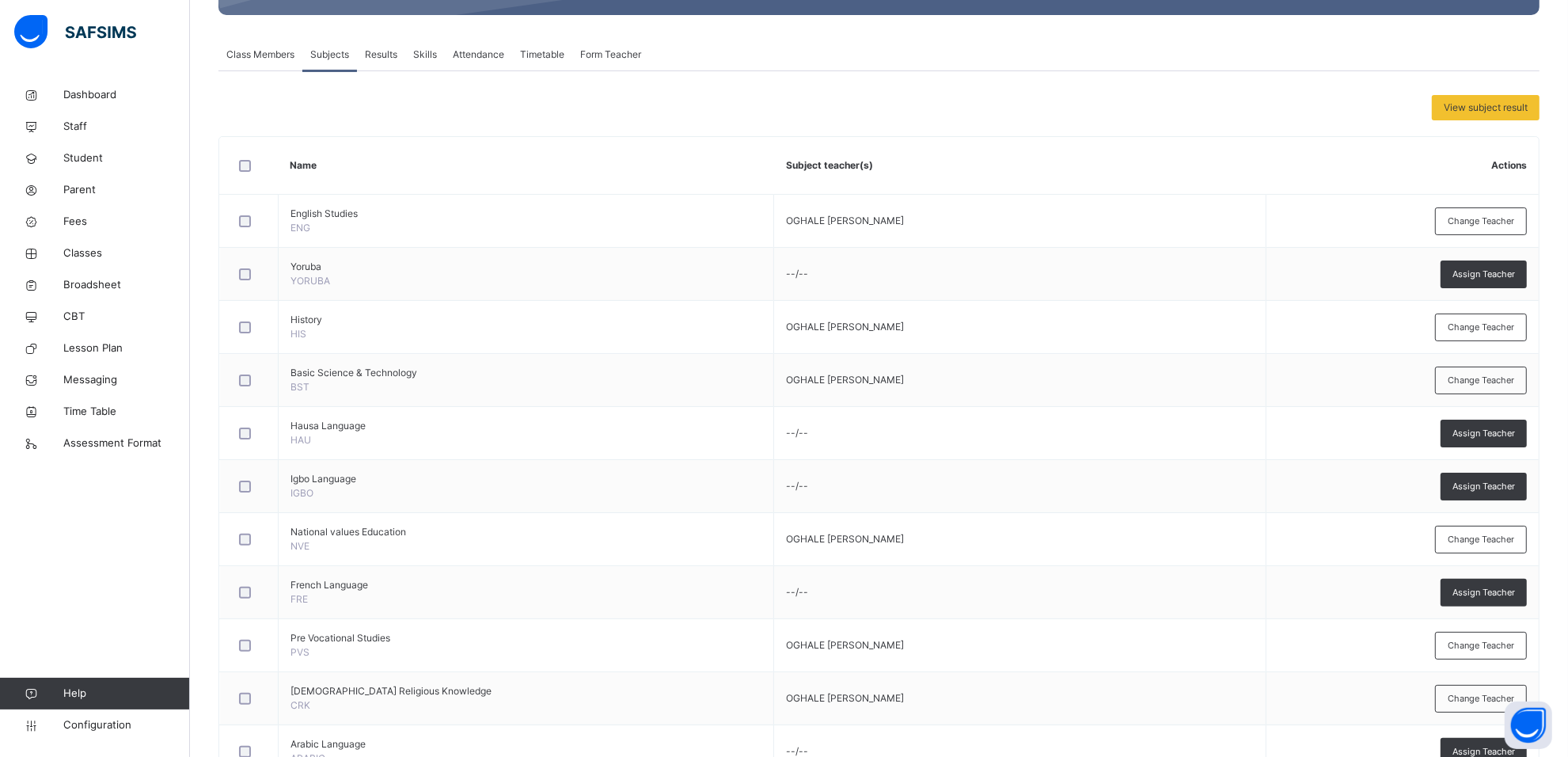
click at [281, 59] on span "Class Members" at bounding box center [260, 55] width 68 height 15
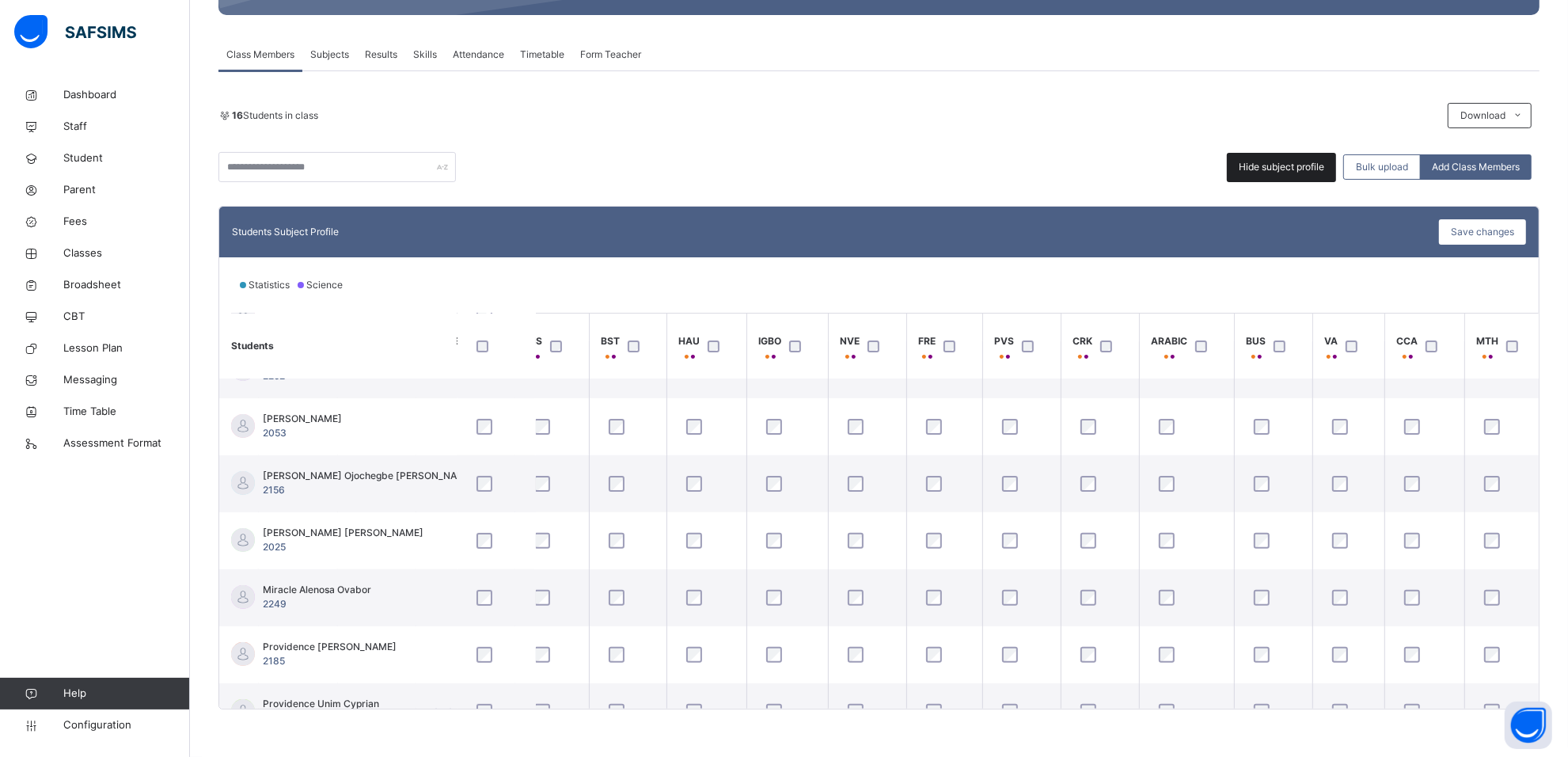
click at [1252, 153] on div "Hide subject profile" at bounding box center [1281, 168] width 109 height 29
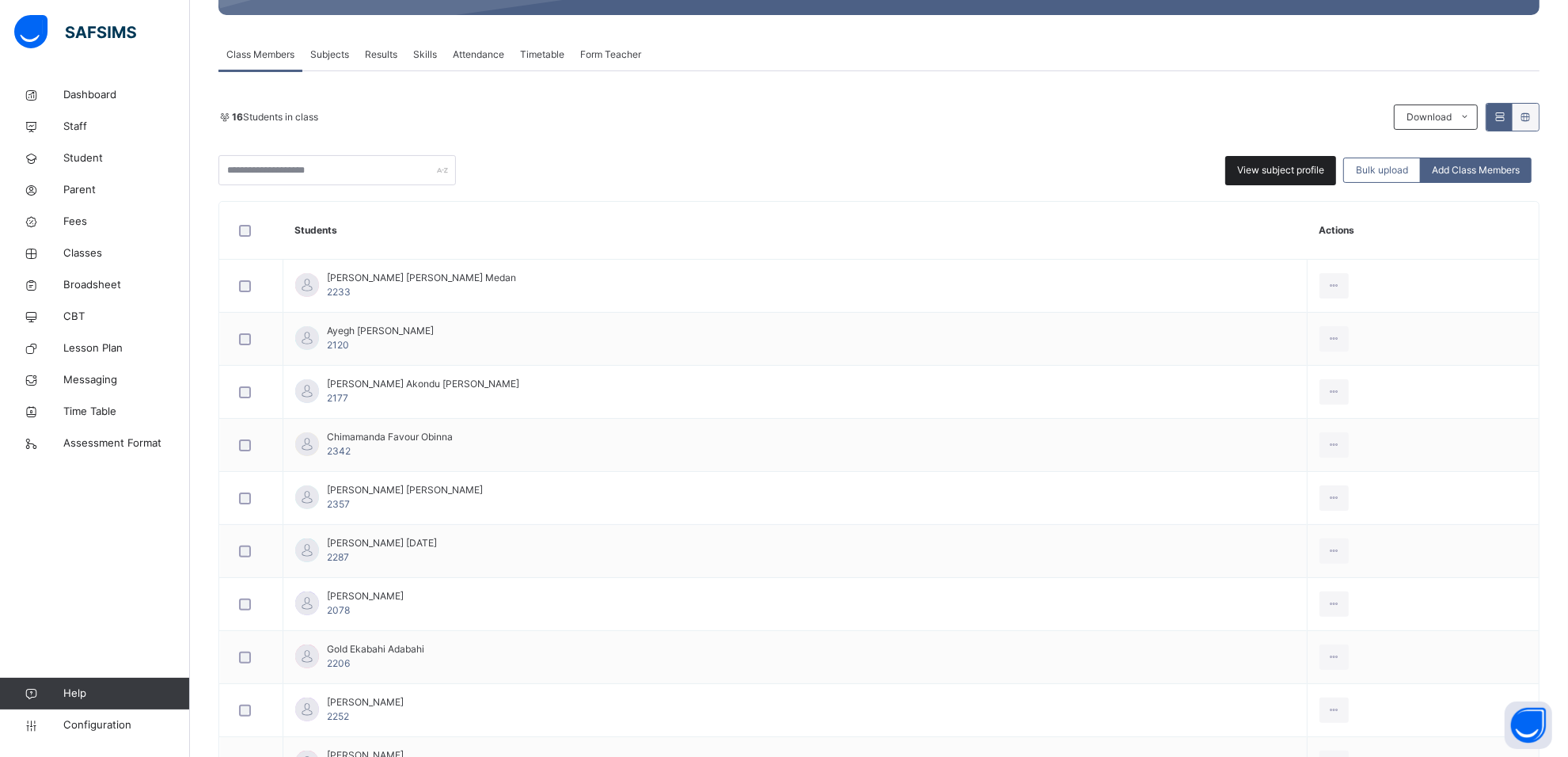
click at [1253, 171] on span "View subject profile" at bounding box center [1280, 170] width 87 height 15
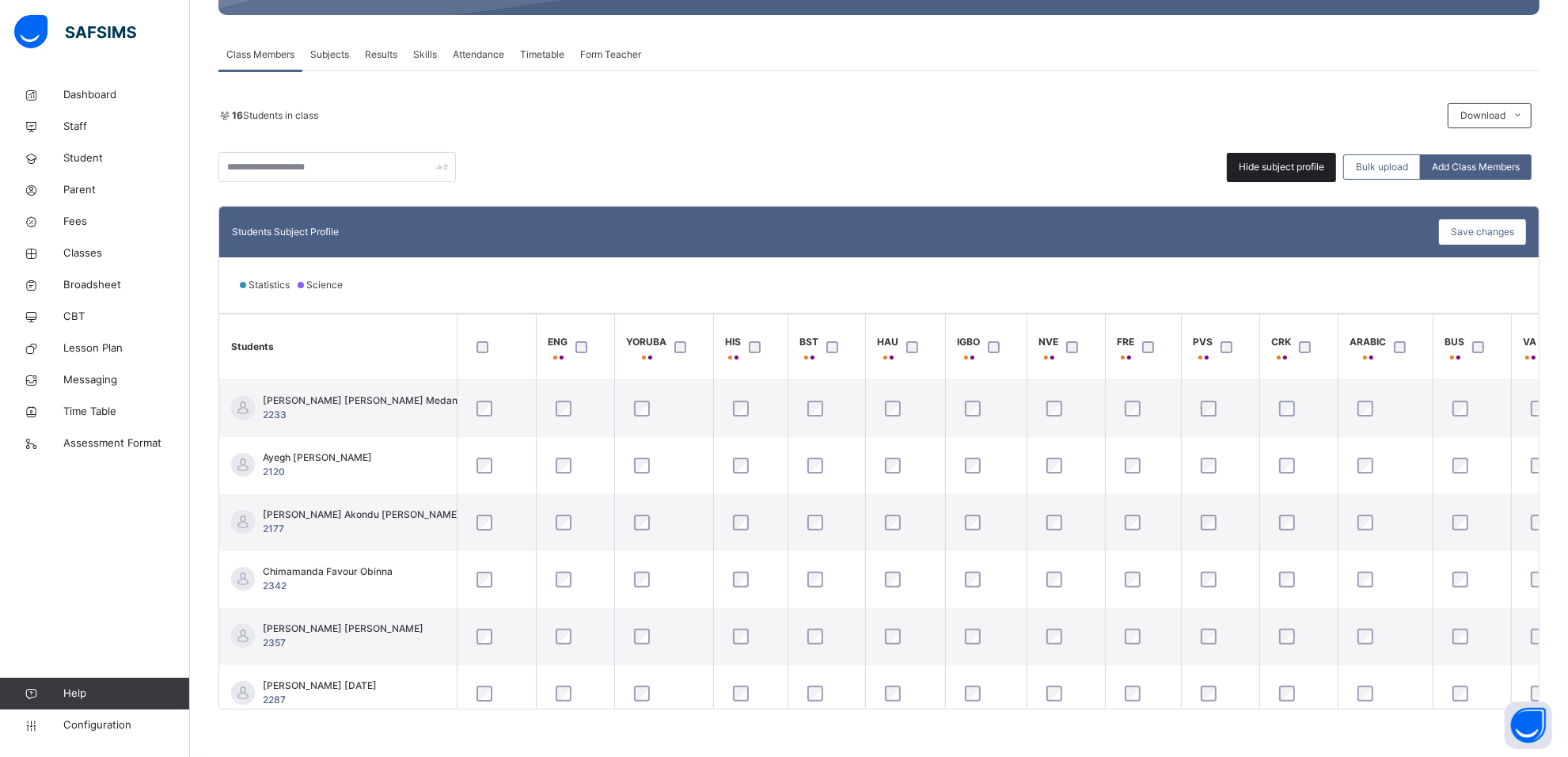
click at [1253, 171] on span "Hide subject profile" at bounding box center [1281, 168] width 85 height 15
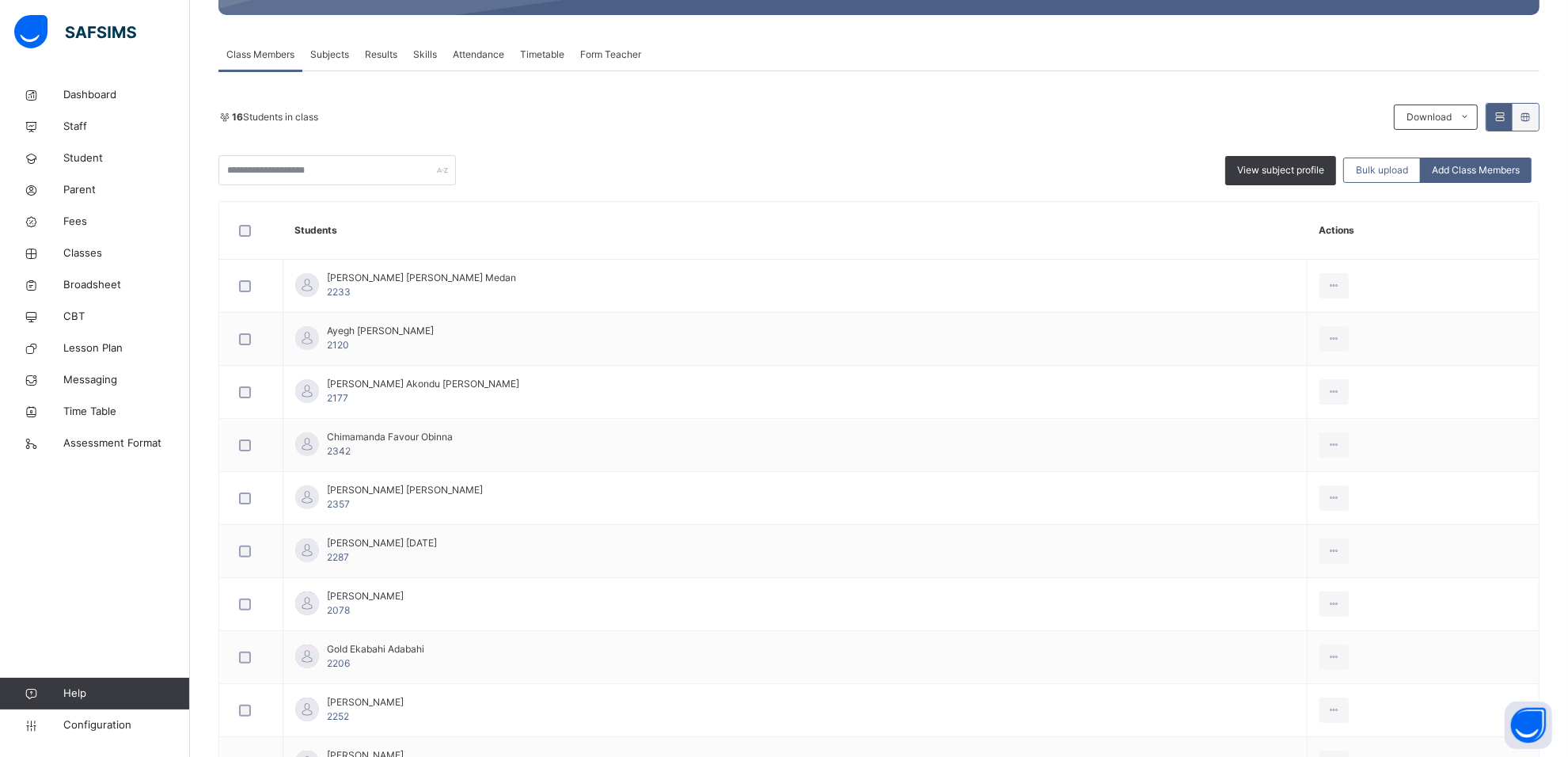
click at [319, 53] on span "Subjects" at bounding box center [330, 55] width 38 height 15
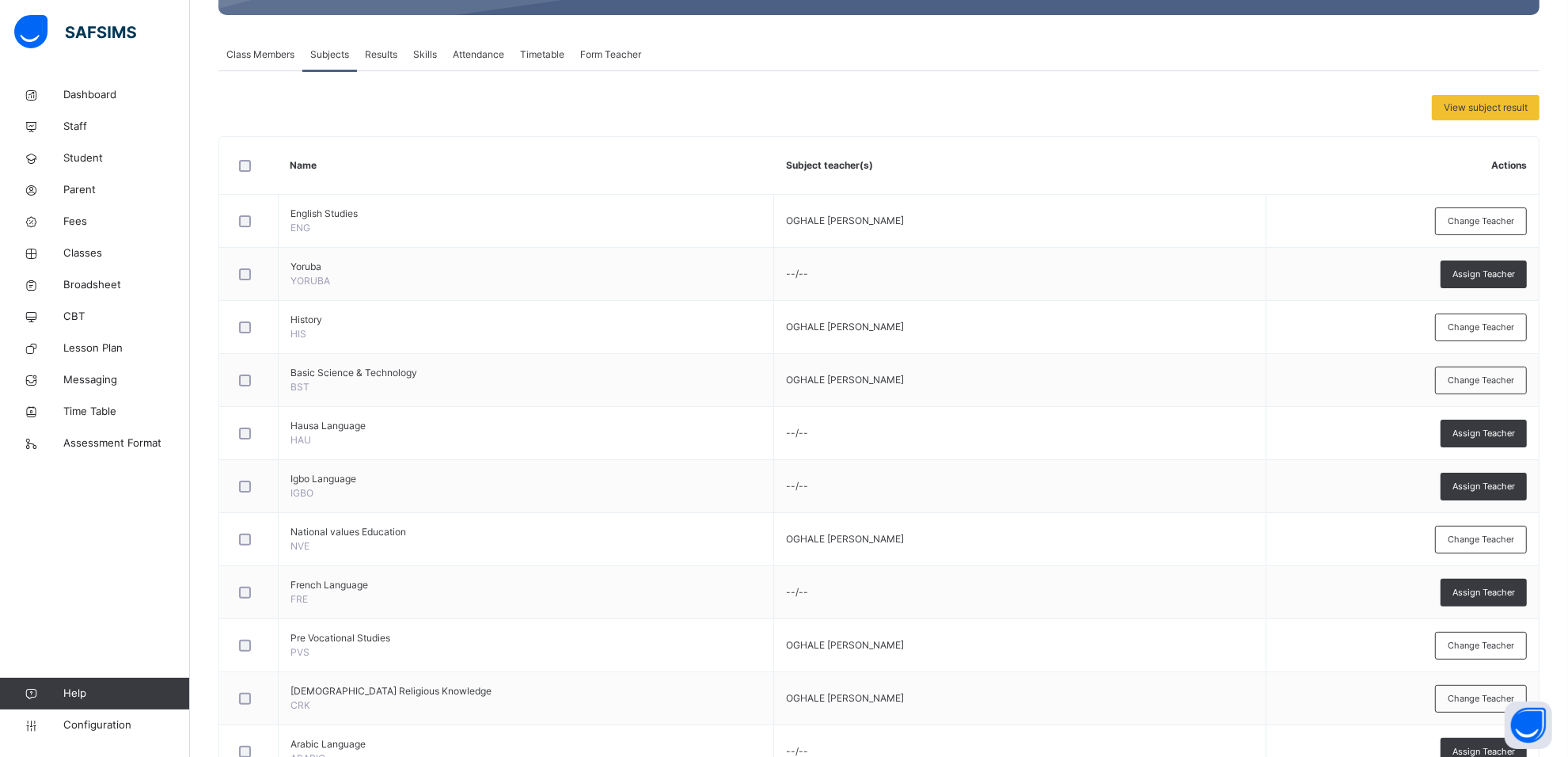
click at [393, 53] on span "Results" at bounding box center [381, 55] width 32 height 15
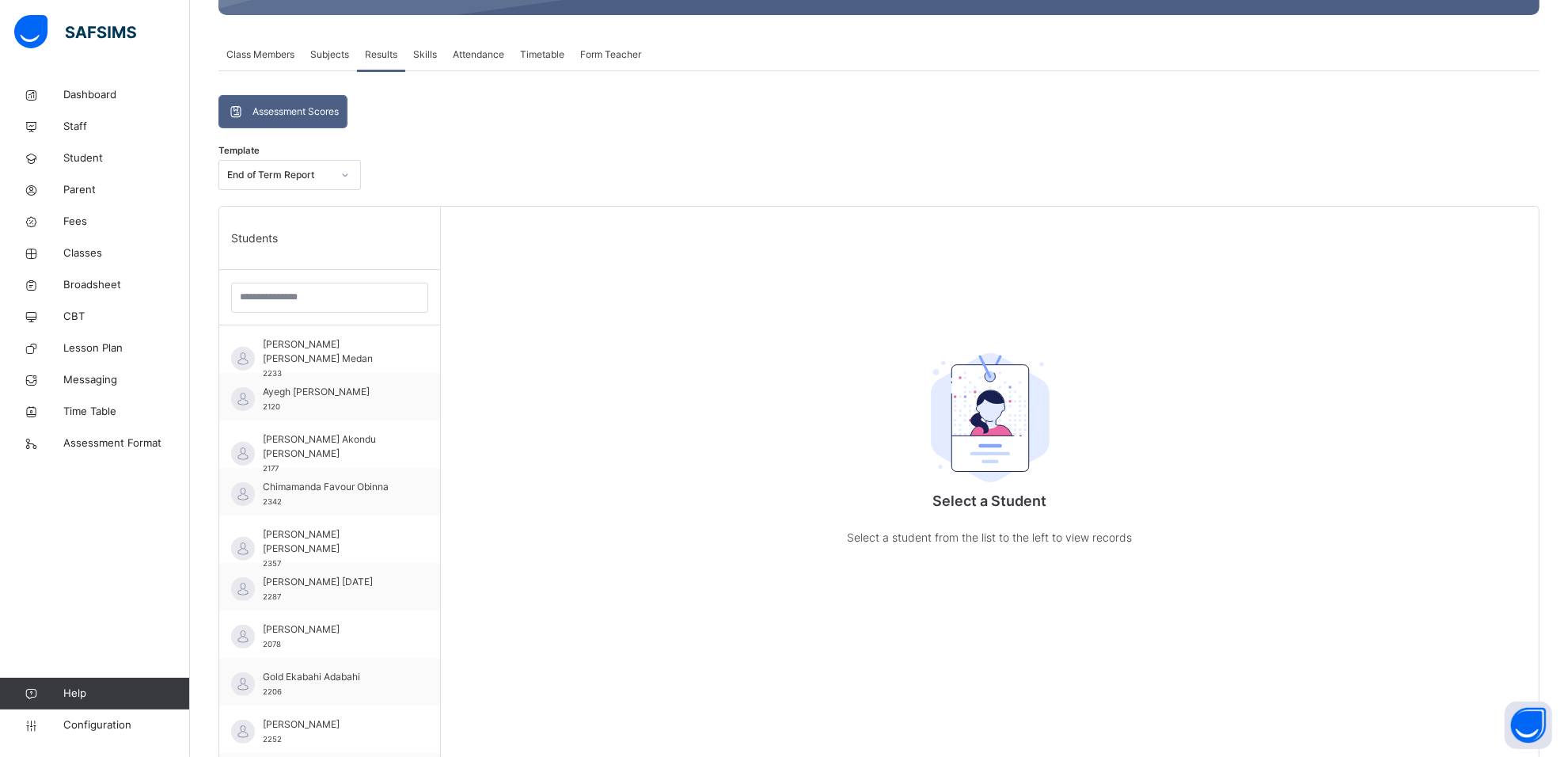
click at [317, 54] on span "Subjects" at bounding box center [330, 55] width 38 height 15
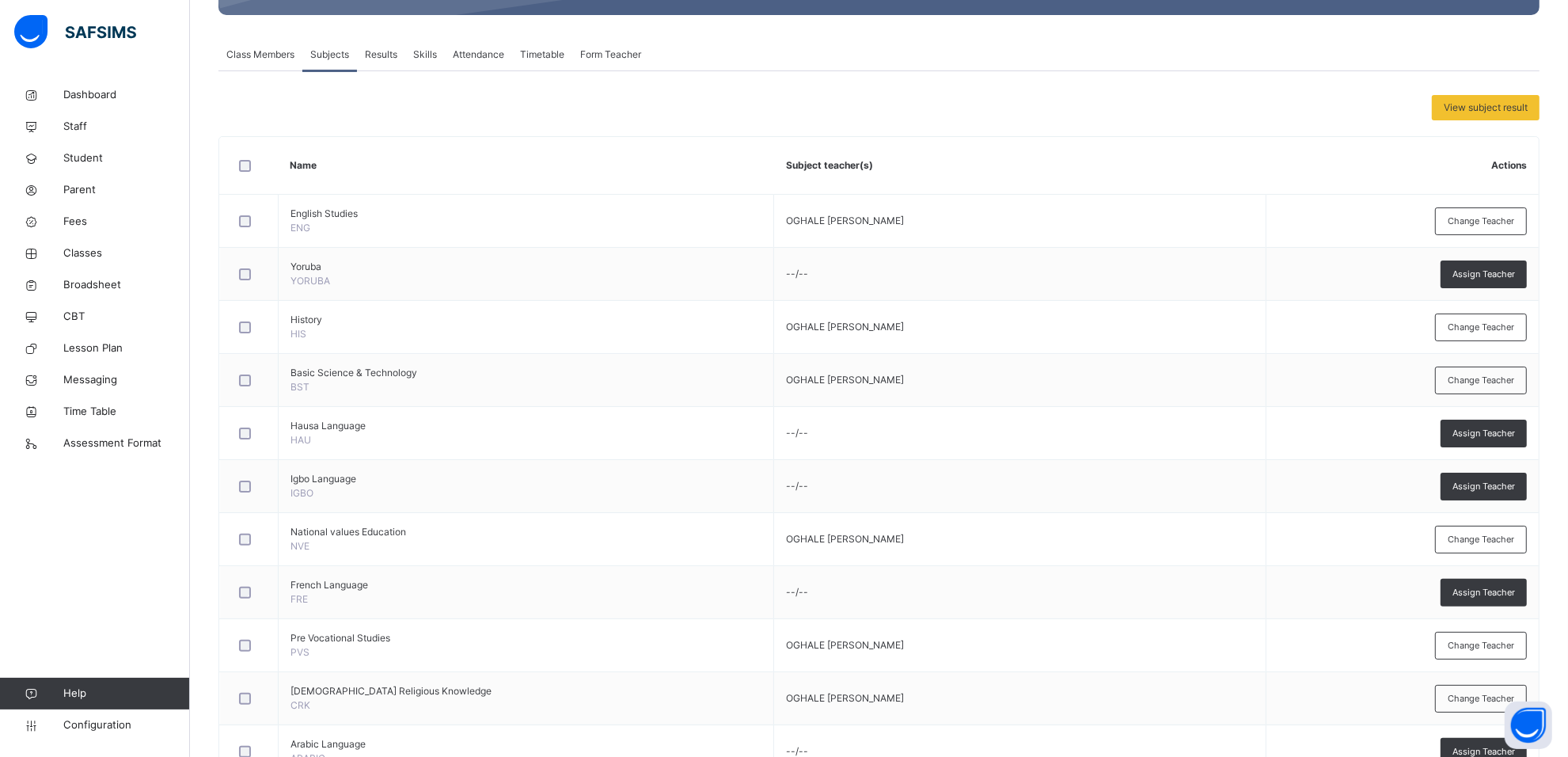
click at [270, 45] on div "Class Members" at bounding box center [261, 54] width 84 height 32
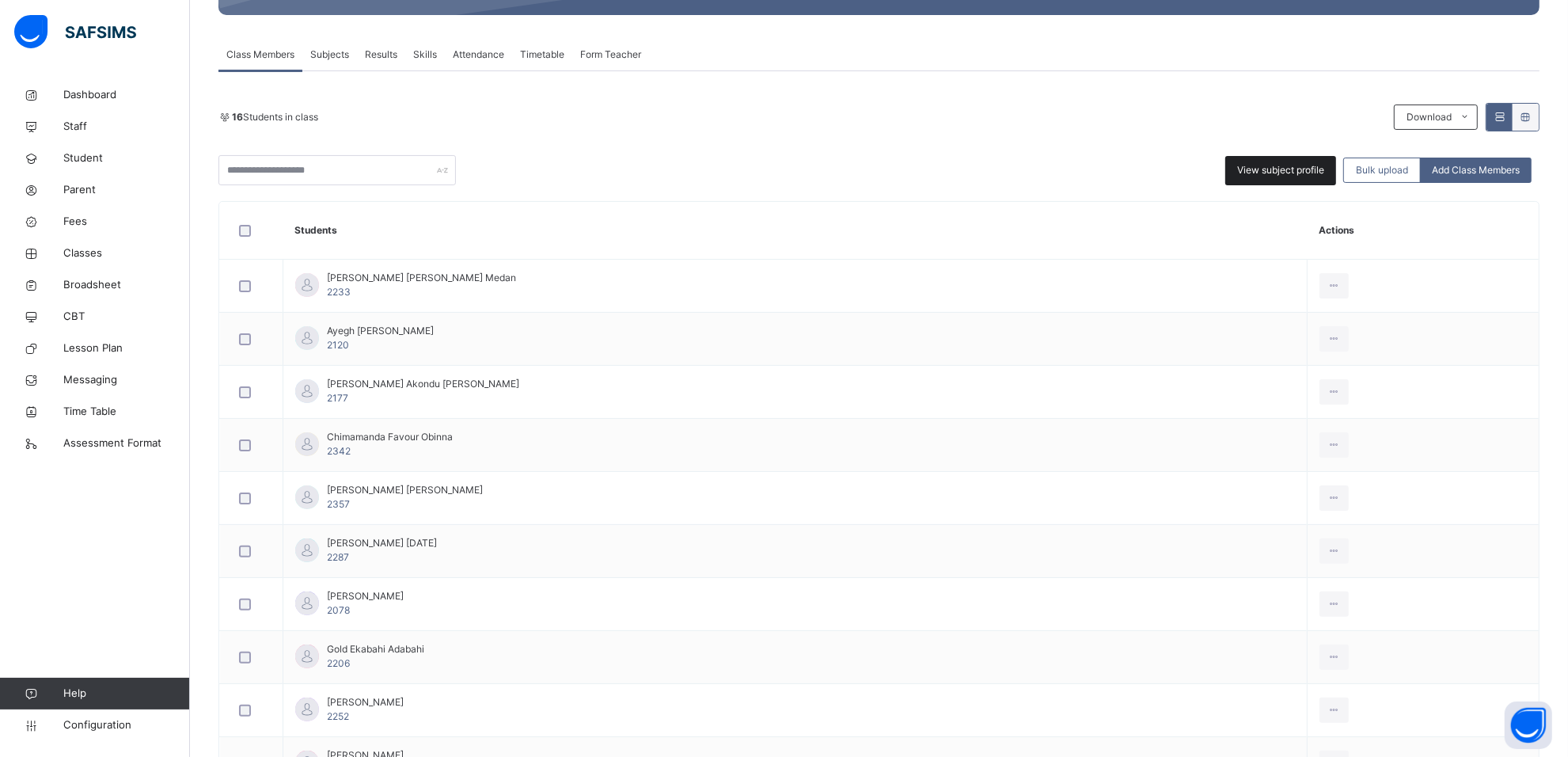
click at [1295, 163] on span "View subject profile" at bounding box center [1280, 170] width 87 height 15
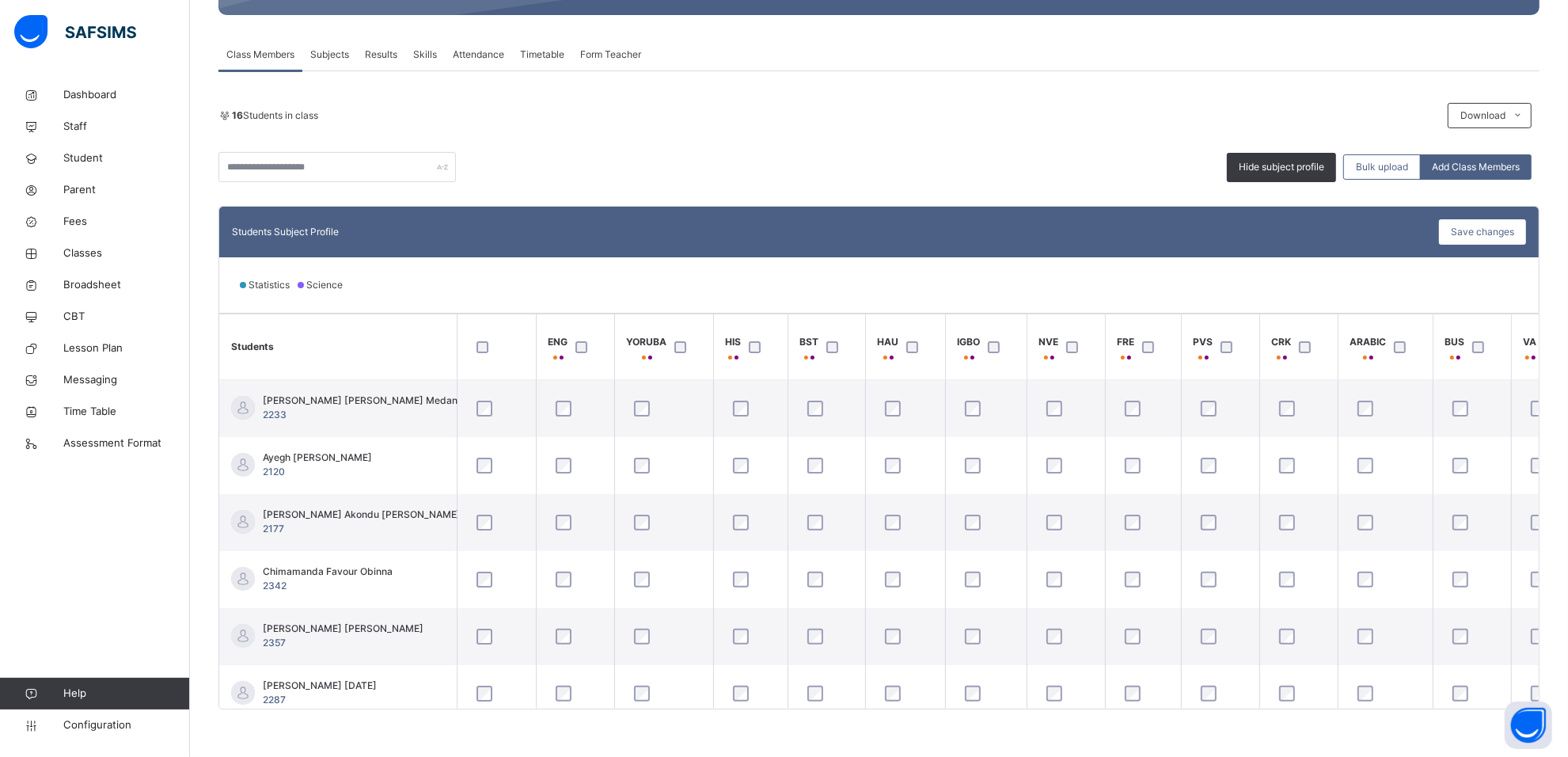
click at [1544, 348] on div at bounding box center [1553, 347] width 27 height 12
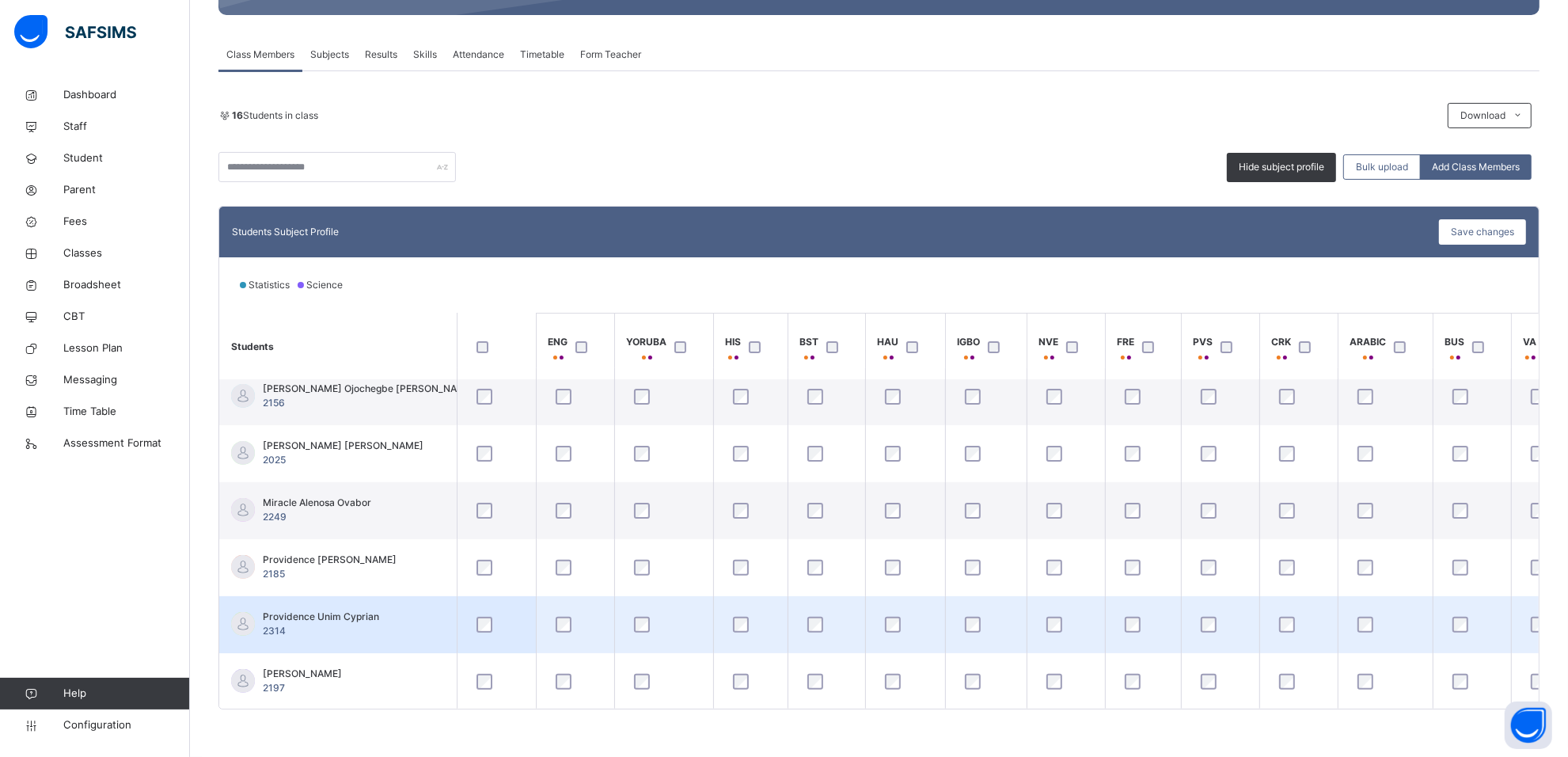
scroll to position [589, 0]
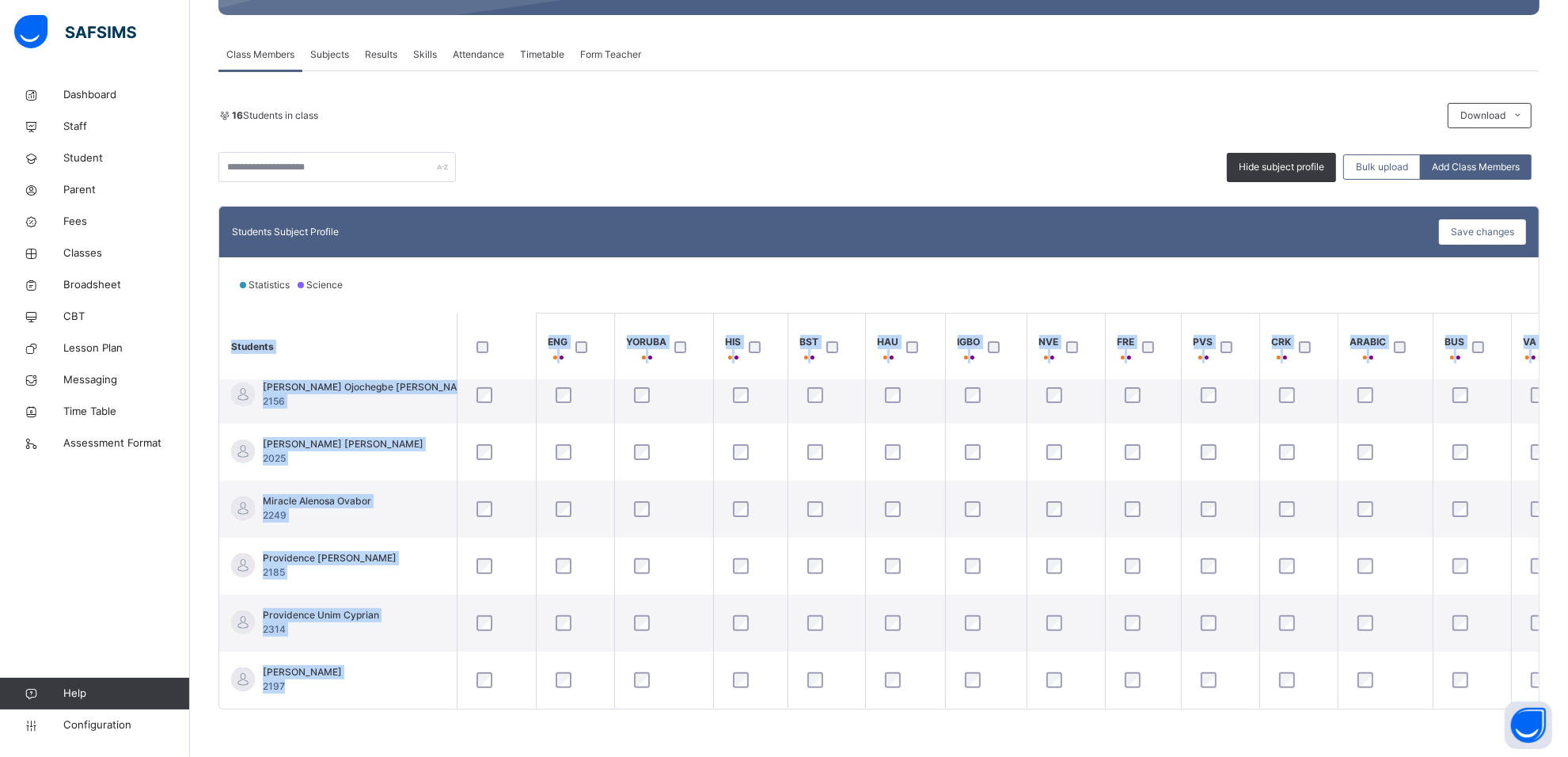
drag, startPoint x: 1323, startPoint y: 708, endPoint x: 1336, endPoint y: 715, distance: 14.8
click at [1517, 726] on body "Class Arm Details Grace Period 15 days remaining First Term / [DATE]-[DATE] MAR…" at bounding box center [784, 248] width 1568 height 1015
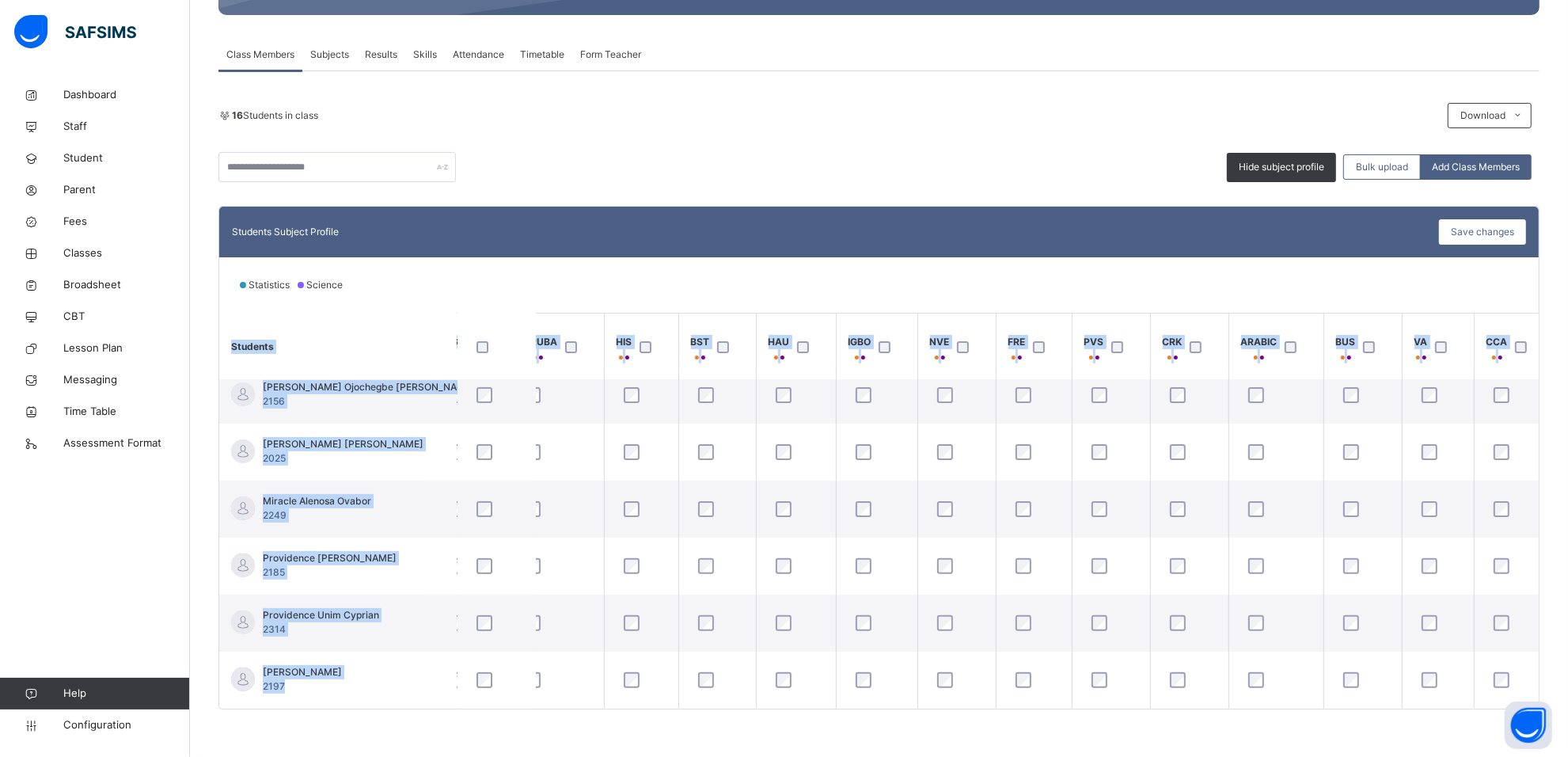
scroll to position [589, 199]
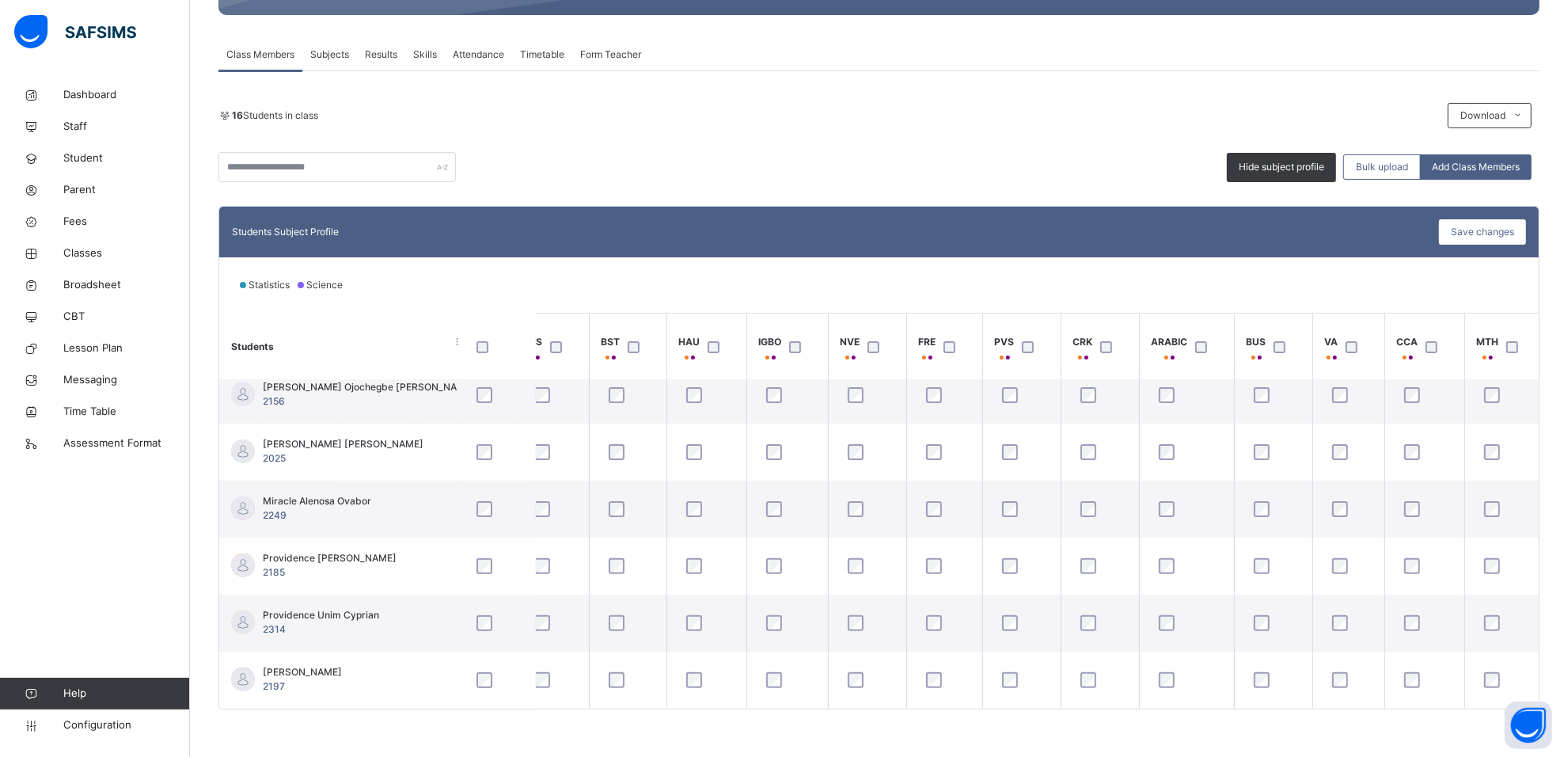
click at [1513, 353] on div at bounding box center [1516, 347] width 34 height 33
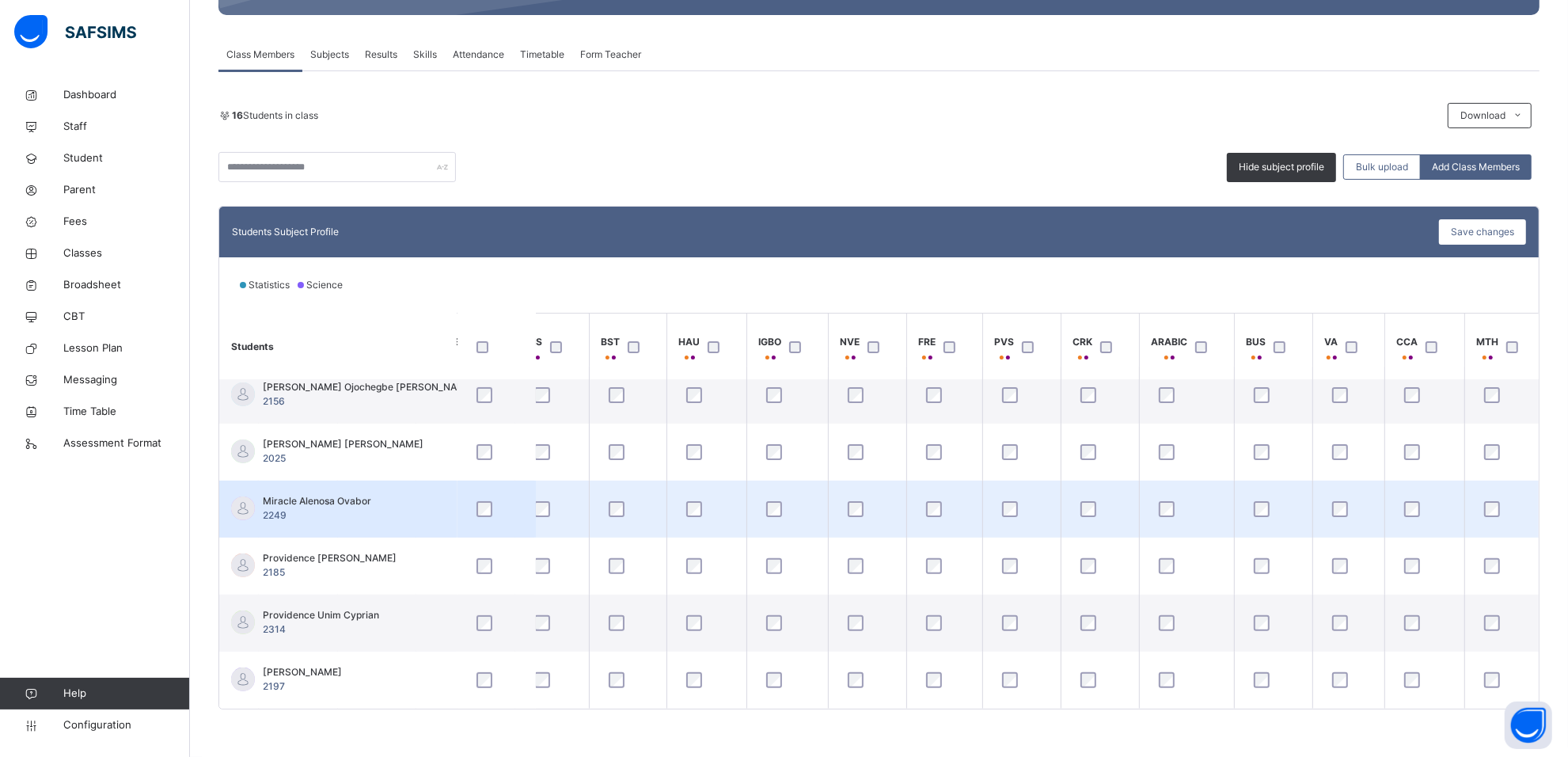
click at [477, 492] on div at bounding box center [497, 509] width 55 height 33
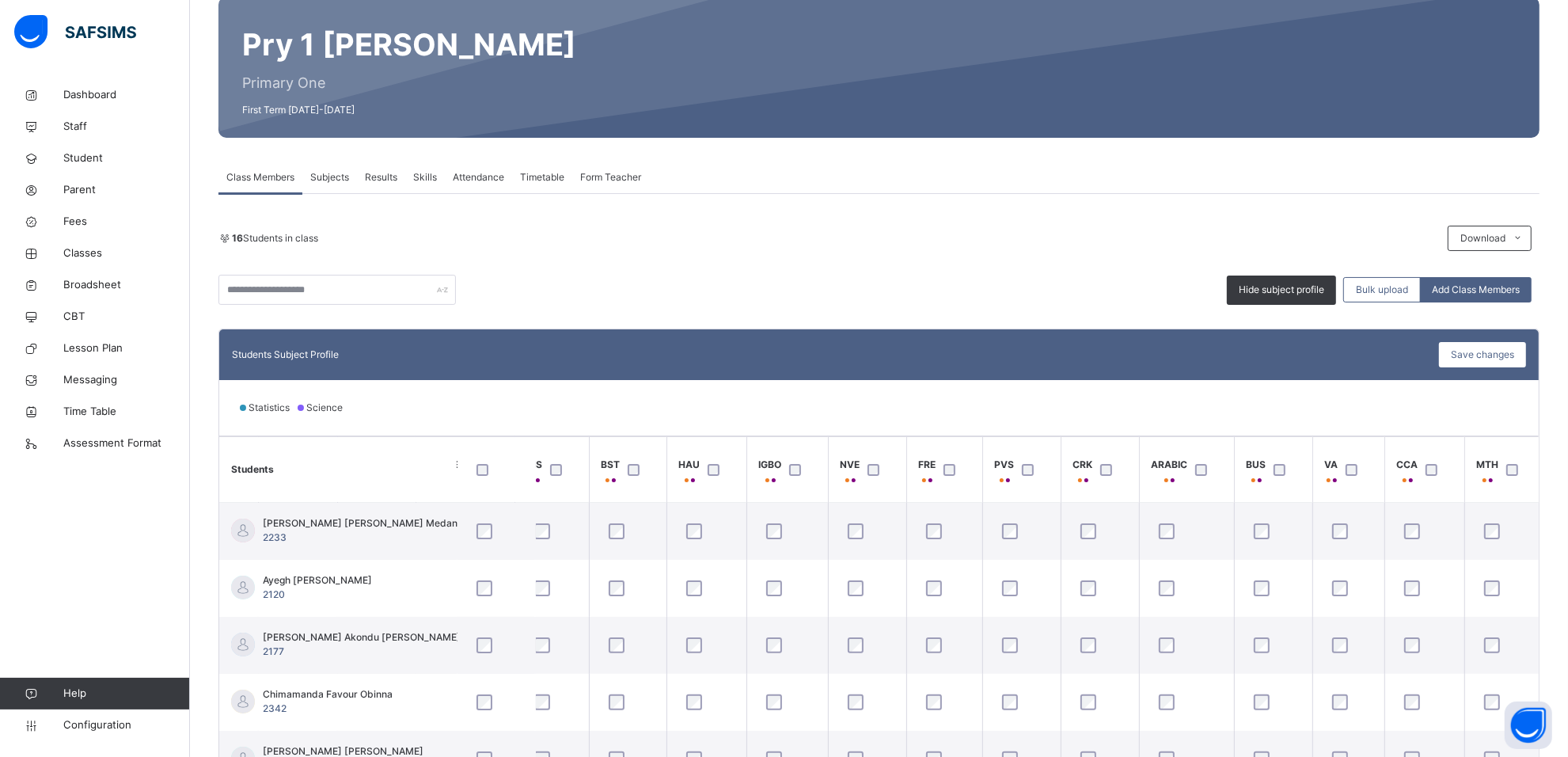
scroll to position [0, 0]
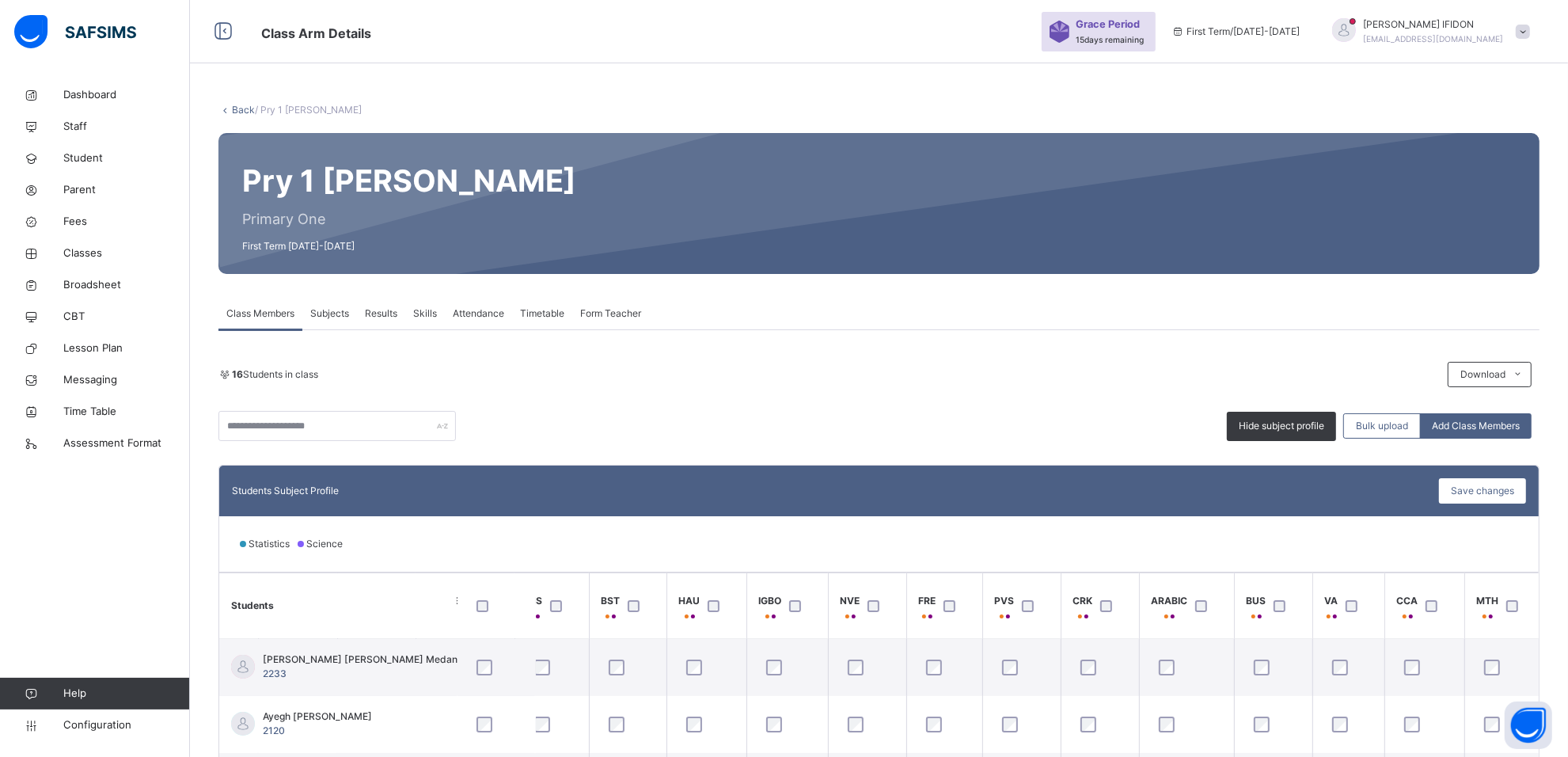
click at [346, 330] on div "16 Students in class Download Pdf Report Excel Report Hide subject profile Bulk…" at bounding box center [879, 649] width 1321 height 638
click at [338, 309] on span "Subjects" at bounding box center [330, 314] width 38 height 15
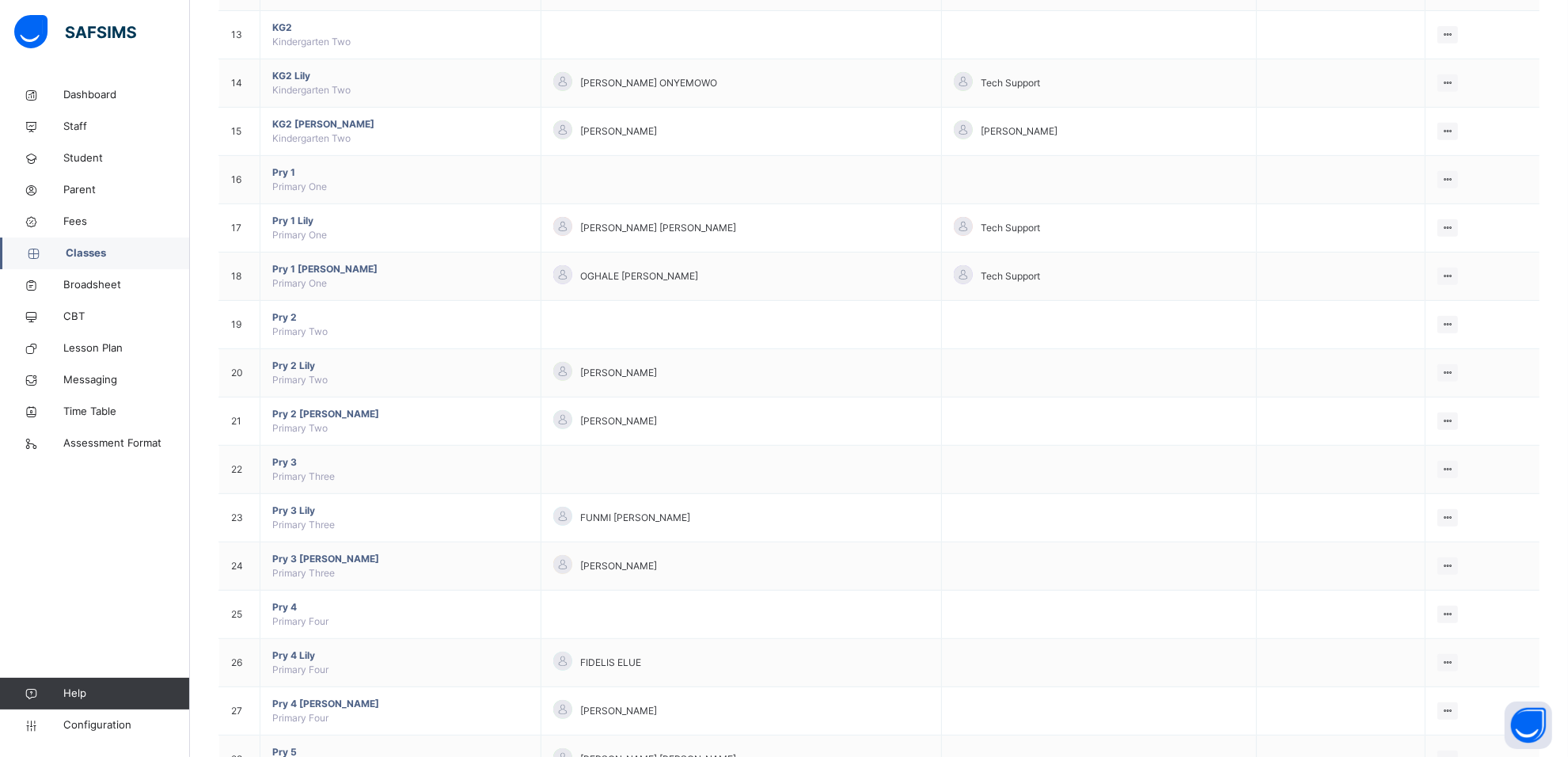
scroll to position [1022, 0]
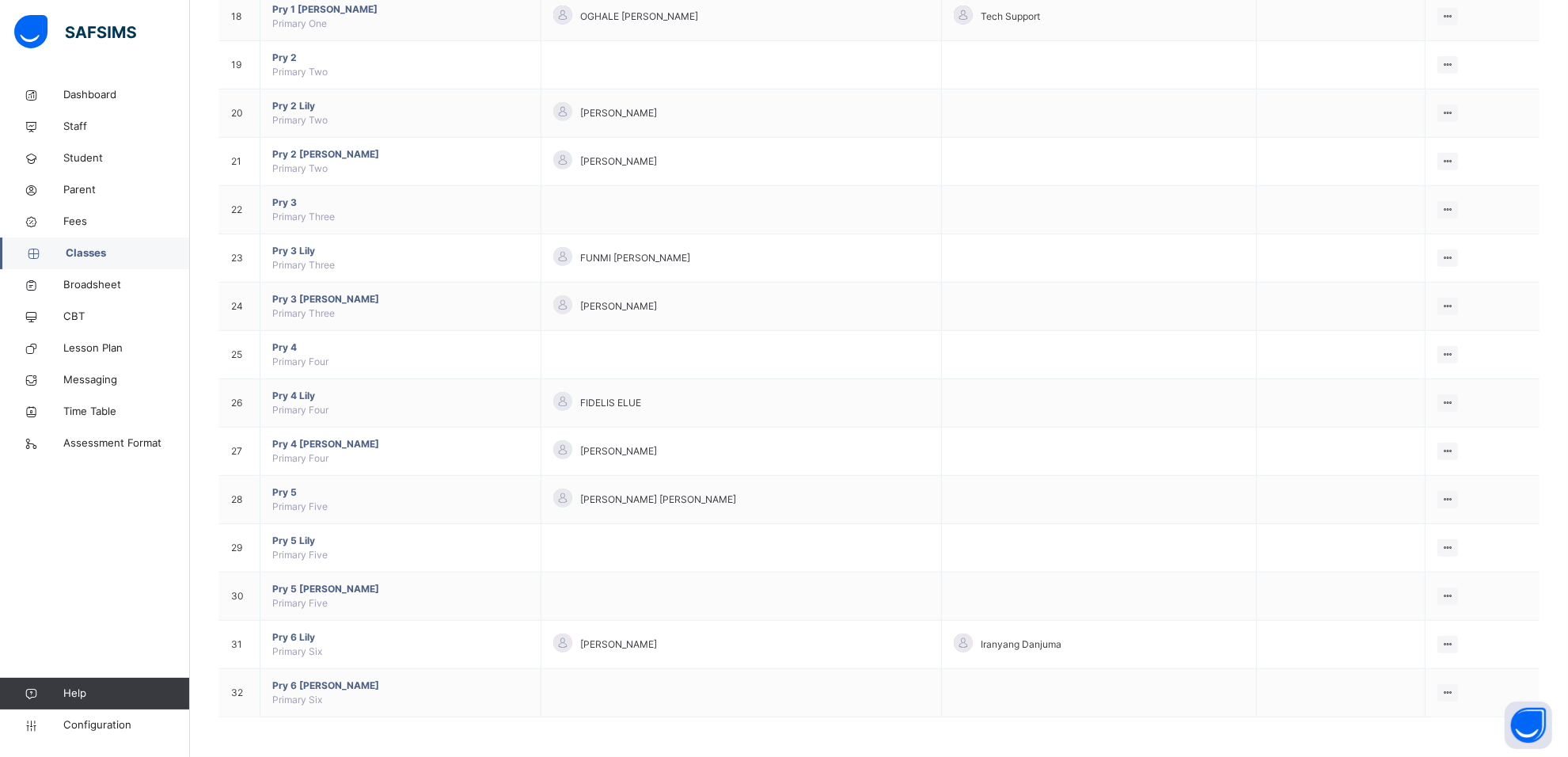
click at [308, 633] on span "Pry 6 Lily" at bounding box center [400, 637] width 256 height 15
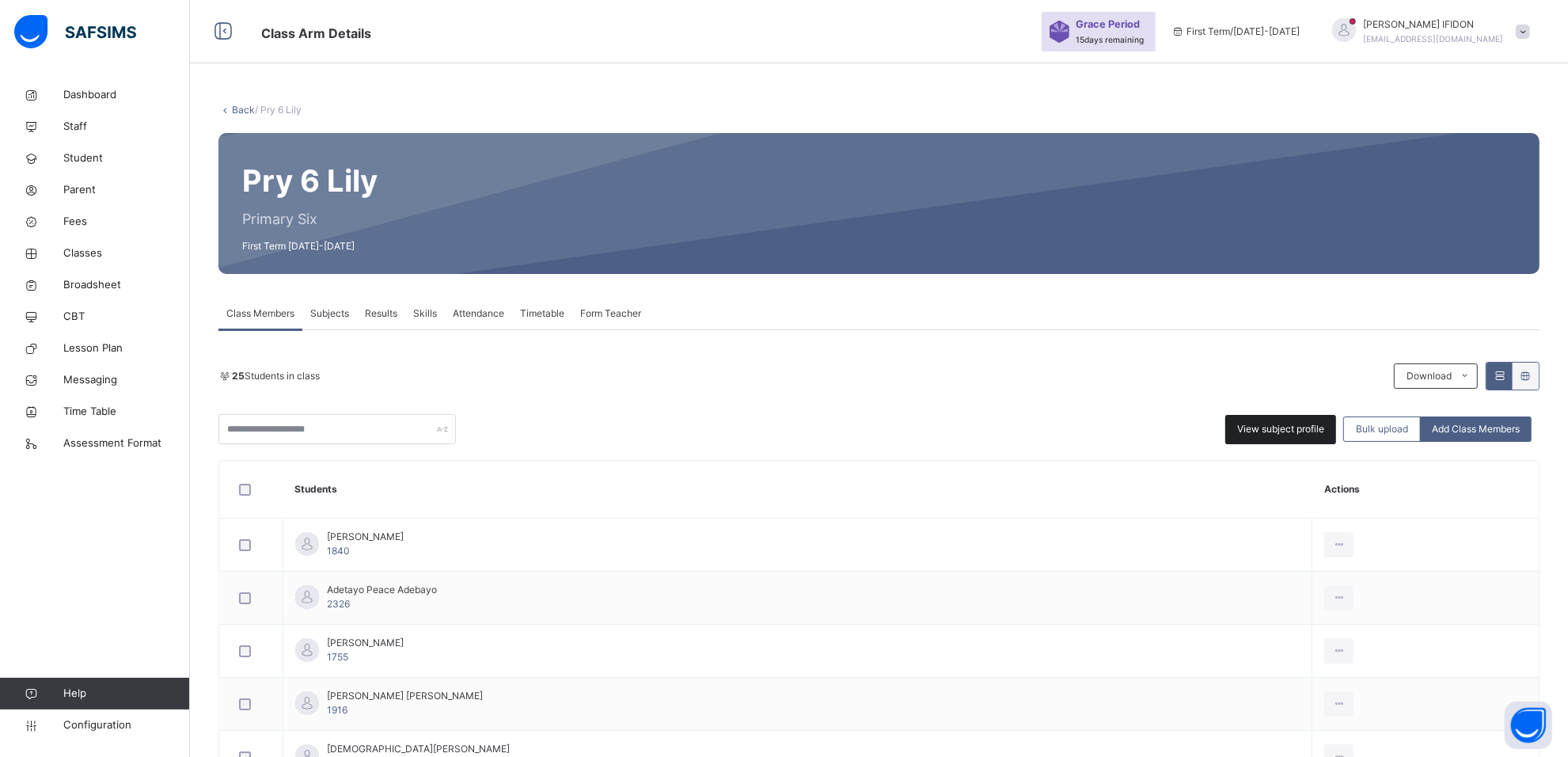
click at [1314, 424] on span "View subject profile" at bounding box center [1280, 429] width 87 height 15
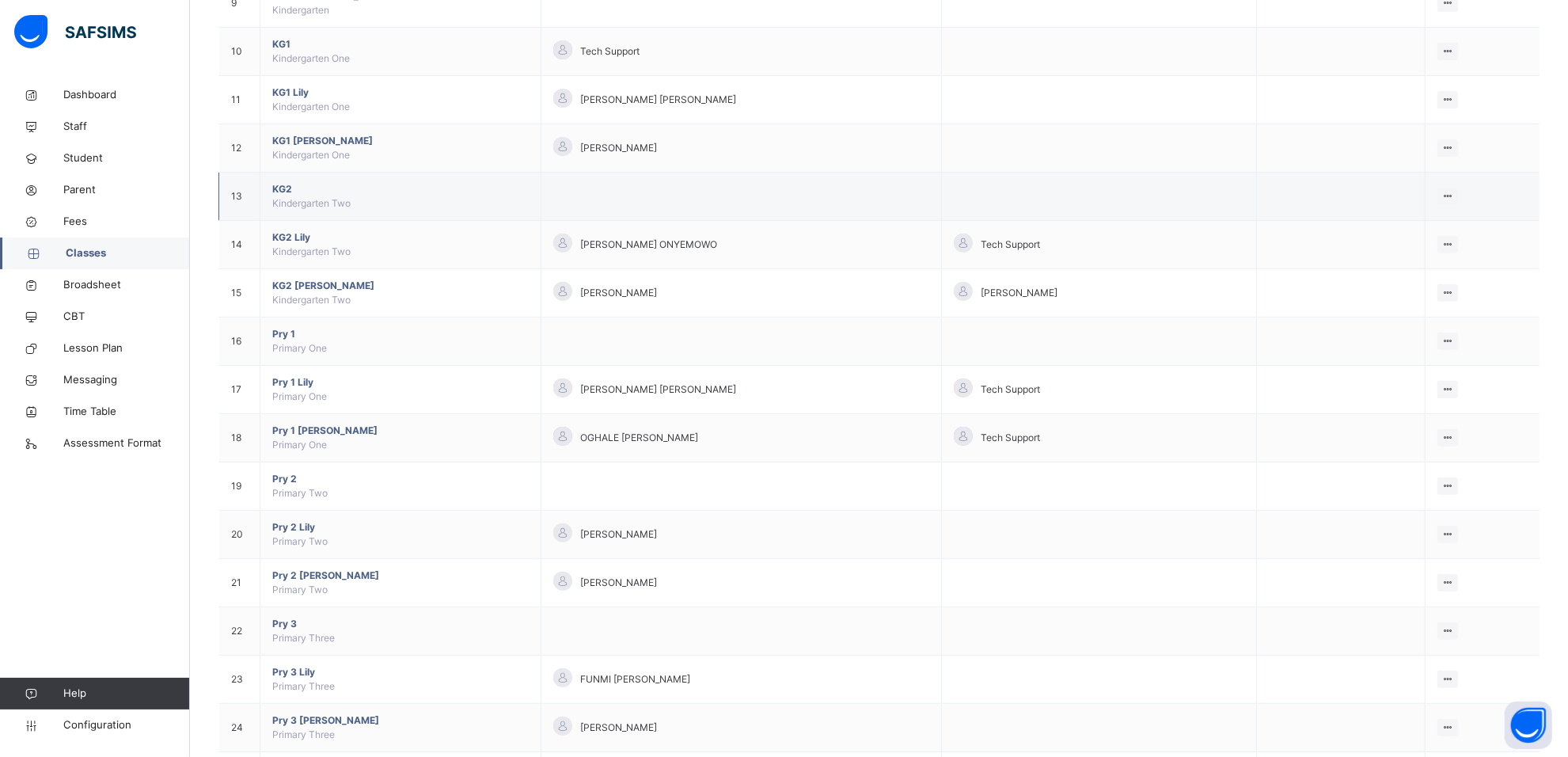
scroll to position [891, 0]
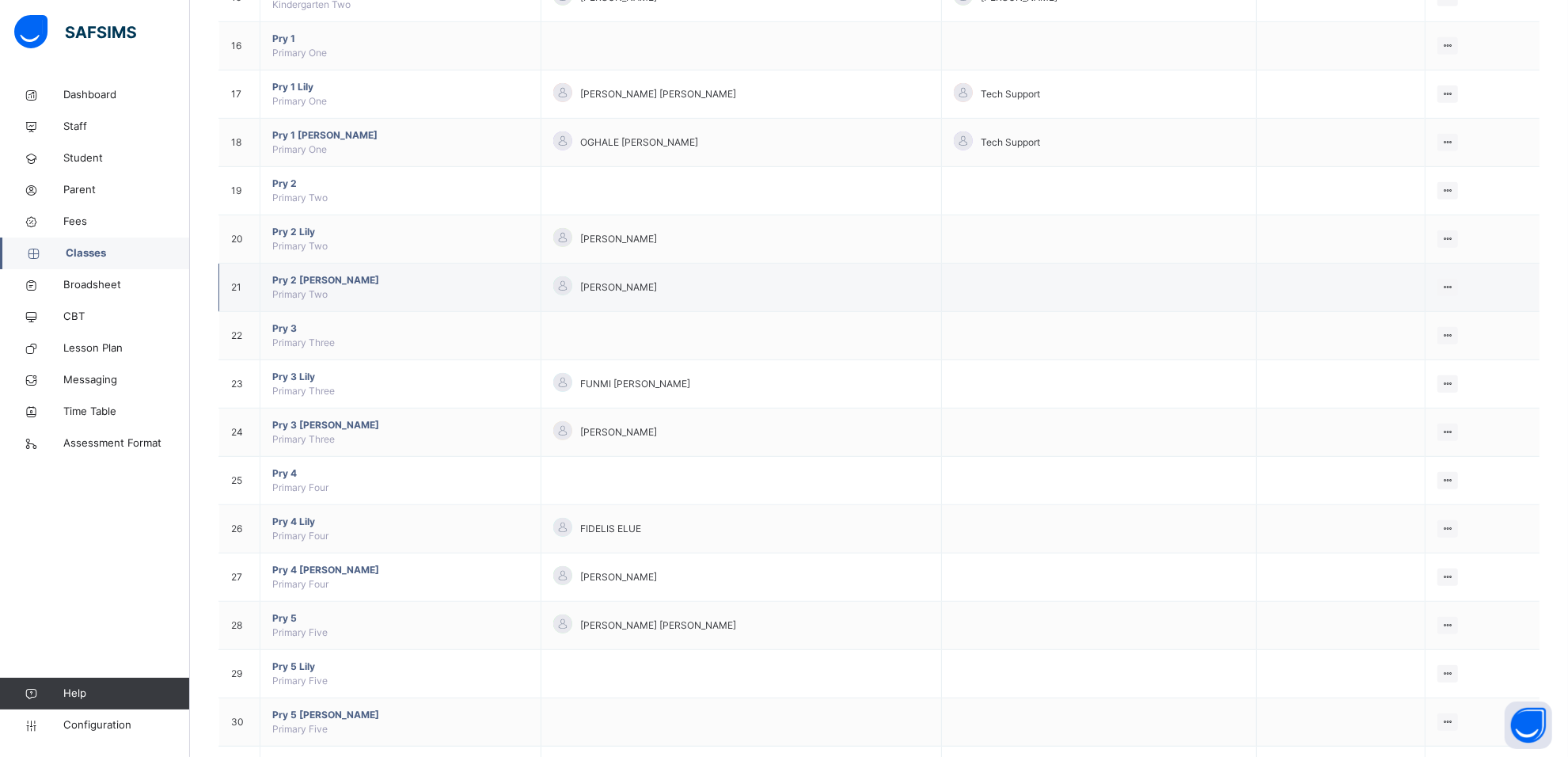
click at [303, 281] on span "Pry 2 [PERSON_NAME]" at bounding box center [400, 280] width 256 height 15
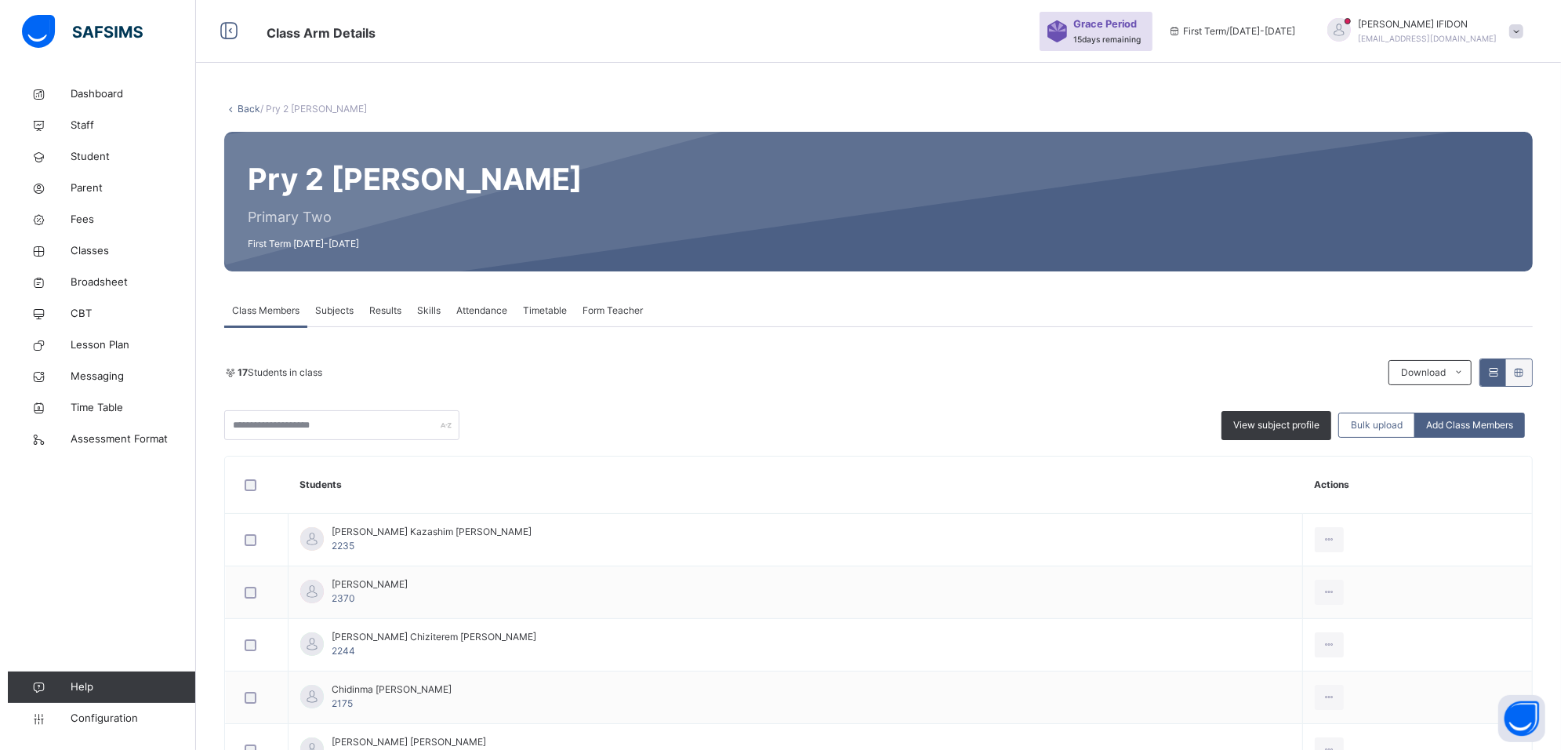
scroll to position [196, 0]
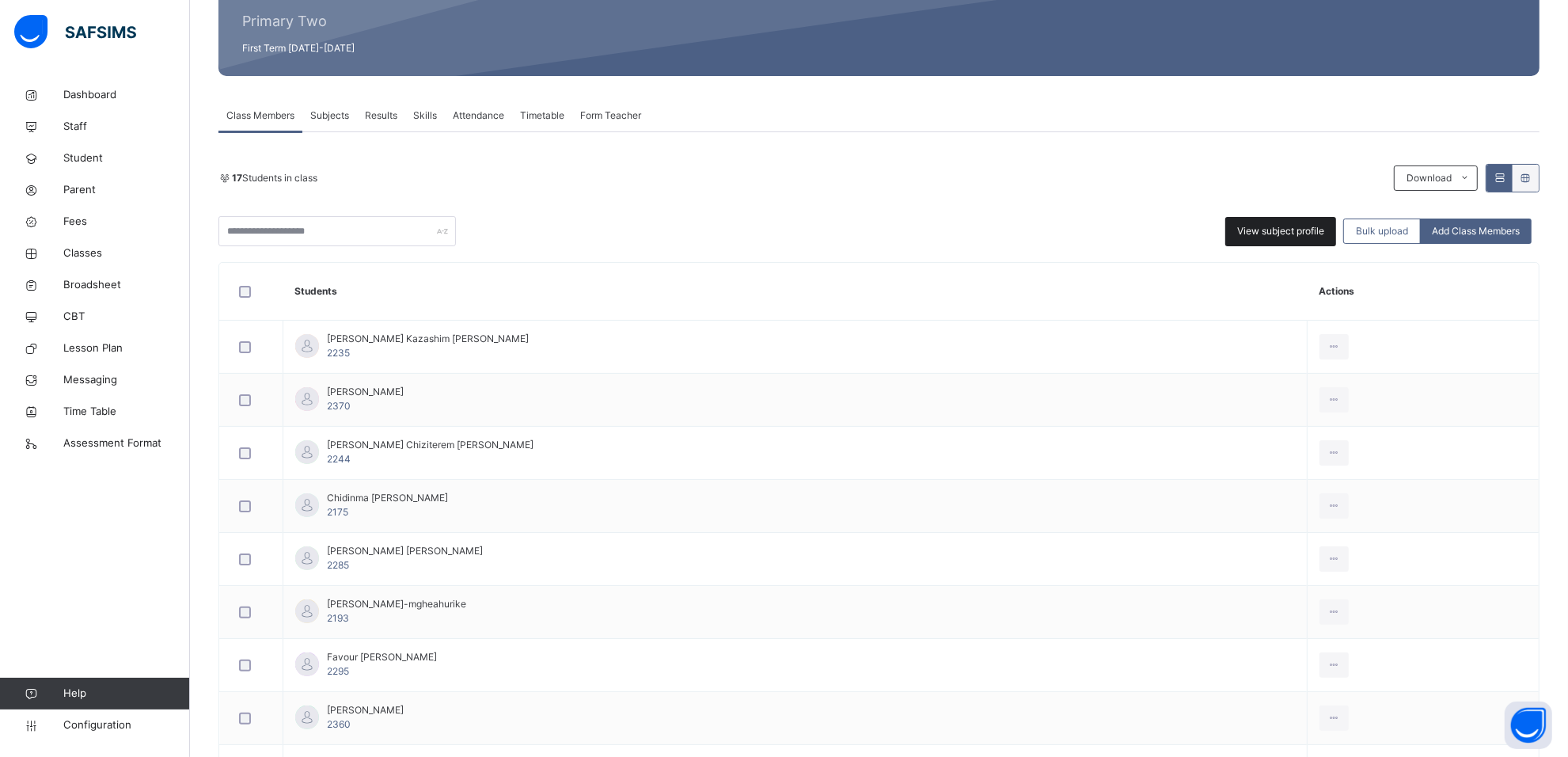
click at [1292, 228] on span "View subject profile" at bounding box center [1280, 232] width 87 height 15
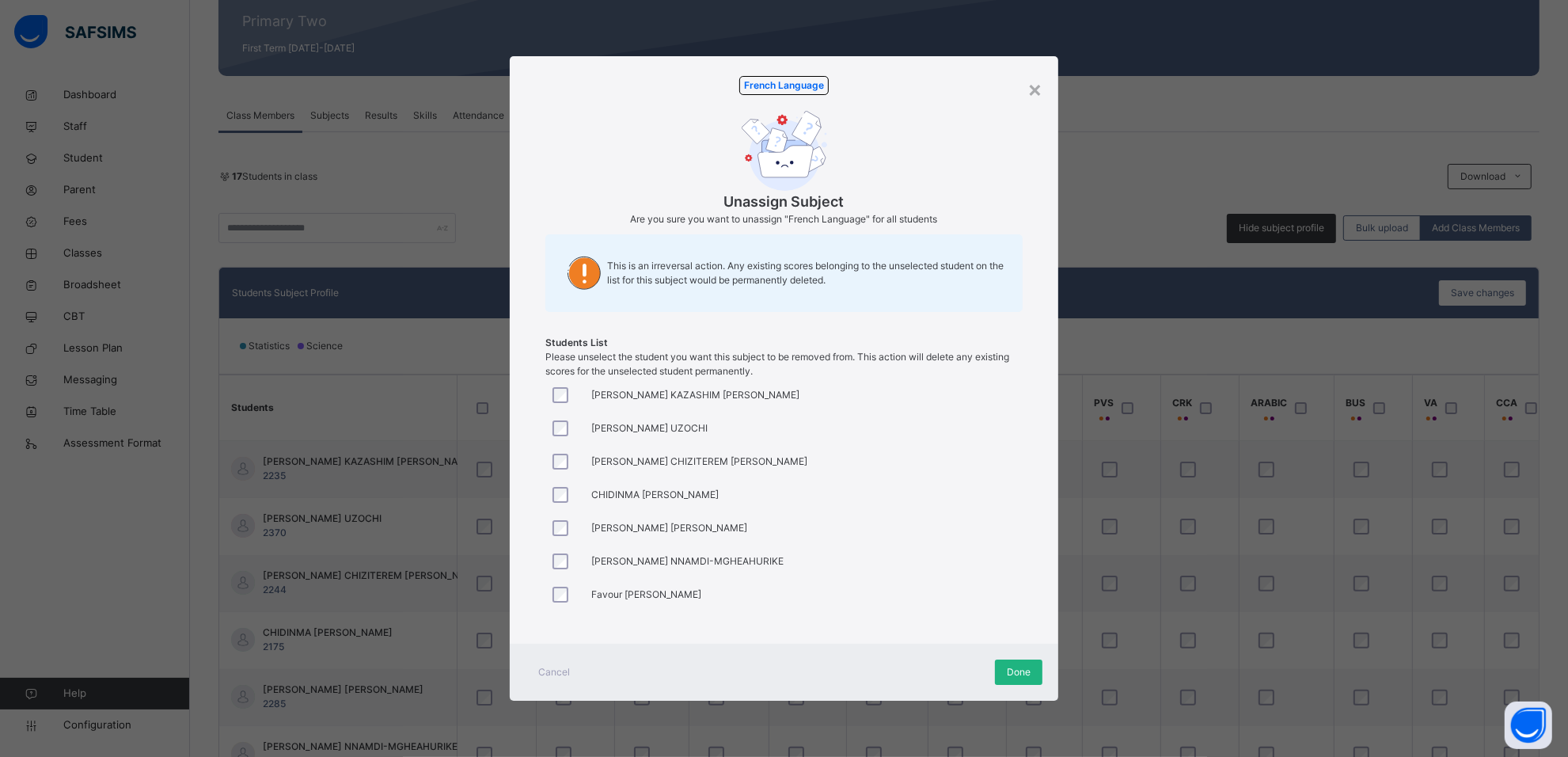
click at [1019, 670] on span "Done" at bounding box center [1019, 672] width 24 height 15
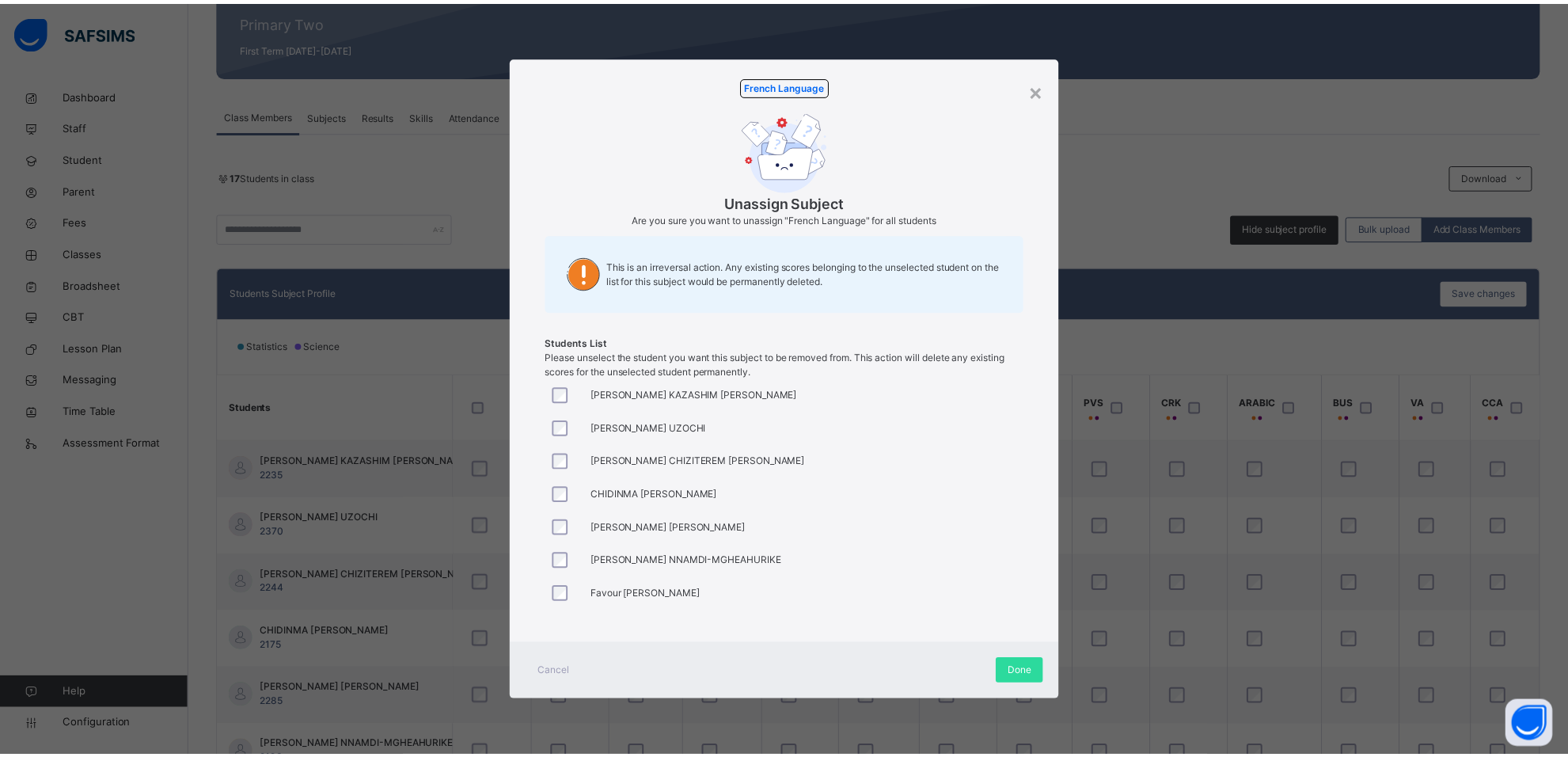
scroll to position [327, 0]
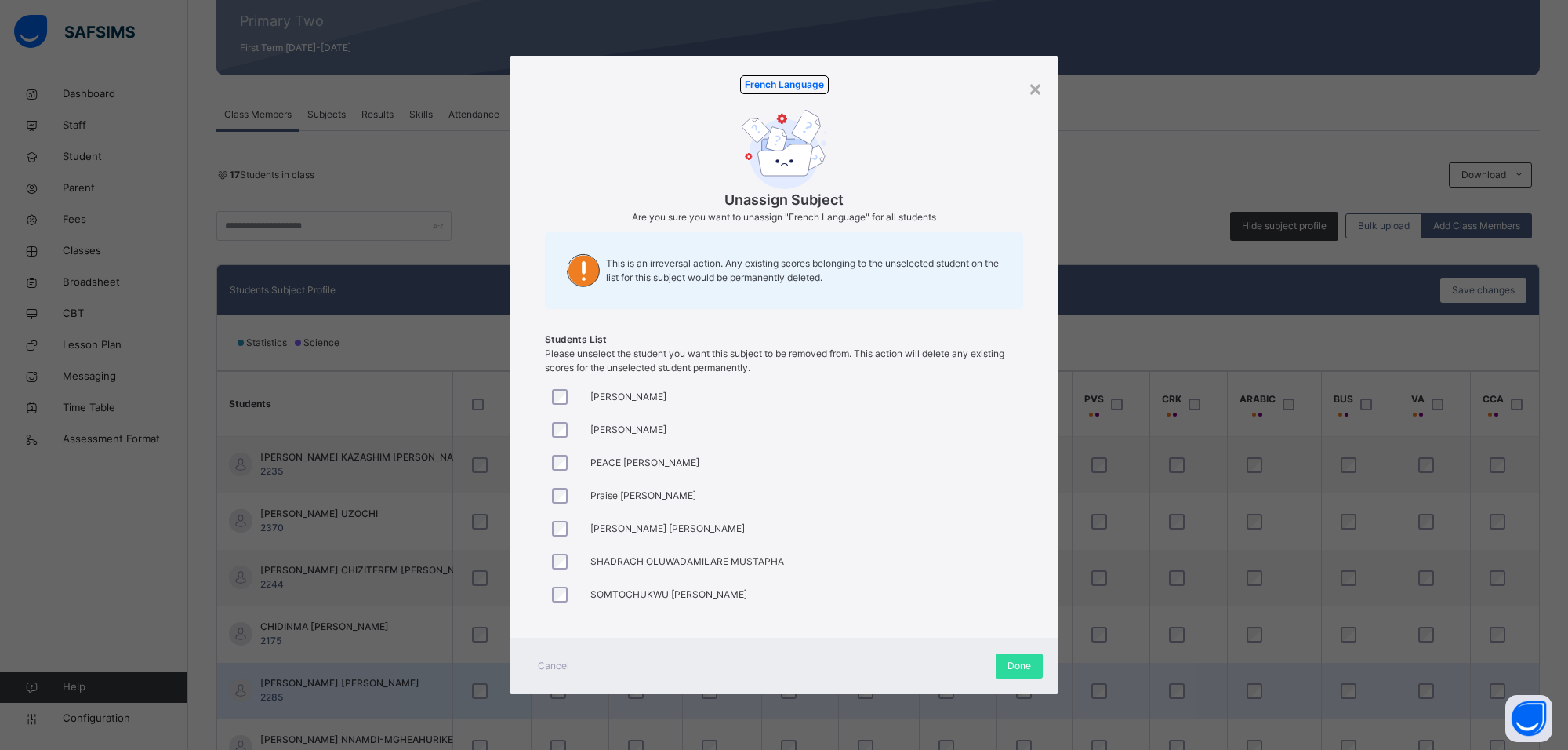
click at [1018, 667] on span "Done" at bounding box center [1019, 666] width 24 height 15
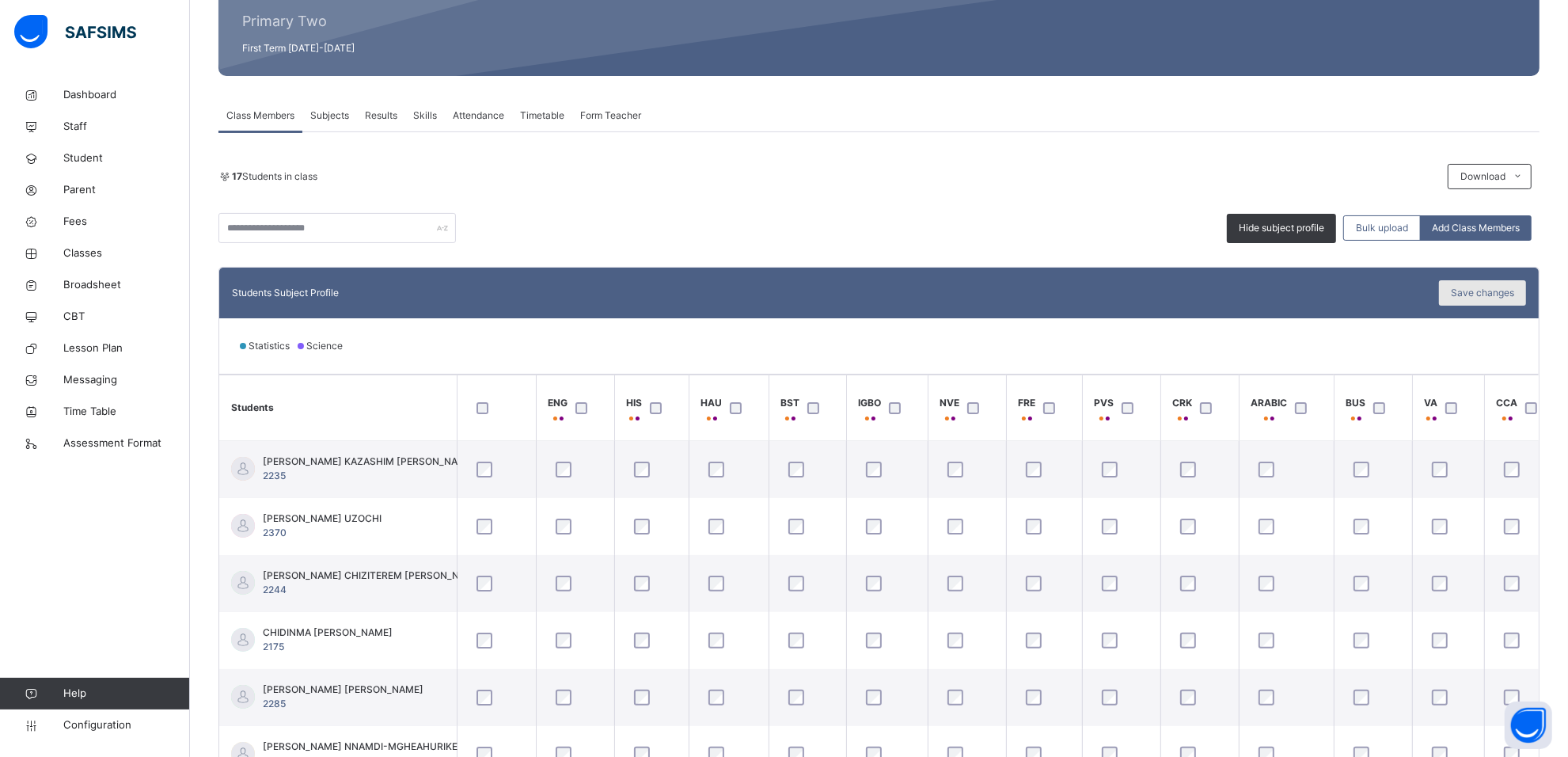
click at [1487, 295] on span "Save changes" at bounding box center [1482, 293] width 63 height 15
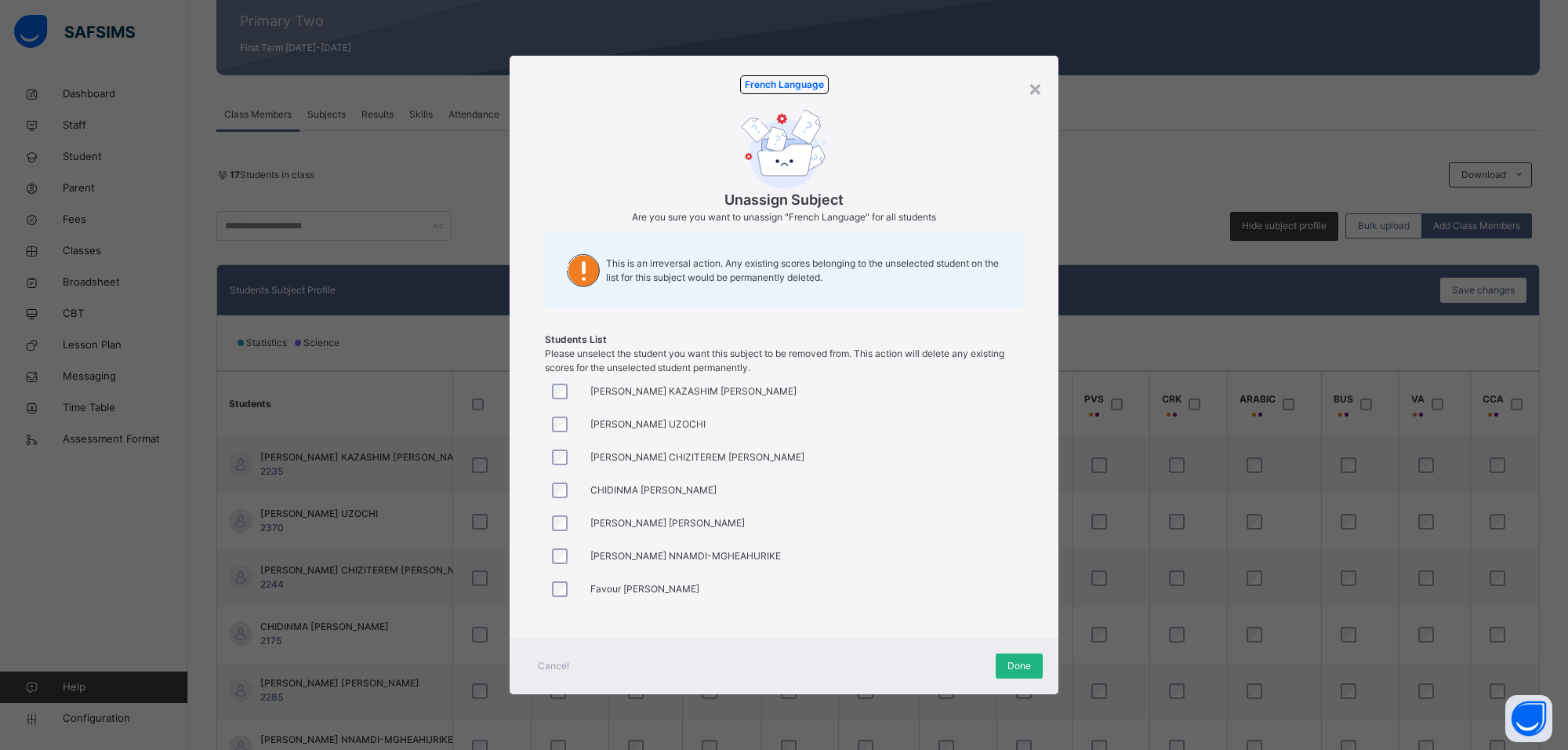
click at [1009, 670] on span "Done" at bounding box center [1019, 666] width 24 height 15
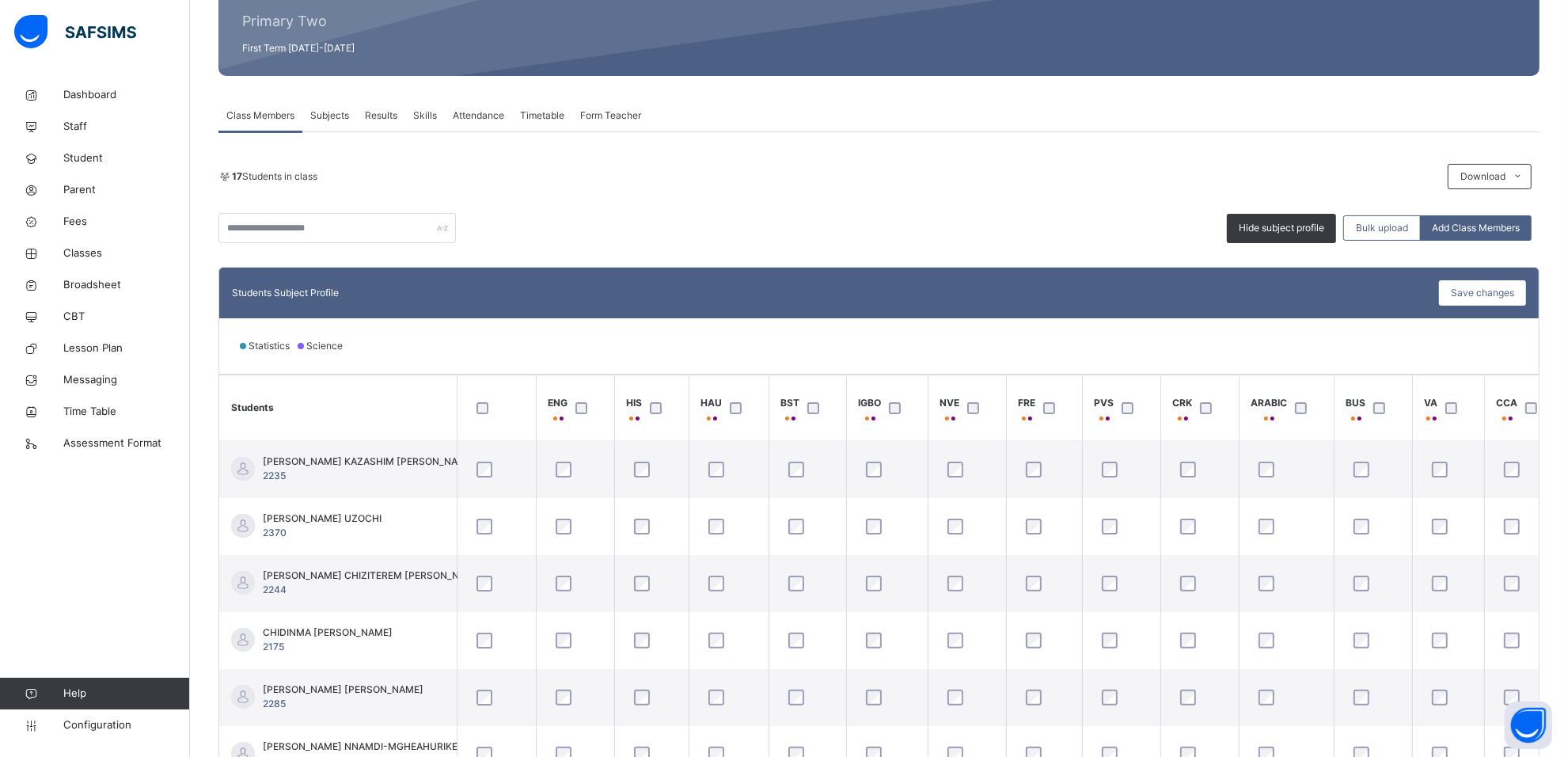
click at [1199, 406] on div at bounding box center [1209, 407] width 27 height 12
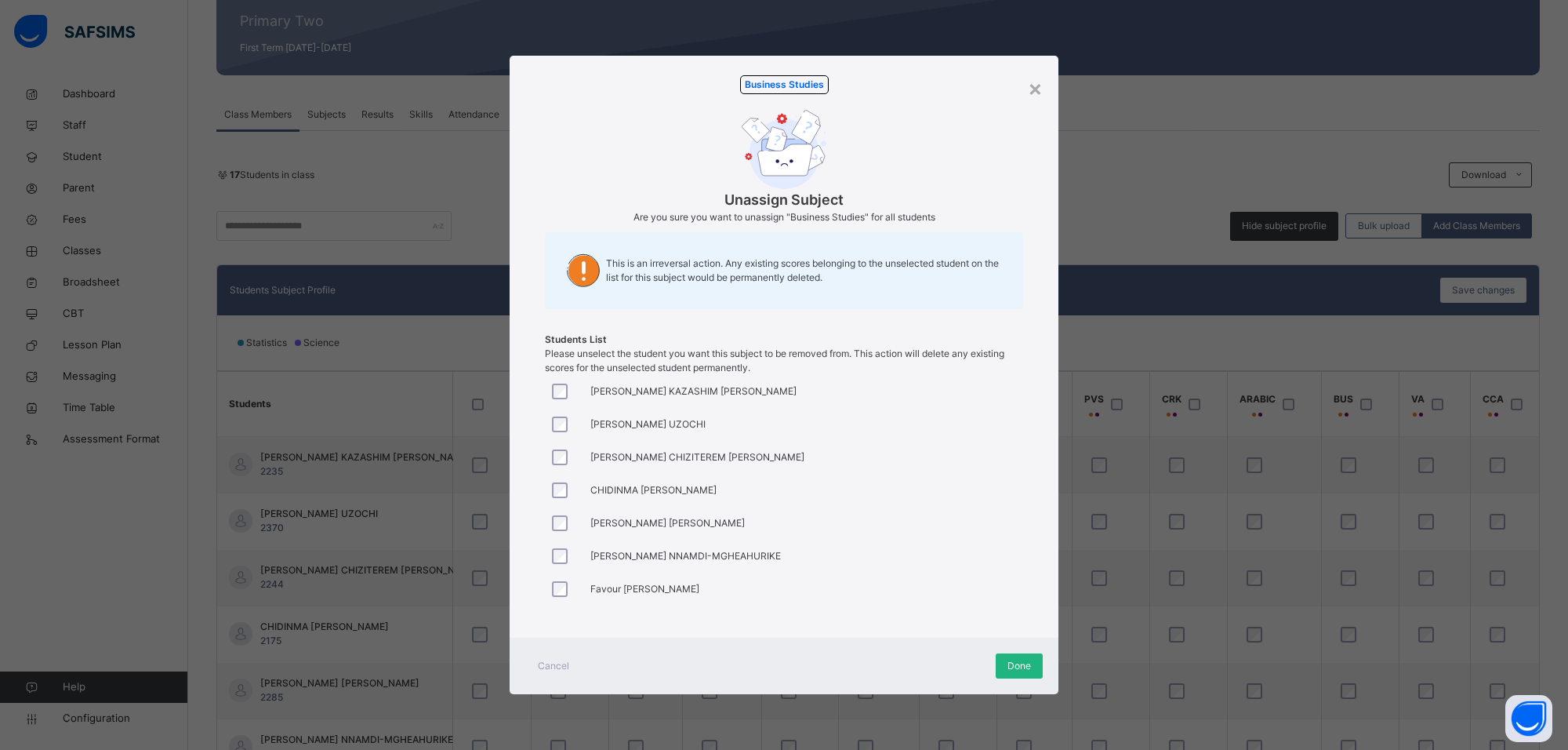
click at [1011, 659] on span "Done" at bounding box center [1019, 666] width 24 height 15
click at [1043, 86] on div "Business Studies Unassign Subject Are you sure you want to unassign "Business S…" at bounding box center [784, 346] width 549 height 582
click at [1033, 93] on div "×" at bounding box center [1036, 88] width 15 height 33
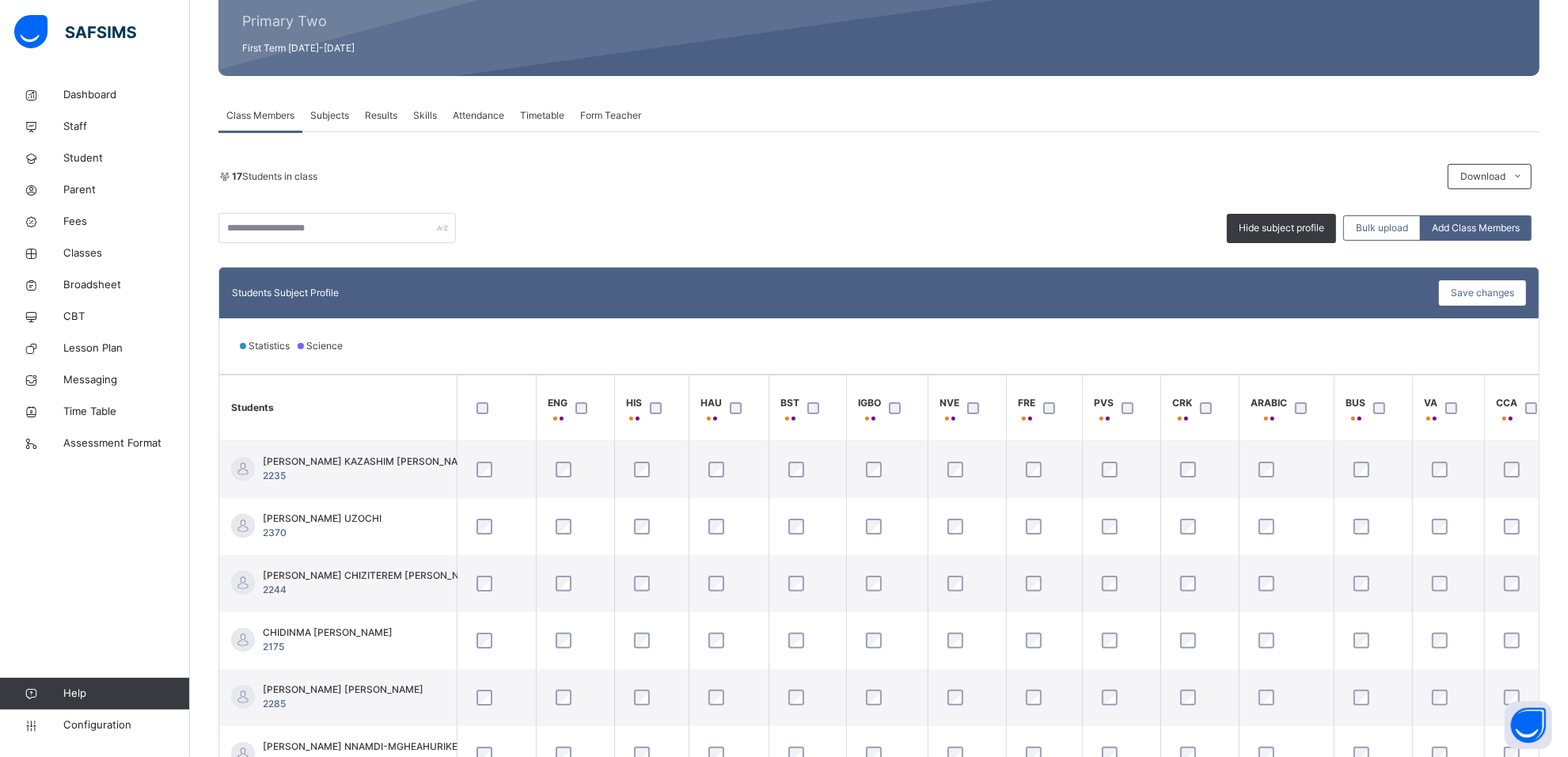
click at [471, 406] on div at bounding box center [497, 407] width 55 height 33
click at [1213, 405] on div at bounding box center [1209, 407] width 27 height 12
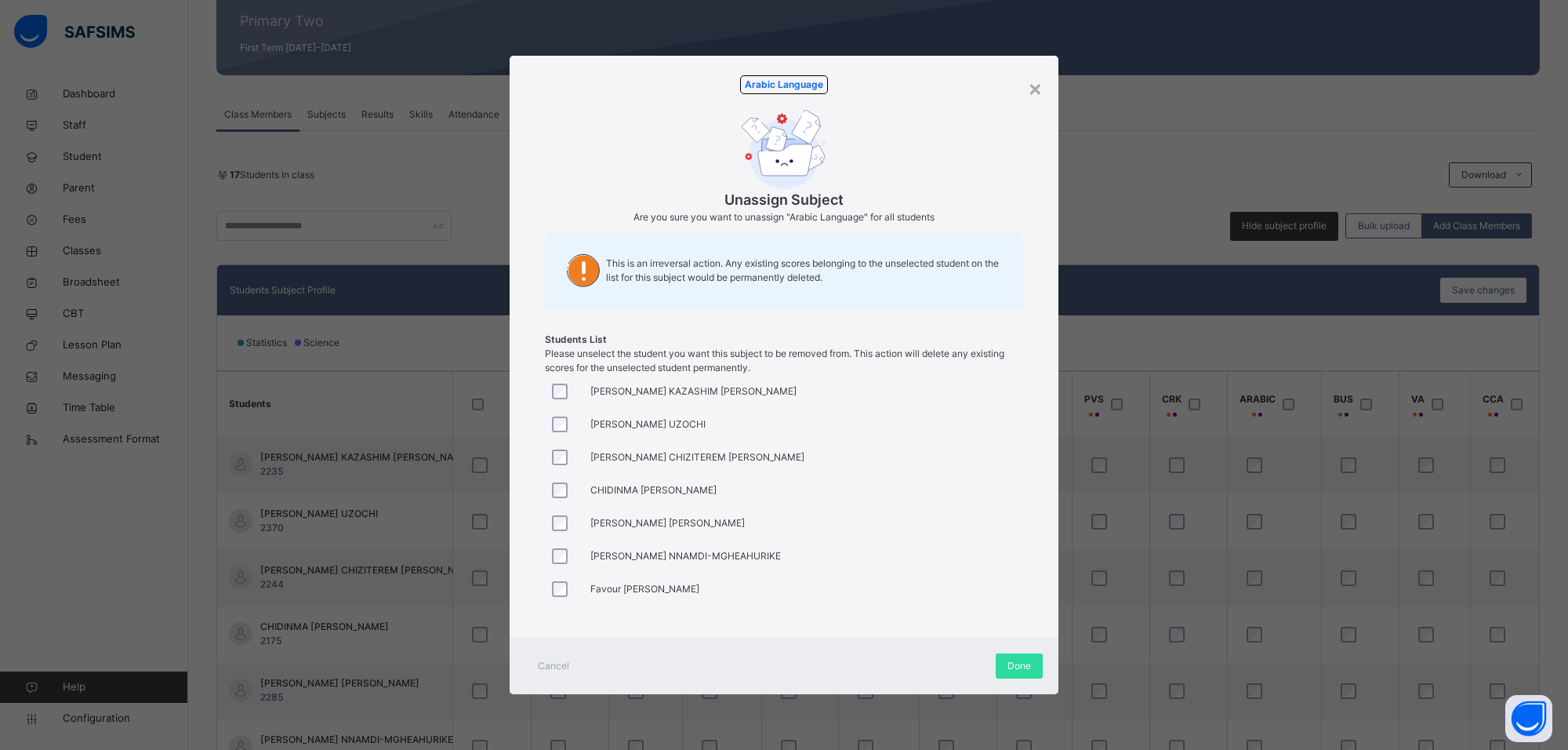
click at [1046, 91] on div "Arabic Language Unassign Subject Are you sure you want to unassign "Arabic Lang…" at bounding box center [784, 346] width 549 height 582
click at [1039, 91] on div "×" at bounding box center [1036, 88] width 15 height 33
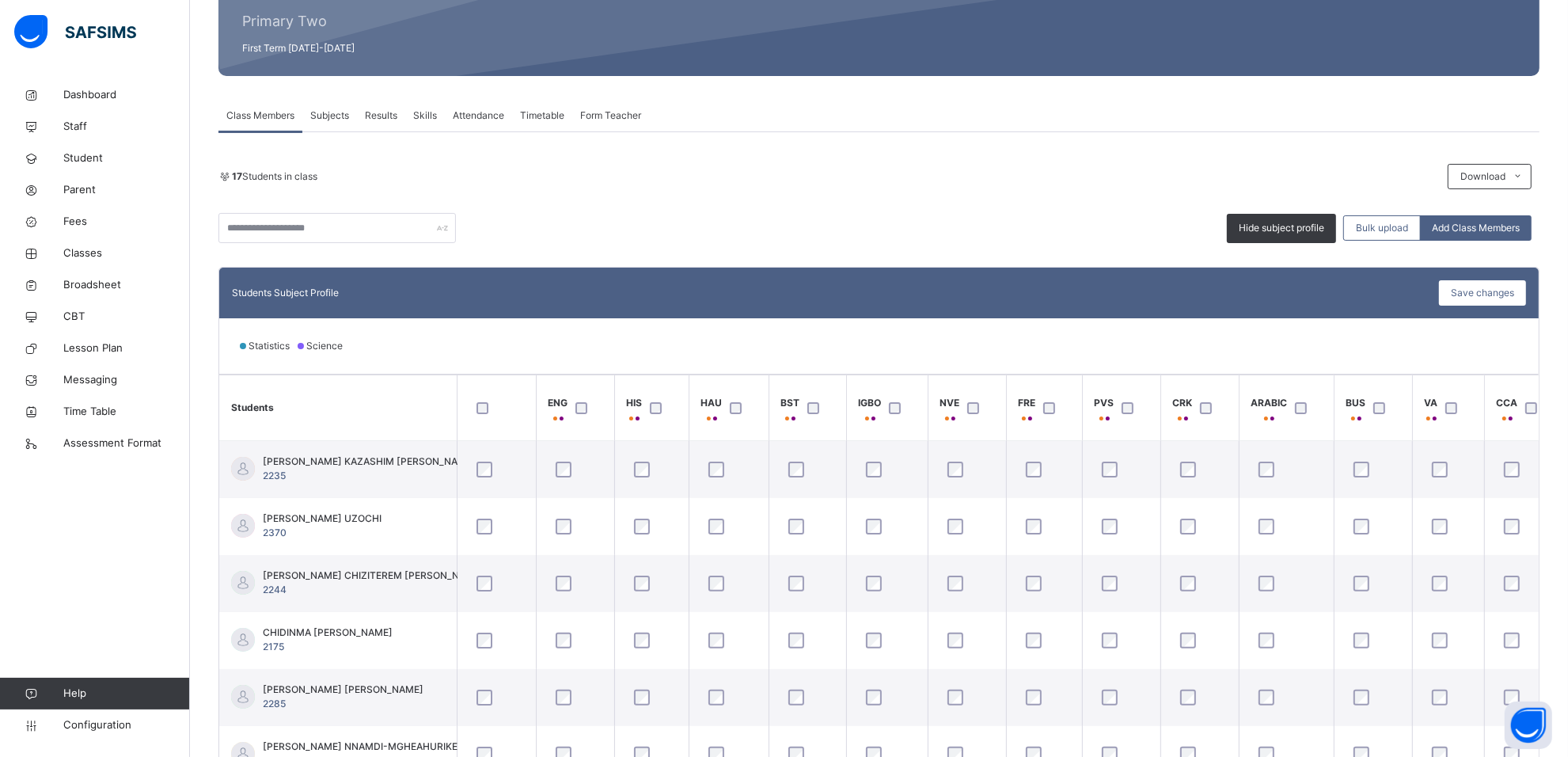
click at [579, 400] on div at bounding box center [585, 407] width 34 height 33
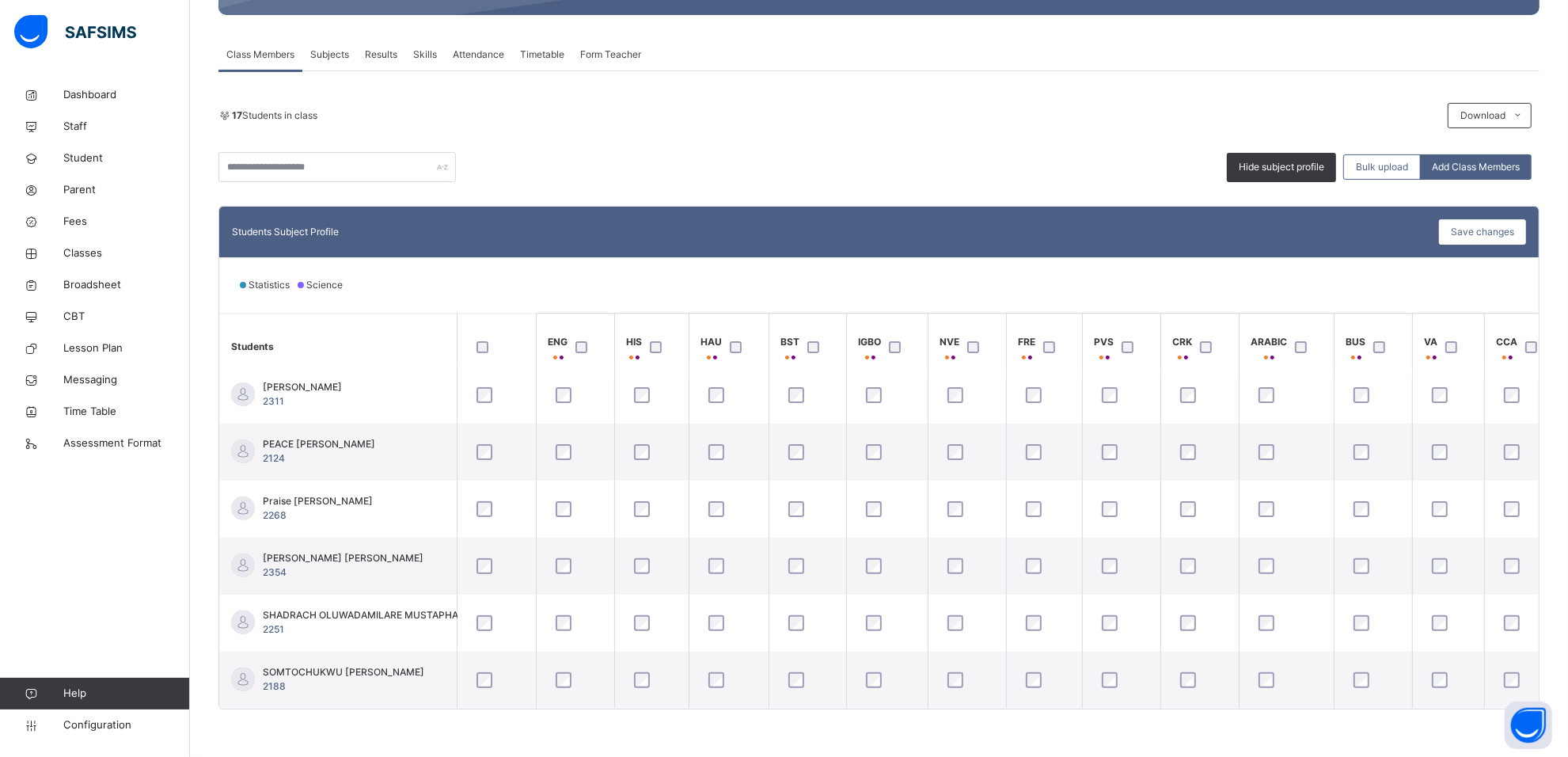
scroll to position [646, 100]
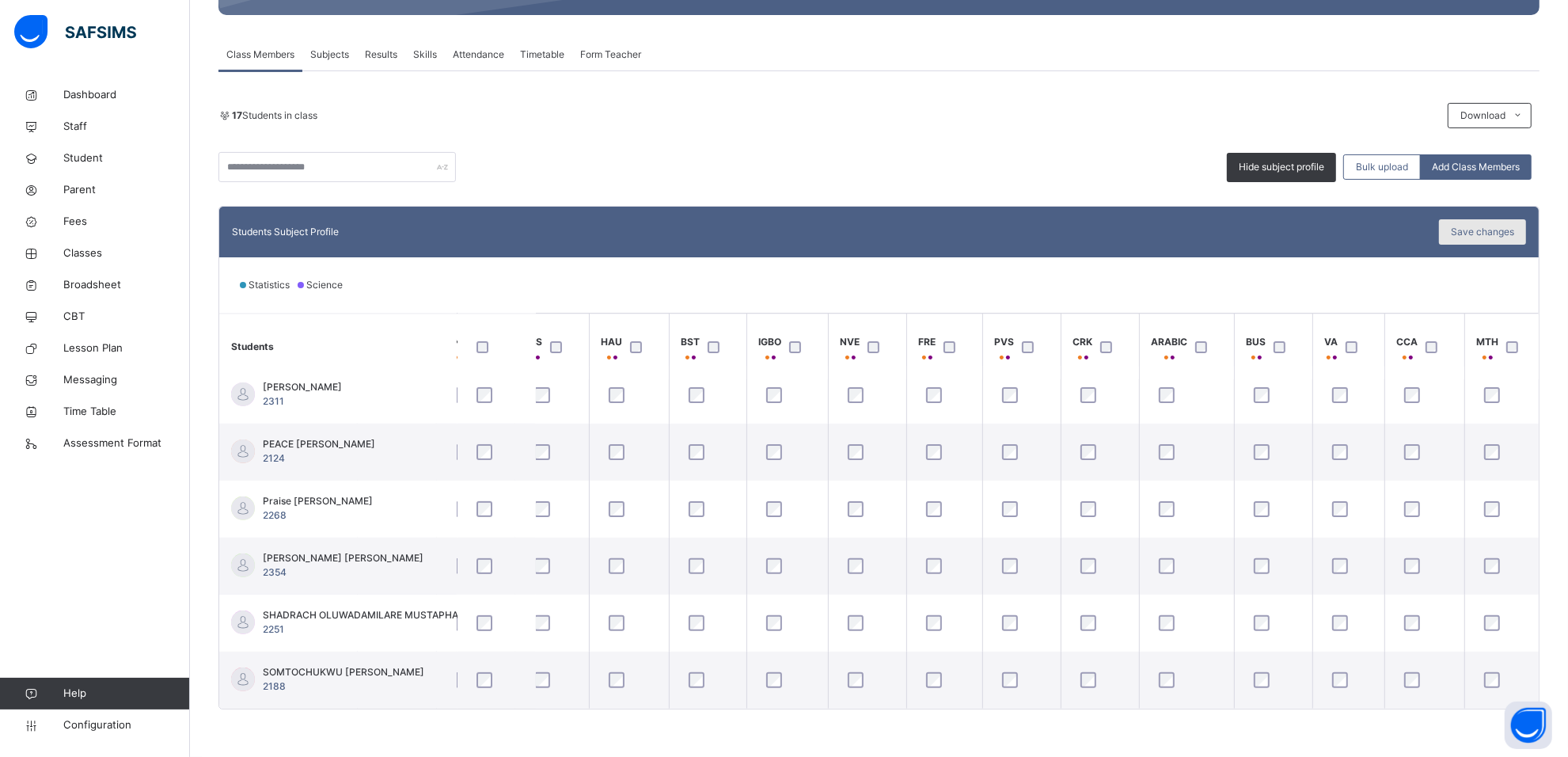
click at [1473, 230] on span "Save changes" at bounding box center [1482, 233] width 63 height 15
click at [325, 48] on span "Subjects" at bounding box center [330, 55] width 38 height 15
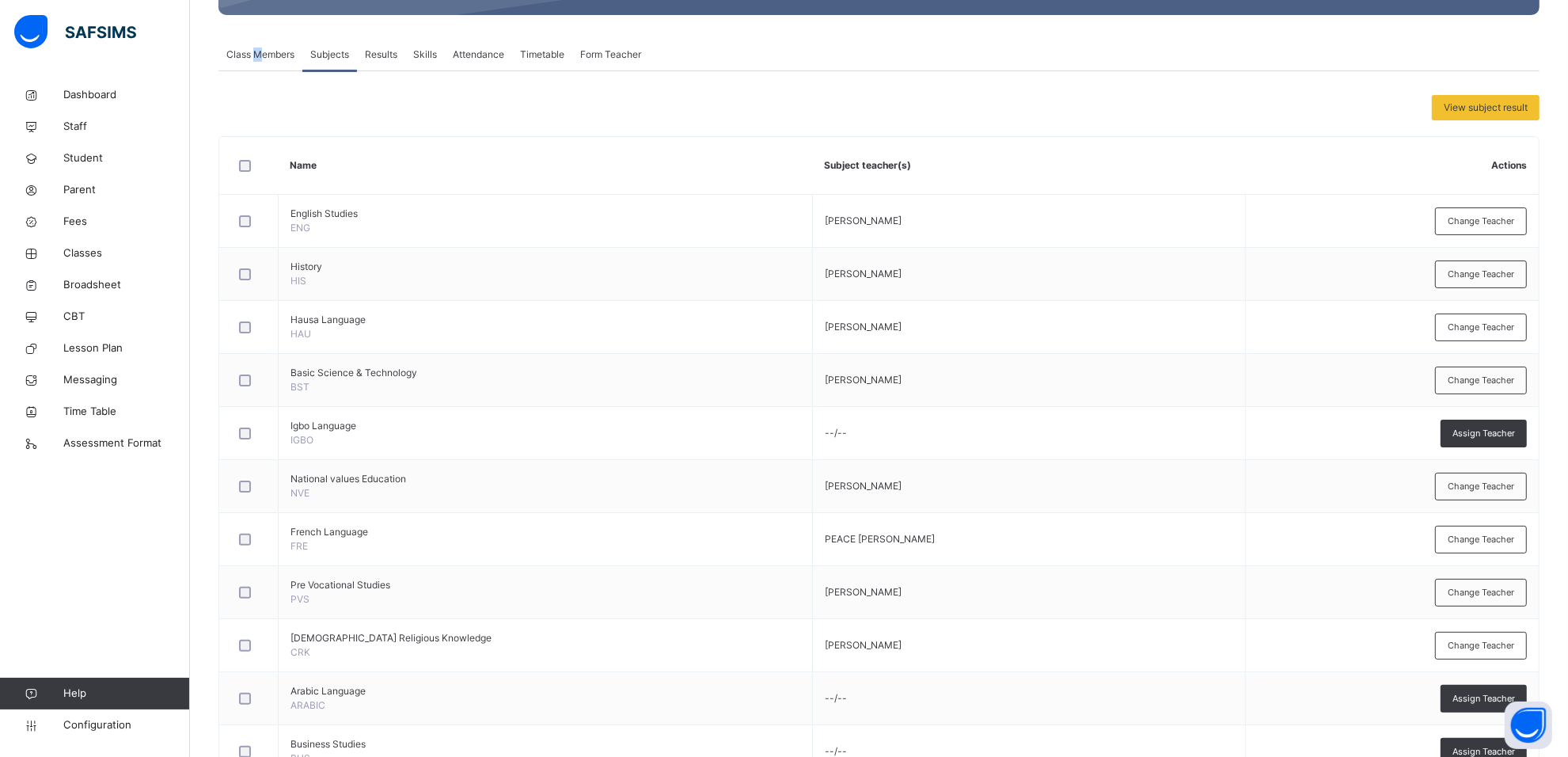
click at [258, 46] on div "Class Members" at bounding box center [261, 54] width 84 height 32
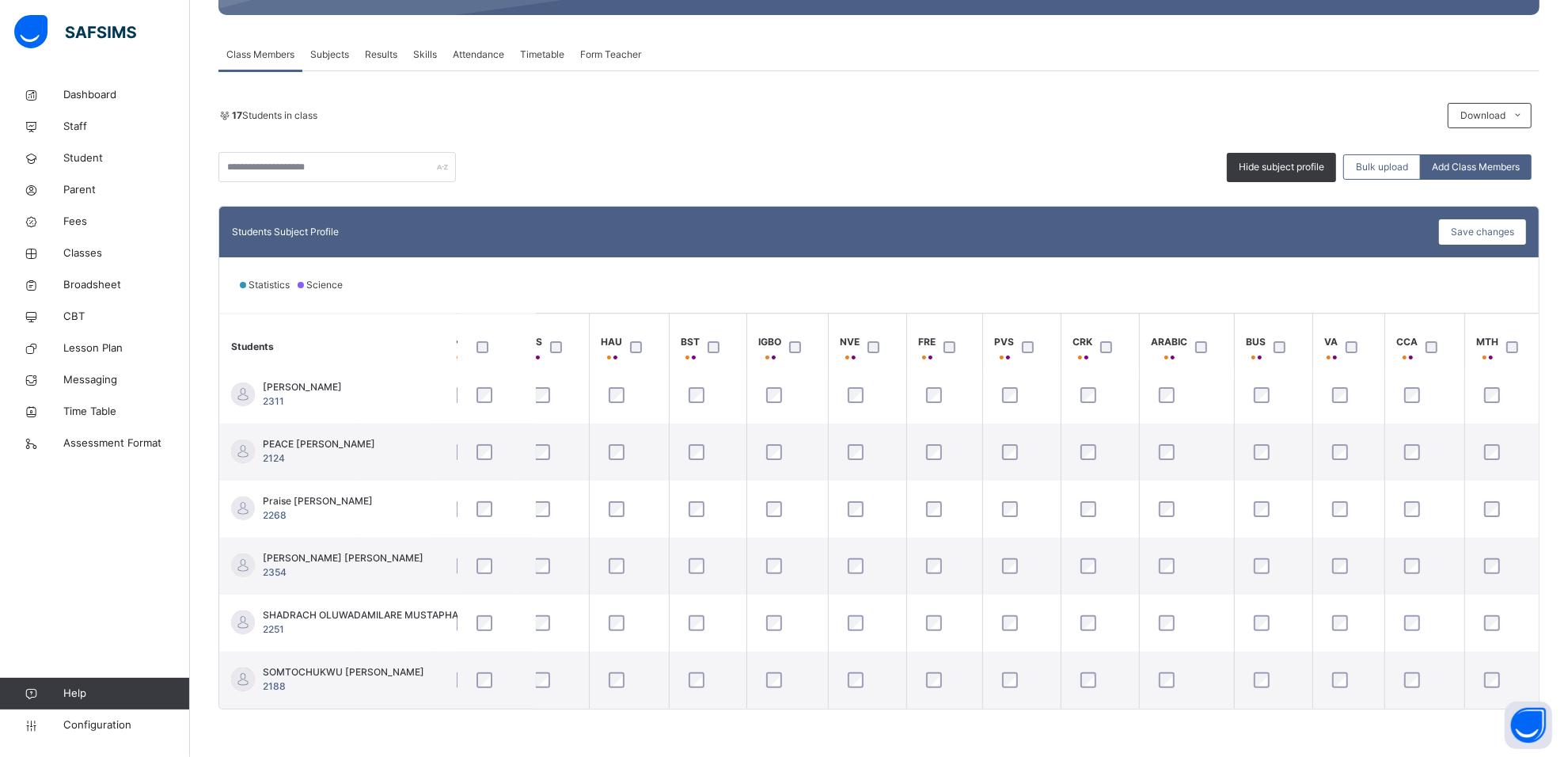
click at [242, 48] on span "Class Members" at bounding box center [260, 55] width 68 height 15
